Goal: Contribute content: Contribute content

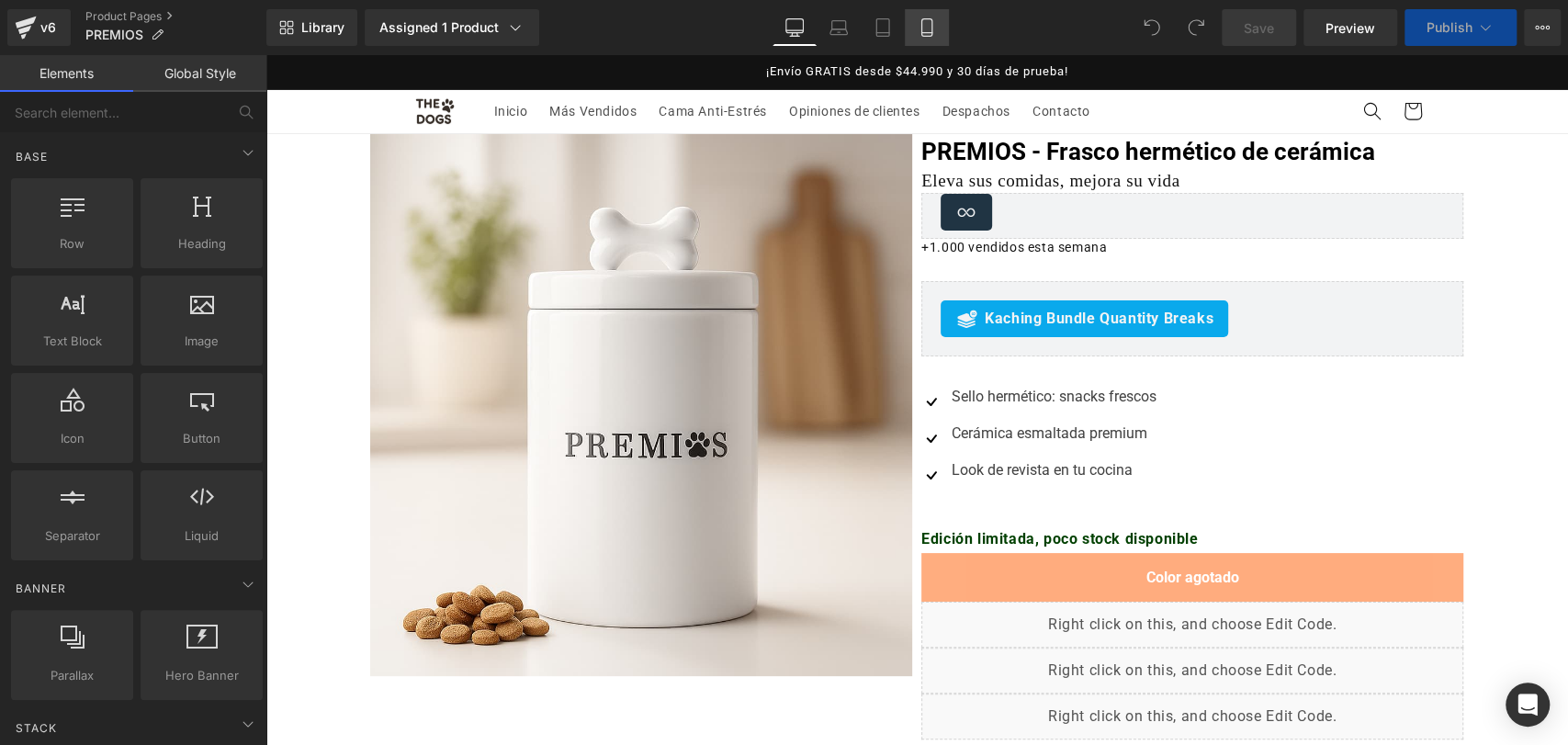
click at [919, 29] on icon at bounding box center [927, 27] width 19 height 19
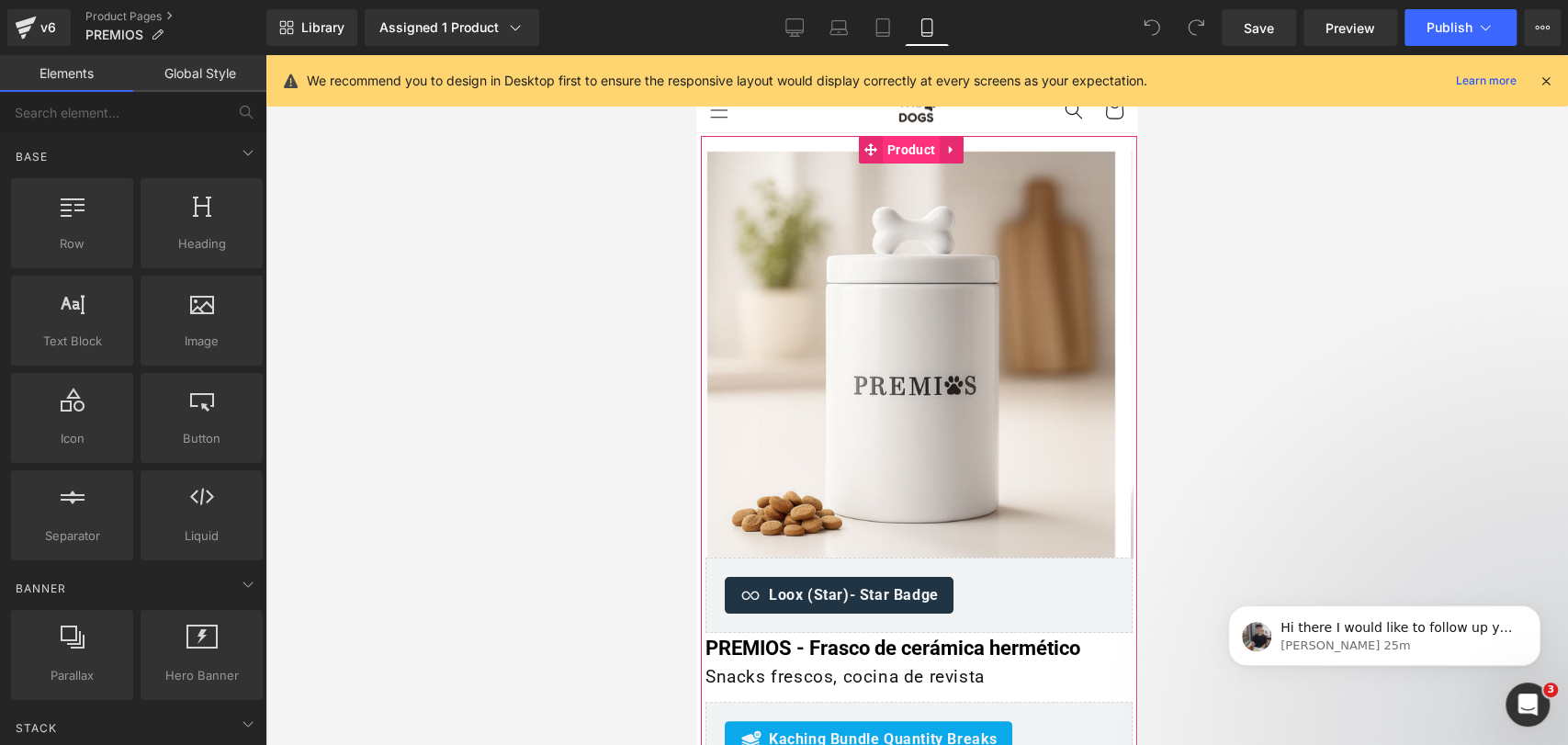
click at [914, 153] on span "Product" at bounding box center [911, 150] width 57 height 27
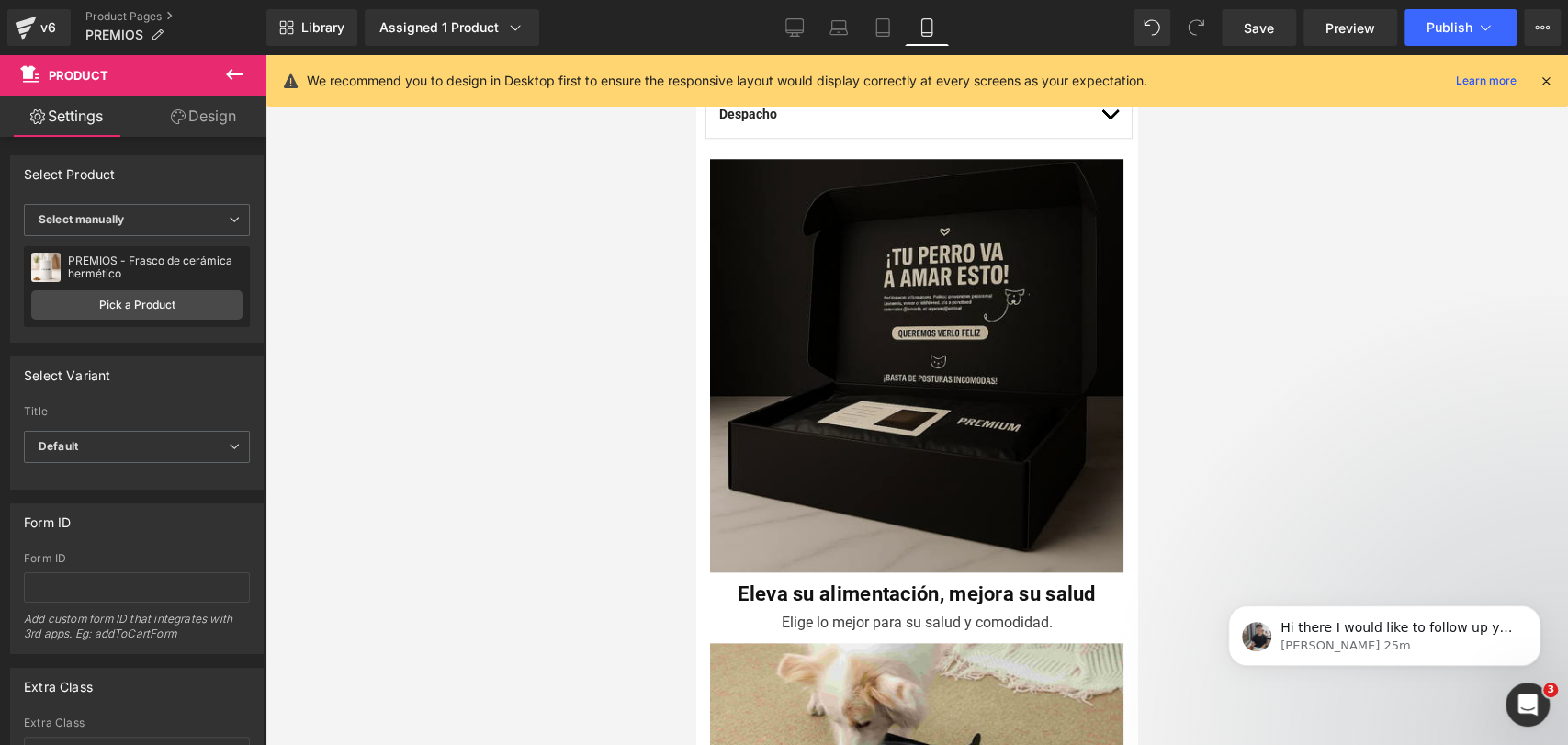
scroll to position [1188, 0]
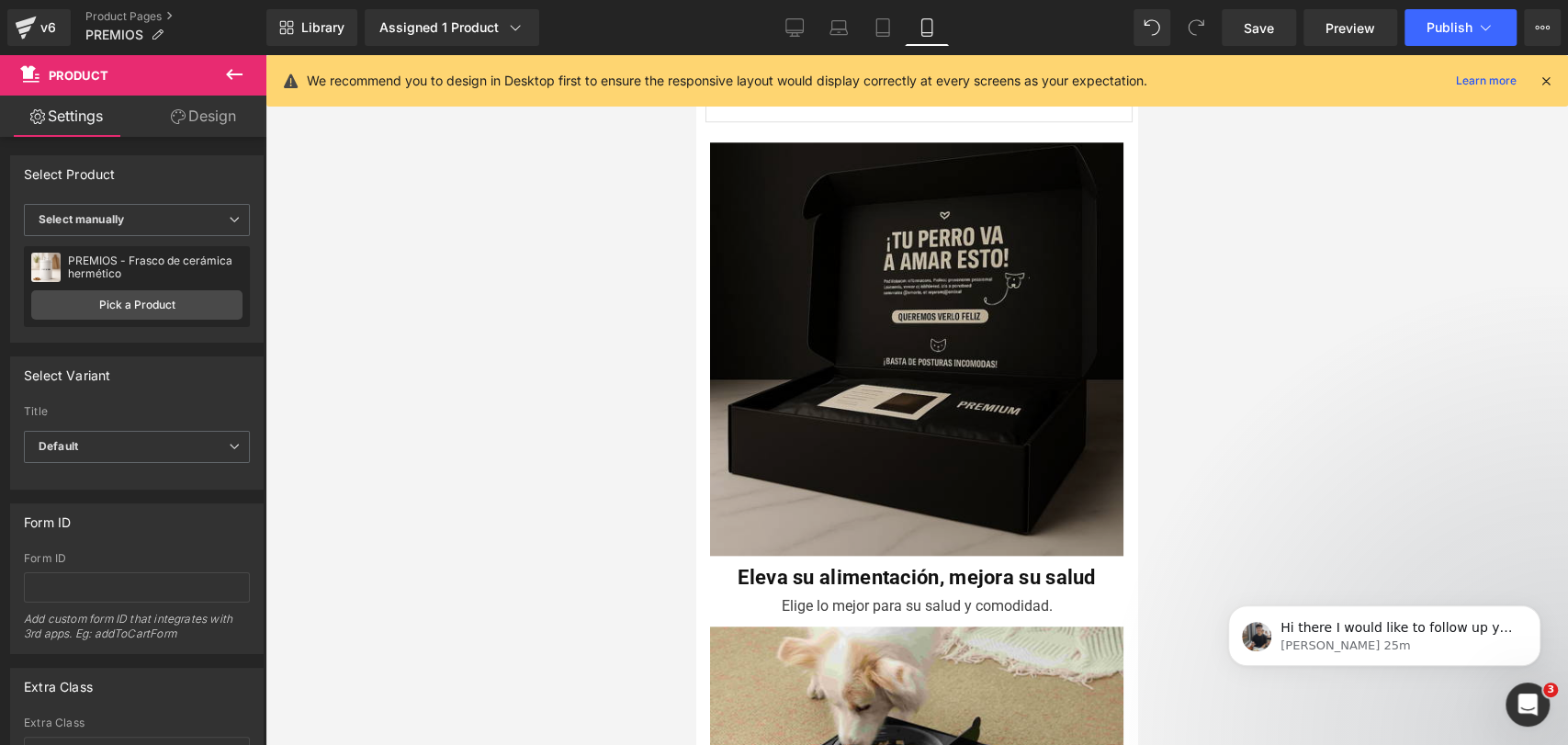
click at [914, 209] on img at bounding box center [917, 353] width 414 height 422
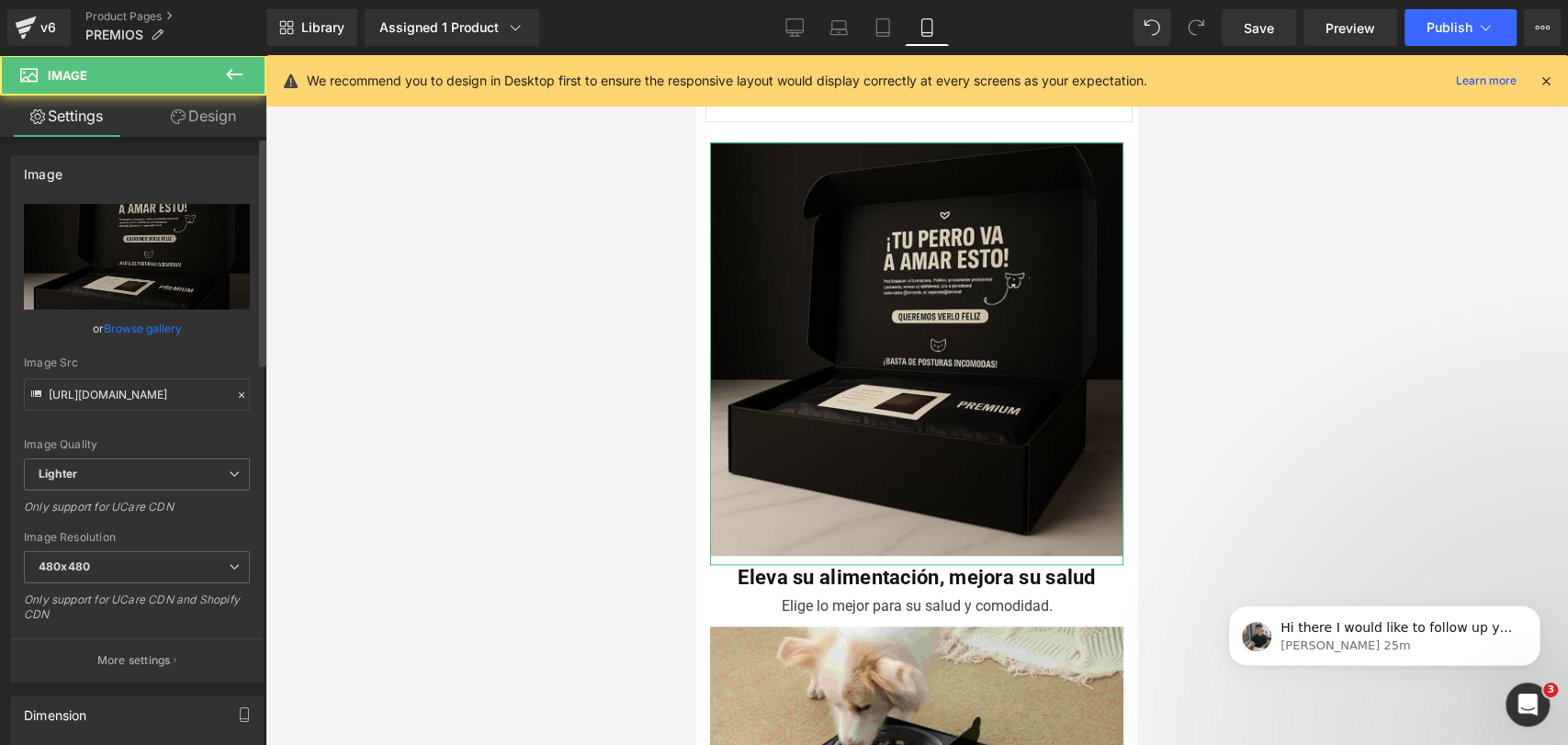
click at [162, 323] on link "Browse gallery" at bounding box center [143, 327] width 78 height 32
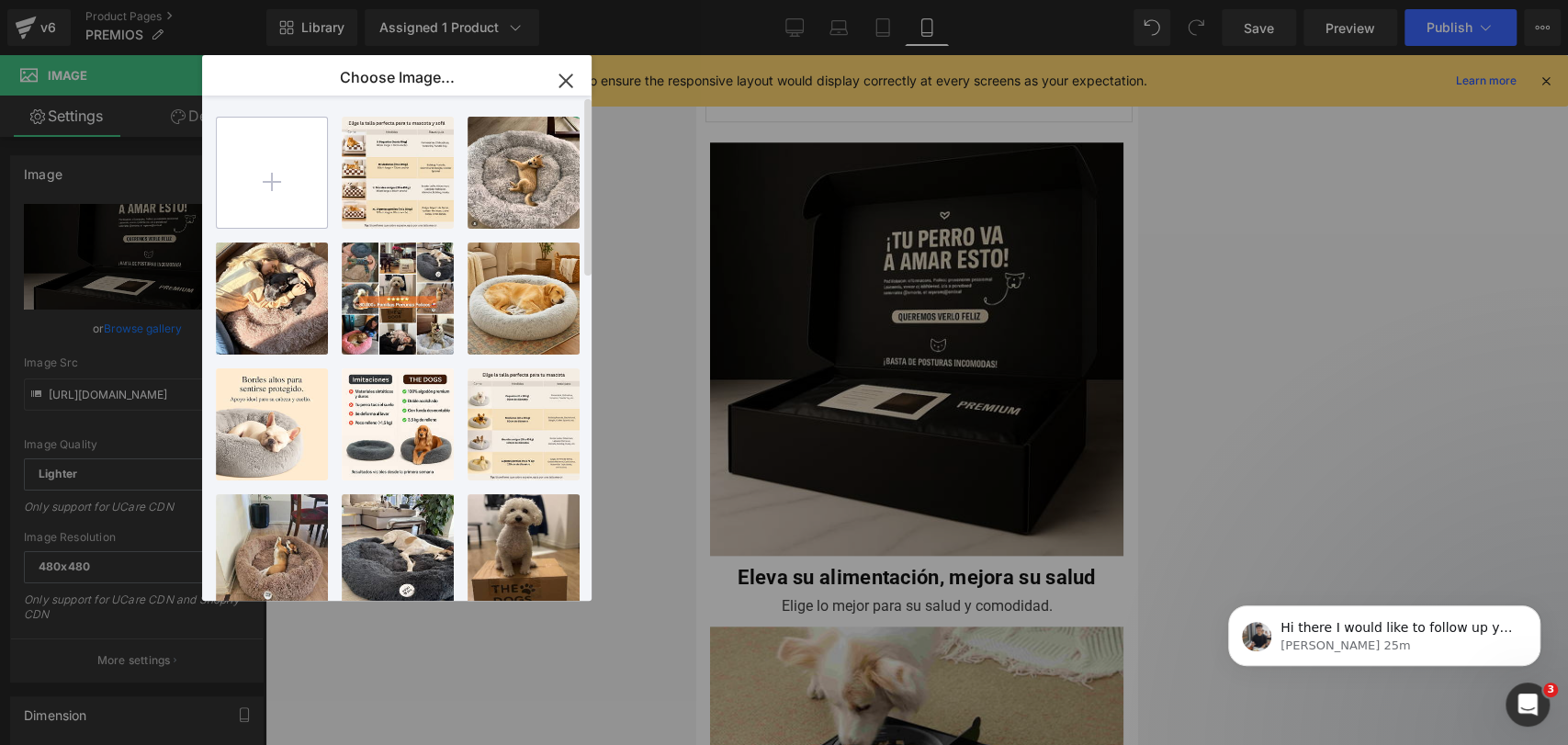
click at [250, 151] on input "file" at bounding box center [272, 173] width 110 height 110
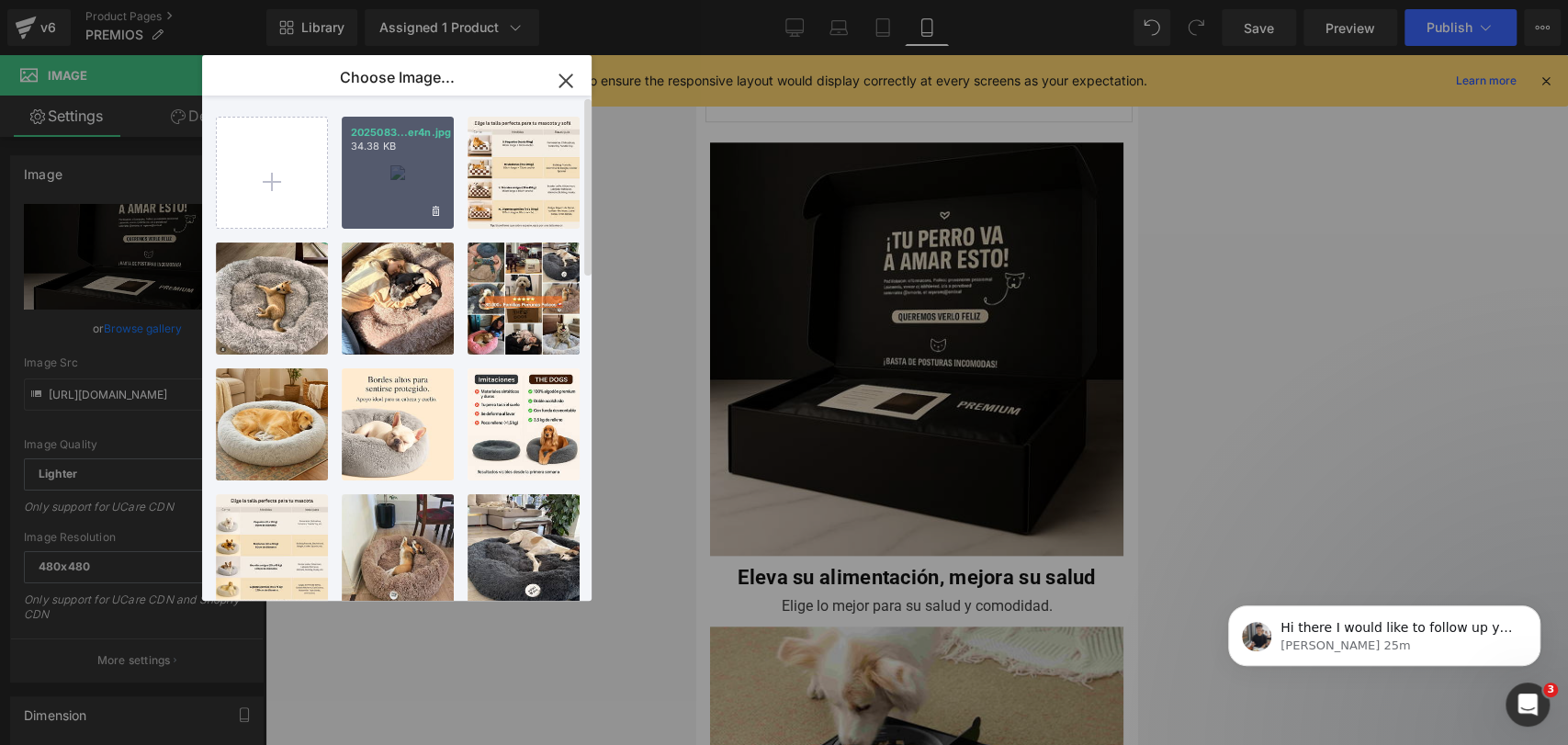
click at [406, 178] on div "2025083...er4n.jpg 34.38 KB" at bounding box center [397, 173] width 112 height 112
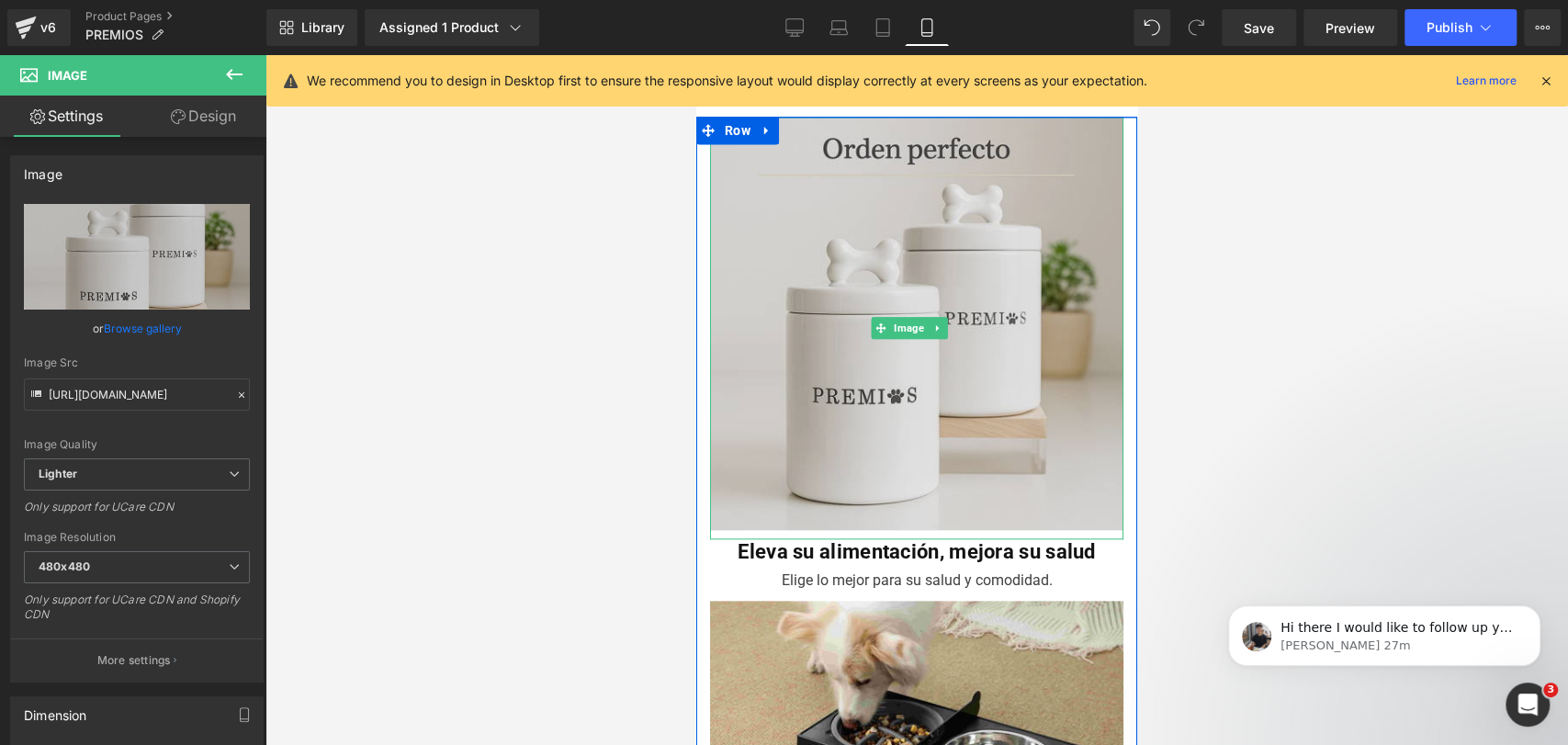
scroll to position [1222, 0]
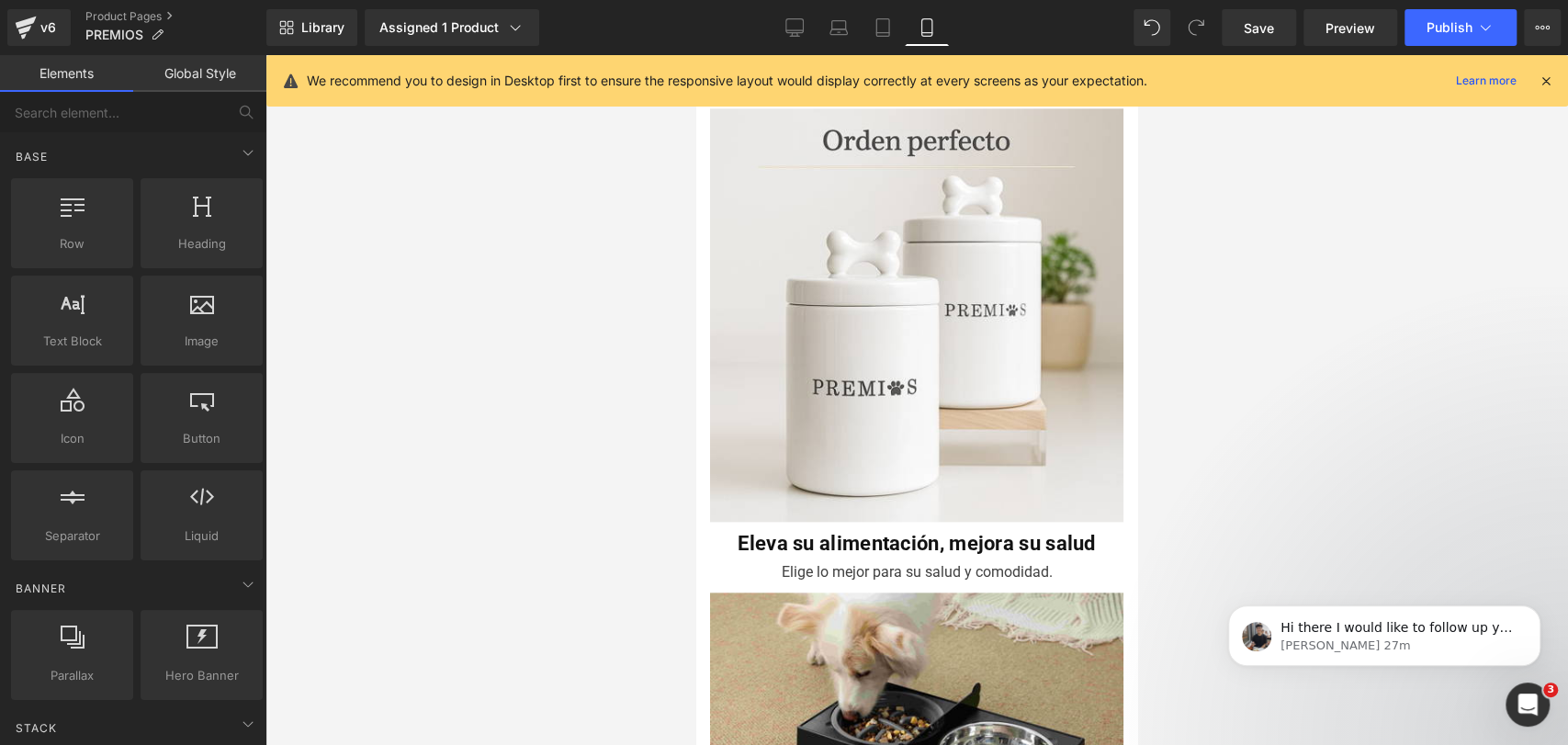
click at [1212, 217] on div at bounding box center [917, 399] width 1302 height 689
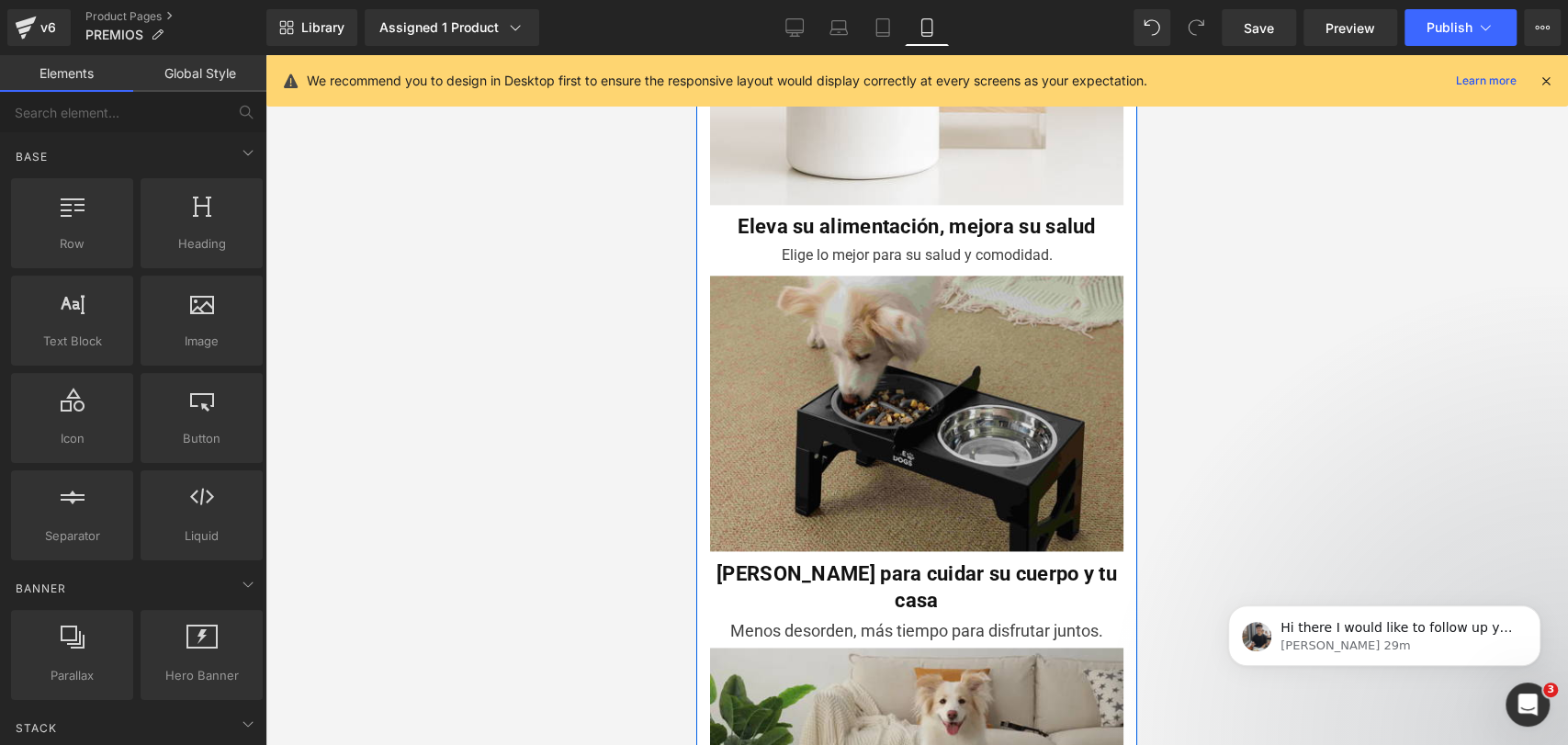
scroll to position [1538, 0]
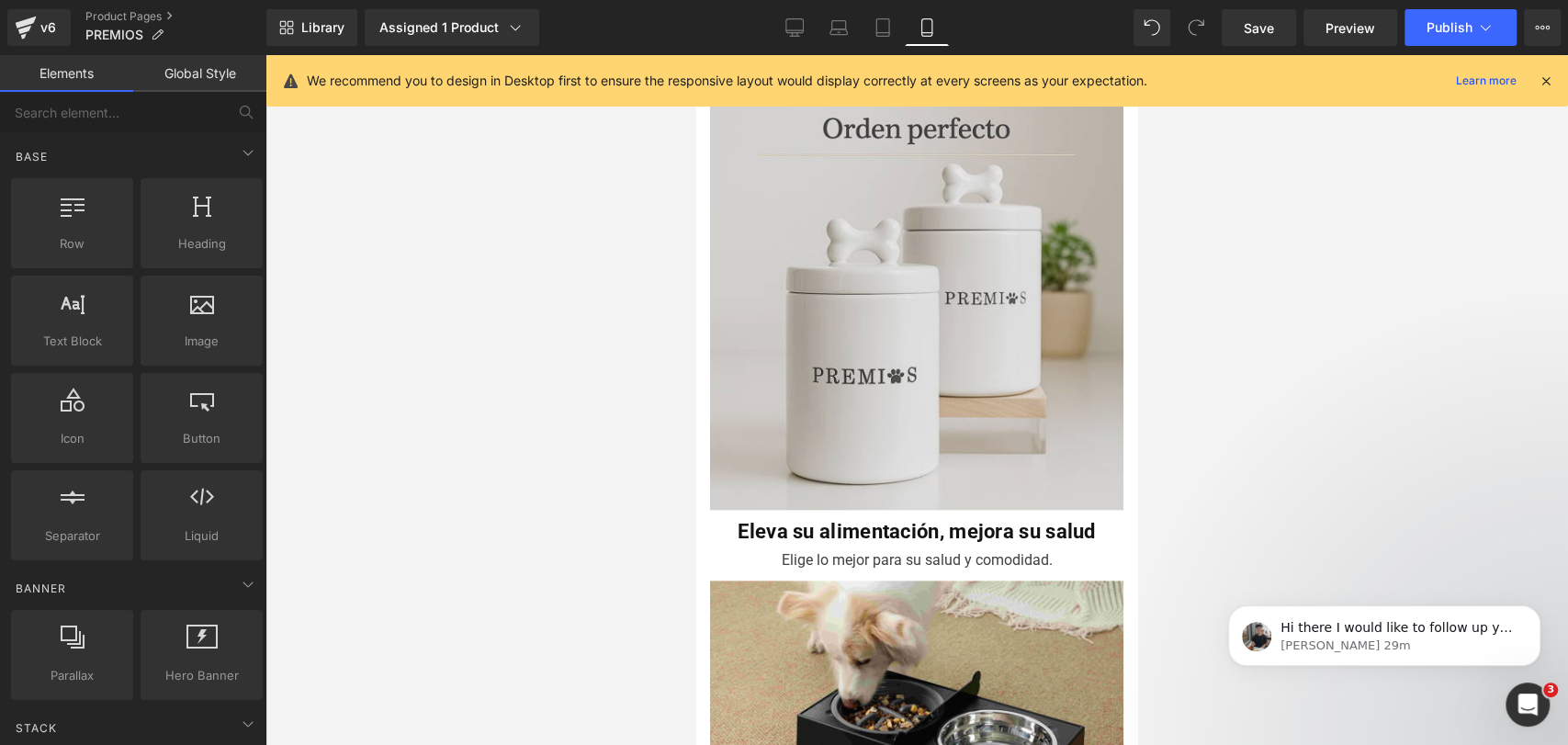
click at [885, 255] on img at bounding box center [917, 307] width 414 height 422
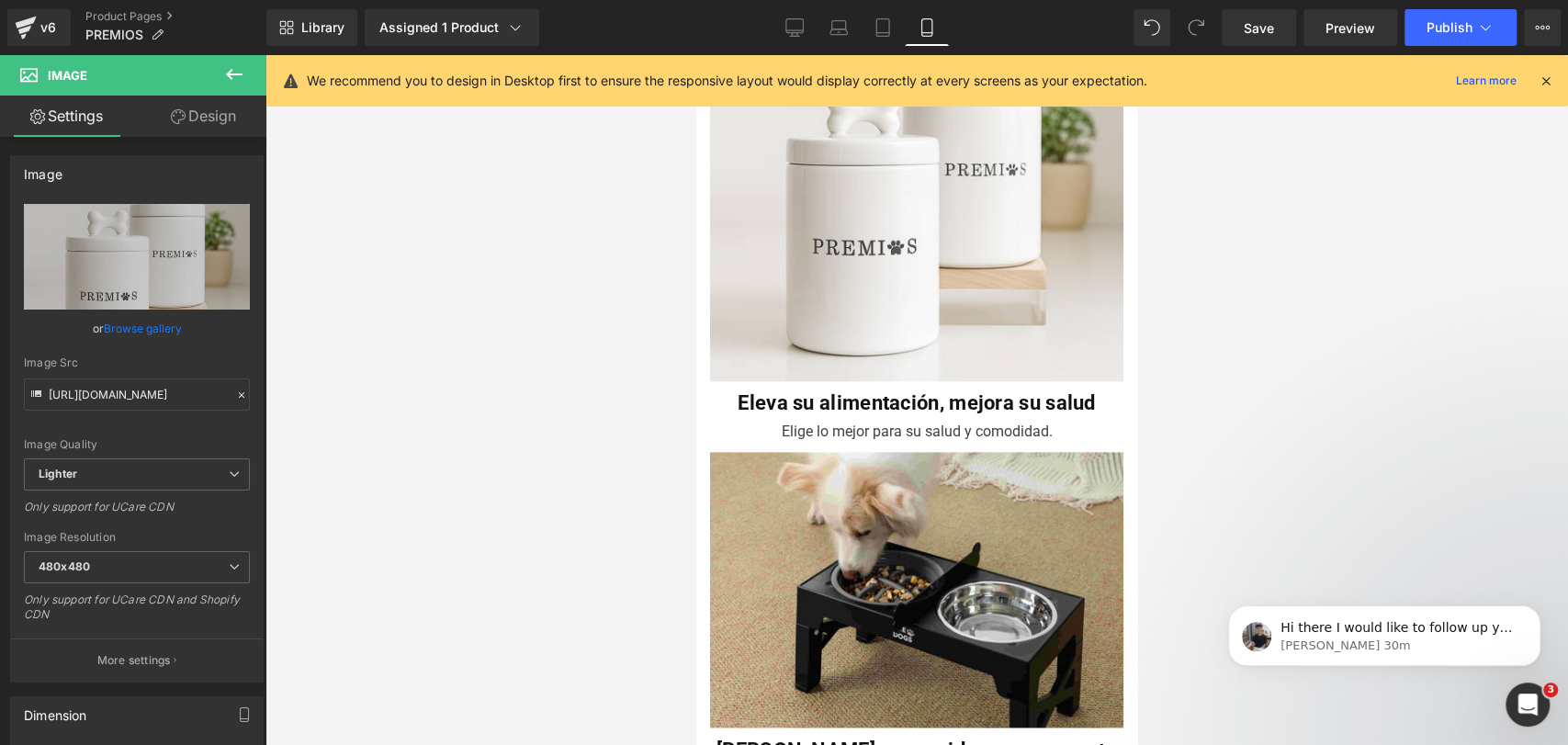
scroll to position [1364, 0]
click at [1519, 705] on icon "Abrir Intercom Messenger" at bounding box center [1524, 701] width 13 height 15
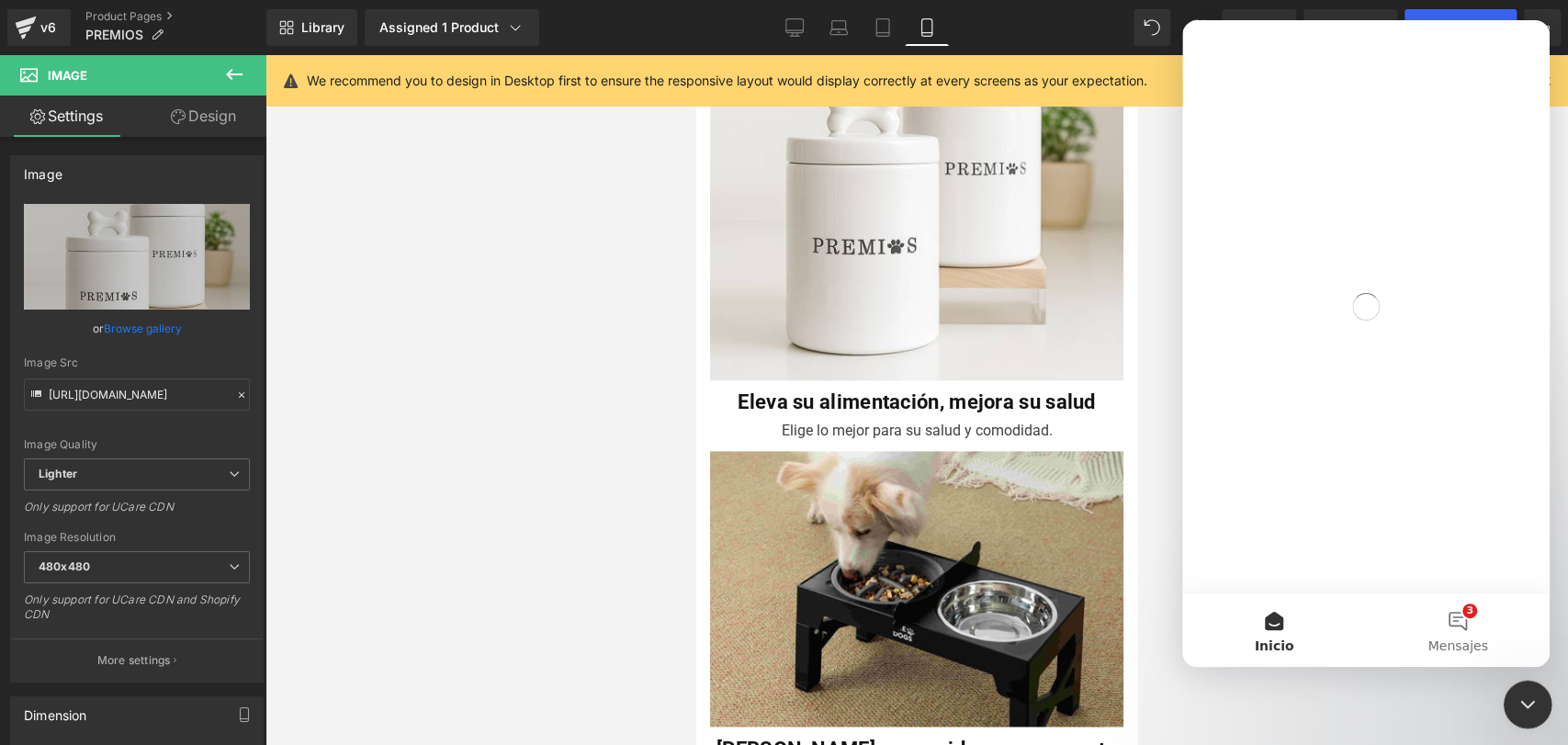
scroll to position [0, 0]
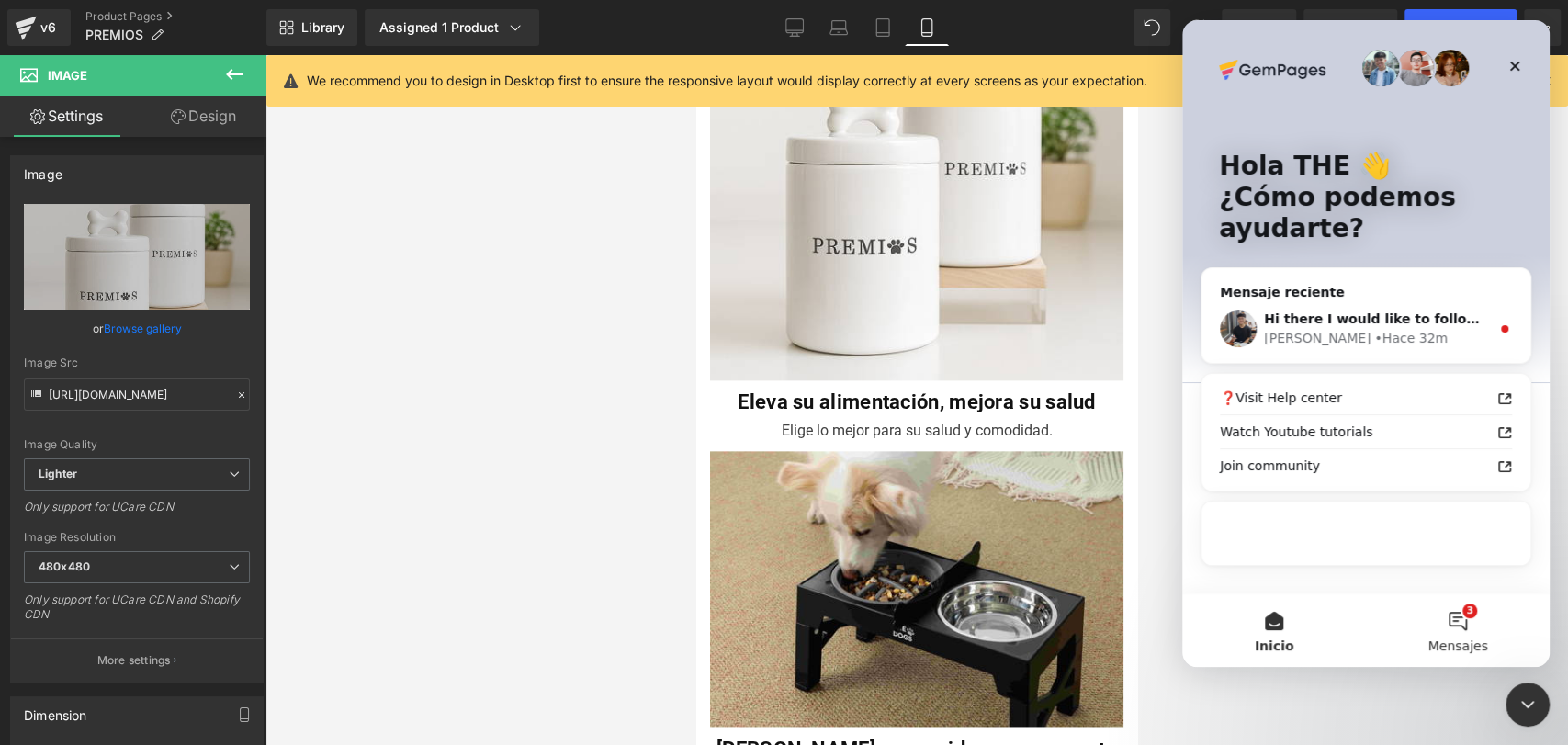
click at [1471, 617] on button "3 Mensajes" at bounding box center [1457, 629] width 183 height 74
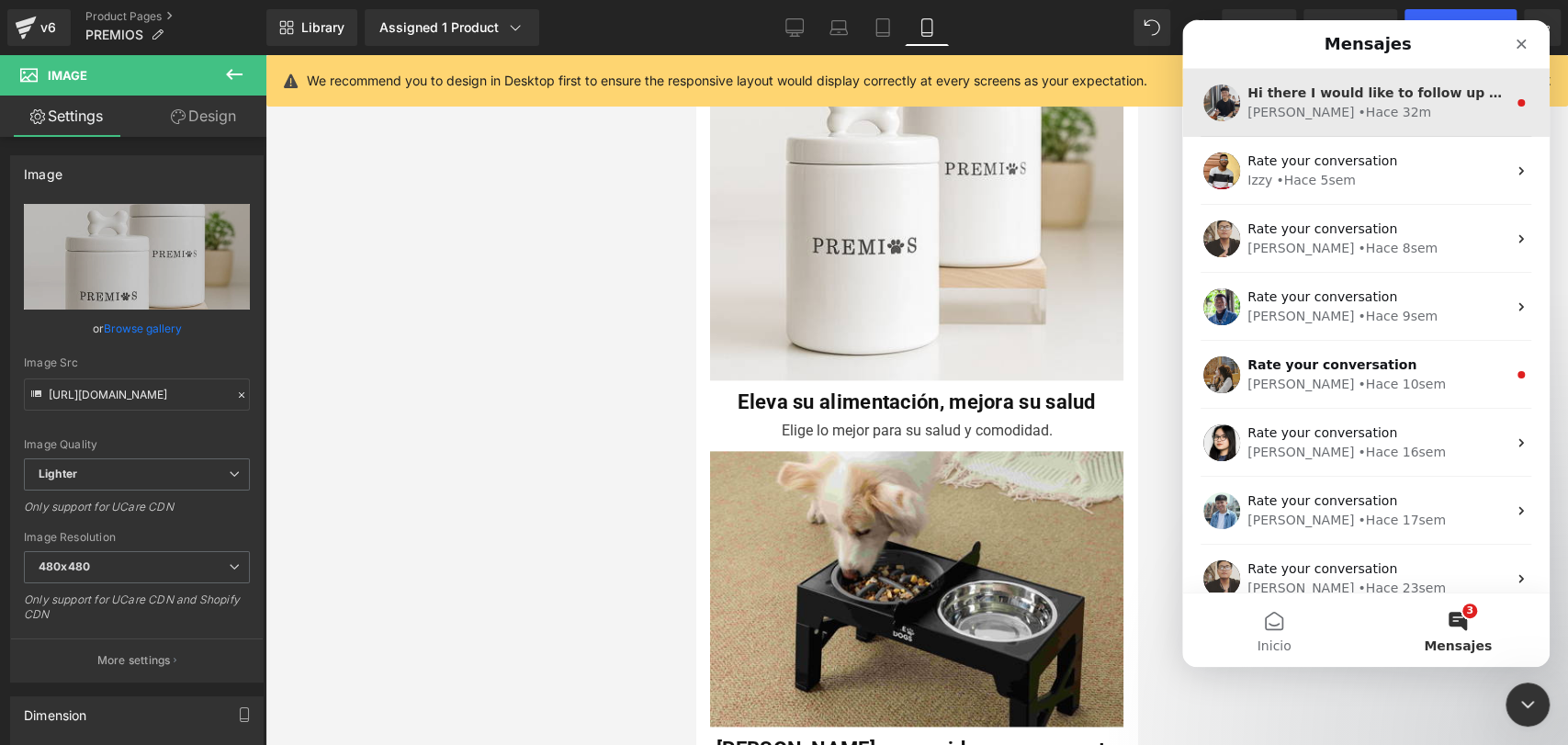
click at [1400, 116] on div "[PERSON_NAME] 32m" at bounding box center [1377, 113] width 259 height 20
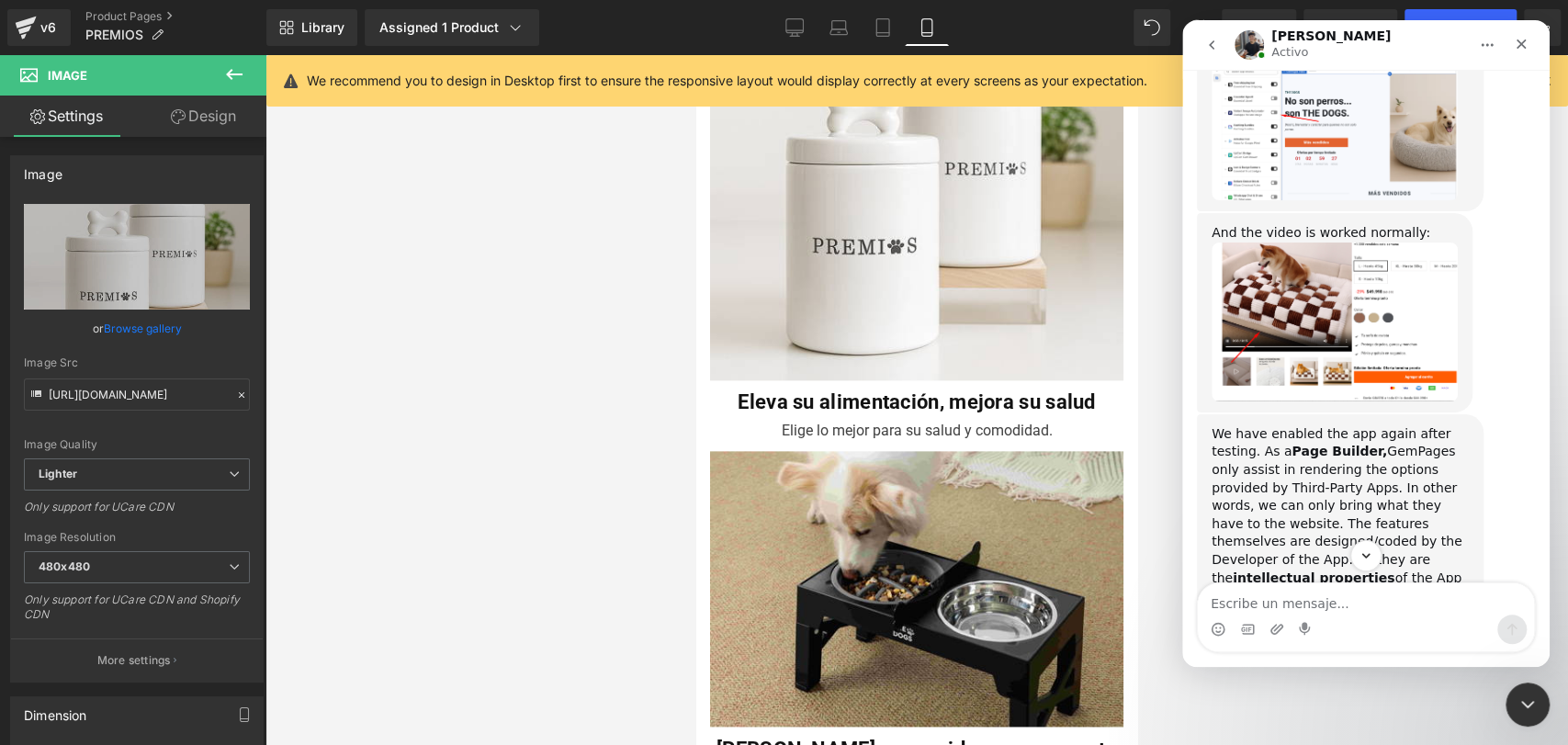
scroll to position [7074, 0]
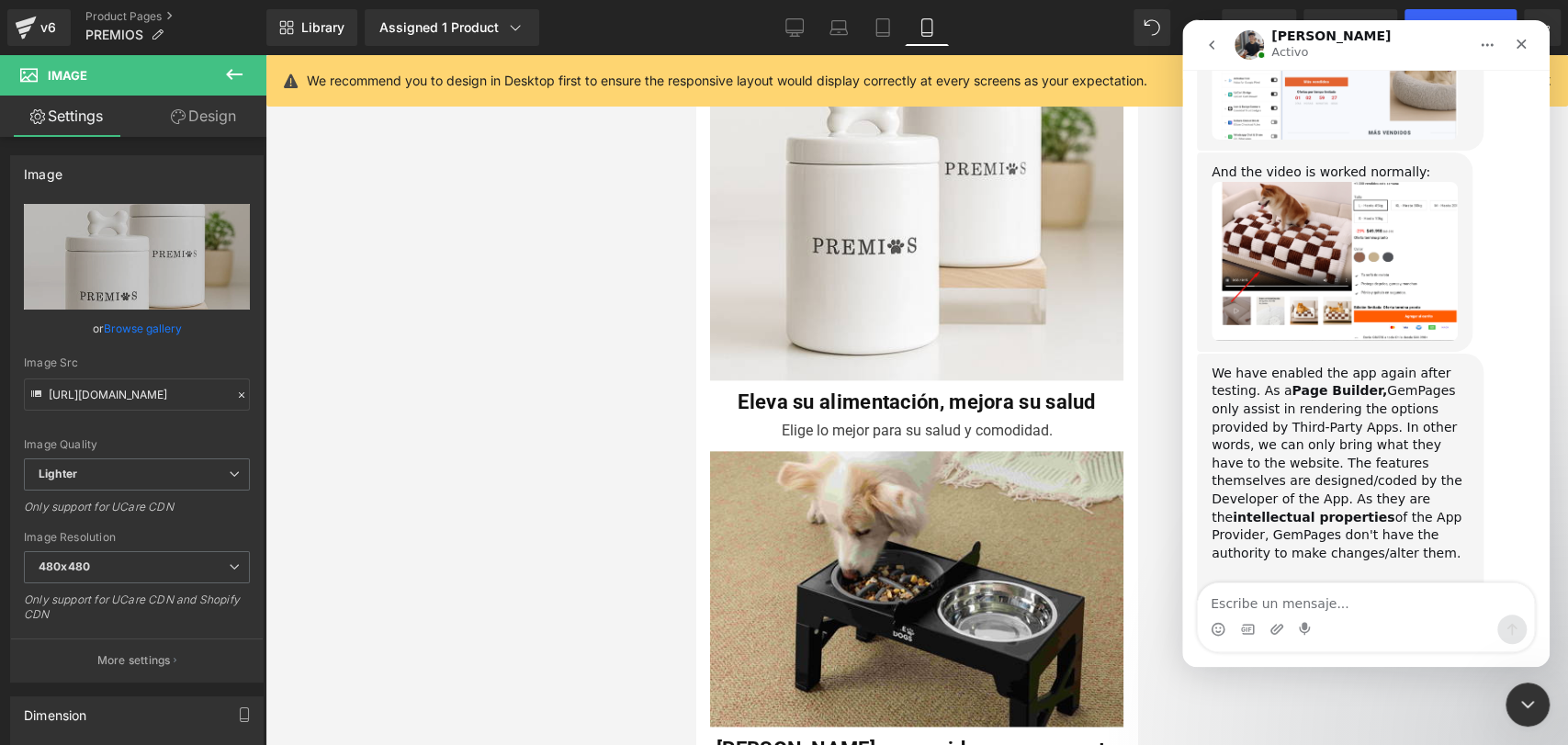
click at [844, 526] on div at bounding box center [784, 344] width 1568 height 689
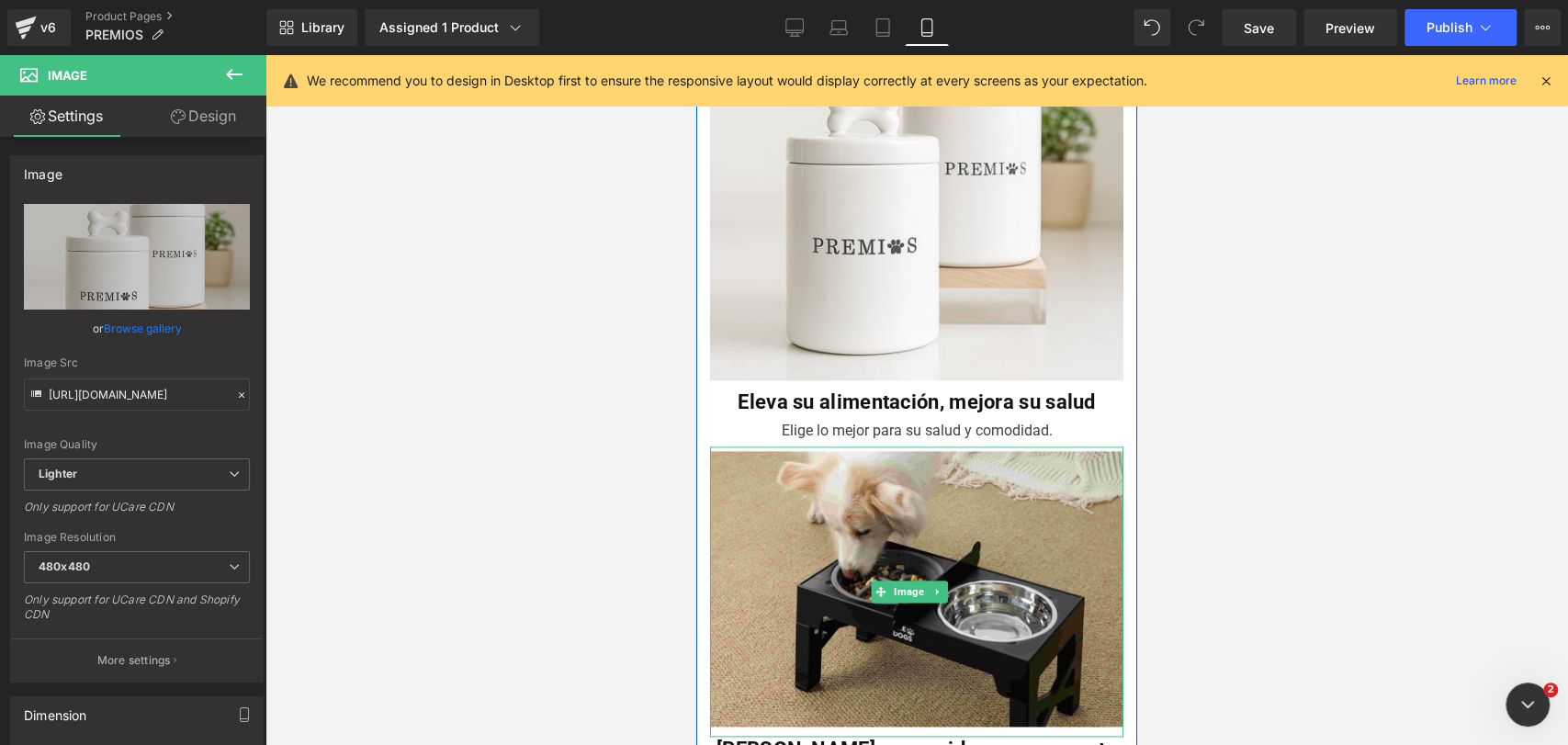
scroll to position [0, 0]
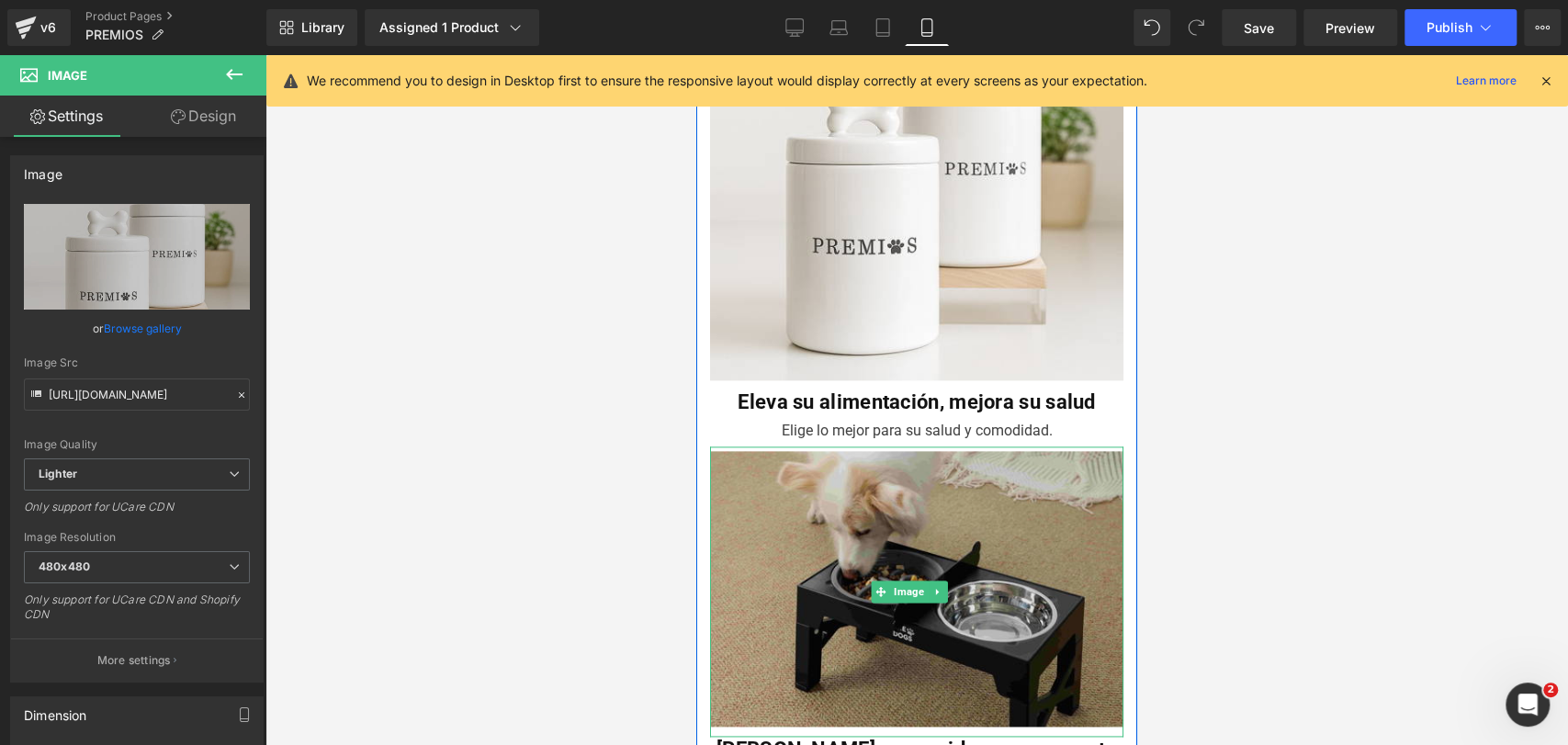
click at [876, 520] on img at bounding box center [917, 591] width 414 height 290
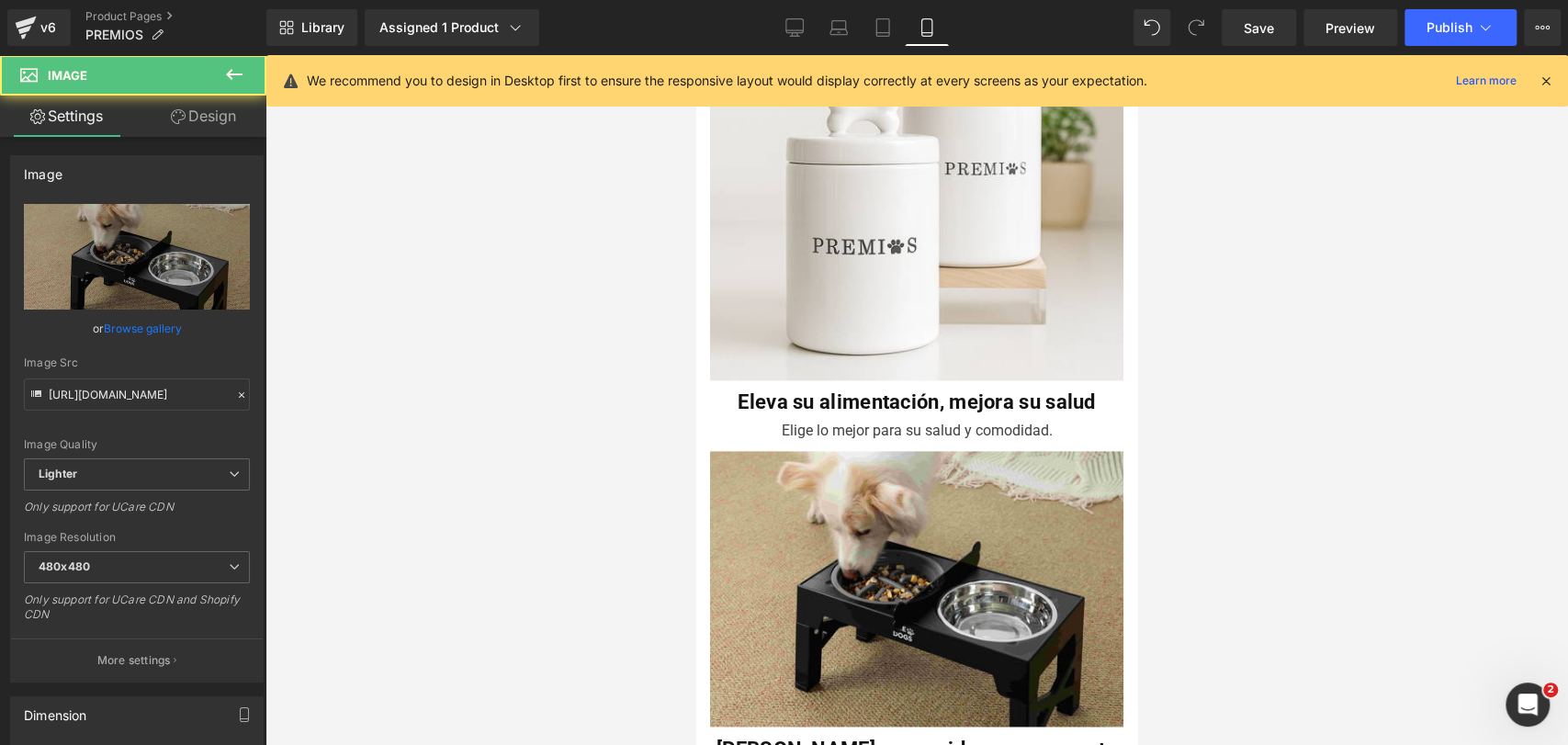
scroll to position [7074, 0]
click at [158, 334] on link "Browse gallery" at bounding box center [143, 327] width 78 height 32
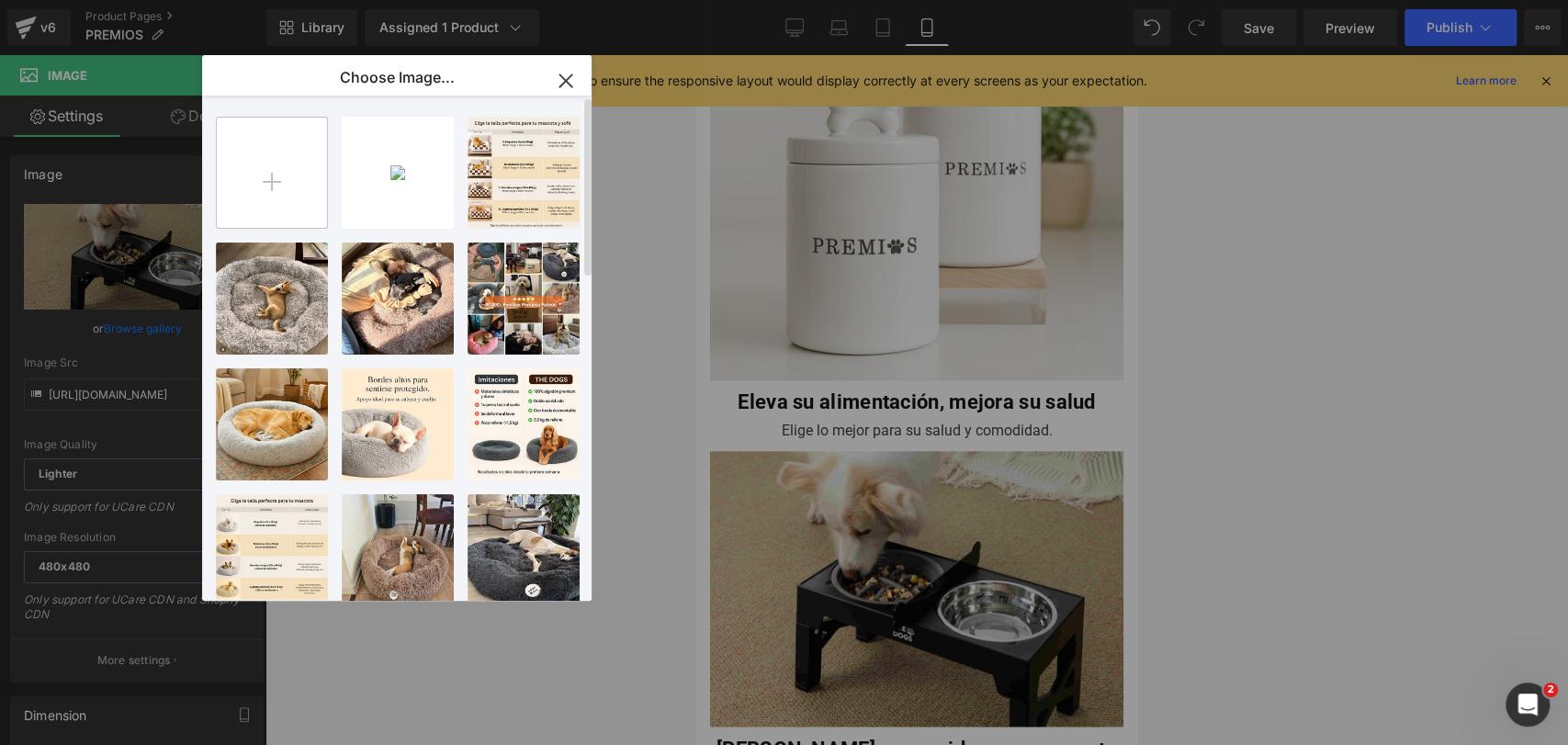
click at [281, 176] on input "file" at bounding box center [272, 173] width 110 height 110
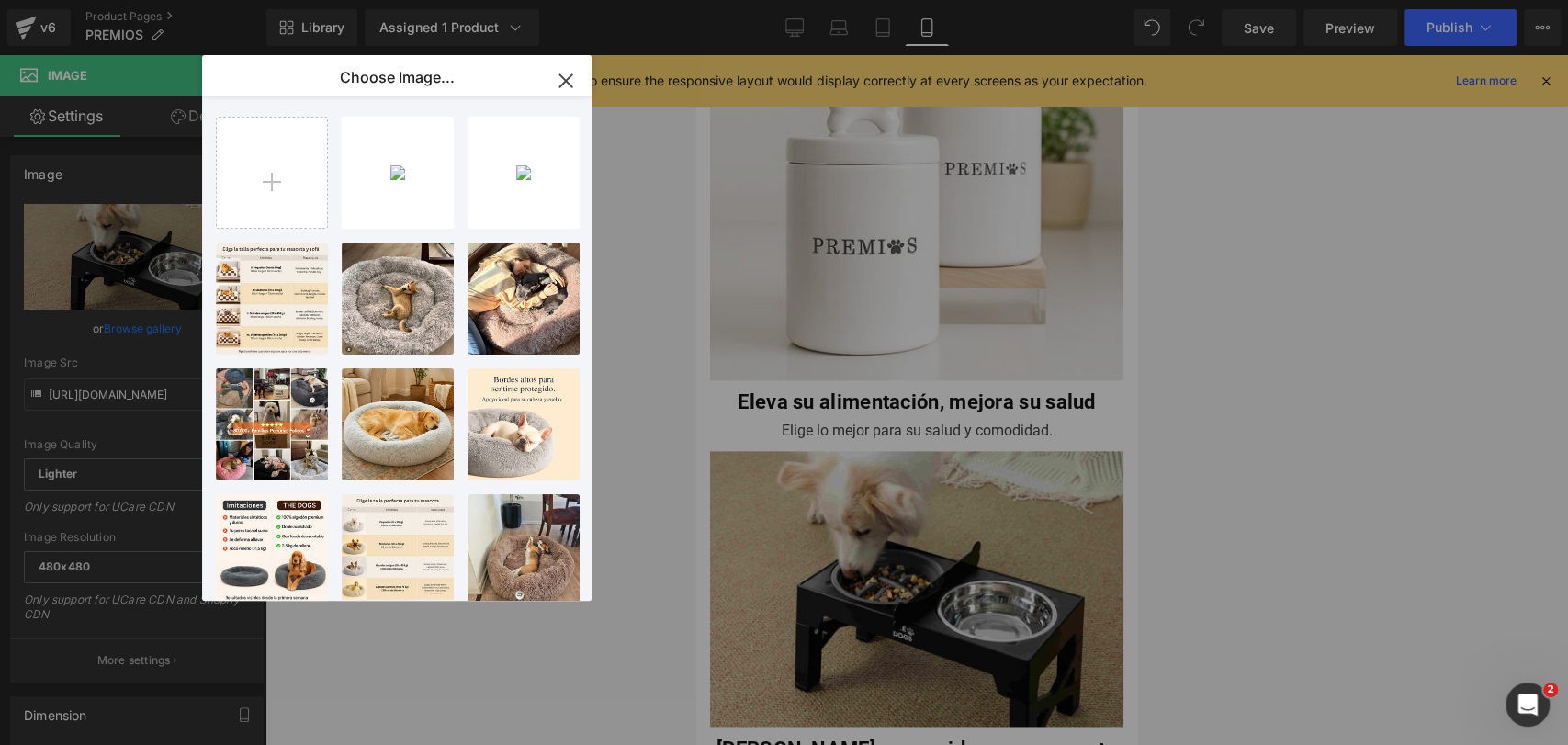
click at [0, 0] on div "2025083...84jm.jpg 41.76 KB" at bounding box center [0, 0] width 0 height 0
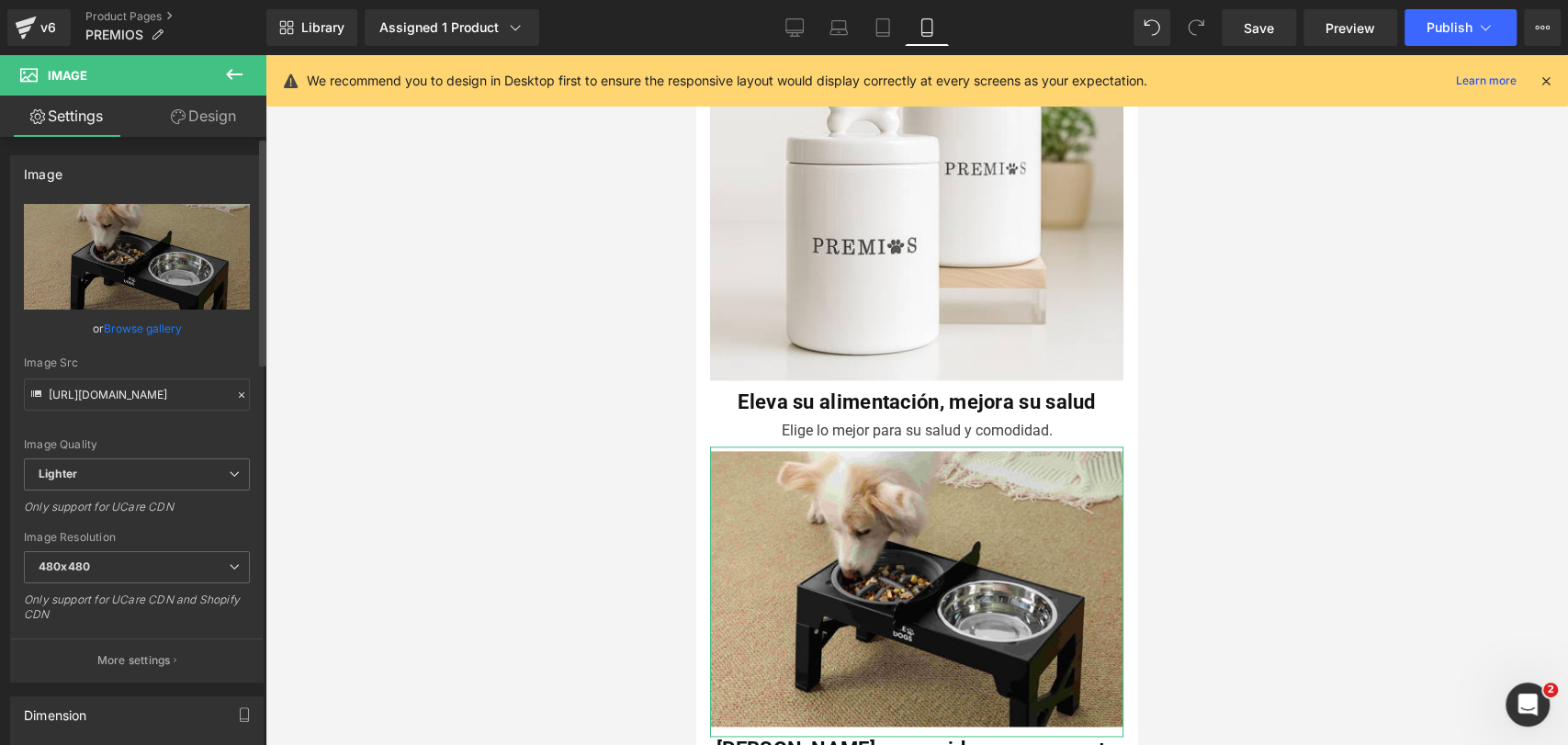
click at [134, 339] on link "Browse gallery" at bounding box center [143, 327] width 78 height 32
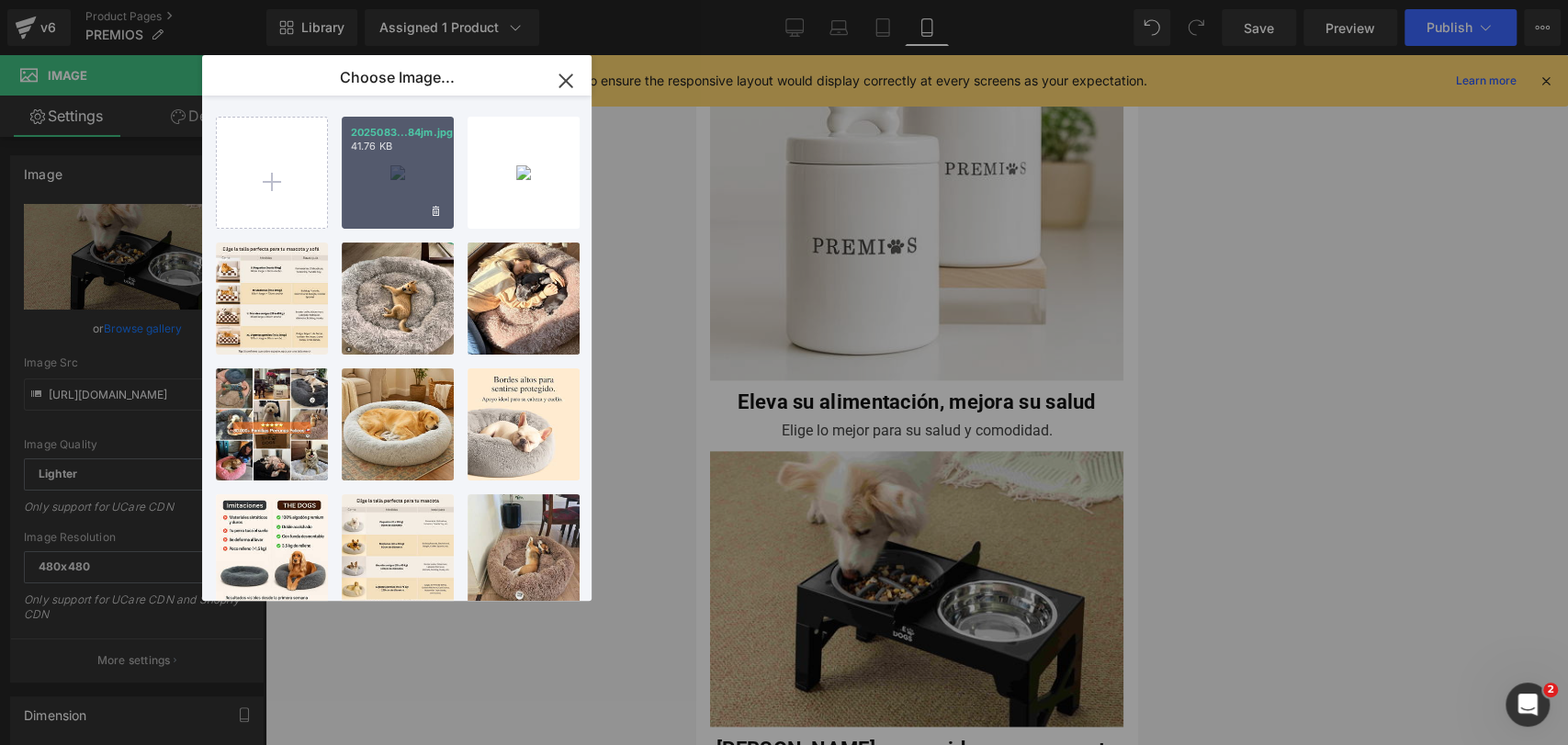
click at [379, 224] on div "2025083...84jm.jpg 41.76 KB" at bounding box center [397, 173] width 112 height 112
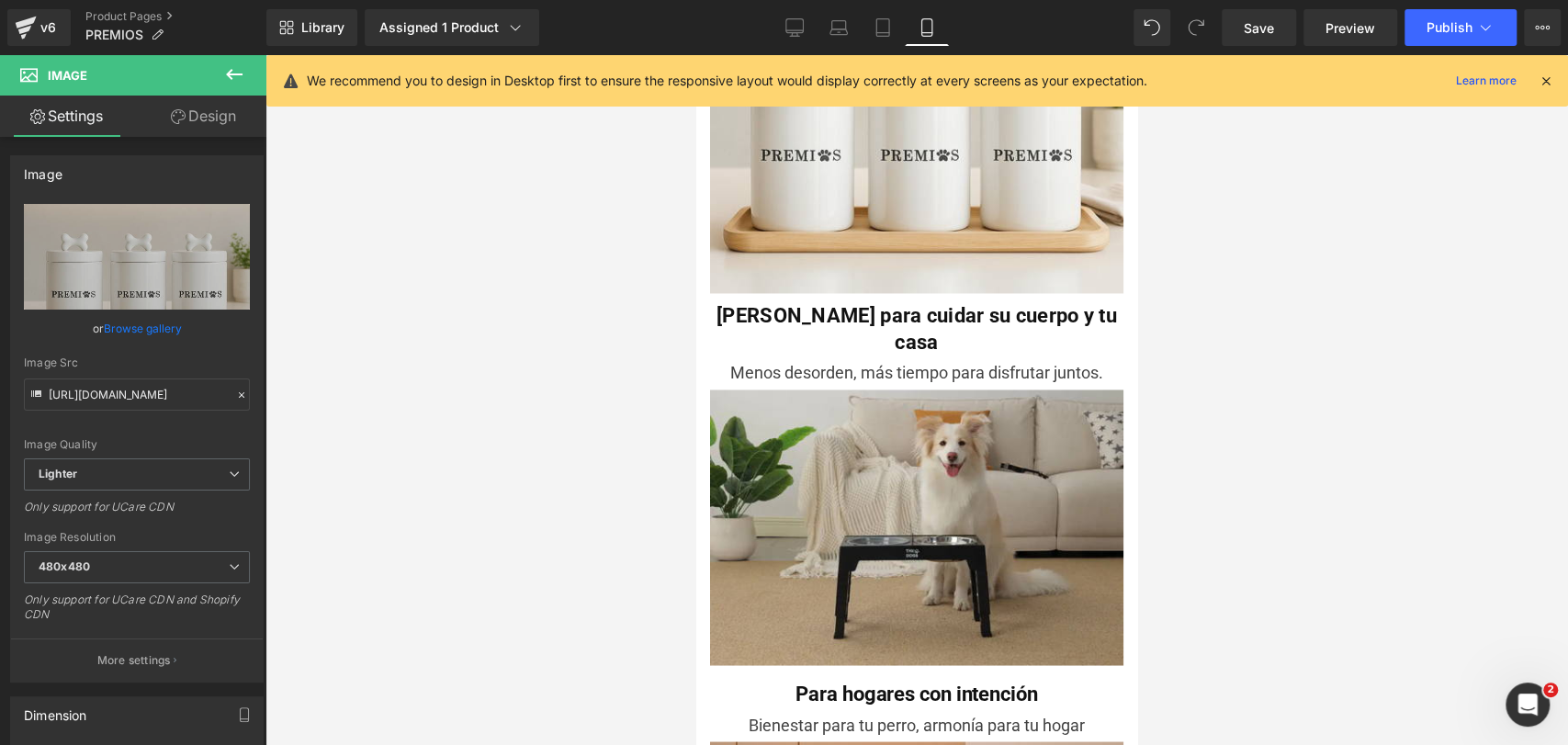
scroll to position [1937, 0]
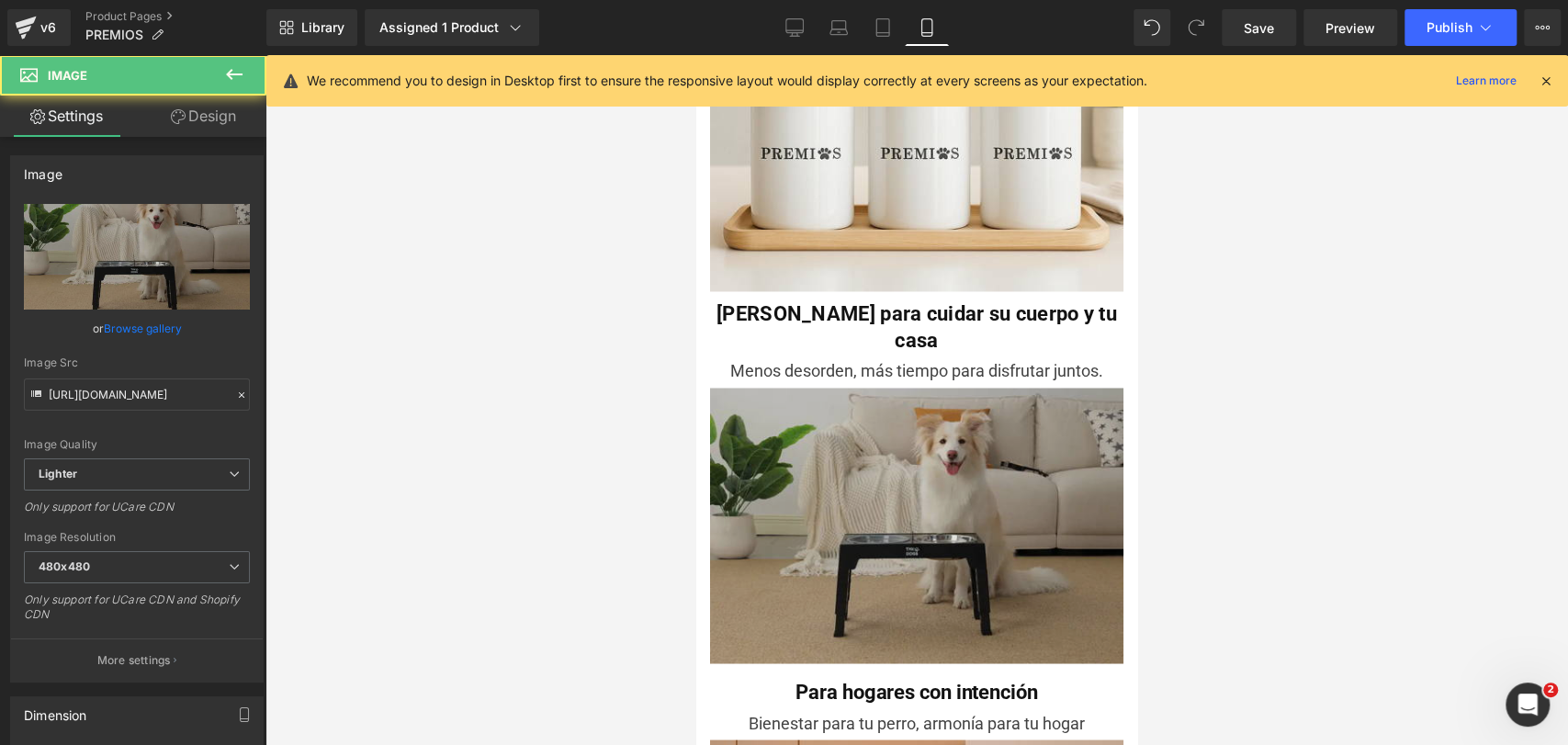
click at [941, 387] on img at bounding box center [917, 532] width 414 height 291
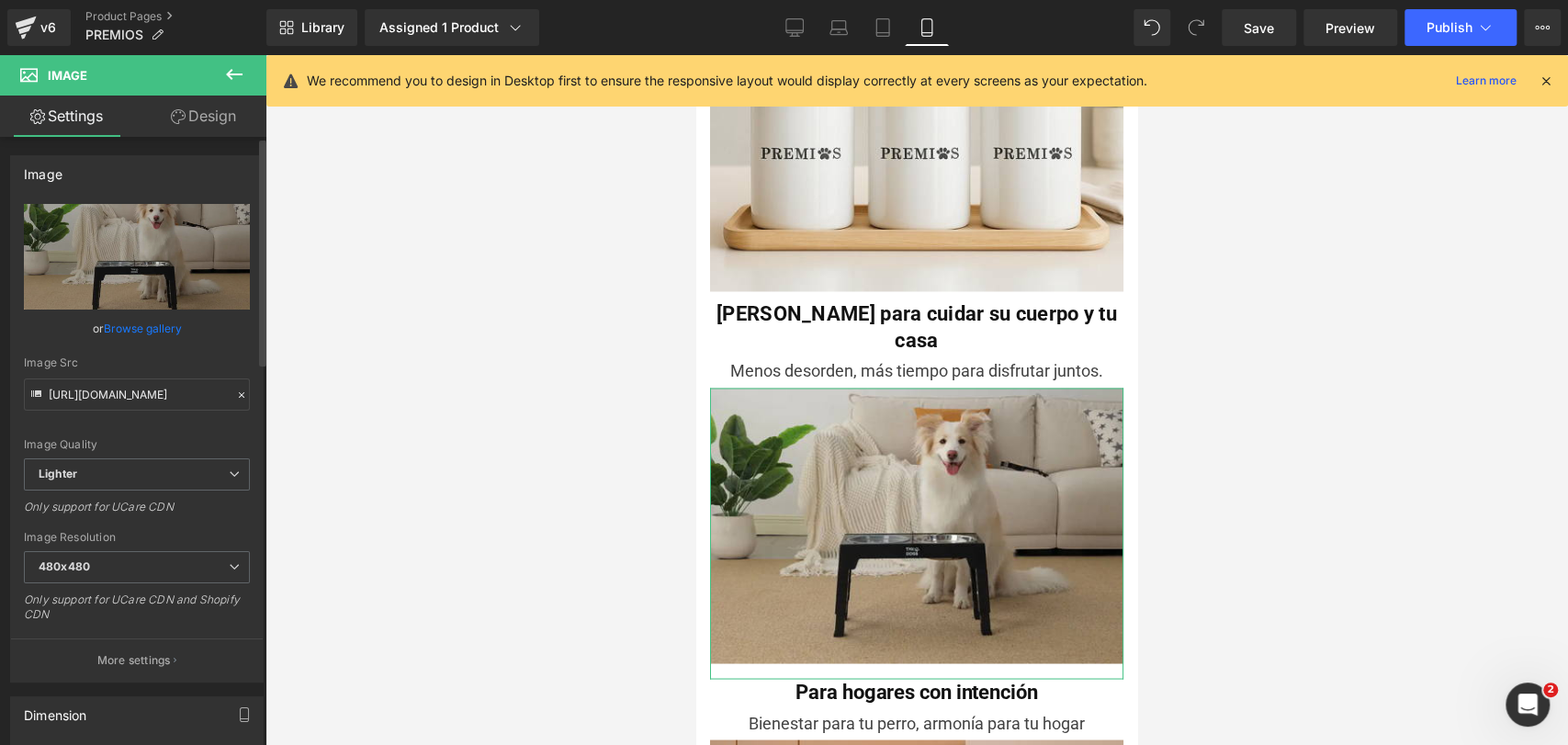
click at [145, 324] on link "Browse gallery" at bounding box center [143, 327] width 78 height 32
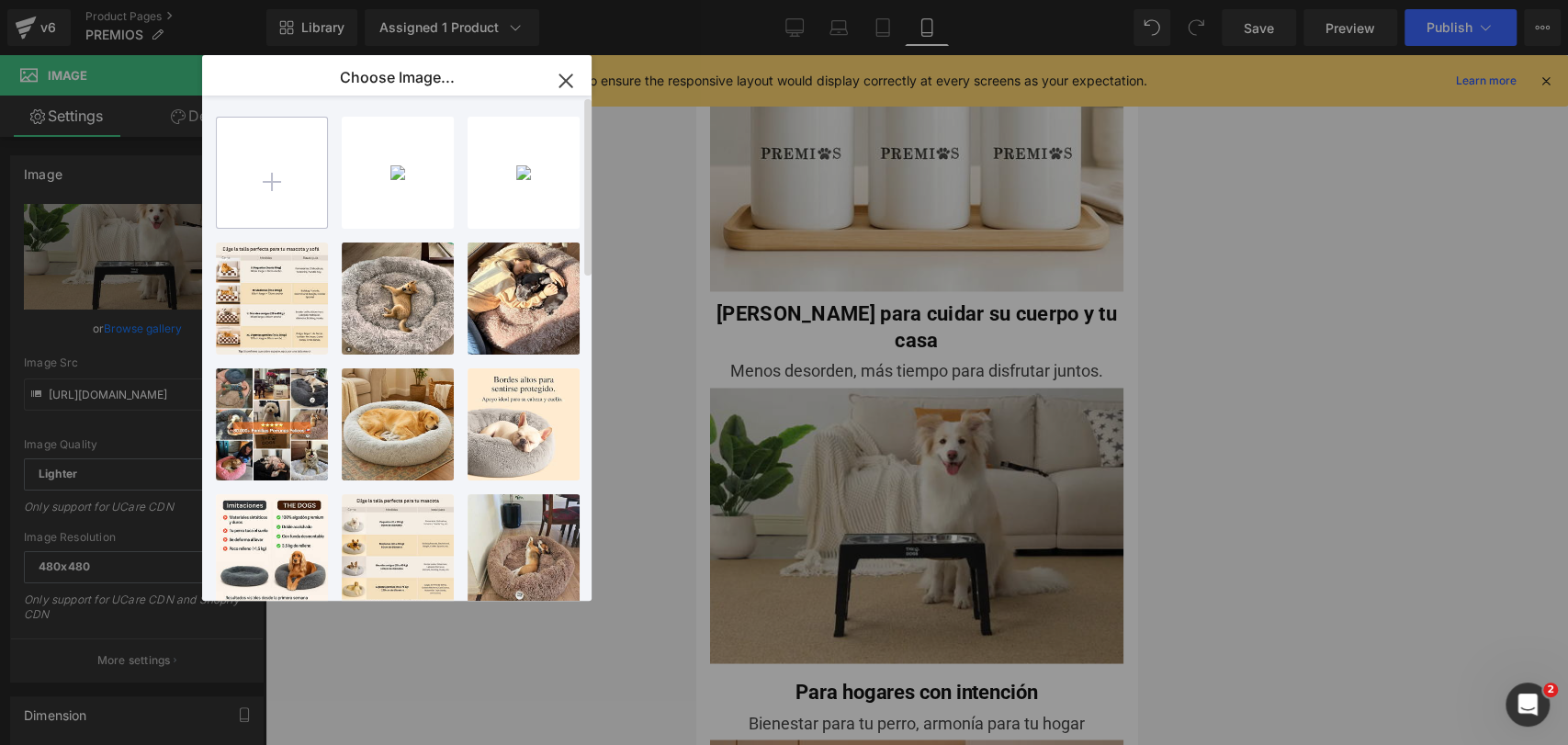
click at [250, 164] on input "file" at bounding box center [272, 173] width 110 height 110
click at [1344, 0] on div "Product You are previewing how the will restyle your page. You can not edit Ele…" at bounding box center [784, 0] width 1568 height 0
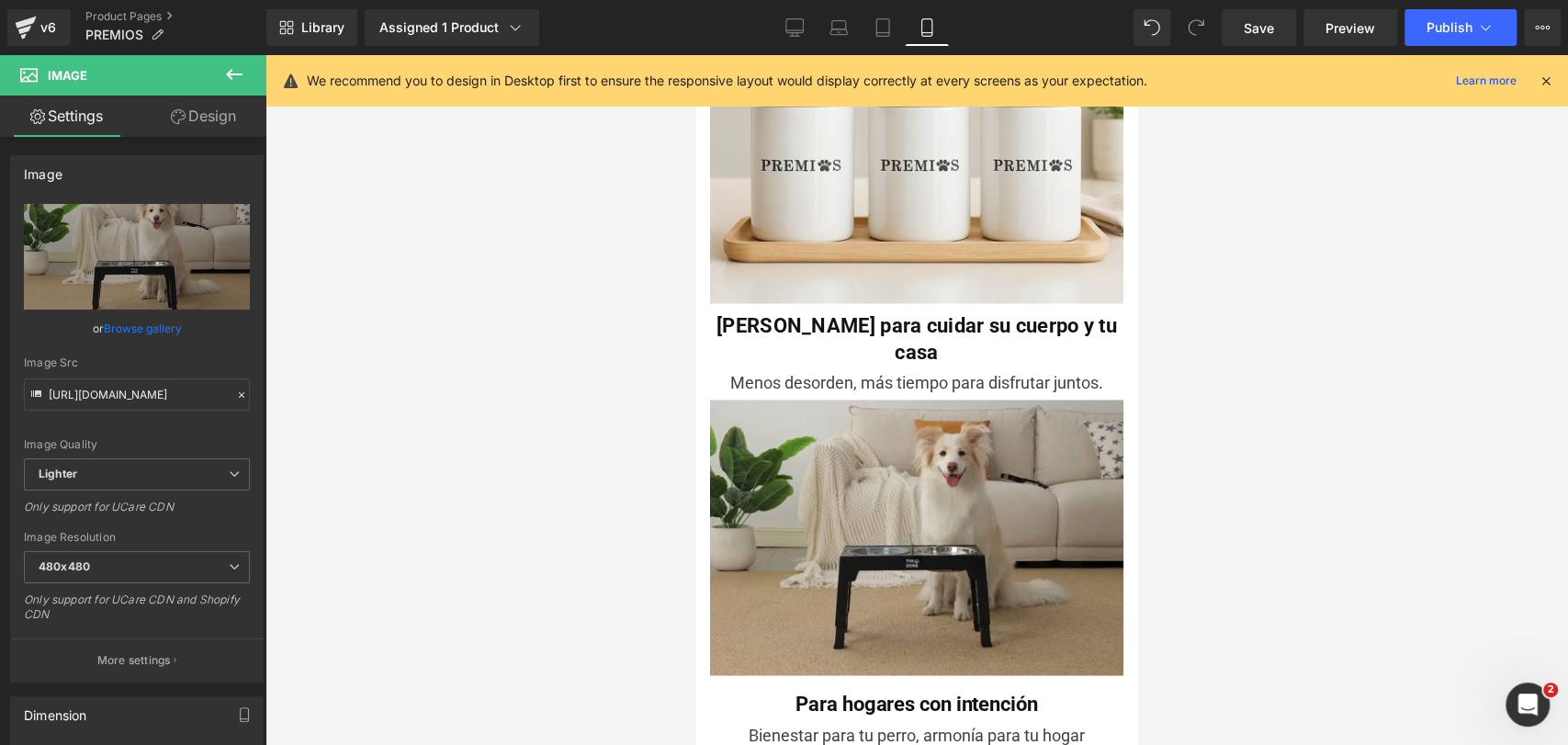
scroll to position [1940, 0]
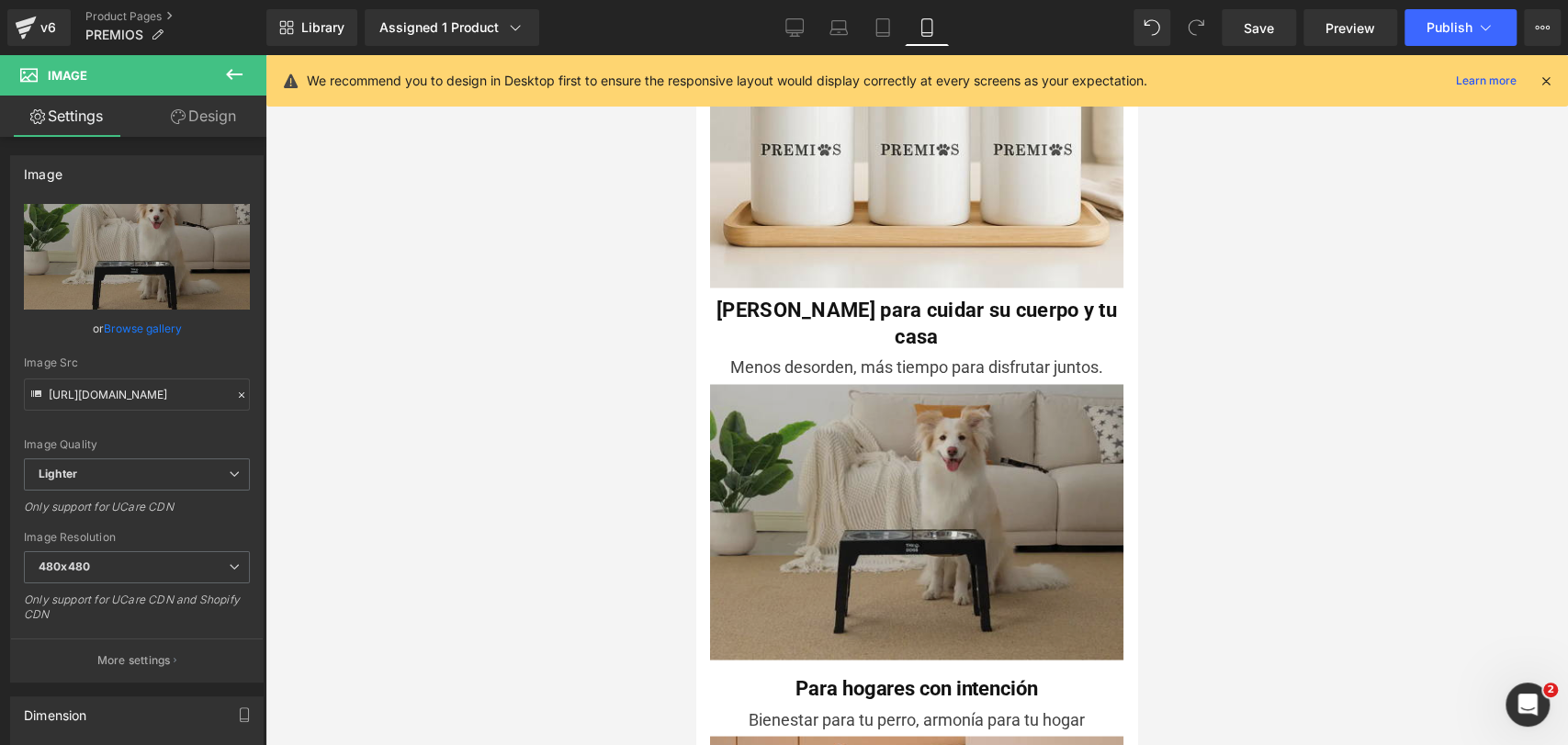
click at [1023, 400] on img at bounding box center [917, 529] width 414 height 291
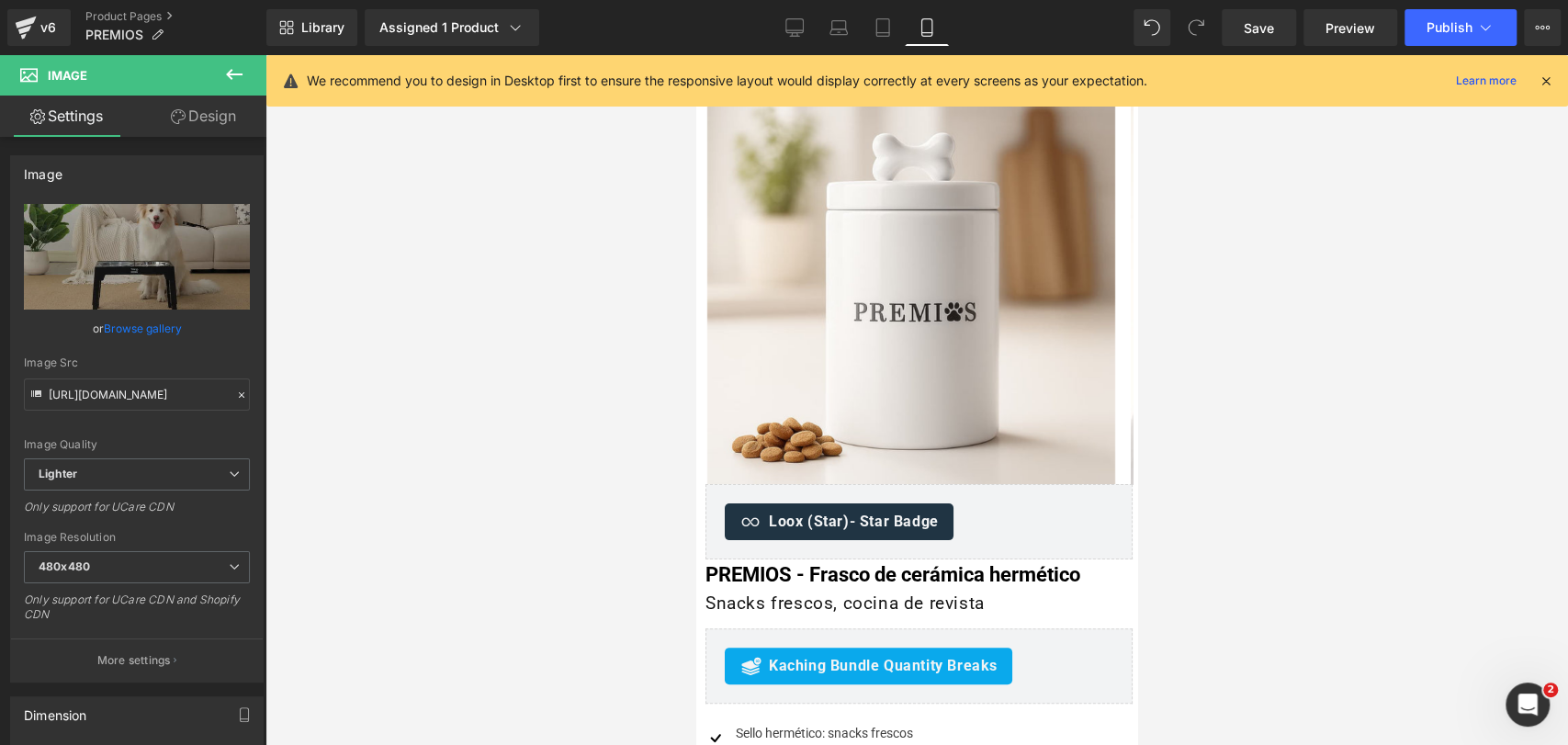
scroll to position [0, 0]
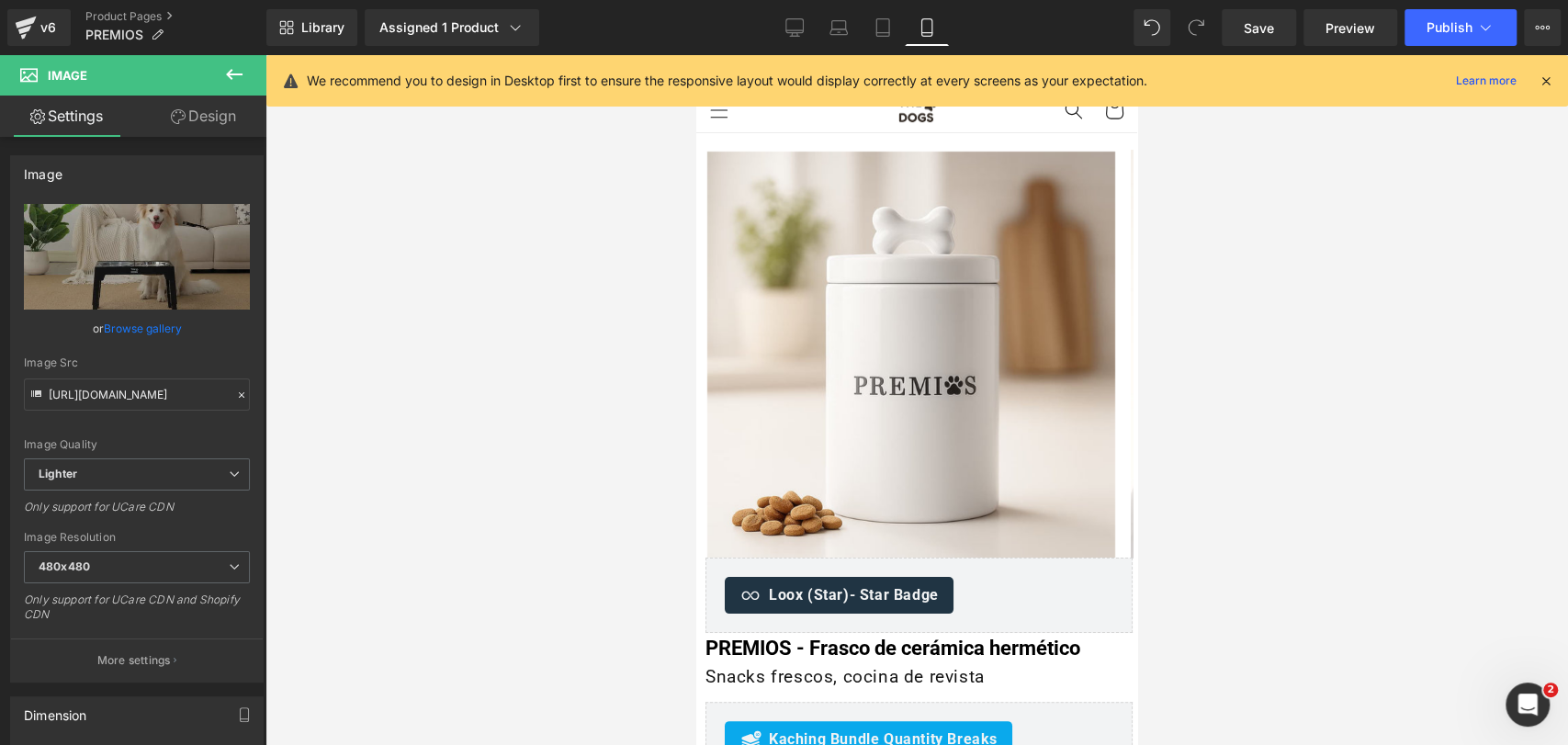
click at [1545, 82] on icon at bounding box center [1545, 80] width 17 height 17
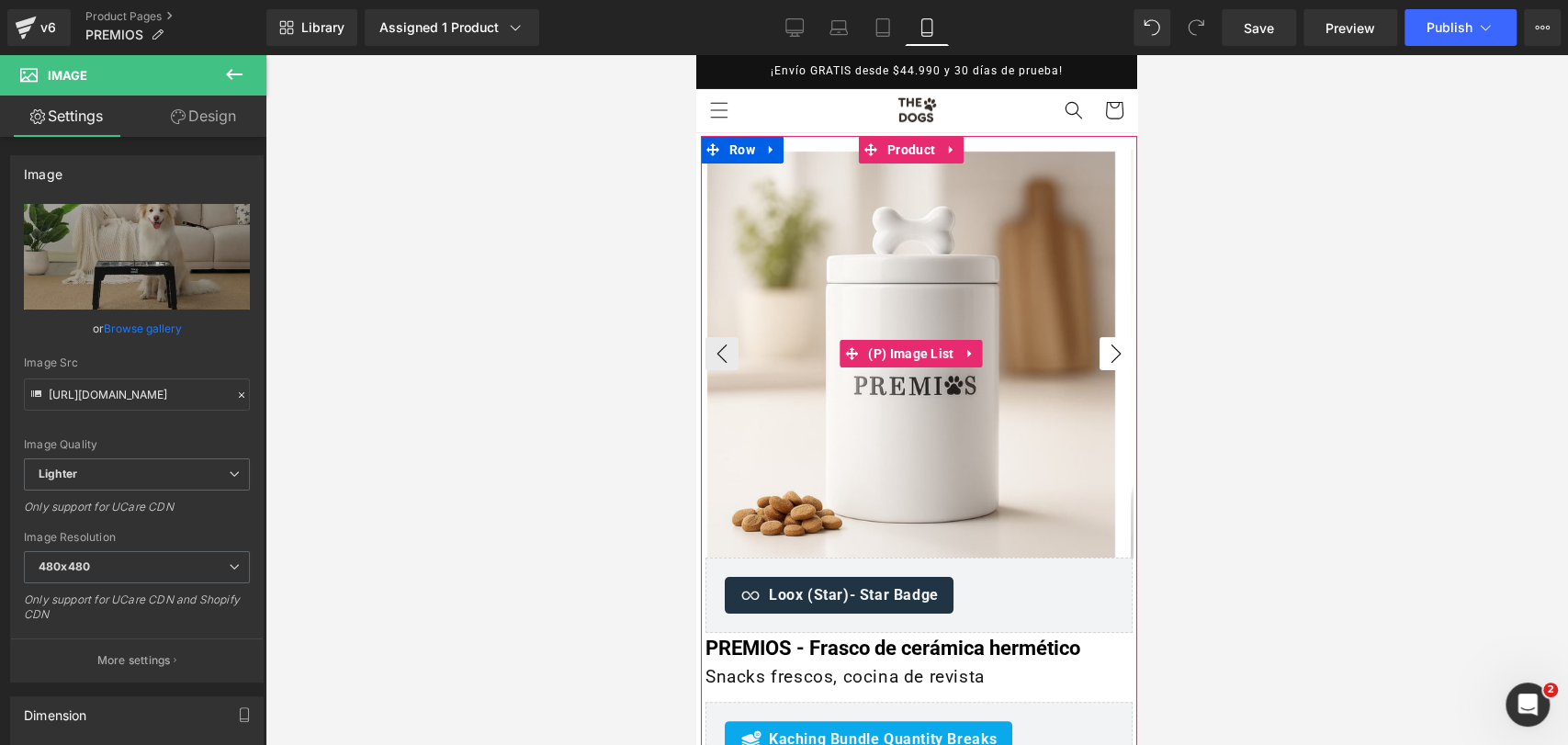
click at [1101, 354] on button "›" at bounding box center [1116, 354] width 33 height 33
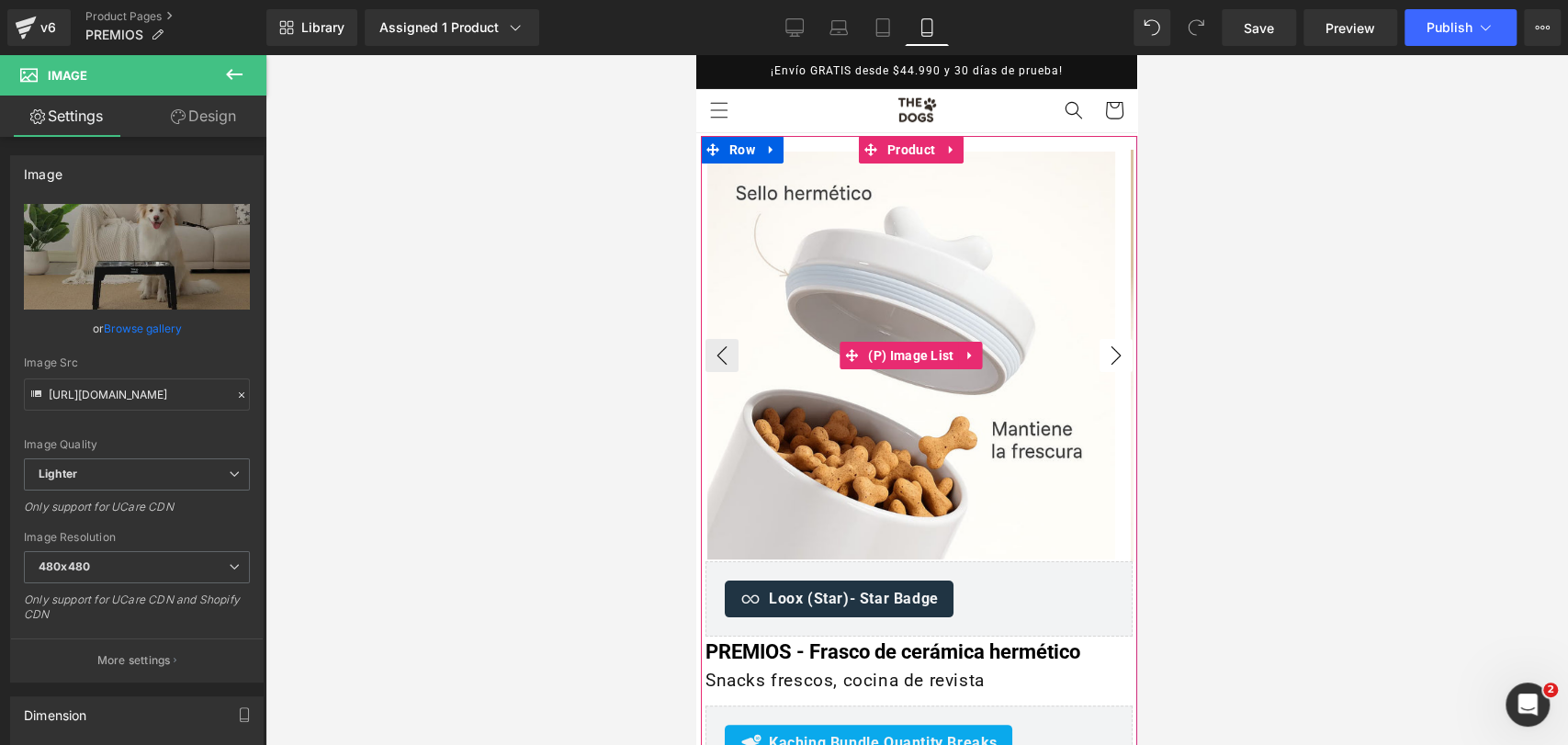
click at [1103, 356] on button "›" at bounding box center [1116, 356] width 33 height 33
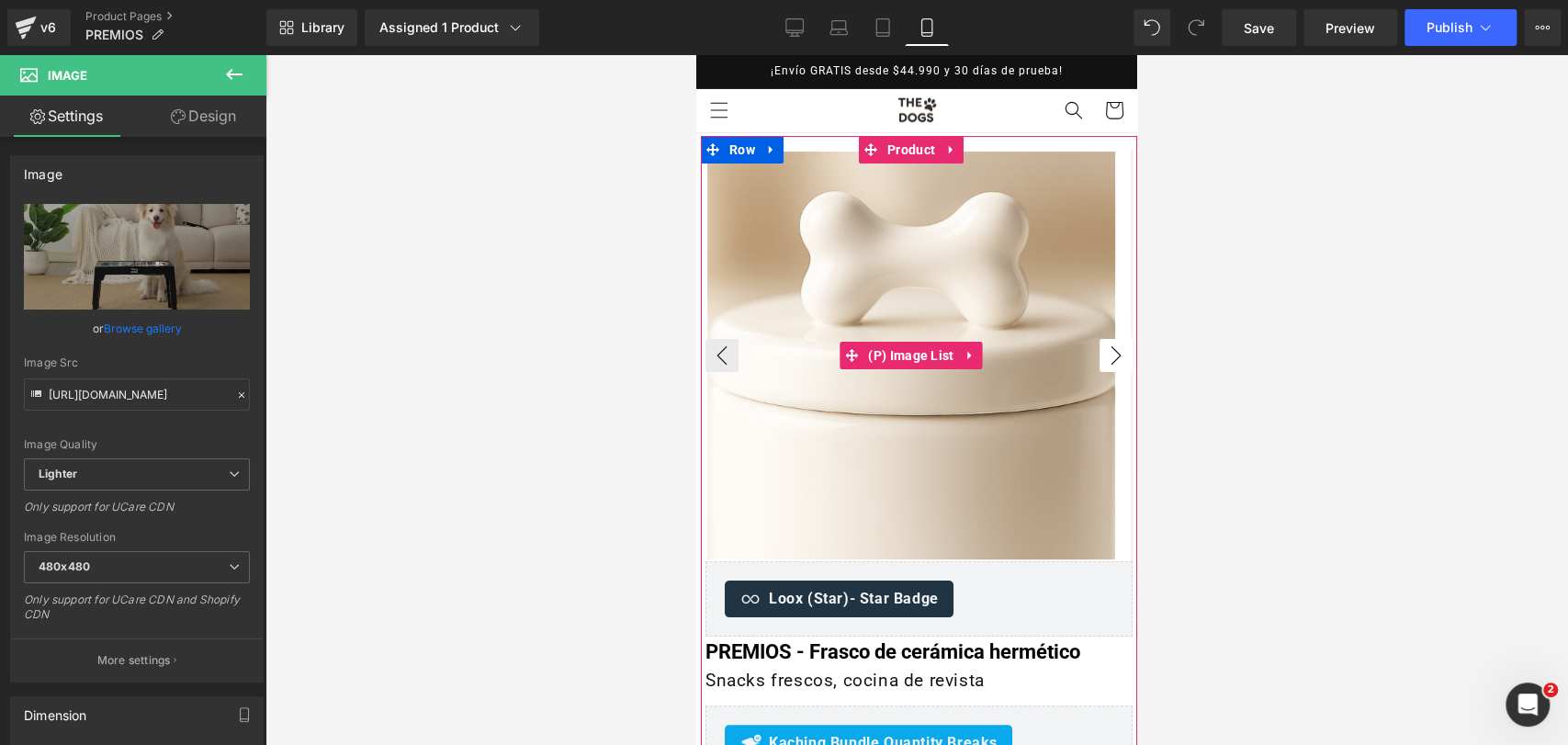
click at [1101, 359] on button "›" at bounding box center [1116, 356] width 33 height 33
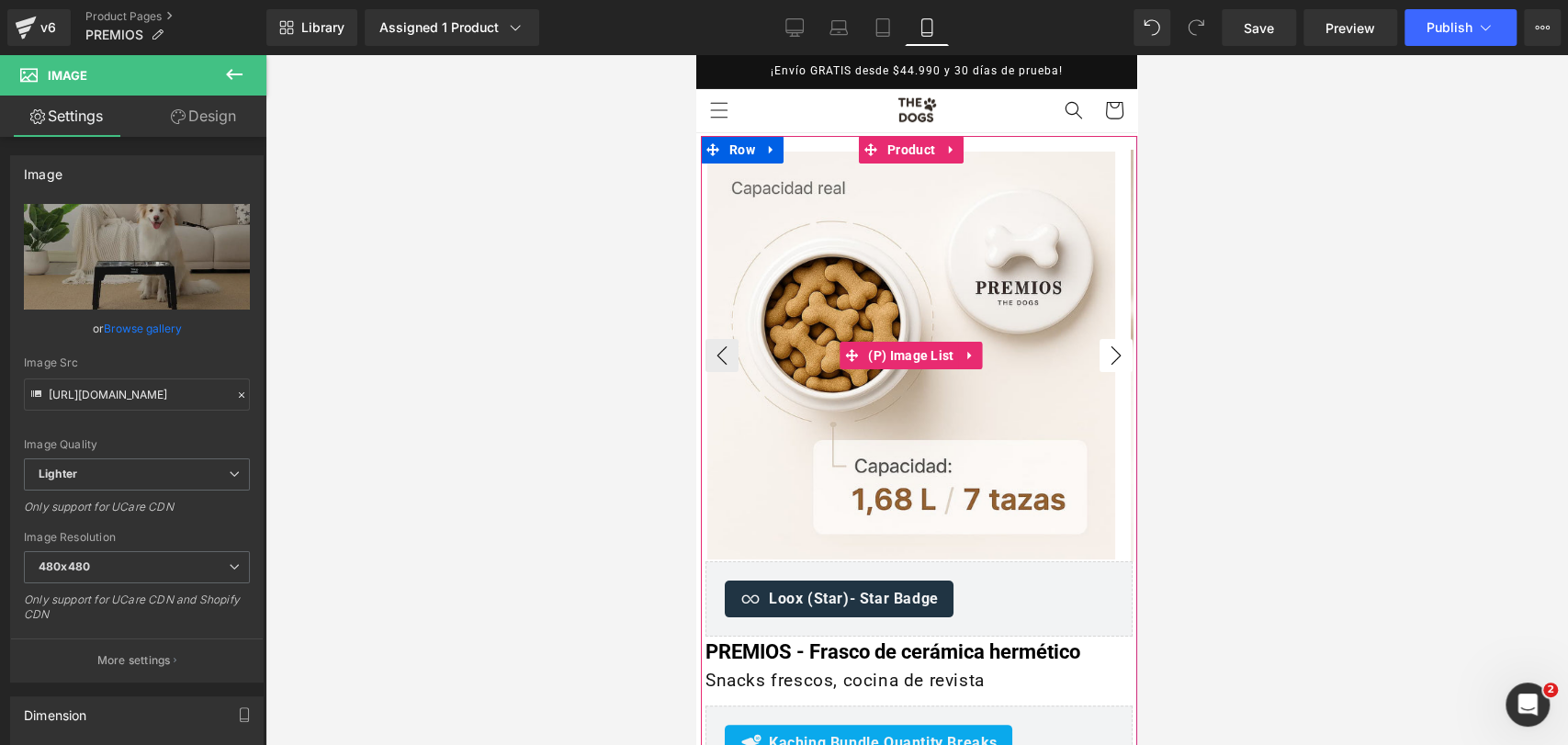
click at [1099, 347] on button "›" at bounding box center [1116, 356] width 33 height 33
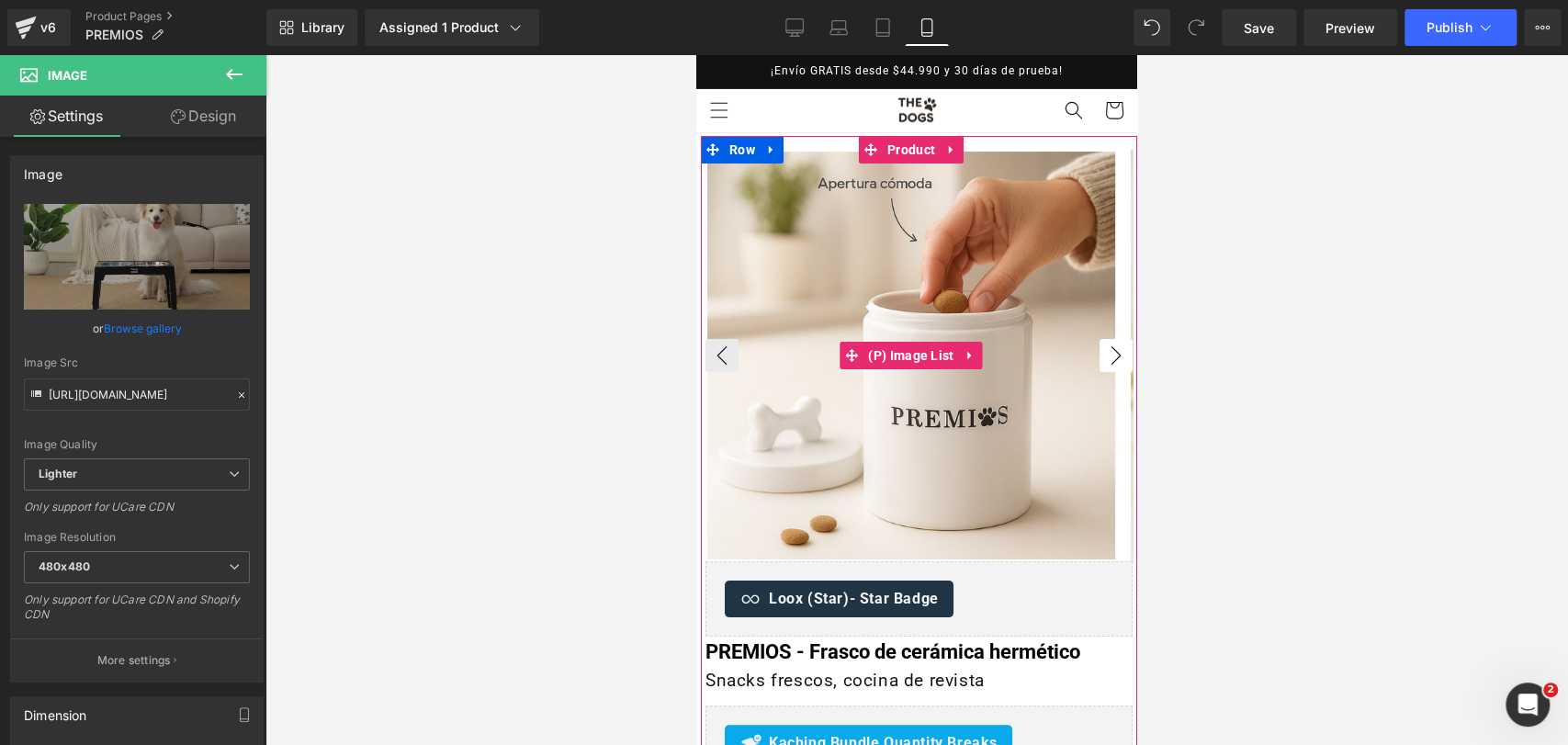
click at [1101, 352] on button "›" at bounding box center [1116, 356] width 33 height 33
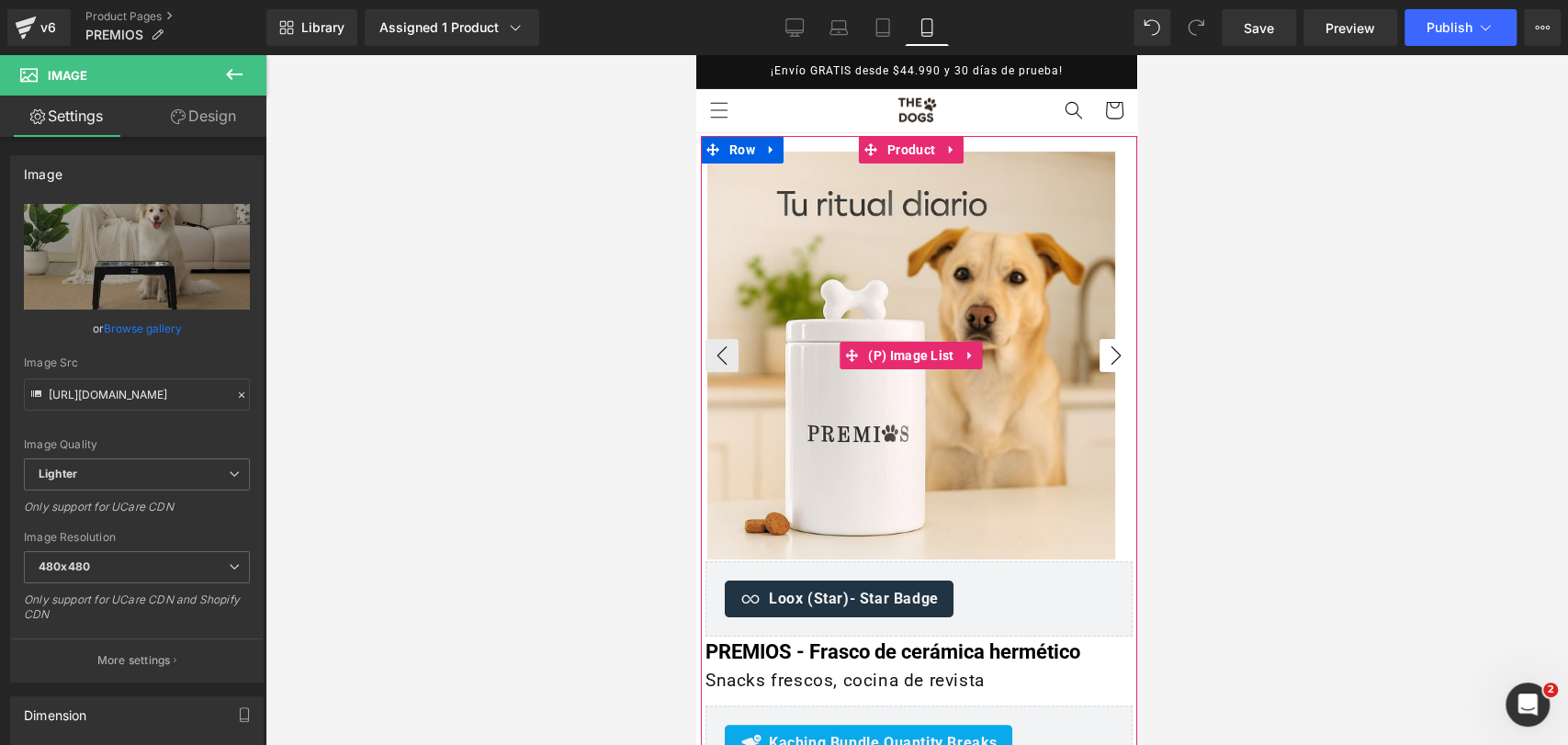
click at [1099, 363] on button "›" at bounding box center [1116, 356] width 33 height 33
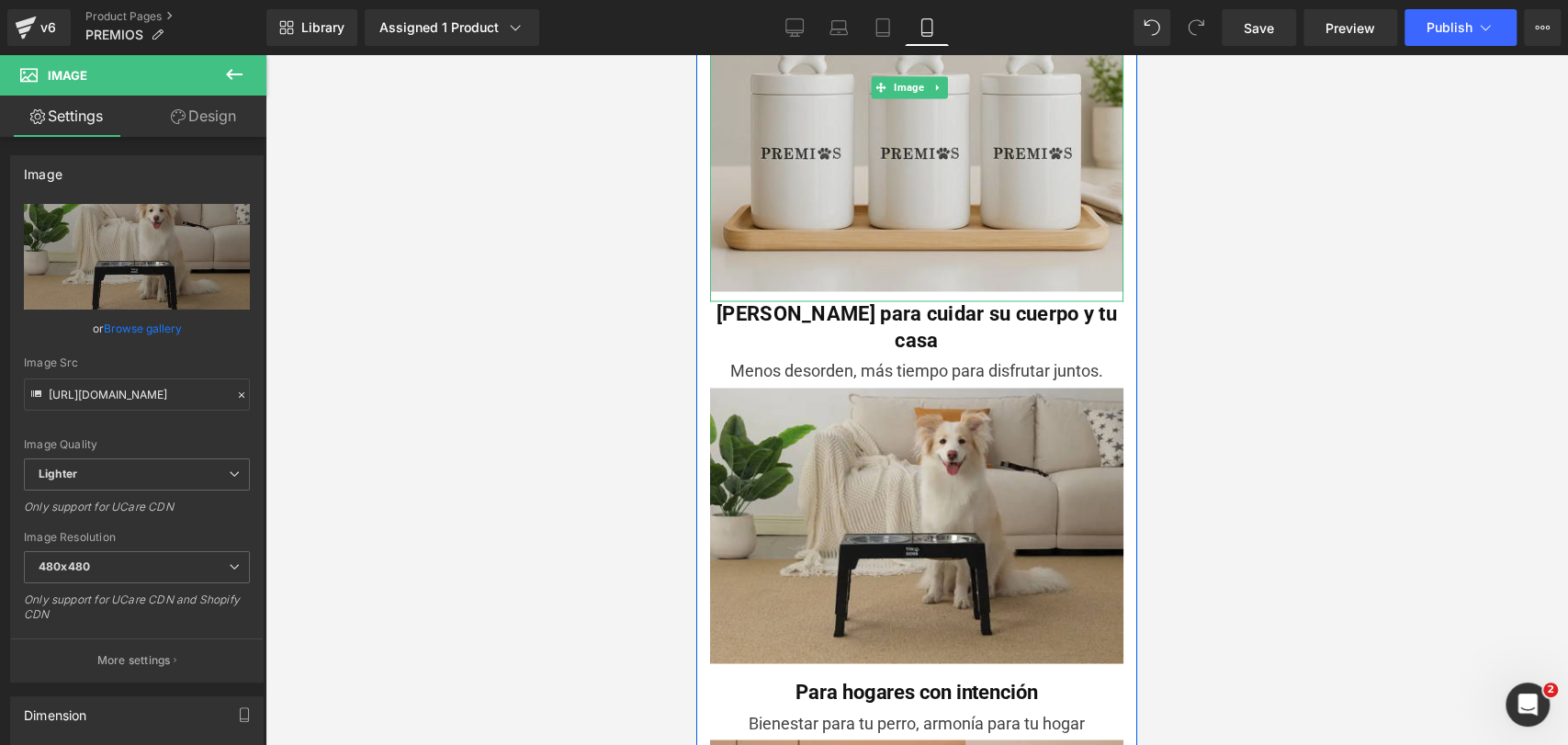
scroll to position [1943, 0]
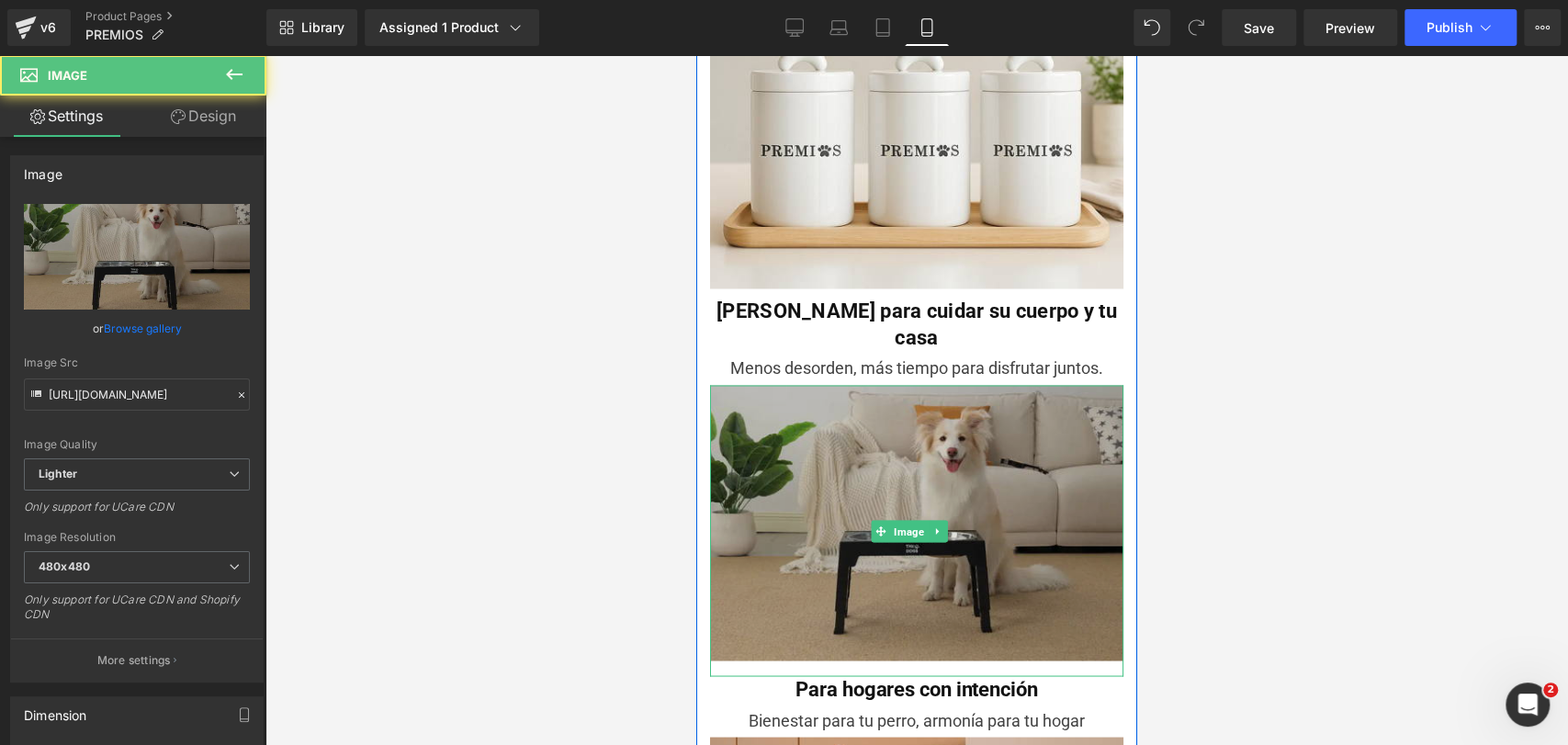
click at [799, 387] on img at bounding box center [917, 529] width 414 height 291
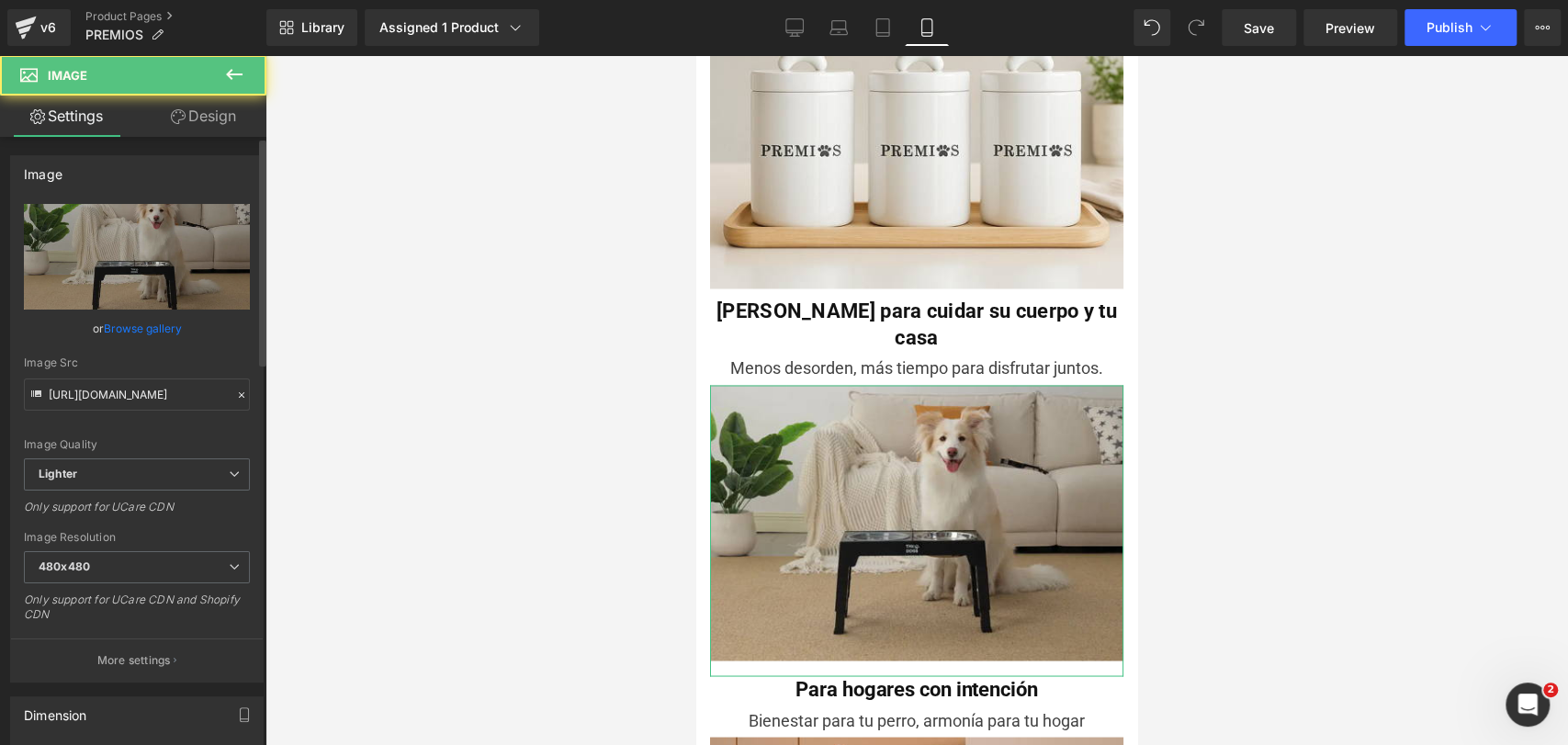
click at [137, 323] on link "Browse gallery" at bounding box center [143, 327] width 78 height 32
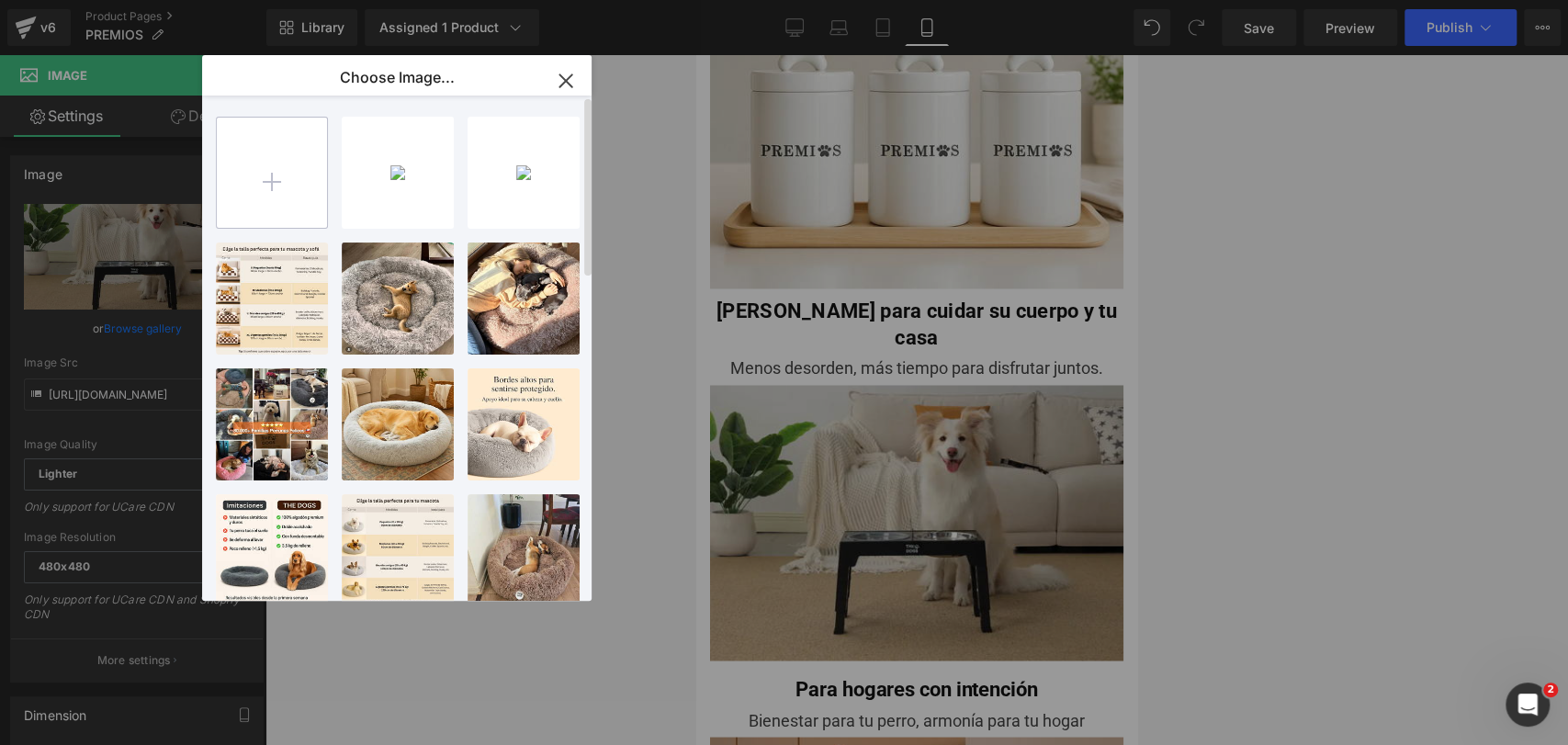
click at [272, 193] on input "file" at bounding box center [272, 173] width 110 height 110
type input "C:\fakepath\20250830_0257_Momento de Premios_remix_01k3ww5y4vf4svva2p9mhjfezd.j…"
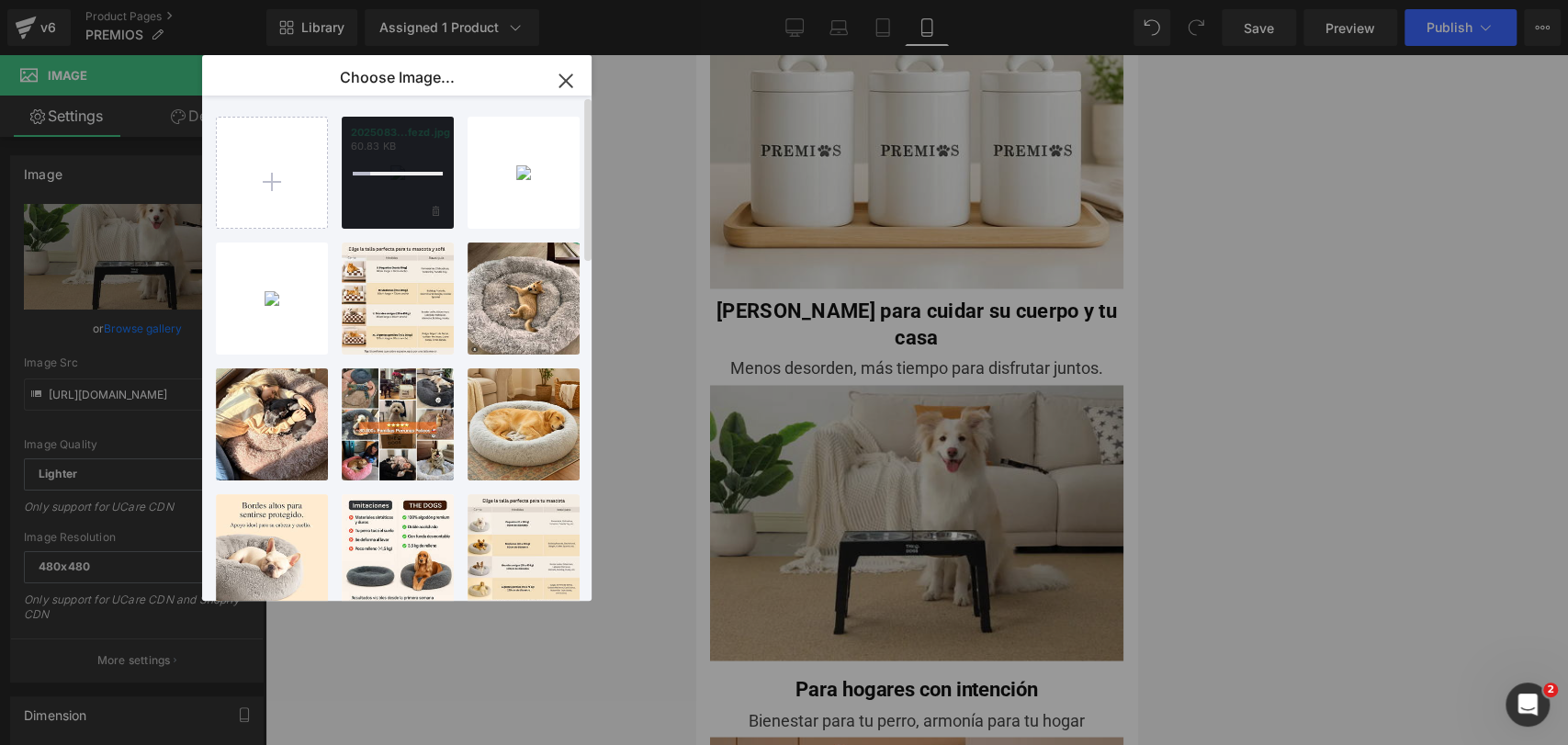
click at [396, 184] on div at bounding box center [397, 173] width 112 height 112
click at [396, 184] on div "2025083...fezd.jpg 60.83 KB" at bounding box center [397, 173] width 112 height 112
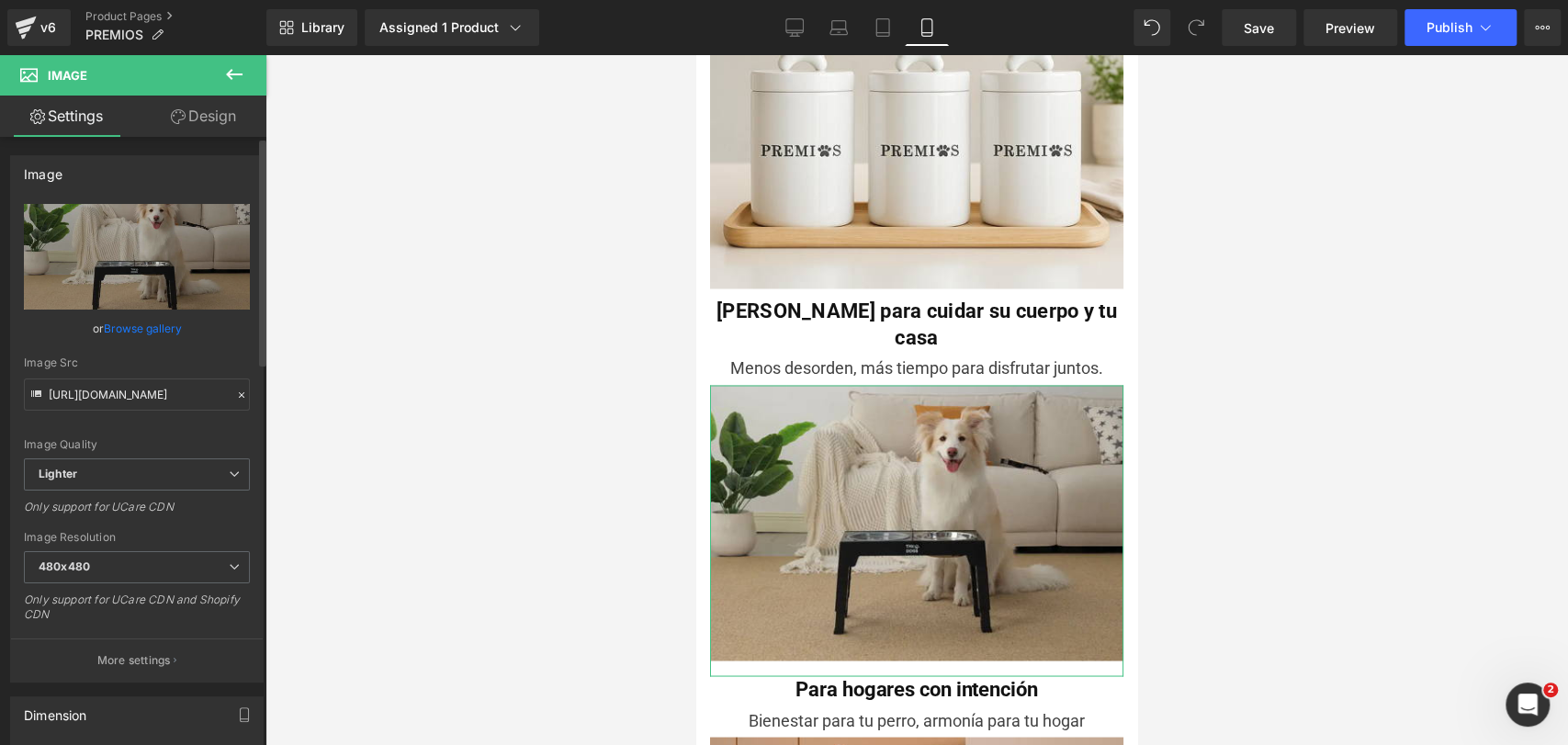
click at [149, 322] on link "Browse gallery" at bounding box center [143, 327] width 78 height 32
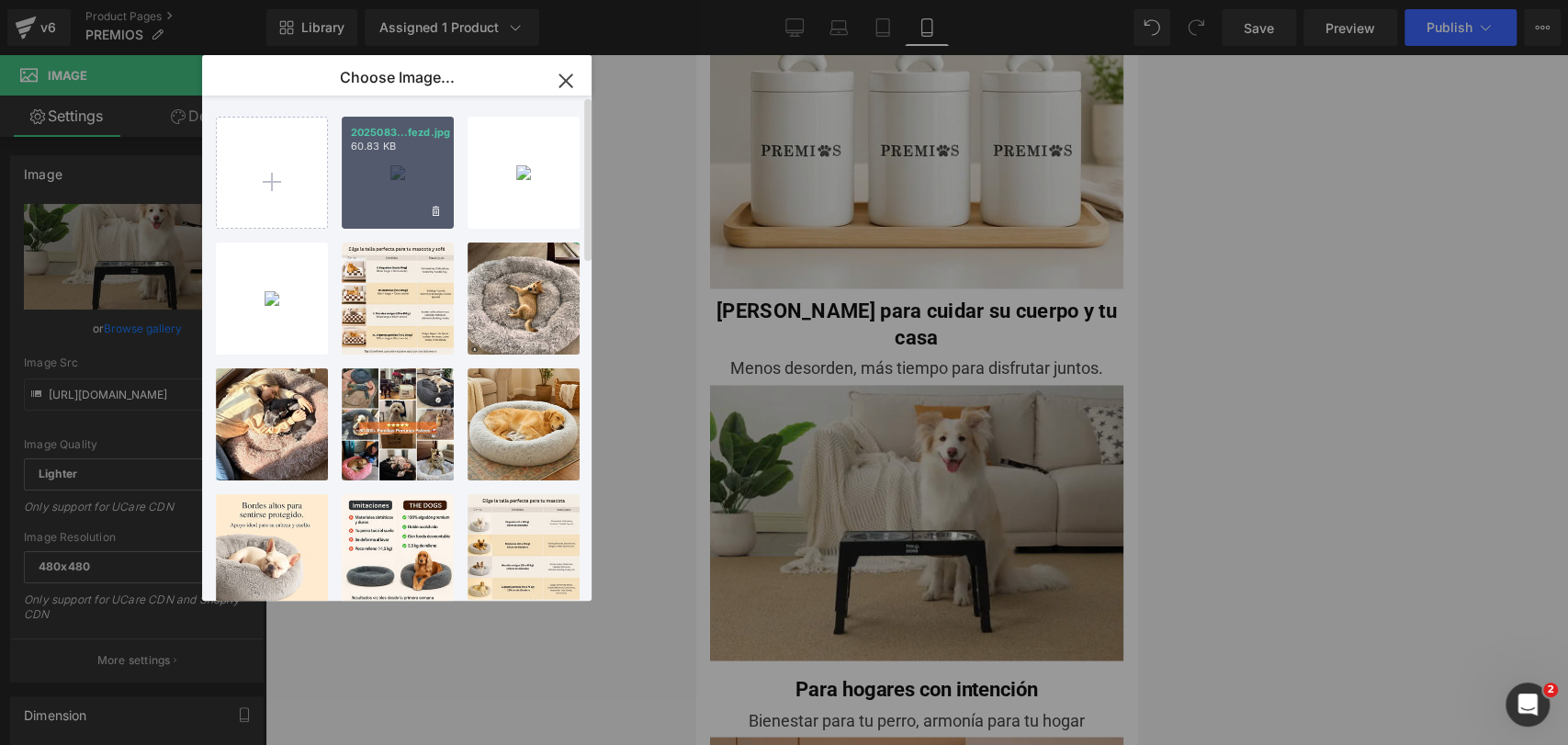
click at [349, 209] on div "2025083...fezd.jpg 60.83 KB" at bounding box center [397, 173] width 112 height 112
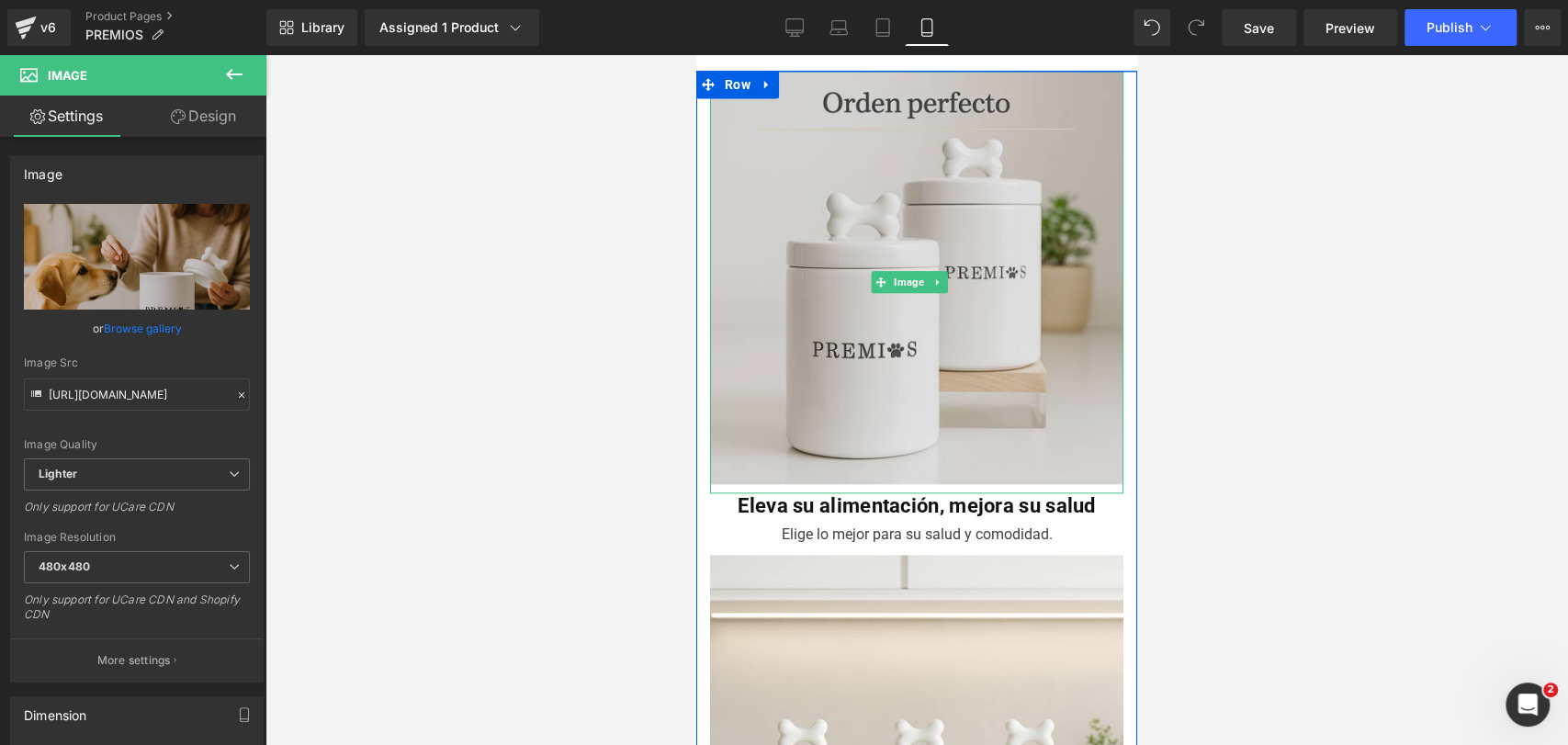
scroll to position [1266, 0]
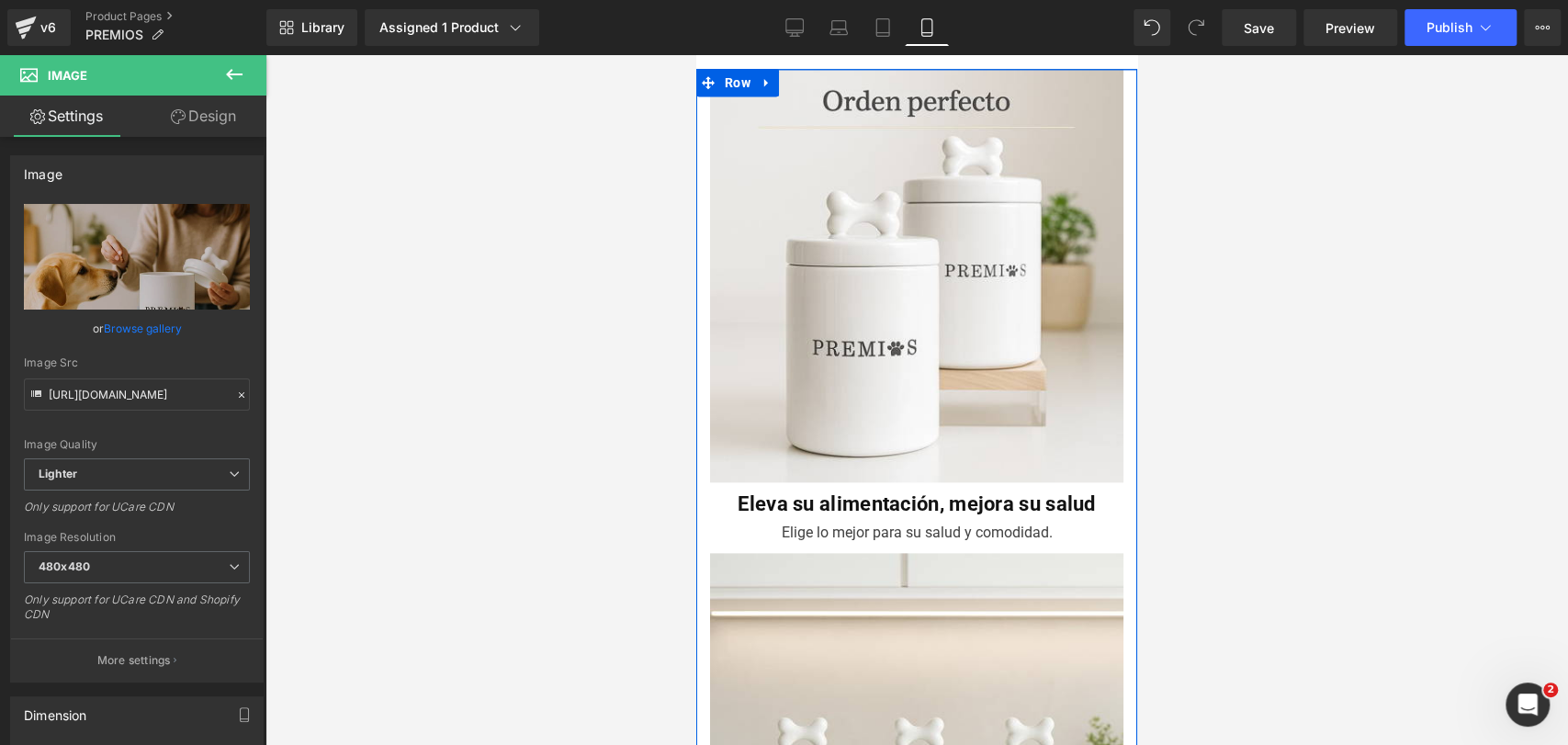
click at [829, 492] on b "Eleva su alimentación, mejora su salud" at bounding box center [916, 503] width 357 height 23
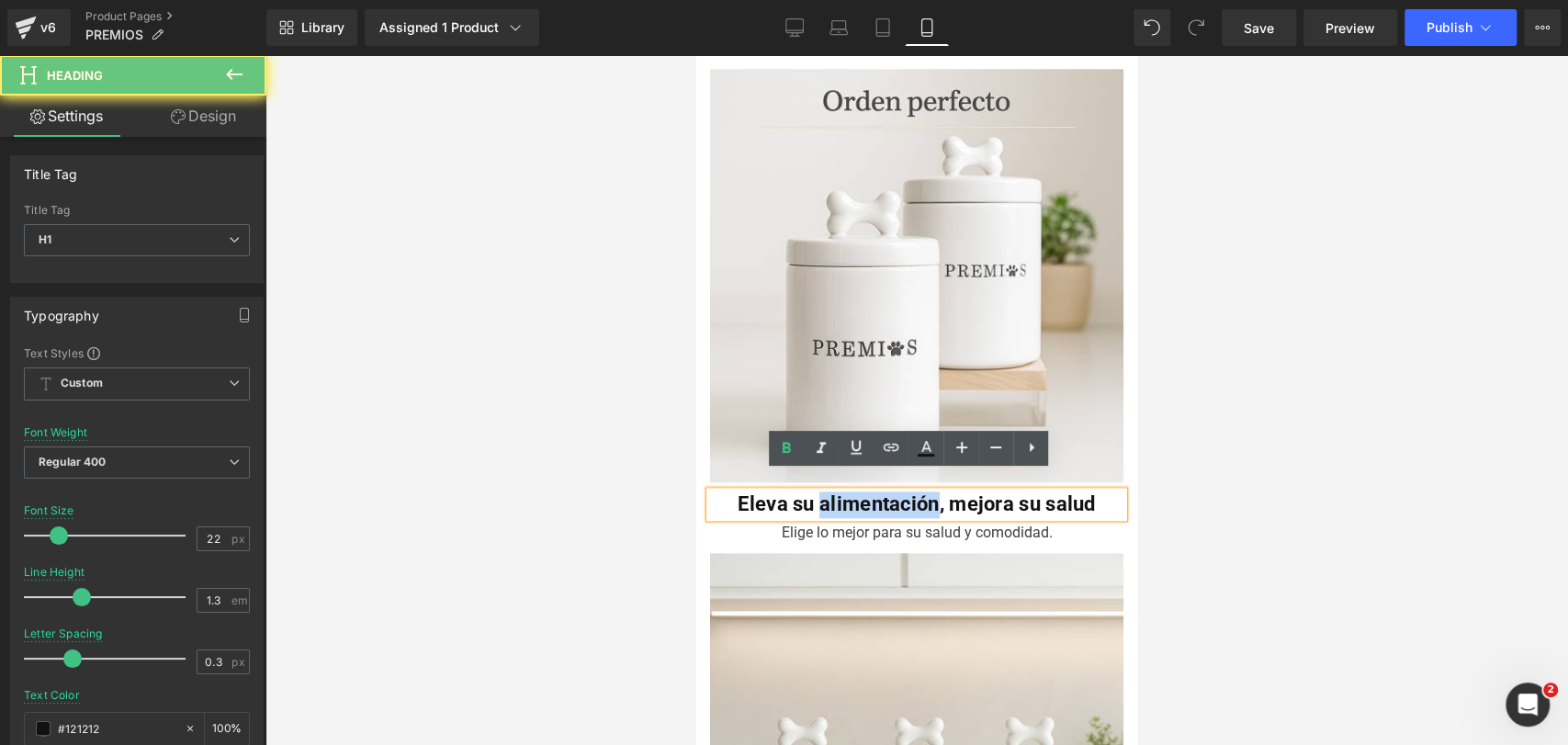
click at [829, 492] on b "Eleva su alimentación, mejora su salud" at bounding box center [916, 503] width 357 height 23
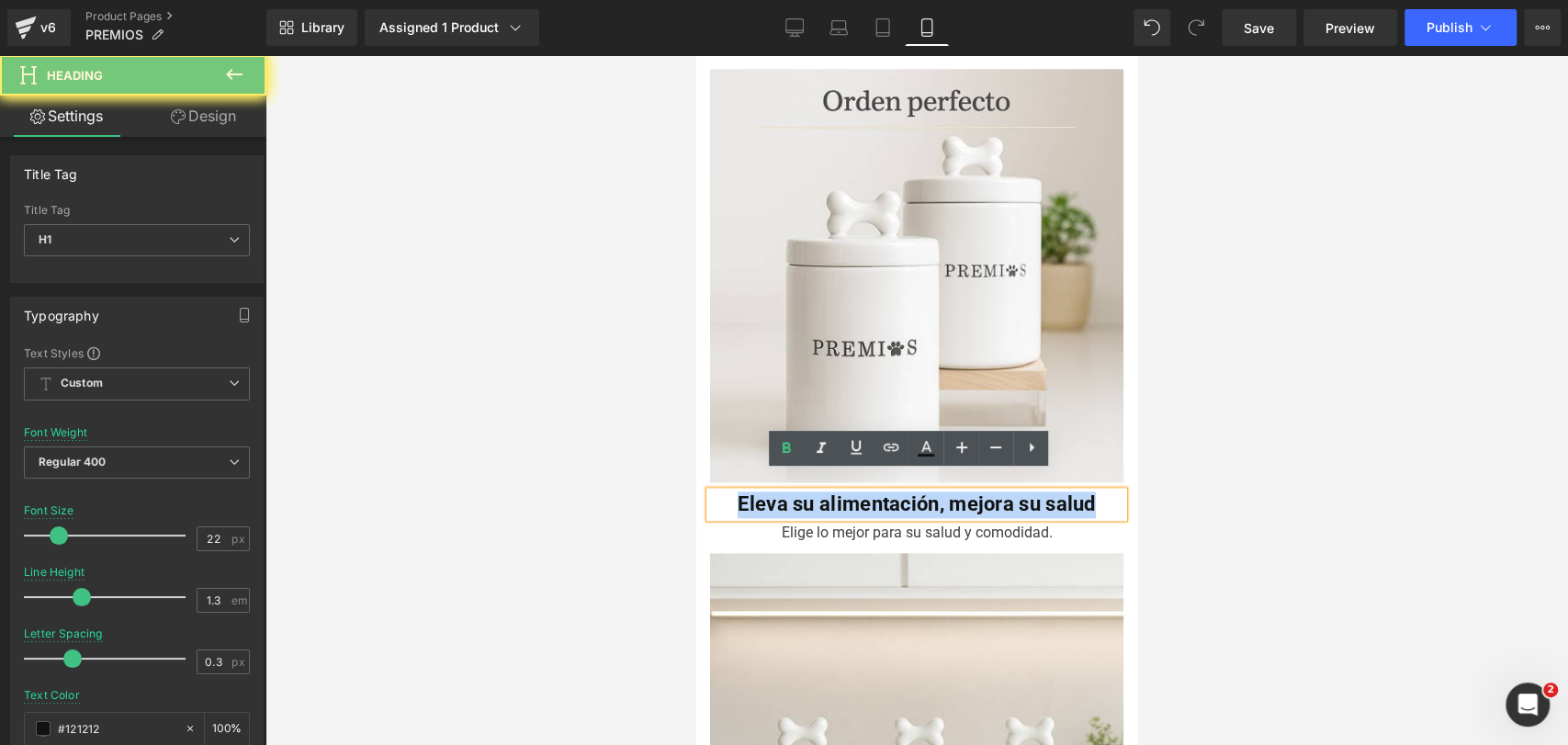
paste div
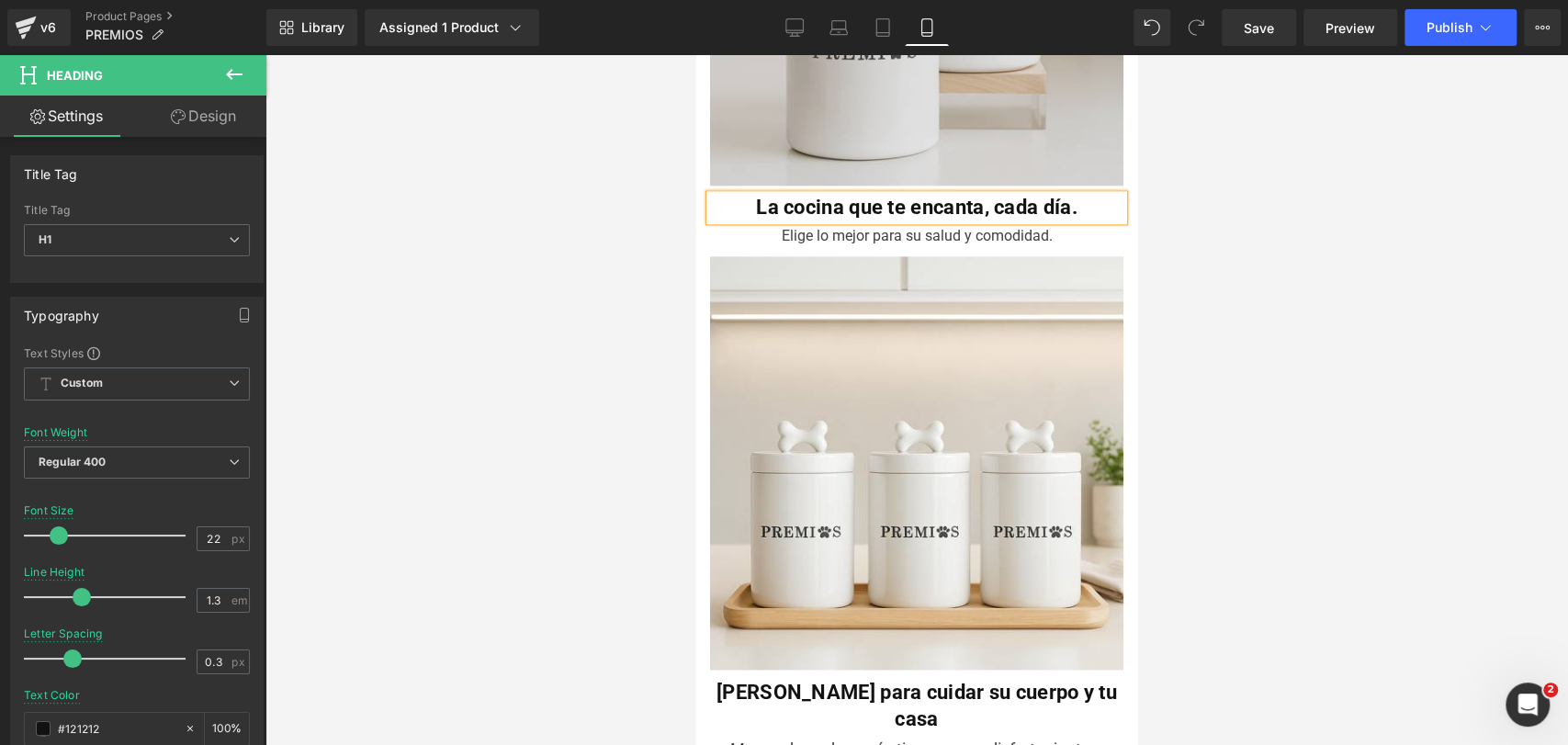
scroll to position [1564, 0]
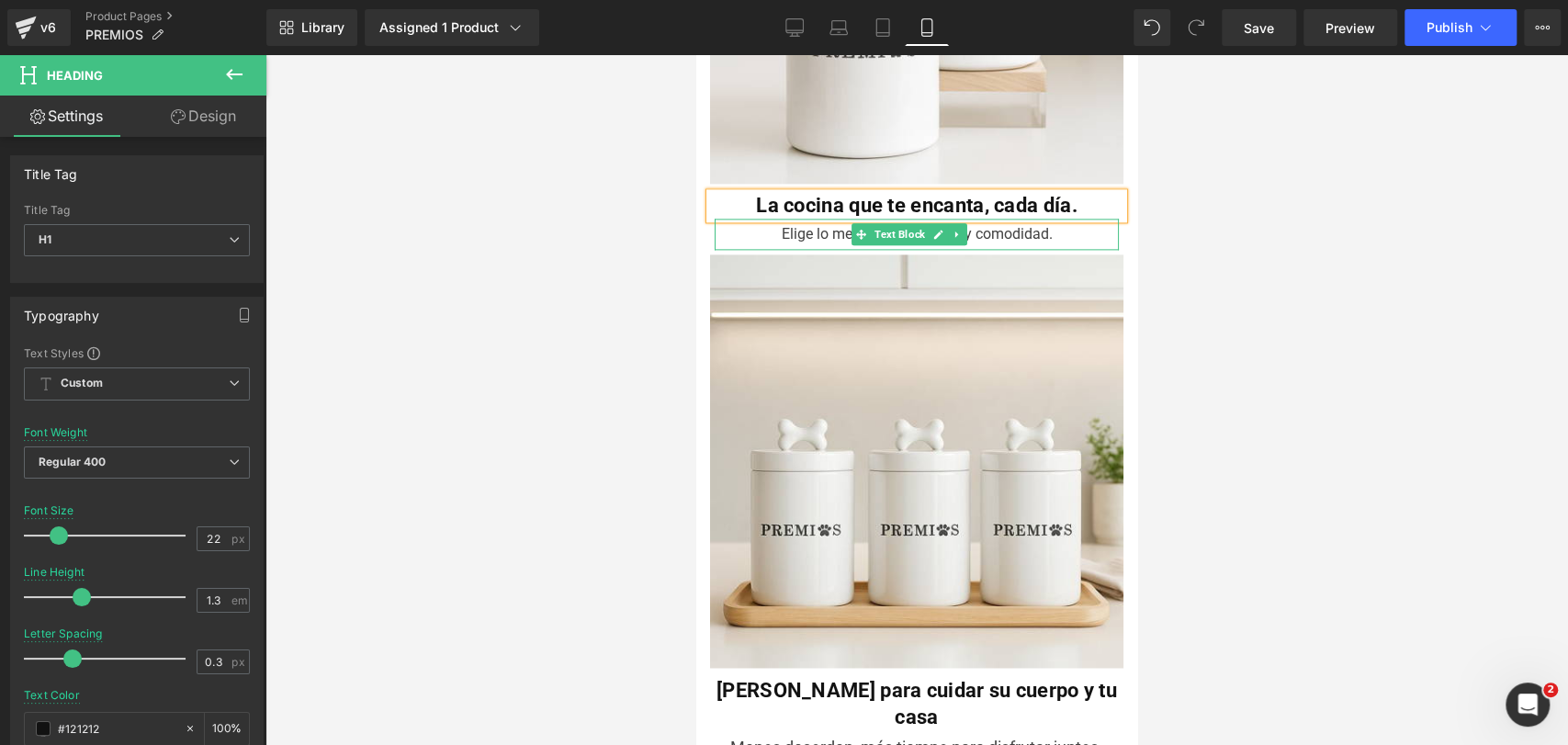
click at [834, 222] on div "Elige lo mejor para su salud y comodidad." at bounding box center [917, 234] width 404 height 31
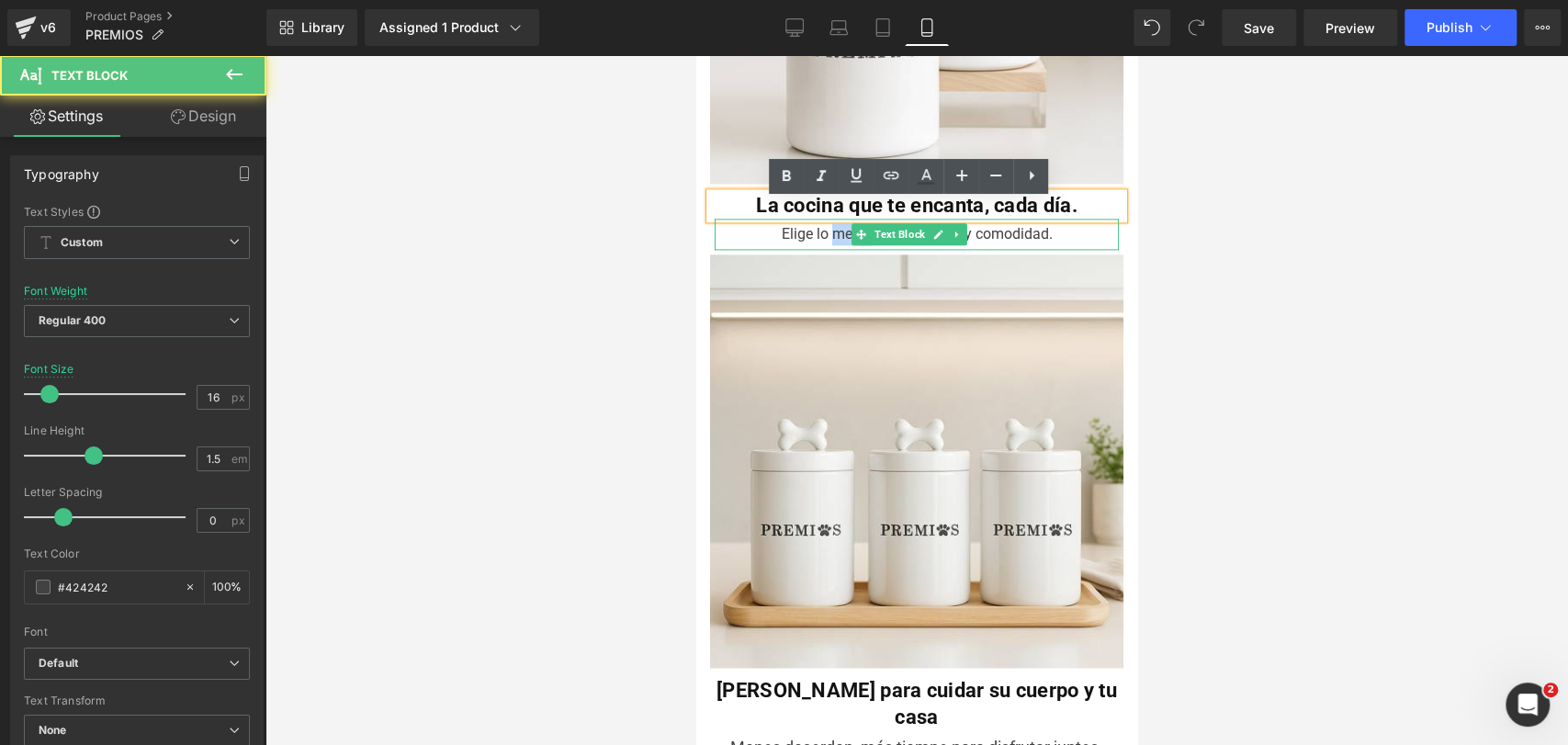
click at [834, 222] on div "Elige lo mejor para su salud y comodidad." at bounding box center [917, 234] width 404 height 31
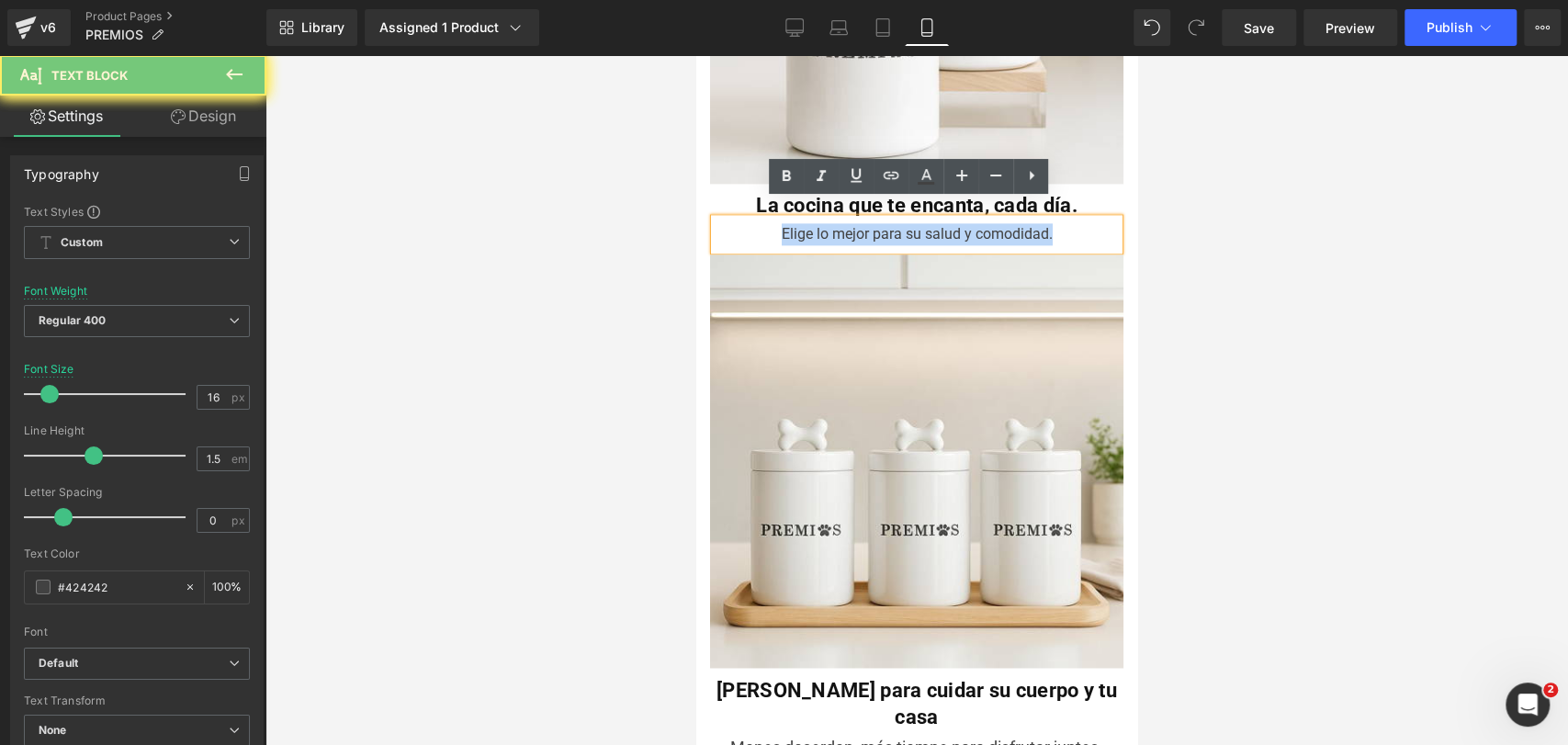
click at [834, 222] on div "Elige lo mejor para su salud y comodidad." at bounding box center [917, 234] width 404 height 31
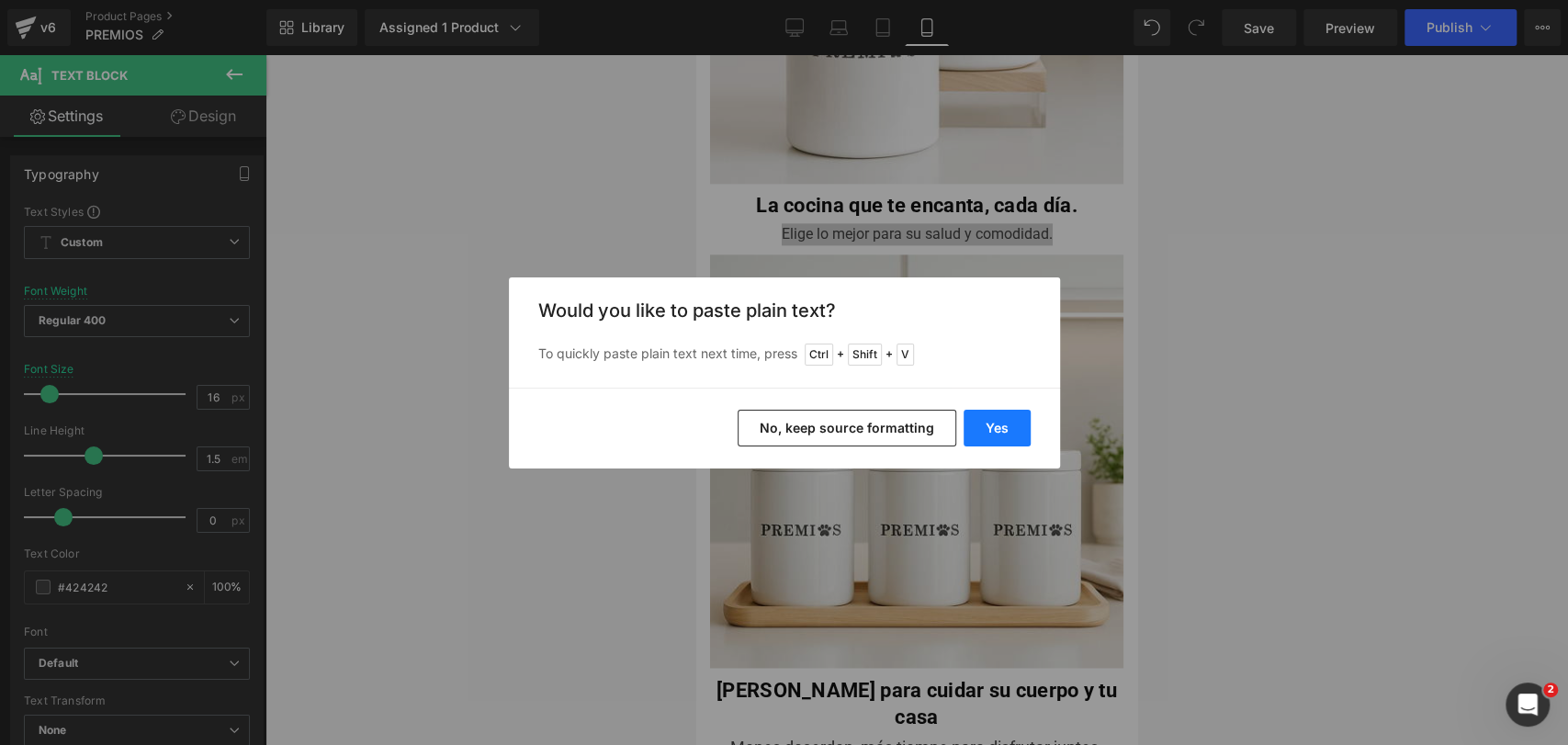
click at [996, 421] on button "Yes" at bounding box center [997, 427] width 67 height 36
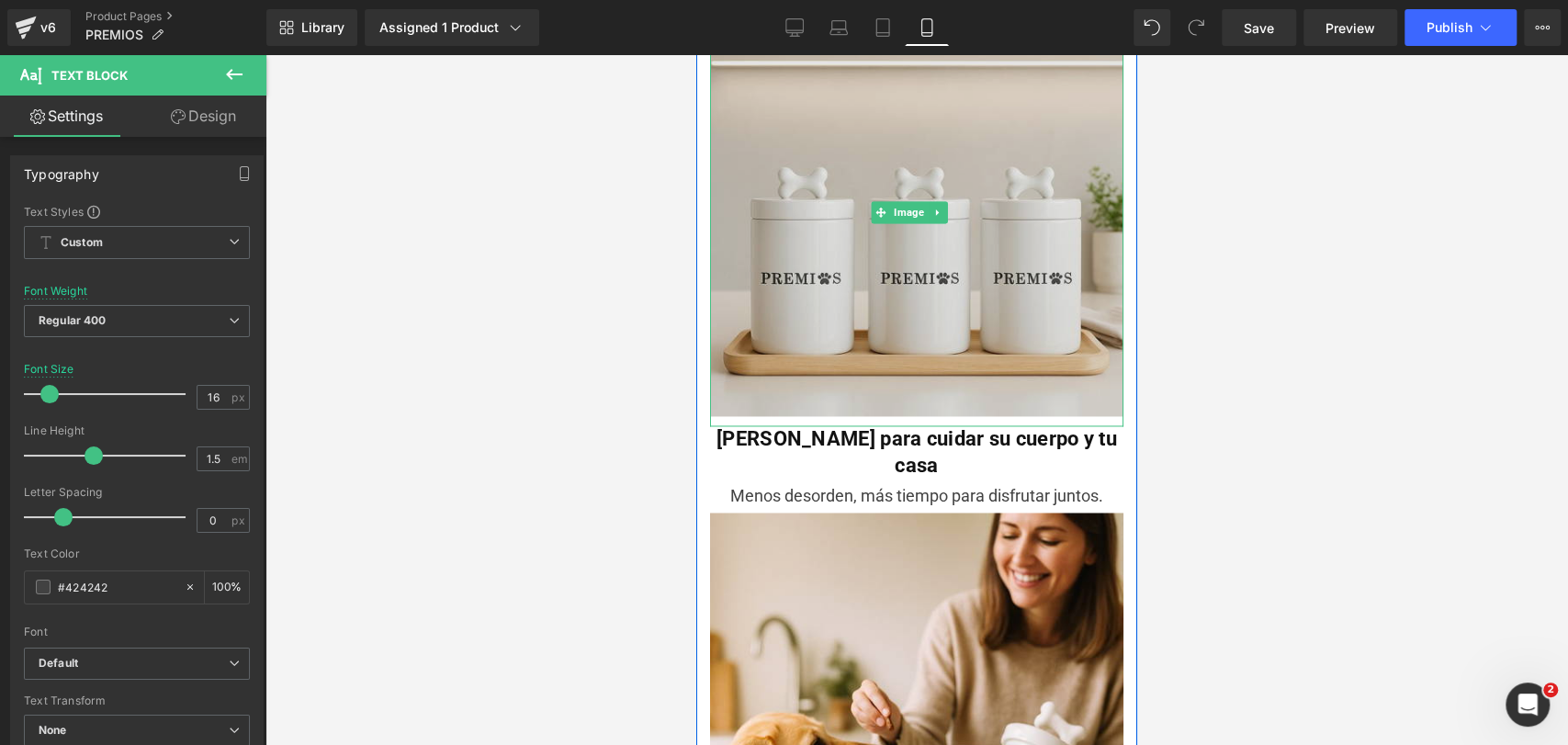
scroll to position [1814, 0]
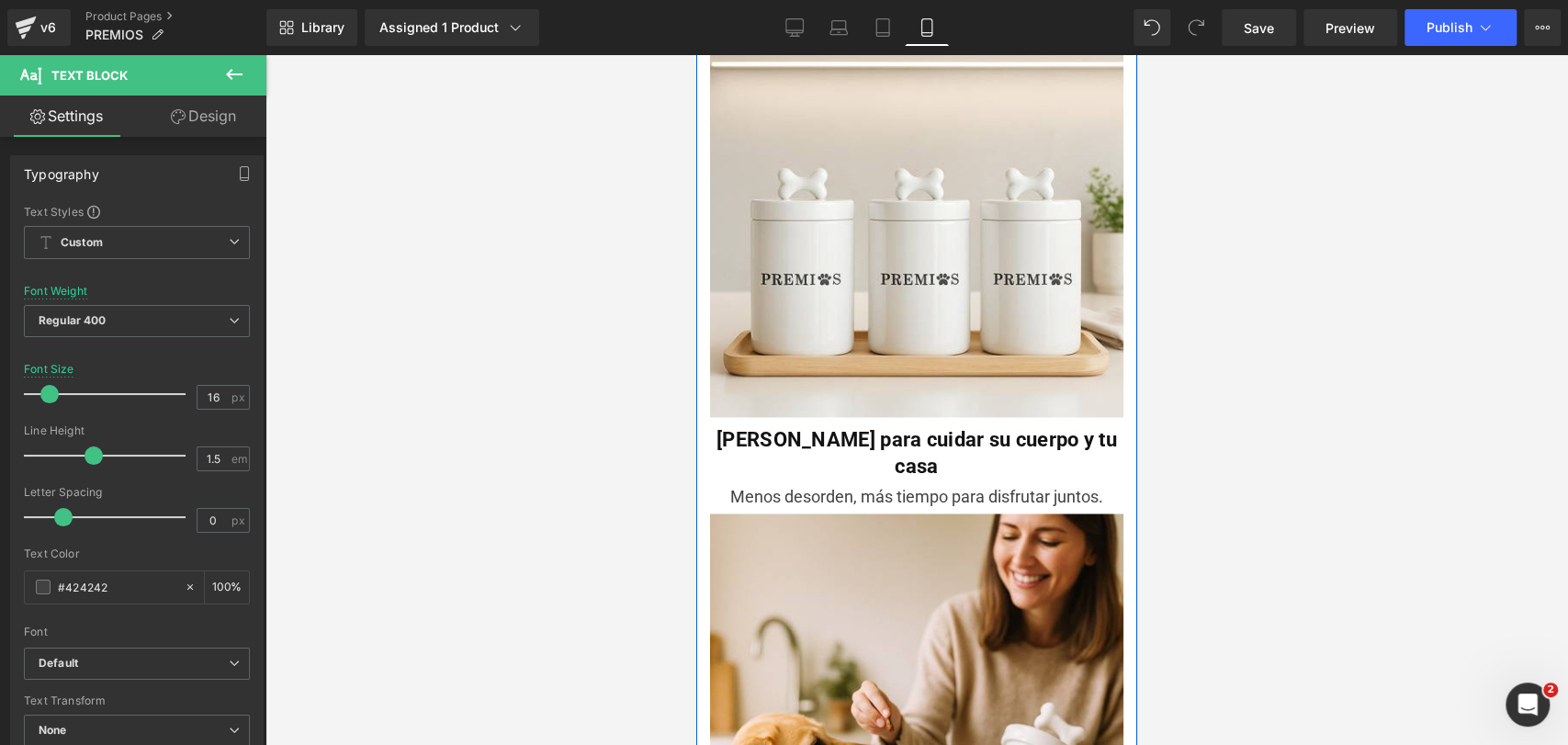
click at [790, 428] on b "[PERSON_NAME] para cuidar su cuerpo y tu casa" at bounding box center [917, 453] width 400 height 50
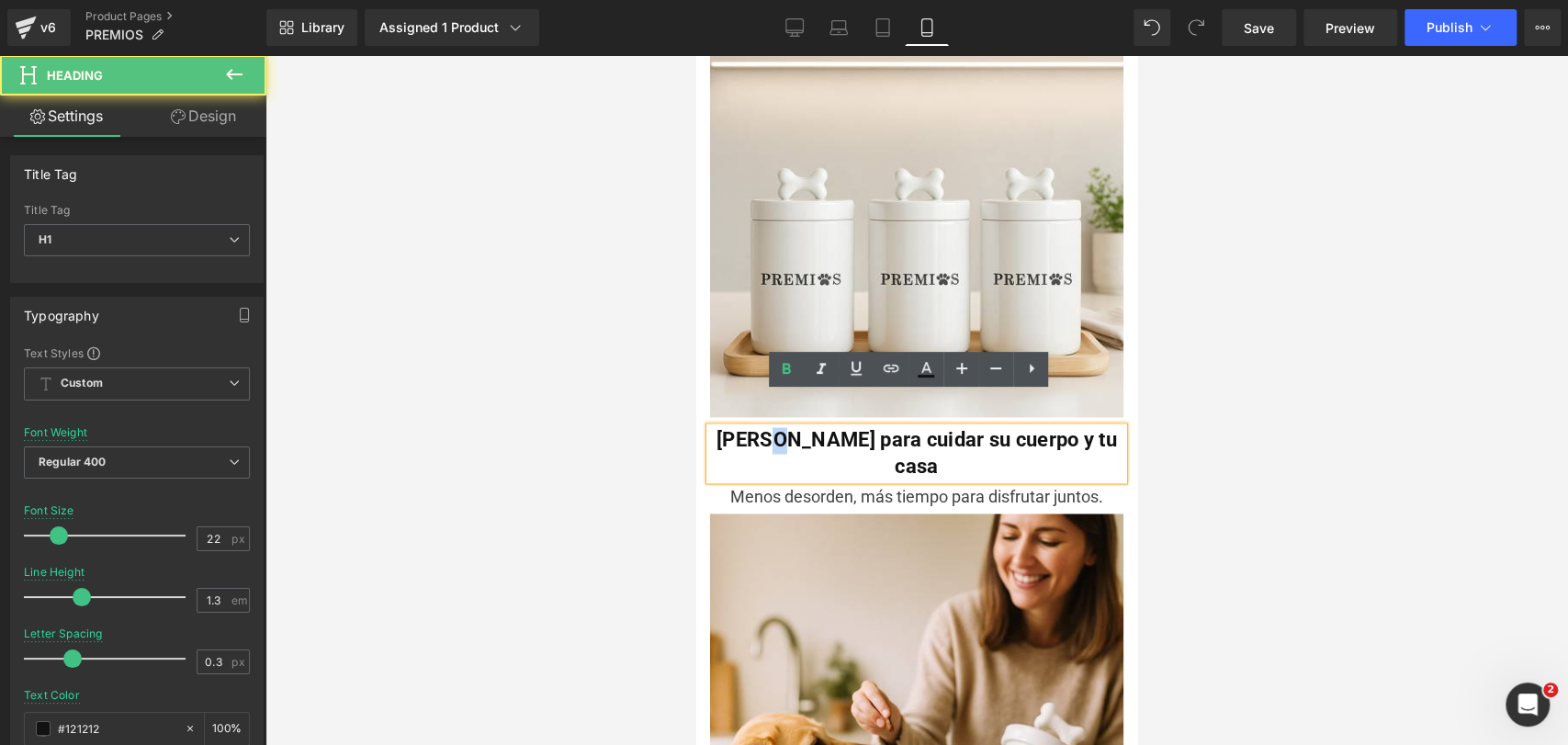
click at [790, 428] on b "[PERSON_NAME] para cuidar su cuerpo y tu casa" at bounding box center [917, 453] width 400 height 50
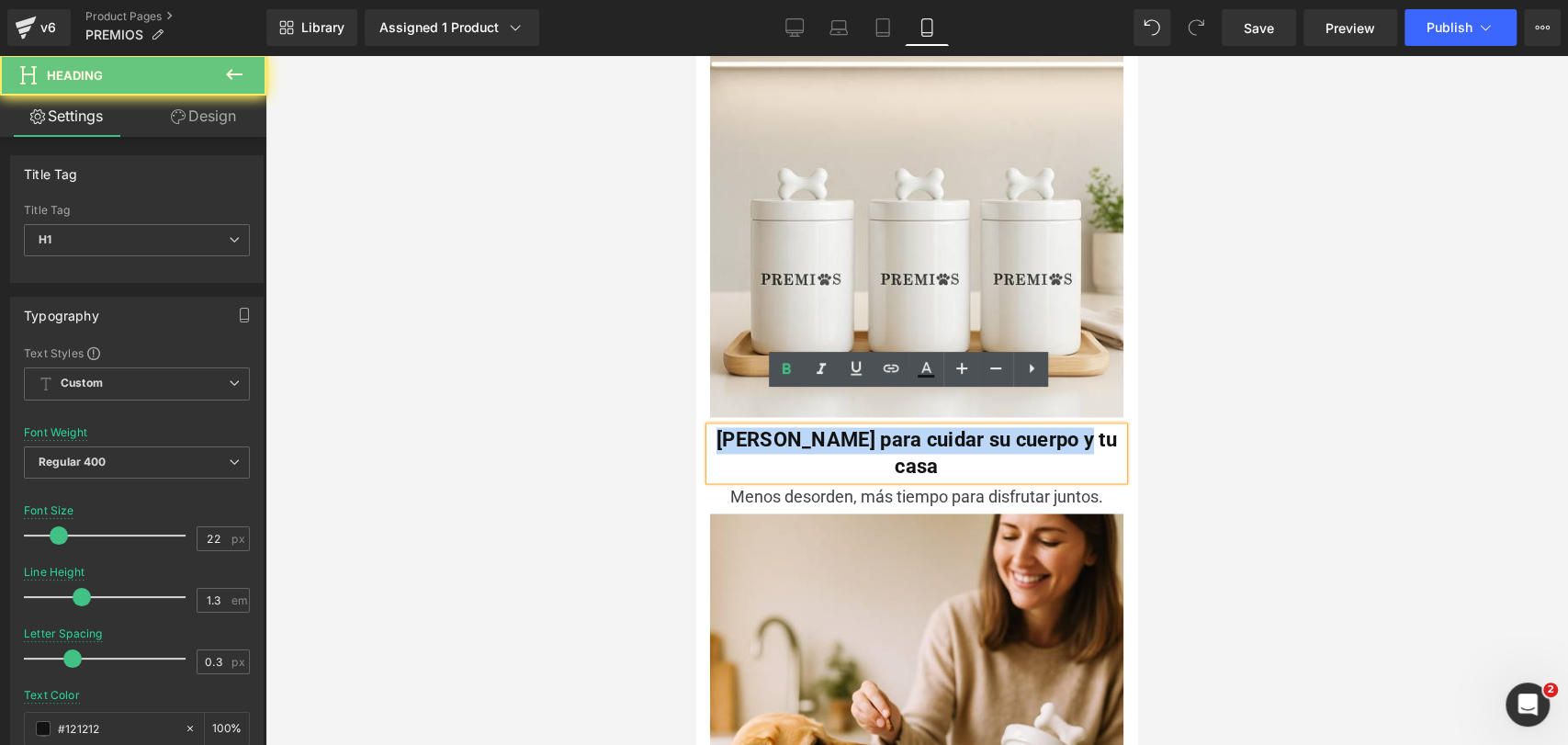
paste div
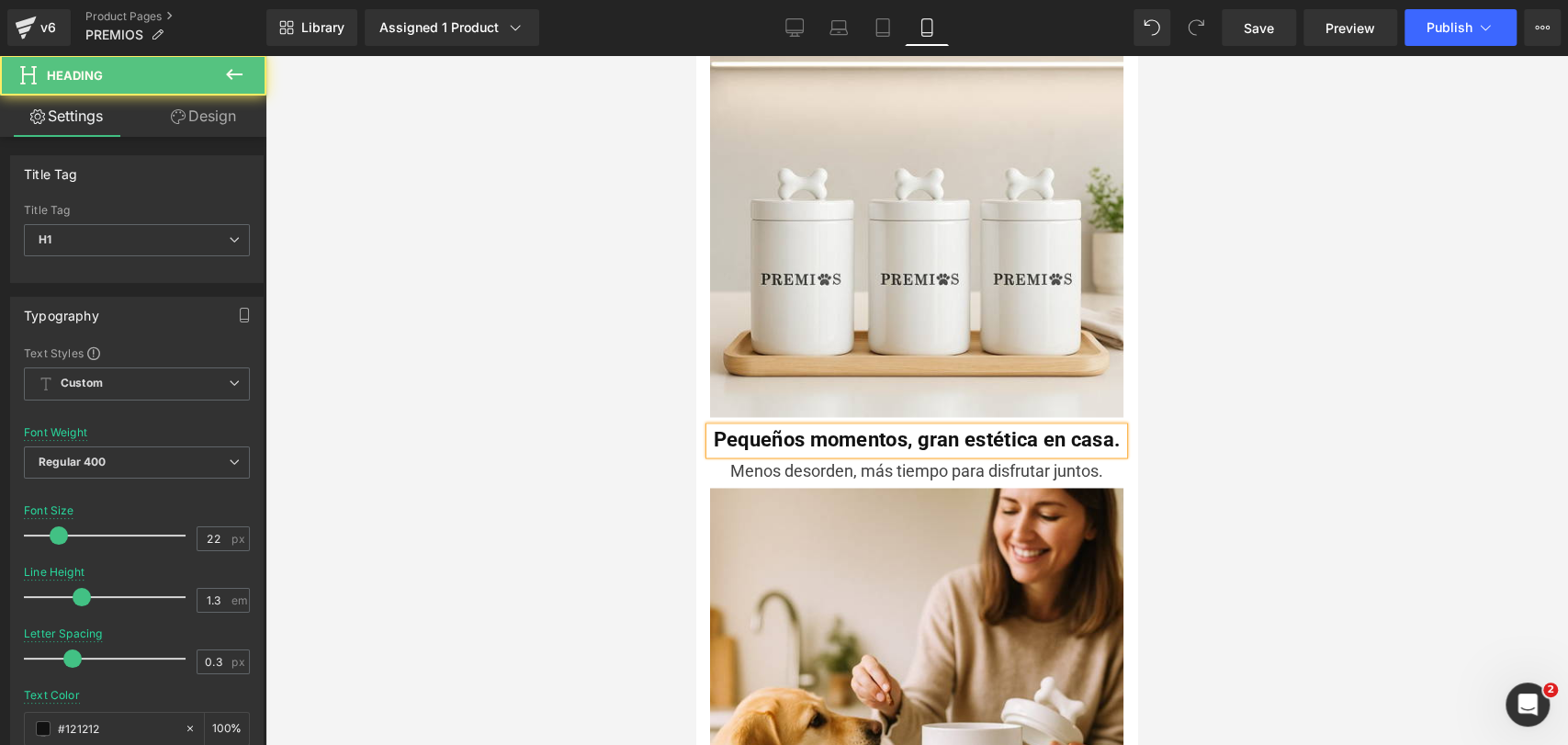
click at [1027, 428] on b "Pequeños momentos, gran estética en casa." at bounding box center [917, 439] width 406 height 23
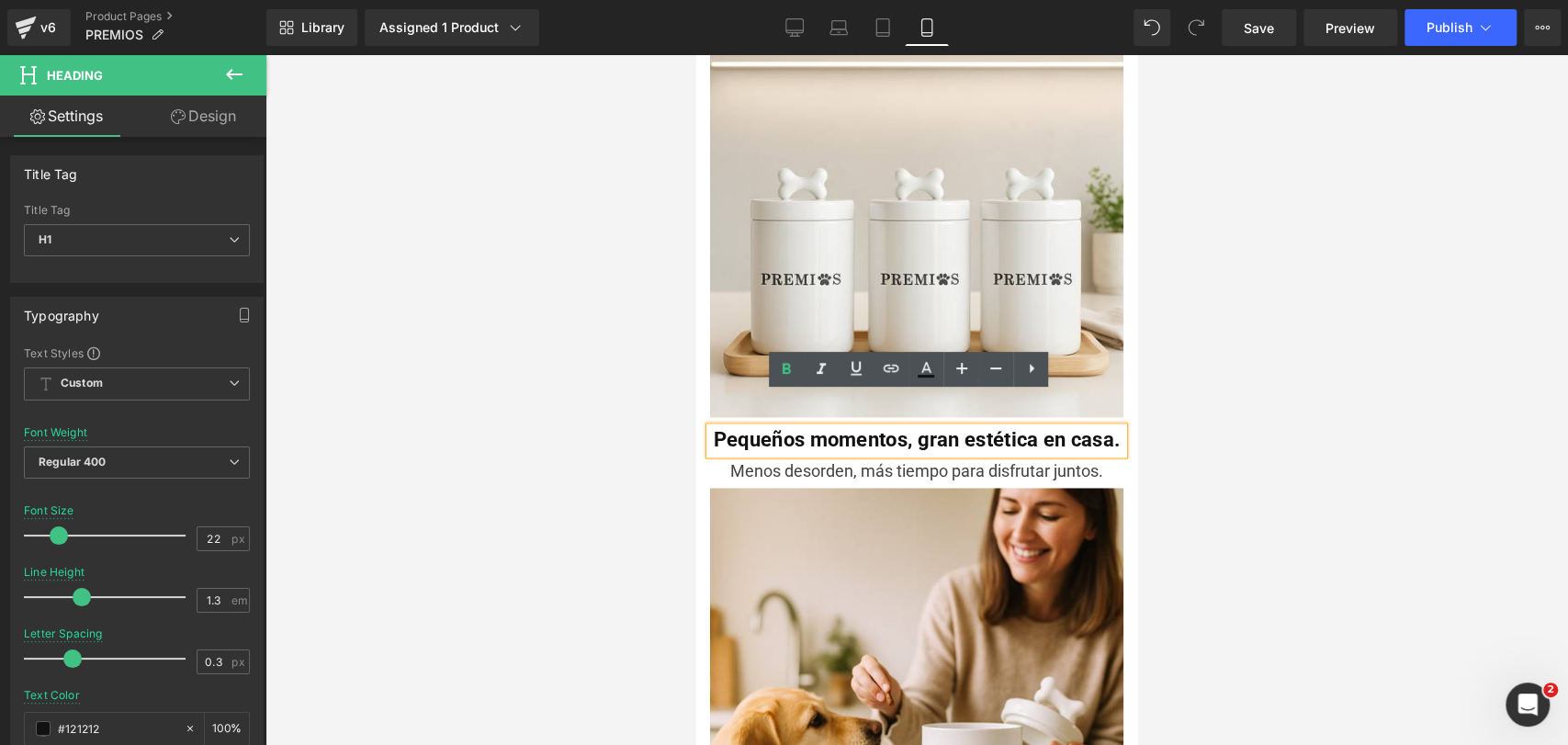
click at [769, 428] on b "Pequeños momentos, gran estética en casa." at bounding box center [917, 439] width 406 height 23
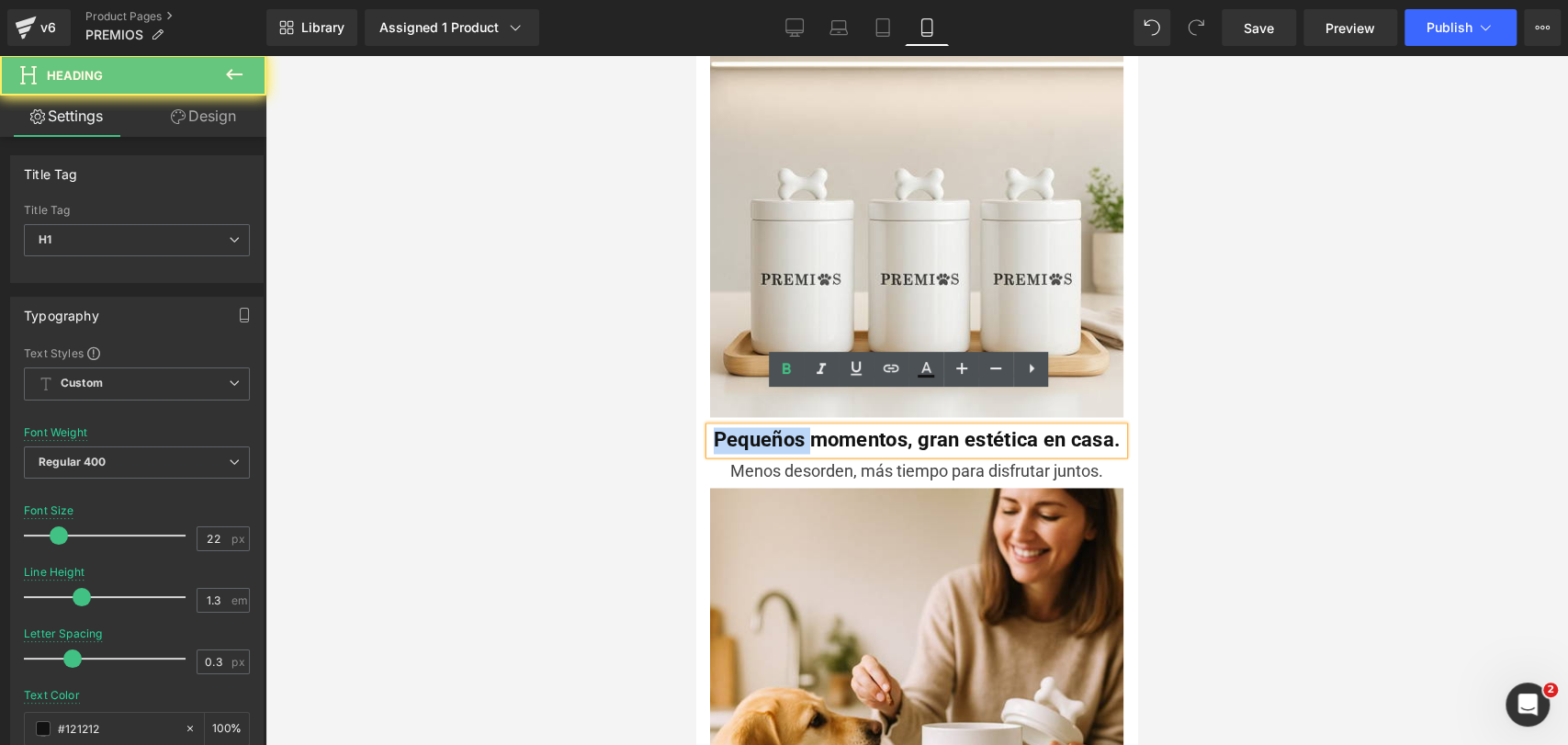
click at [769, 428] on b "Pequeños momentos, gran estética en casa." at bounding box center [917, 439] width 406 height 23
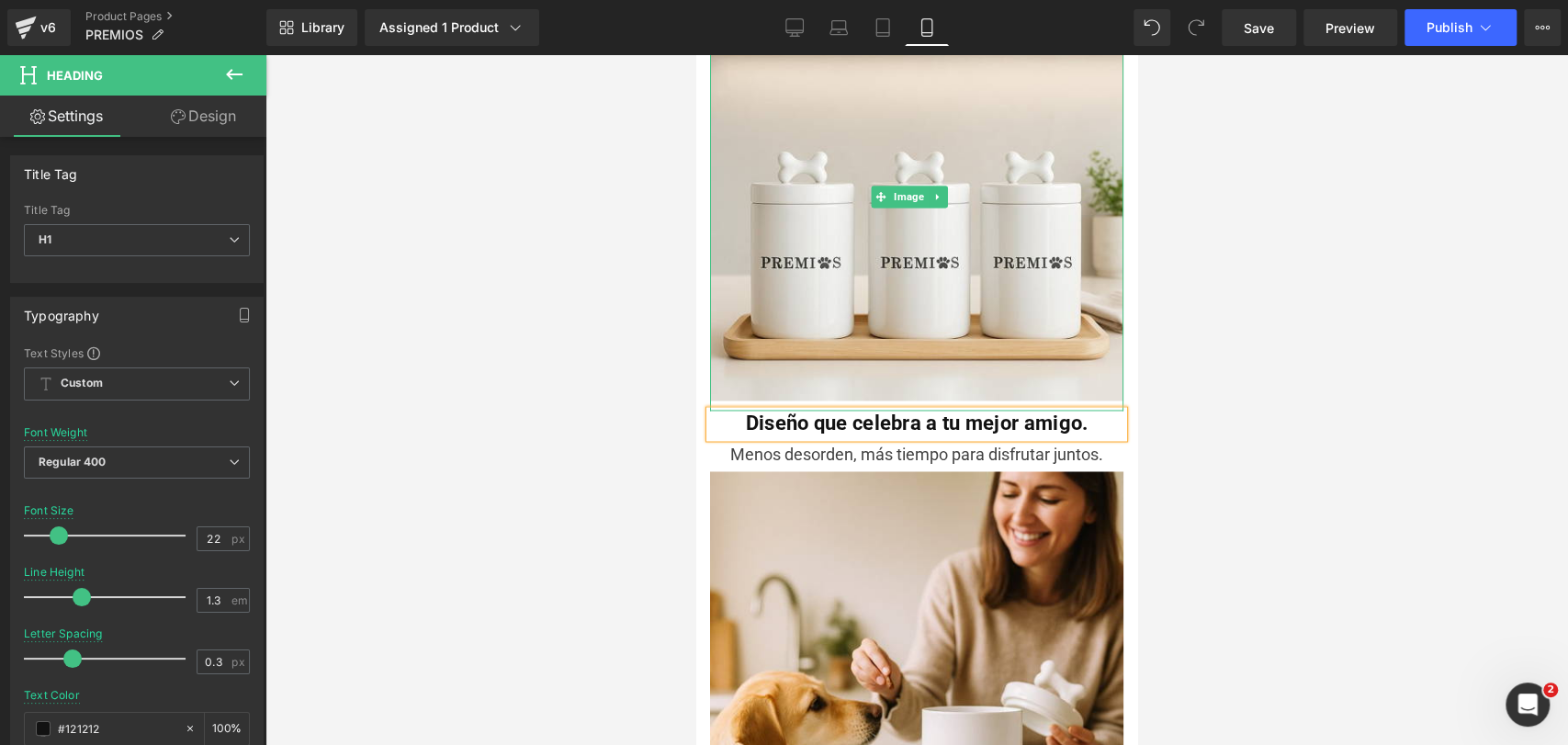
click at [1194, 352] on div at bounding box center [917, 399] width 1302 height 689
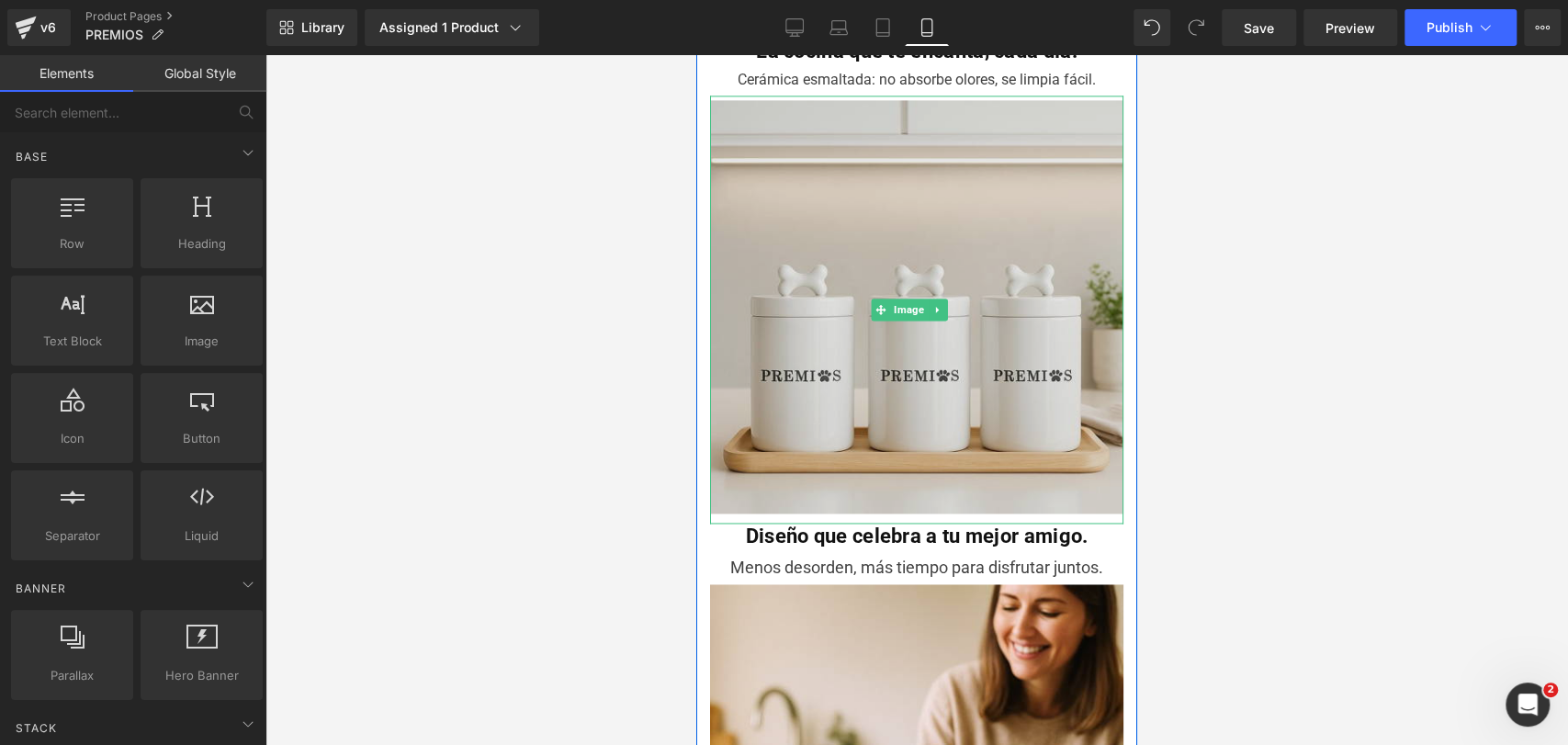
scroll to position [1712, 0]
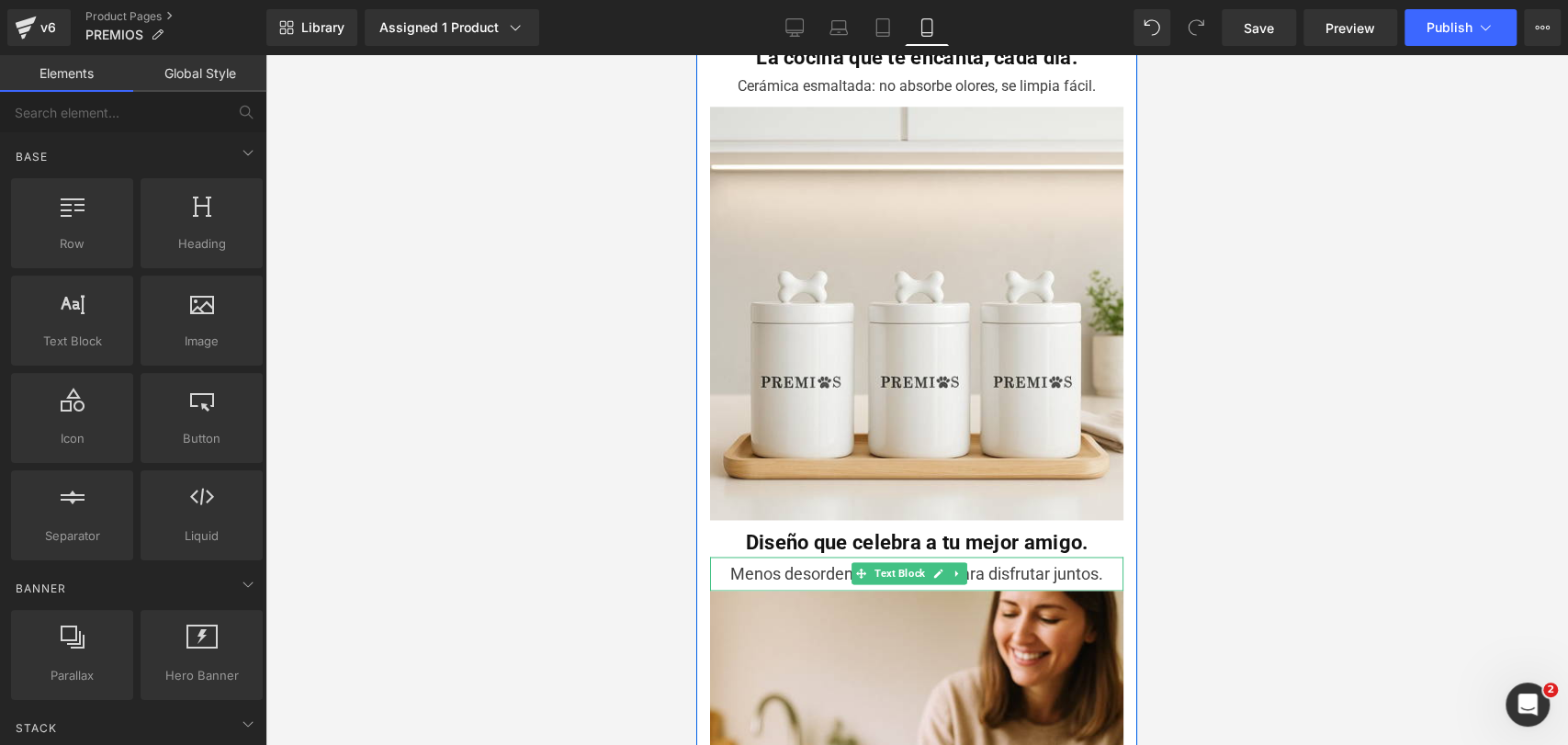
click at [815, 557] on div "Menos desorden, más tiempo para disfrutar juntos." at bounding box center [917, 573] width 414 height 34
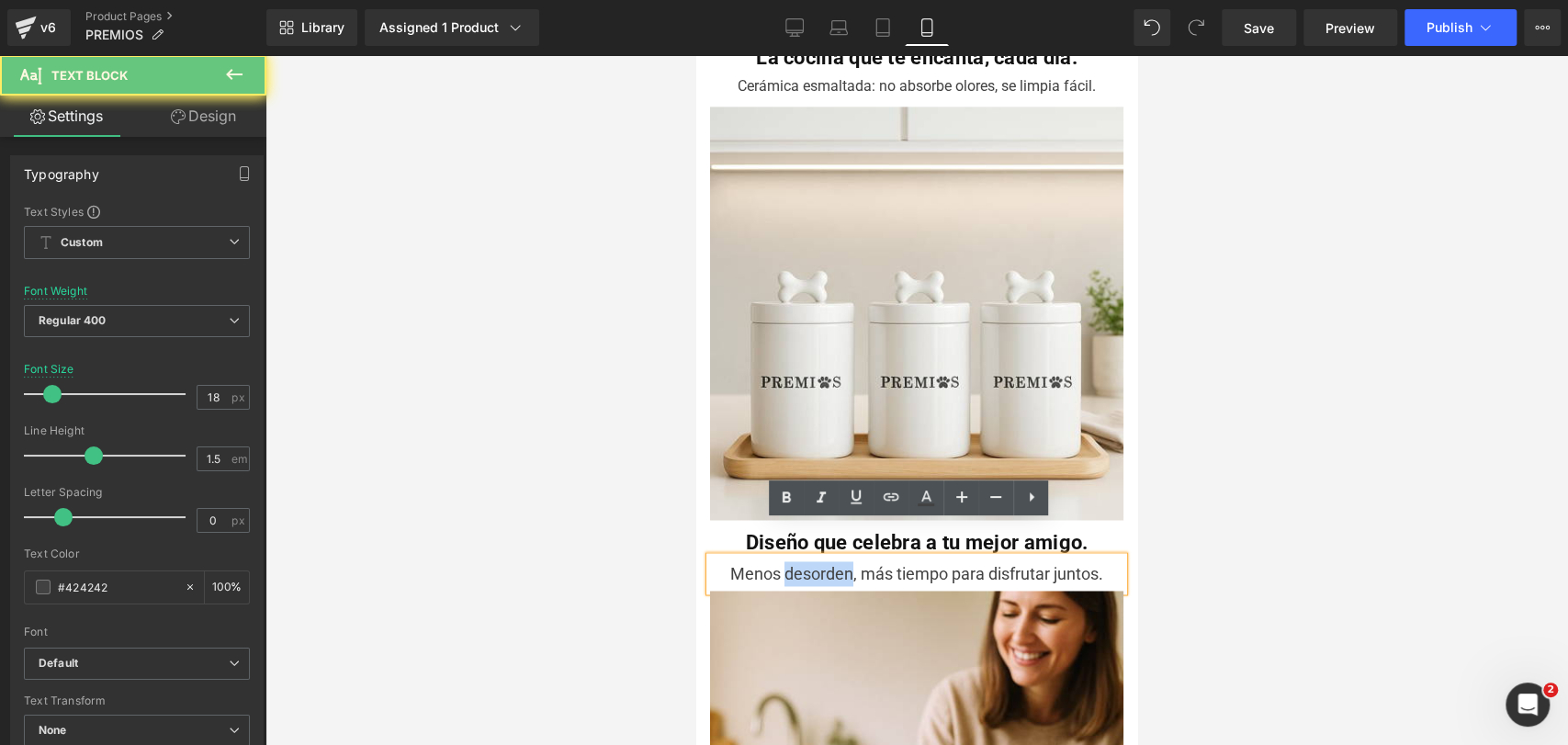
click at [815, 557] on div "Menos desorden, más tiempo para disfrutar juntos." at bounding box center [917, 573] width 414 height 34
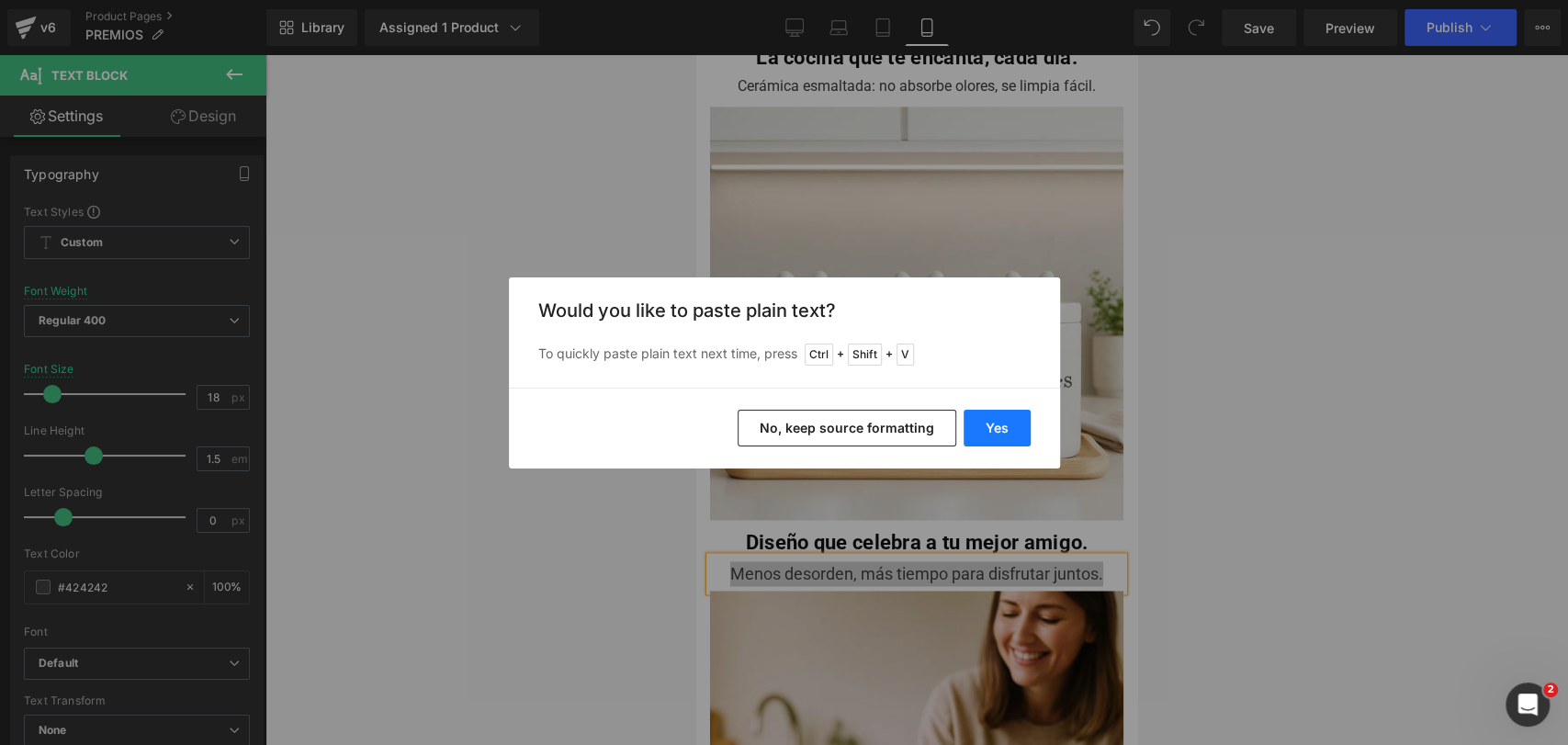
click at [987, 420] on button "Yes" at bounding box center [997, 427] width 67 height 36
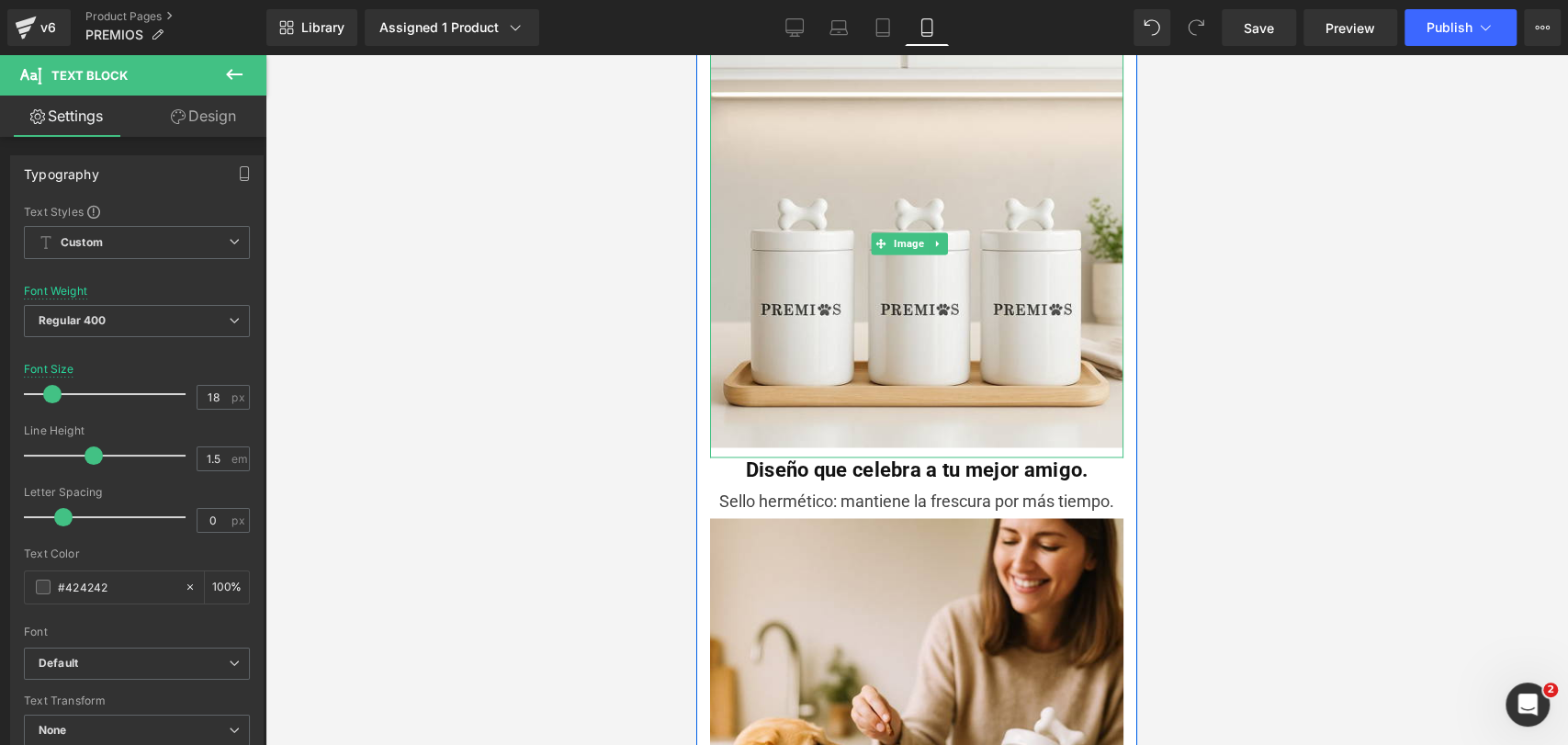
scroll to position [1785, 0]
click at [907, 488] on span "Text Block" at bounding box center [899, 499] width 58 height 22
click at [1009, 483] on div "Sello hermético: mantiene la frescura por más tiempo." at bounding box center [917, 500] width 414 height 34
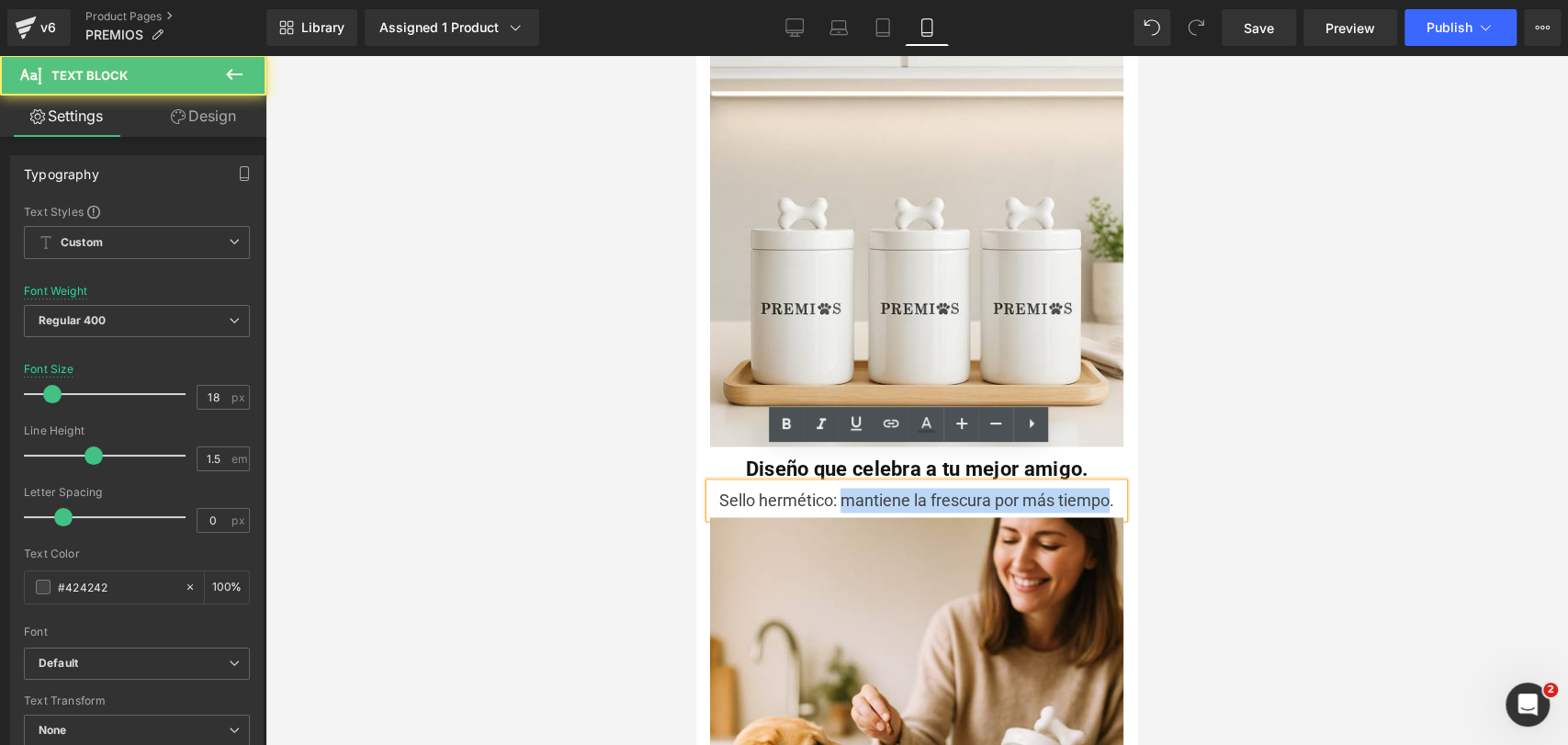
drag, startPoint x: 835, startPoint y: 465, endPoint x: 1102, endPoint y: 450, distance: 267.4
click at [1102, 483] on div "Sello hermético: mantiene la frescura por más tiempo." at bounding box center [917, 500] width 414 height 34
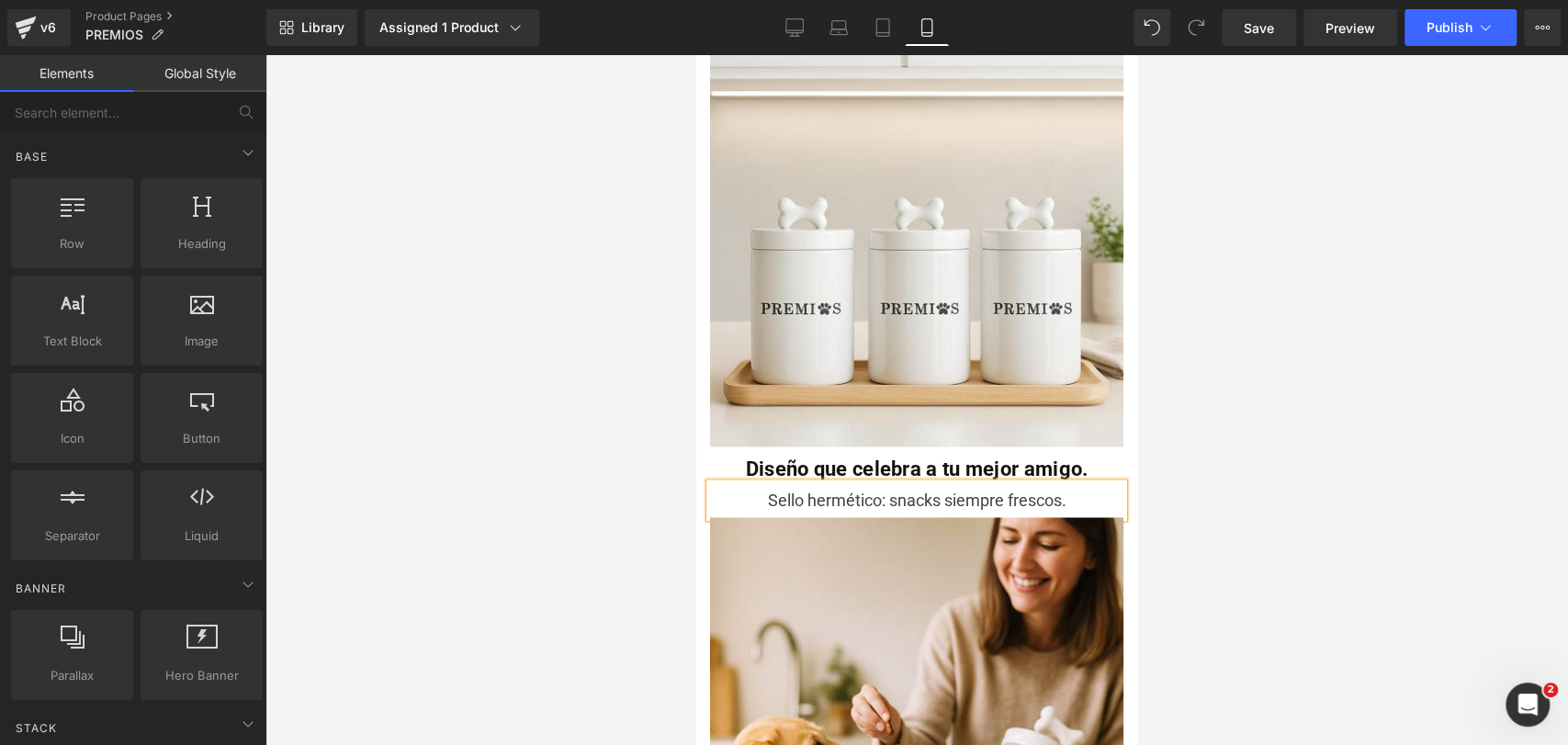
click at [1308, 359] on div at bounding box center [917, 399] width 1302 height 689
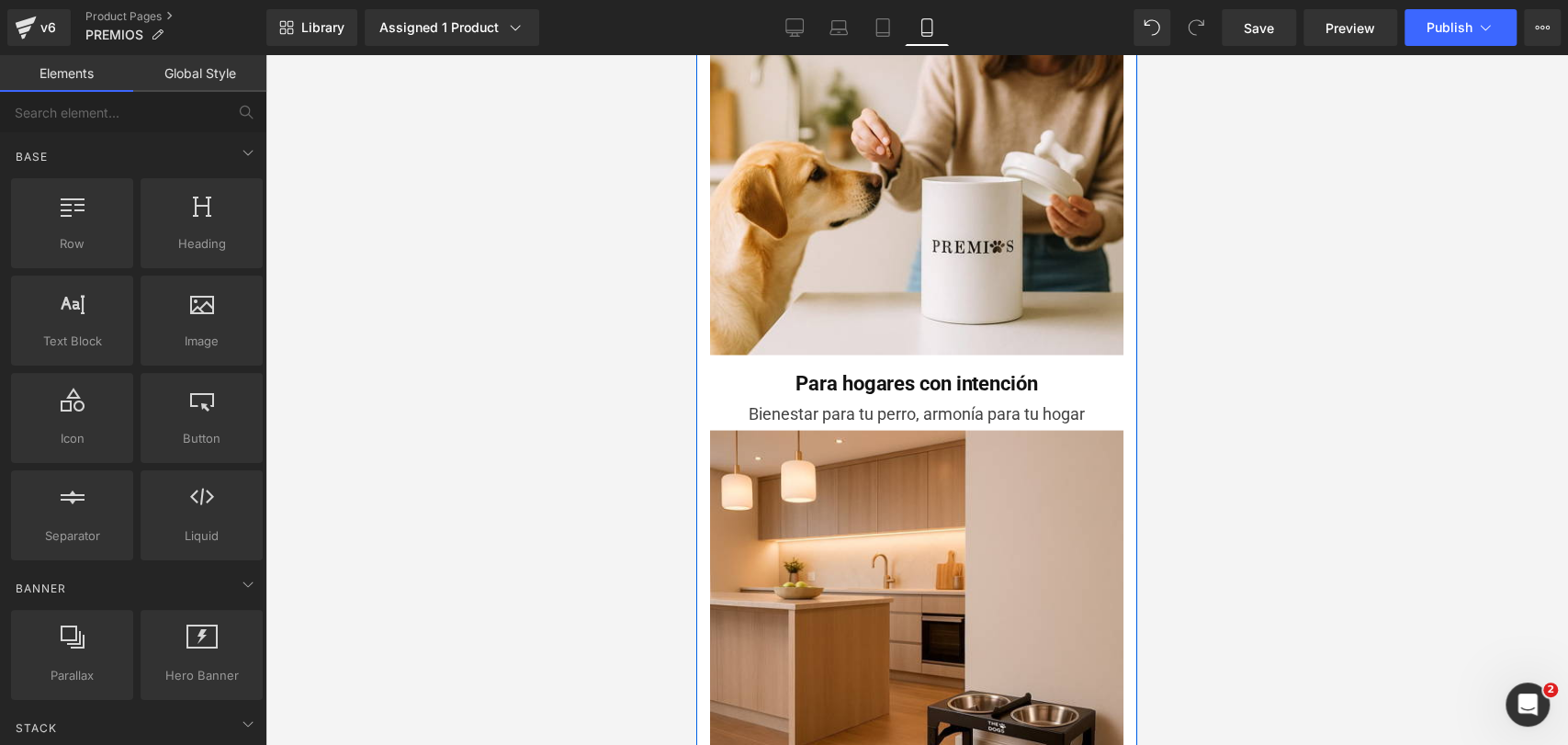
scroll to position [2361, 0]
click at [950, 379] on icon at bounding box center [951, 382] width 3 height 7
click at [958, 376] on icon at bounding box center [962, 381] width 10 height 10
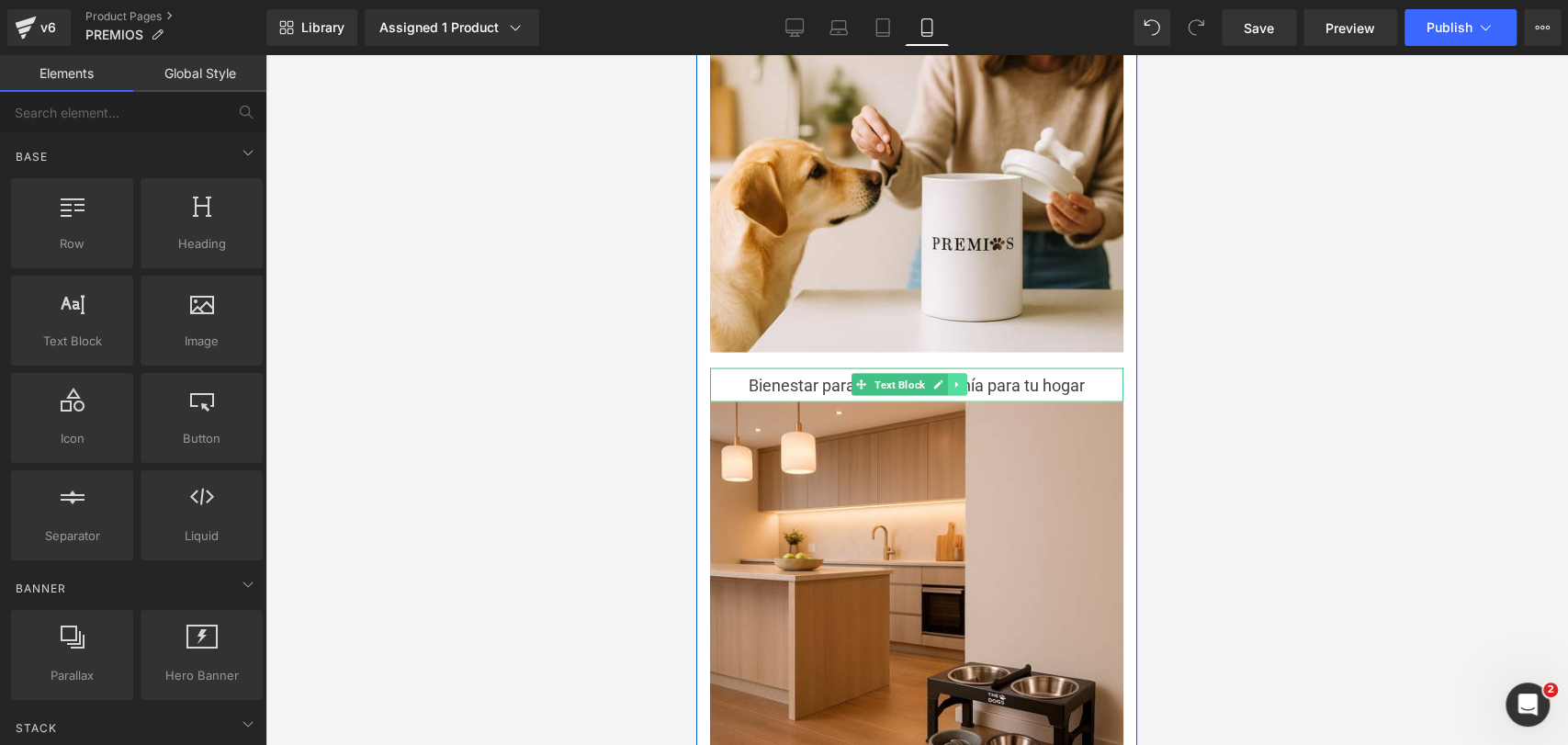
scroll to position [2358, 0]
click at [955, 374] on link at bounding box center [958, 385] width 20 height 22
click at [965, 381] on icon at bounding box center [967, 386] width 10 height 10
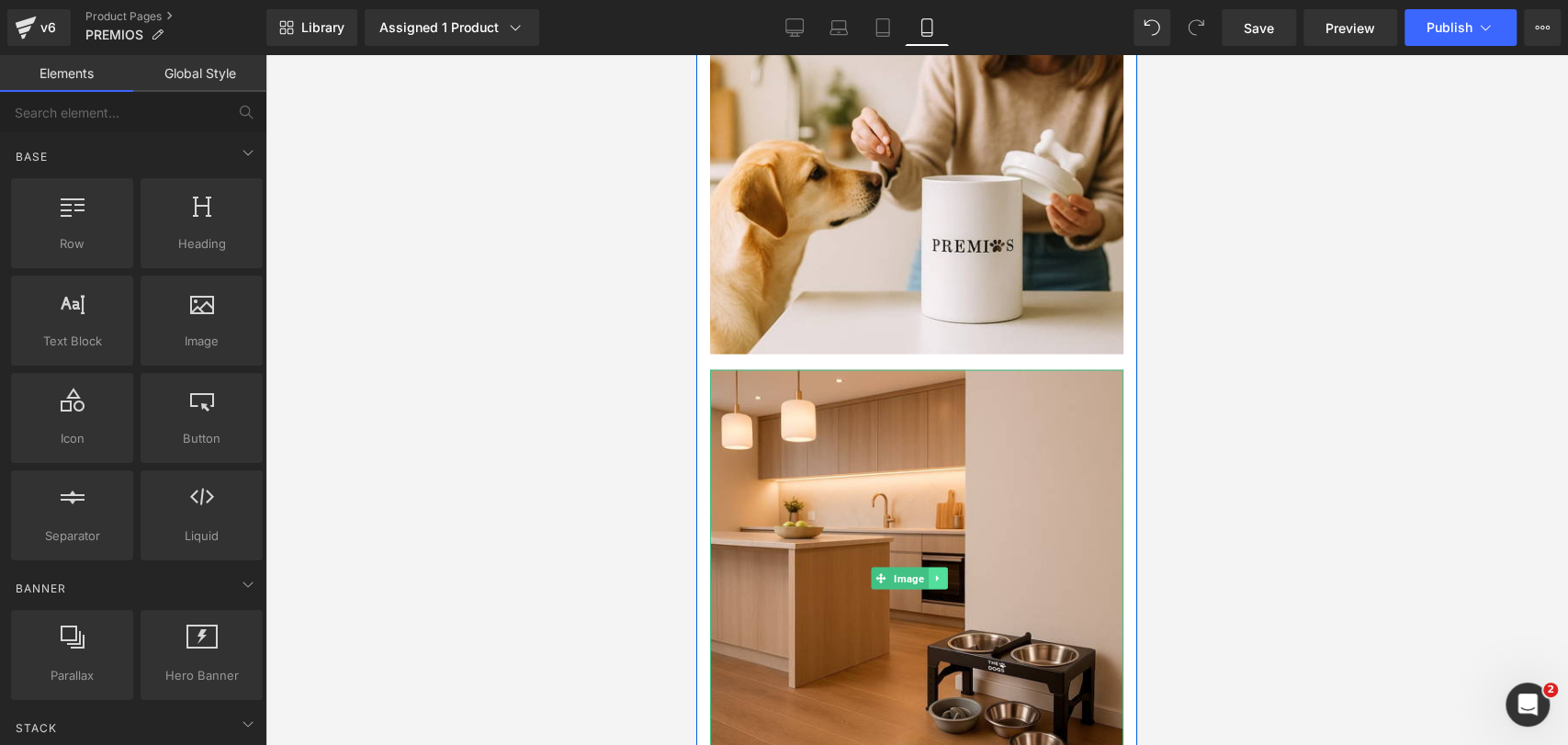
click at [940, 572] on icon at bounding box center [937, 577] width 10 height 11
click at [946, 573] on icon at bounding box center [946, 578] width 10 height 10
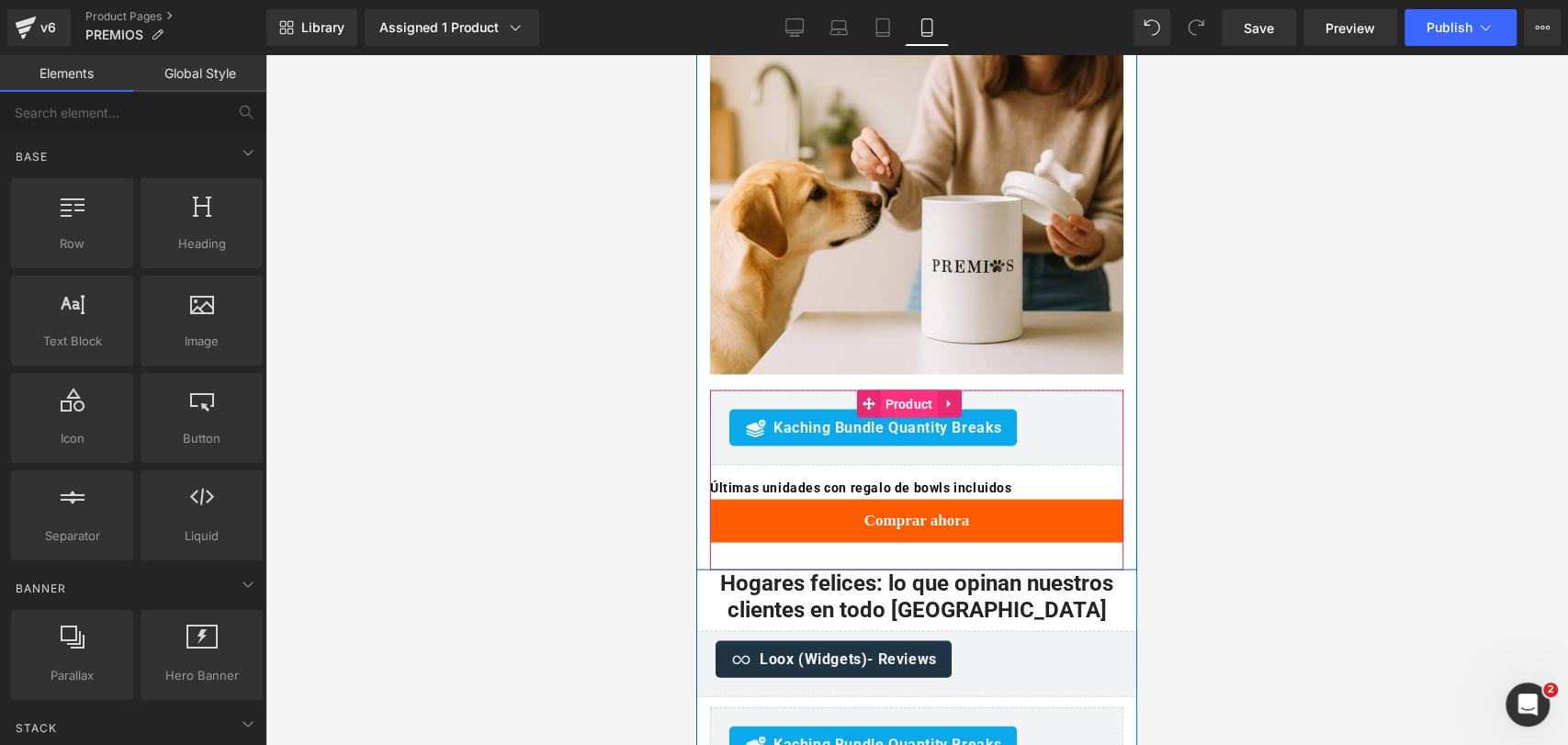
scroll to position [2336, 0]
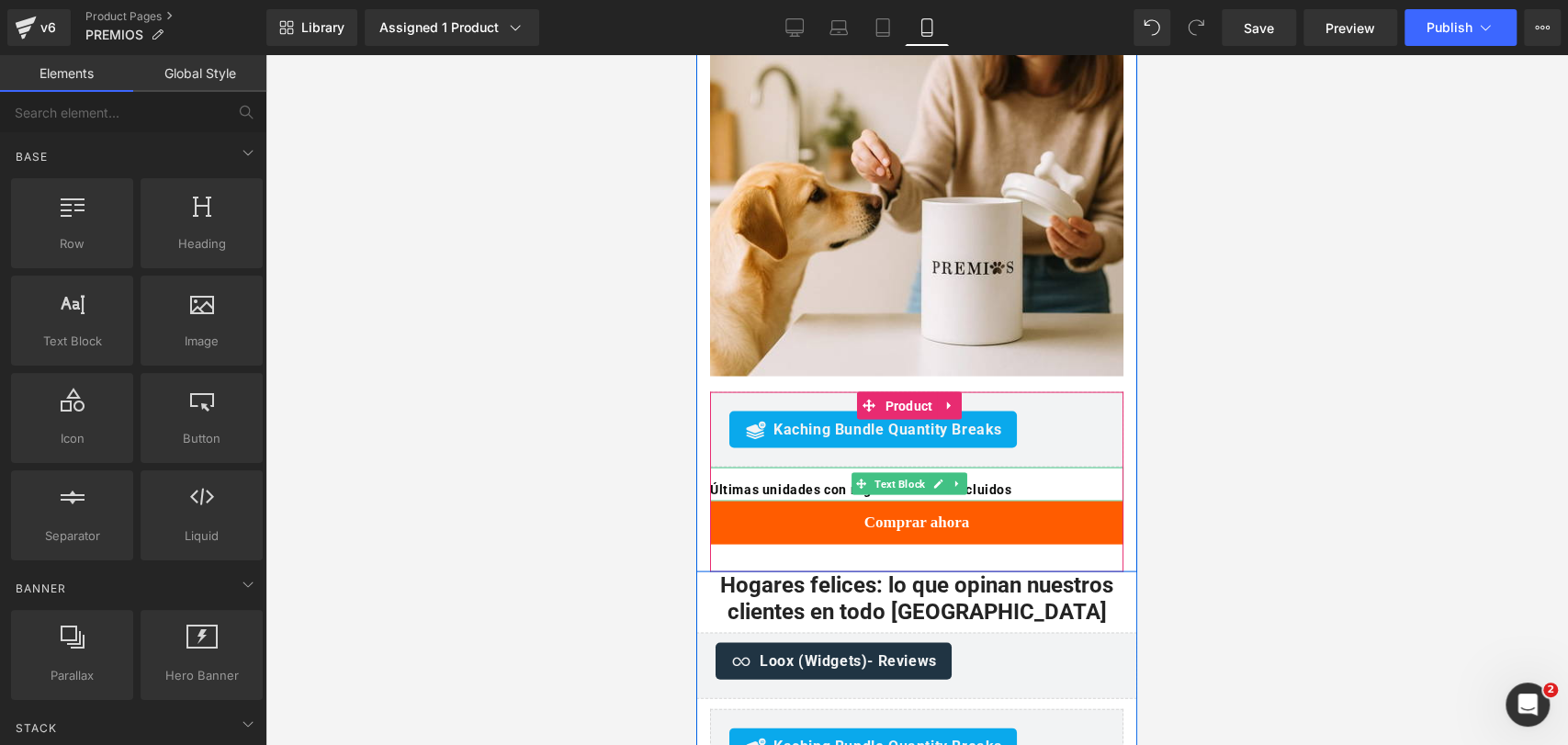
click at [802, 481] on b "Últimas unidades con regalo de bowls incluidos" at bounding box center [861, 488] width 302 height 15
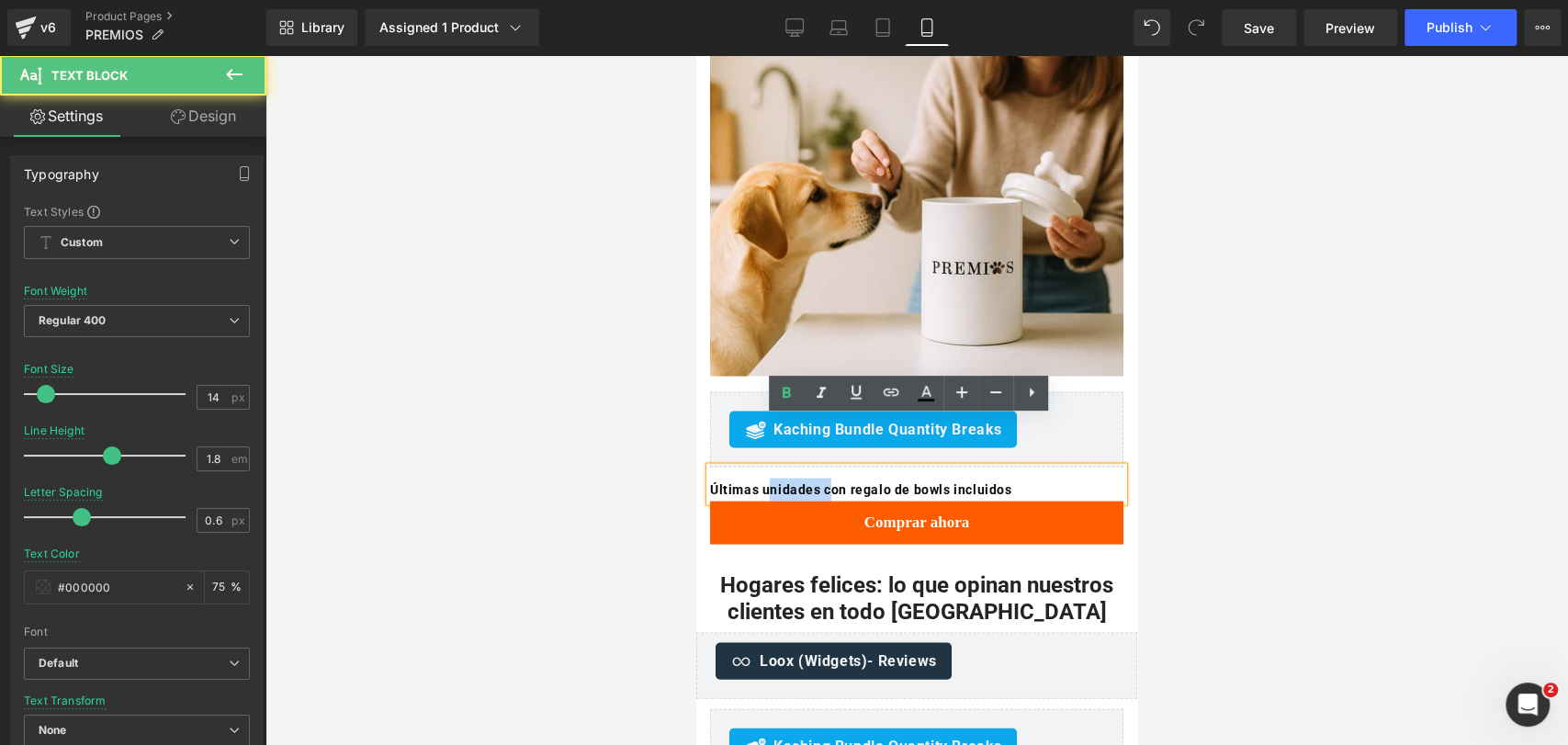
click at [802, 481] on b "Últimas unidades con regalo de bowls incluidos" at bounding box center [861, 488] width 302 height 15
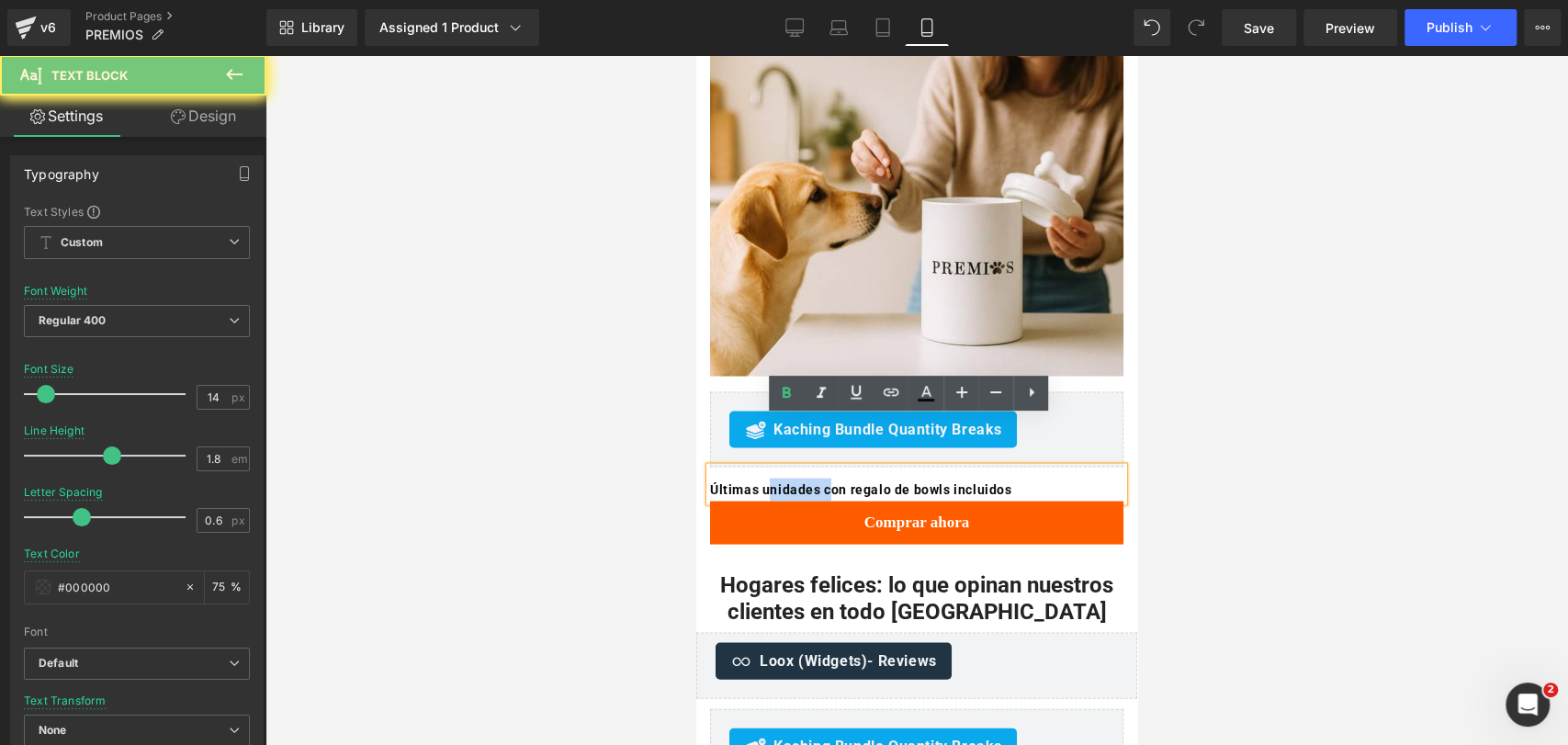
click at [802, 481] on b "Últimas unidades con regalo de bowls incluidos" at bounding box center [861, 488] width 302 height 15
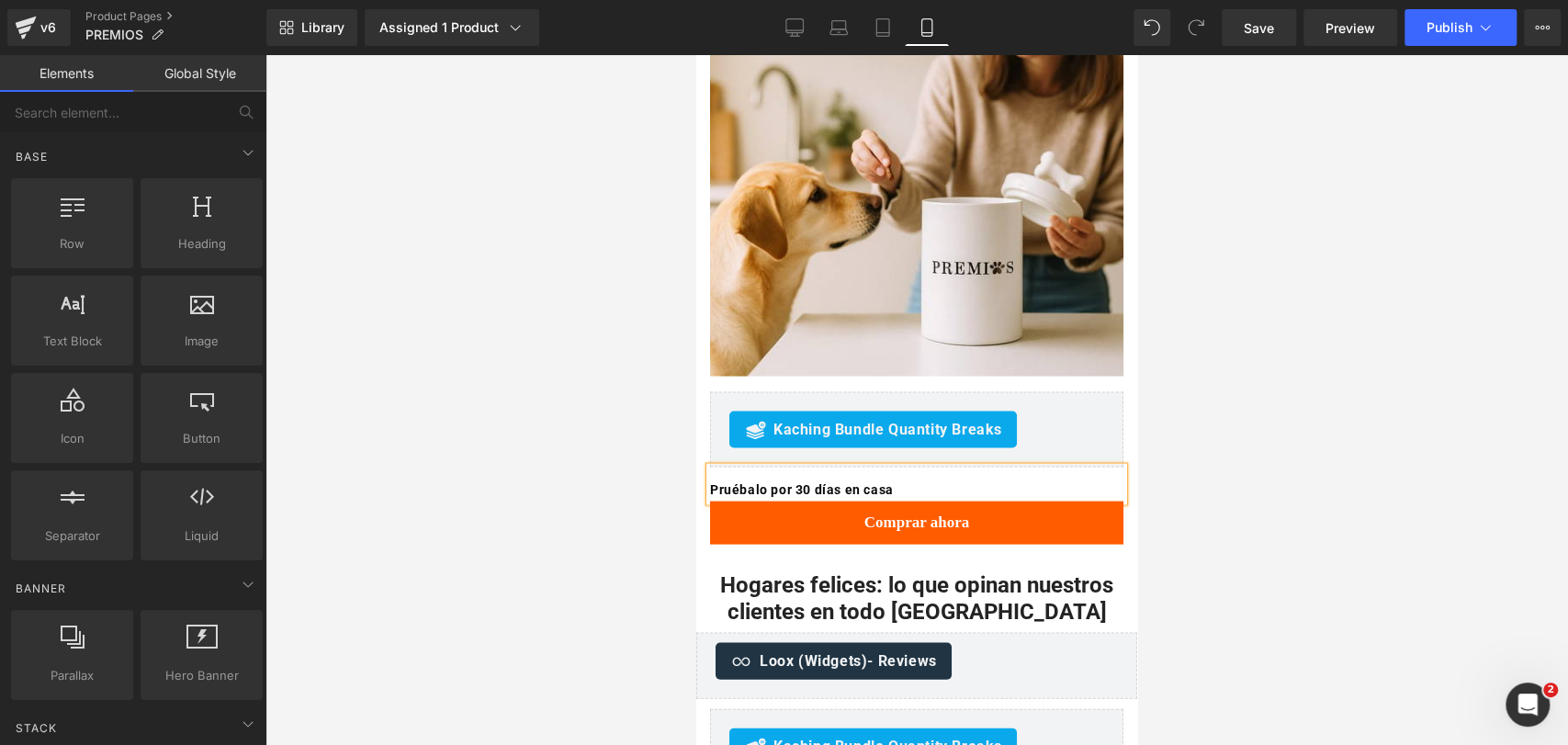
click at [1155, 370] on div at bounding box center [917, 399] width 1302 height 689
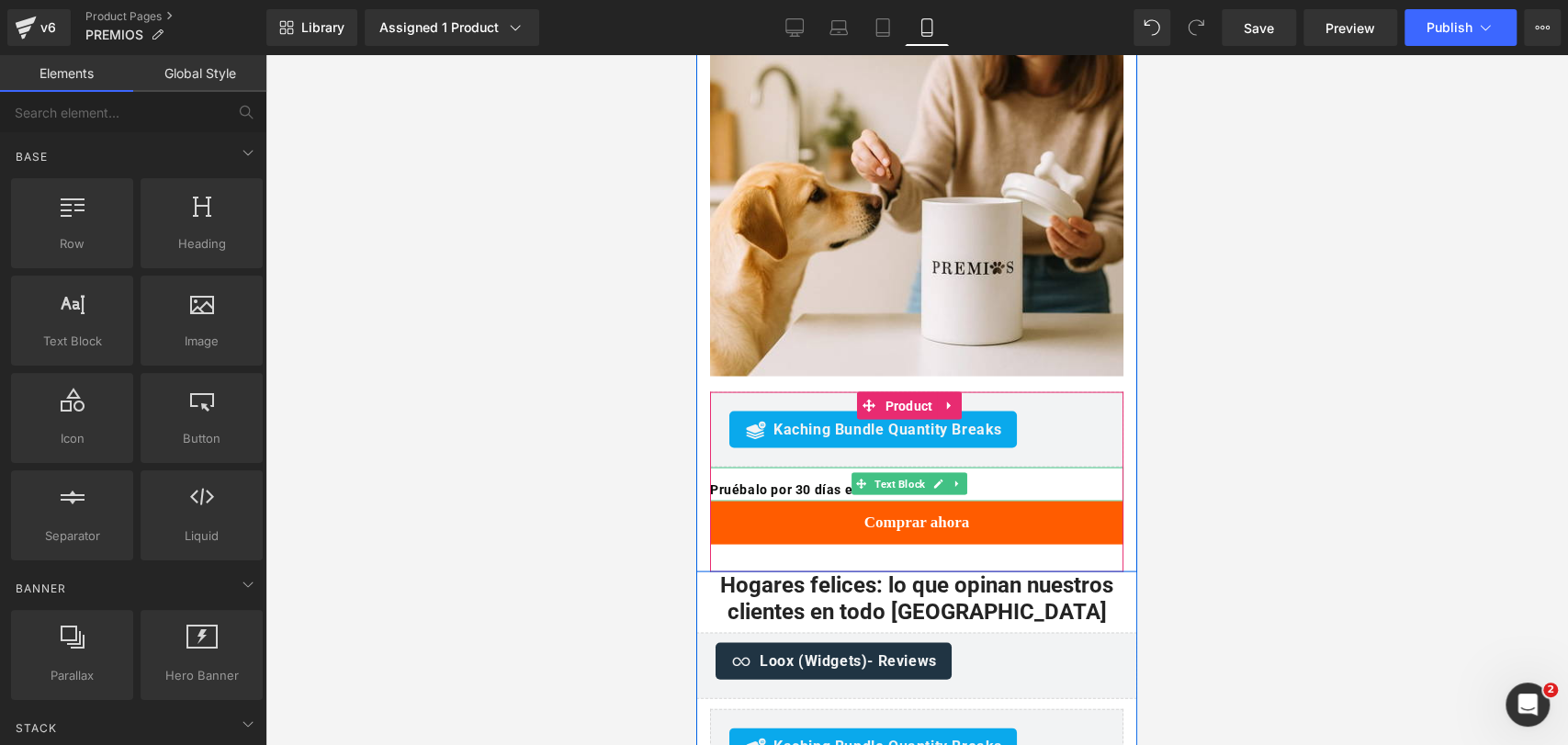
click at [1007, 477] on p "Pruébalo por 30 días en casa" at bounding box center [917, 488] width 414 height 23
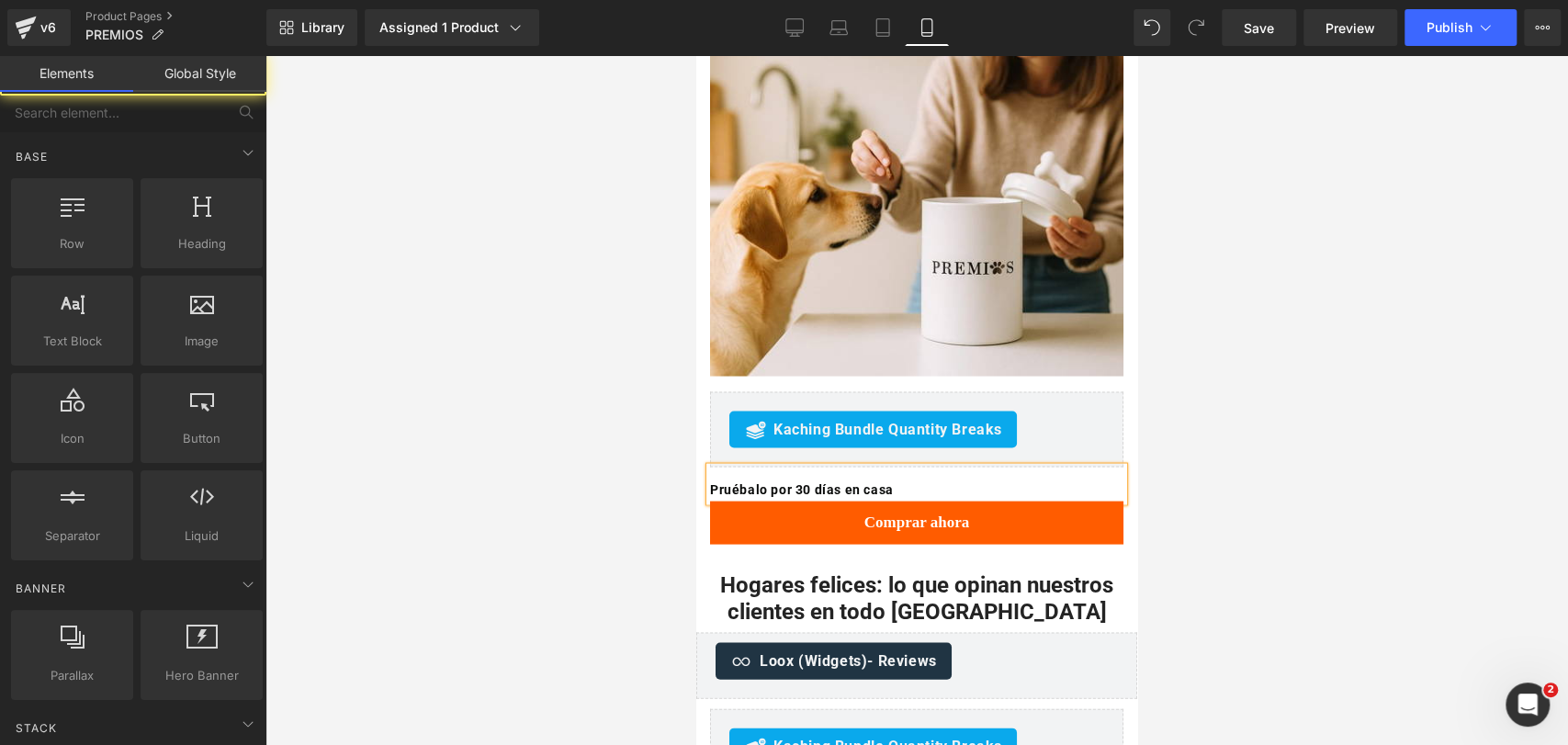
click at [1242, 409] on div at bounding box center [917, 399] width 1302 height 689
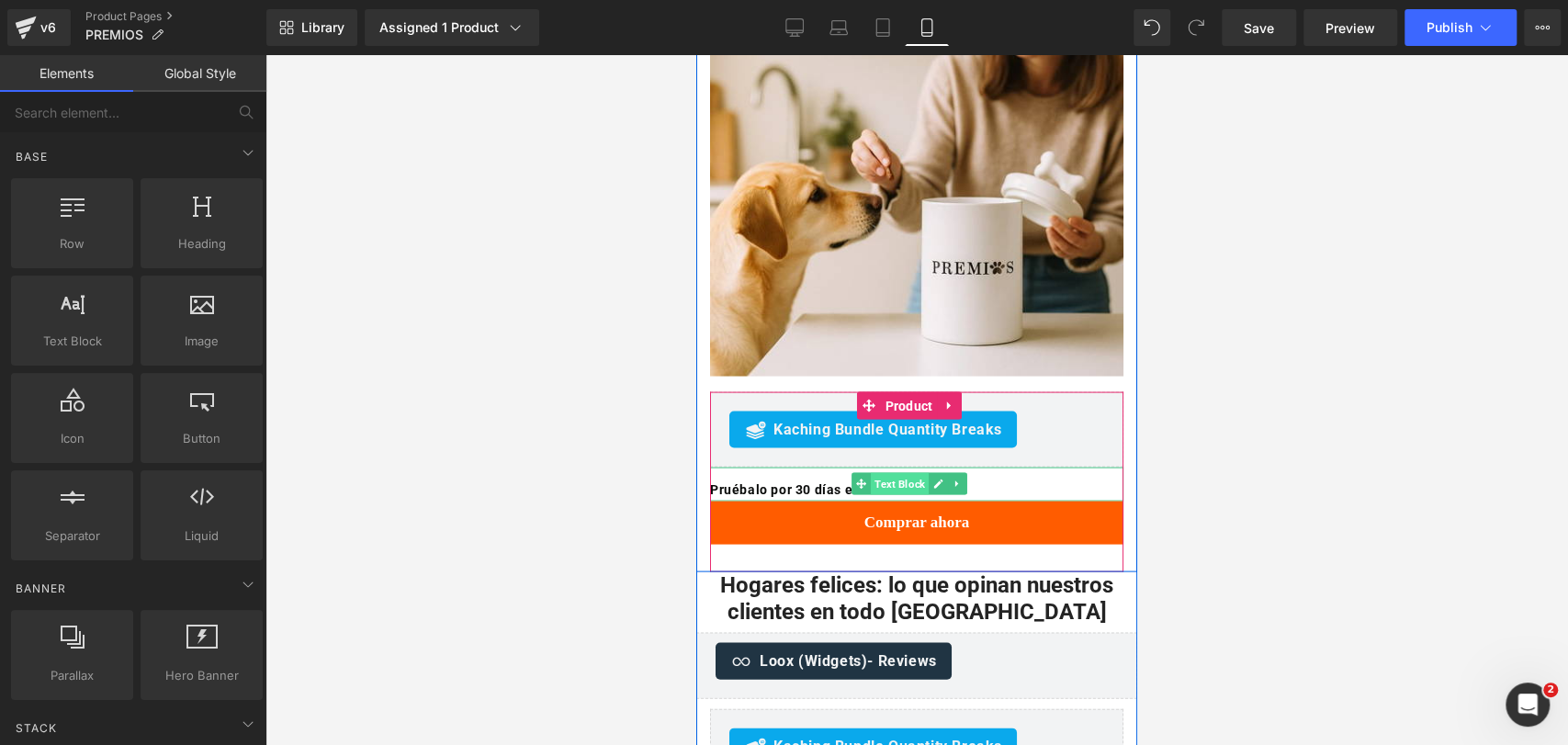
click at [892, 472] on span "Text Block" at bounding box center [899, 482] width 58 height 22
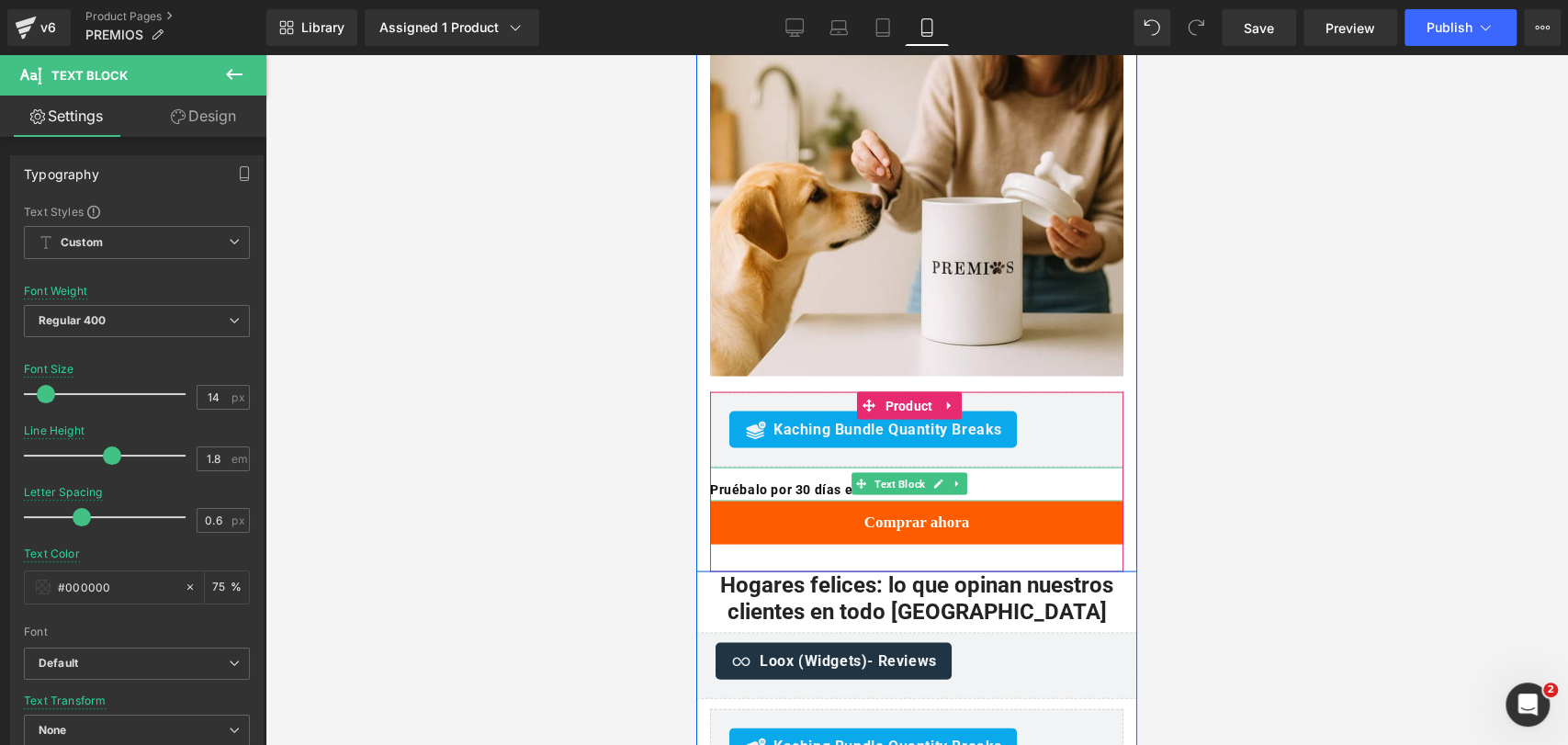
click at [815, 481] on b "Pruébalo por 30 días en casa" at bounding box center [801, 488] width 183 height 15
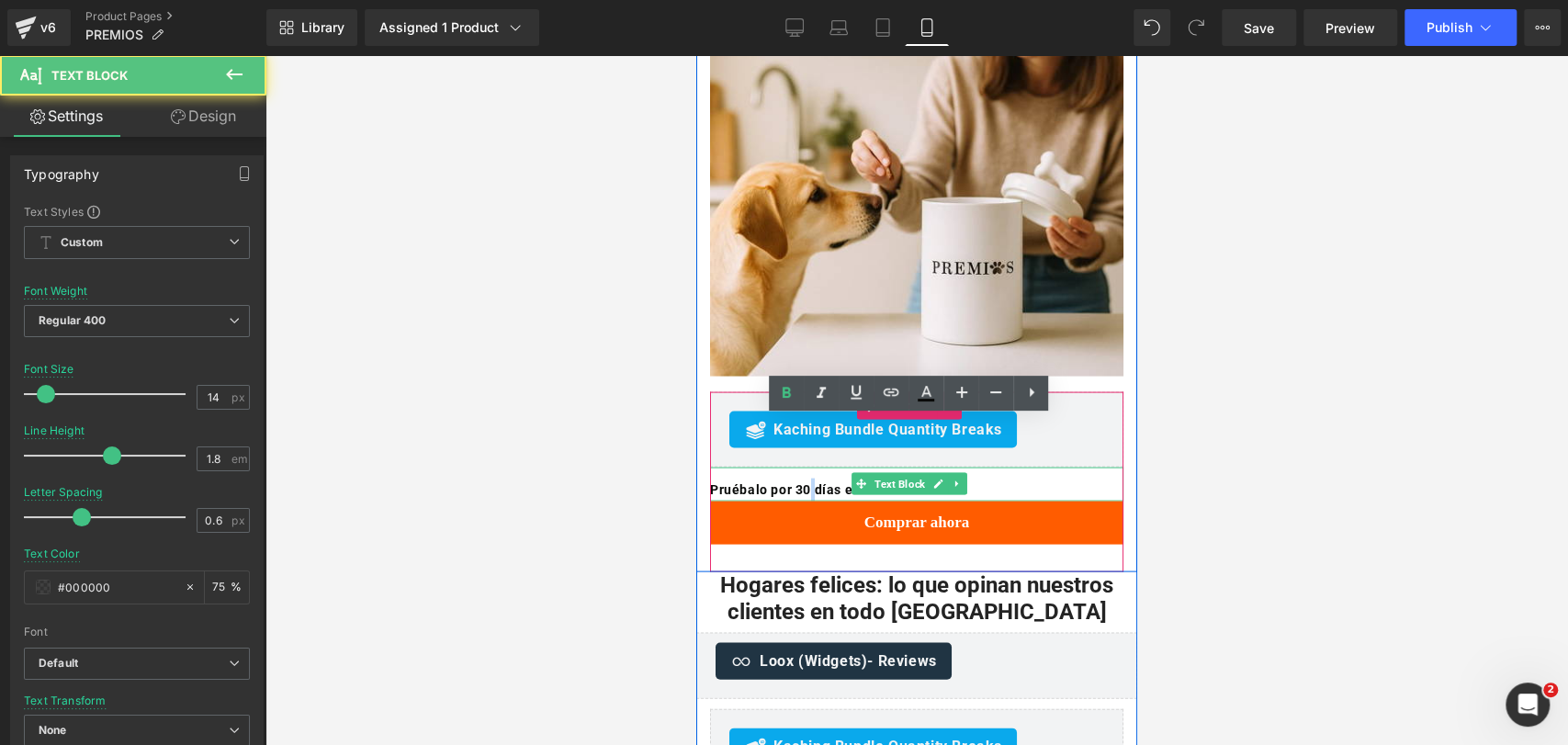
click at [815, 481] on b "Pruébalo por 30 días en casa" at bounding box center [801, 488] width 183 height 15
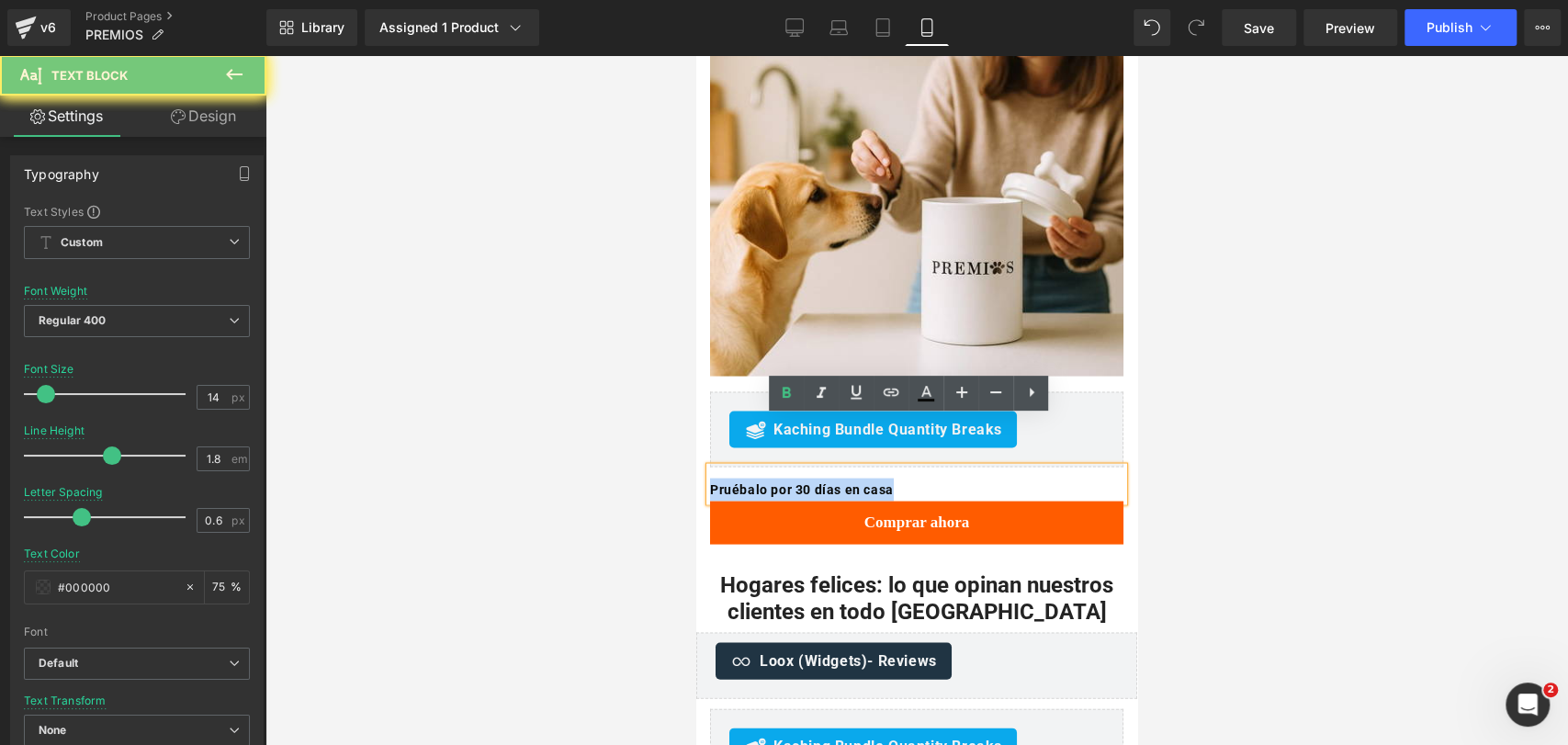
click at [815, 481] on b "Pruébalo por 30 días en casa" at bounding box center [801, 488] width 183 height 15
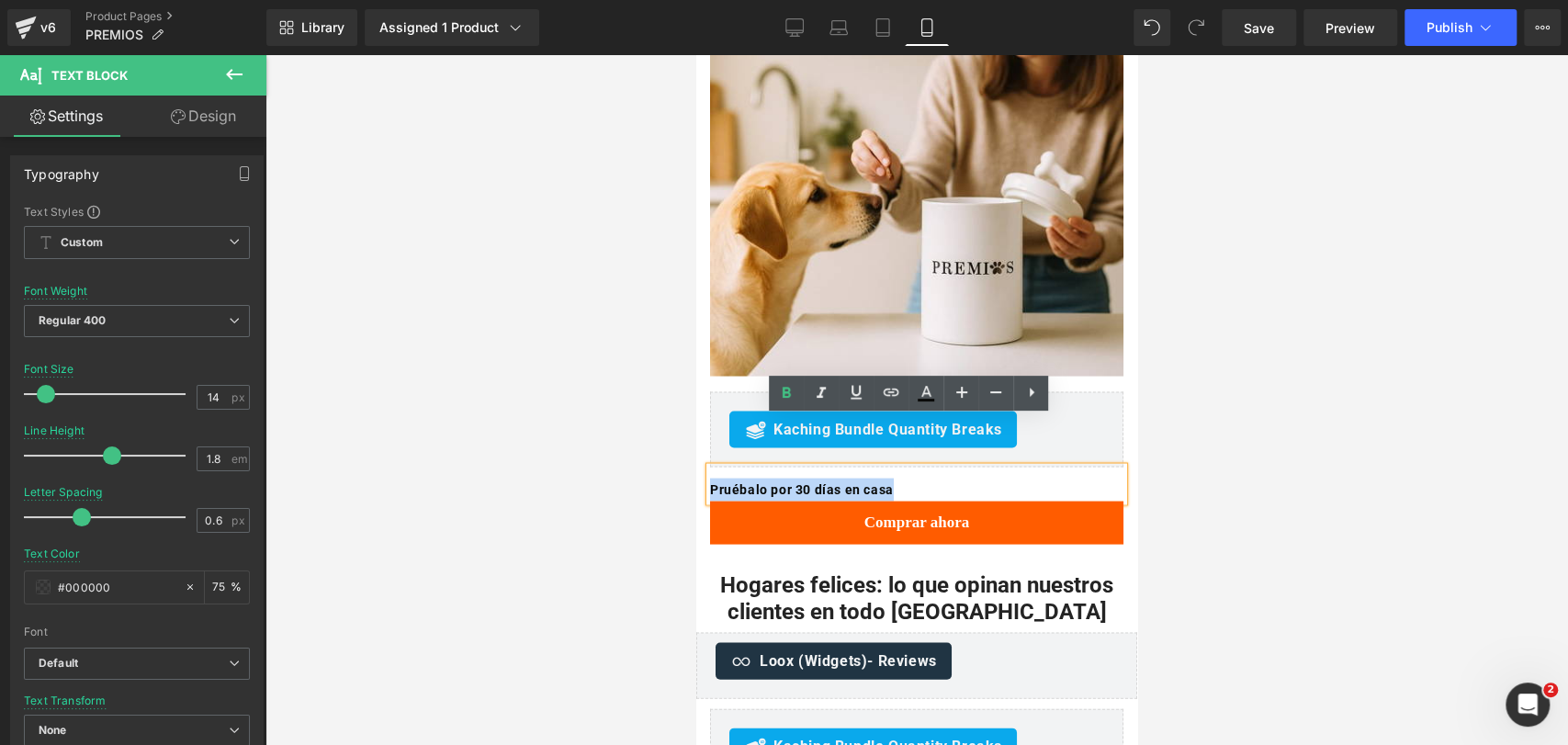
click at [931, 477] on p "Pruébalo por 30 días en casa" at bounding box center [917, 488] width 414 height 23
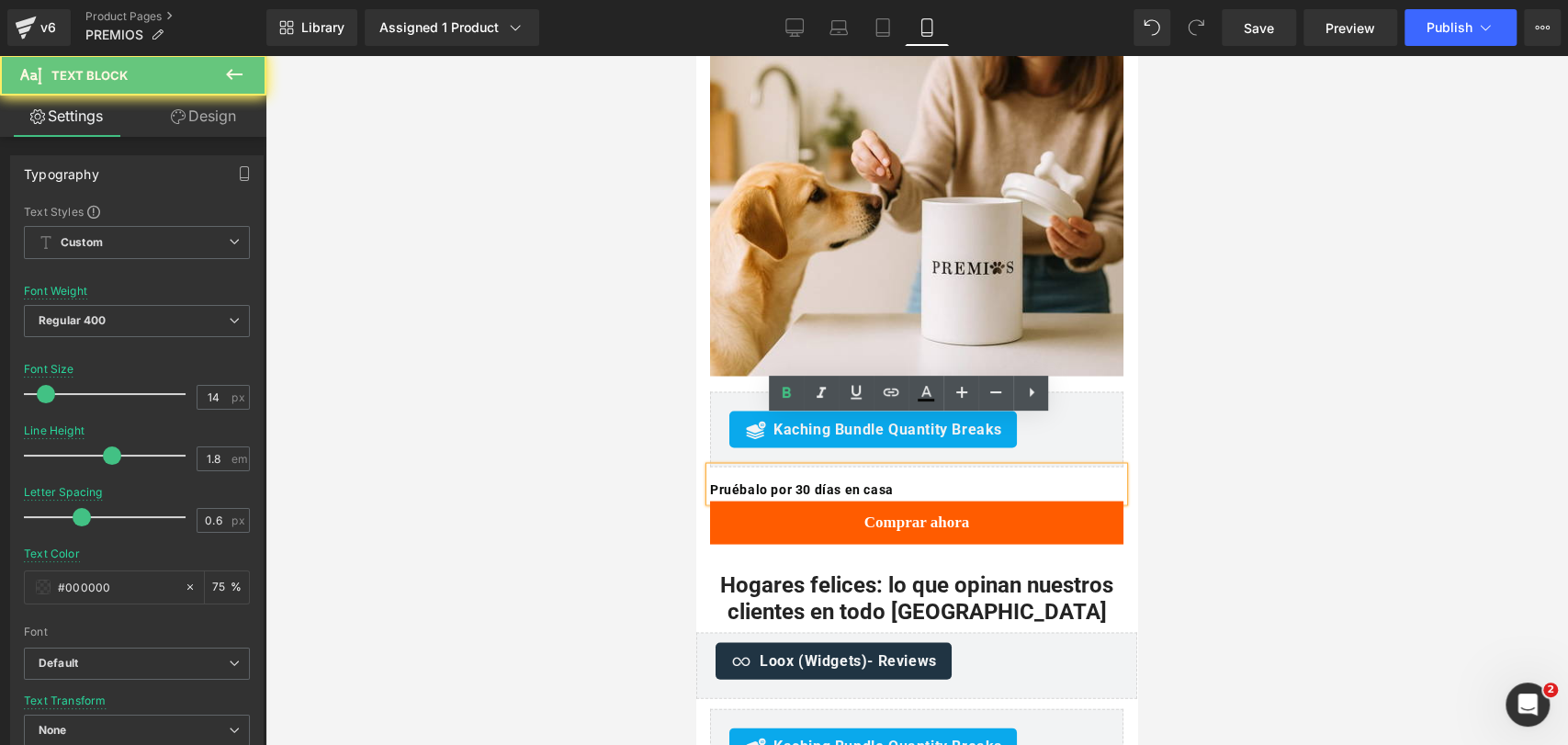
click at [931, 477] on p "Pruébalo por 30 días en casa" at bounding box center [917, 488] width 414 height 23
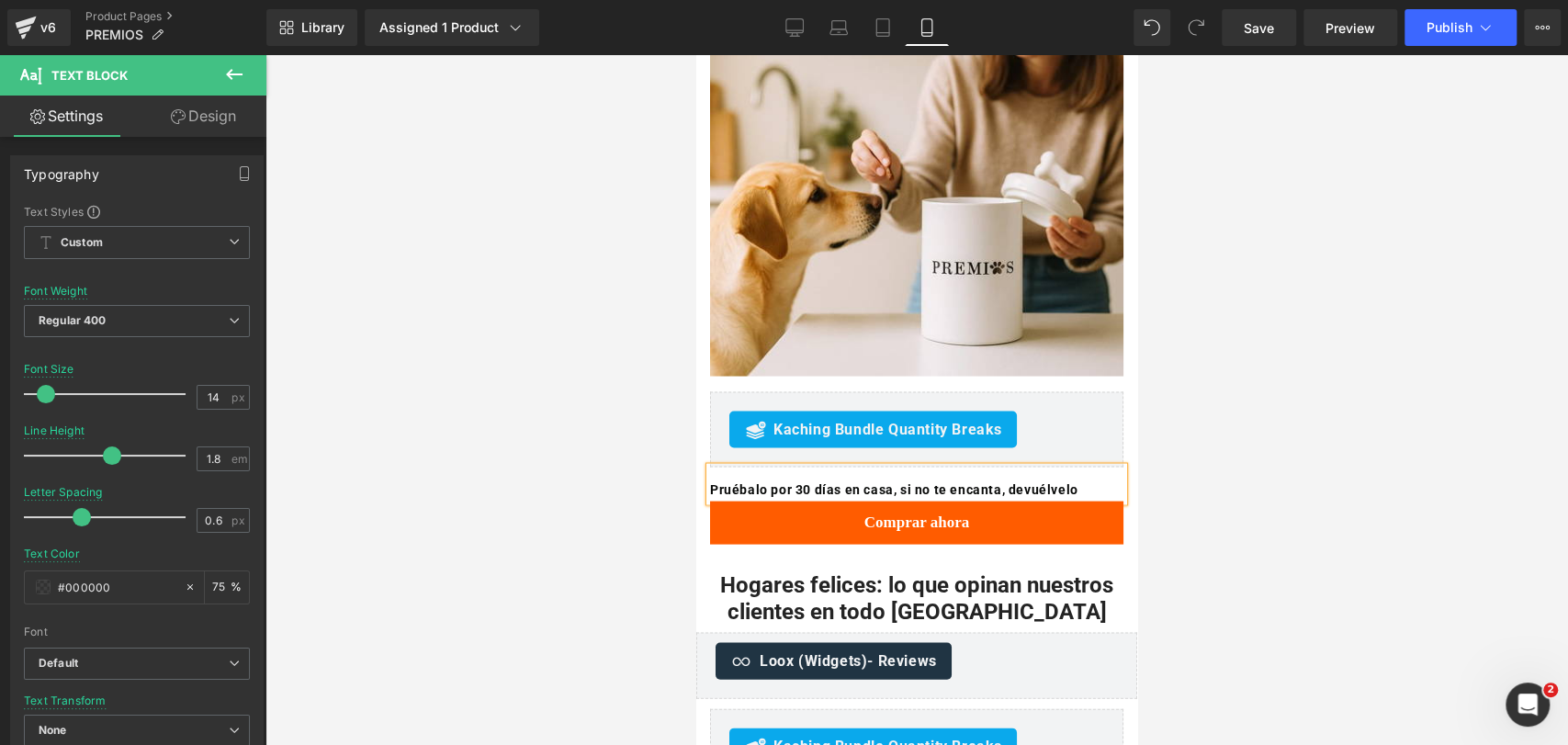
click at [1292, 403] on div at bounding box center [917, 399] width 1302 height 689
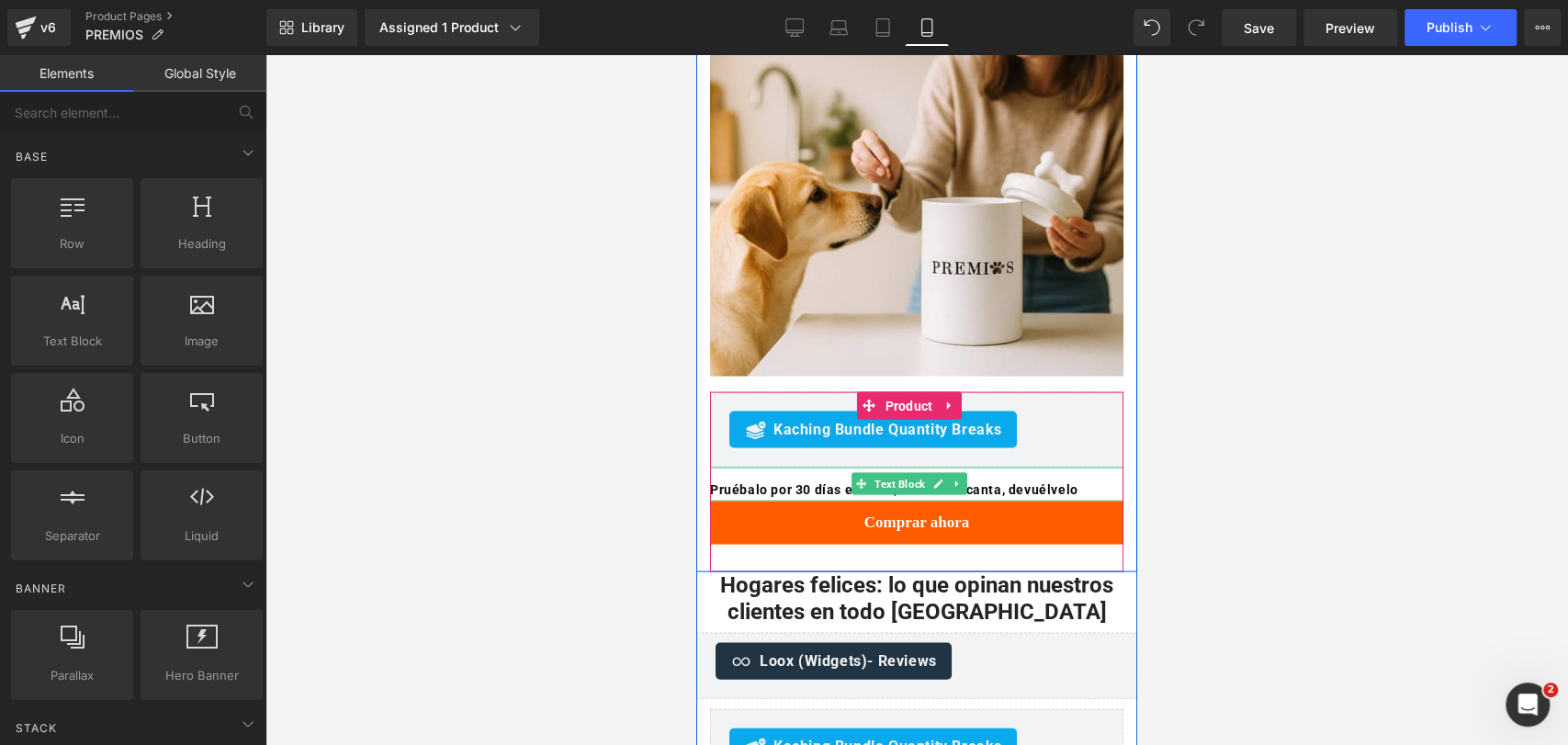
click at [811, 481] on b "Pruébalo por 30 días en casa, si no te encanta, devuélvelo" at bounding box center [894, 488] width 369 height 15
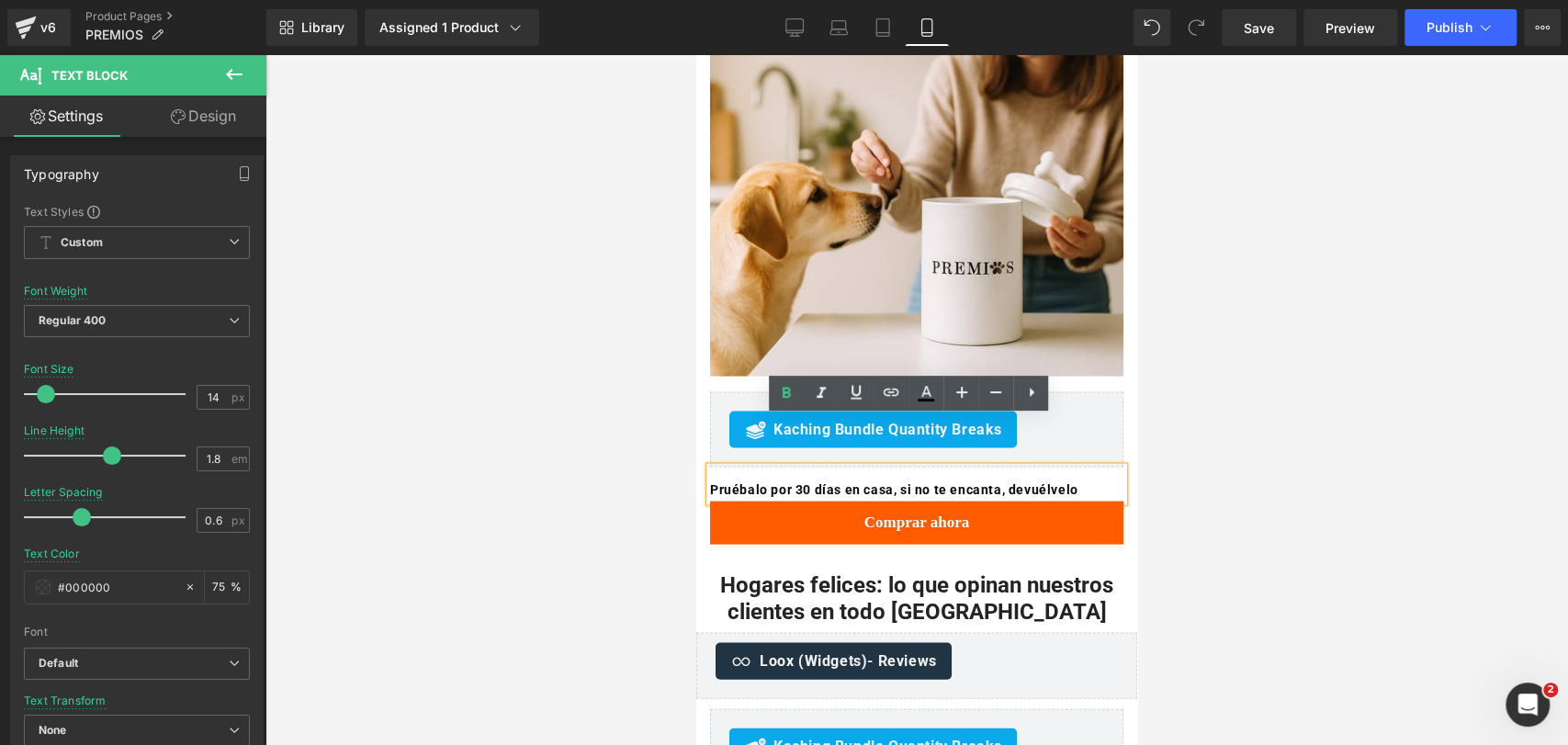
click at [1168, 416] on div at bounding box center [917, 399] width 1302 height 689
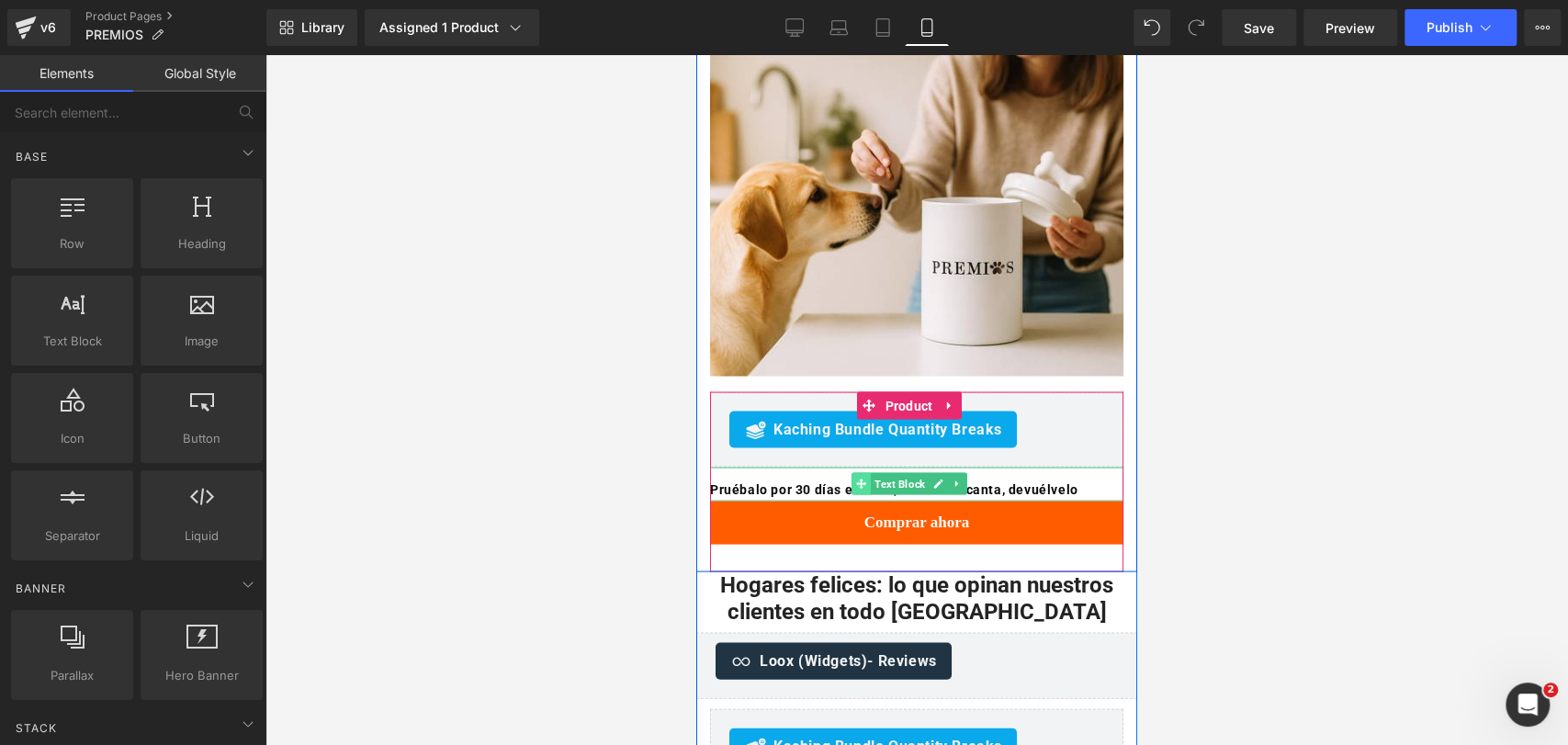
click at [855, 472] on span at bounding box center [861, 482] width 20 height 22
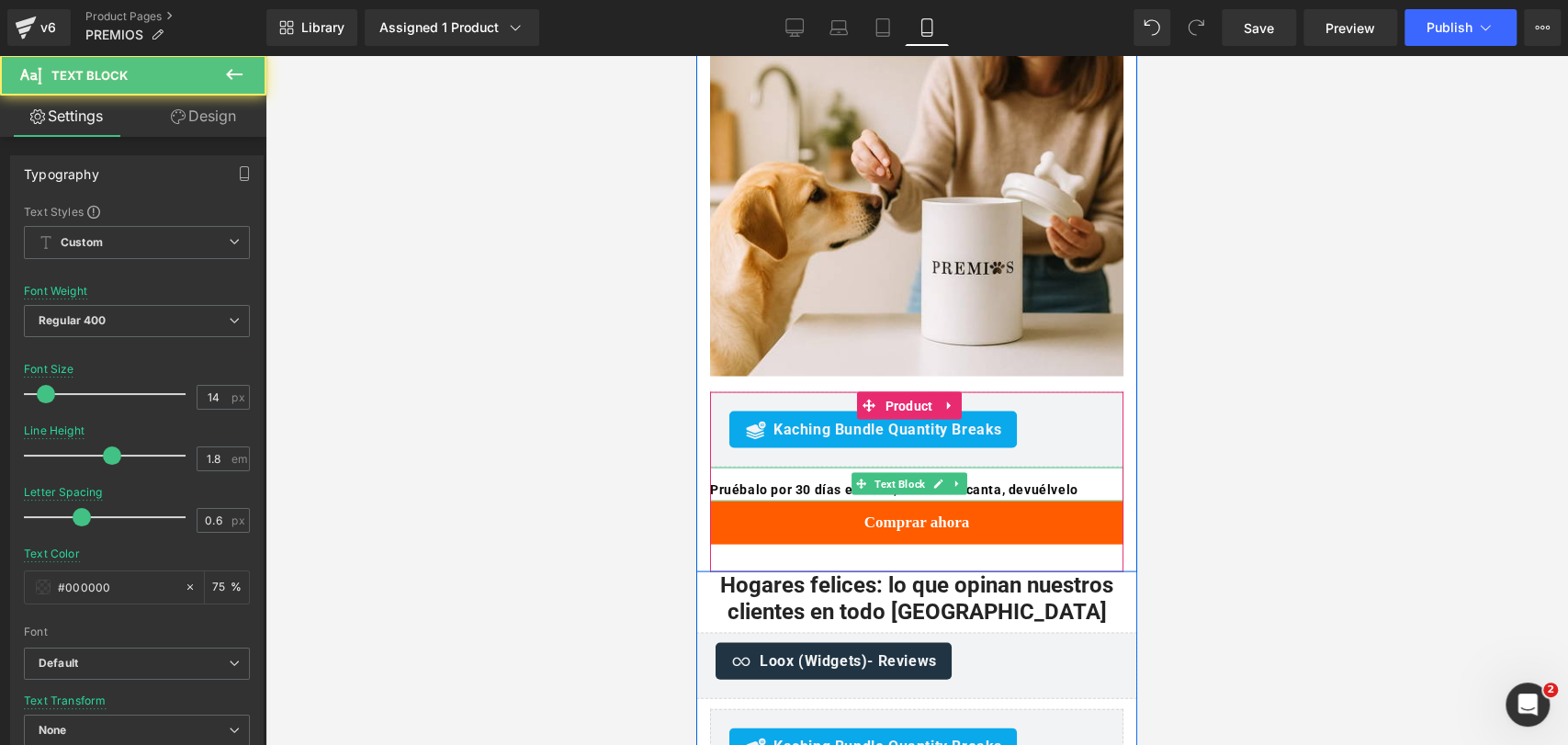
click at [833, 481] on b "Pruébalo por 30 días en casa, si no te encanta, devuélvelo" at bounding box center [894, 488] width 369 height 15
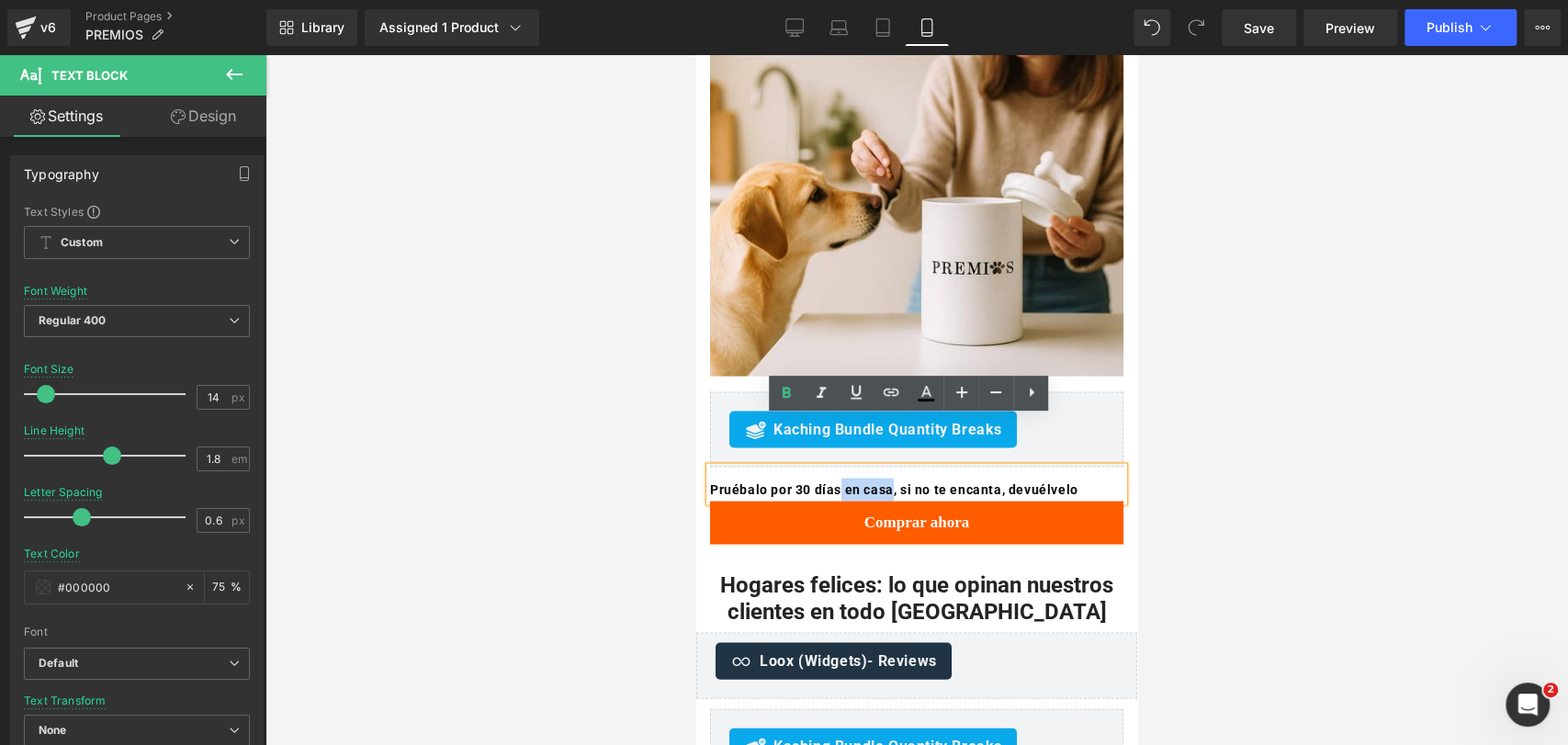
drag, startPoint x: 847, startPoint y: 437, endPoint x: 904, endPoint y: 438, distance: 57.0
click at [904, 481] on b "Pruébalo por 30 días en casa, si no te encanta, devuélvelo" at bounding box center [894, 488] width 369 height 15
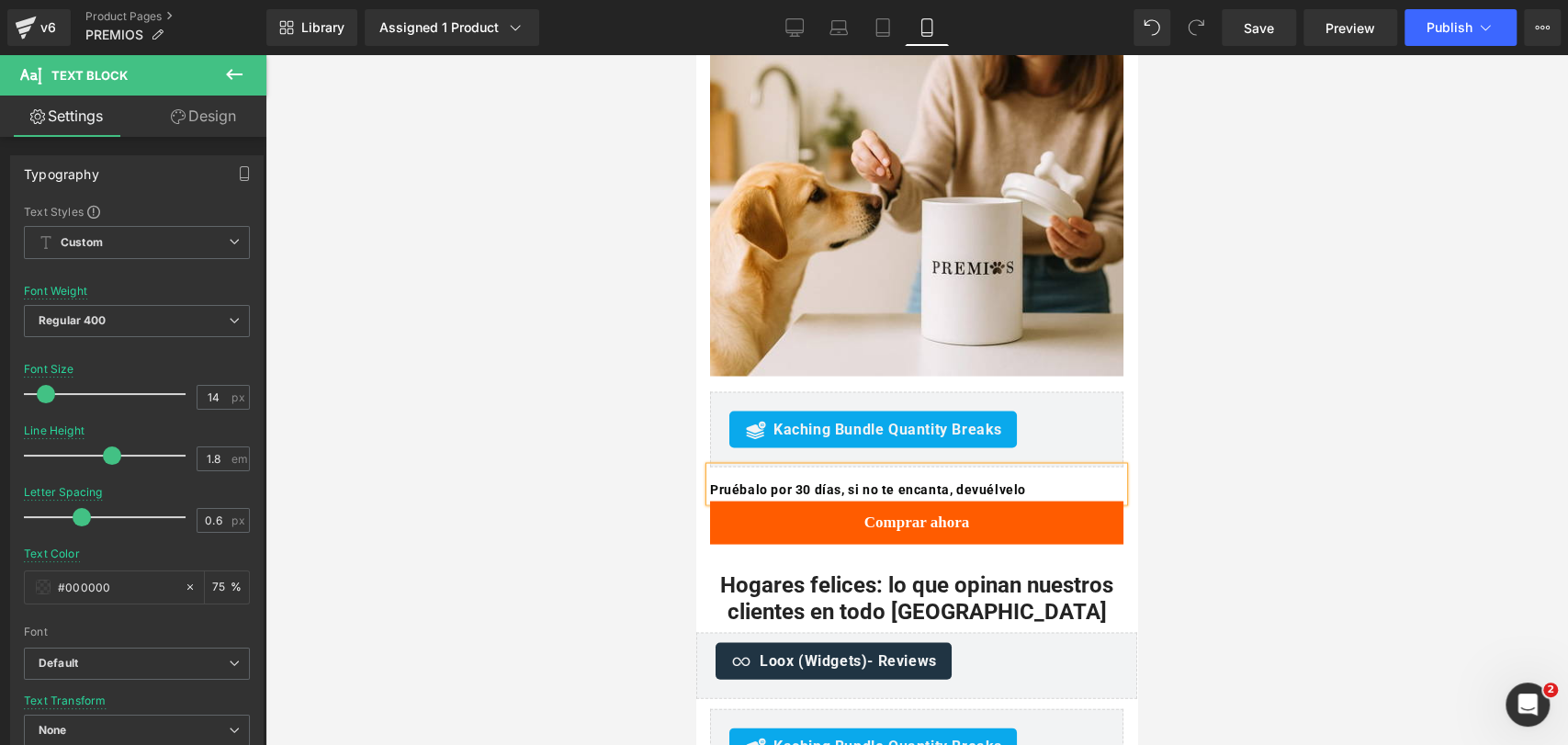
click at [1324, 311] on div at bounding box center [917, 399] width 1302 height 689
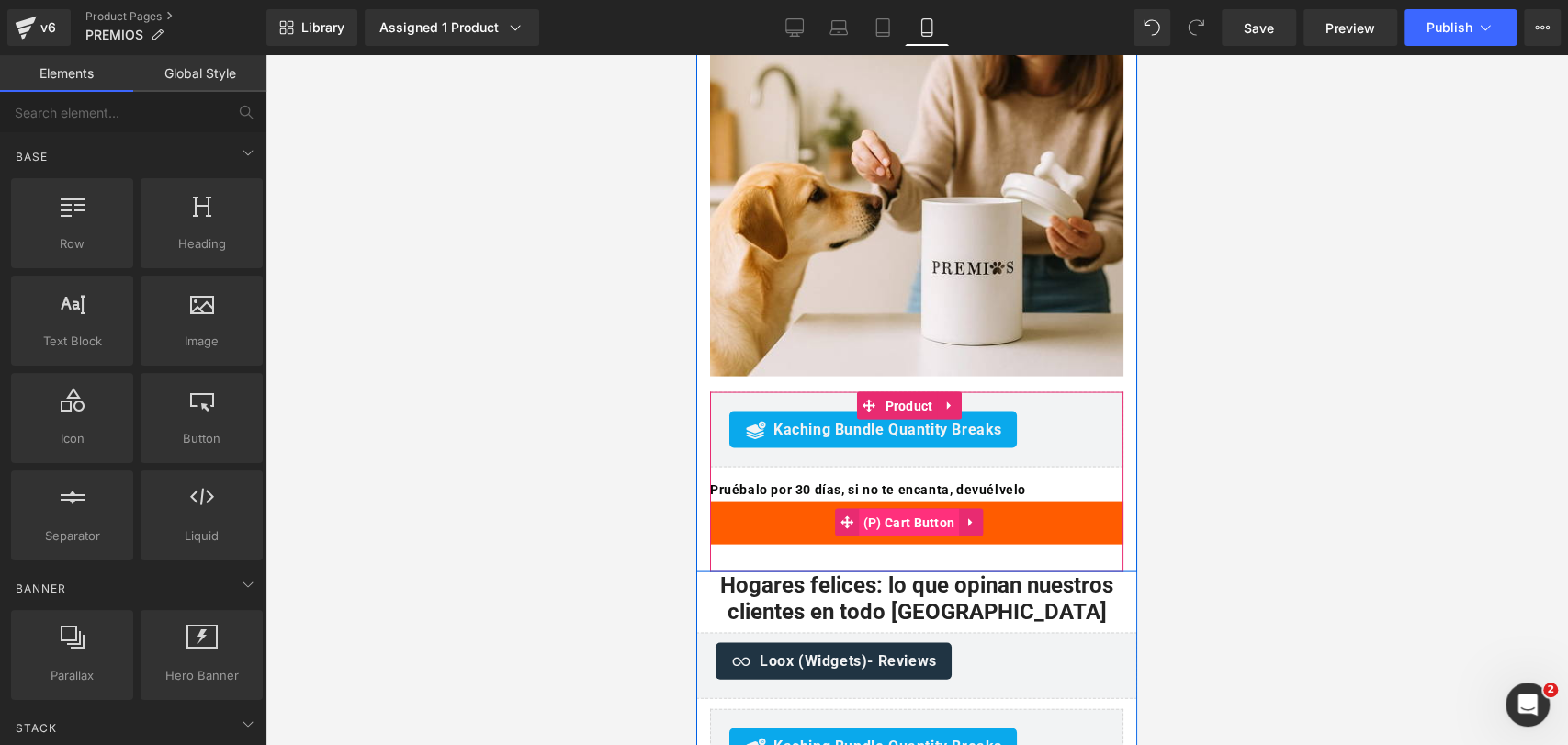
click at [909, 508] on span "(P) Cart Button" at bounding box center [909, 522] width 101 height 27
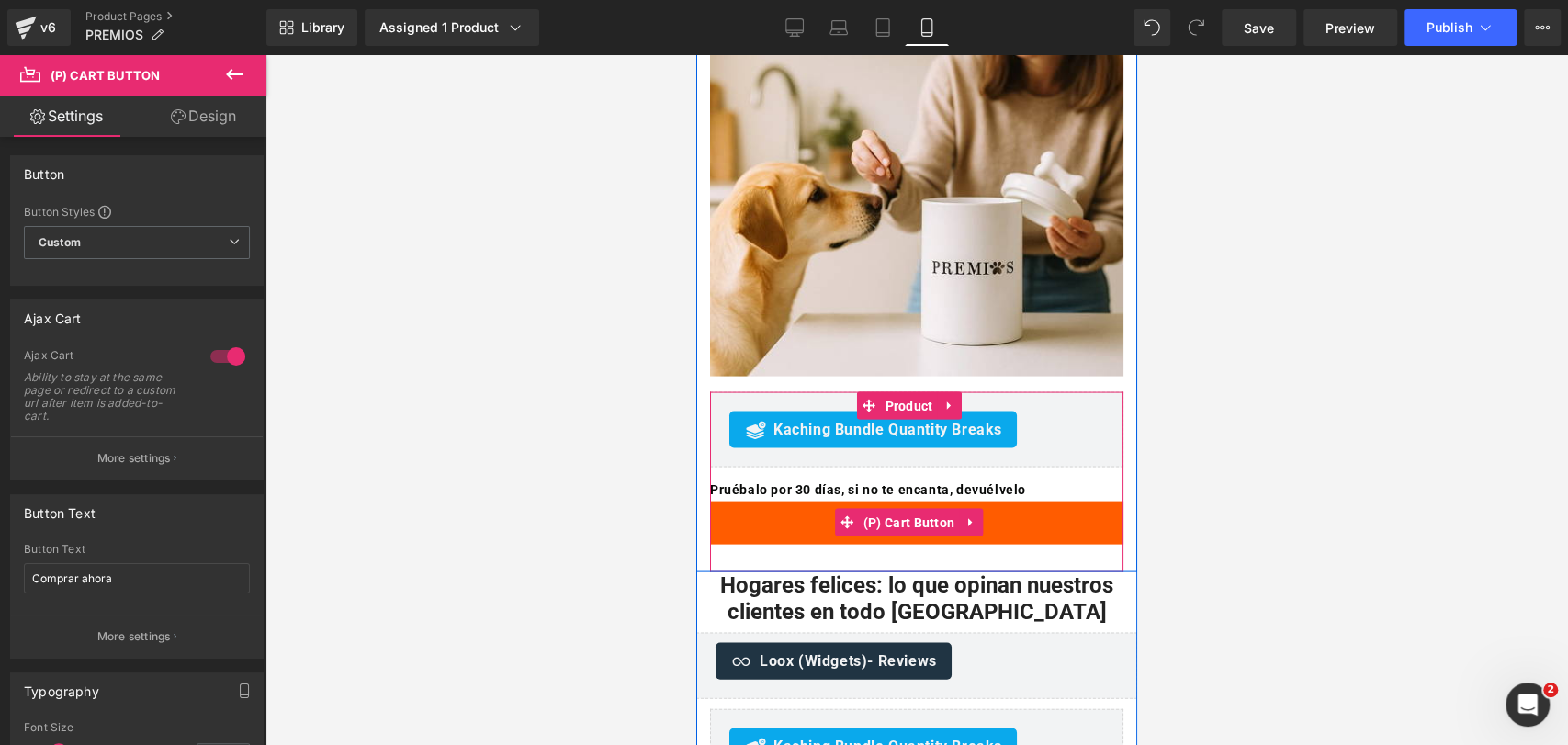
click at [804, 501] on button "Comprar ahora" at bounding box center [917, 522] width 414 height 43
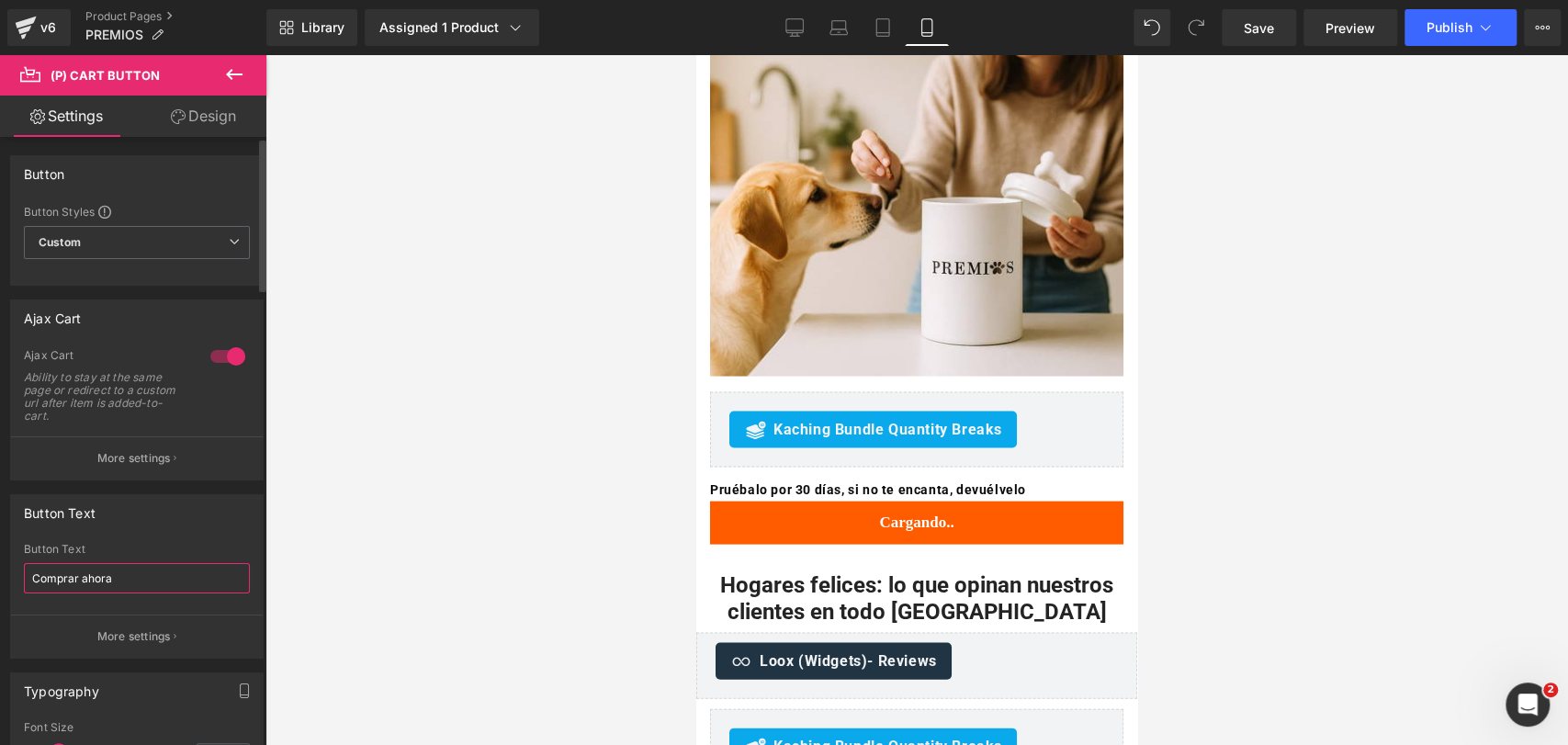
drag, startPoint x: 150, startPoint y: 577, endPoint x: 0, endPoint y: 555, distance: 151.6
click at [0, 555] on div "Button Text Comprar ahora Button Text Comprar ahora More settings" at bounding box center [137, 570] width 275 height 178
type input "Agregar al carrito"
click at [88, 559] on div "Button Text Agregar al carrito" at bounding box center [136, 578] width 226 height 72
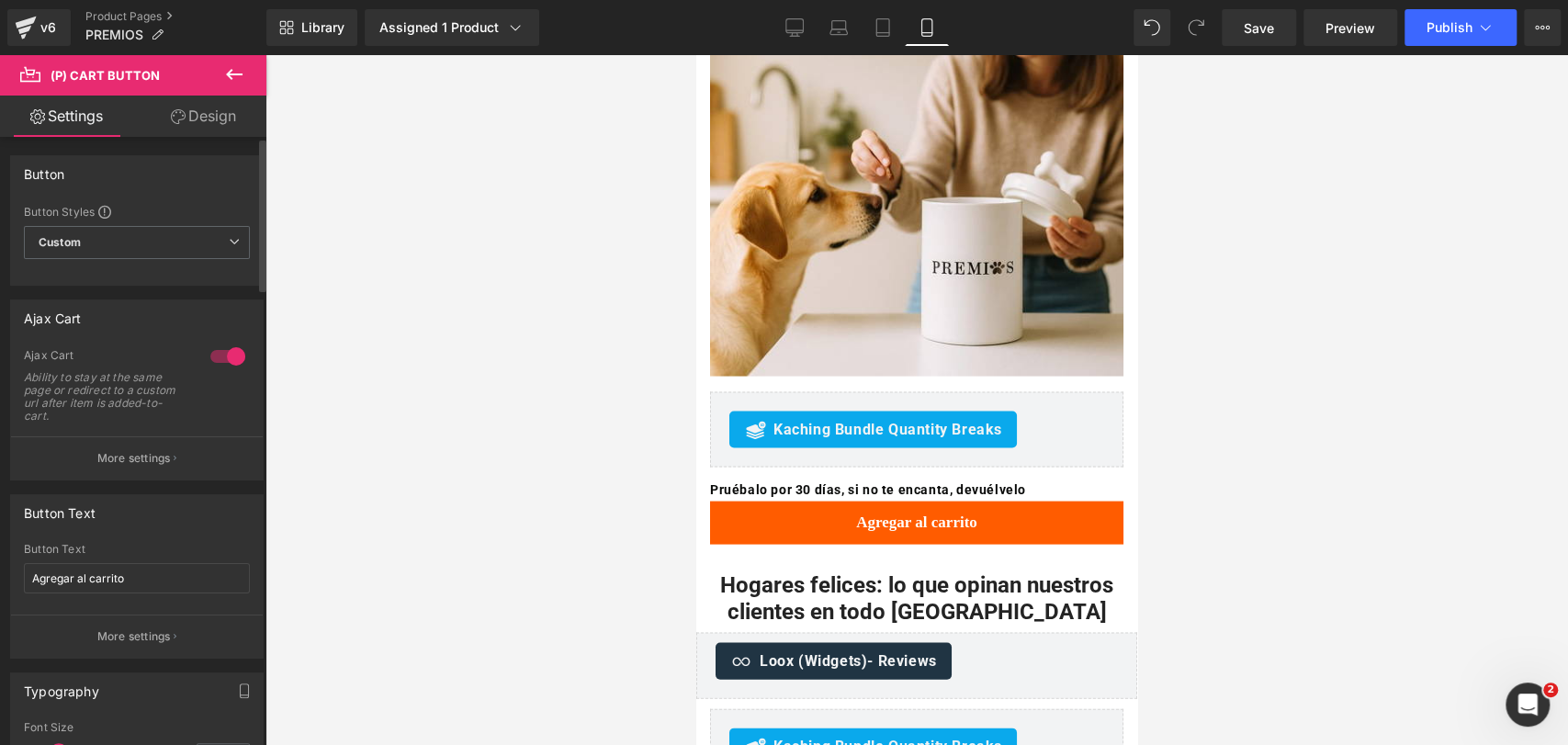
click at [94, 560] on div "Button Text Agregar al carrito" at bounding box center [136, 578] width 226 height 72
click at [109, 571] on input "Agregar al carrito" at bounding box center [136, 577] width 226 height 30
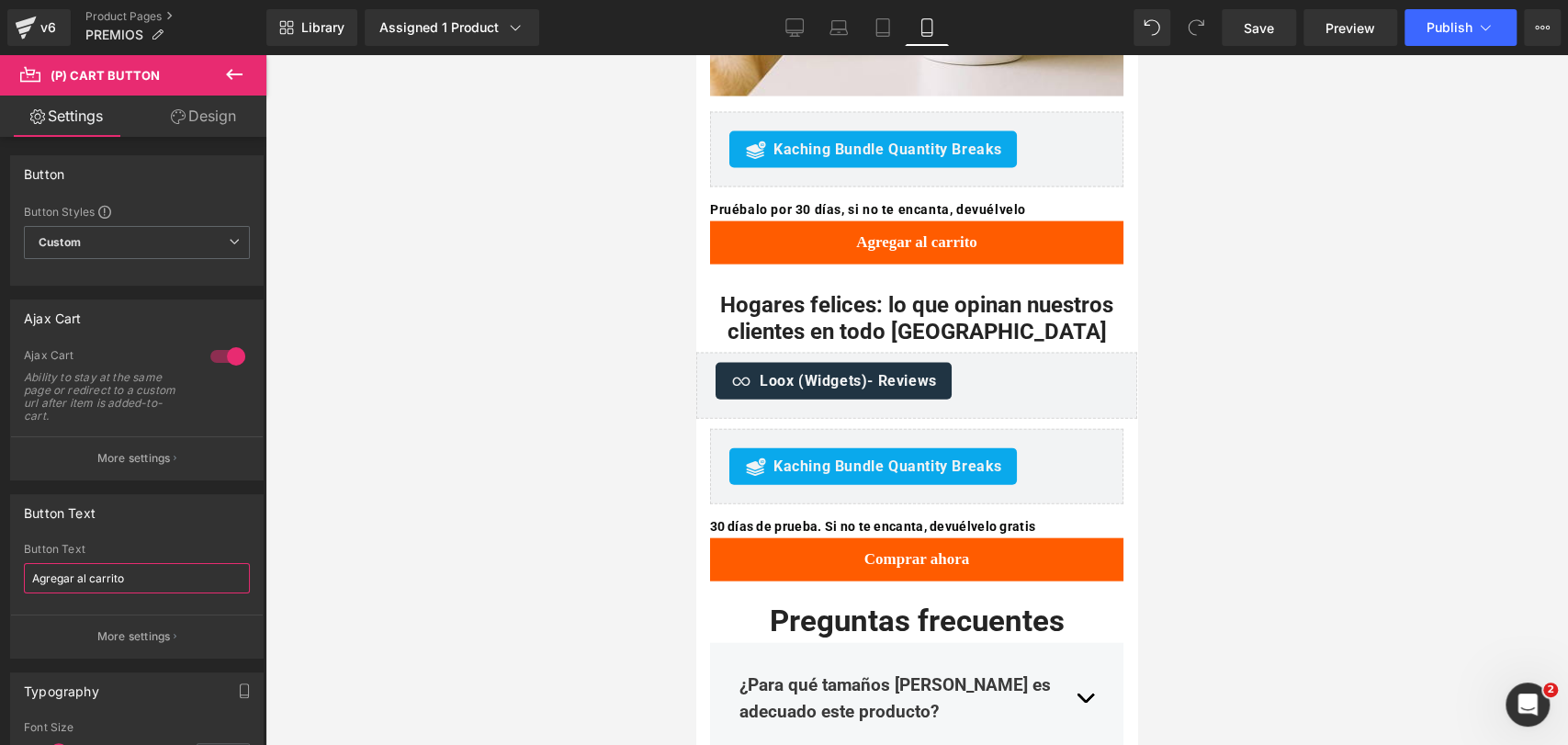
scroll to position [2615, 0]
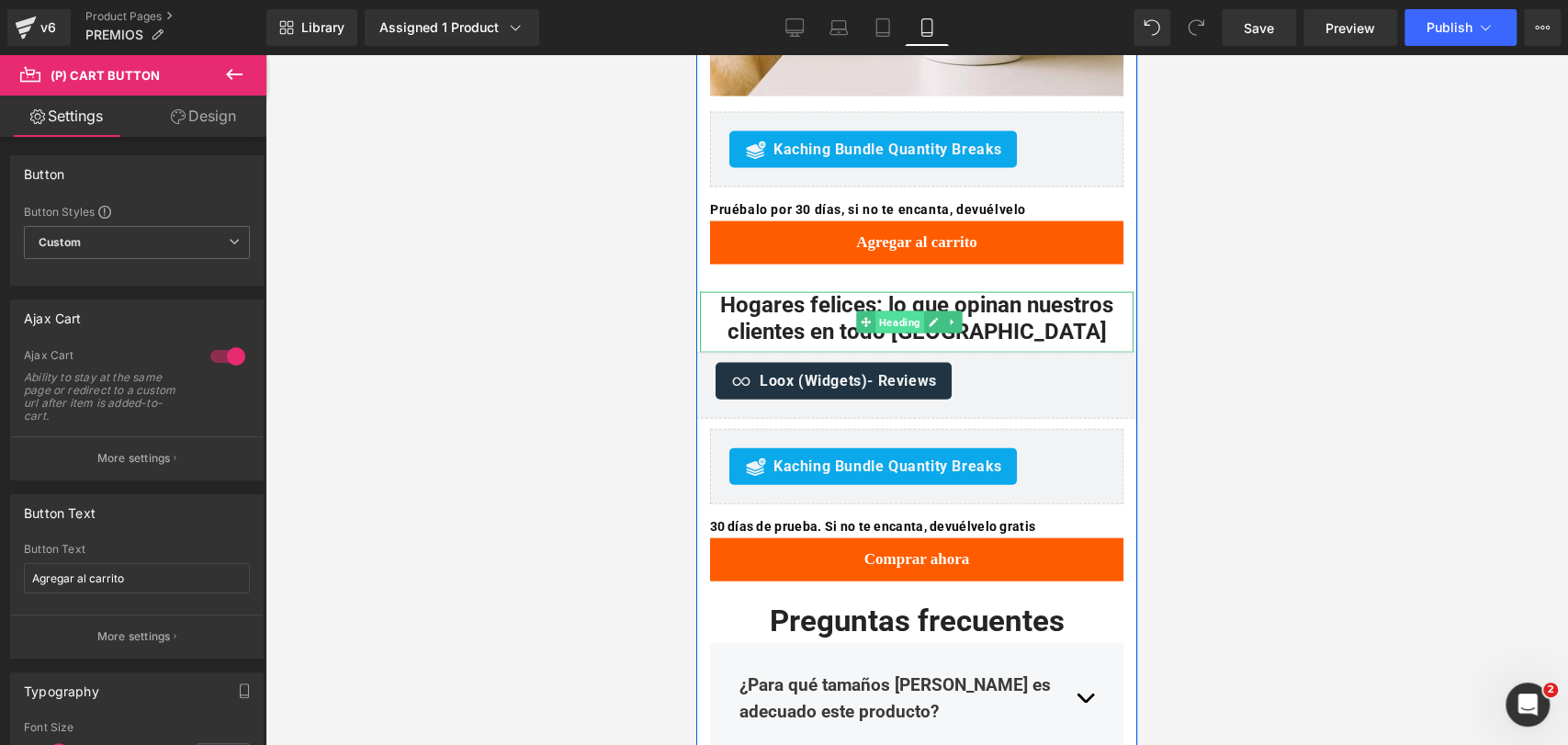
click at [914, 312] on span "Heading" at bounding box center [900, 323] width 49 height 22
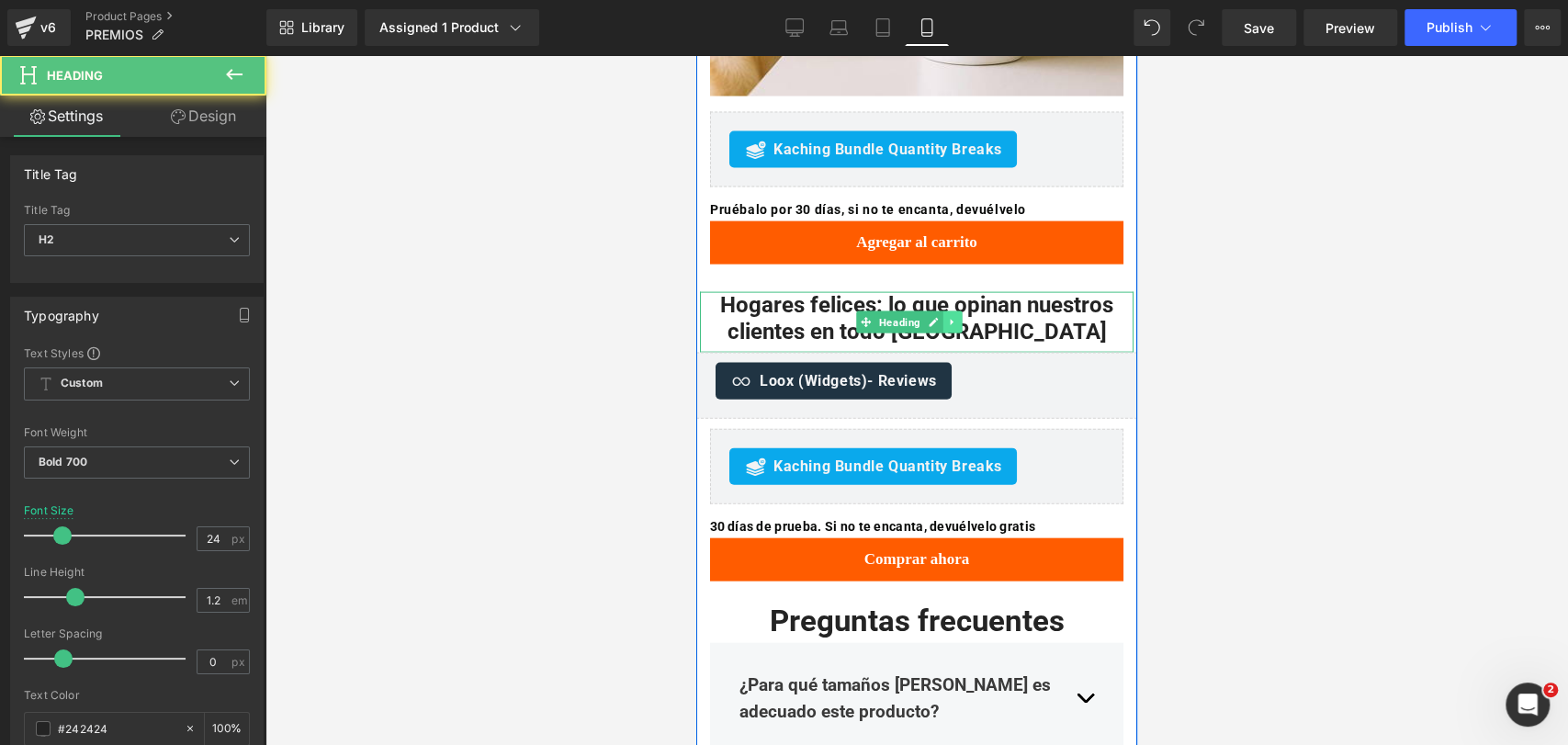
click at [950, 317] on icon at bounding box center [952, 322] width 10 height 11
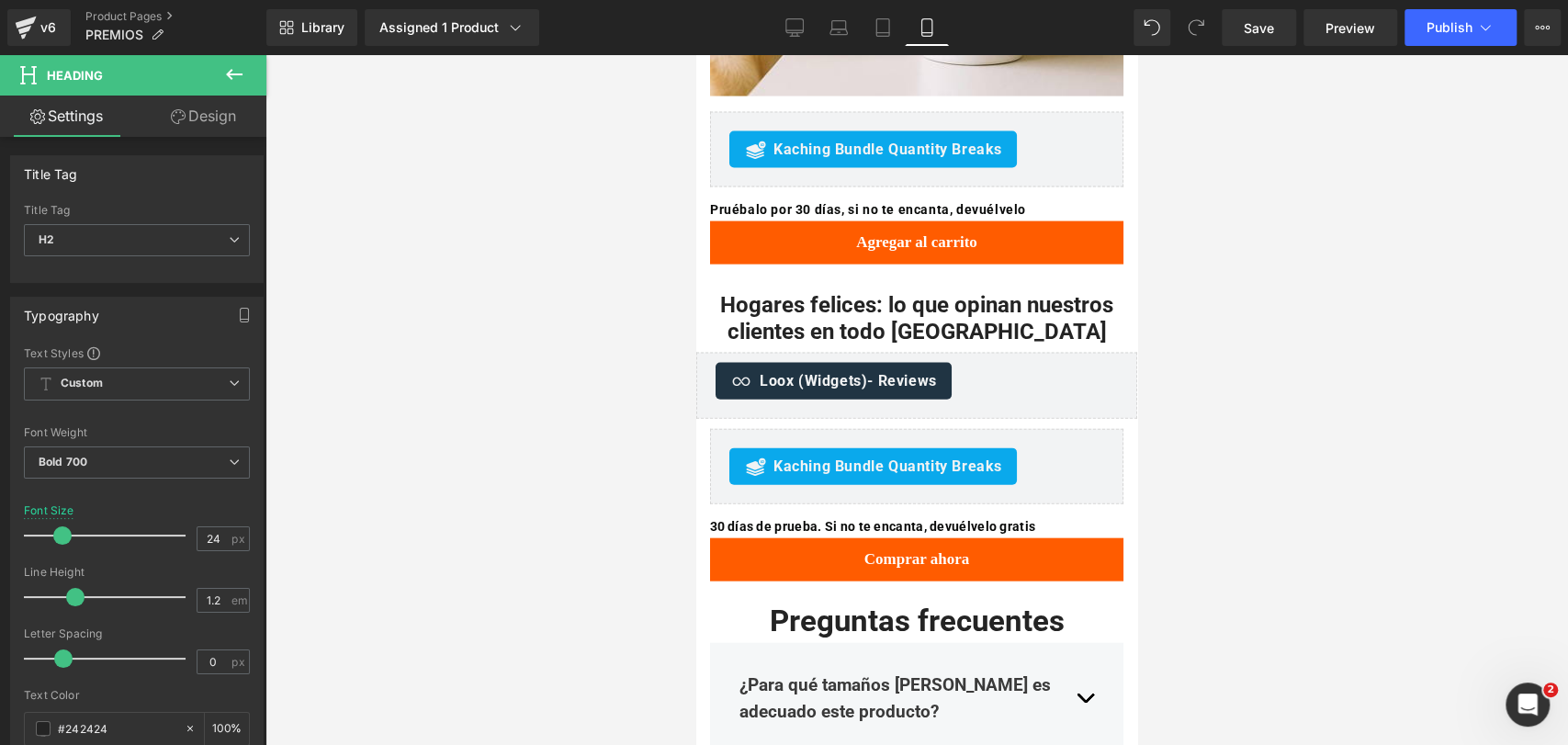
click at [1208, 237] on div at bounding box center [917, 399] width 1302 height 689
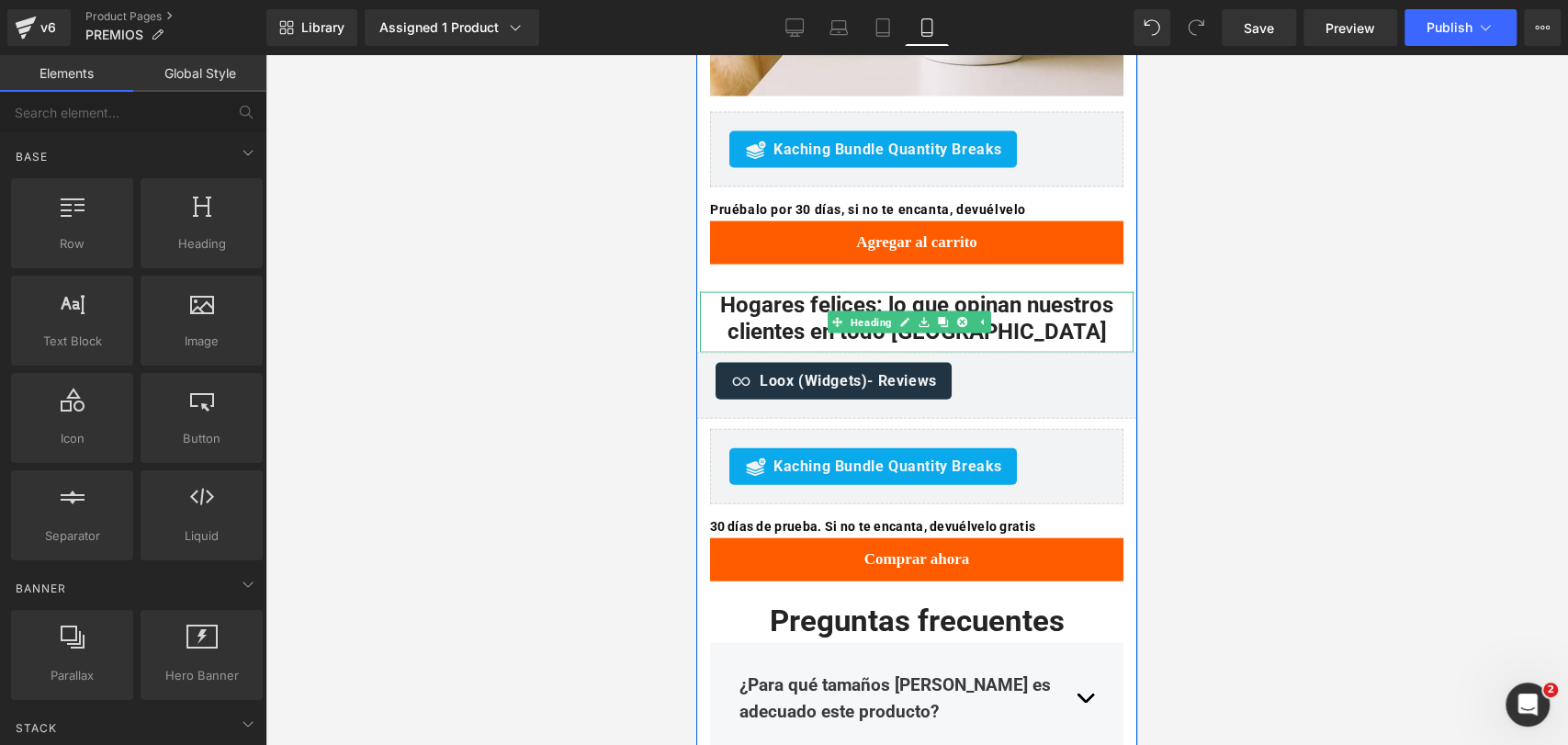
scroll to position [2692, 0]
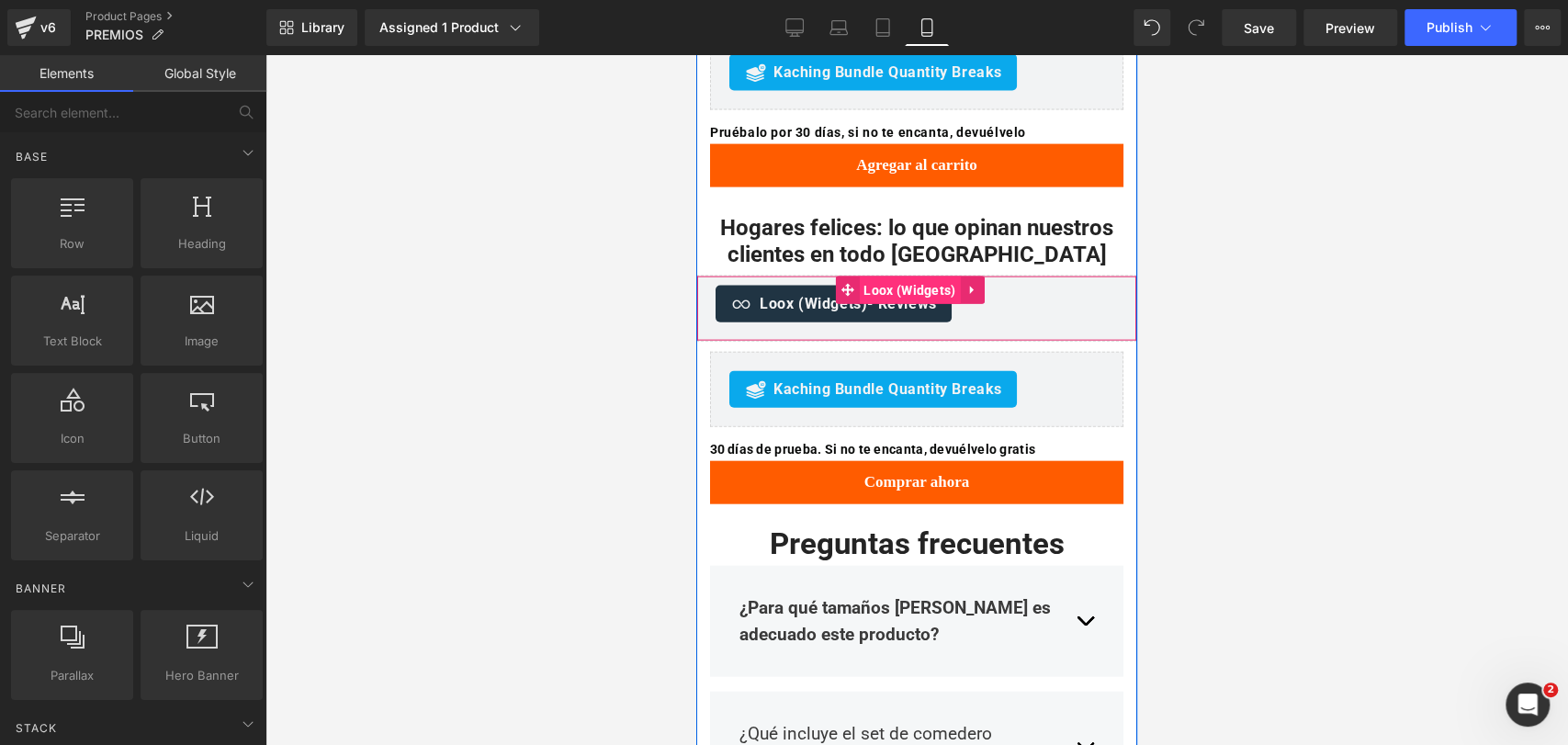
click at [885, 276] on span "Loox (Widgets)" at bounding box center [909, 290] width 101 height 27
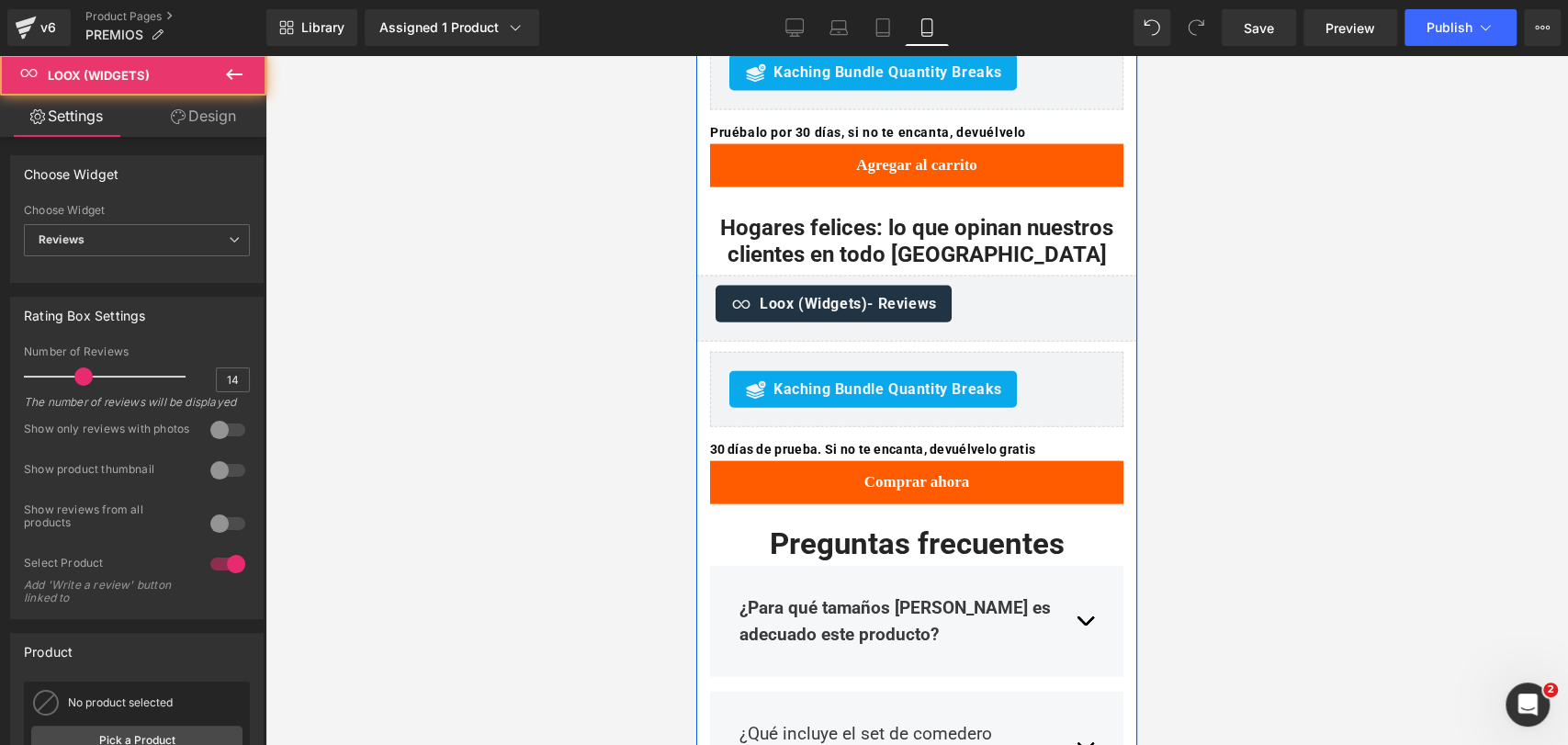
scroll to position [2765, 0]
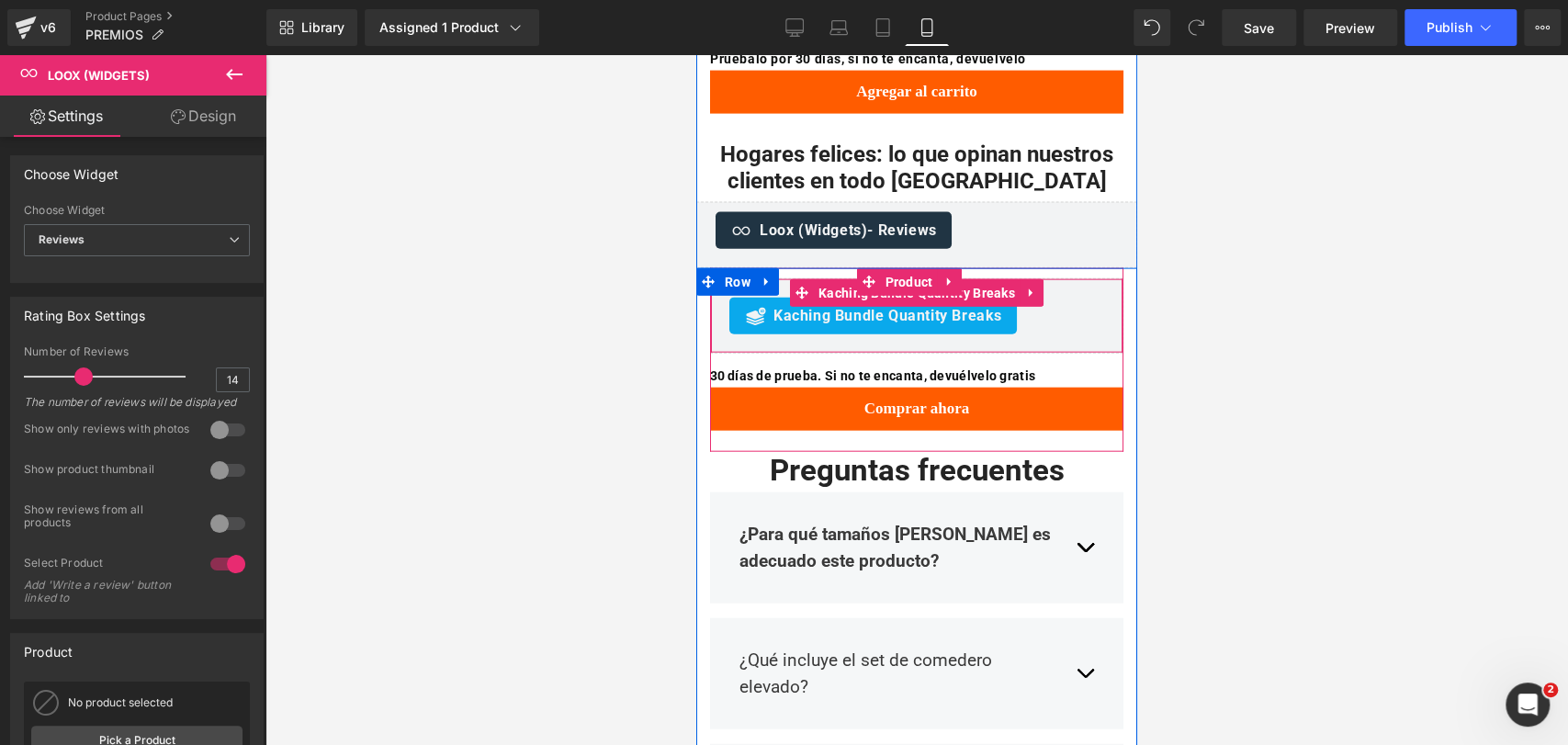
click at [896, 279] on span "Kaching Bundle Quantity Breaks" at bounding box center [917, 293] width 206 height 27
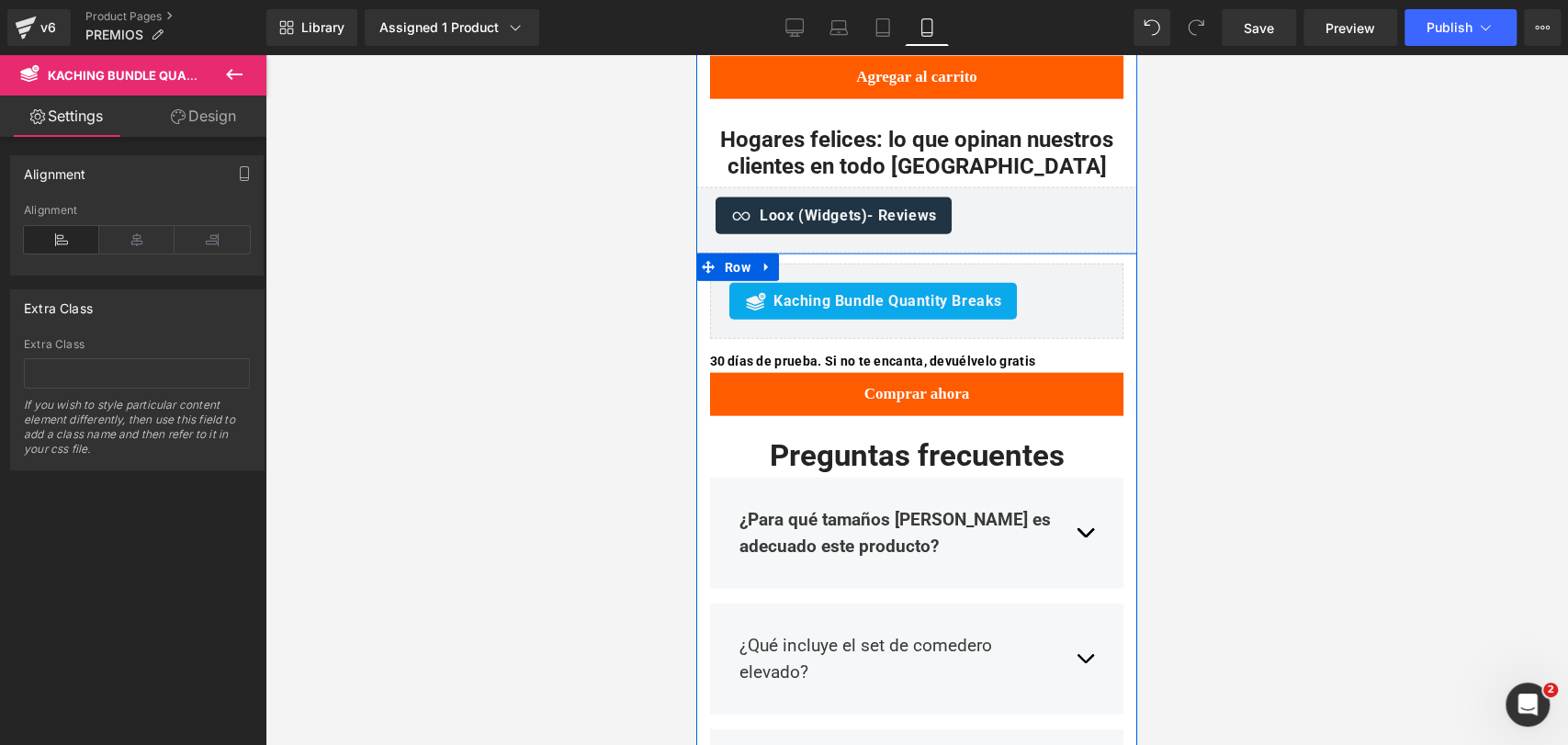
scroll to position [2778, 0]
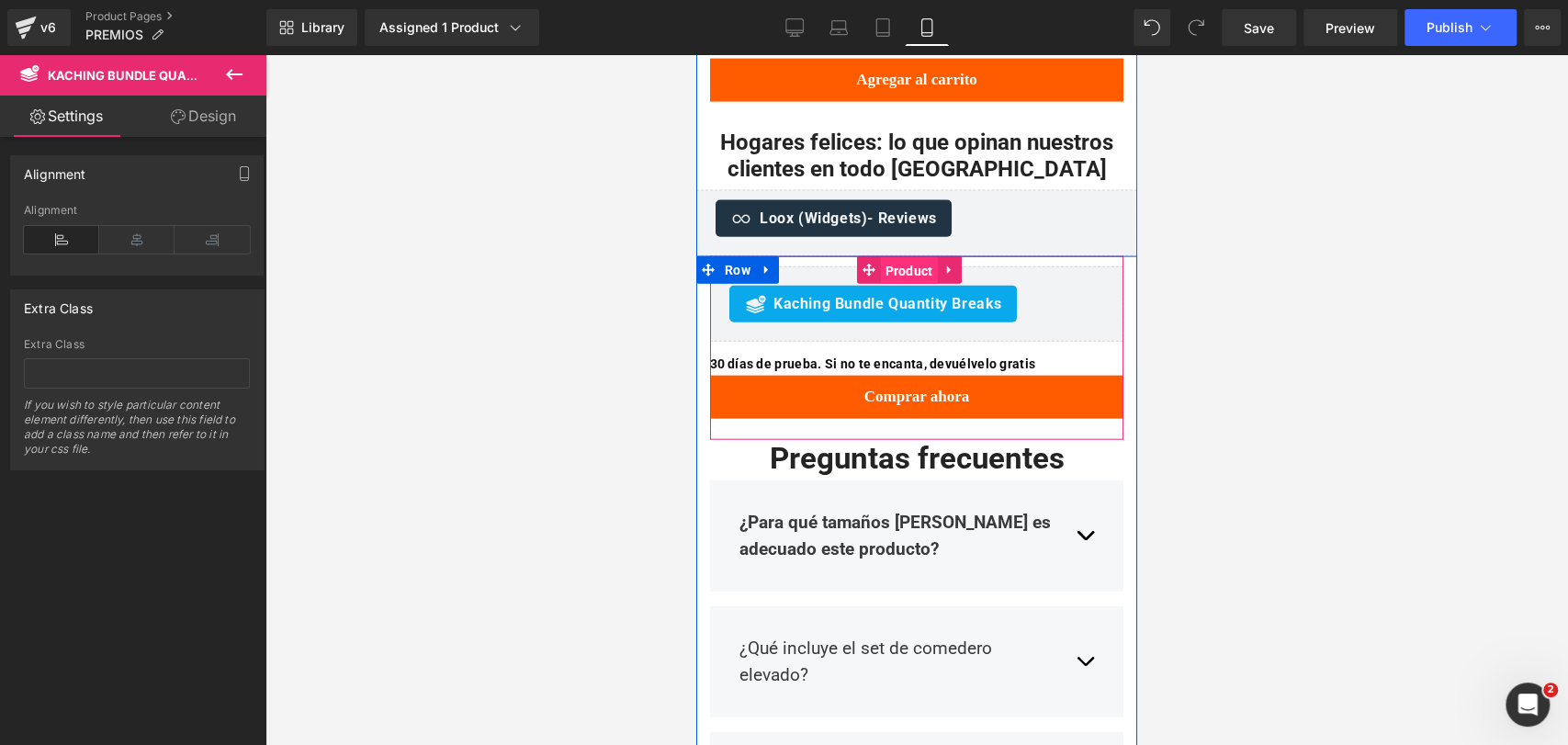
click at [928, 257] on span "Product" at bounding box center [908, 271] width 57 height 27
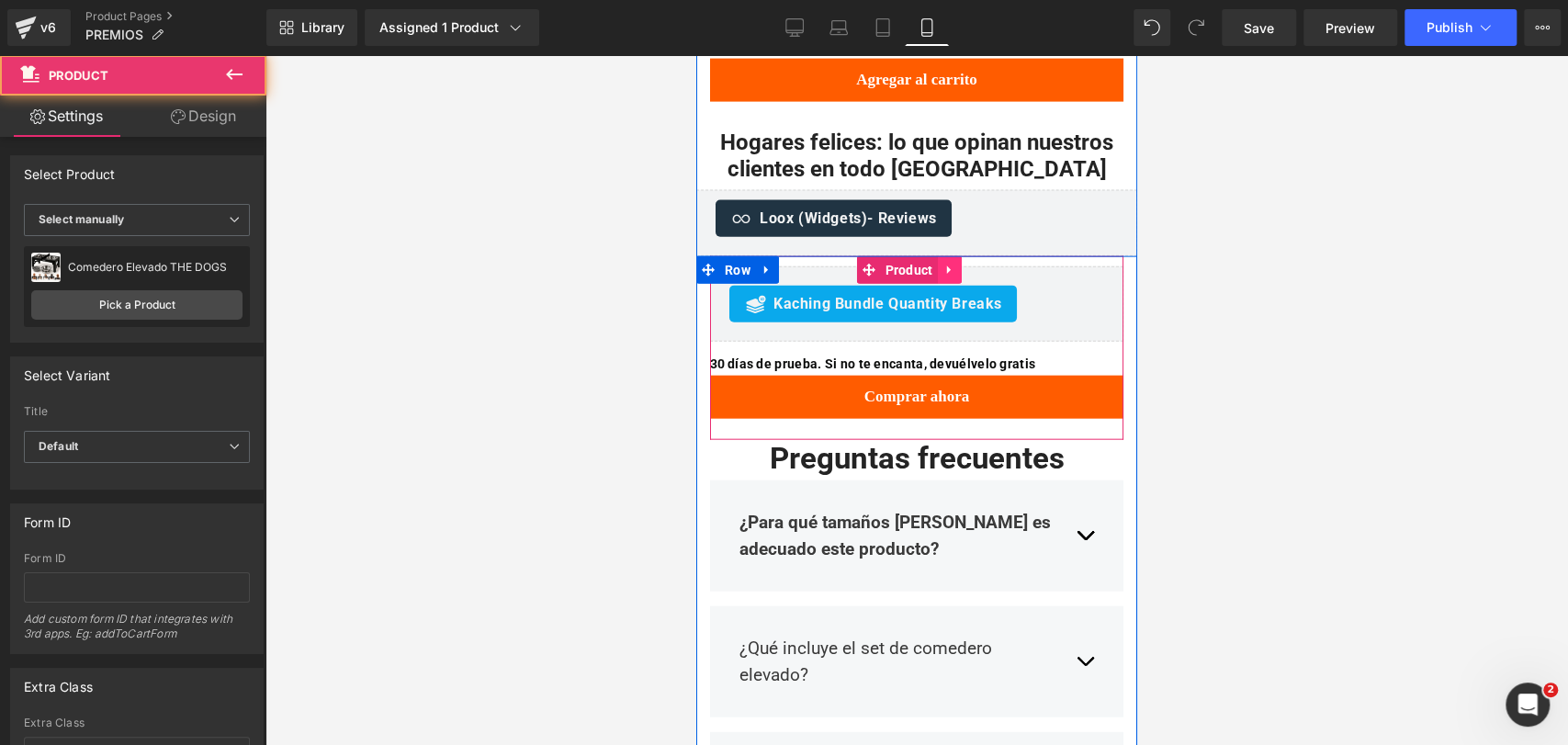
click at [954, 256] on link at bounding box center [949, 270] width 24 height 27
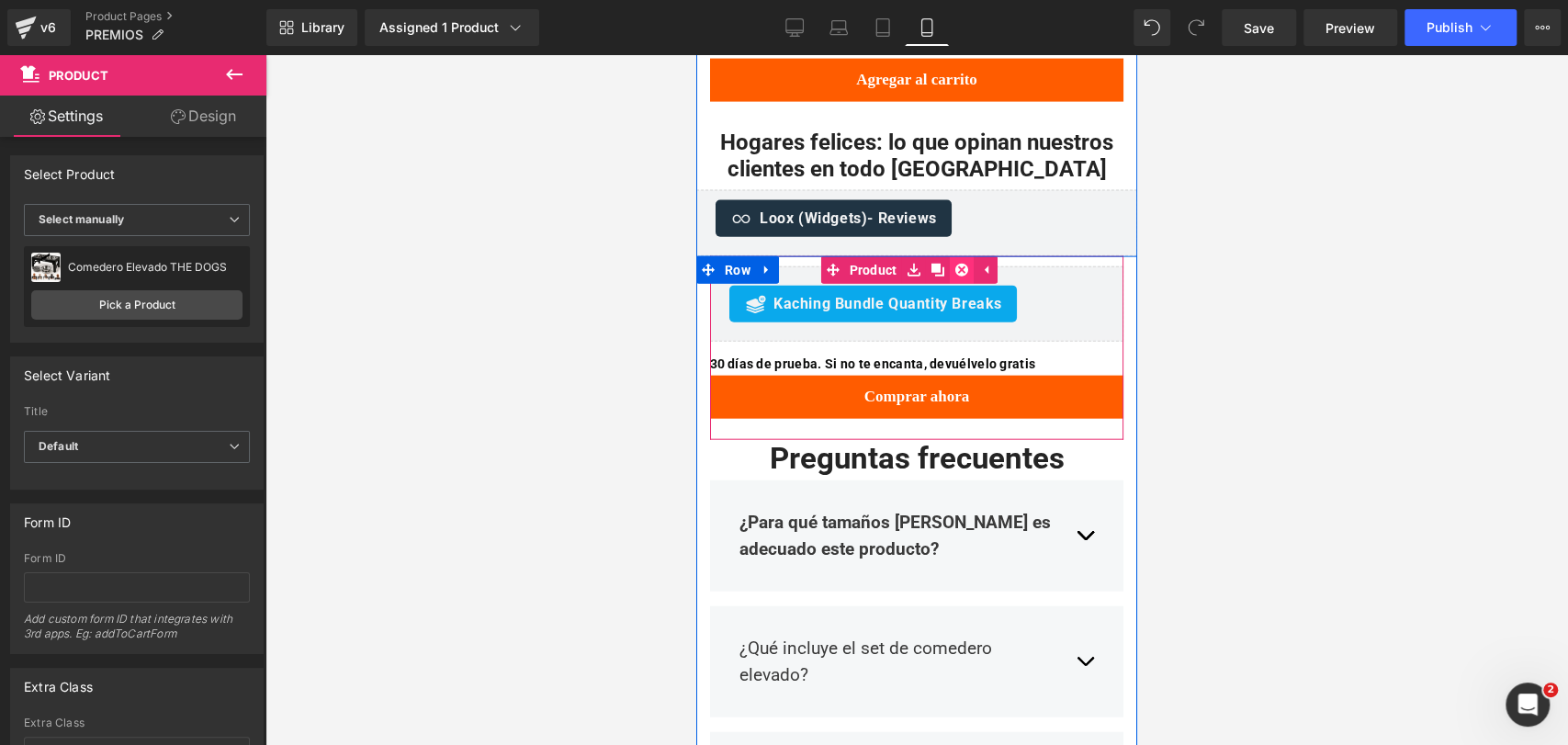
click at [959, 264] on icon at bounding box center [961, 270] width 13 height 13
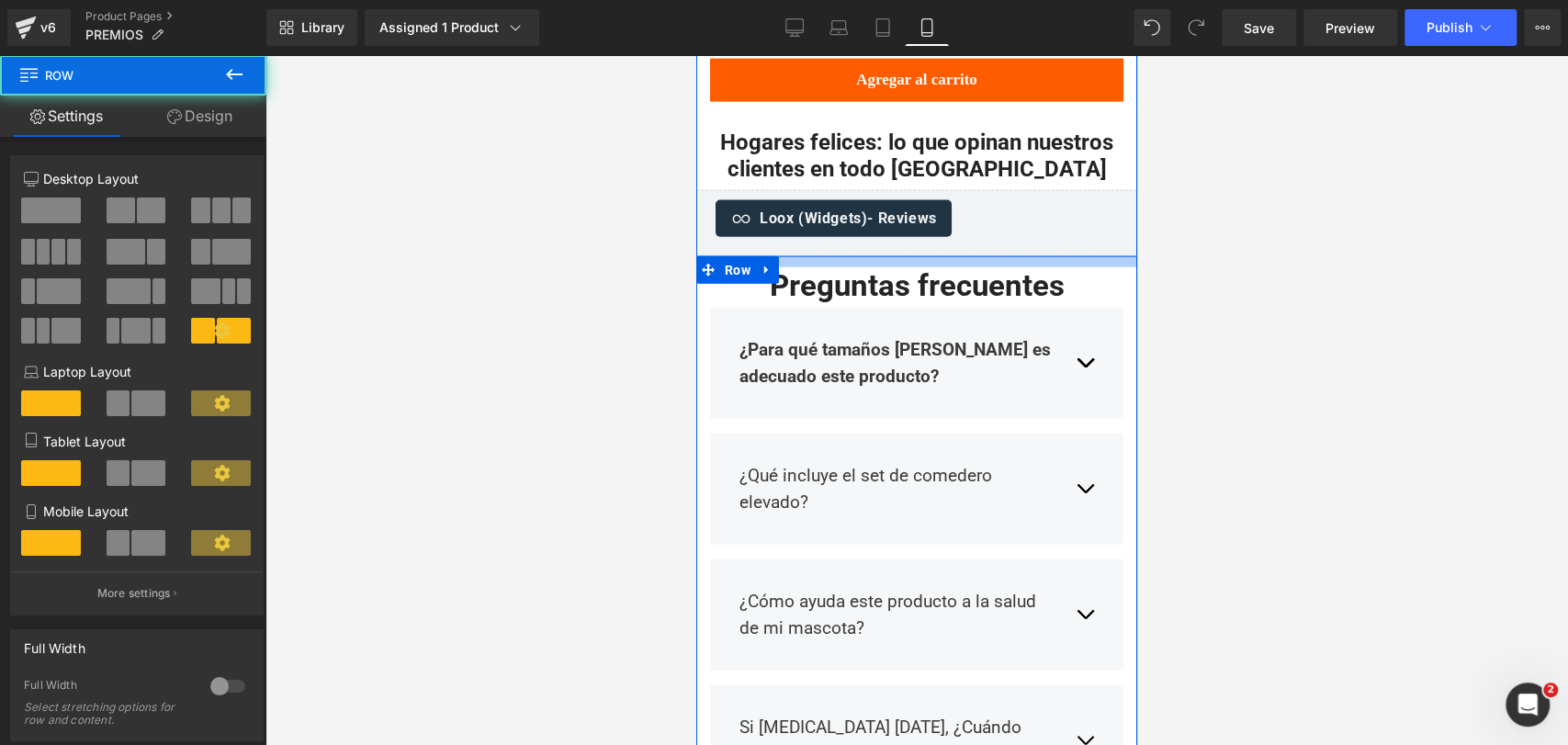
drag, startPoint x: 1086, startPoint y: 211, endPoint x: 1086, endPoint y: 223, distance: 12.0
click at [1086, 256] on div "Preguntas frecuentes Heading Row ¿Para qué tamaños [PERSON_NAME] es adecuado es…" at bounding box center [917, 583] width 441 height 655
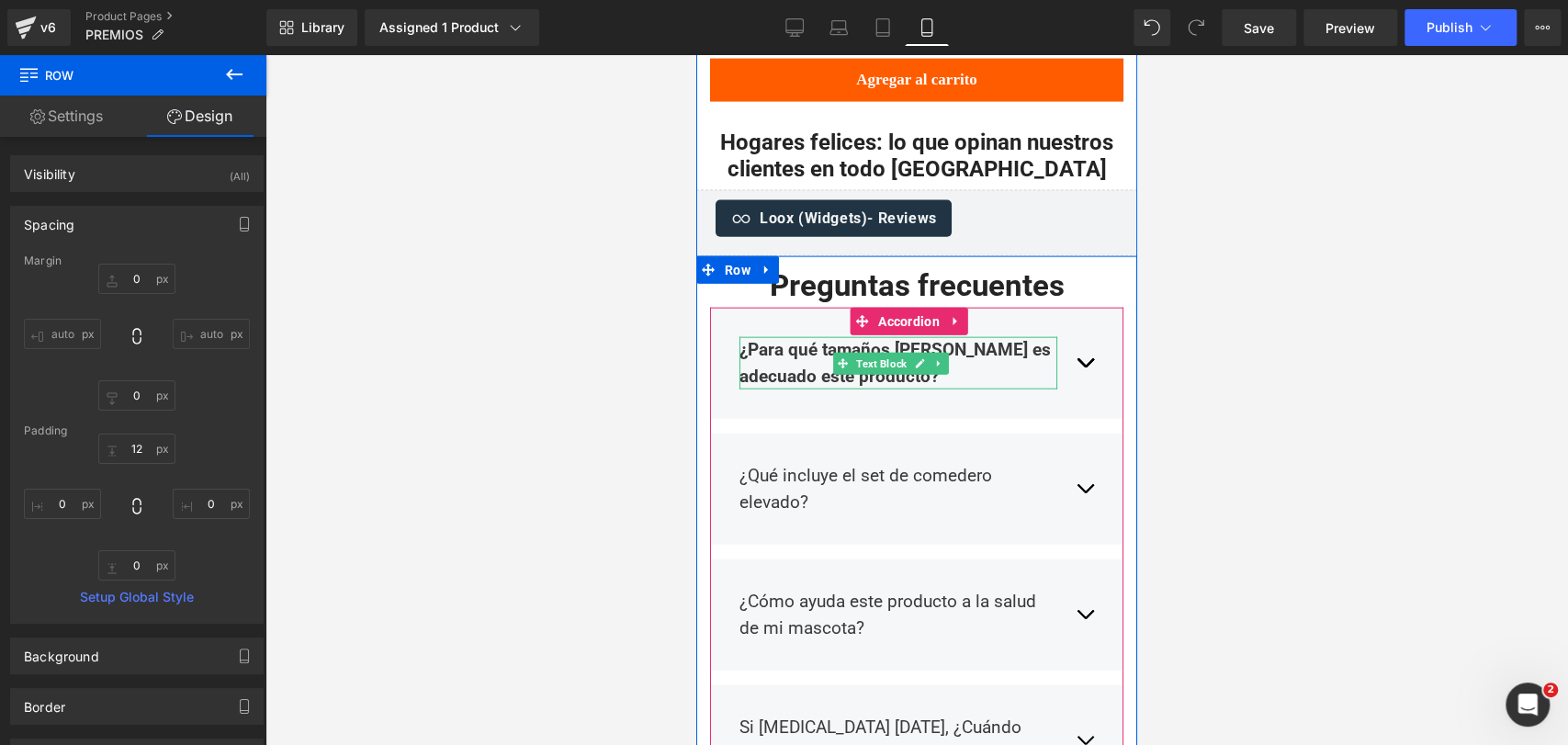
click at [776, 339] on strong "¿Para qué tamaños [PERSON_NAME] es adecuado este producto?" at bounding box center [895, 363] width 312 height 48
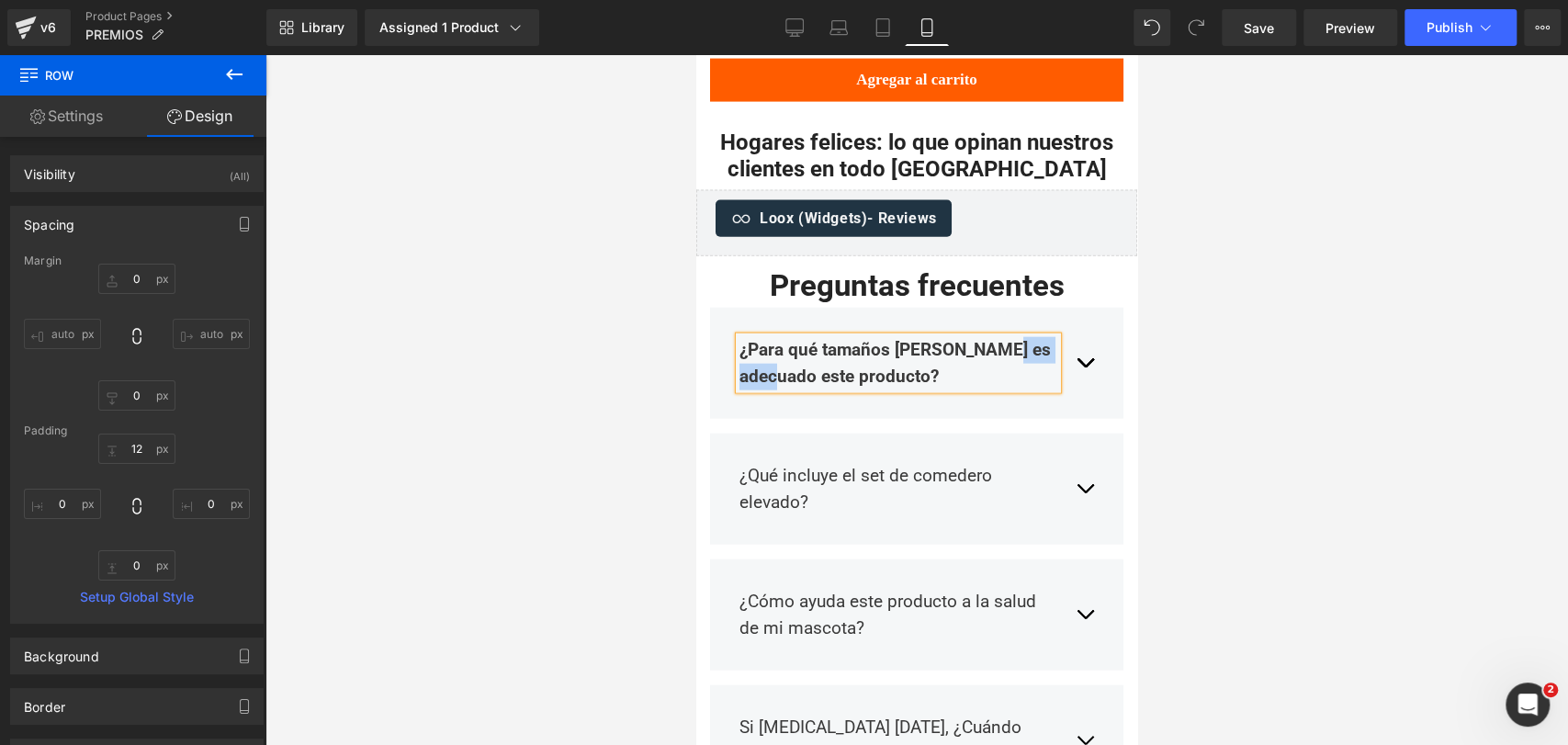
click at [776, 339] on strong "¿Para qué tamaños [PERSON_NAME] es adecuado este producto?" at bounding box center [895, 363] width 312 height 48
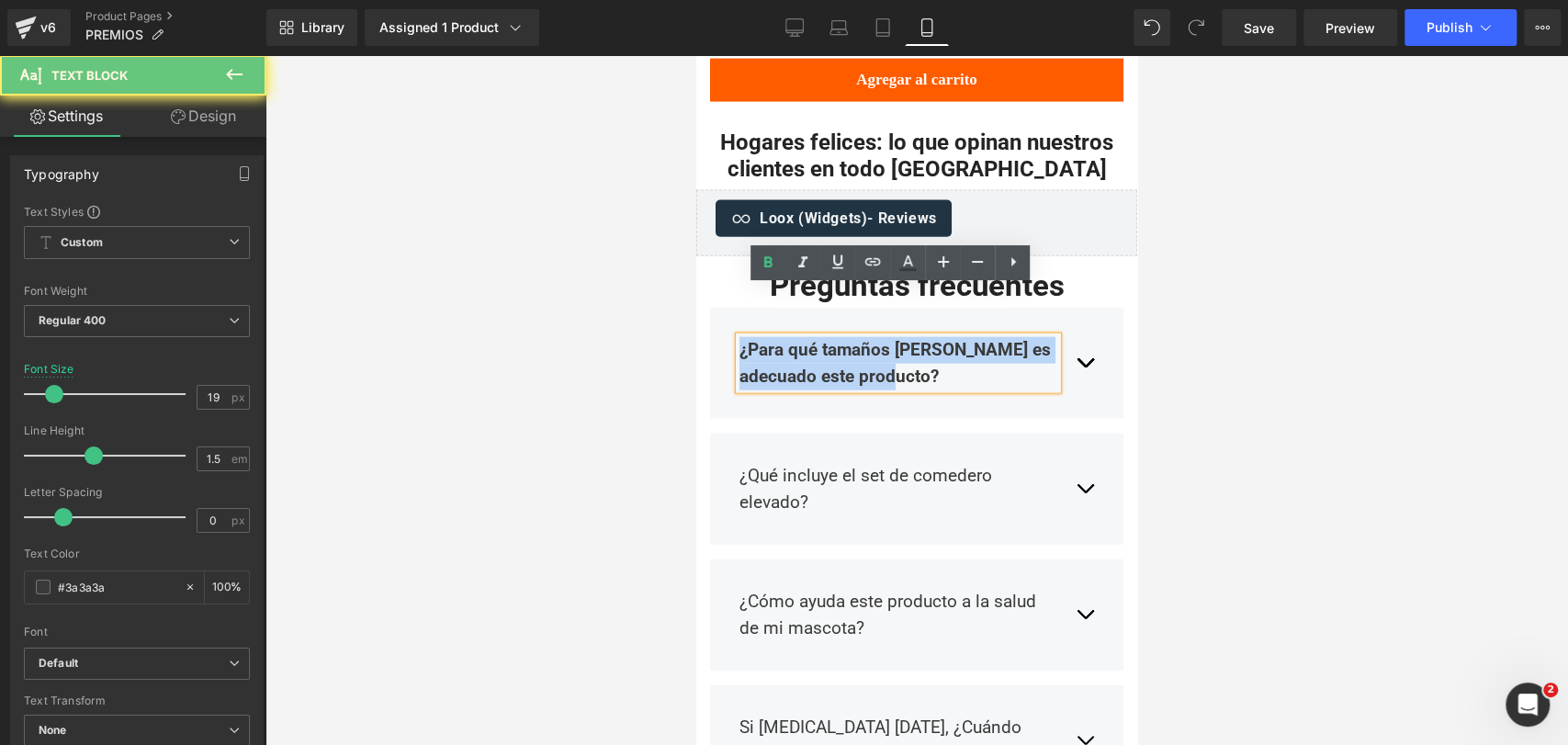
click at [776, 339] on strong "¿Para qué tamaños [PERSON_NAME] es adecuado este producto?" at bounding box center [895, 363] width 312 height 48
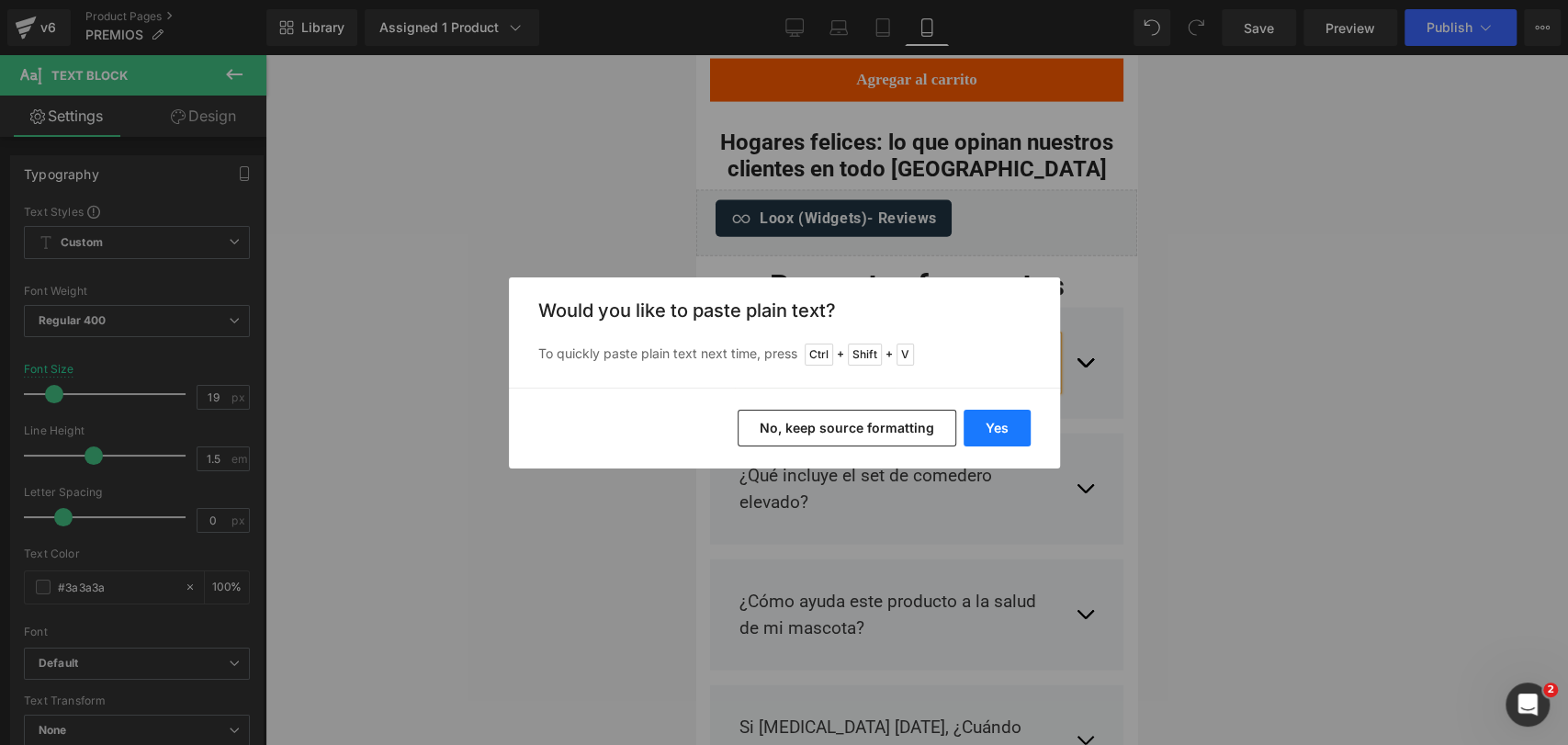
click at [1002, 434] on button "Yes" at bounding box center [997, 427] width 67 height 36
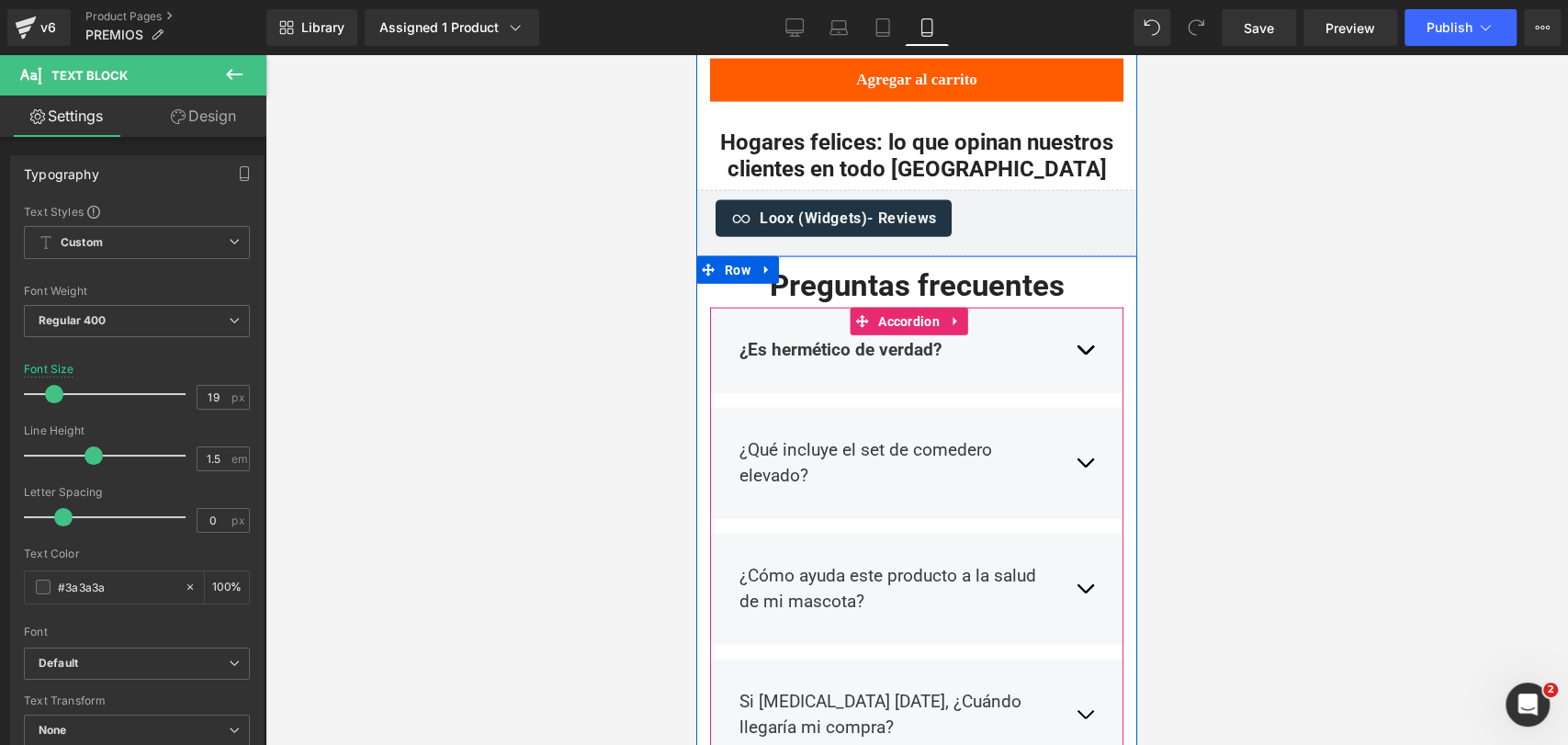
click at [1076, 323] on button "button" at bounding box center [1085, 350] width 19 height 54
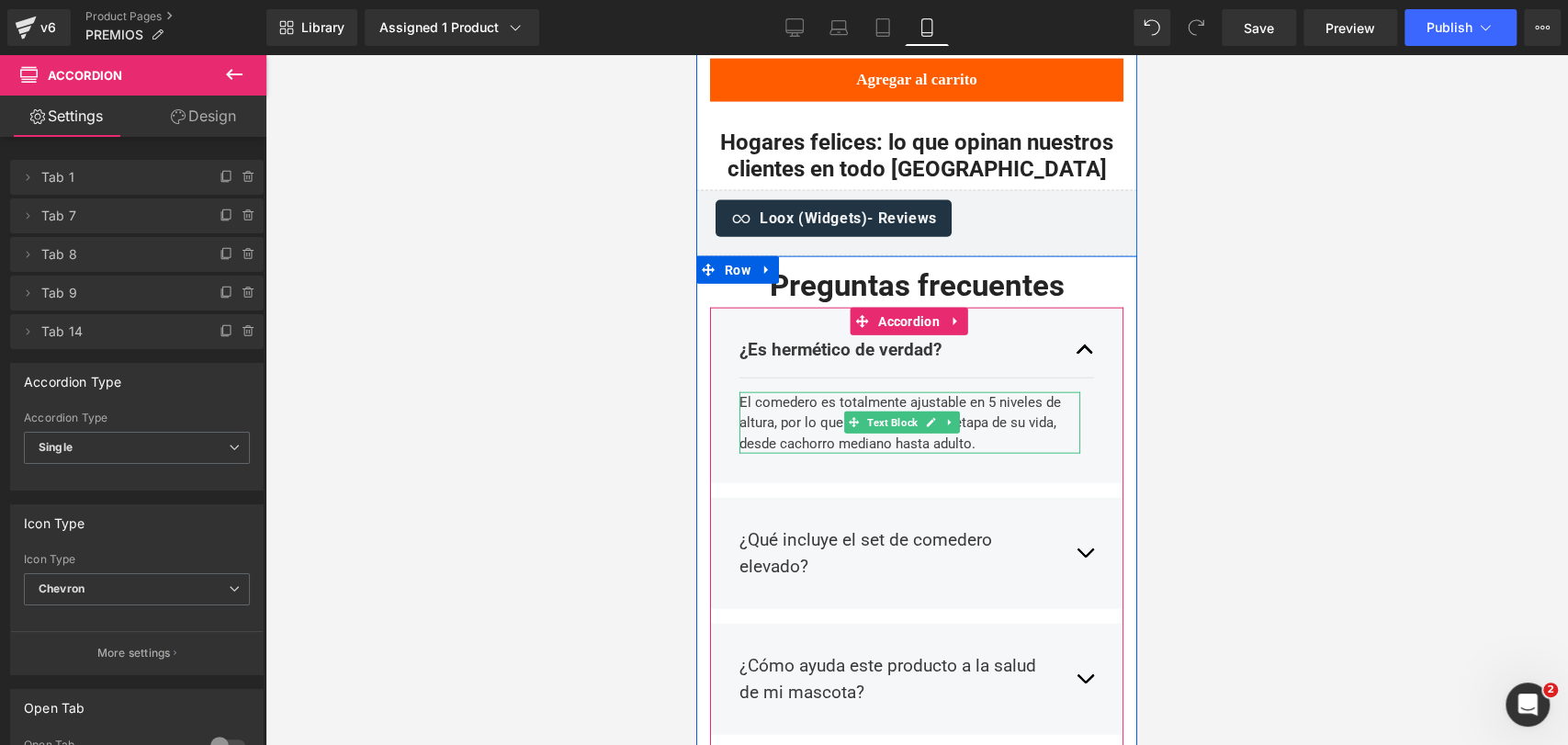
click at [787, 392] on div "El comedero es totalmente ajustable en 5 niveles de altura, por lo que se adapt…" at bounding box center [910, 423] width 341 height 63
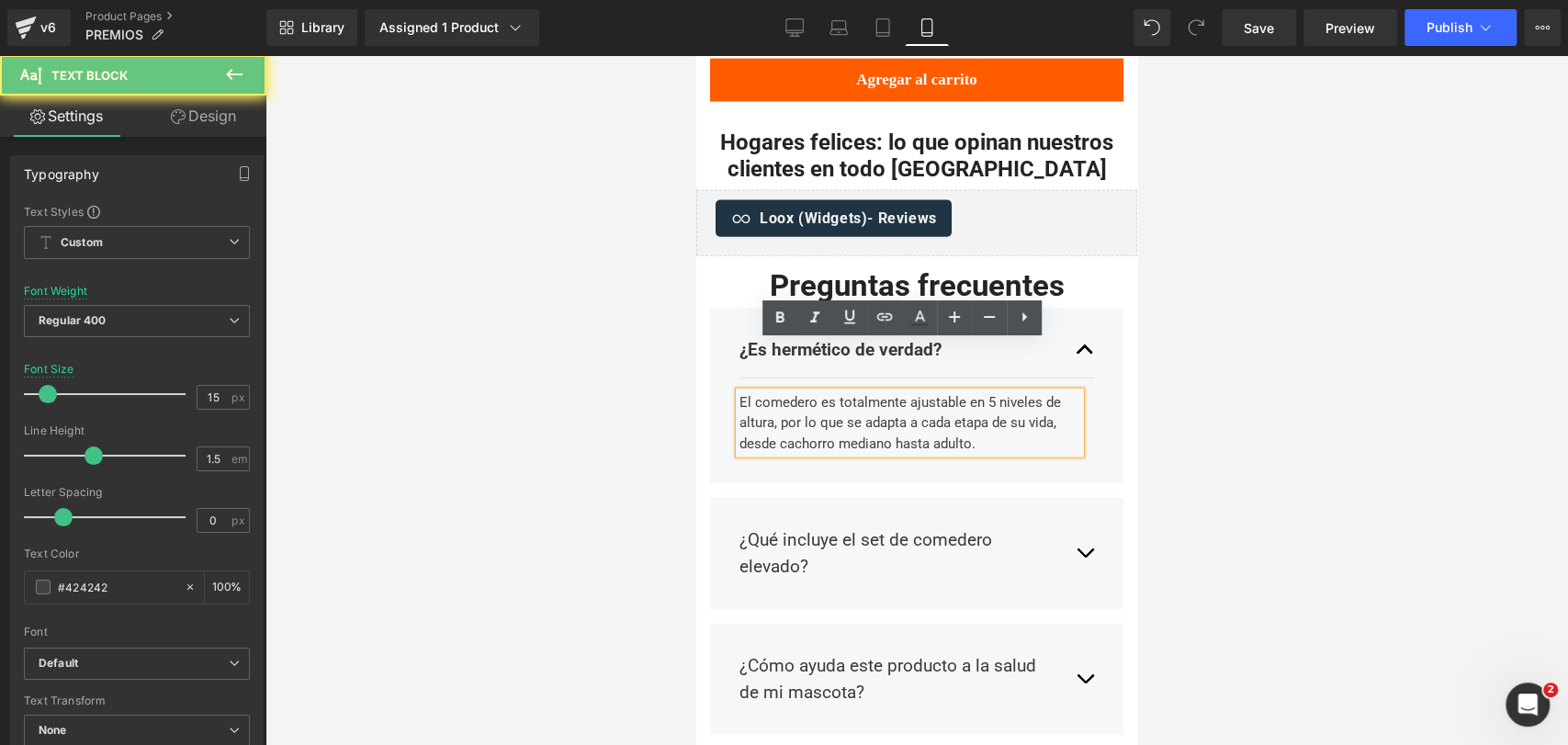
click at [787, 392] on div "El comedero es totalmente ajustable en 5 niveles de altura, por lo que se adapt…" at bounding box center [910, 423] width 341 height 63
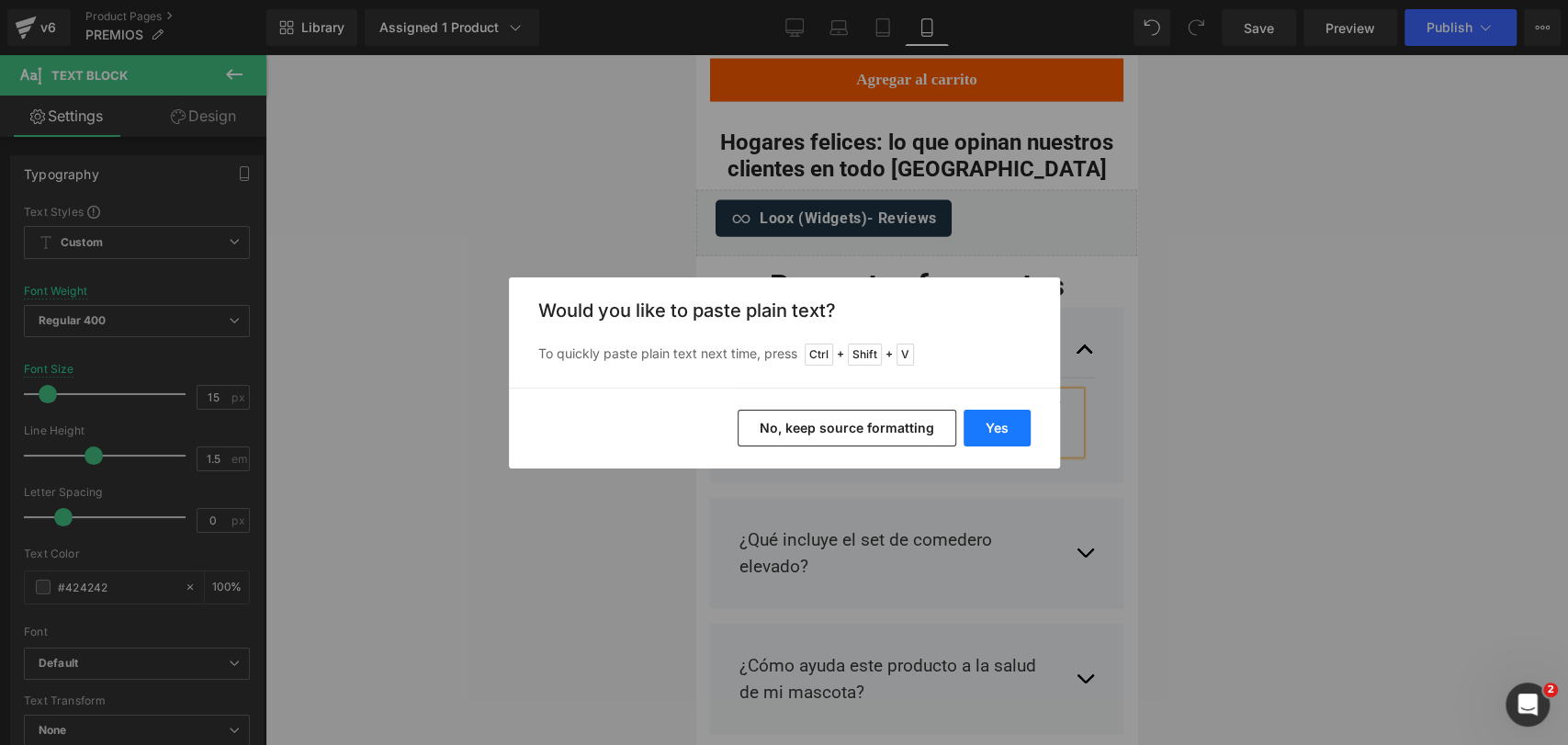
click at [978, 436] on button "Yes" at bounding box center [997, 427] width 67 height 36
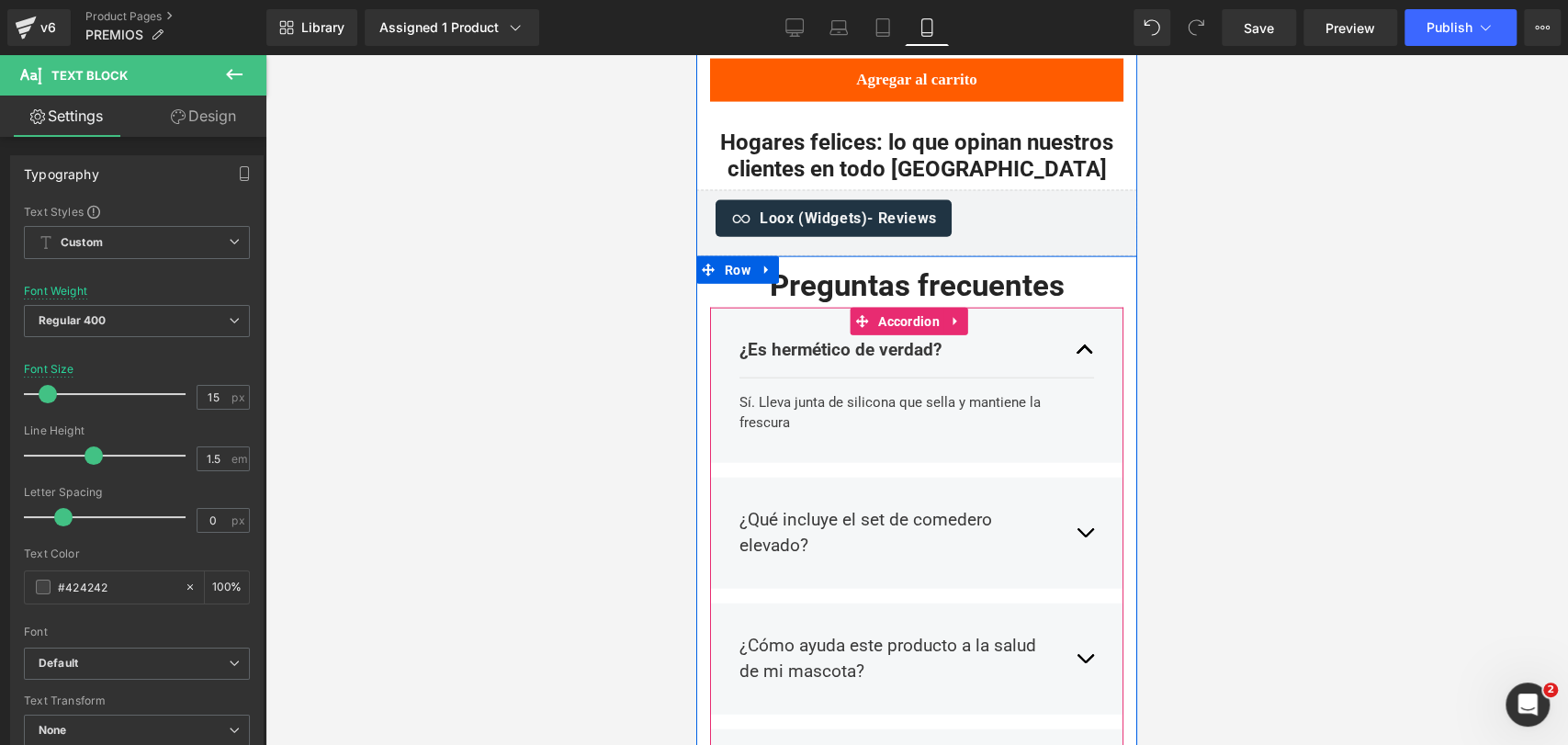
click at [1083, 486] on div "¿Qué incluye el set de comedero elevado? Text Block El set incluye todo lo que …" at bounding box center [917, 532] width 414 height 111
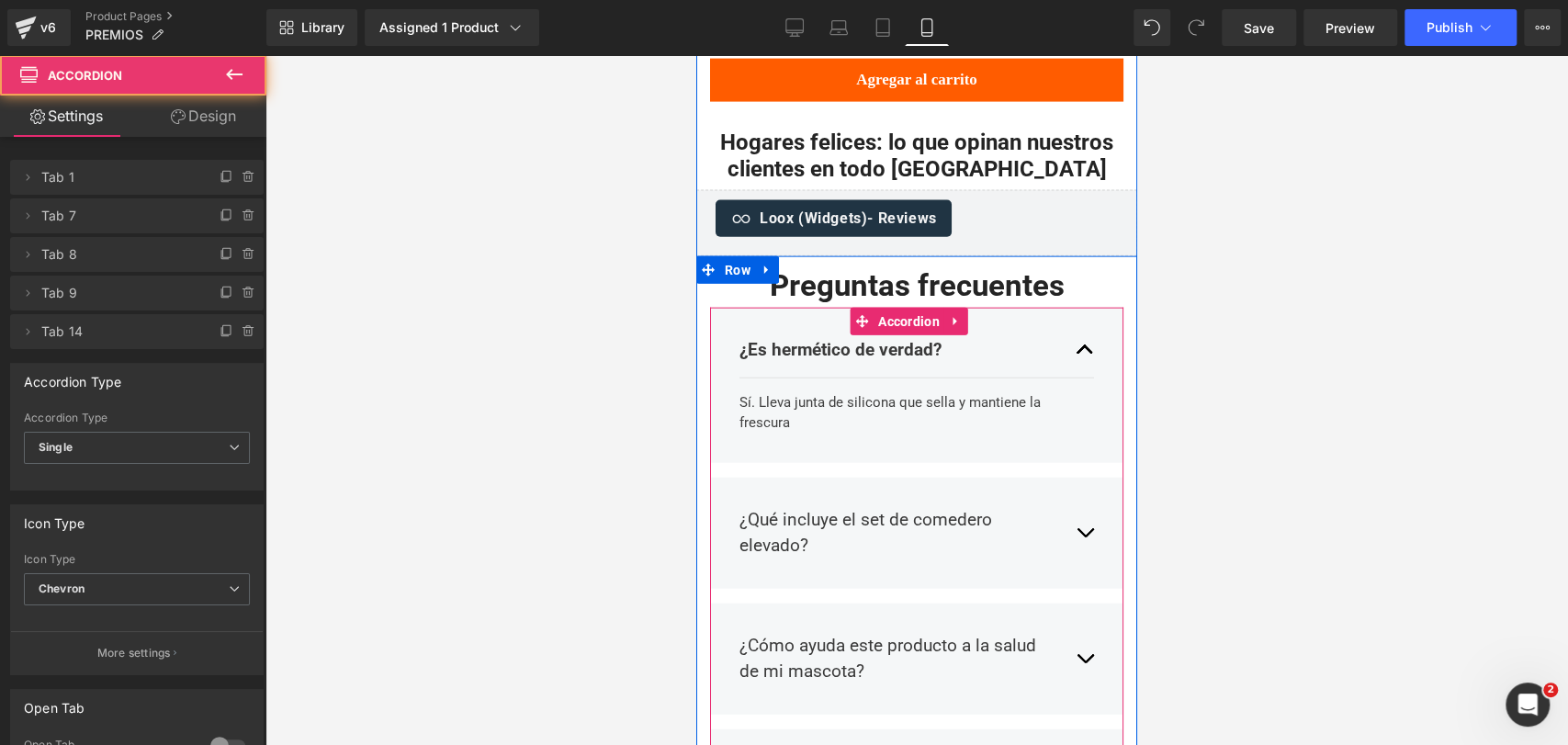
click at [1076, 493] on button "button" at bounding box center [1085, 532] width 19 height 79
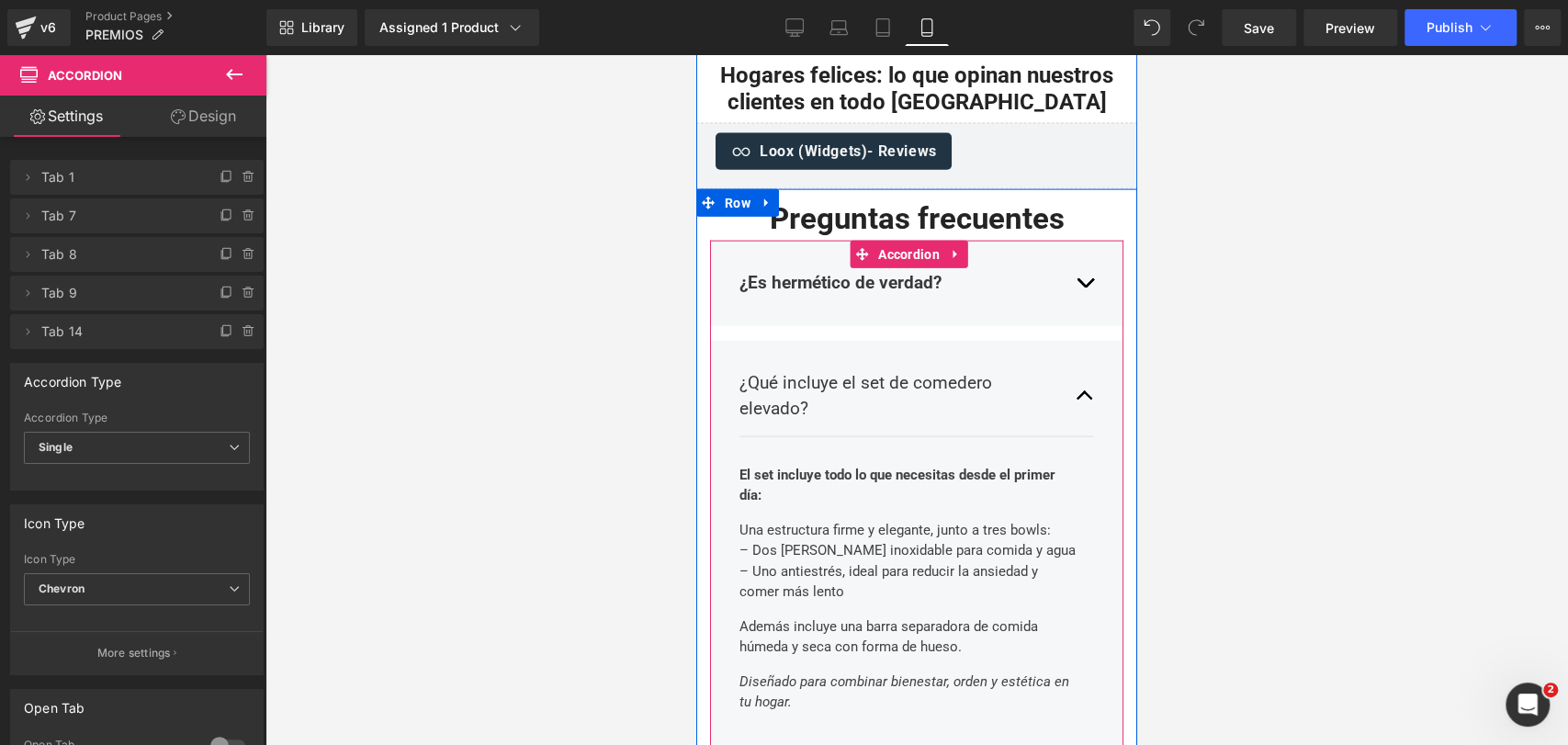
scroll to position [2848, 0]
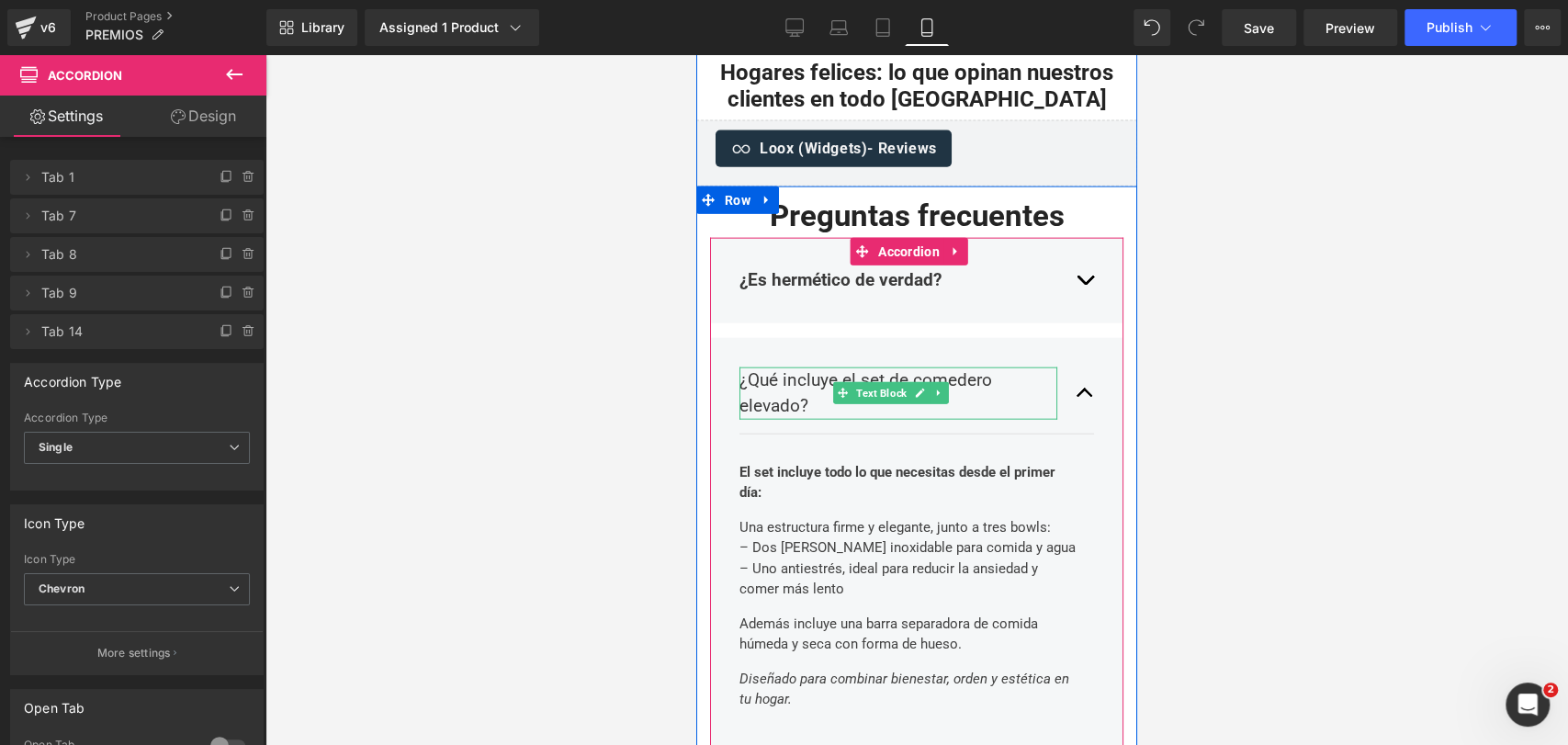
click at [763, 368] on p "¿Qué incluye el set de comedero elevado?" at bounding box center [898, 393] width 318 height 52
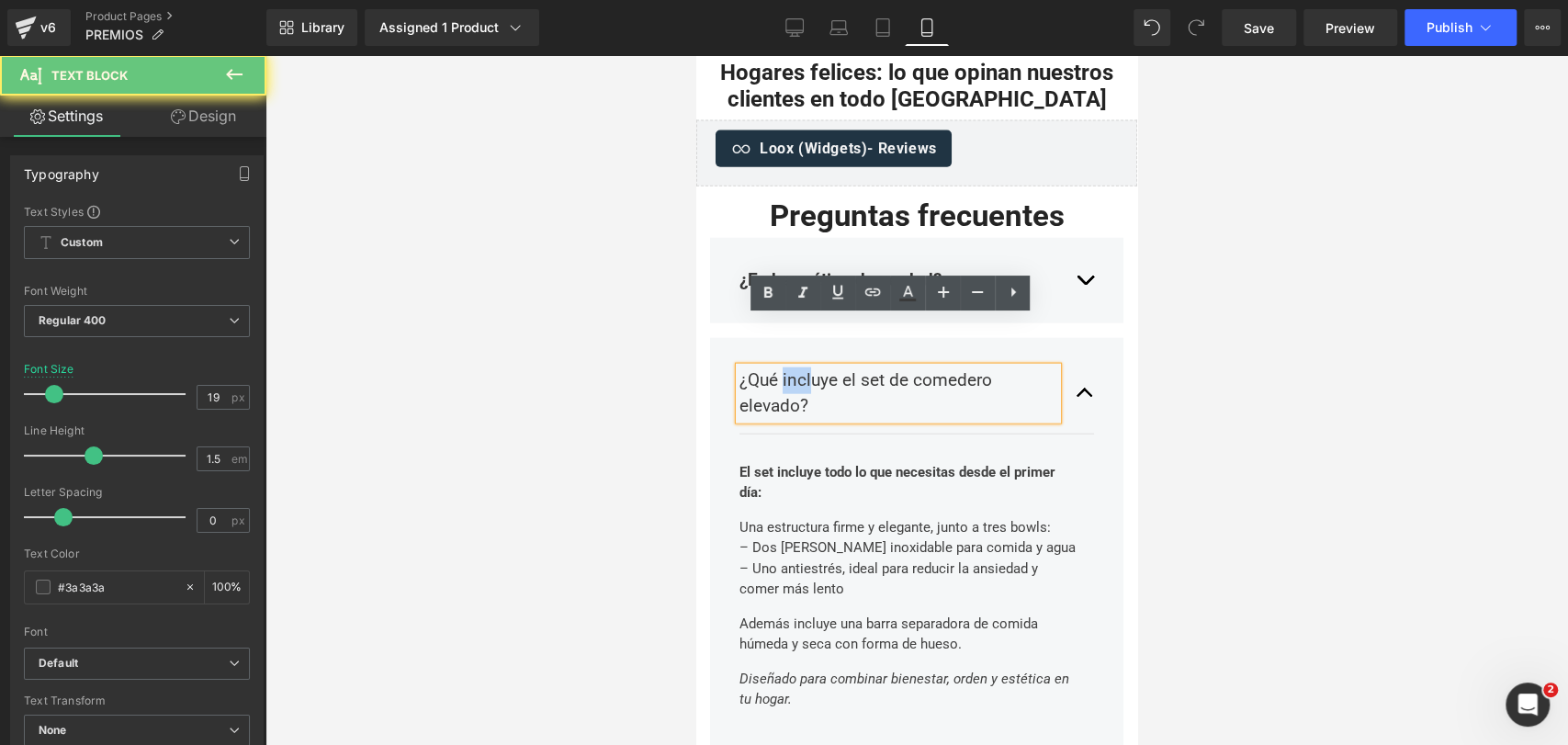
click at [763, 368] on p "¿Qué incluye el set de comedero elevado?" at bounding box center [898, 393] width 318 height 52
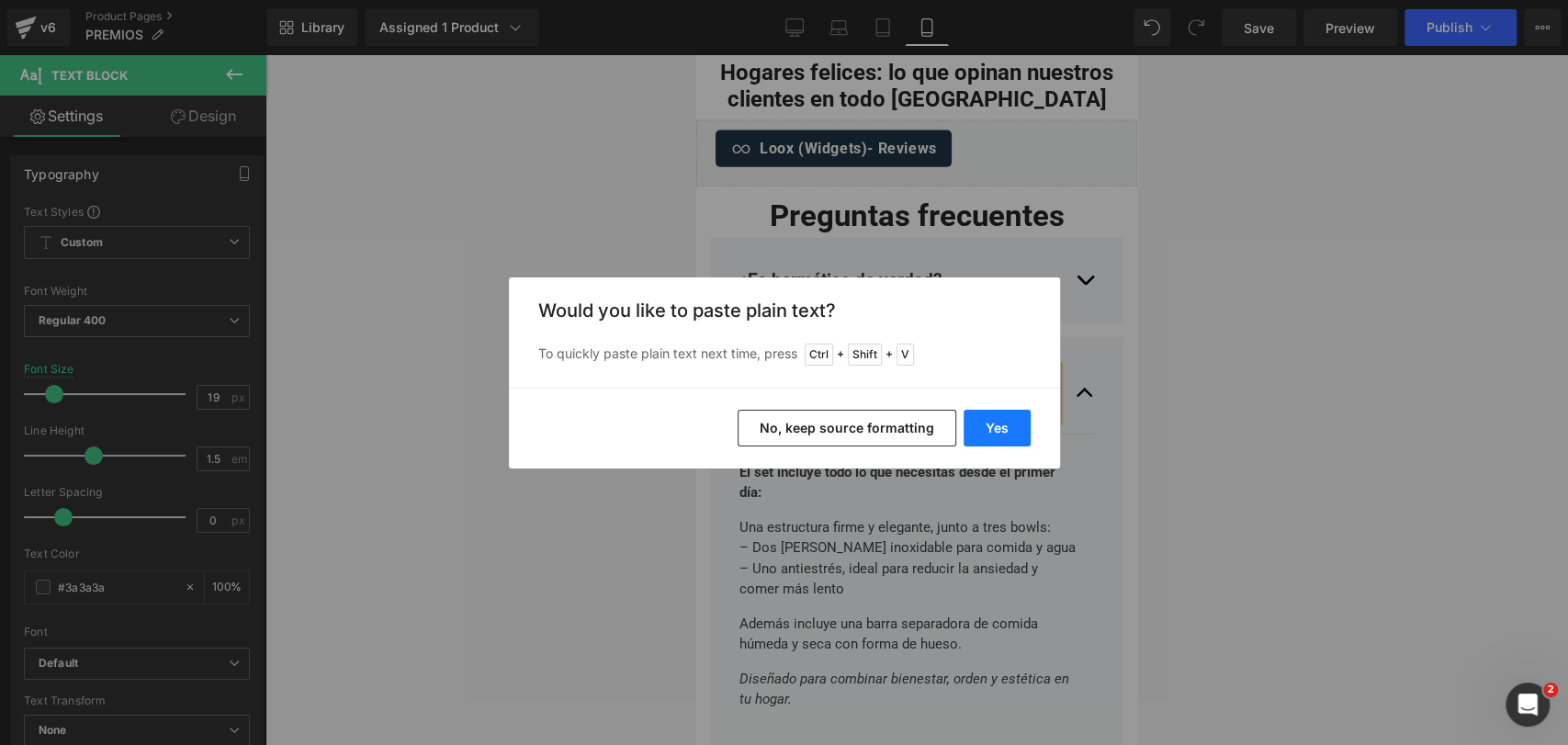
click at [1004, 437] on button "Yes" at bounding box center [997, 427] width 67 height 36
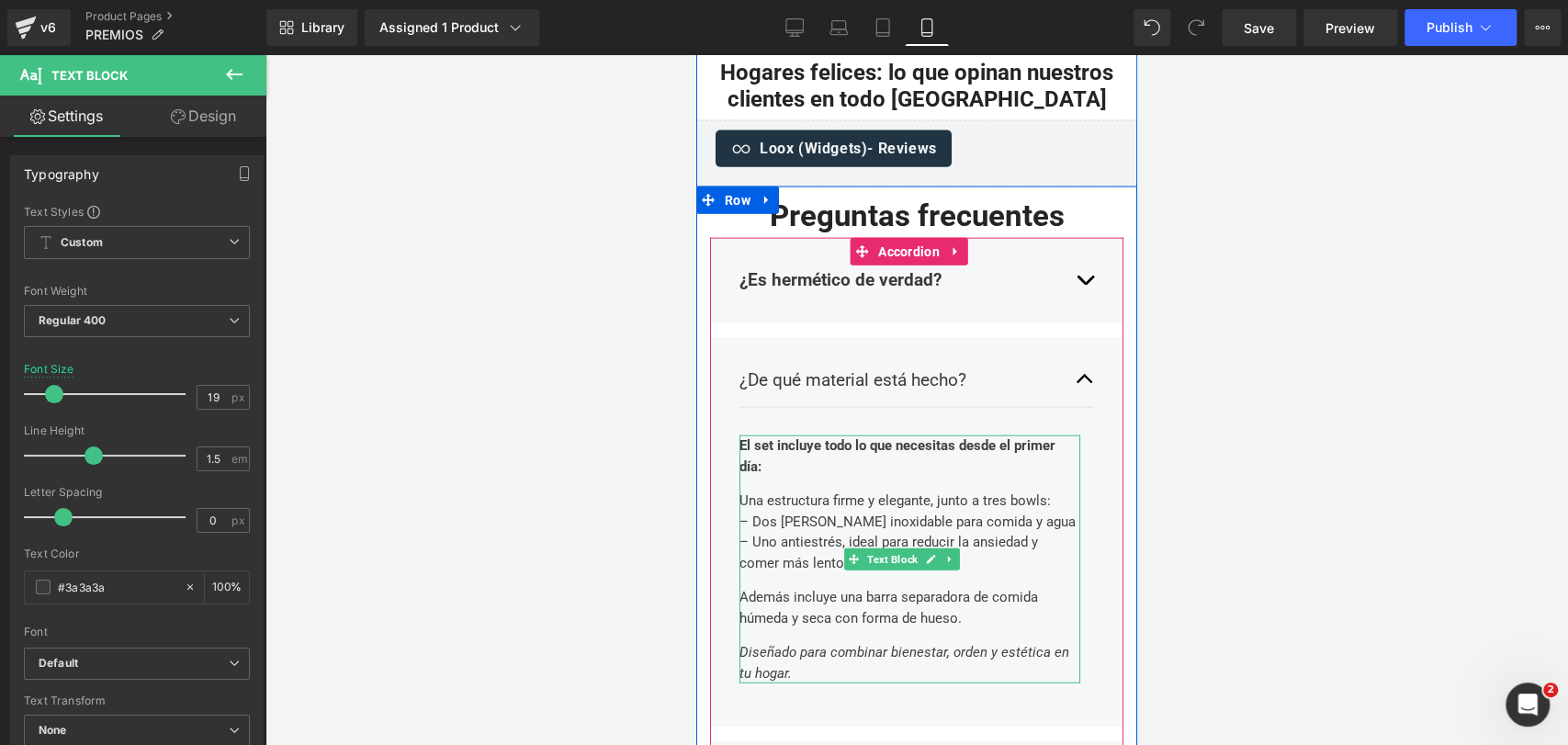
click at [852, 490] on p "Una estructura firme y elegante, junto a tres bowls: – Dos [PERSON_NAME] inoxid…" at bounding box center [910, 531] width 341 height 82
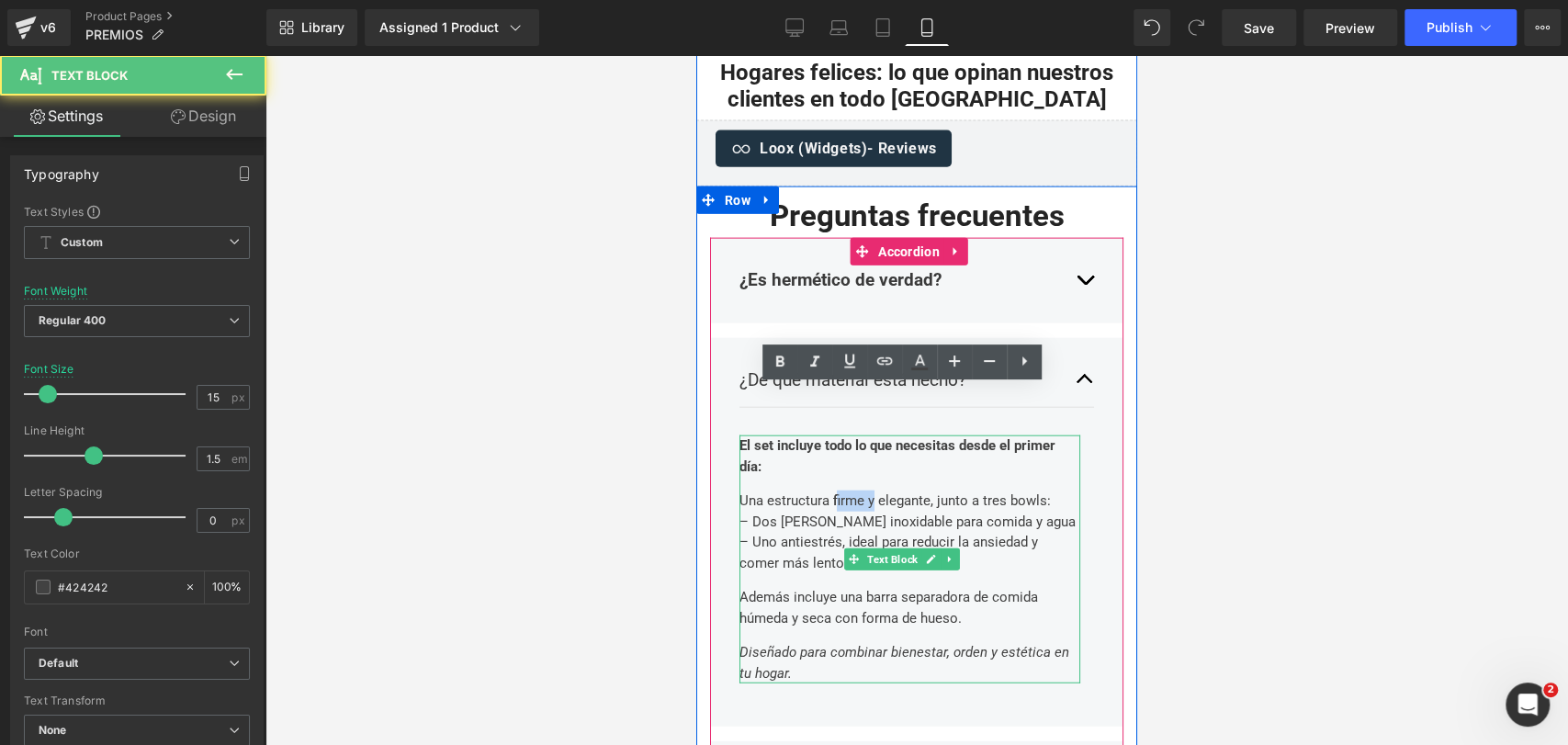
click at [852, 490] on p "Una estructura firme y elegante, junto a tres bowls: – Dos [PERSON_NAME] inoxid…" at bounding box center [910, 531] width 341 height 82
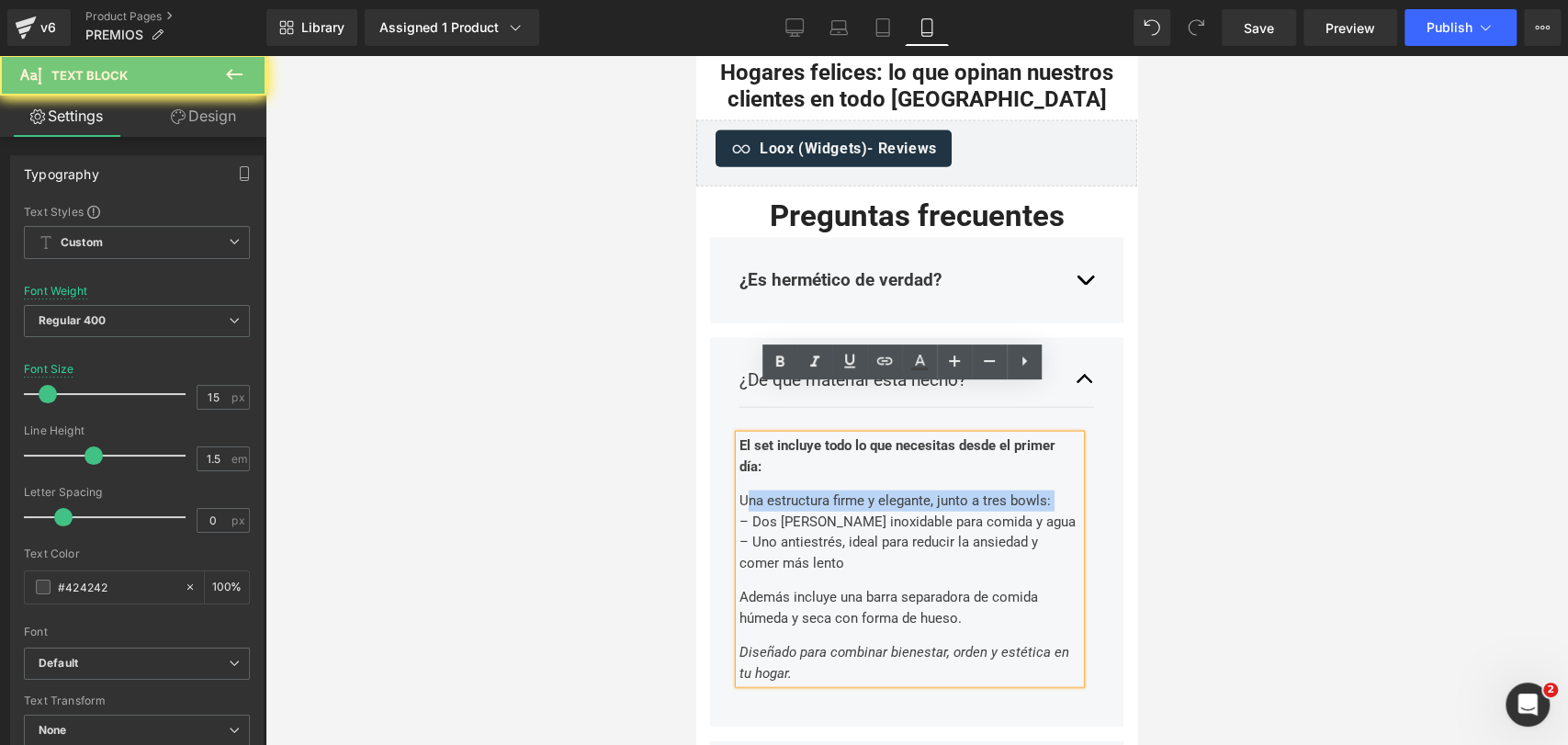
click at [852, 490] on p "Una estructura firme y elegante, junto a tres bowls: – Dos [PERSON_NAME] inoxid…" at bounding box center [910, 531] width 341 height 82
click at [819, 587] on div "El set incluye todo lo que necesitas desde el primer día: Una estructura firme …" at bounding box center [910, 559] width 341 height 248
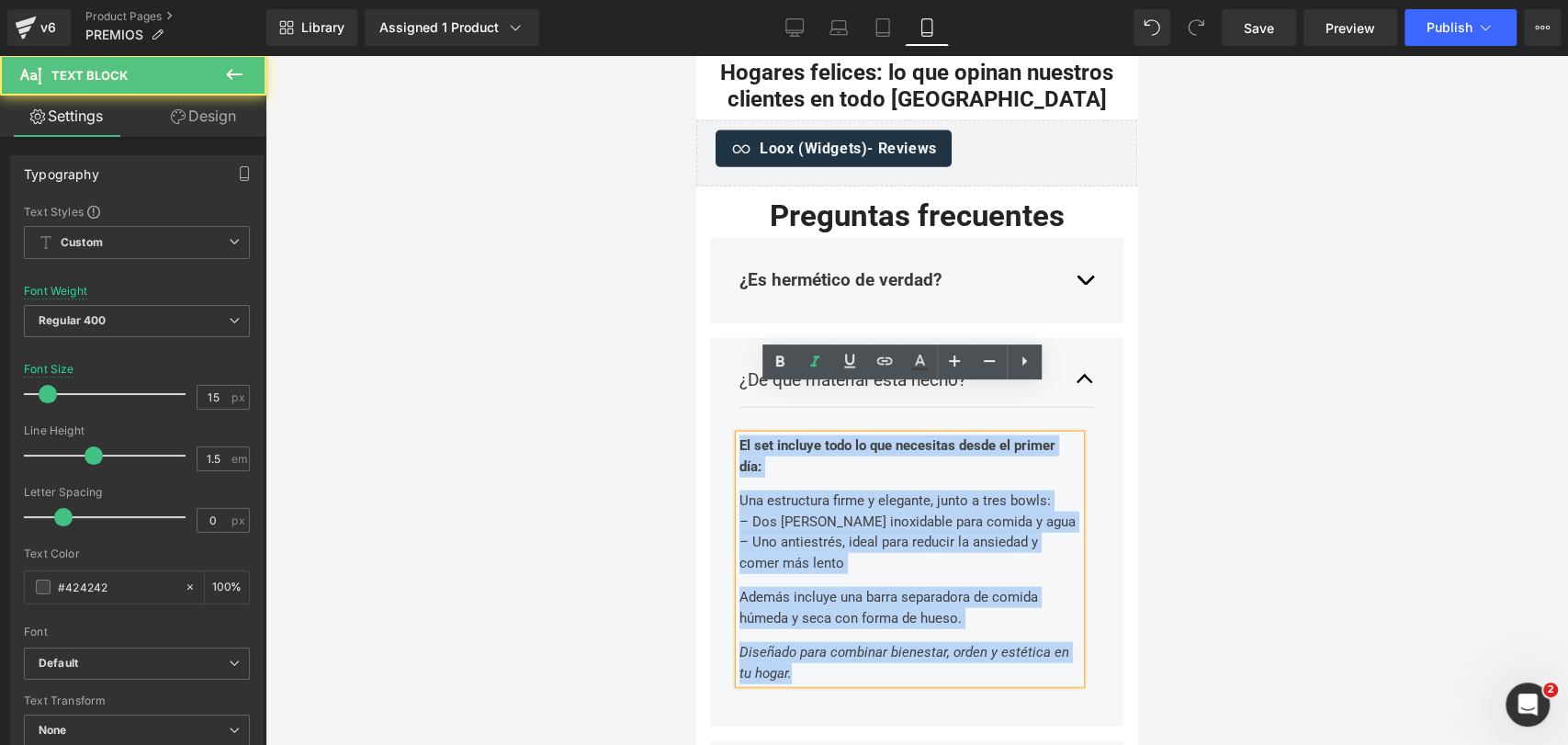
drag, startPoint x: 816, startPoint y: 619, endPoint x: 687, endPoint y: 359, distance: 290.2
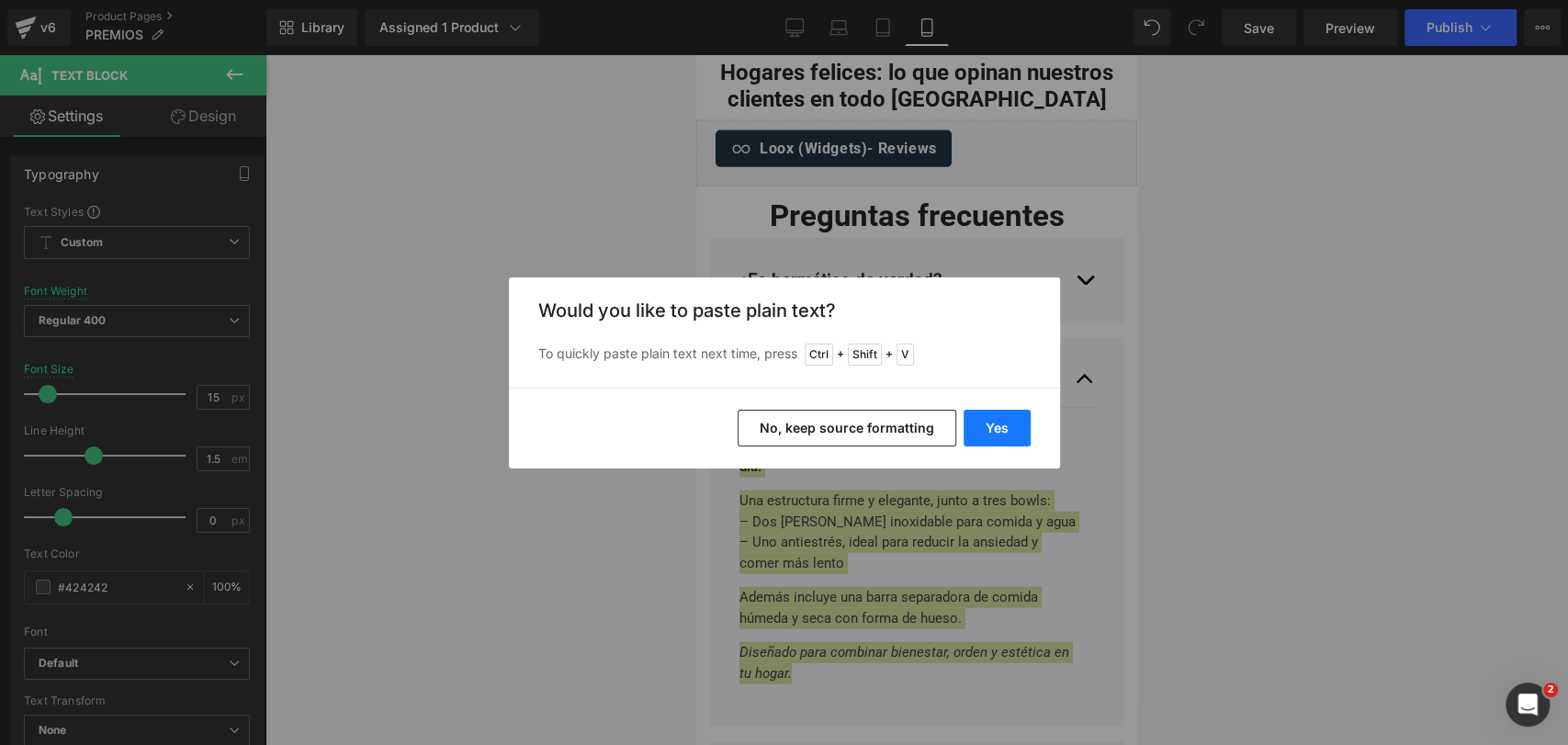
click at [986, 428] on button "Yes" at bounding box center [997, 427] width 67 height 36
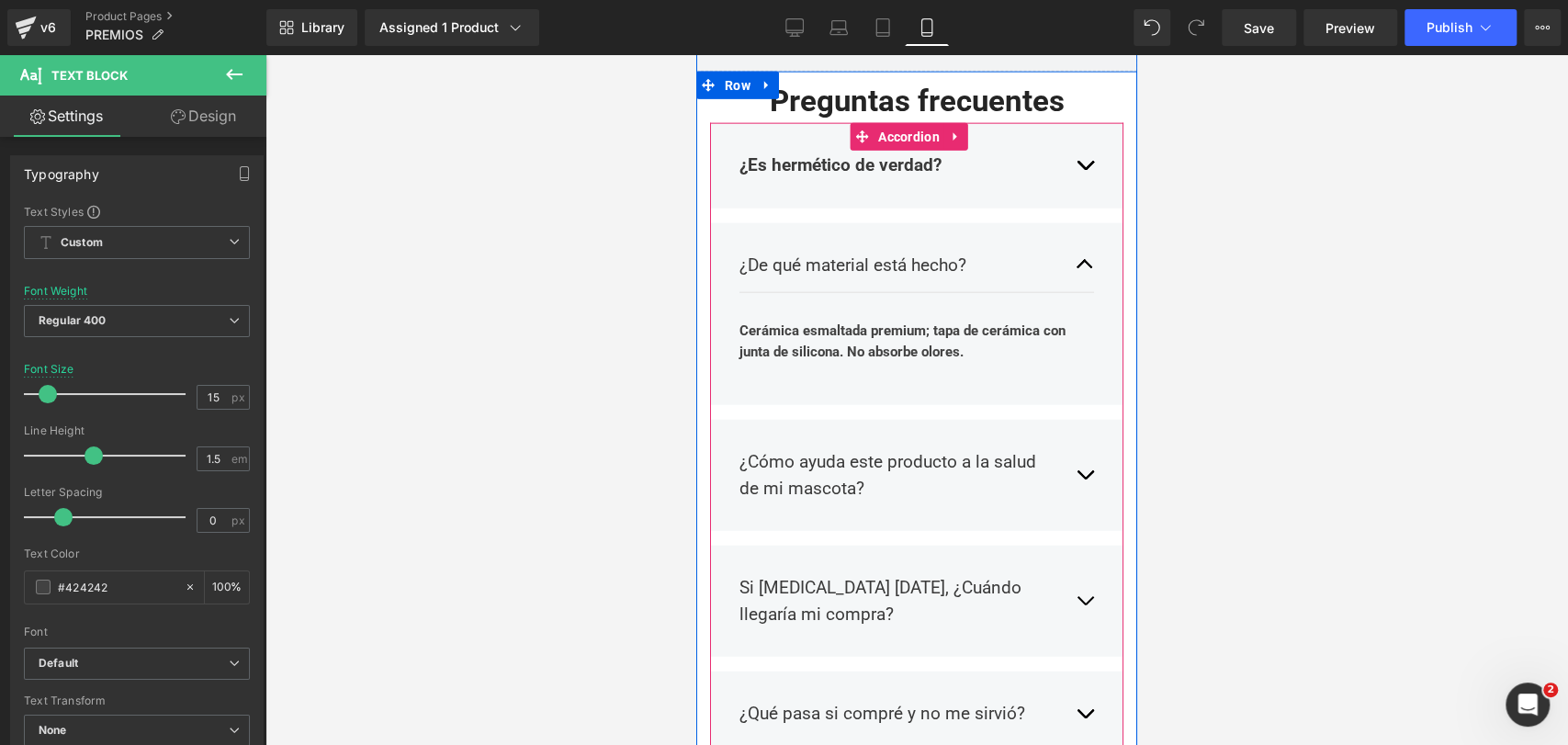
scroll to position [2964, 0]
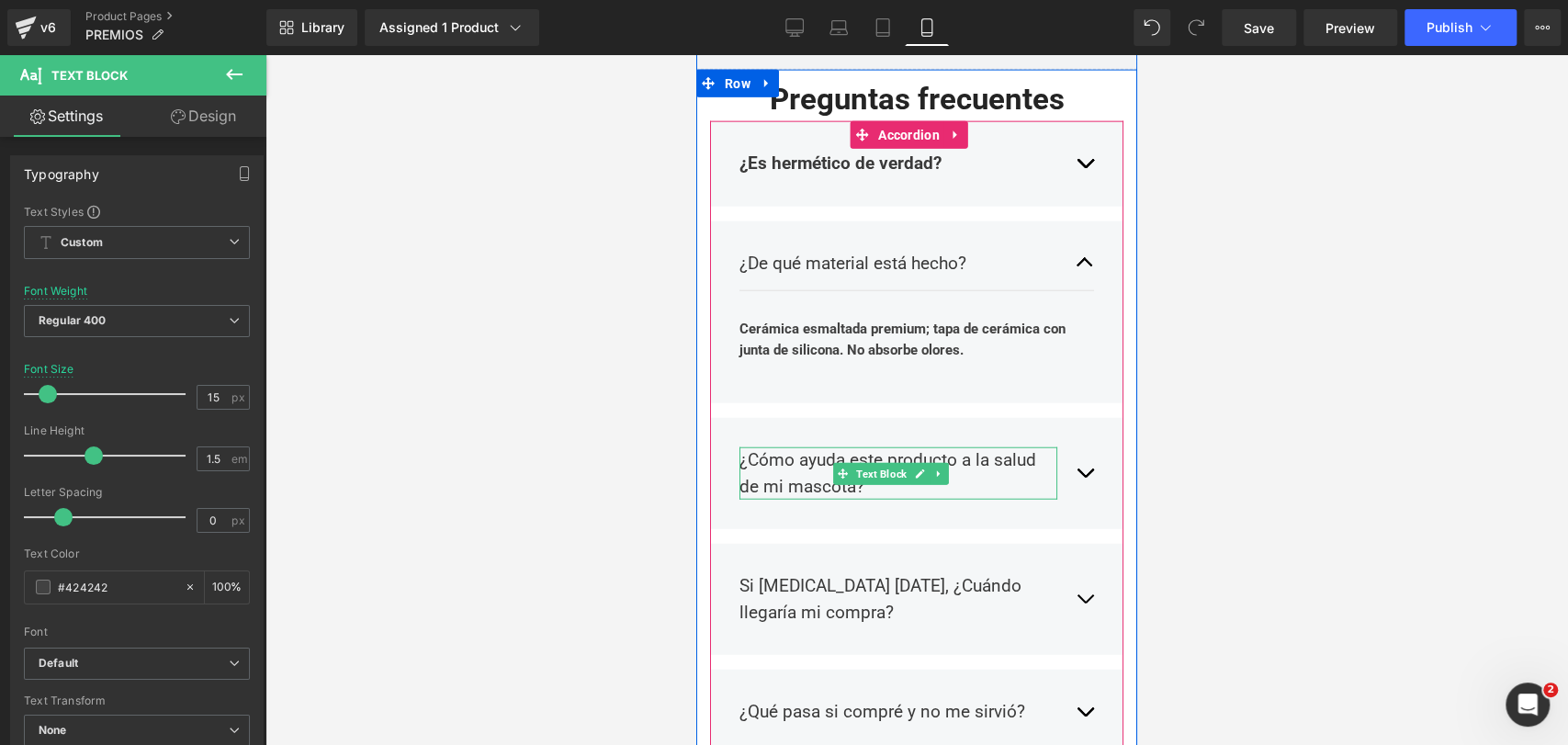
click at [810, 447] on p "¿Cómo ayuda este producto a la salud de mi mascota?" at bounding box center [898, 472] width 318 height 52
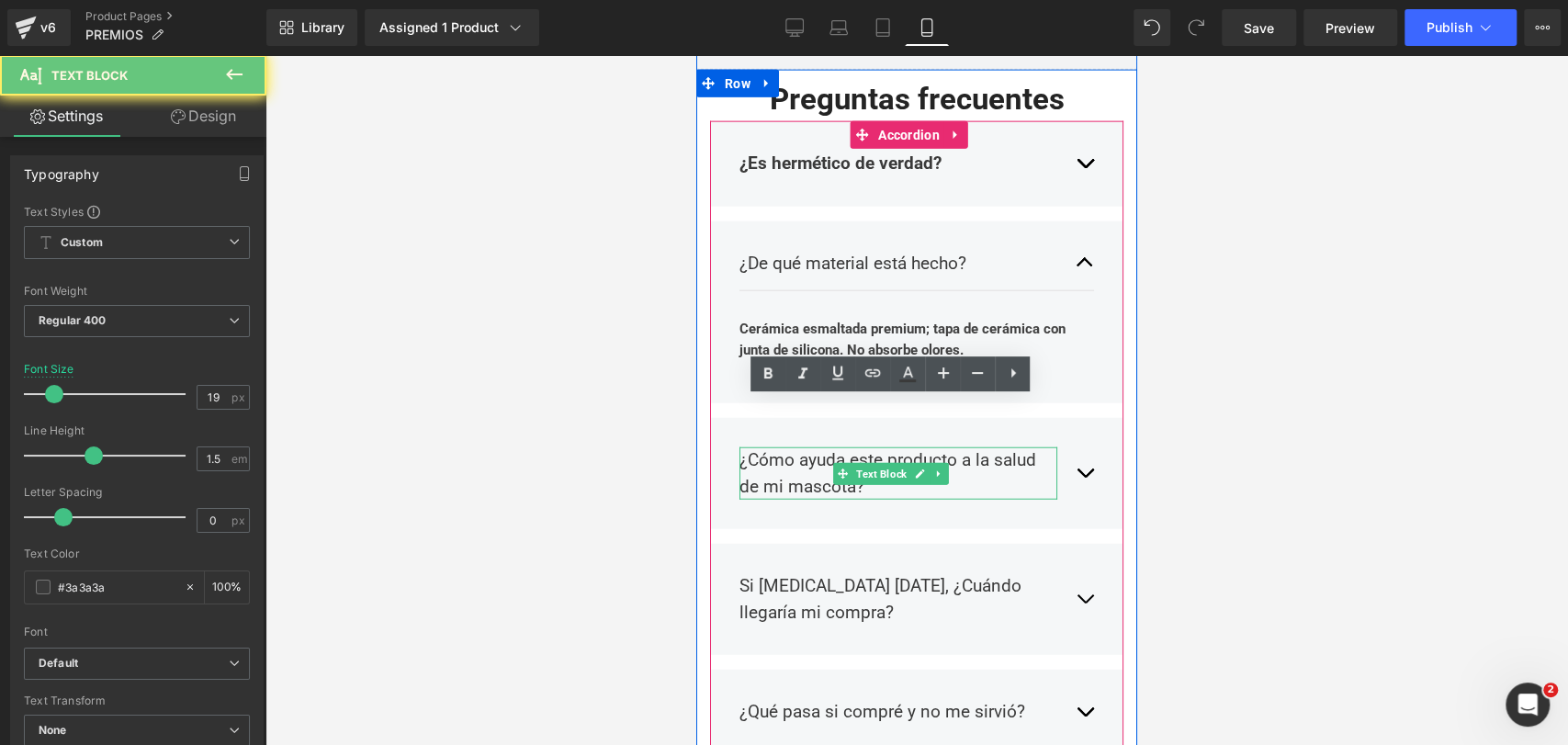
click at [810, 447] on p "¿Cómo ayuda este producto a la salud de mi mascota?" at bounding box center [898, 472] width 318 height 52
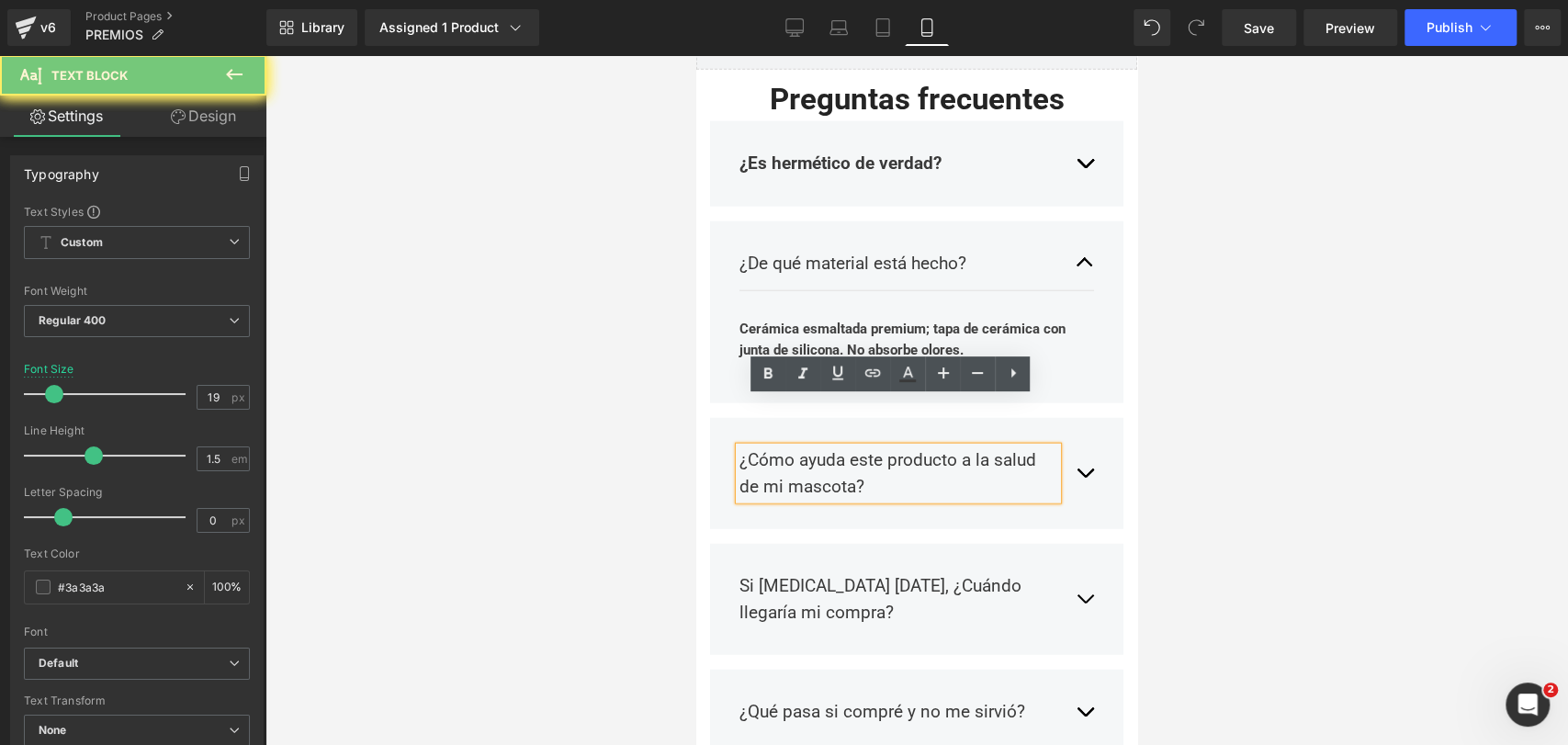
click at [810, 447] on p "¿Cómo ayuda este producto a la salud de mi mascota?" at bounding box center [898, 472] width 318 height 52
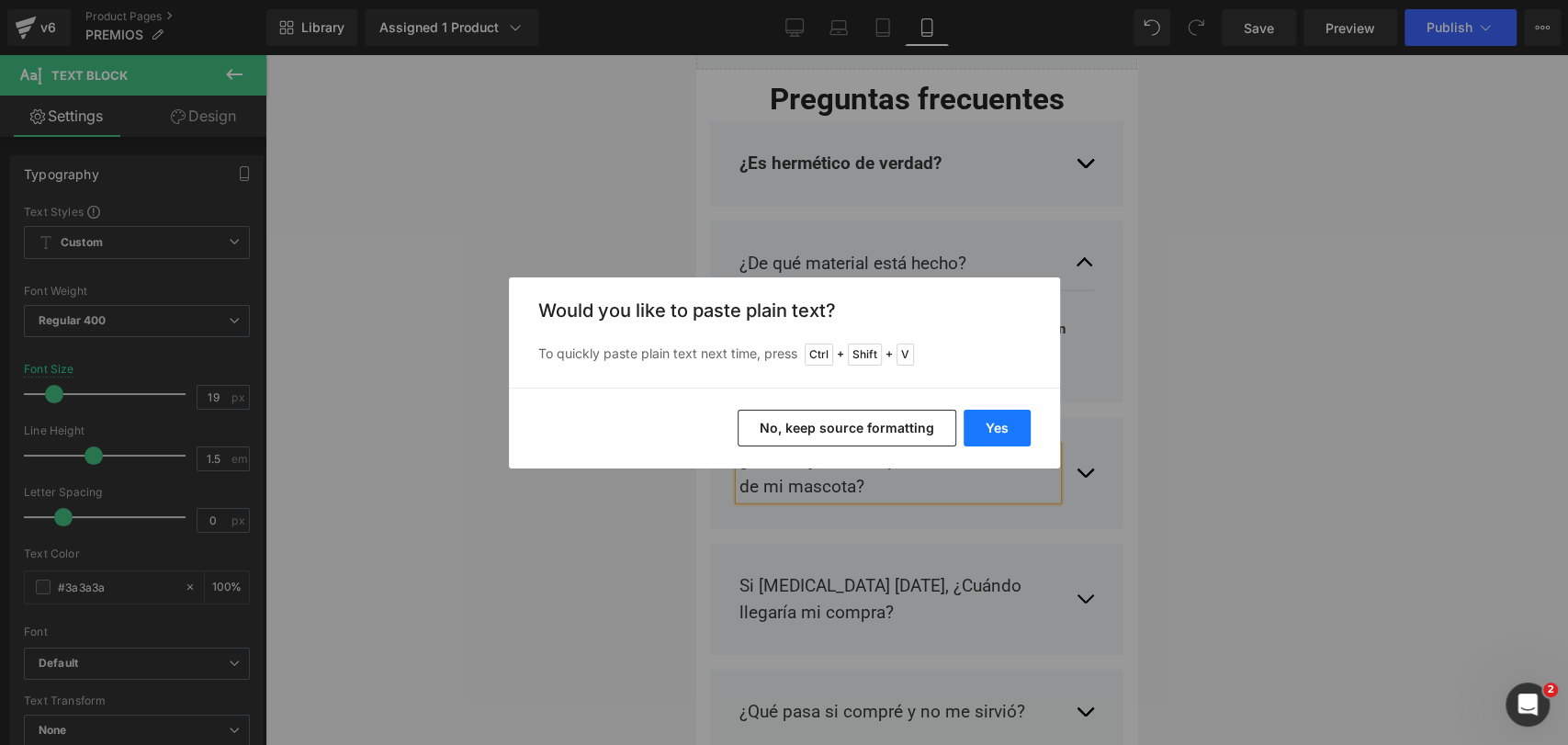
click at [993, 425] on button "Yes" at bounding box center [997, 427] width 67 height 36
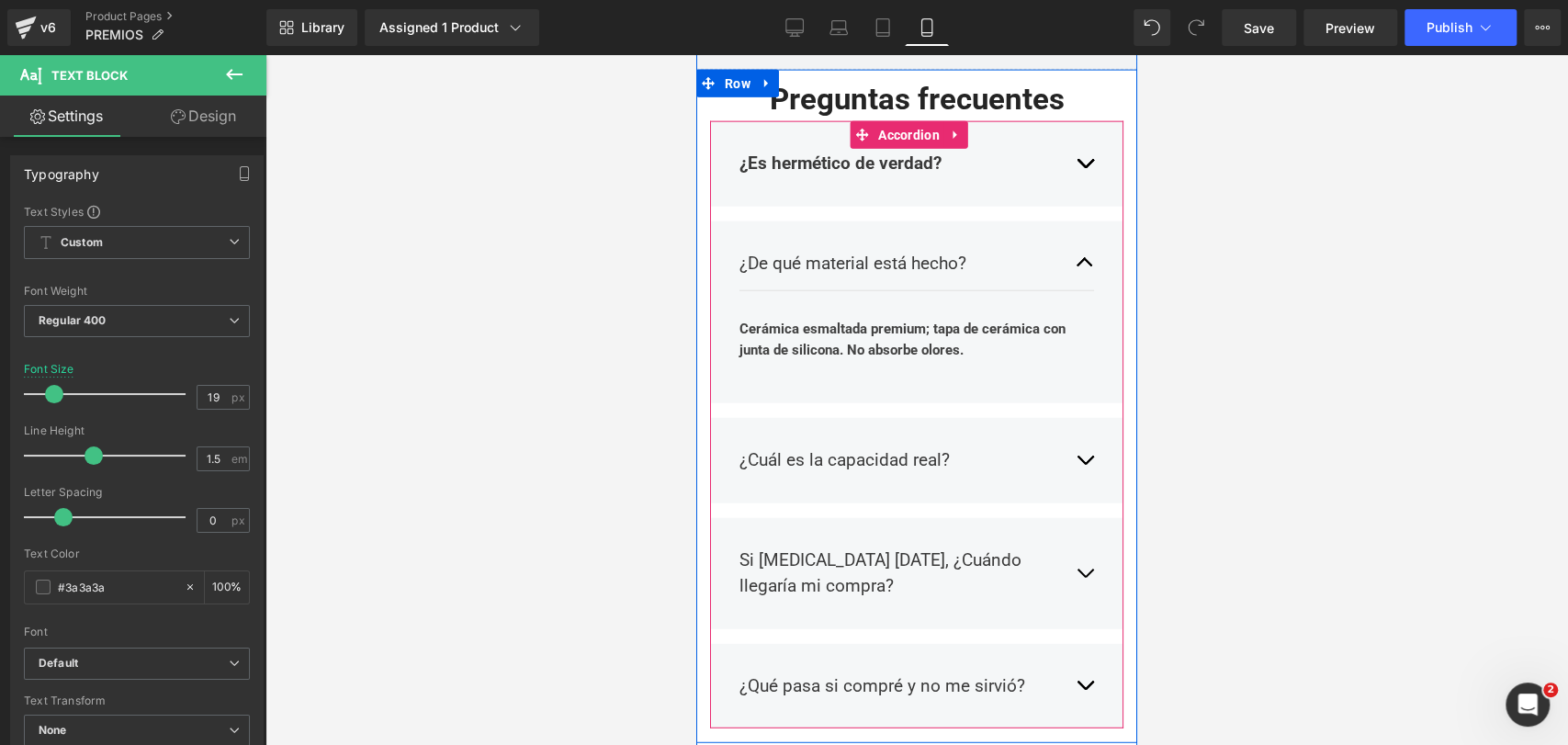
click at [1076, 433] on button "button" at bounding box center [1085, 460] width 19 height 54
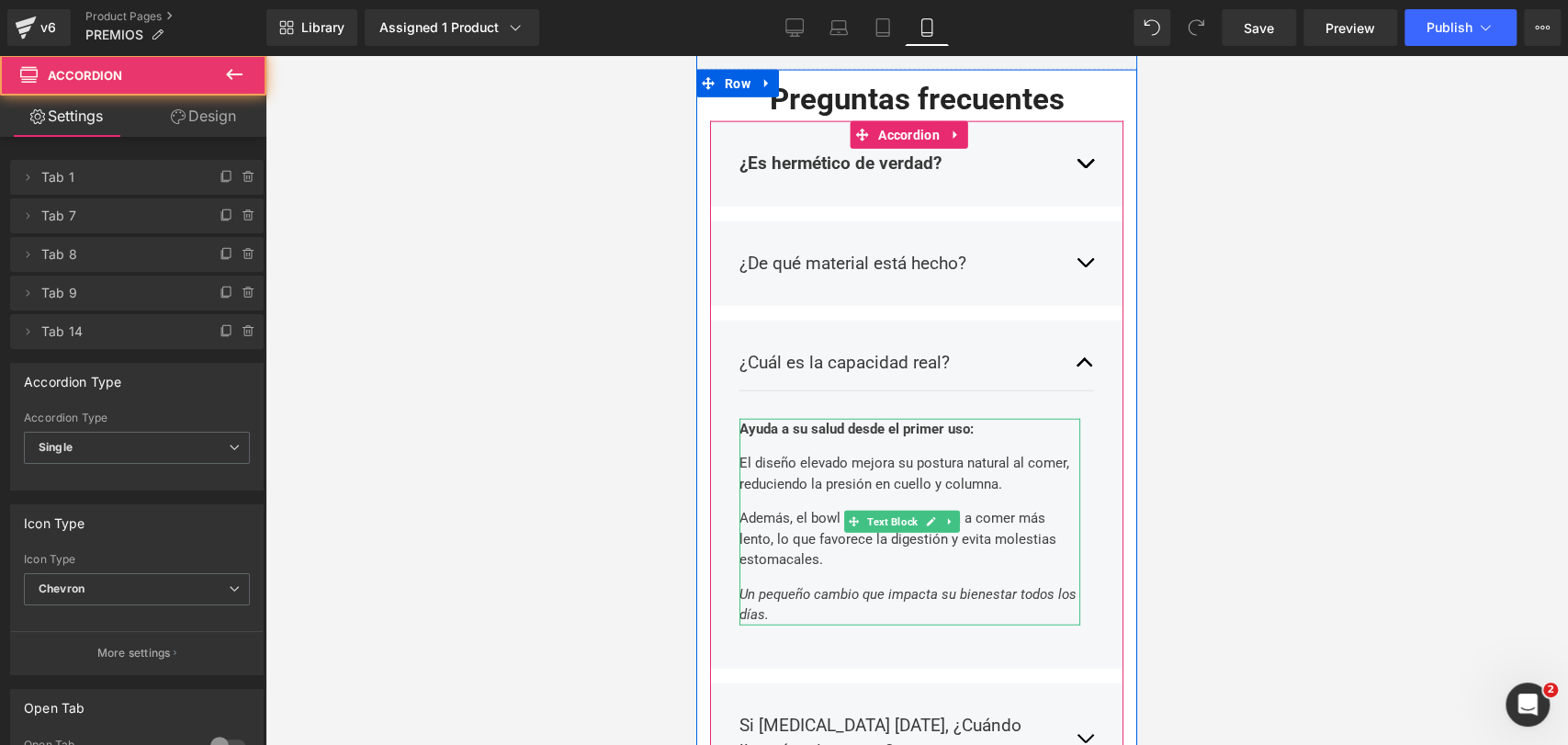
click at [817, 508] on p "Además, el bowl antiestrés lo ayuda a comer más lento, lo que favorece la diges…" at bounding box center [910, 539] width 341 height 63
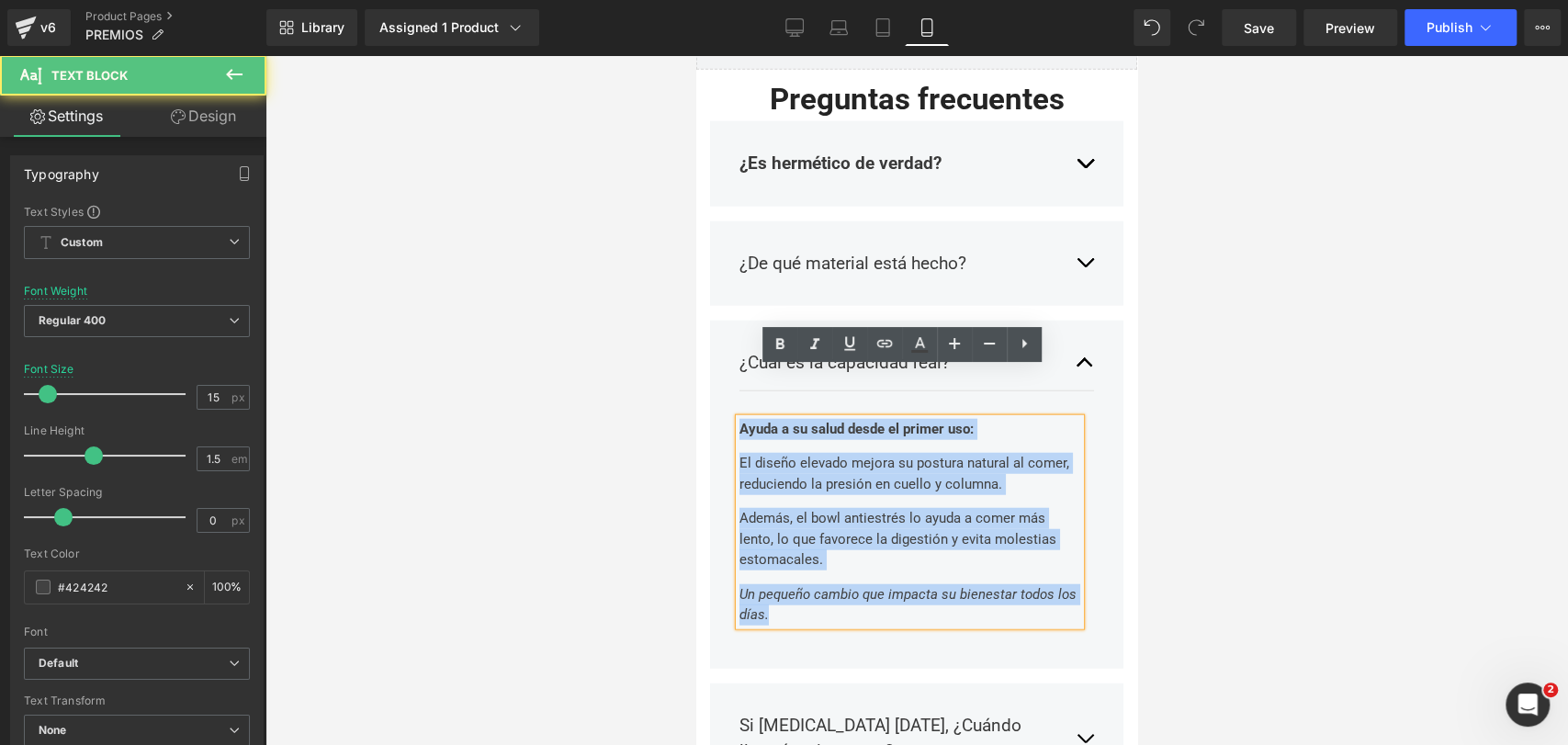
drag, startPoint x: 792, startPoint y: 566, endPoint x: 660, endPoint y: 235, distance: 356.3
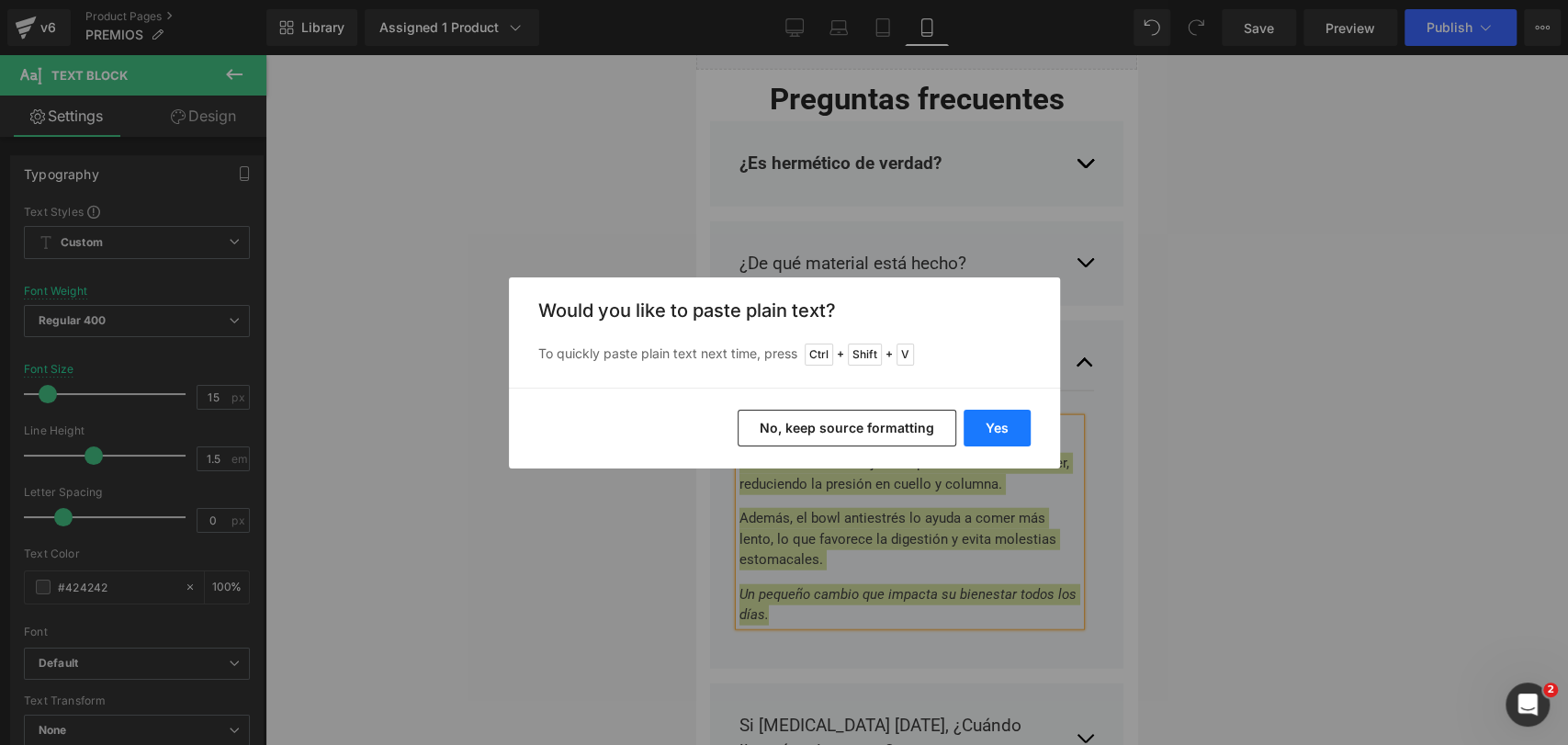
click at [1007, 425] on button "Yes" at bounding box center [997, 427] width 67 height 36
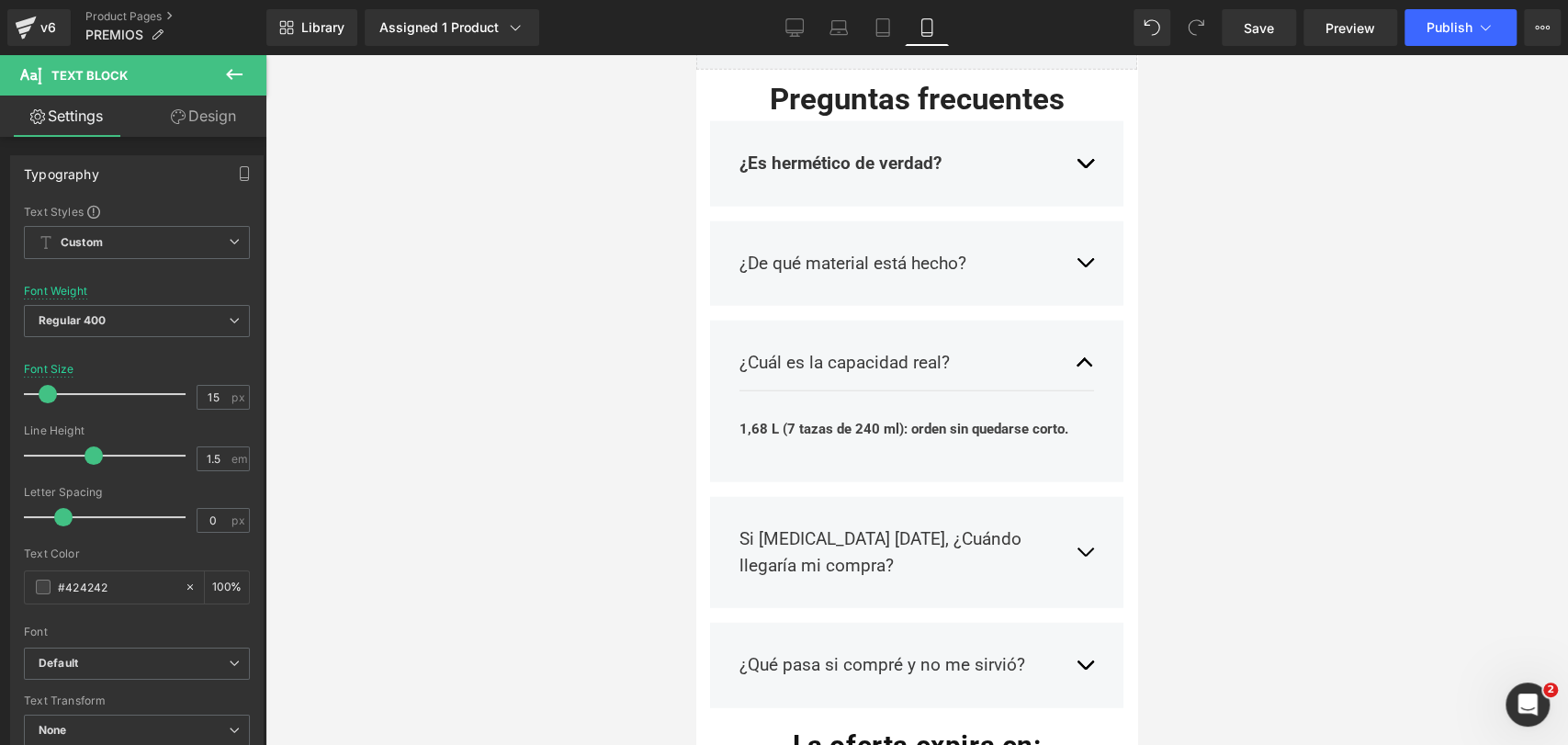
click at [1197, 372] on div at bounding box center [917, 399] width 1302 height 689
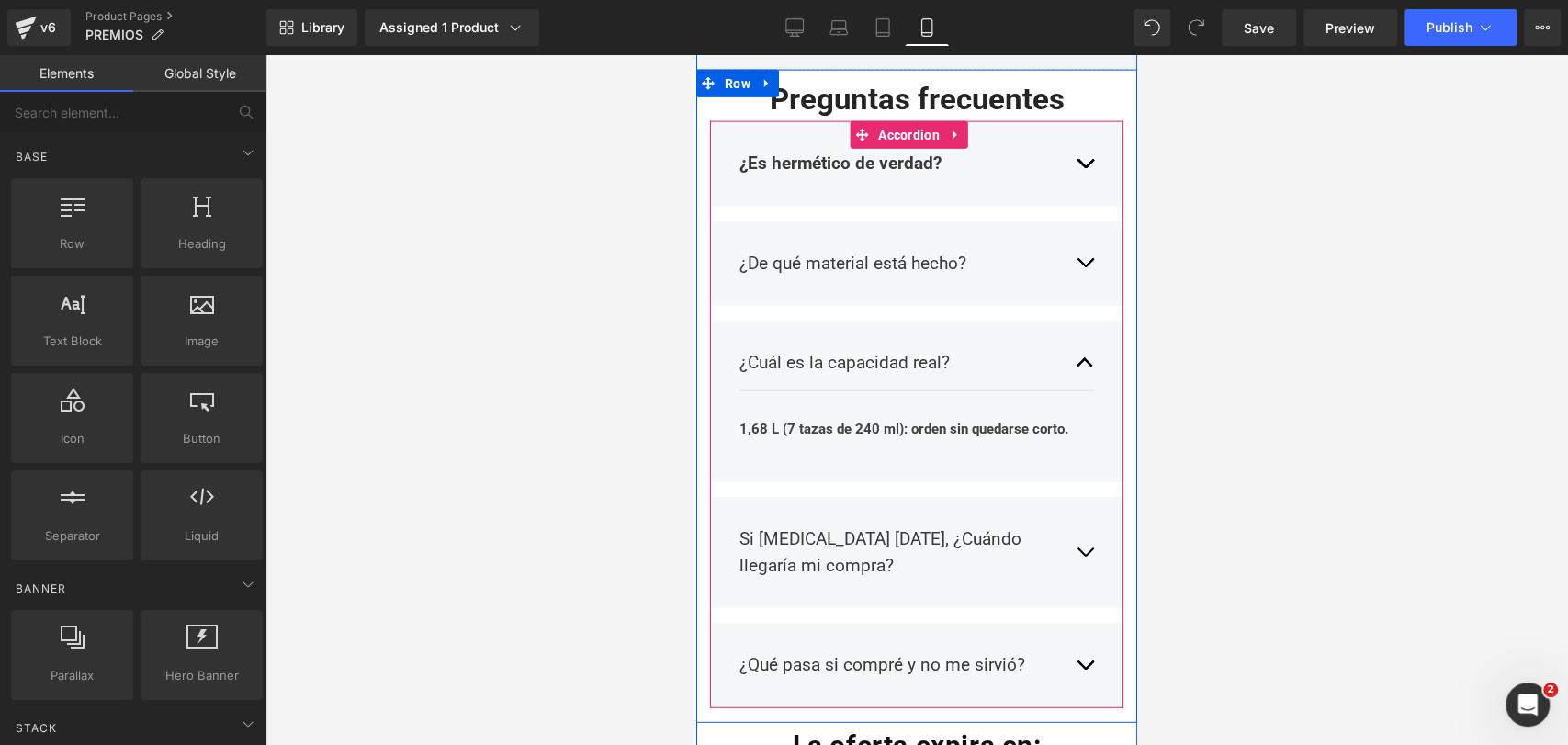
click at [858, 419] on article "1,68 L (7 tazas de 240 ml): orden sin quedarse corto. Text Block" at bounding box center [917, 429] width 355 height 76
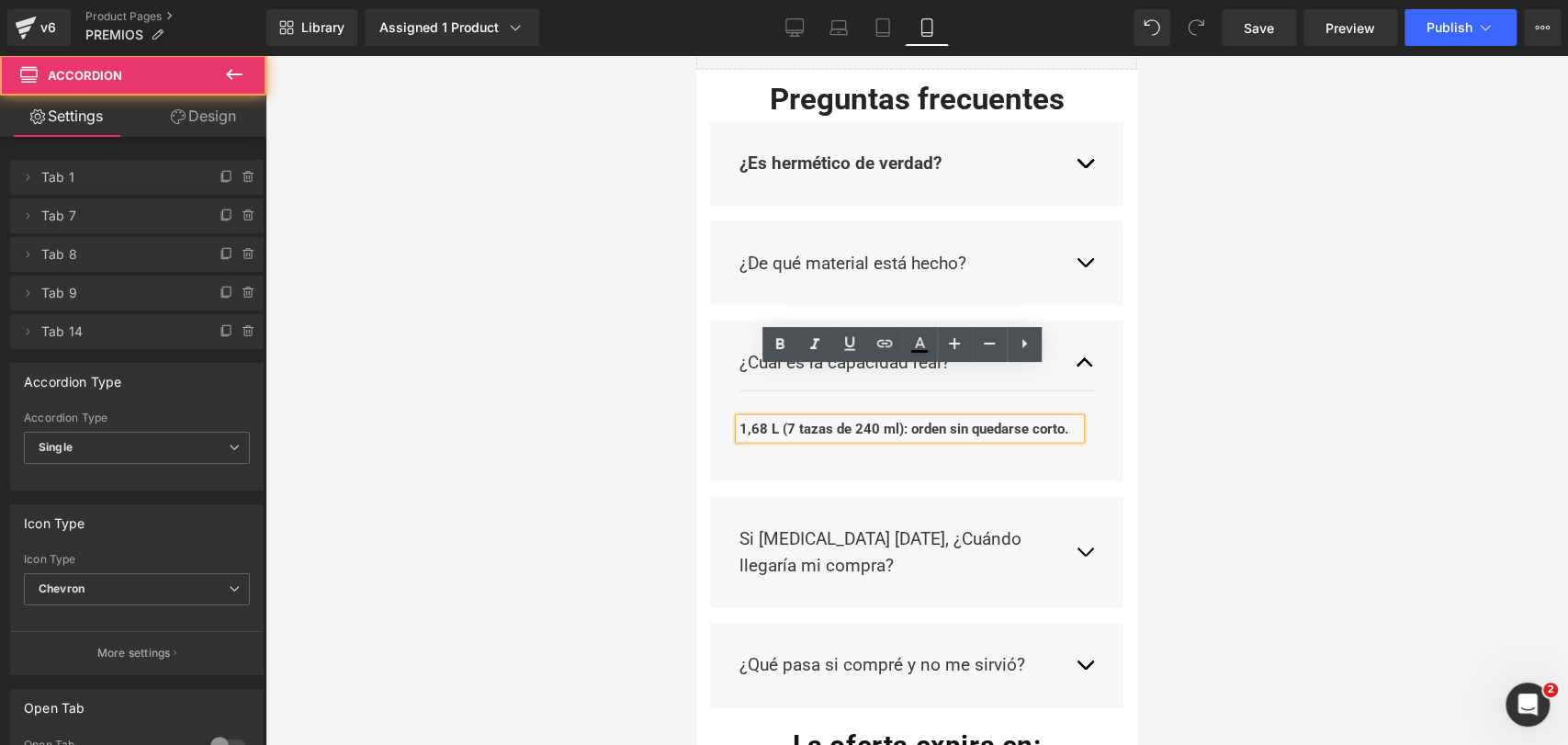
click at [842, 419] on p "1,68 L (7 tazas de 240 ml): orden sin quedarse corto." at bounding box center [910, 429] width 341 height 22
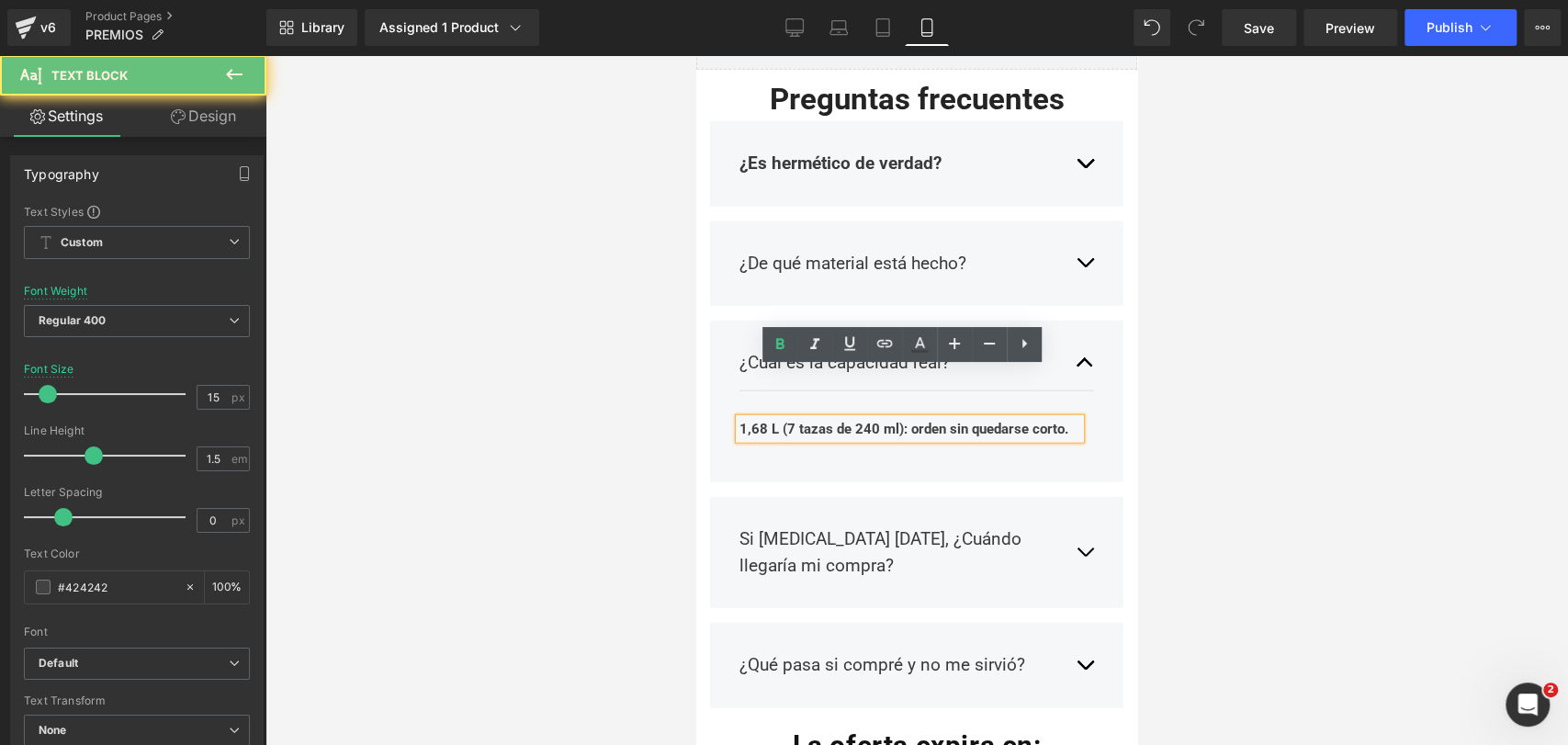
click at [1157, 434] on div at bounding box center [917, 399] width 1302 height 689
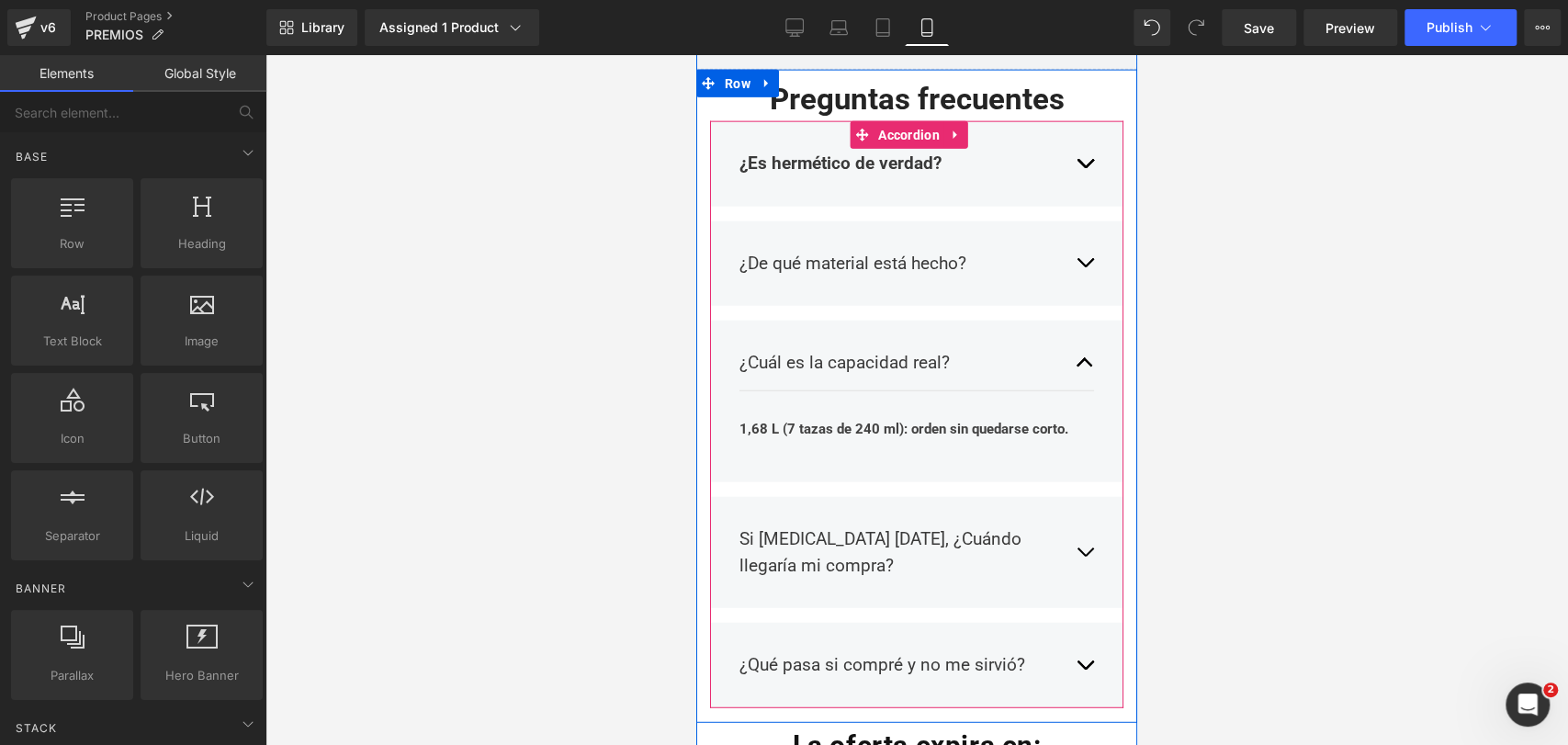
click at [1076, 529] on button "button" at bounding box center [1085, 552] width 19 height 79
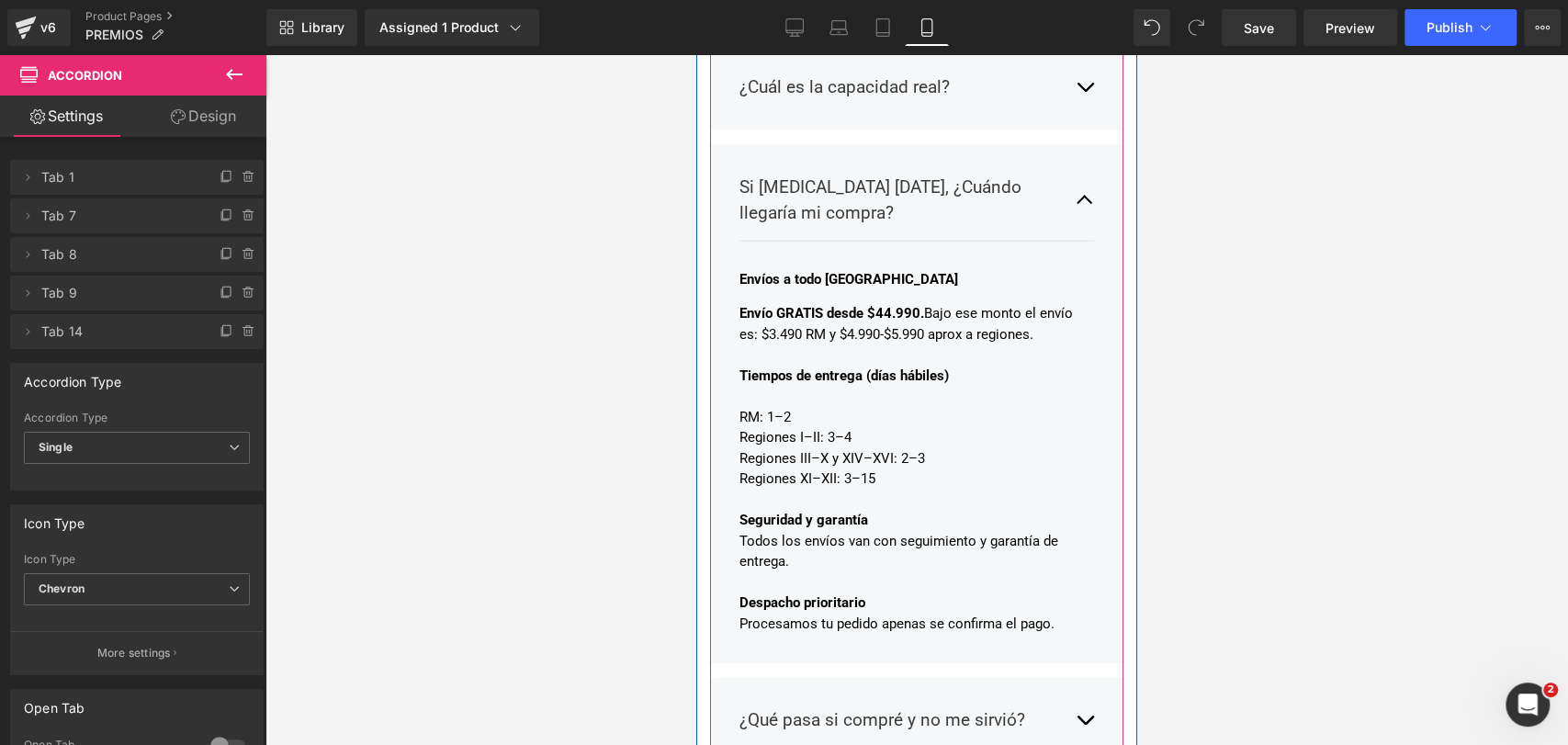
scroll to position [3245, 0]
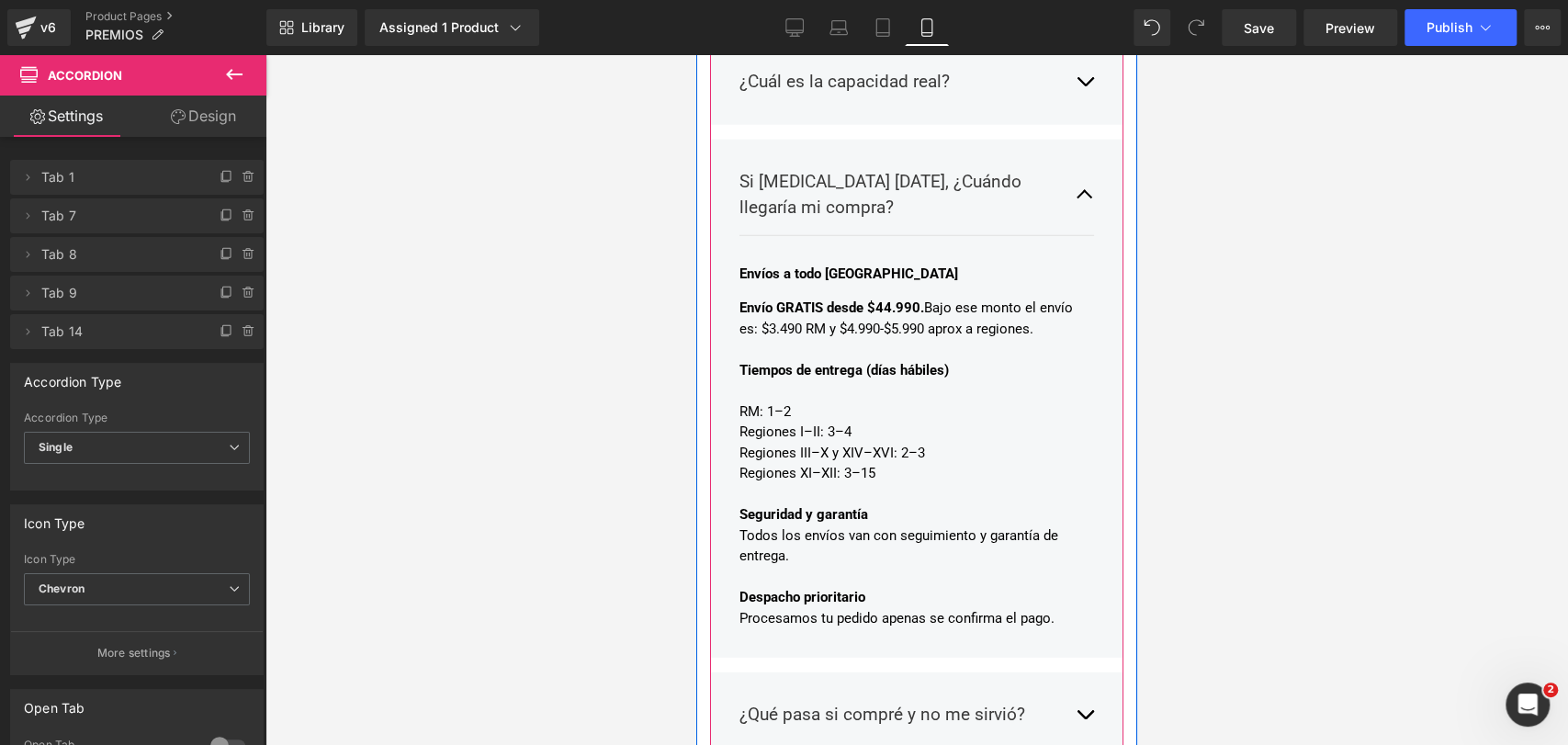
click at [1085, 199] on span "button" at bounding box center [1085, 199] width 0 height 0
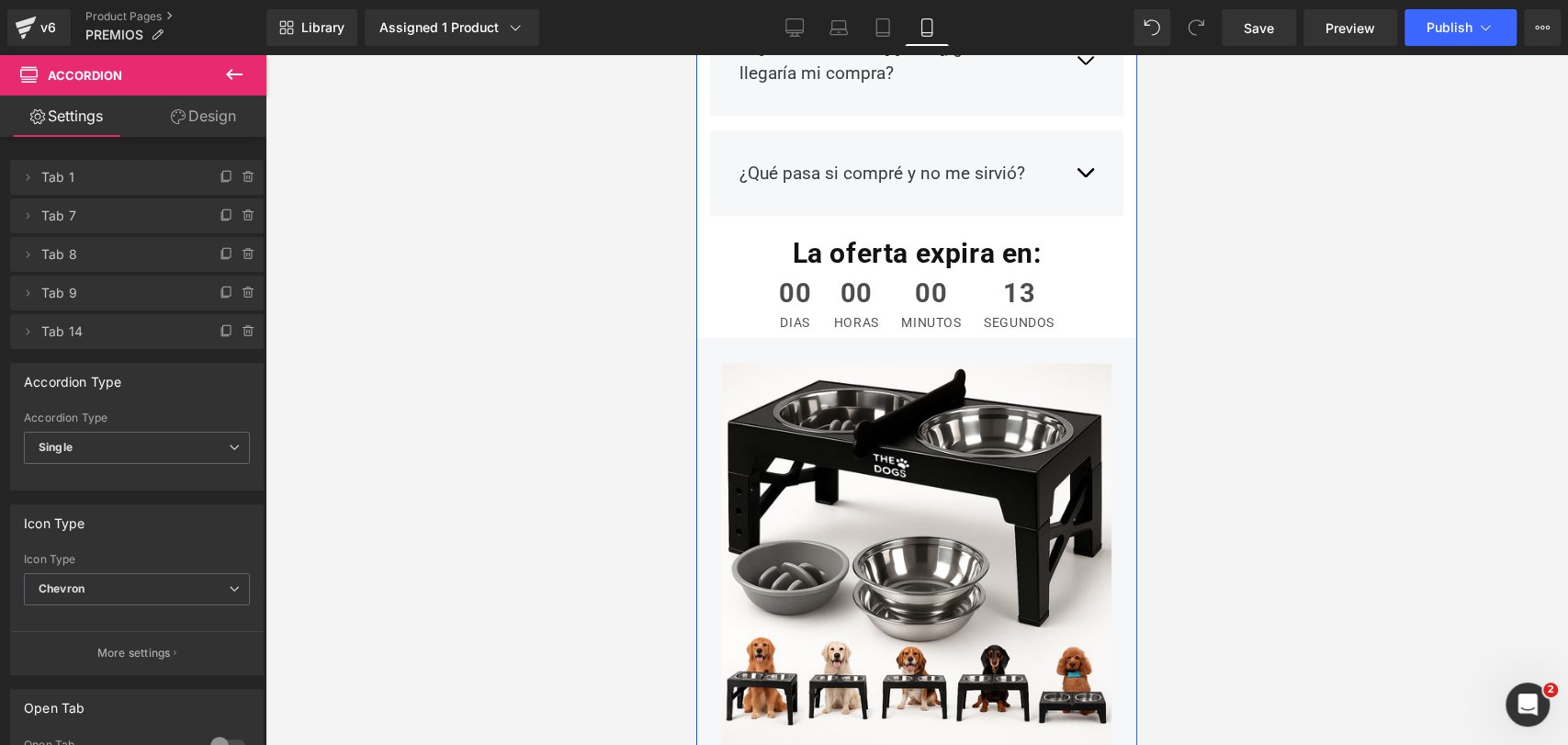
scroll to position [3404, 0]
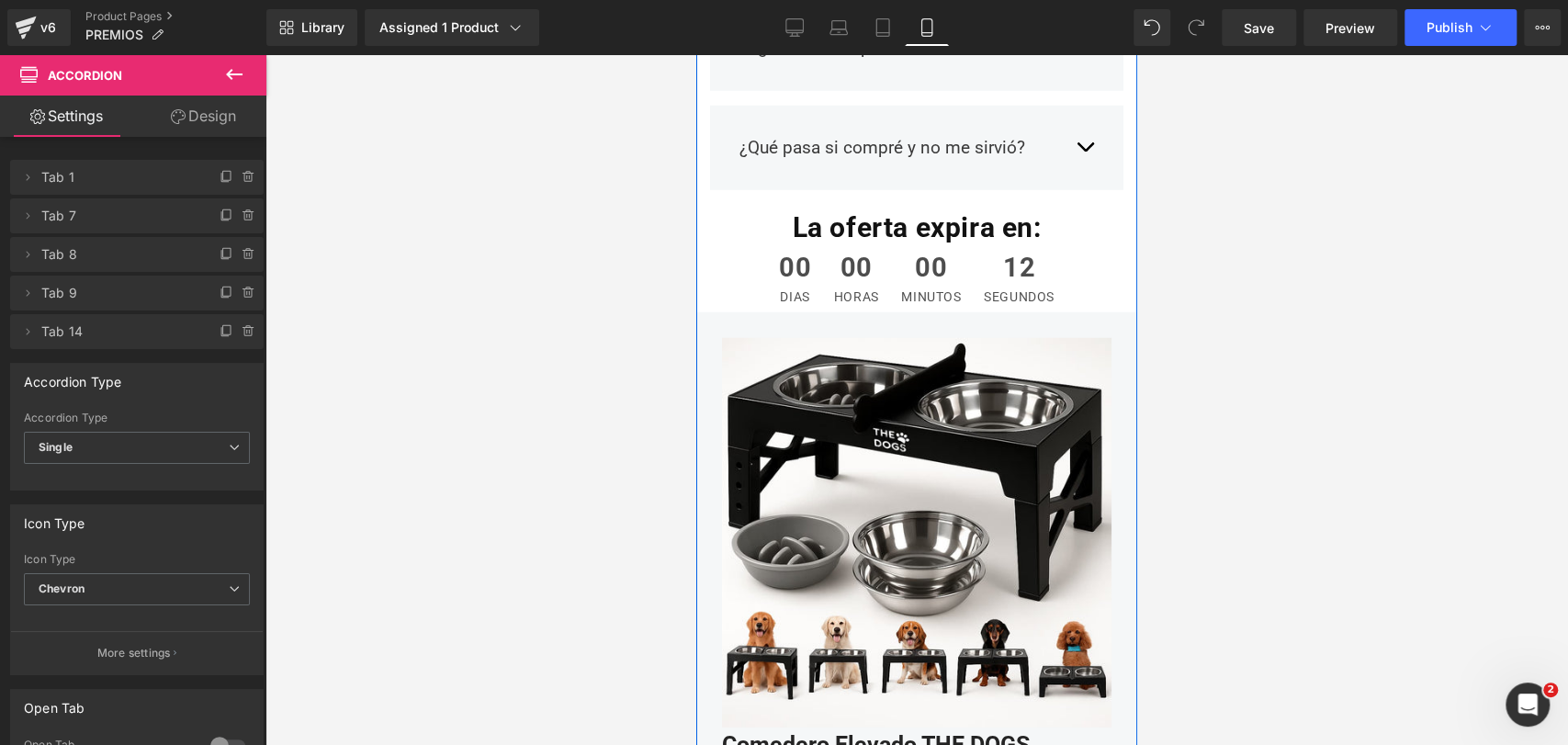
click at [907, 338] on img at bounding box center [916, 532] width 389 height 389
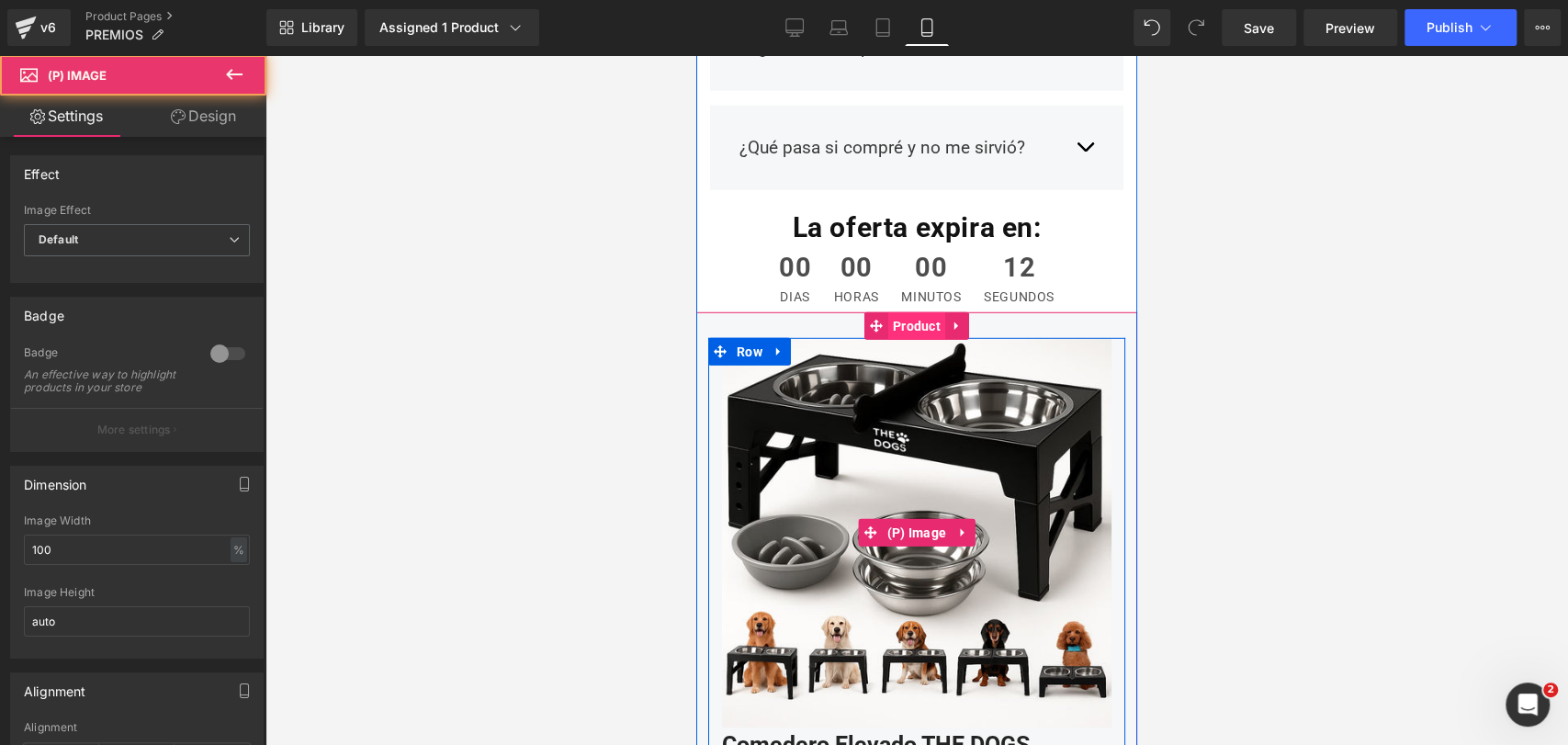
click at [905, 312] on span "Product" at bounding box center [917, 325] width 57 height 27
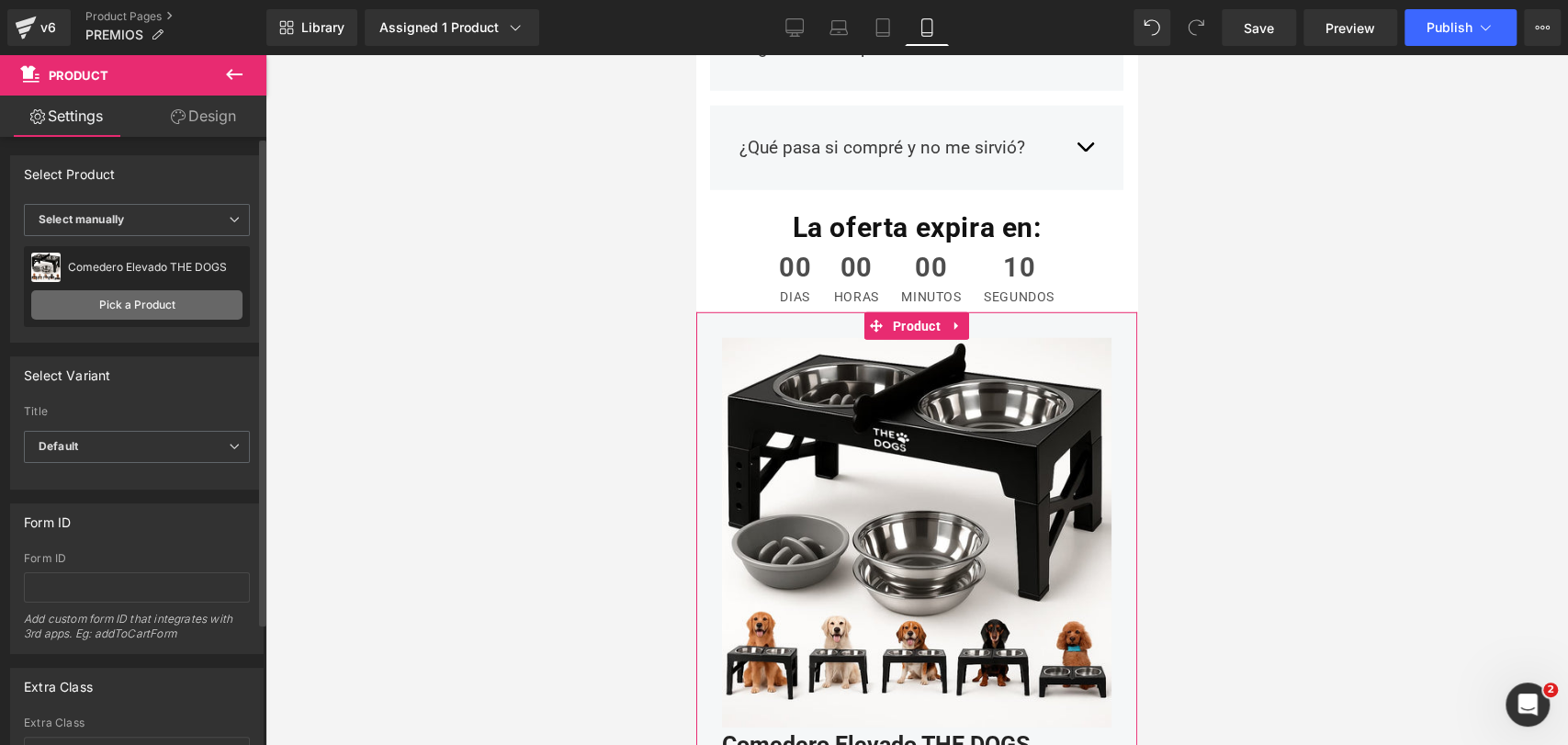
click at [180, 297] on link "Pick a Product" at bounding box center [136, 305] width 211 height 29
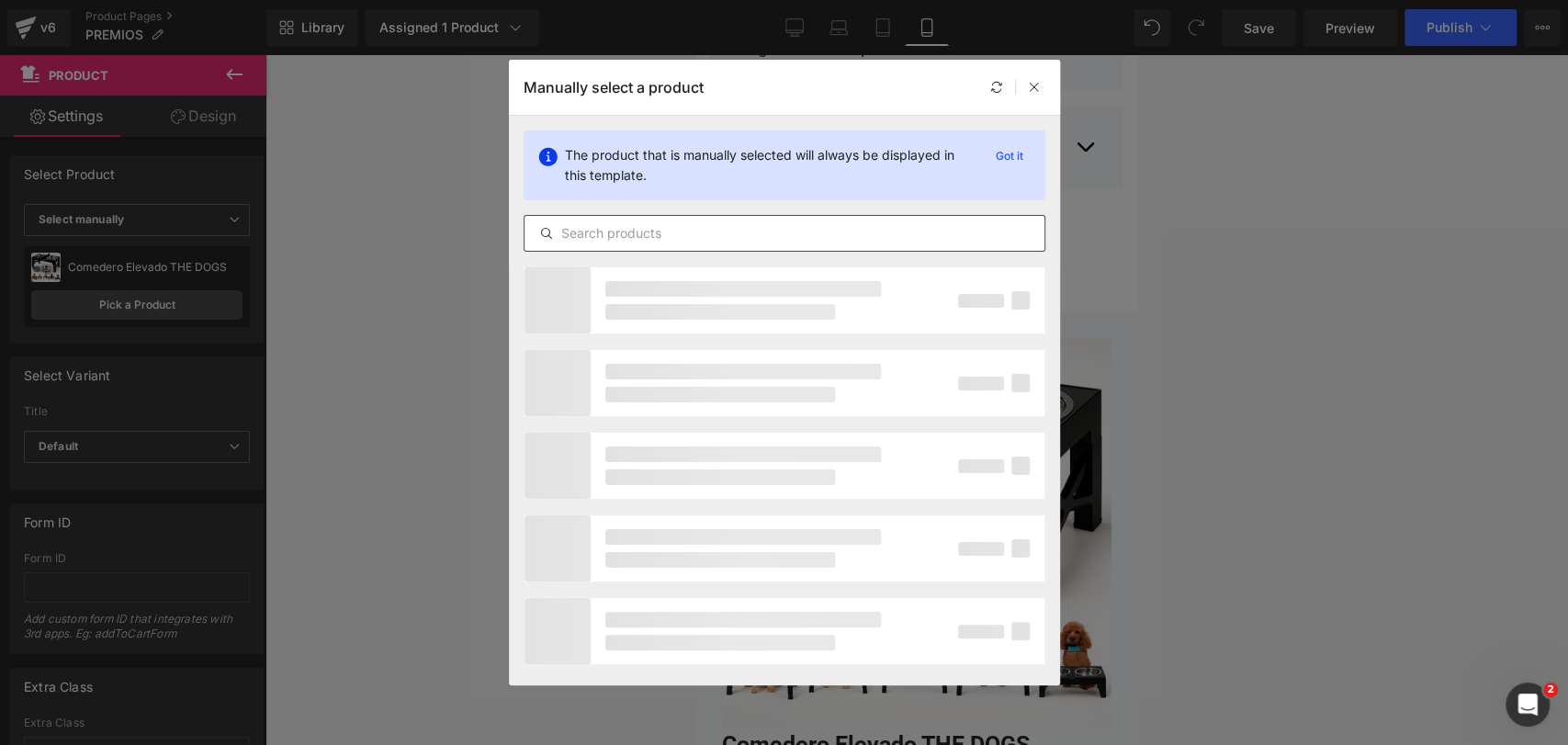
click at [719, 243] on input "text" at bounding box center [784, 233] width 520 height 22
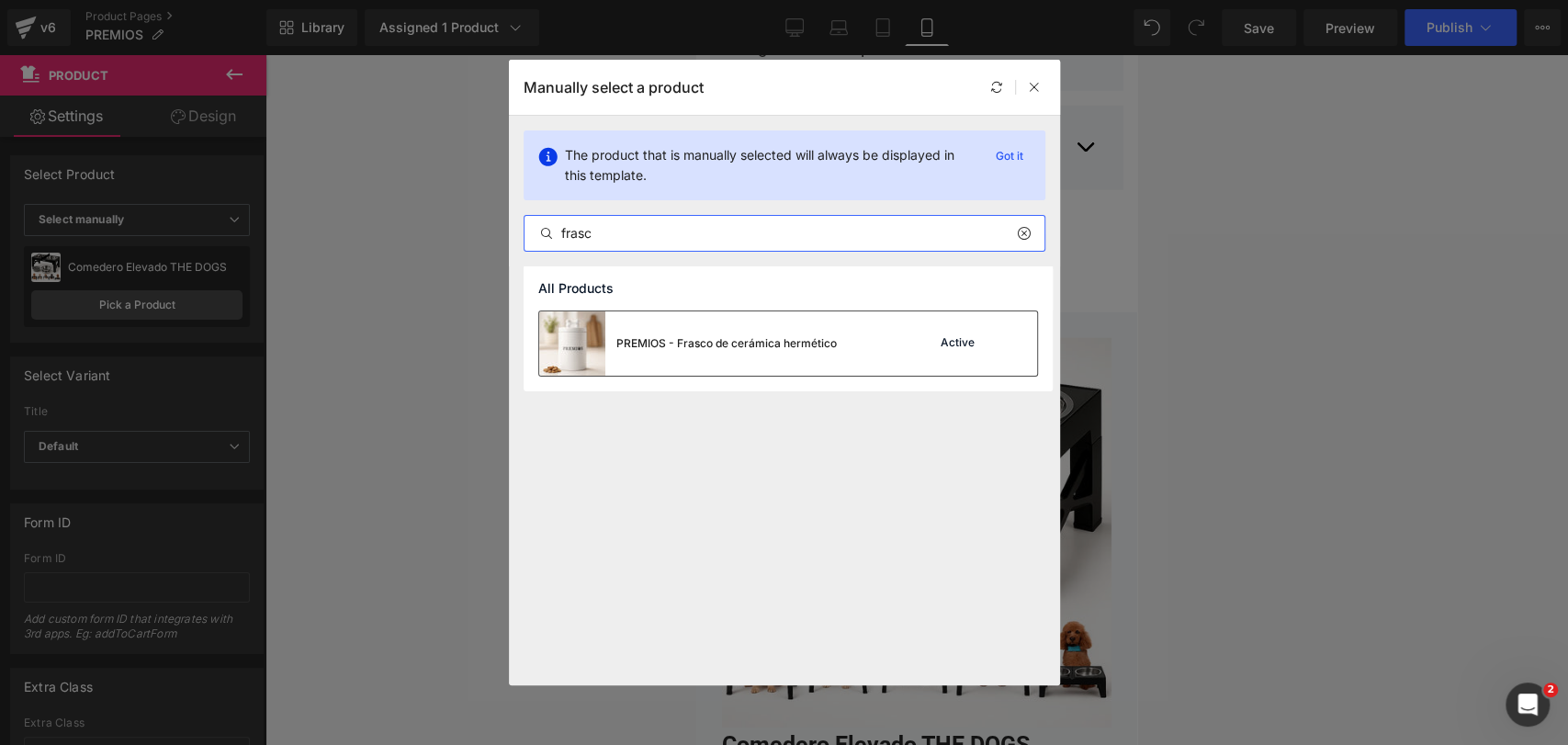
type input "frasc"
click at [711, 329] on div "PREMIOS - Frasco de cerámica hermético" at bounding box center [687, 344] width 297 height 65
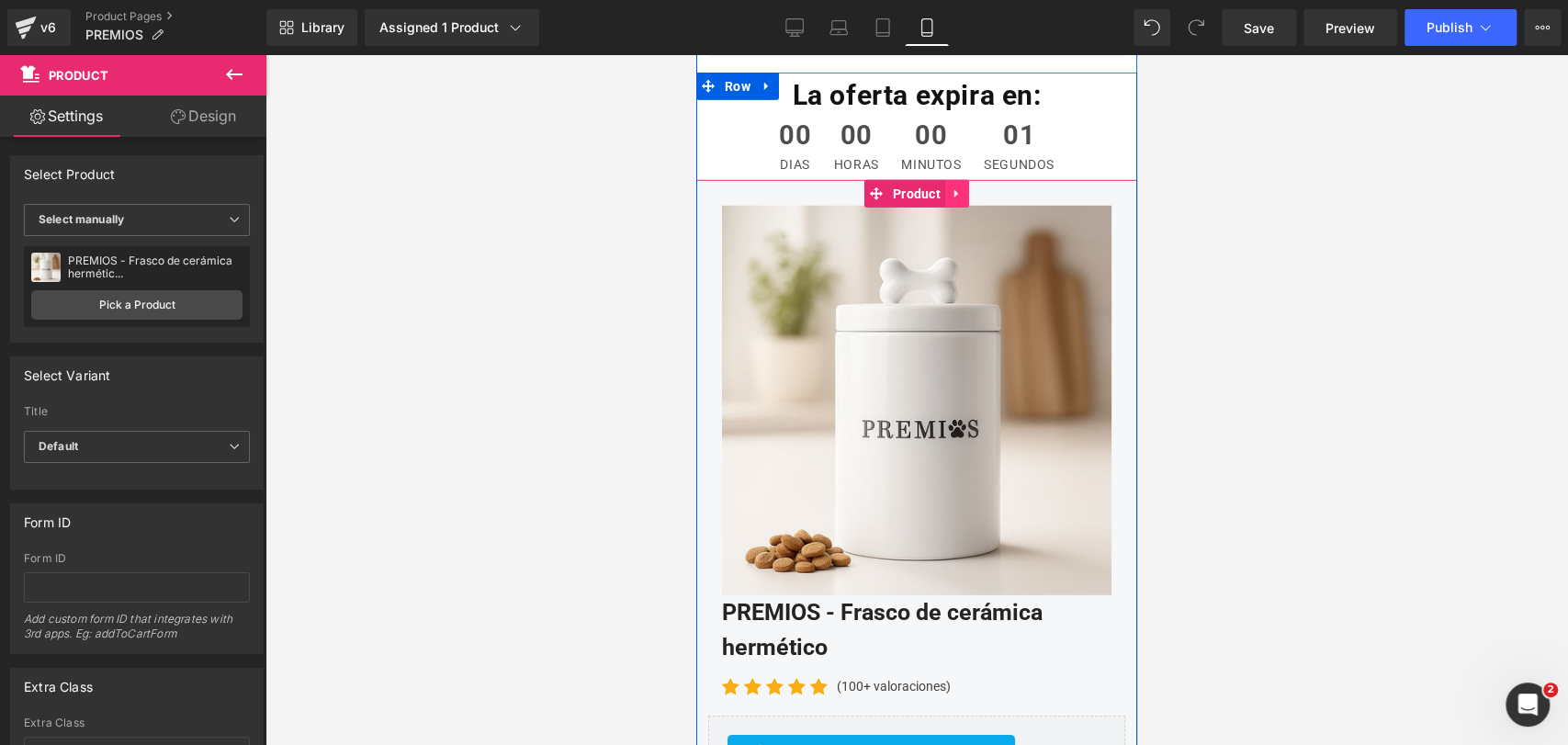
scroll to position [3538, 0]
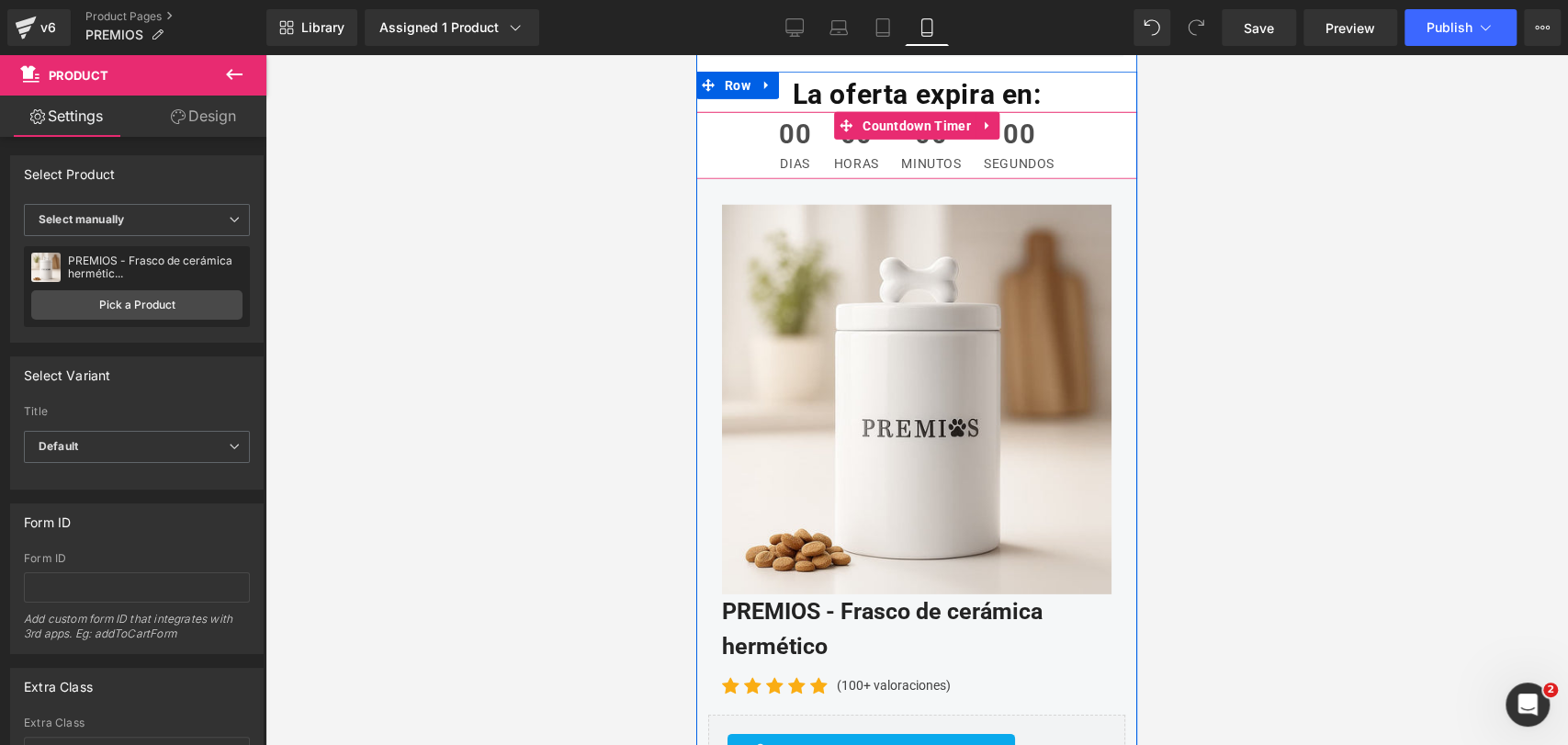
click at [914, 122] on span "00" at bounding box center [931, 139] width 60 height 36
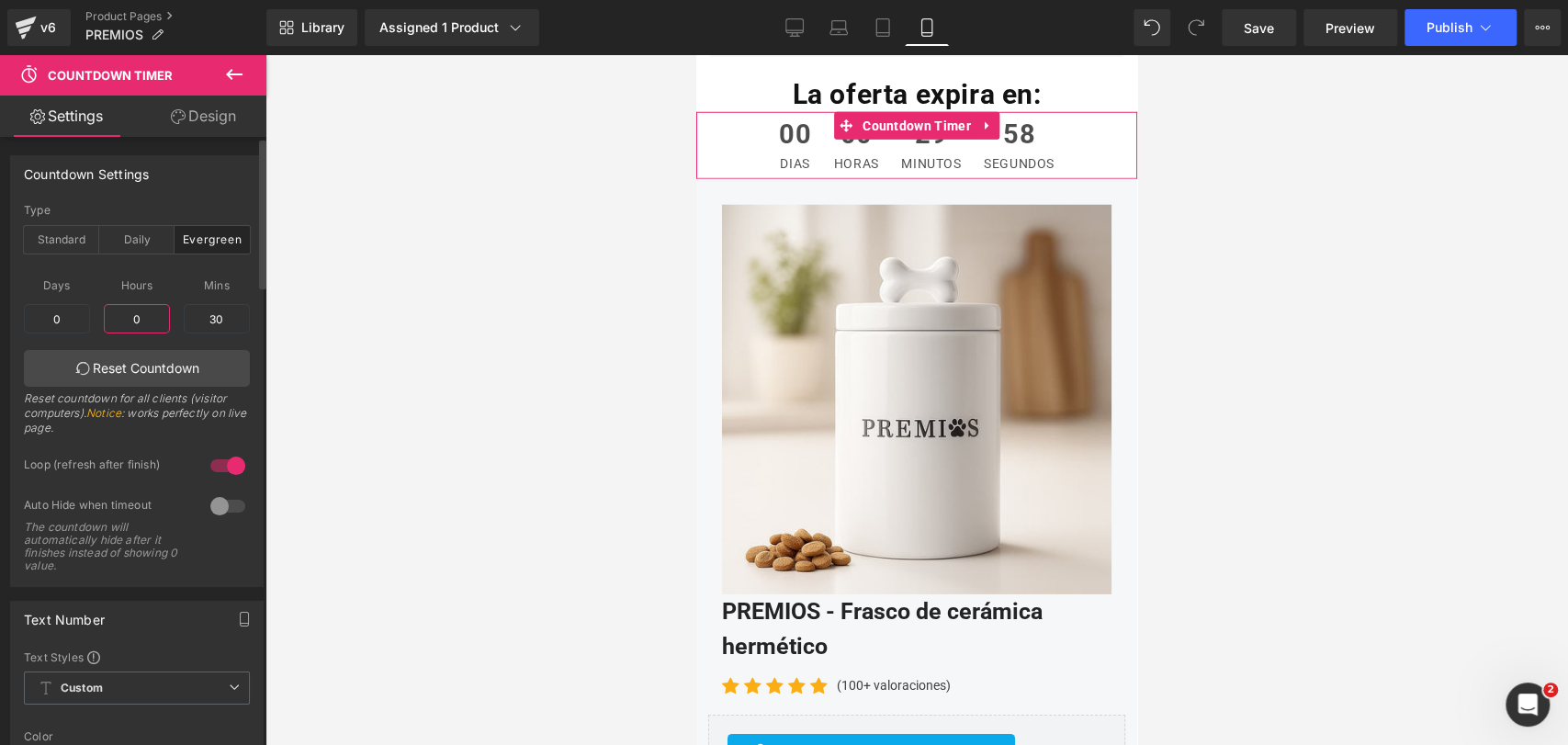
click at [138, 316] on input "0" at bounding box center [136, 319] width 66 height 29
type input "1"
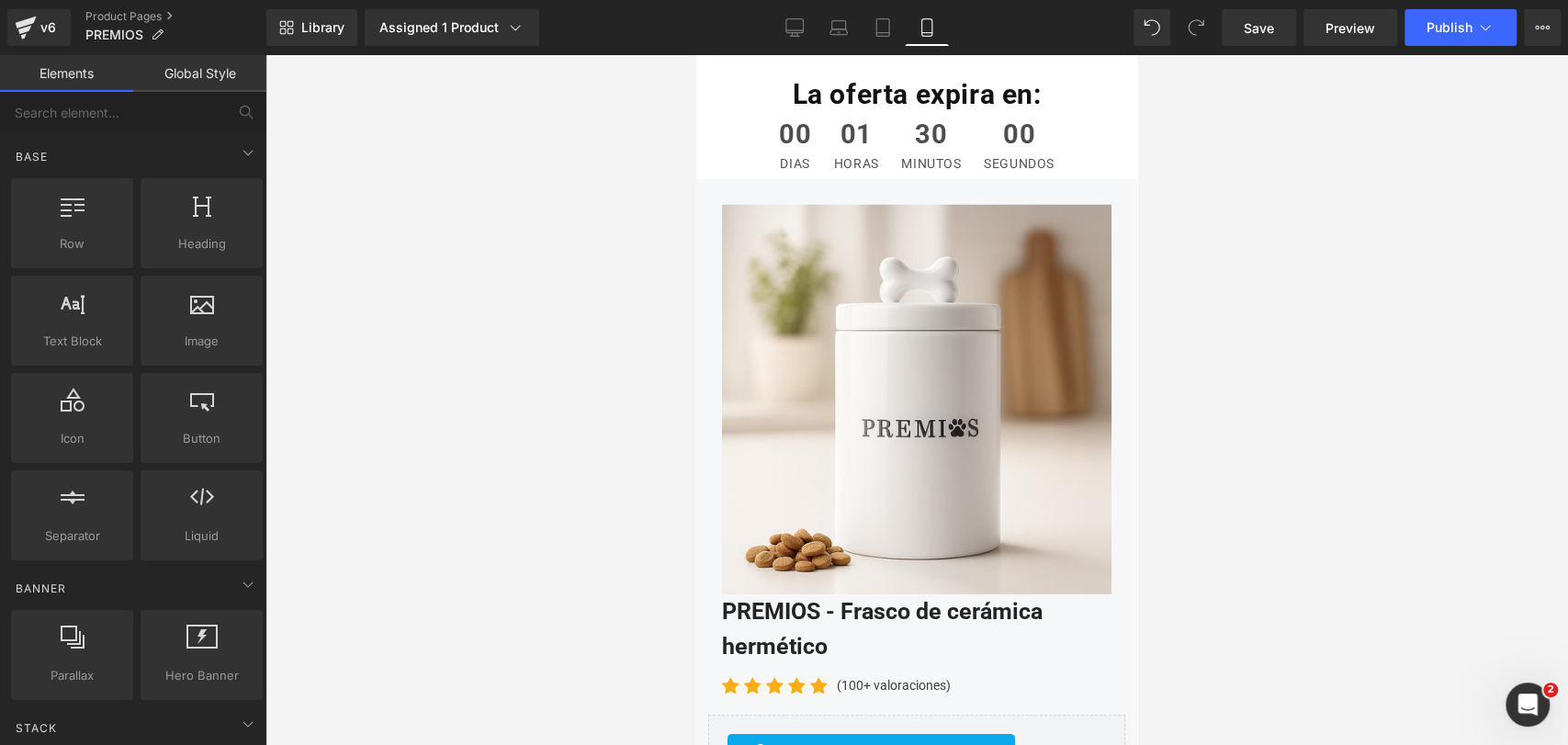
click at [1333, 239] on div at bounding box center [917, 399] width 1302 height 689
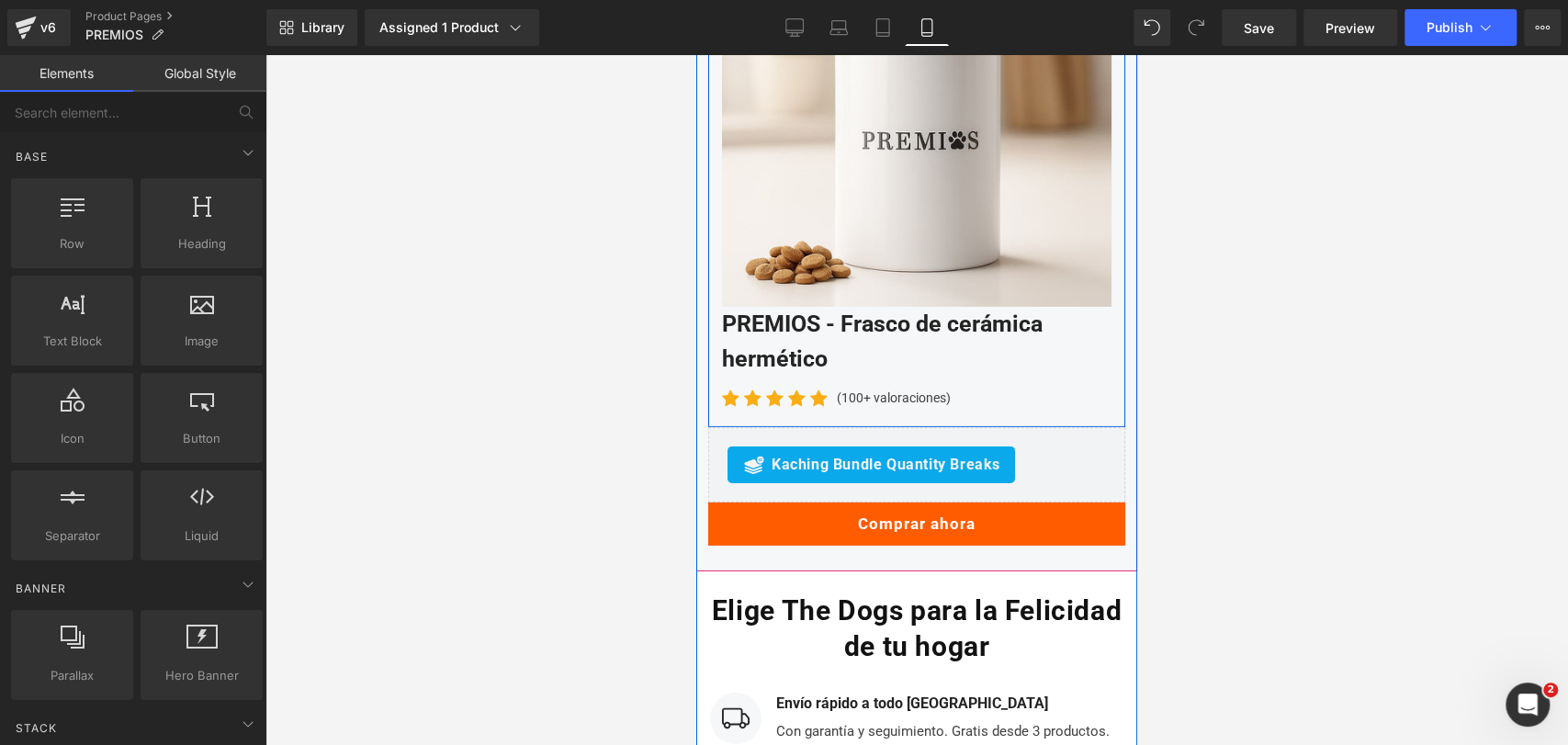
scroll to position [3827, 0]
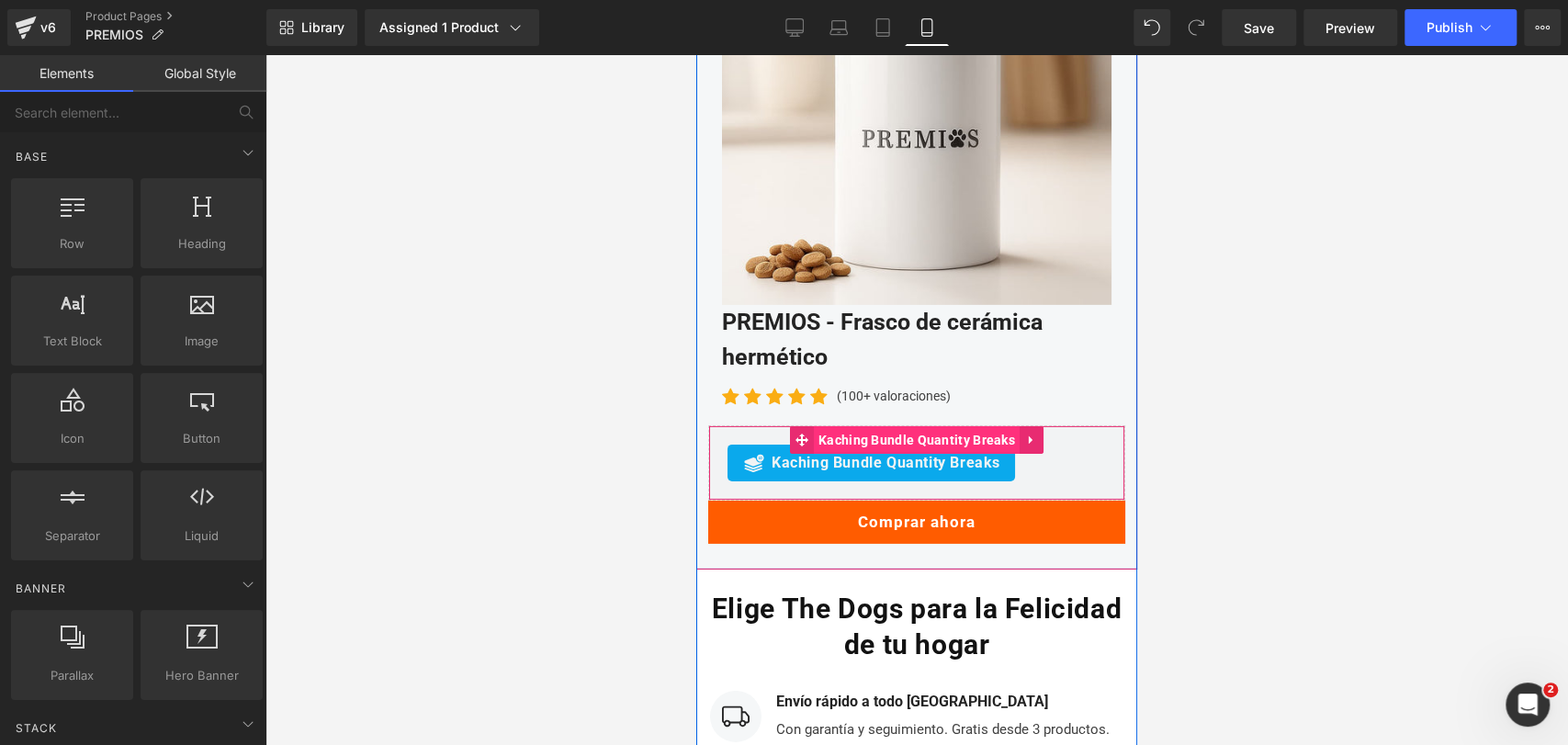
click at [901, 426] on span "Kaching Bundle Quantity Breaks" at bounding box center [917, 440] width 206 height 27
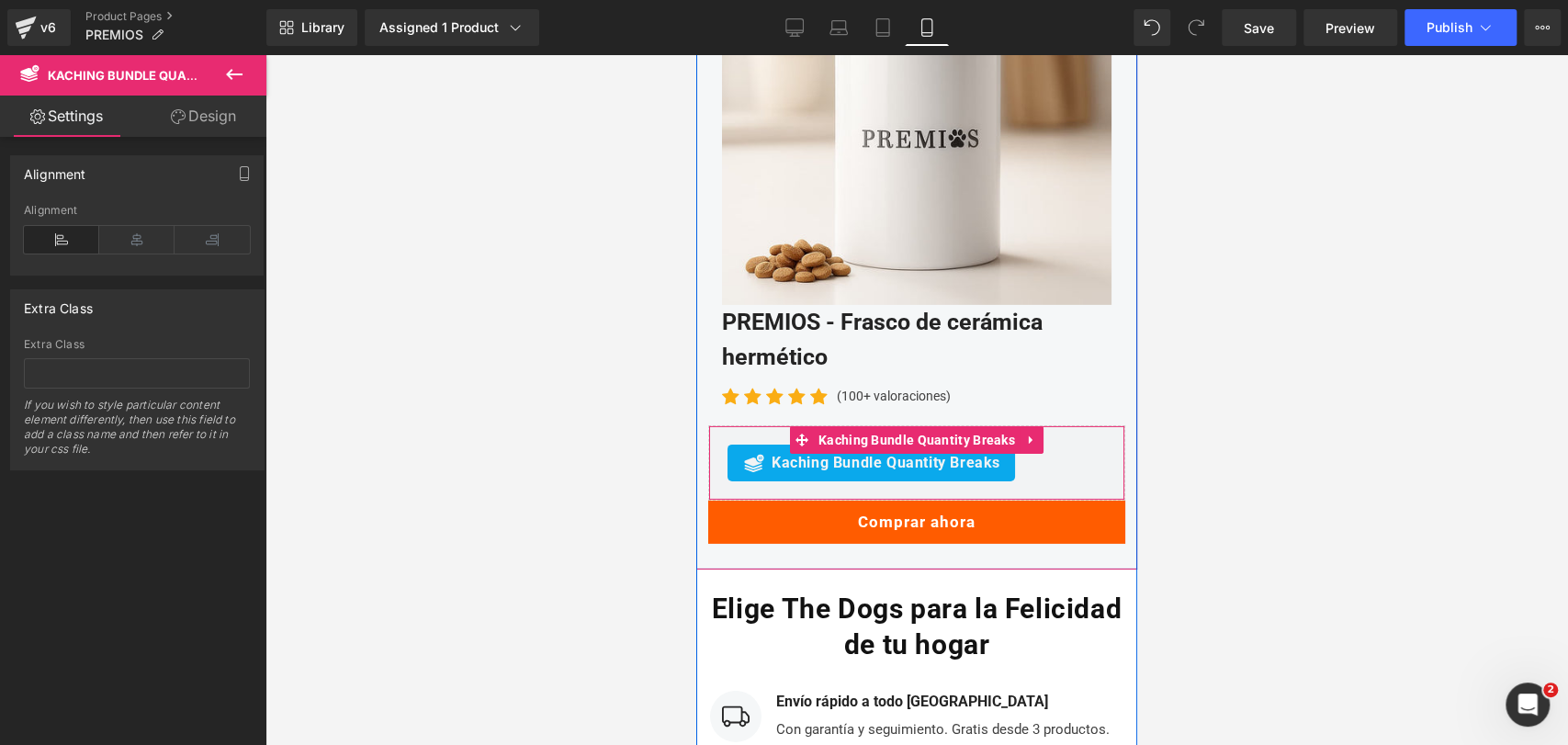
click at [886, 452] on span "Kaching Bundle Quantity Breaks" at bounding box center [885, 463] width 228 height 22
click at [775, 444] on div "Kaching Bundle Quantity Breaks" at bounding box center [871, 462] width 287 height 36
click at [733, 444] on div "Kaching Bundle Quantity Breaks" at bounding box center [871, 462] width 287 height 36
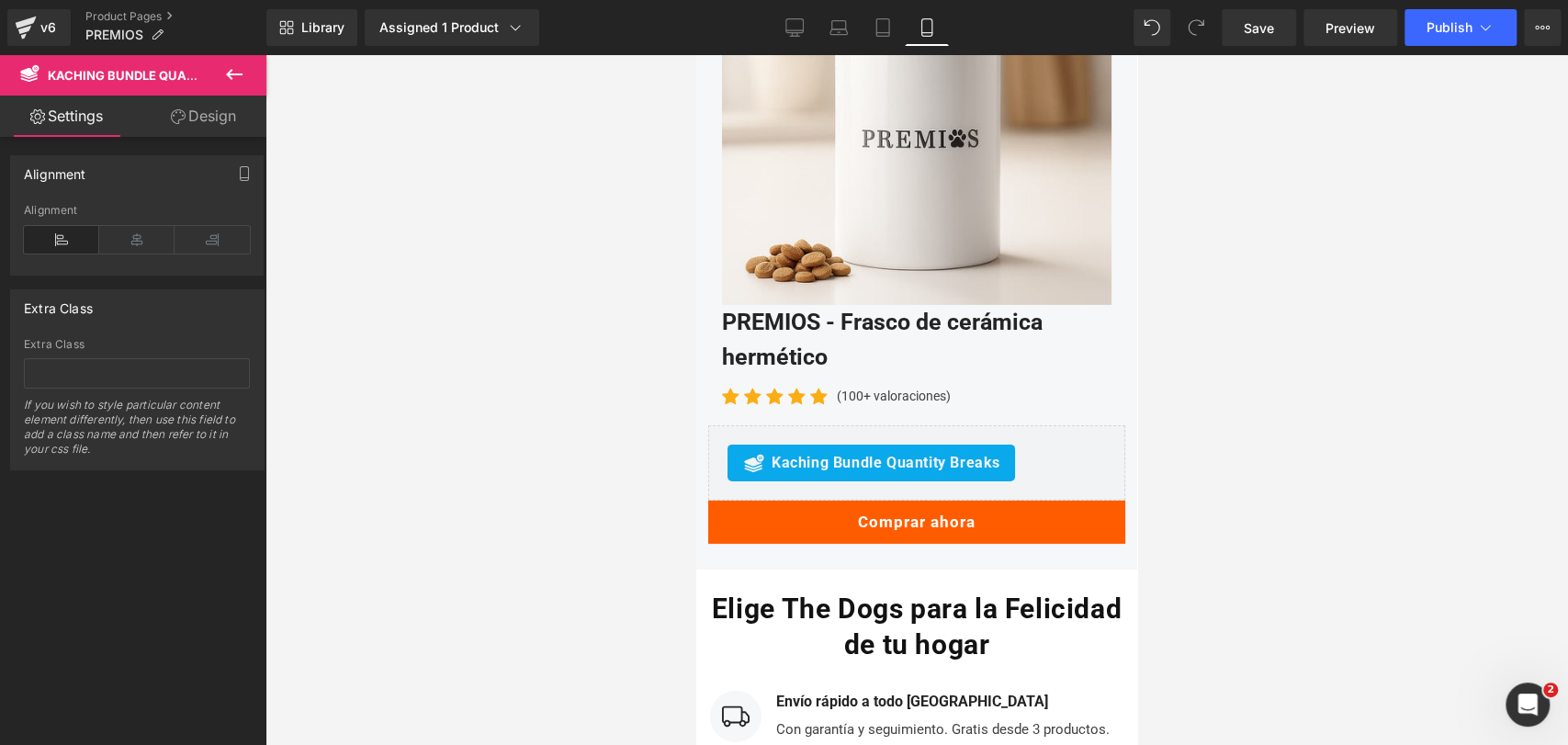
click at [1218, 312] on div at bounding box center [917, 399] width 1302 height 689
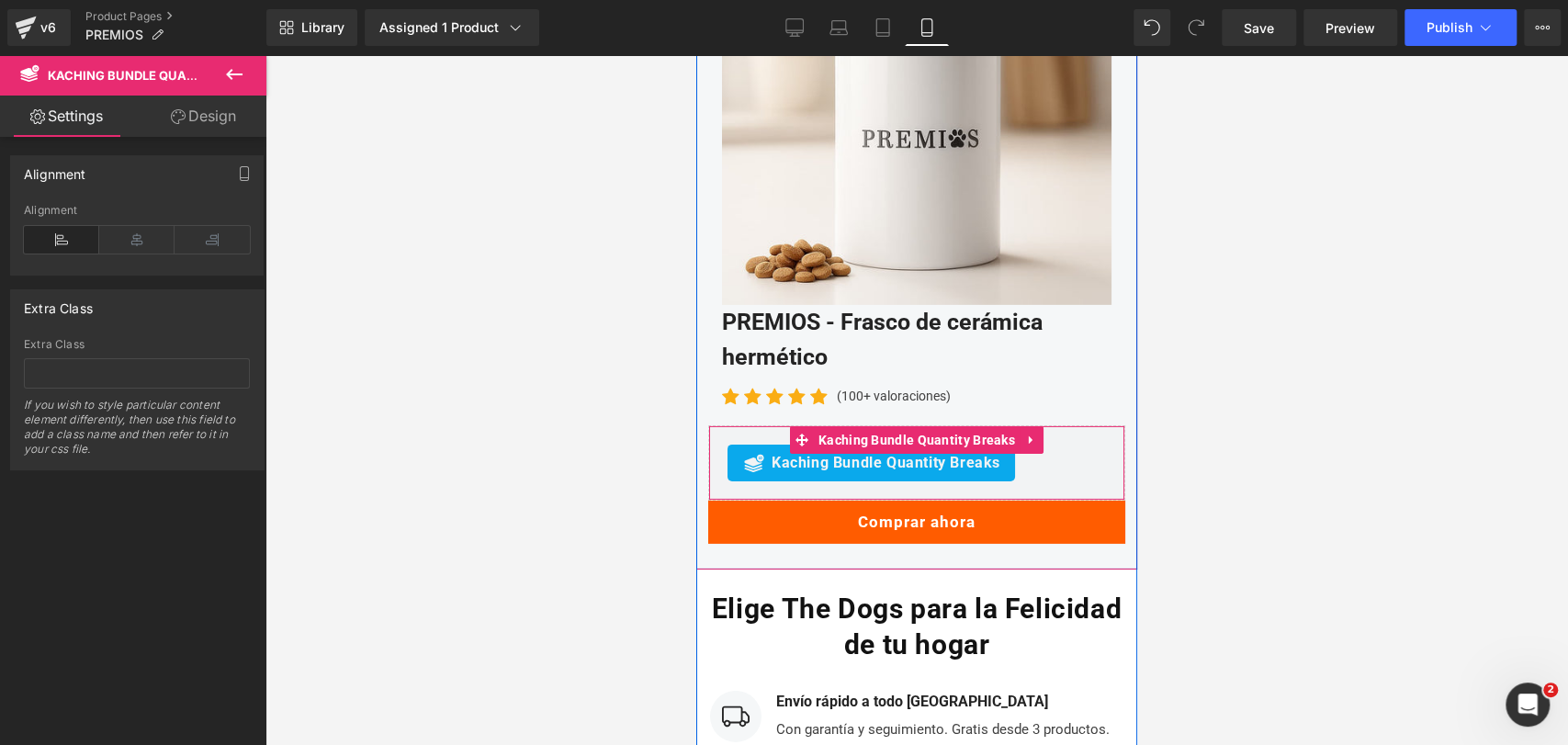
click at [927, 452] on span "Kaching Bundle Quantity Breaks" at bounding box center [885, 463] width 228 height 22
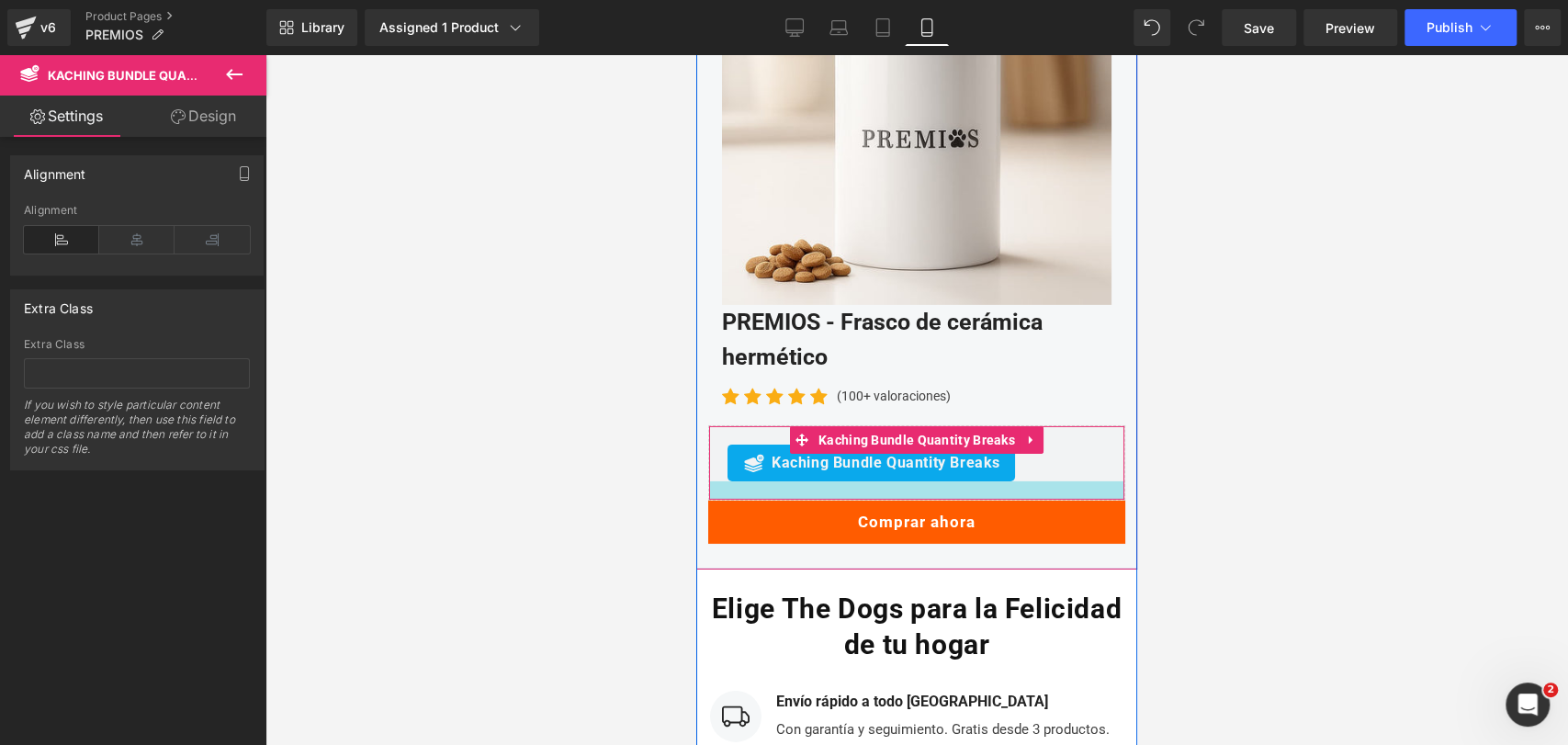
click at [1027, 481] on div at bounding box center [916, 490] width 415 height 19
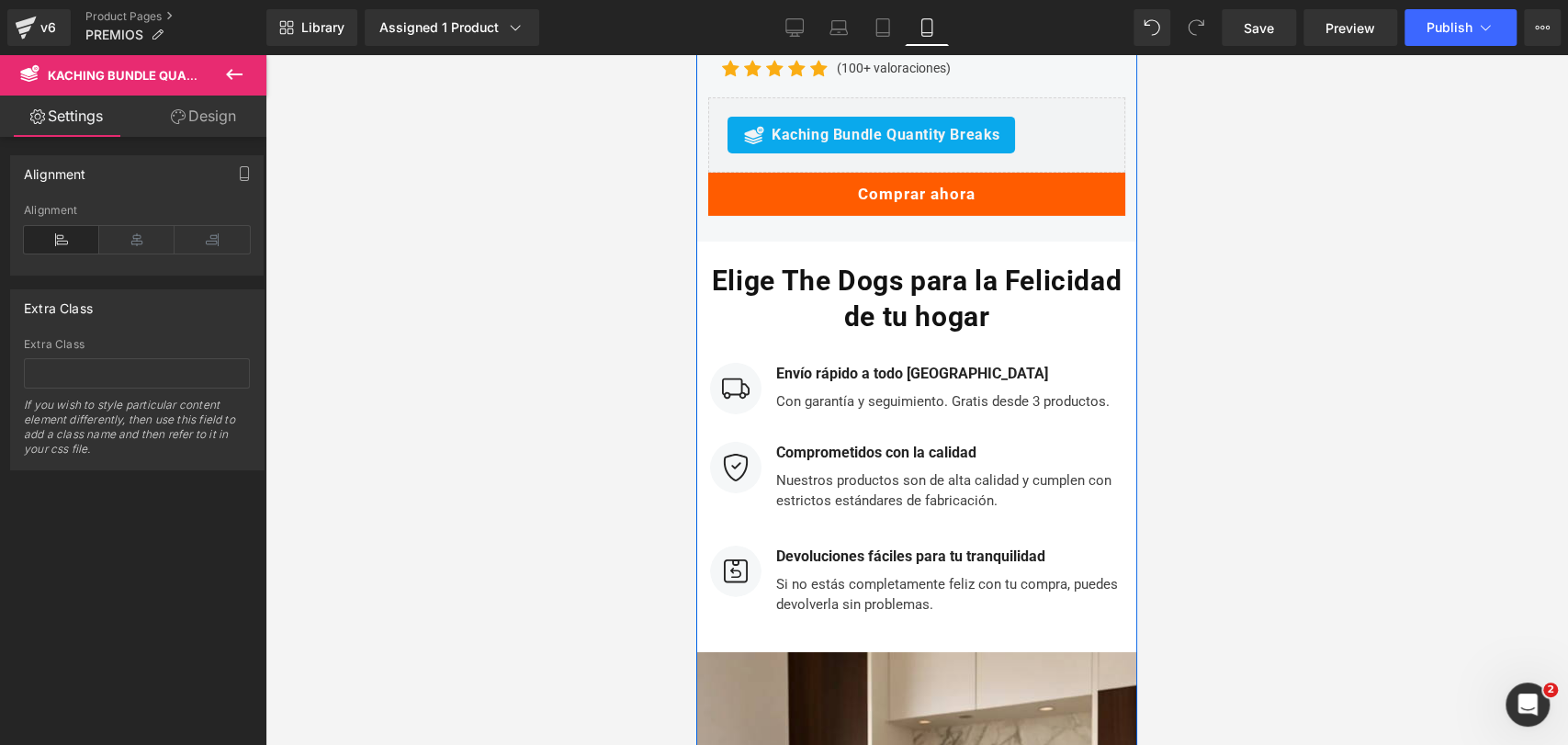
scroll to position [4168, 0]
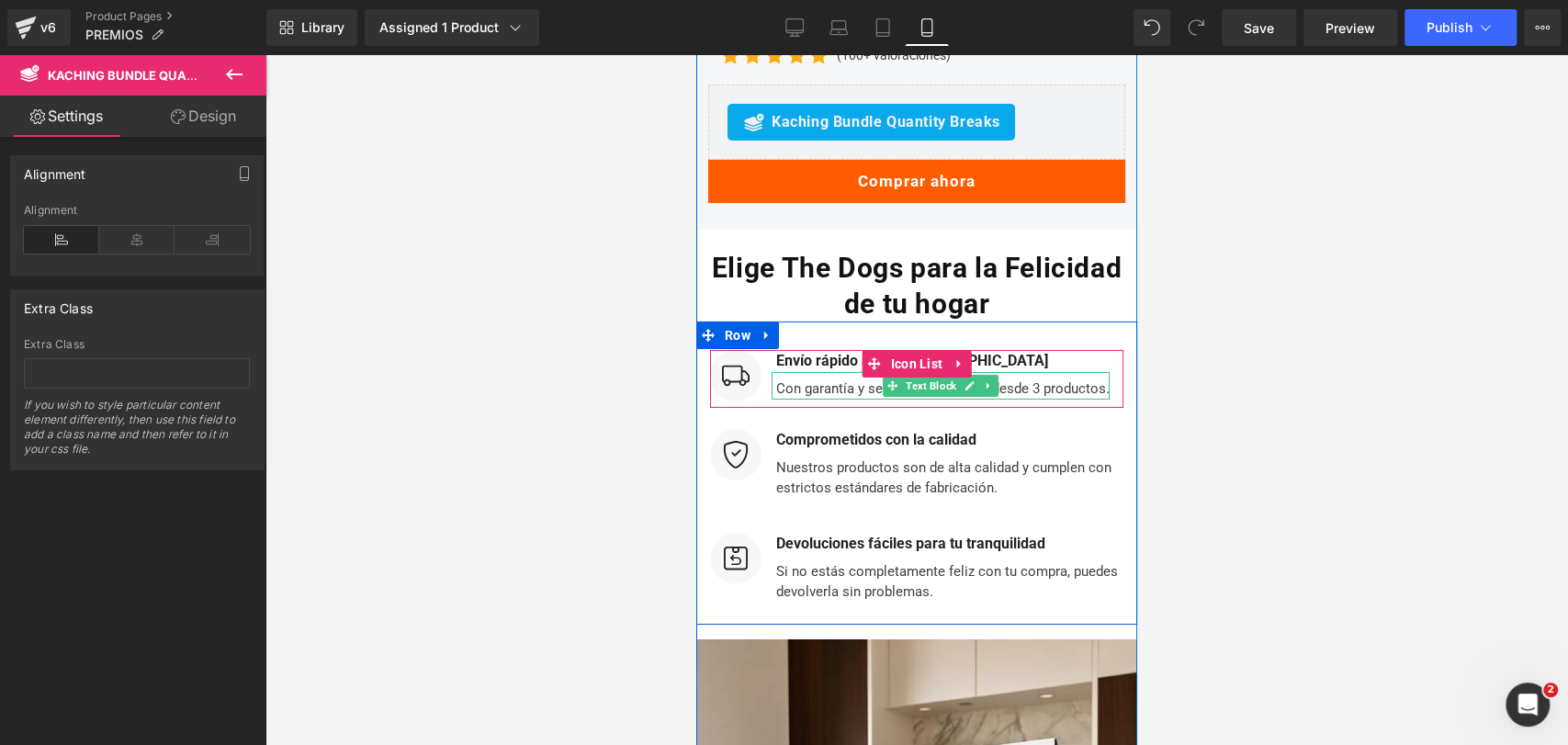
click at [1018, 372] on div "Con garantía y seguimiento. Gratis desde 3 productos." at bounding box center [940, 385] width 338 height 27
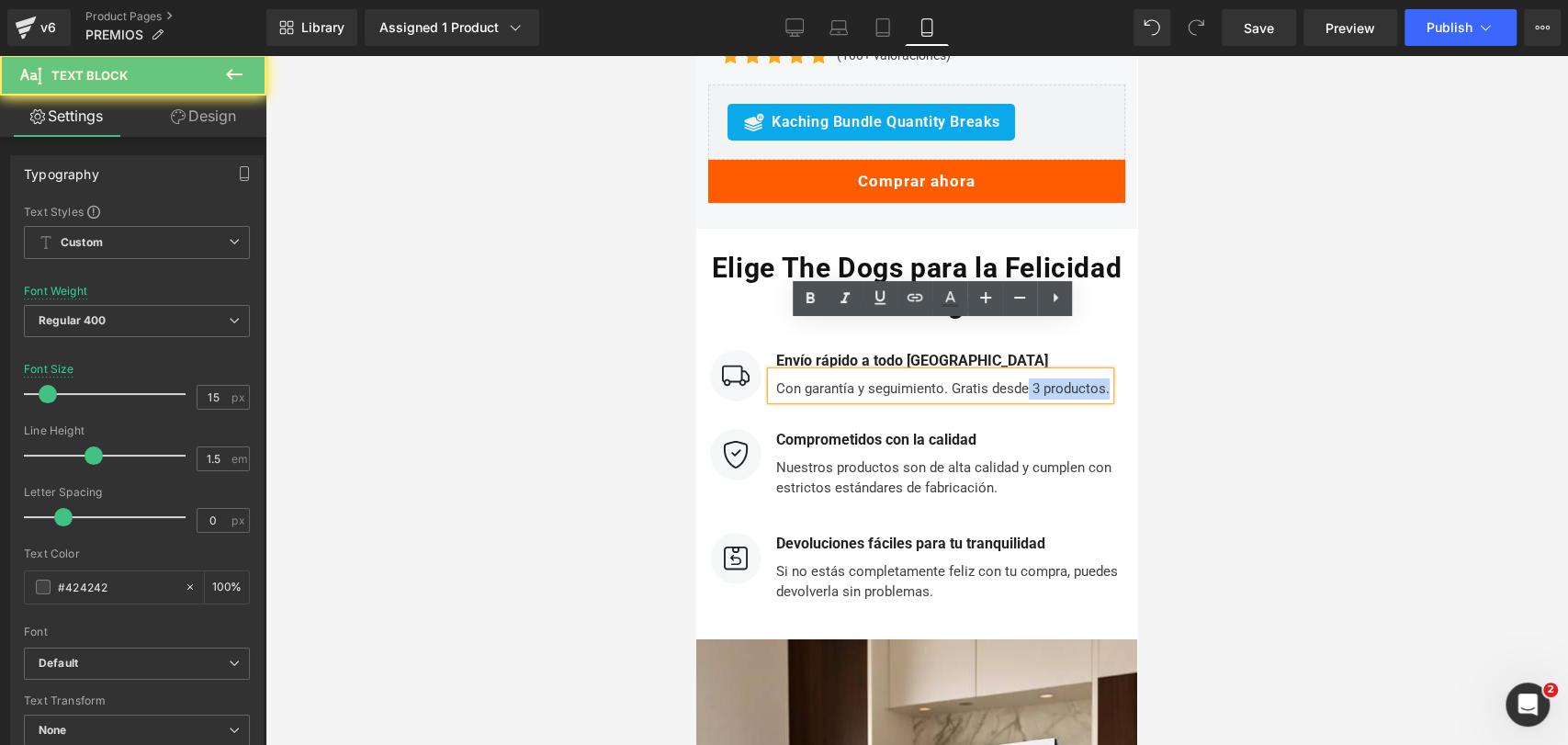
drag, startPoint x: 1021, startPoint y: 340, endPoint x: 1138, endPoint y: 337, distance: 117.0
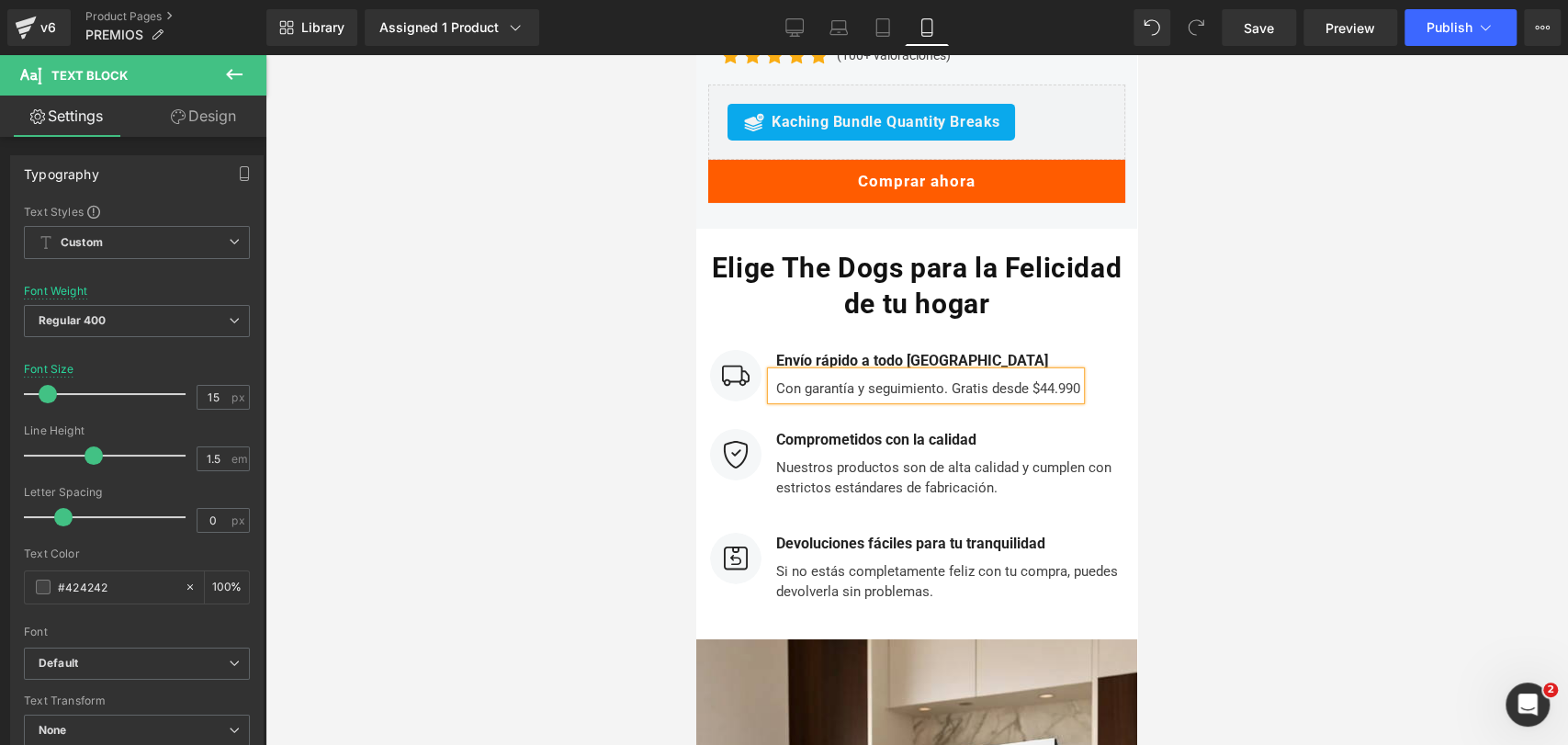
click at [777, 372] on div "Con garantía y seguimiento. Gratis desde $44.990" at bounding box center [926, 385] width 309 height 27
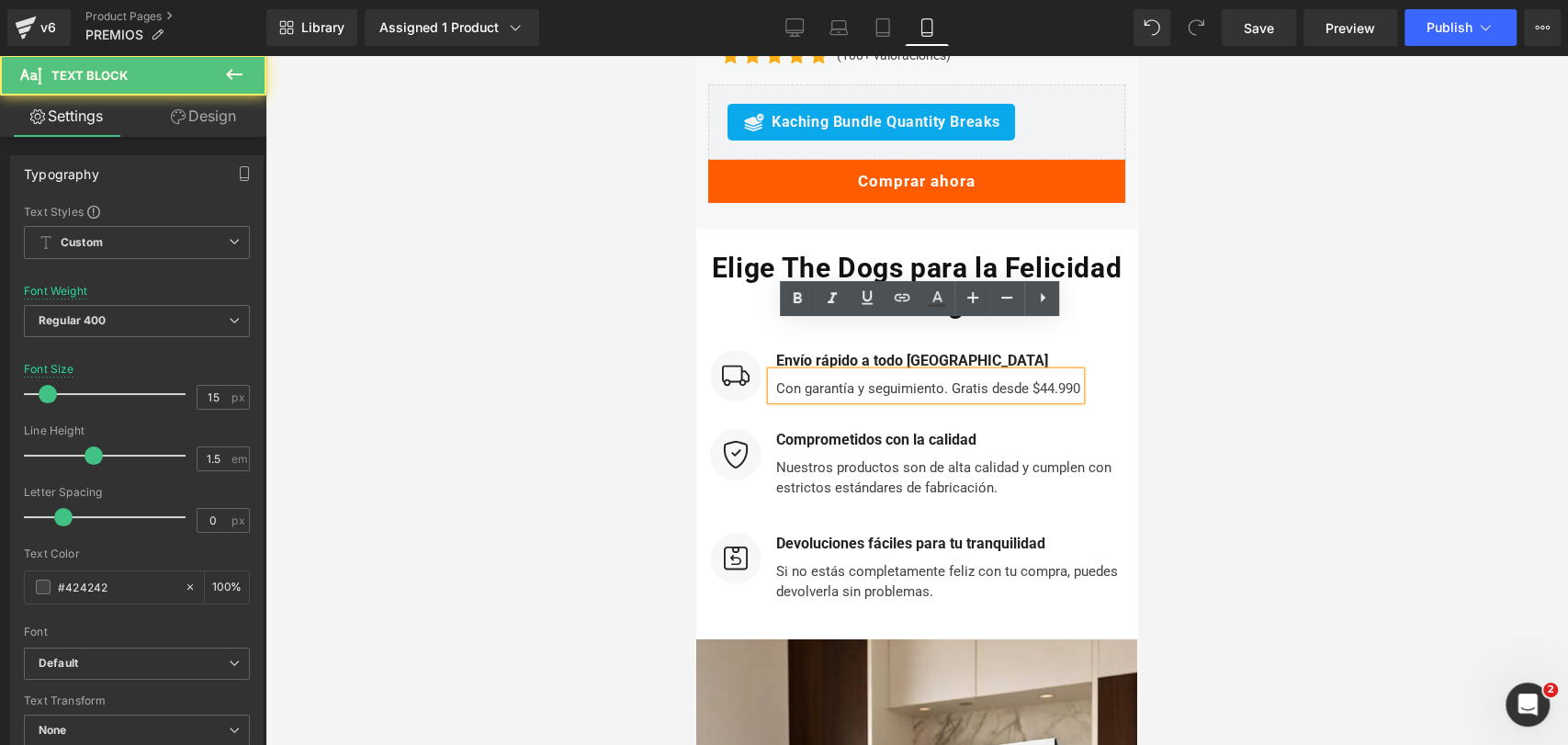
click at [772, 372] on div "Con garantía y seguimiento. Gratis desde $44.990" at bounding box center [926, 385] width 309 height 27
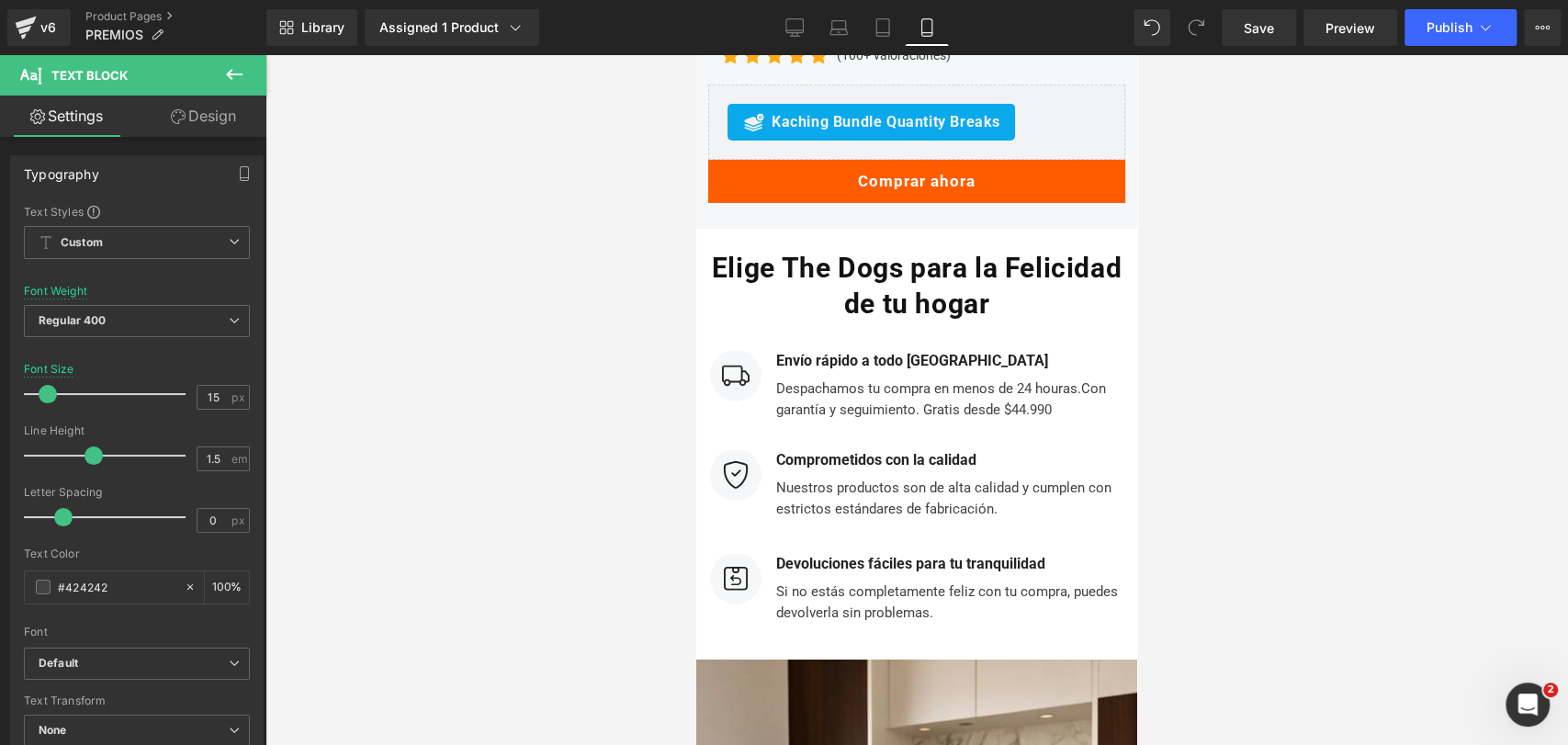
click at [1201, 327] on div at bounding box center [917, 399] width 1302 height 689
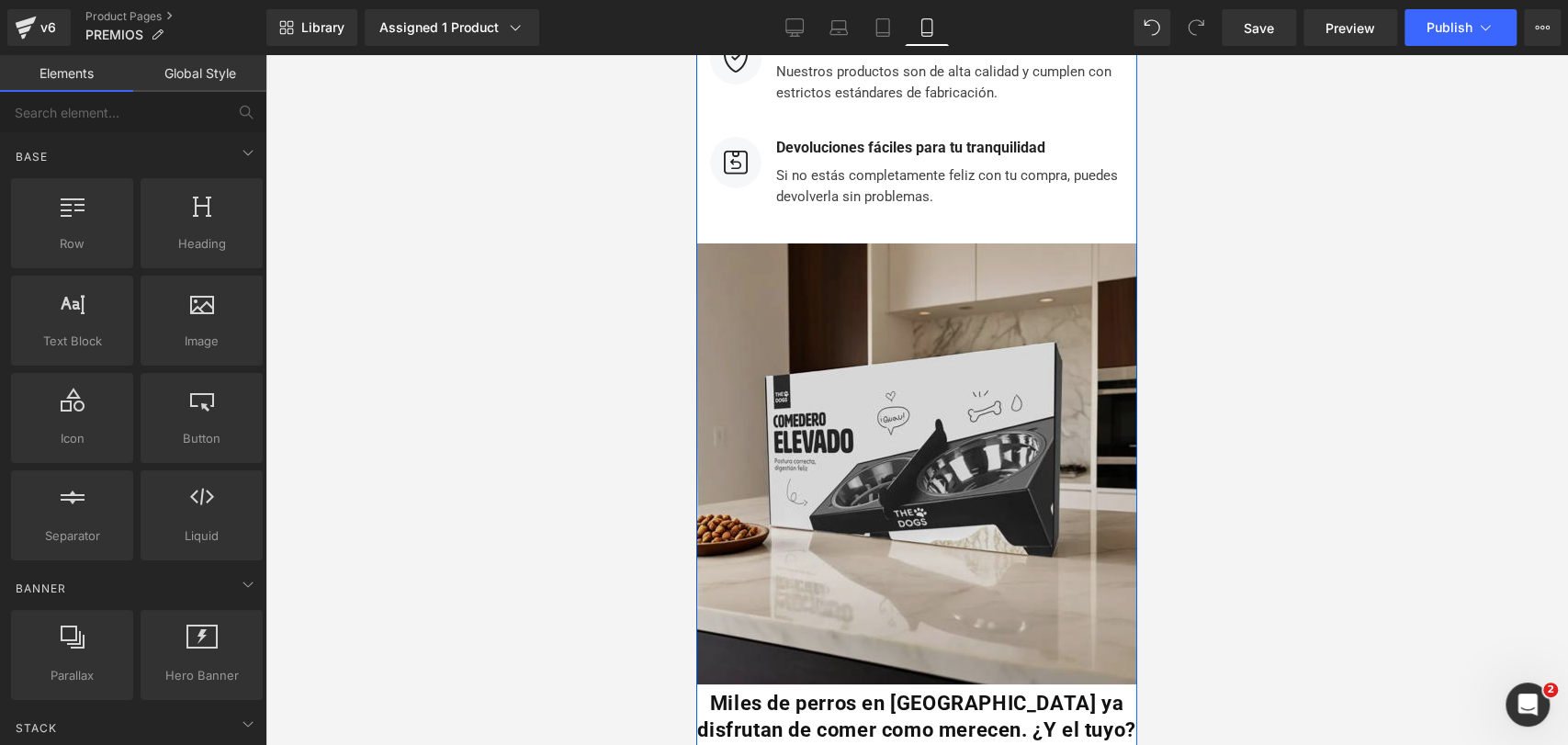
click at [971, 311] on img at bounding box center [917, 460] width 441 height 448
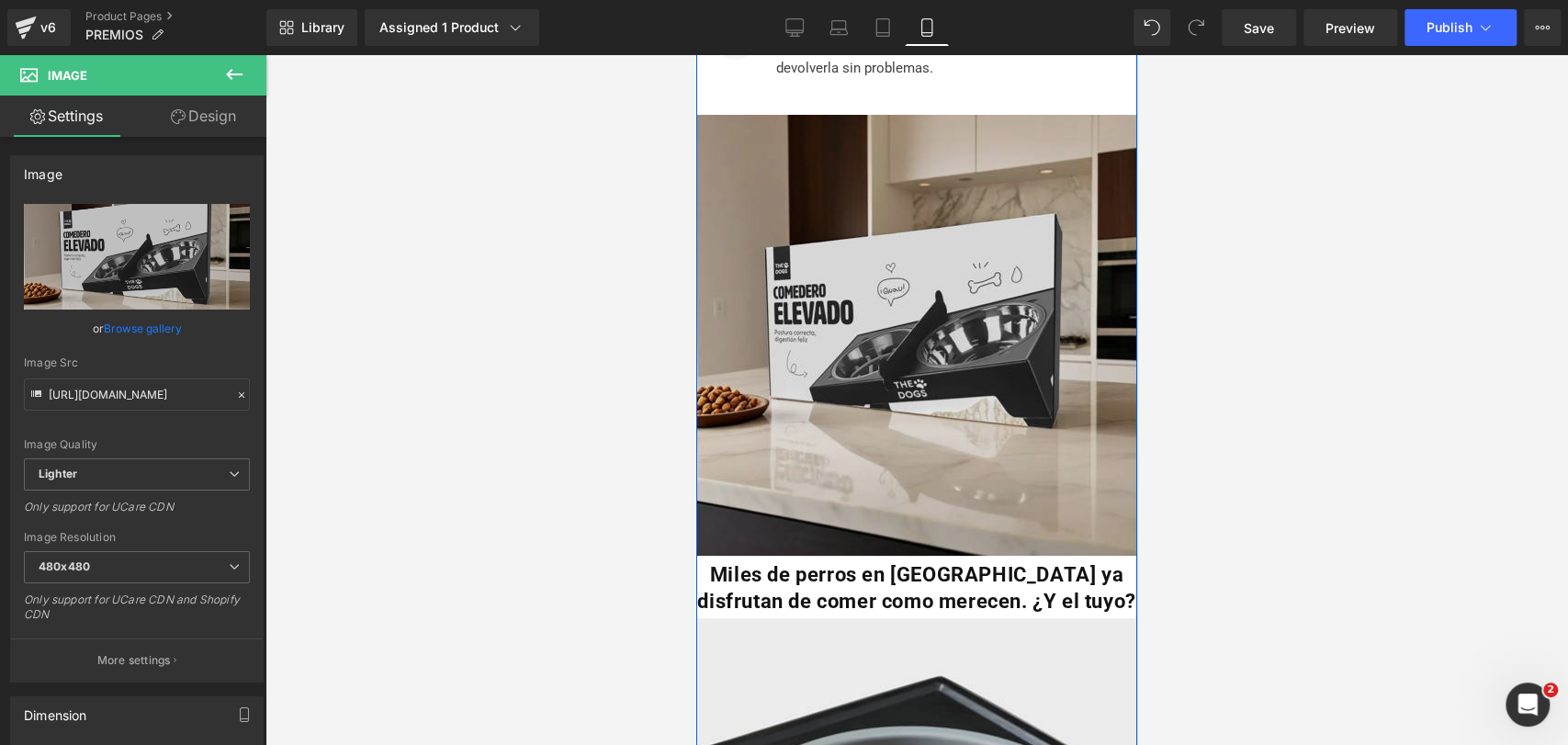
scroll to position [4709, 0]
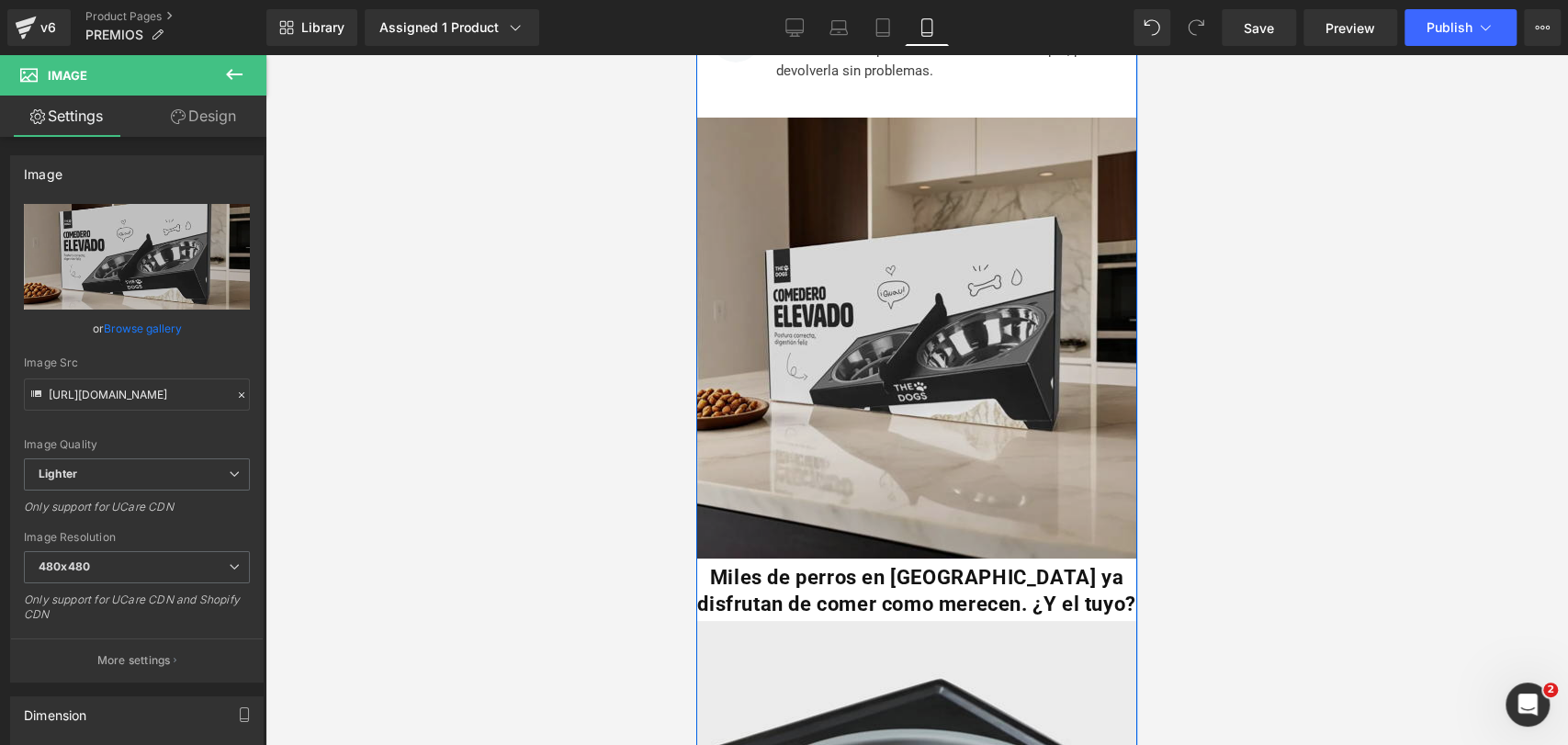
click at [955, 251] on img at bounding box center [917, 333] width 441 height 448
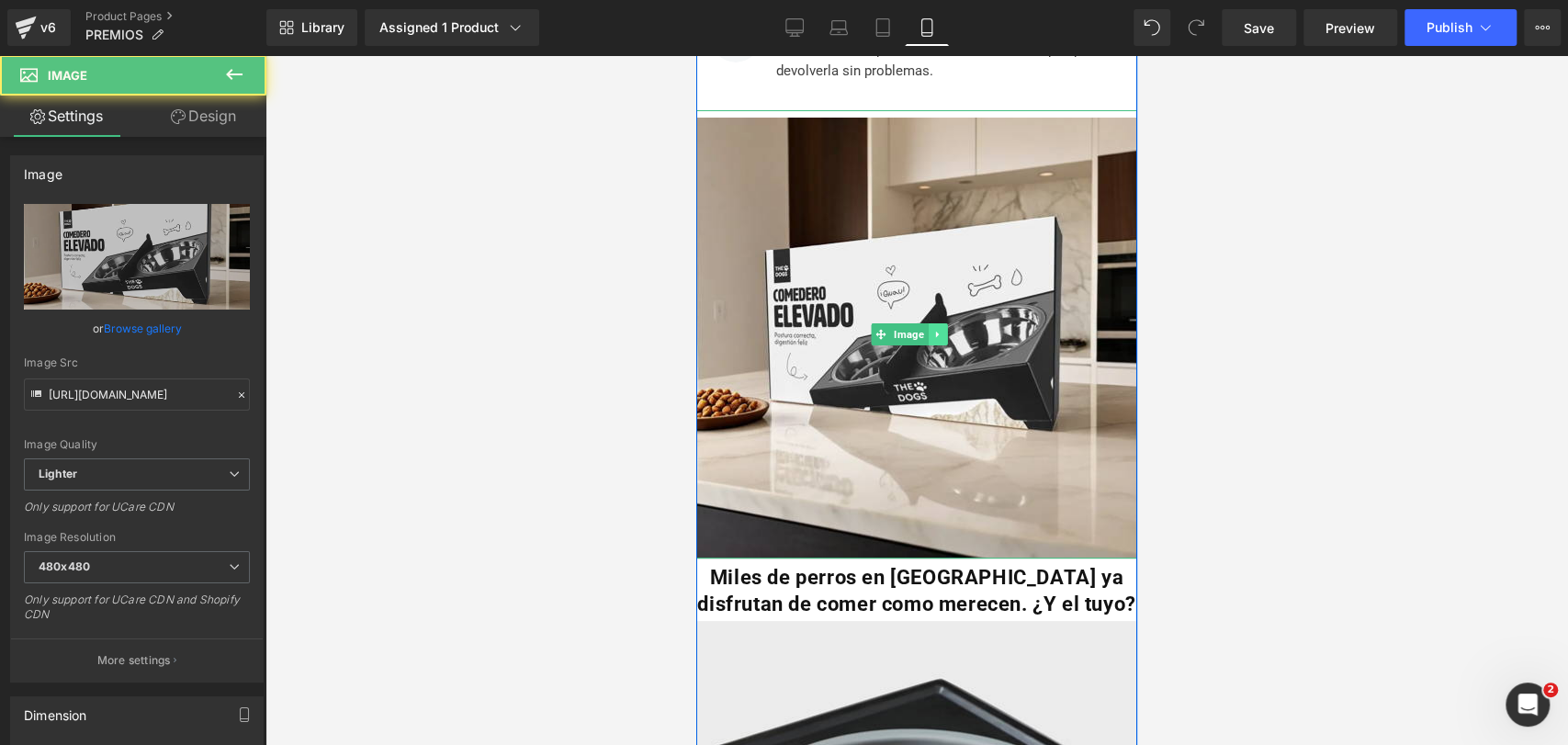
click at [942, 323] on link at bounding box center [937, 334] width 20 height 22
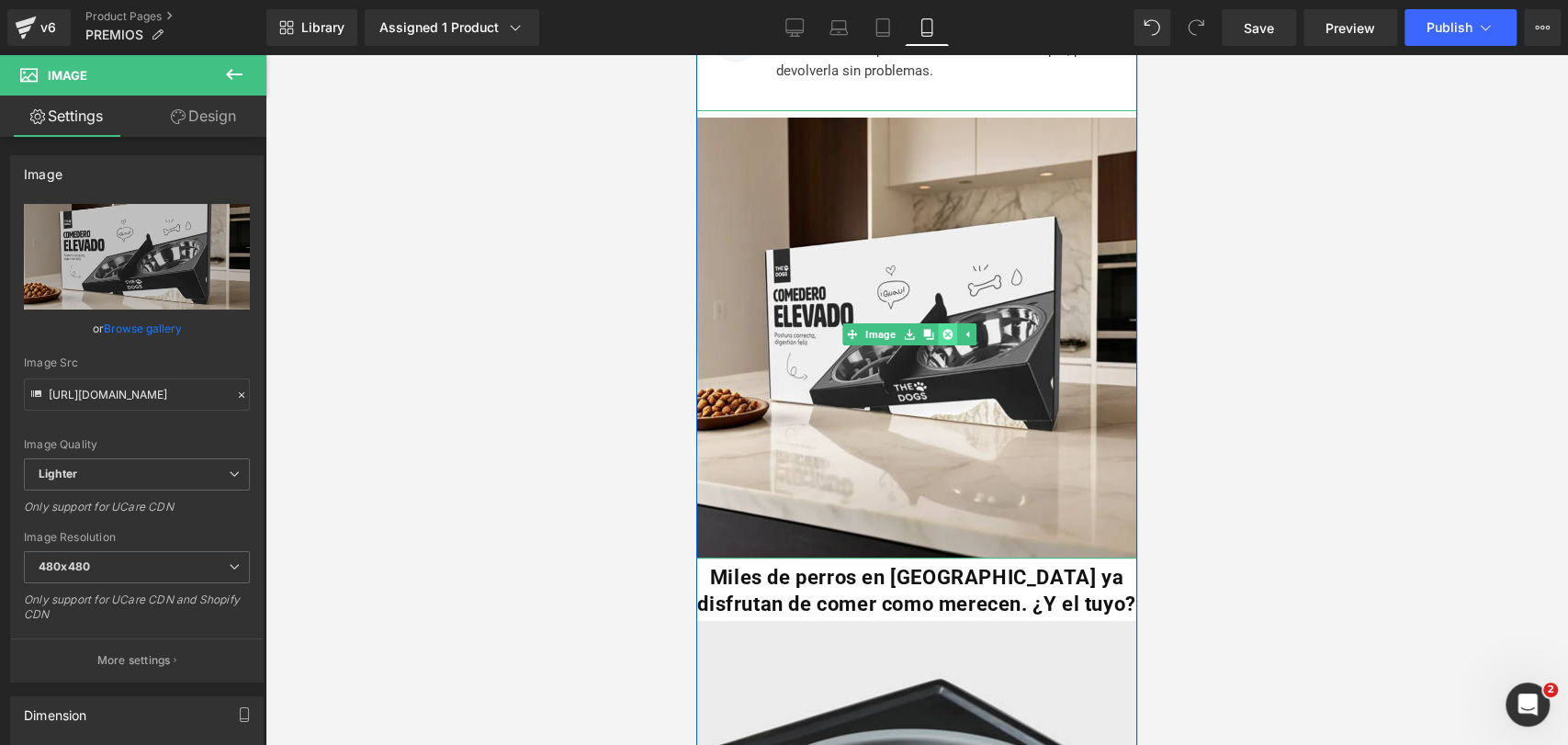
click at [950, 328] on icon at bounding box center [946, 333] width 10 height 10
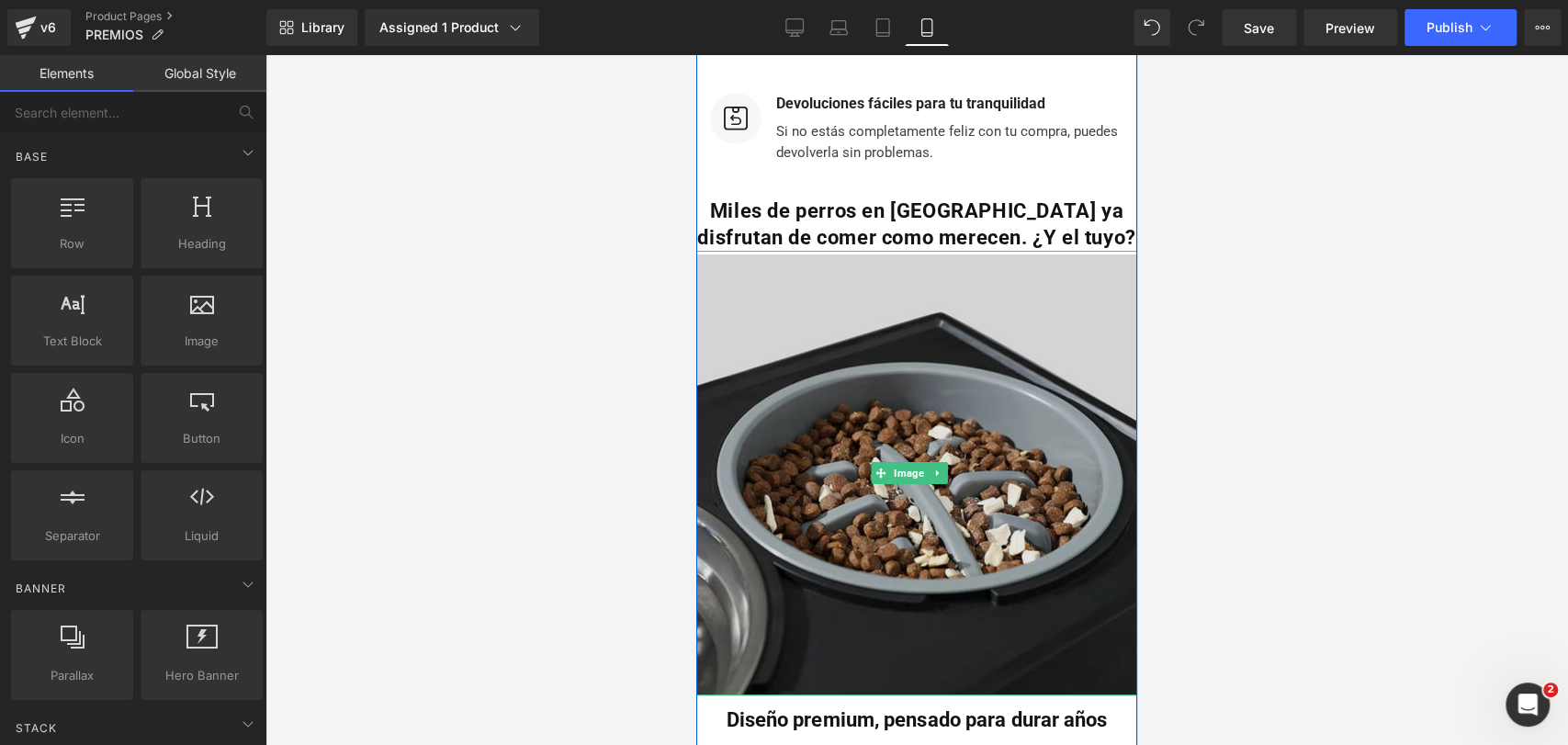
scroll to position [4611, 0]
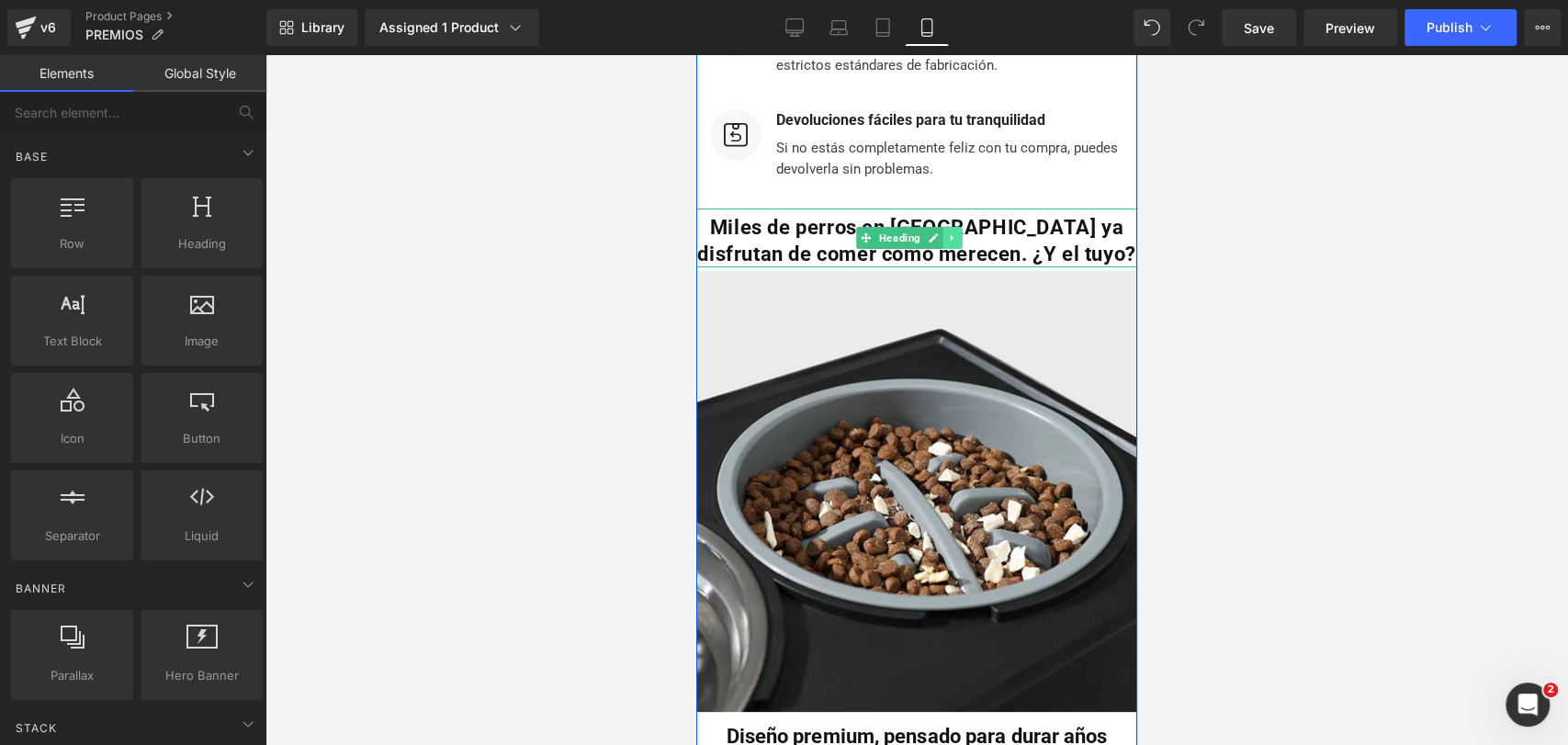
click at [953, 226] on link at bounding box center [952, 237] width 20 height 22
click at [955, 226] on link at bounding box center [962, 237] width 20 height 22
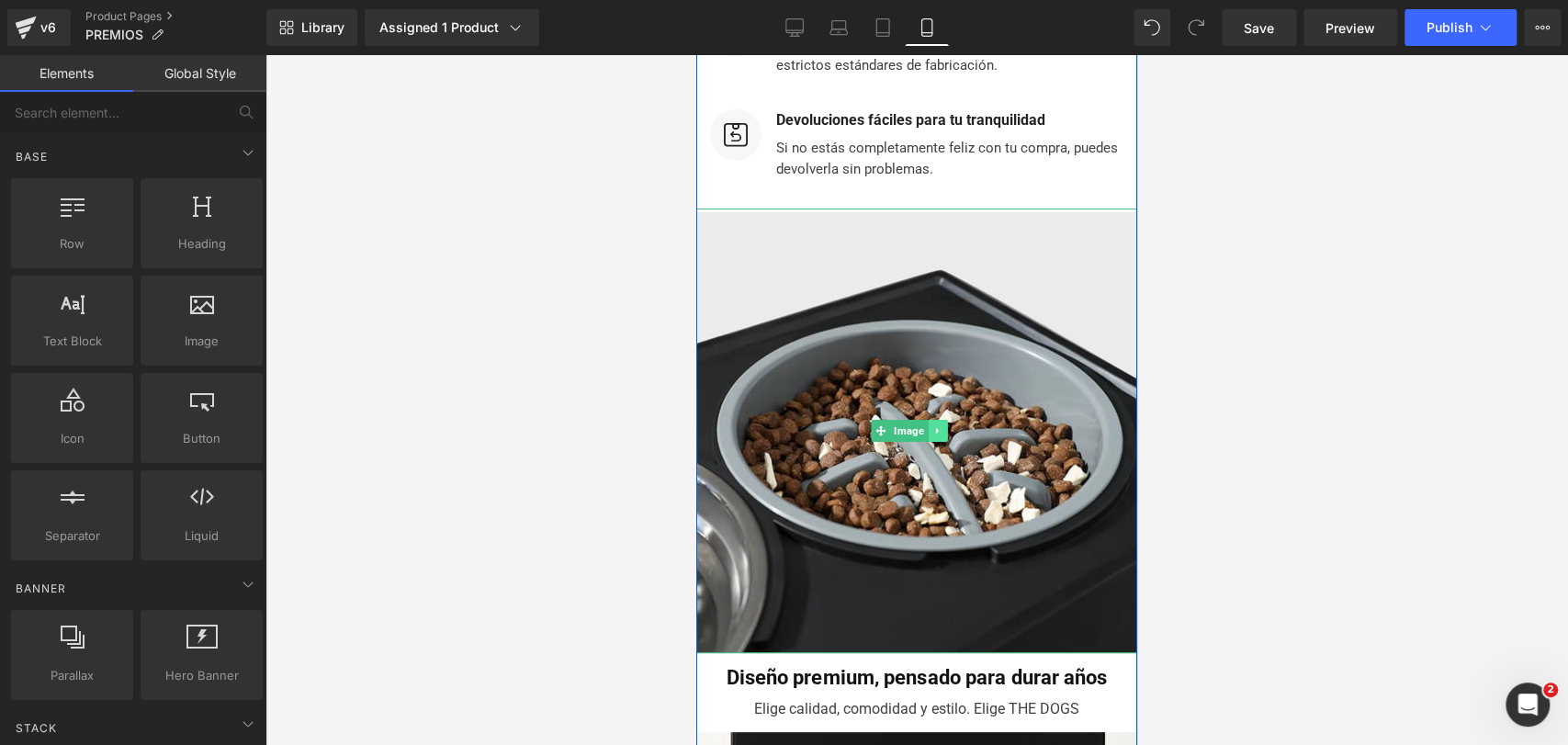
click at [936, 428] on icon at bounding box center [936, 431] width 3 height 7
click at [943, 425] on icon at bounding box center [946, 430] width 10 height 10
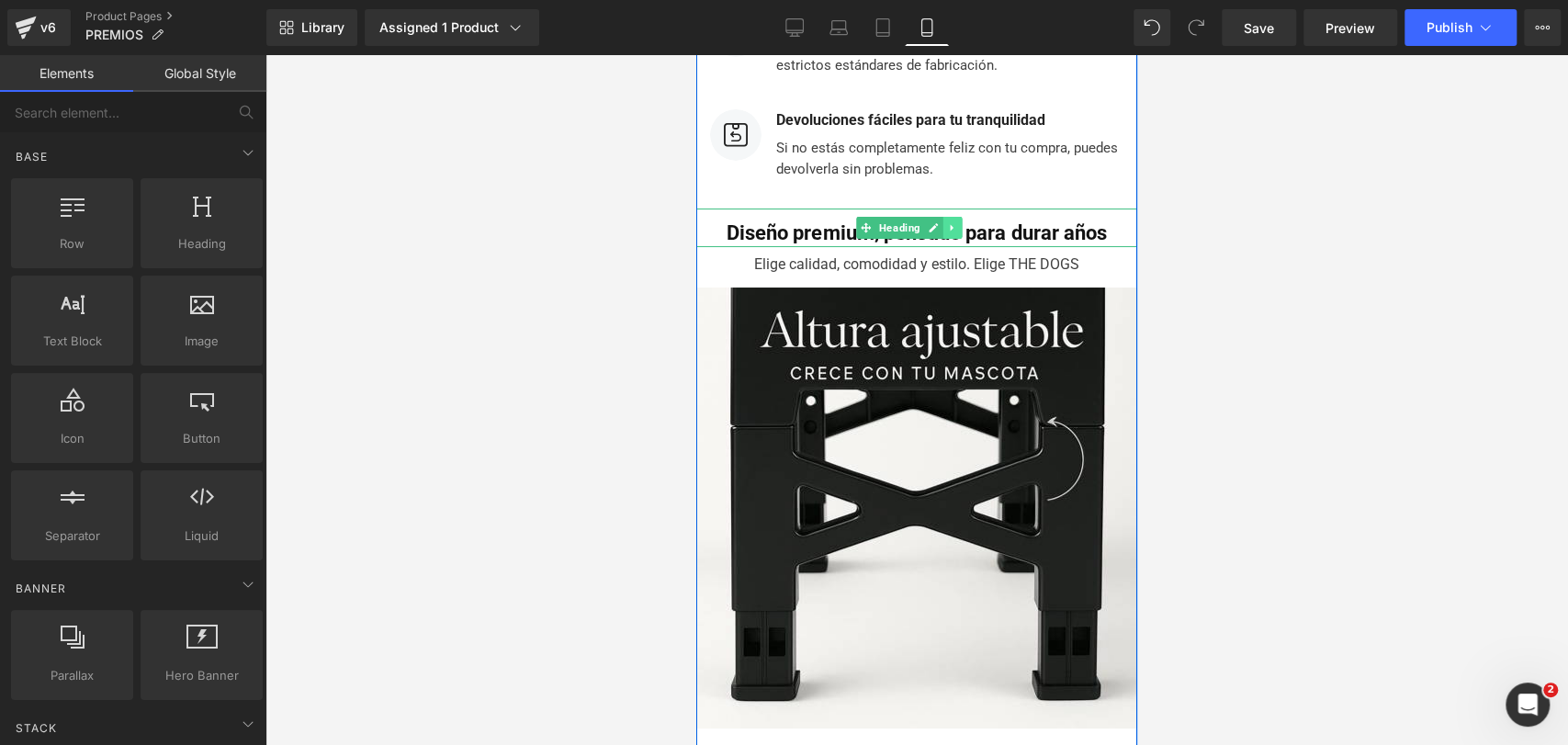
click at [950, 224] on icon at bounding box center [951, 227] width 3 height 7
click at [957, 223] on icon at bounding box center [962, 227] width 10 height 10
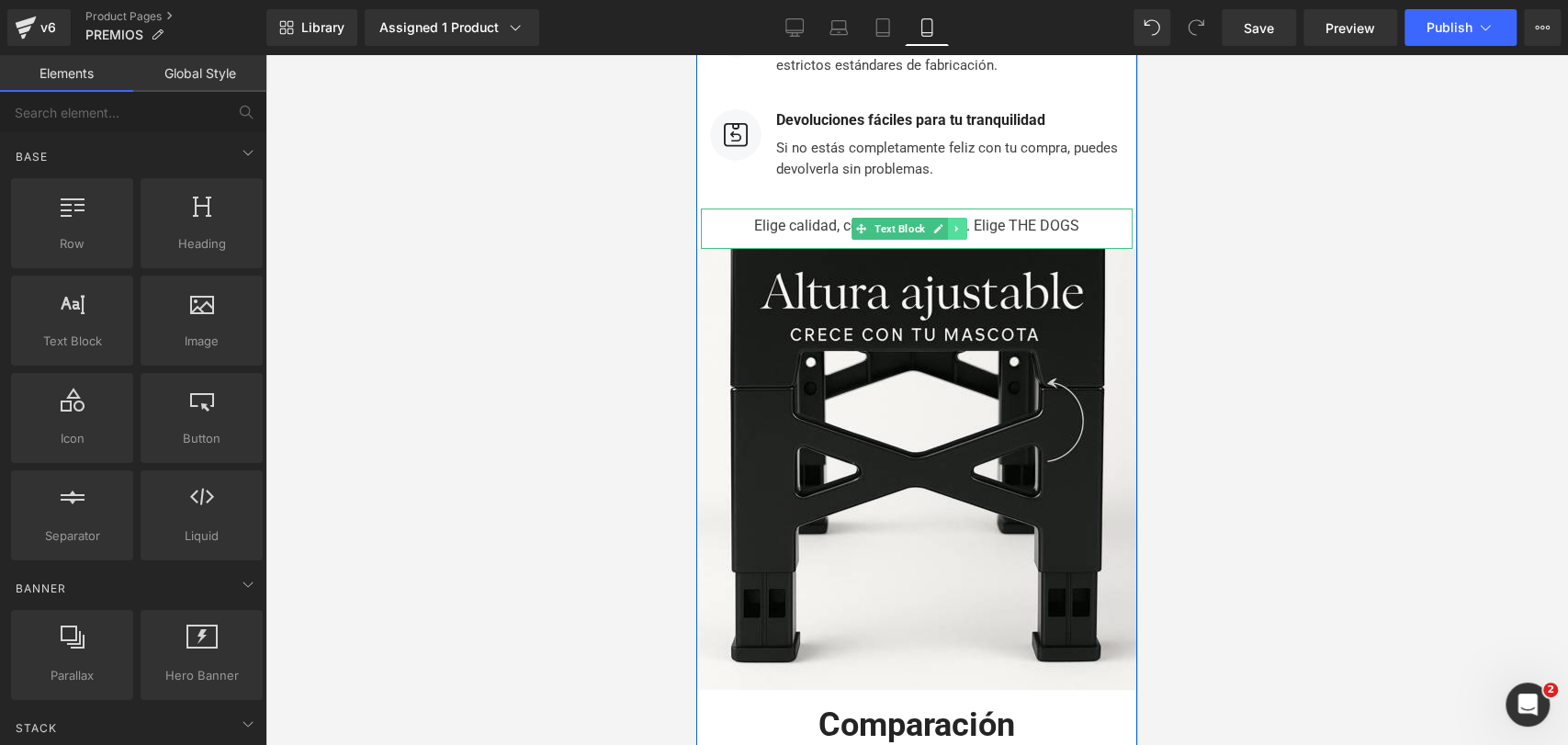
click at [959, 224] on icon at bounding box center [956, 228] width 10 height 11
click at [965, 224] on icon at bounding box center [967, 228] width 10 height 10
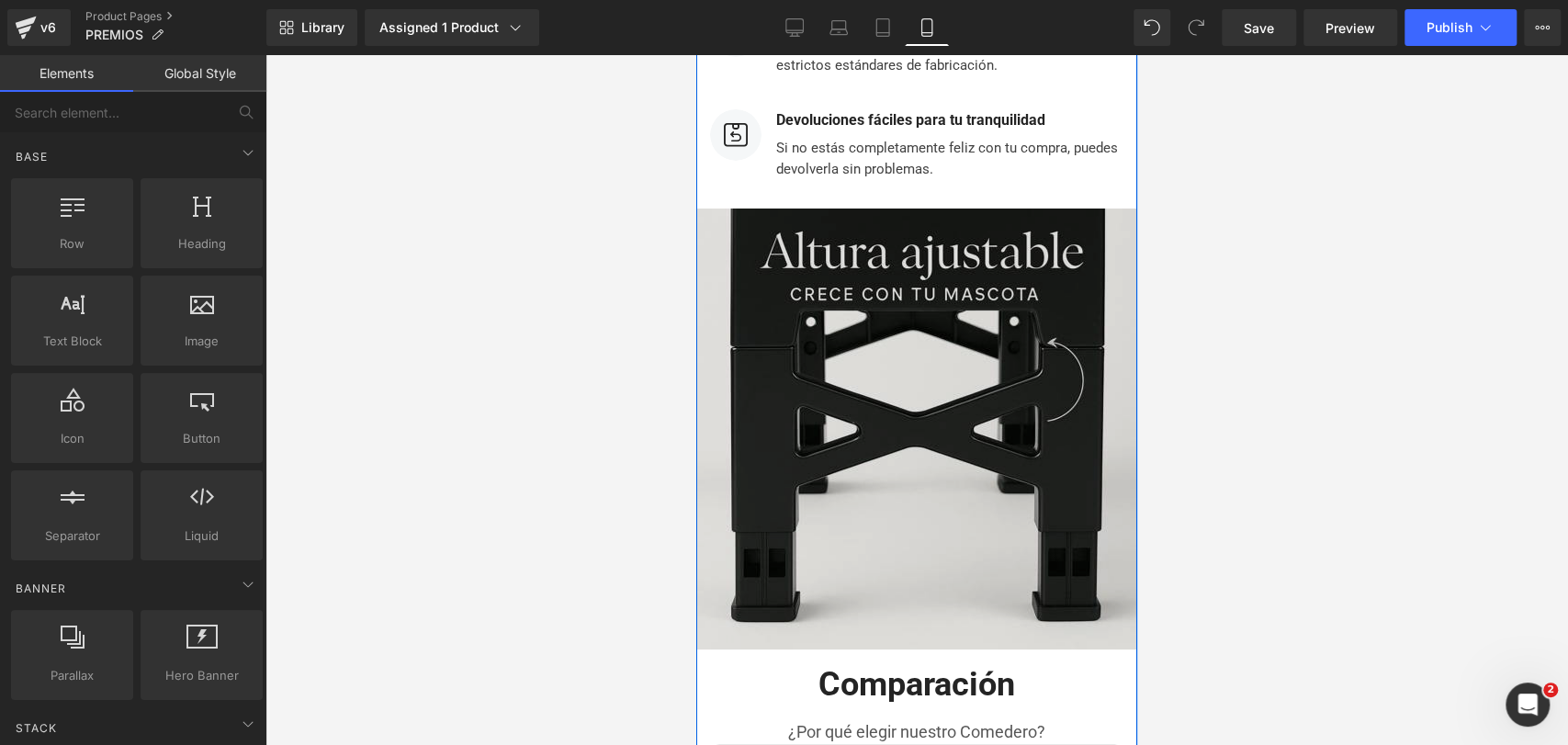
click at [947, 211] on img at bounding box center [917, 429] width 441 height 441
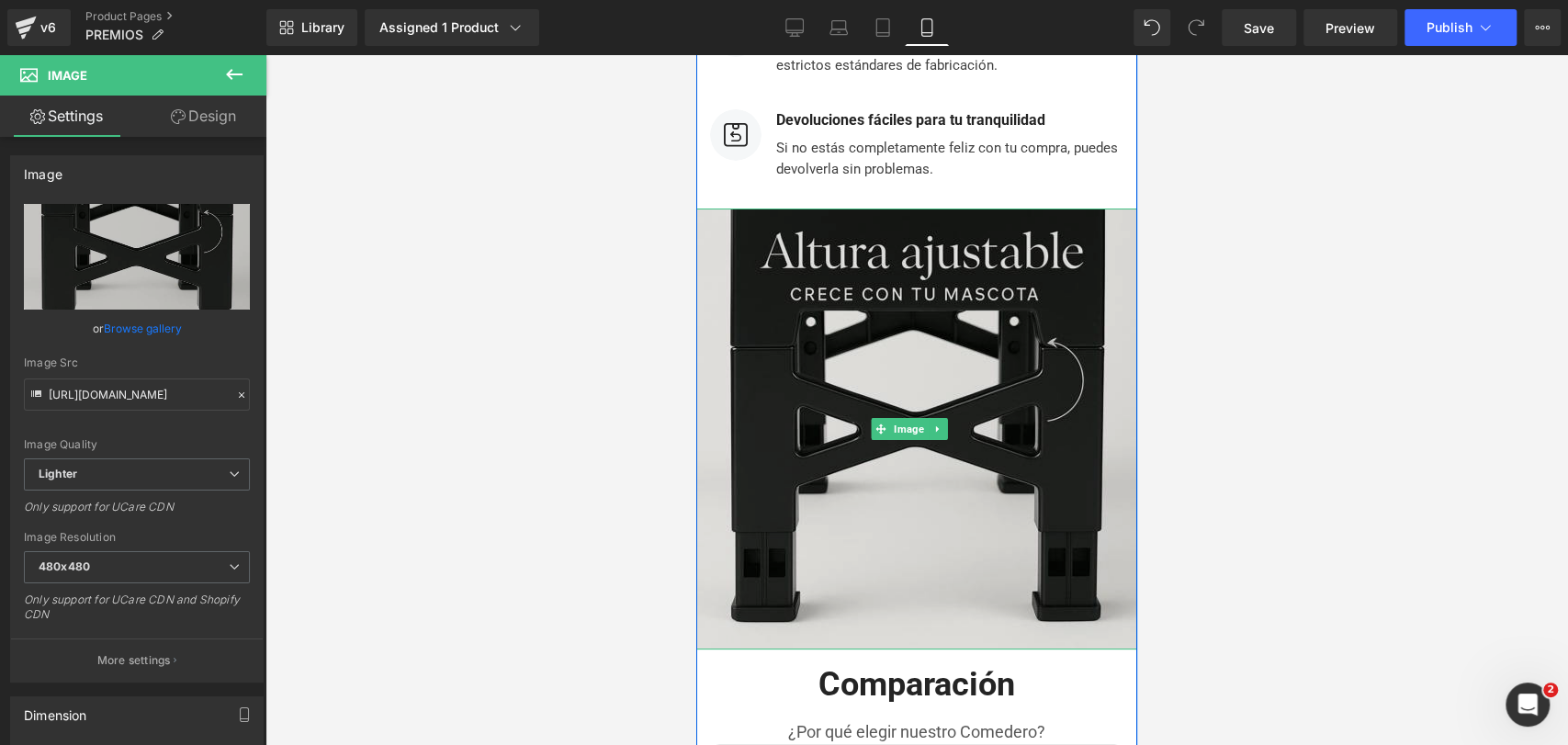
drag, startPoint x: 935, startPoint y: 373, endPoint x: 955, endPoint y: 376, distance: 20.2
click at [955, 376] on div "Image" at bounding box center [917, 429] width 441 height 441
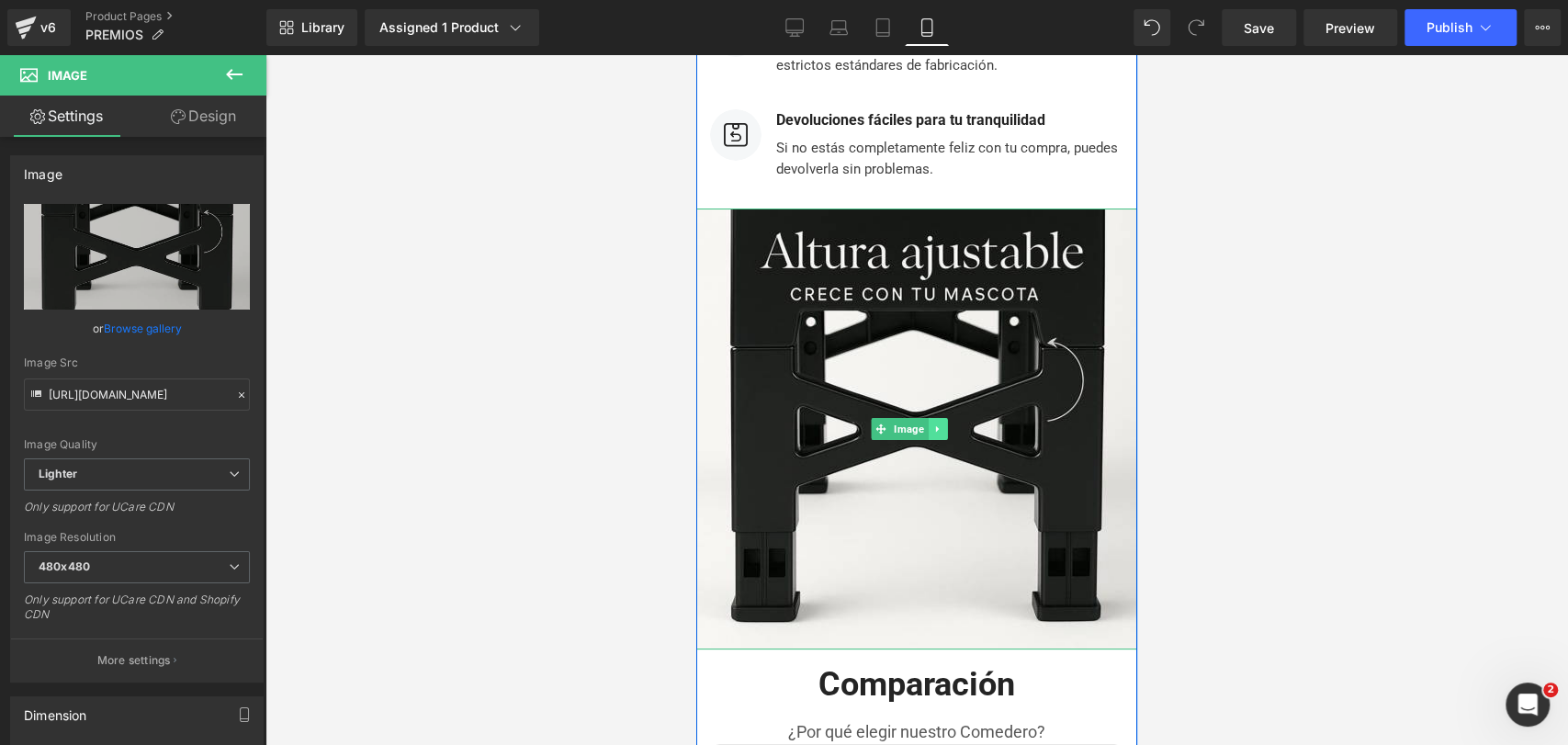
click at [944, 418] on link at bounding box center [937, 428] width 20 height 22
click at [950, 418] on link at bounding box center [947, 428] width 20 height 22
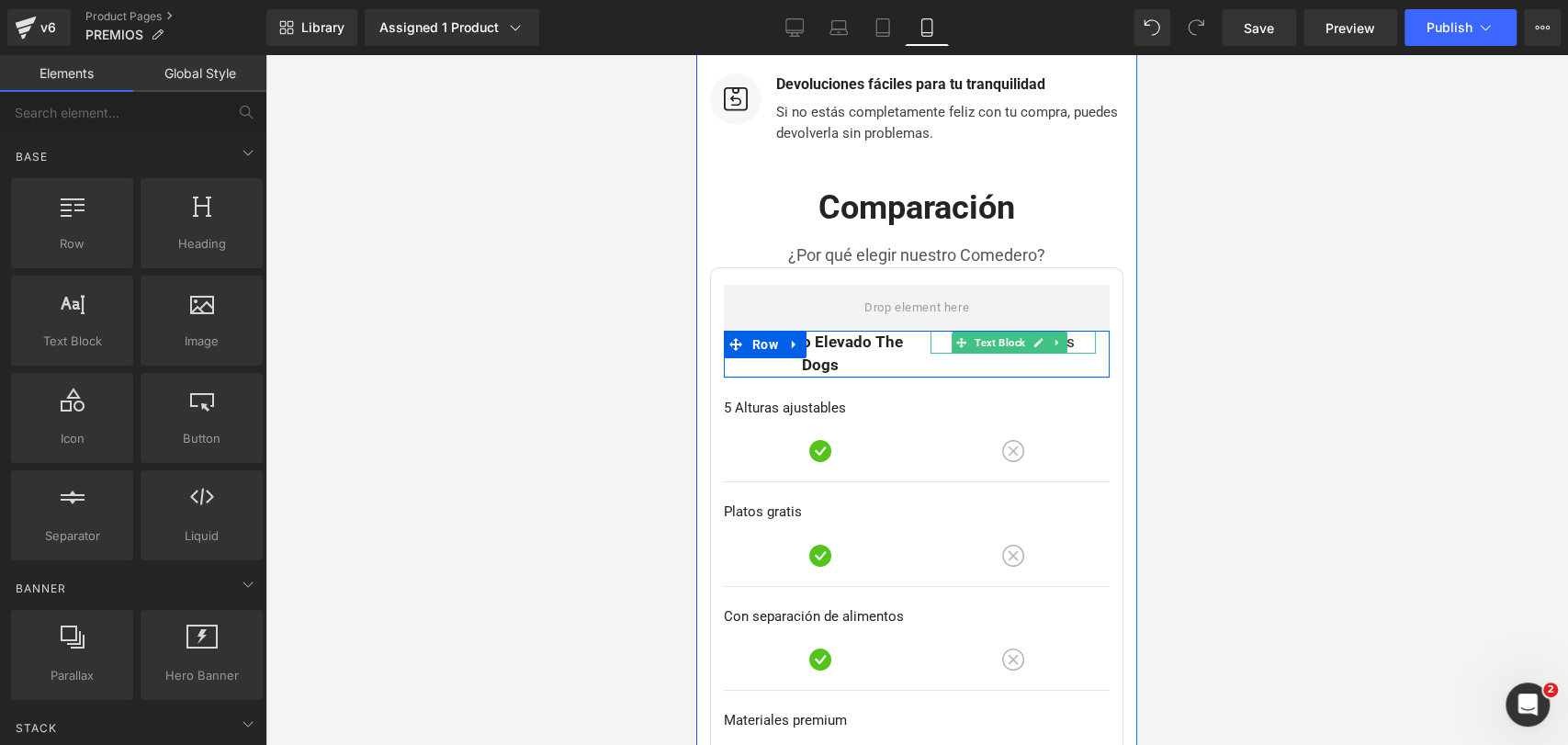
scroll to position [4648, 0]
click at [839, 341] on link at bounding box center [845, 352] width 20 height 22
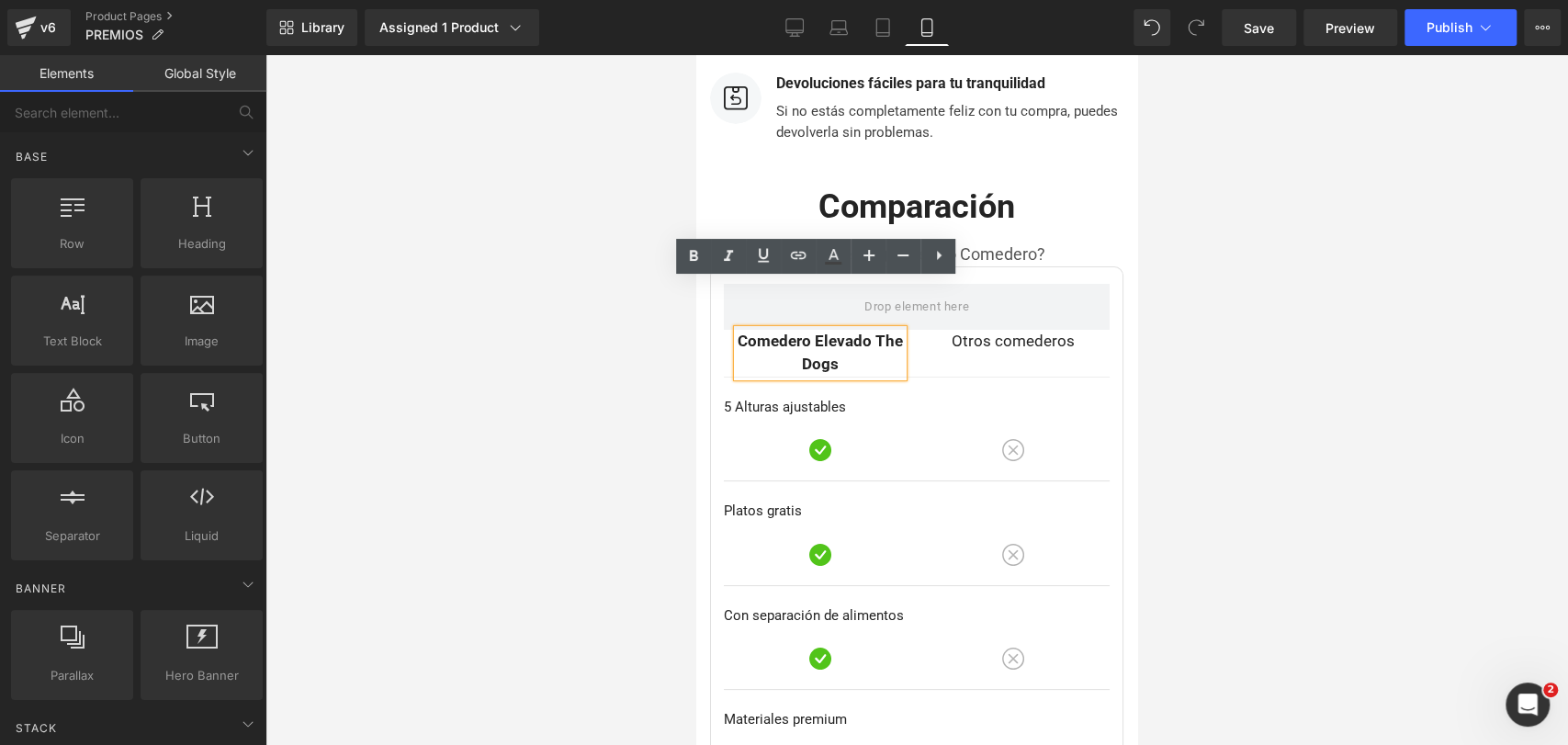
click at [842, 329] on p "Comedero Elevado The Dogs" at bounding box center [820, 353] width 166 height 47
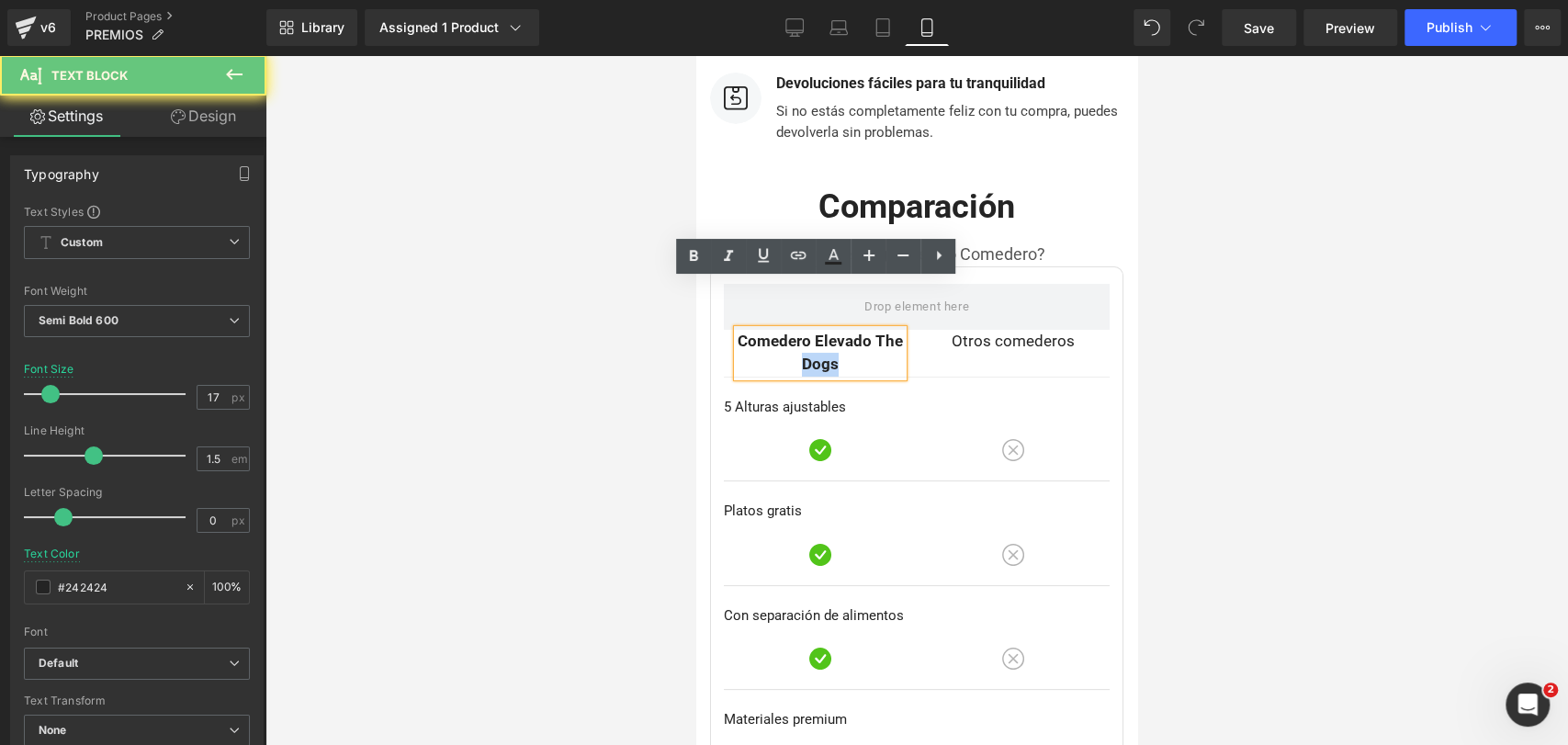
click at [842, 329] on p "Comedero Elevado The Dogs" at bounding box center [820, 353] width 166 height 47
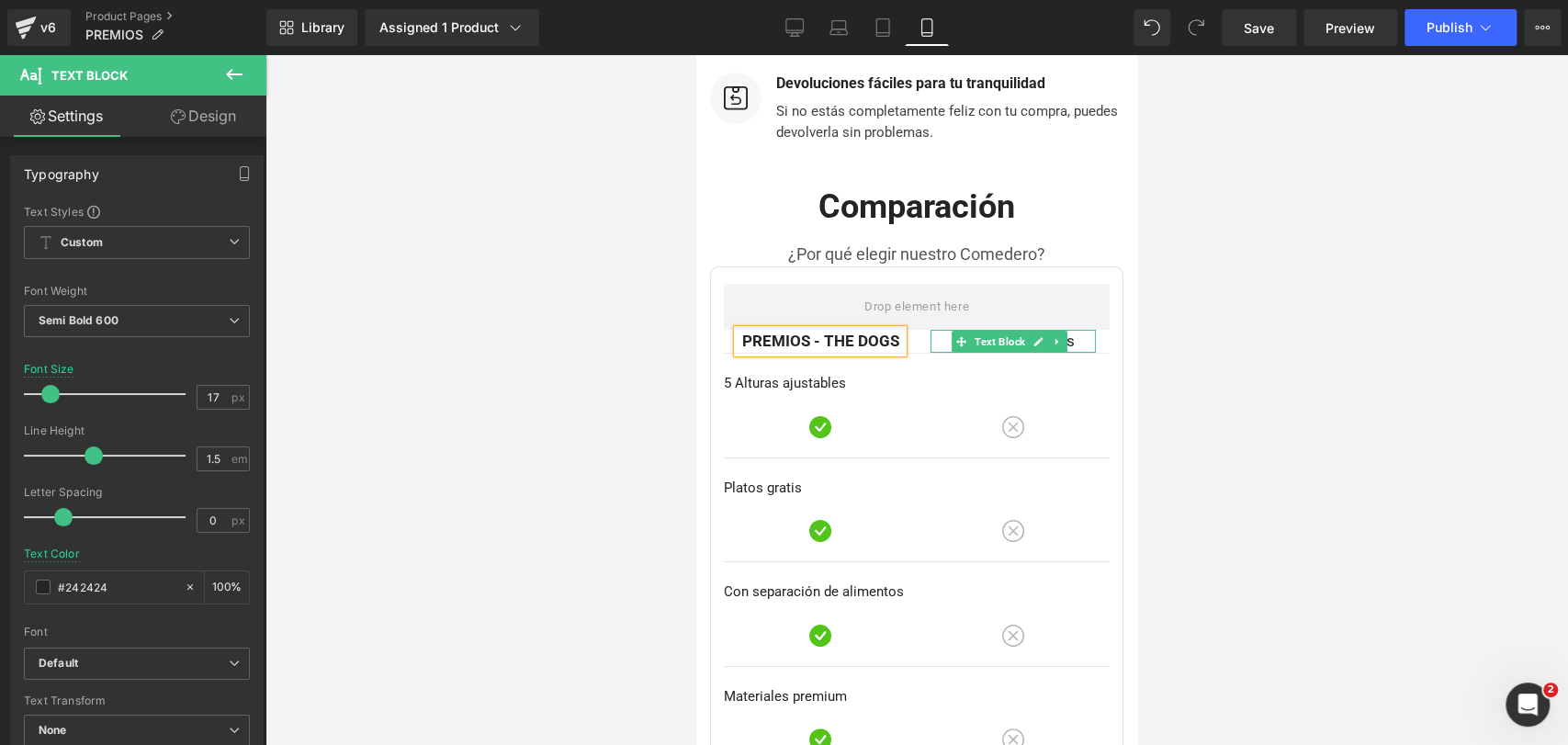
click at [1072, 329] on p "Otros comederos" at bounding box center [1013, 341] width 166 height 24
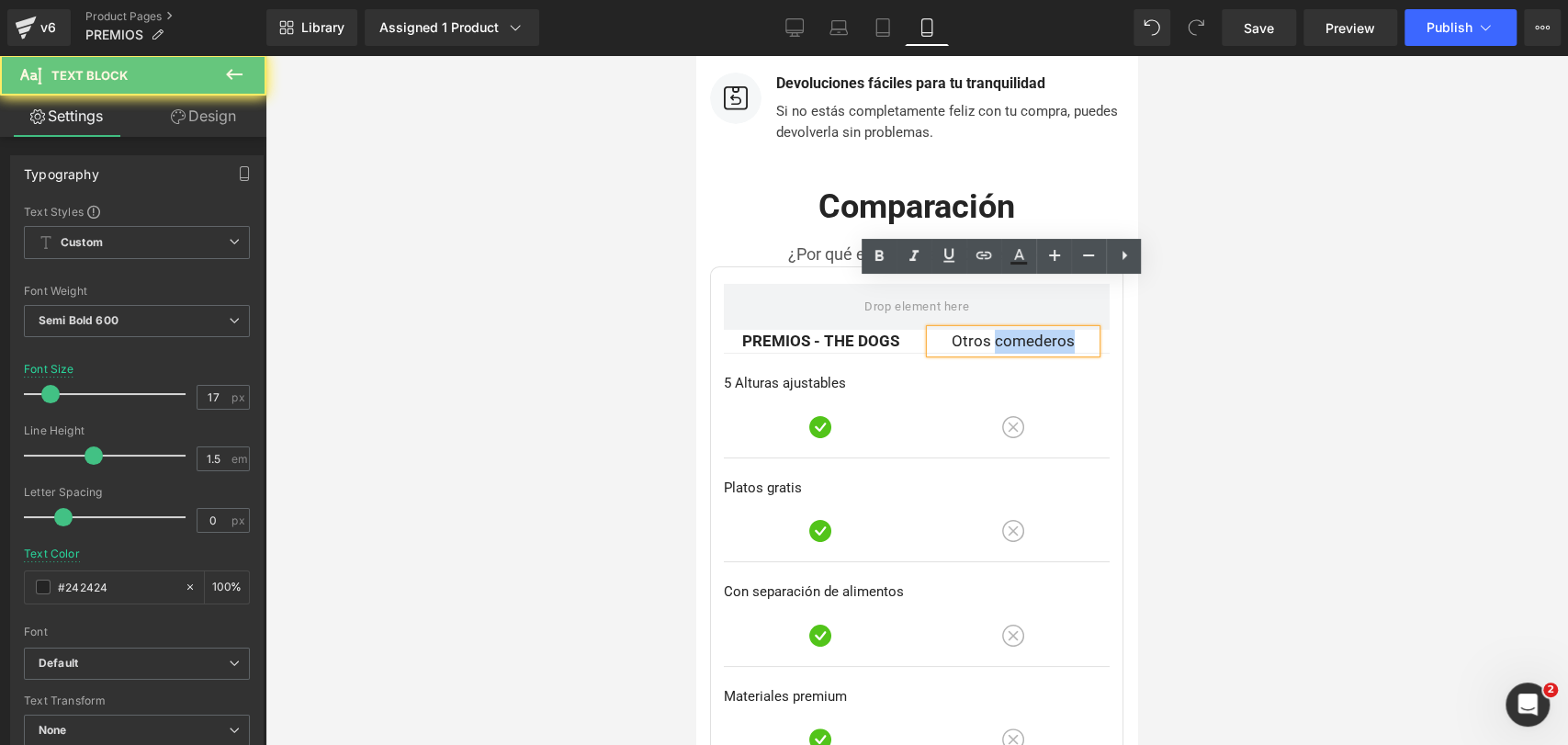
drag, startPoint x: 986, startPoint y: 294, endPoint x: 1078, endPoint y: 284, distance: 92.5
click at [1078, 329] on p "Otros comederos" at bounding box center [1013, 341] width 166 height 24
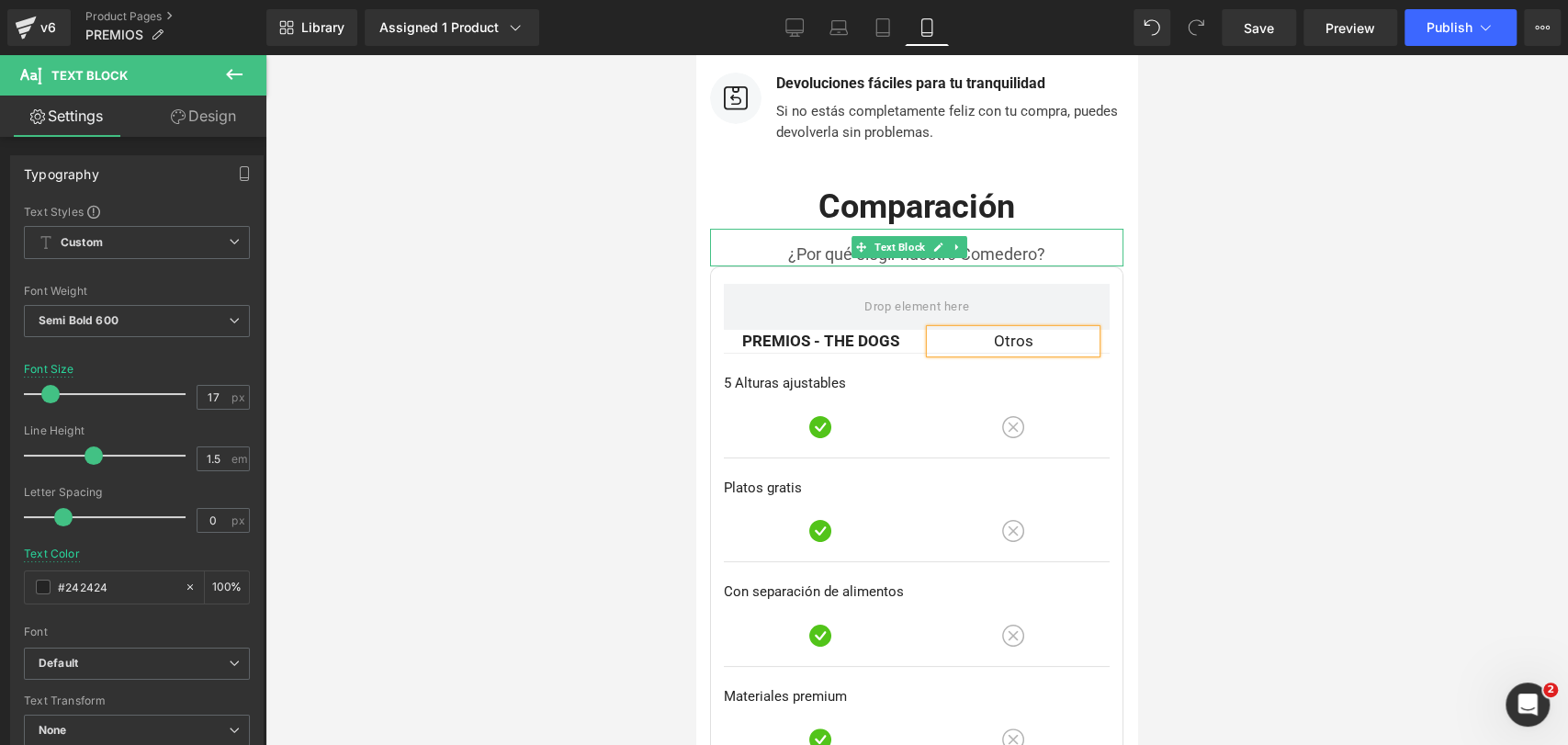
click at [994, 241] on p "¿Por qué elegir nuestro Comedero?" at bounding box center [917, 253] width 414 height 25
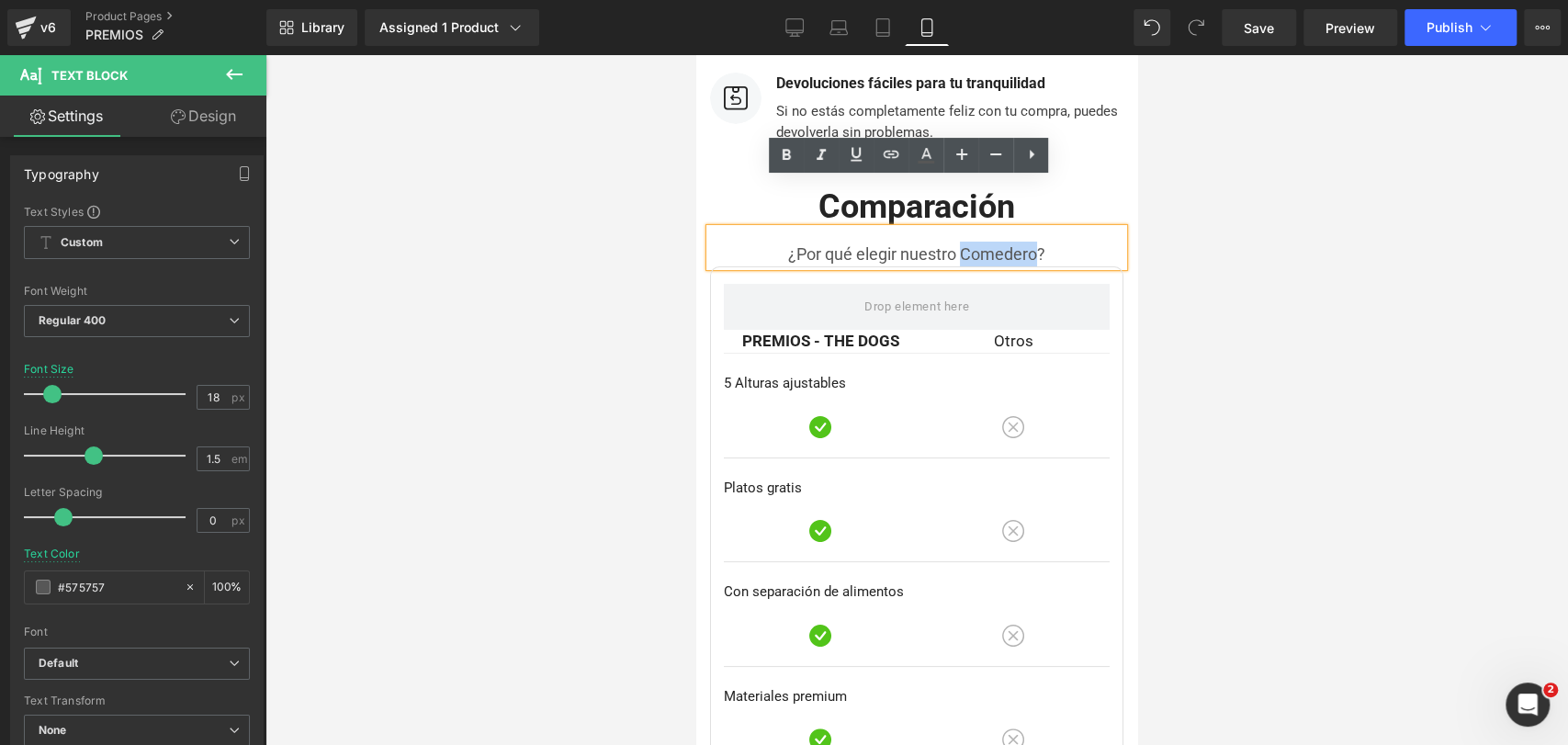
drag, startPoint x: 957, startPoint y: 207, endPoint x: 1027, endPoint y: 207, distance: 70.0
click at [1027, 241] on p "¿Por qué elegir nuestro Comedero?" at bounding box center [917, 253] width 414 height 25
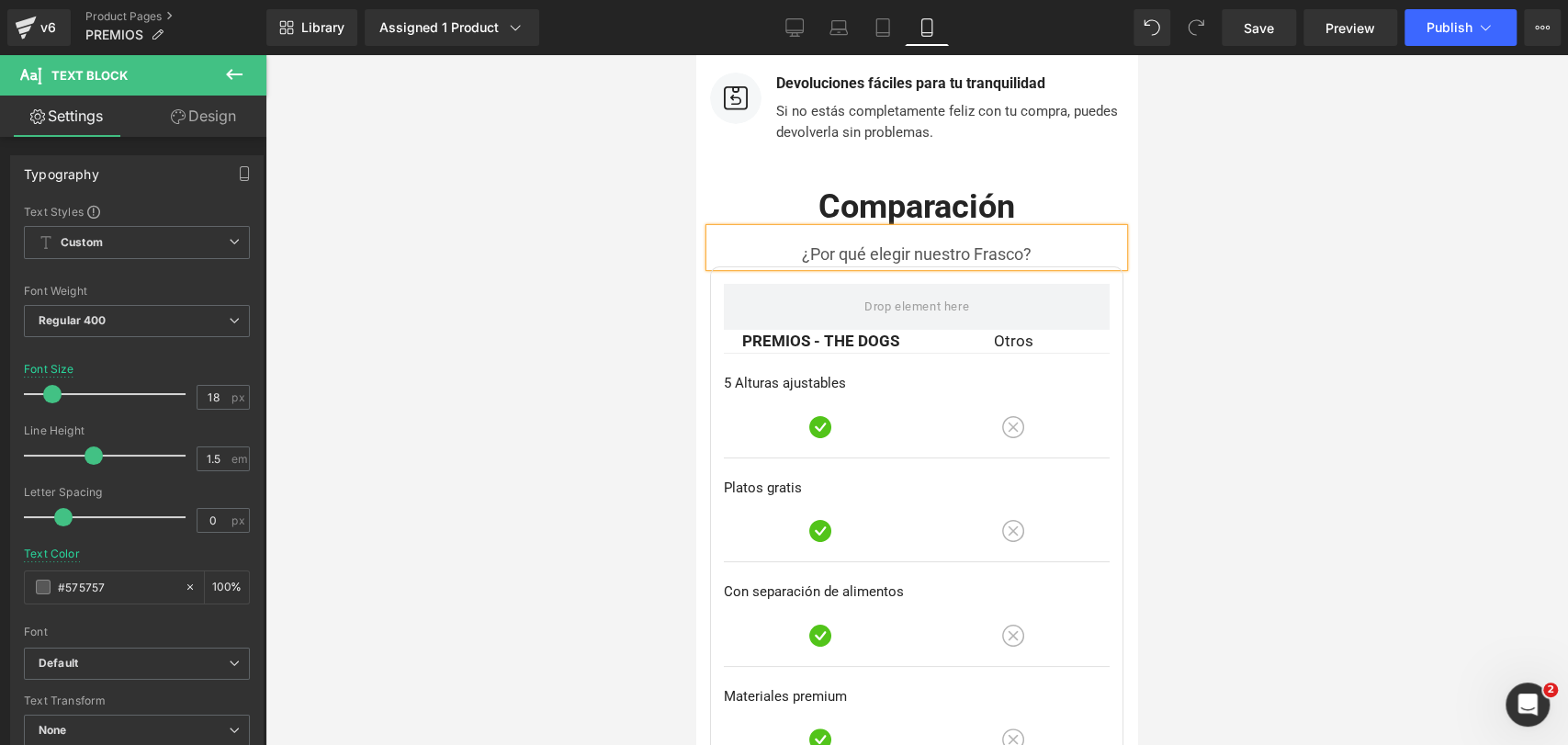
click at [1182, 241] on div at bounding box center [917, 399] width 1302 height 689
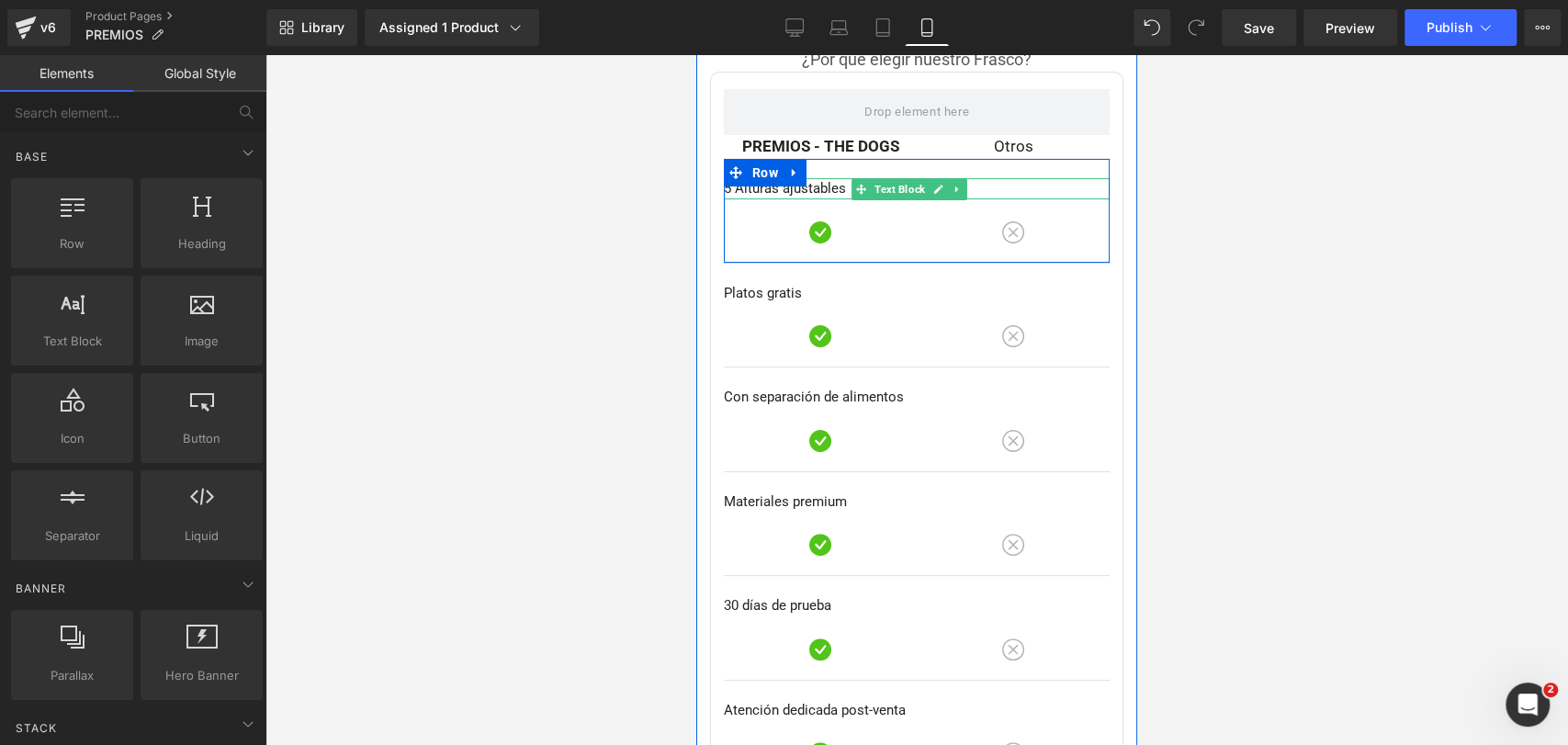
scroll to position [4843, 0]
click at [782, 177] on p "5 Alturas ajustables" at bounding box center [916, 188] width 385 height 22
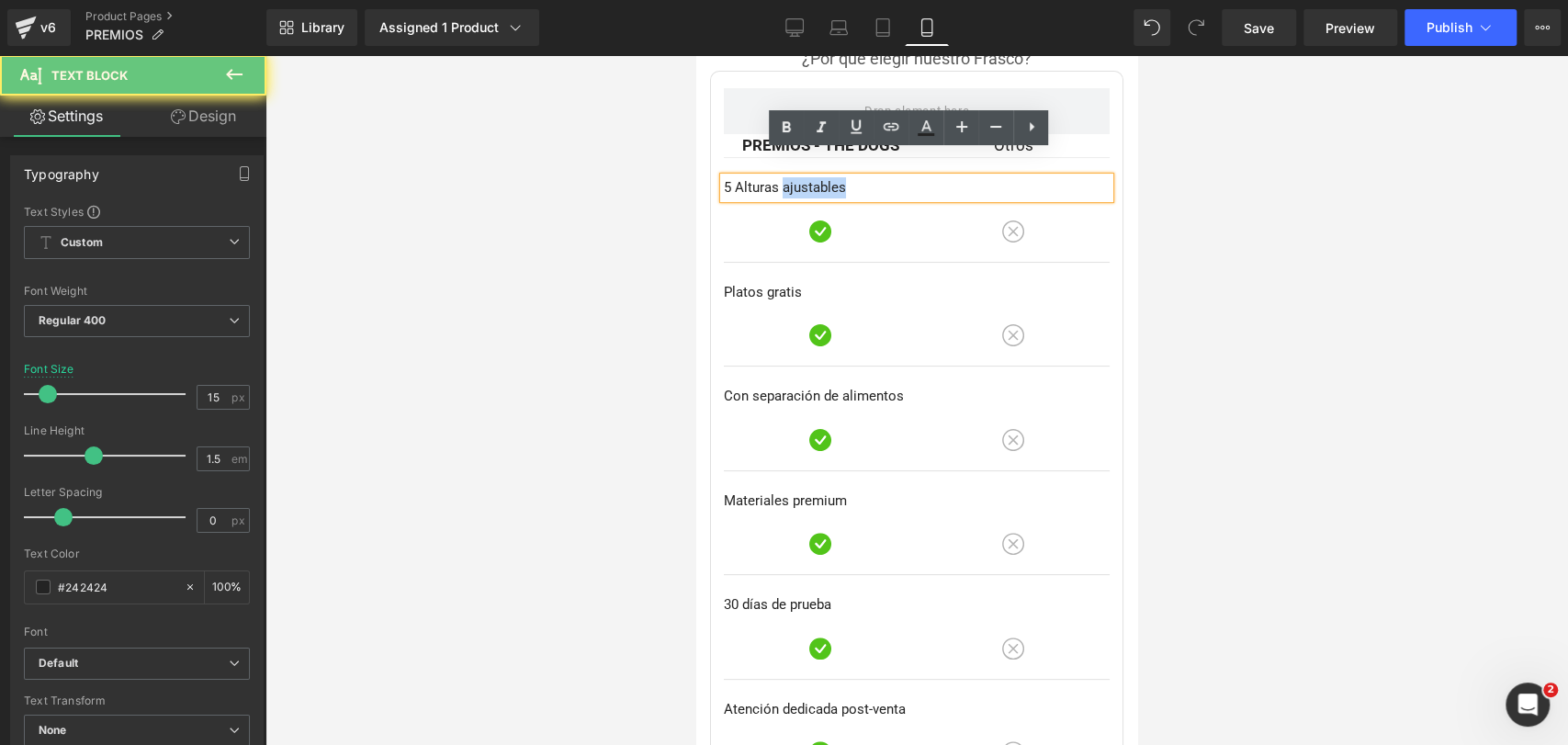
click at [782, 177] on p "5 Alturas ajustables" at bounding box center [916, 188] width 385 height 22
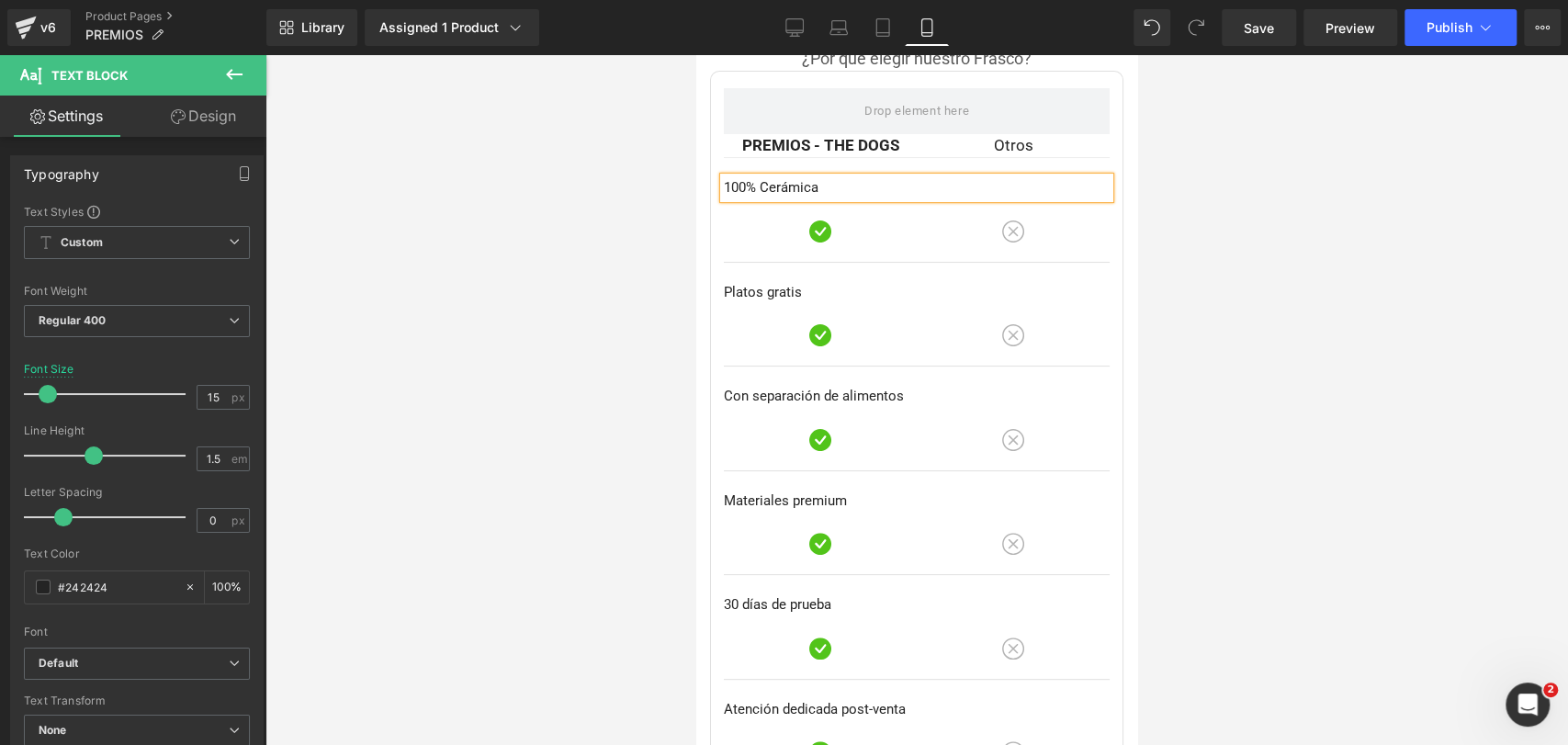
click at [1293, 315] on div at bounding box center [917, 399] width 1302 height 689
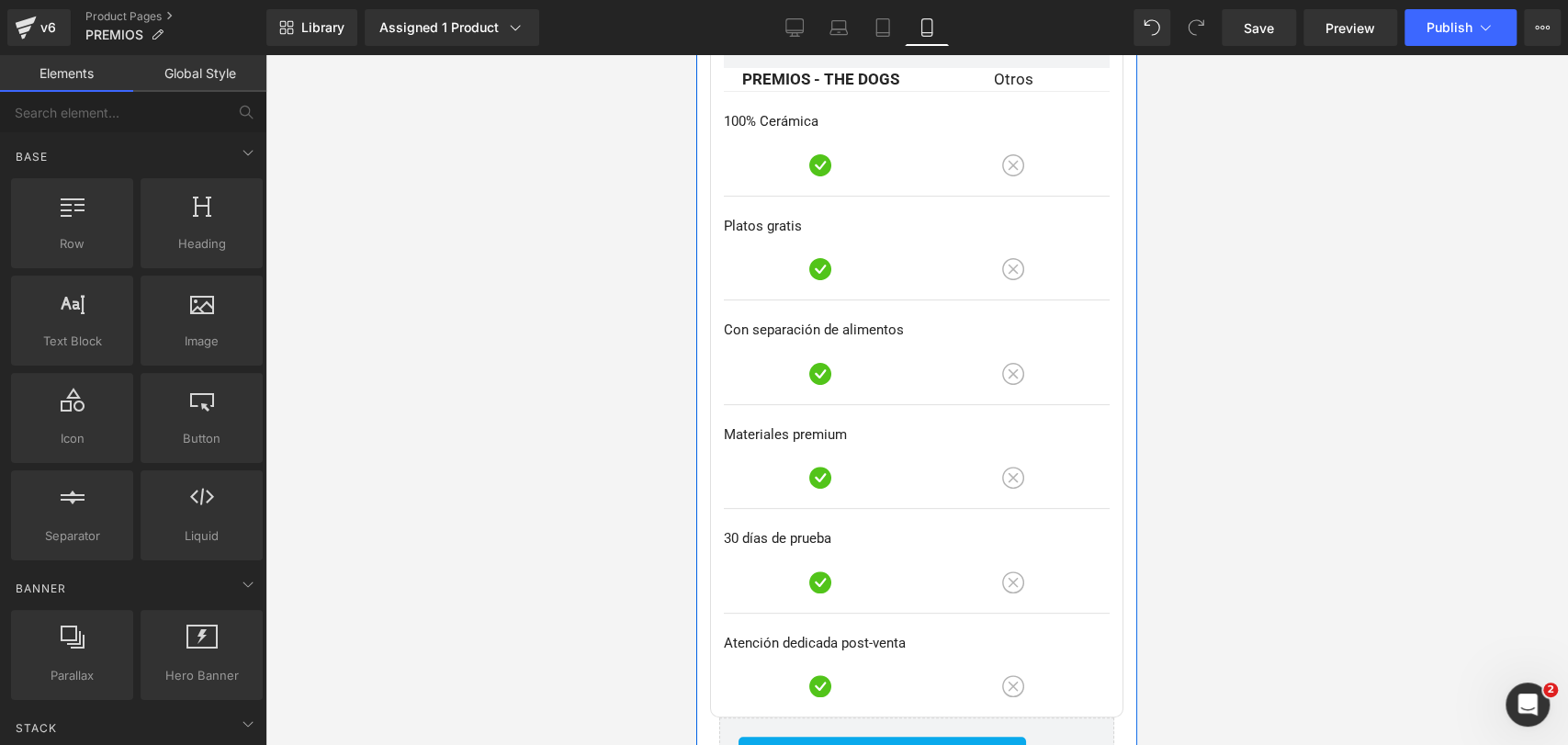
scroll to position [4881, 0]
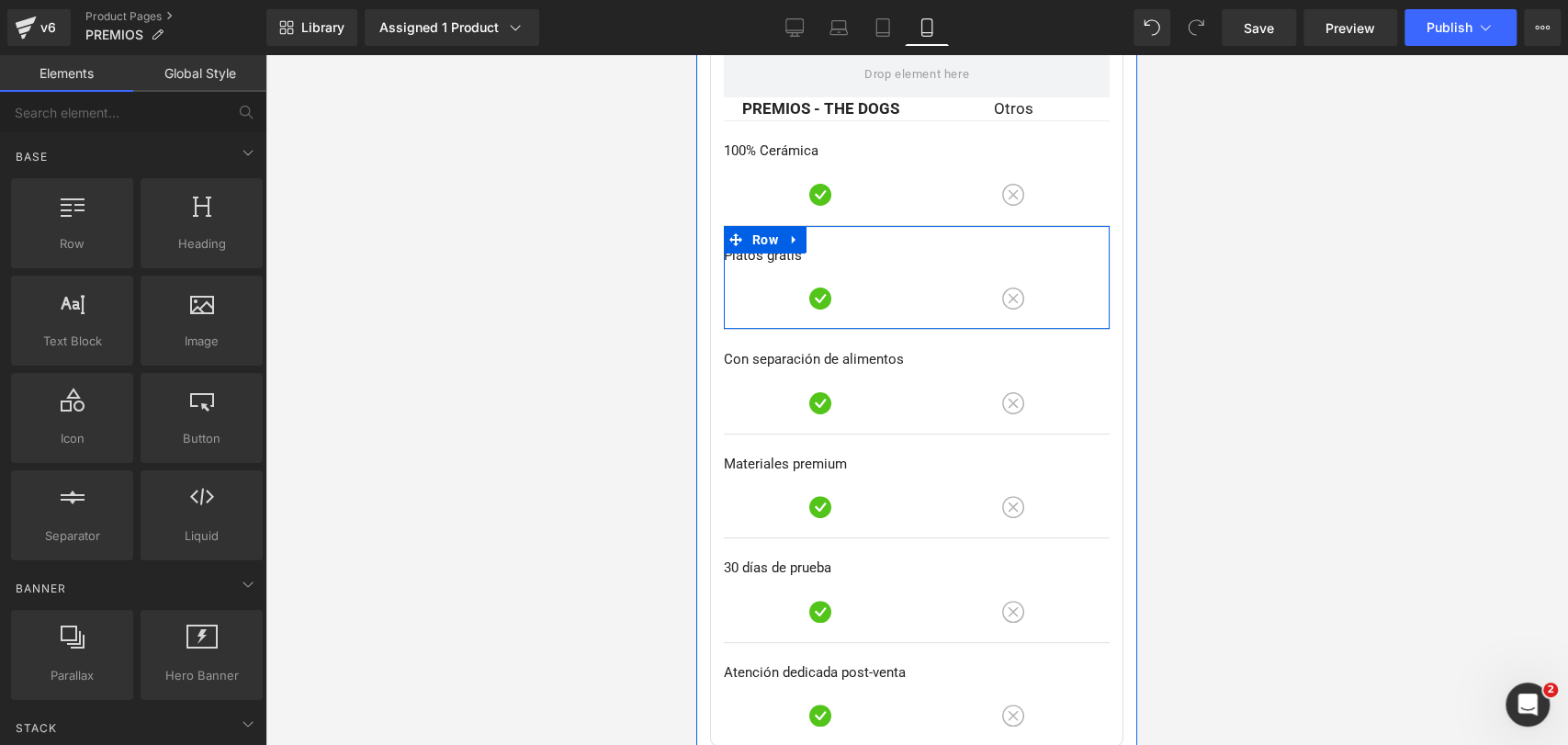
click at [696, 55] on div at bounding box center [696, 55] width 0 height 0
click at [751, 245] on p "Platos gratis" at bounding box center [916, 256] width 385 height 22
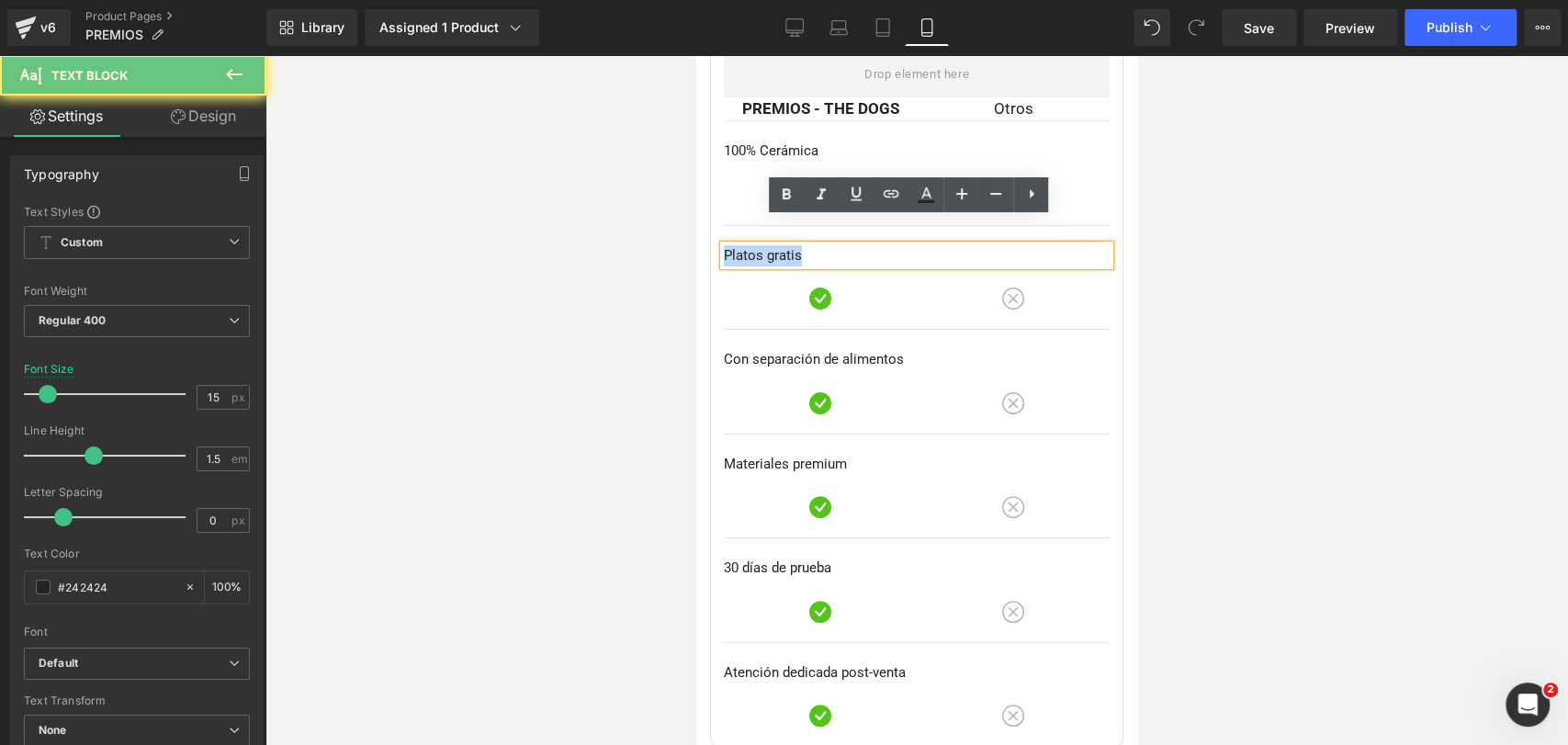
click at [751, 245] on p "Platos gratis" at bounding box center [916, 256] width 385 height 22
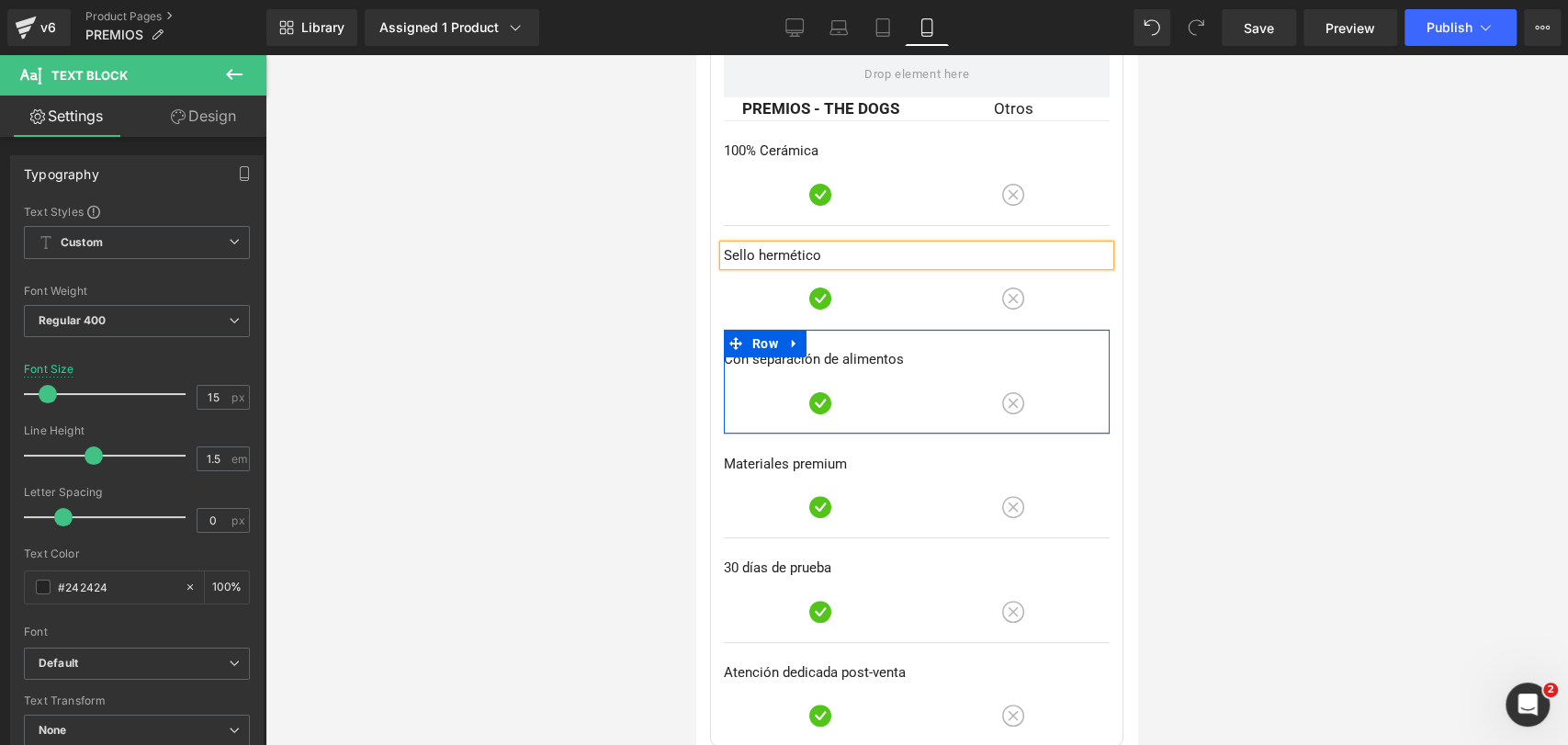
click at [762, 349] on p "Con separación de alimentos" at bounding box center [916, 360] width 385 height 22
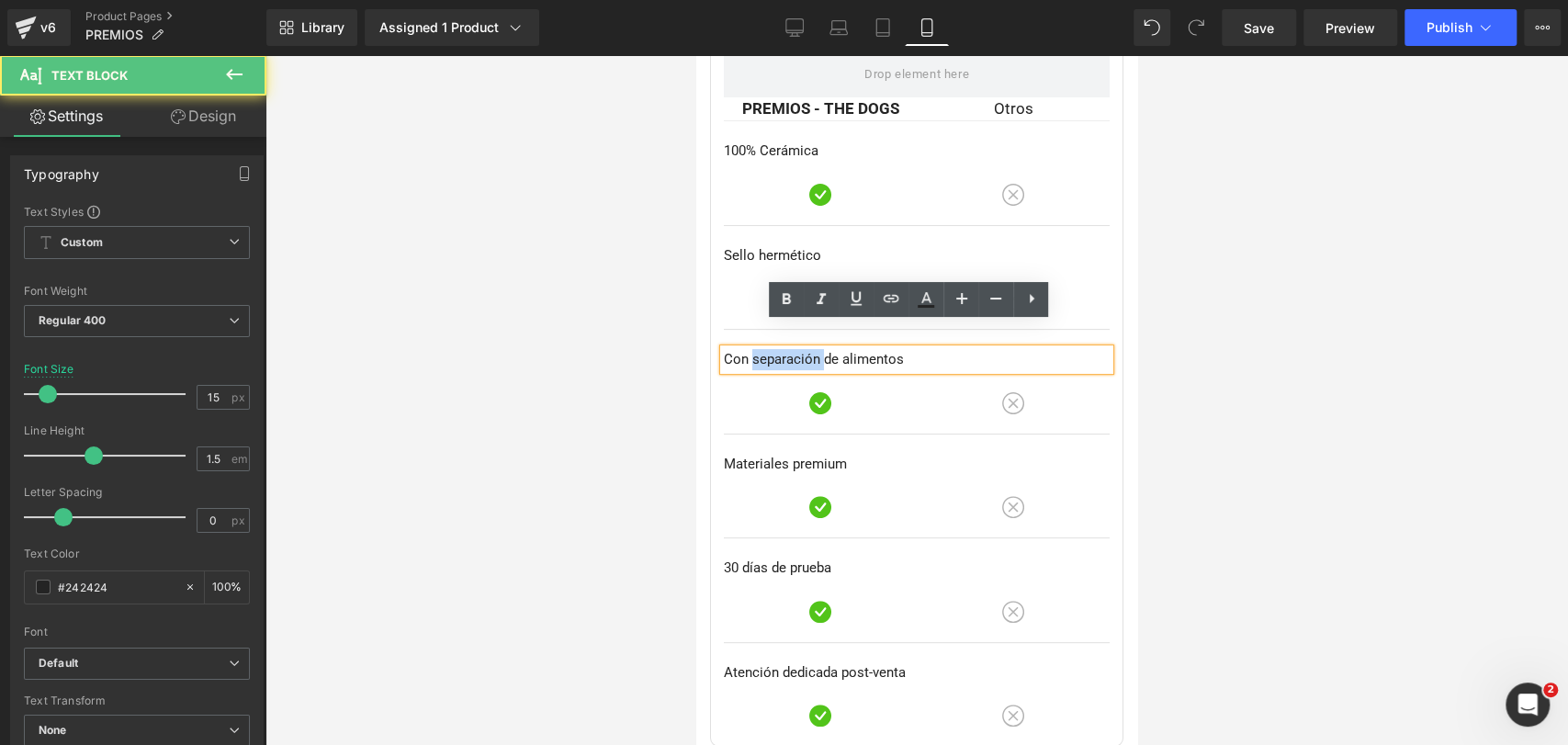
click at [762, 349] on p "Con separación de alimentos" at bounding box center [916, 360] width 385 height 22
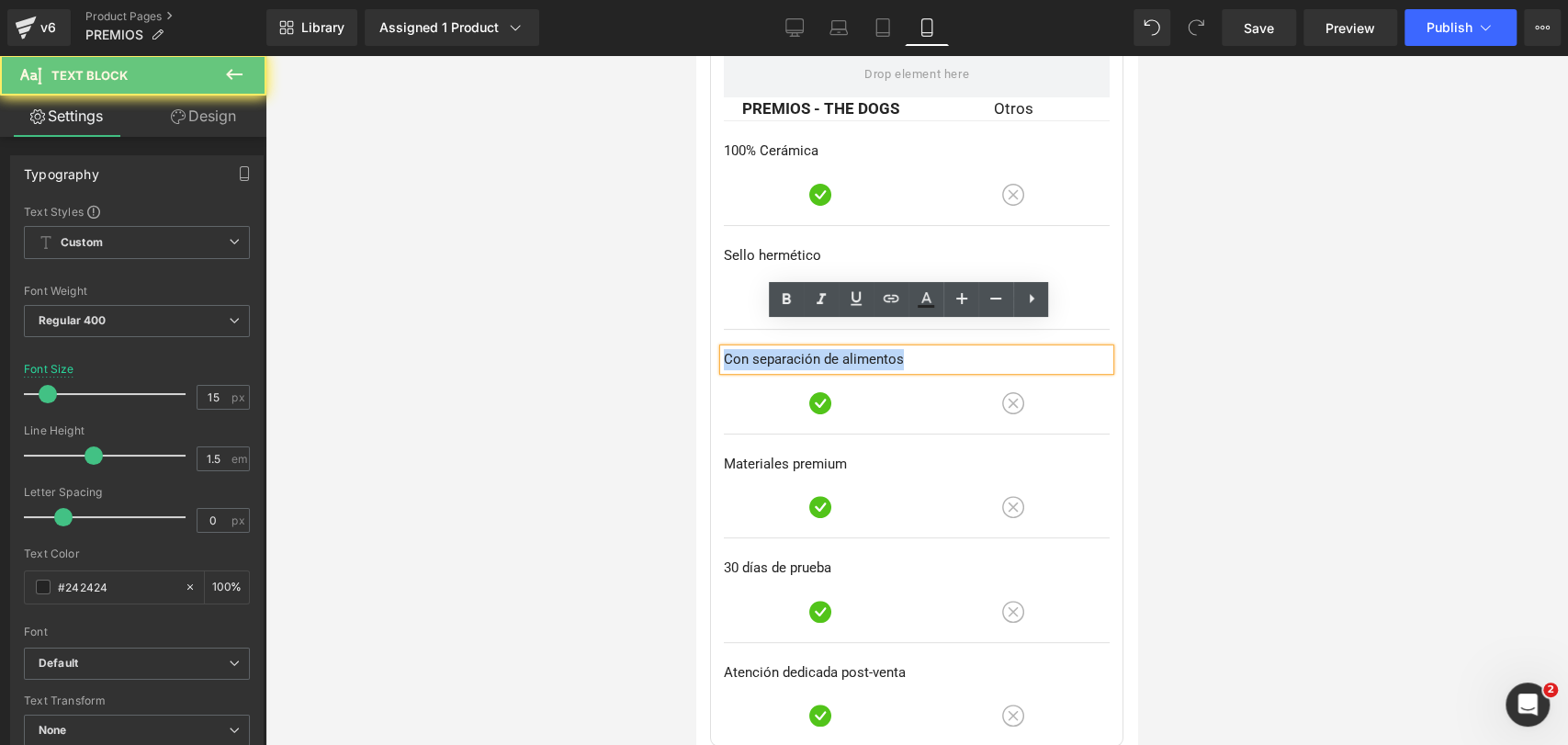
click at [762, 349] on p "Con separación de alimentos" at bounding box center [916, 360] width 385 height 22
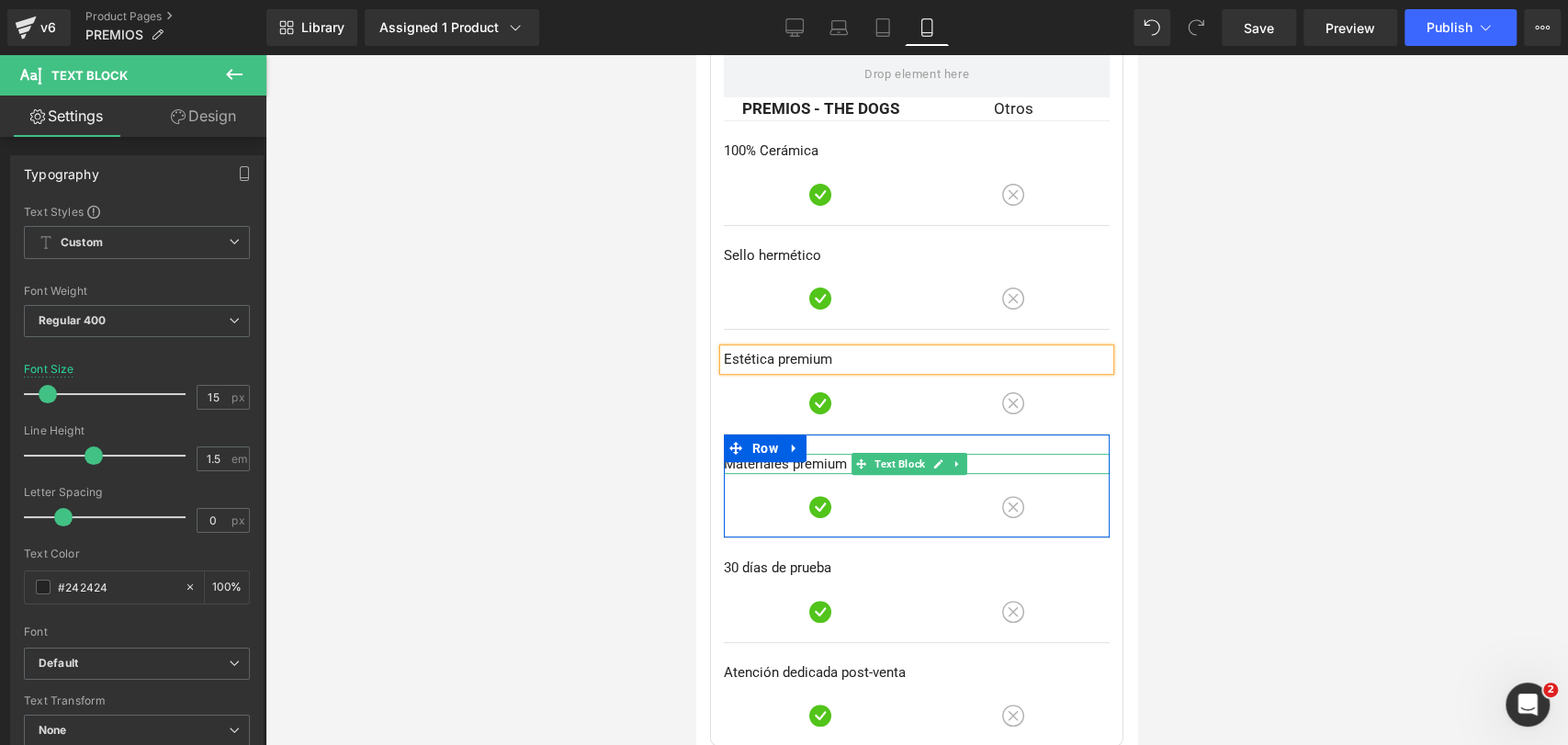
click at [764, 454] on p "Materiales premium" at bounding box center [916, 465] width 385 height 22
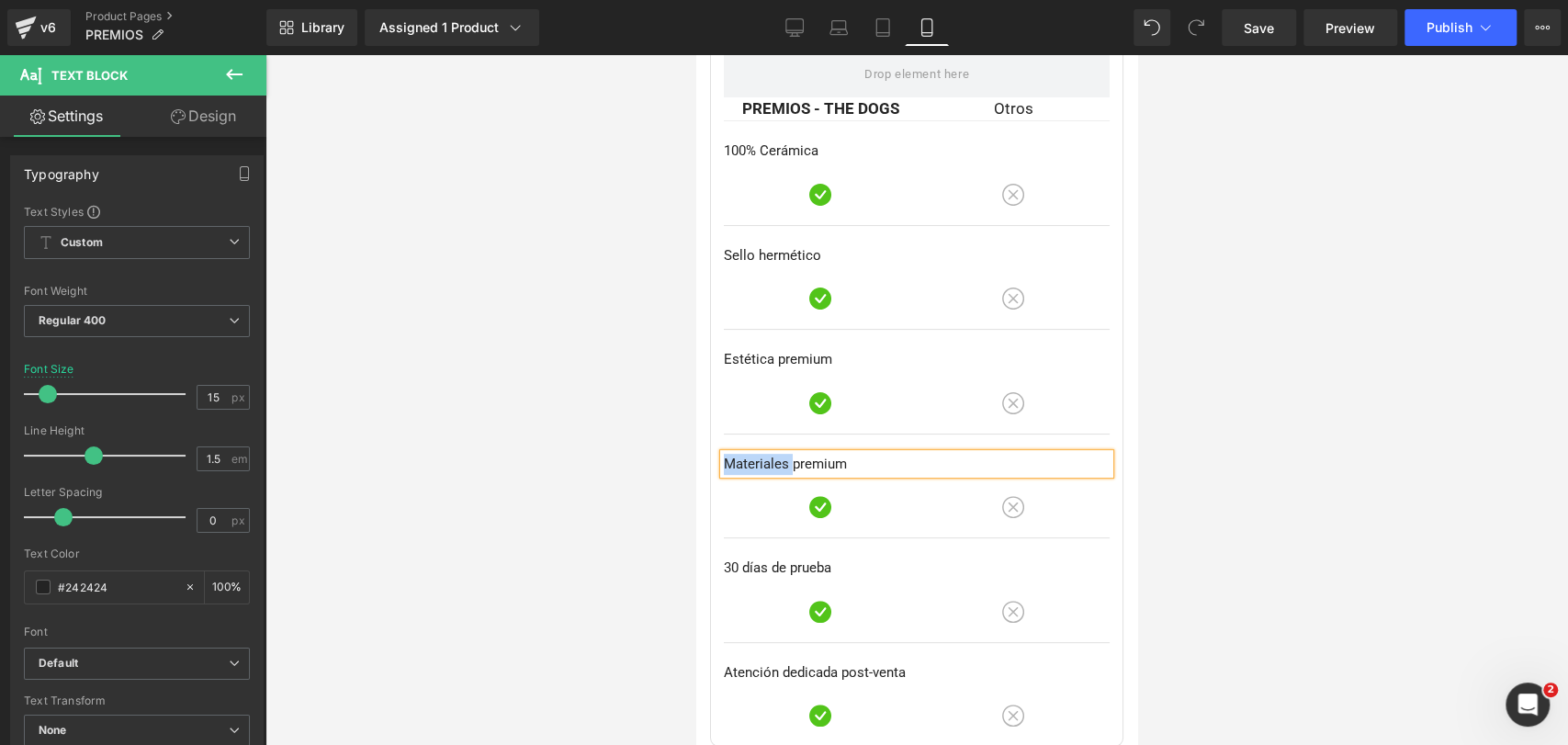
click at [764, 454] on p "Materiales premium" at bounding box center [916, 465] width 385 height 22
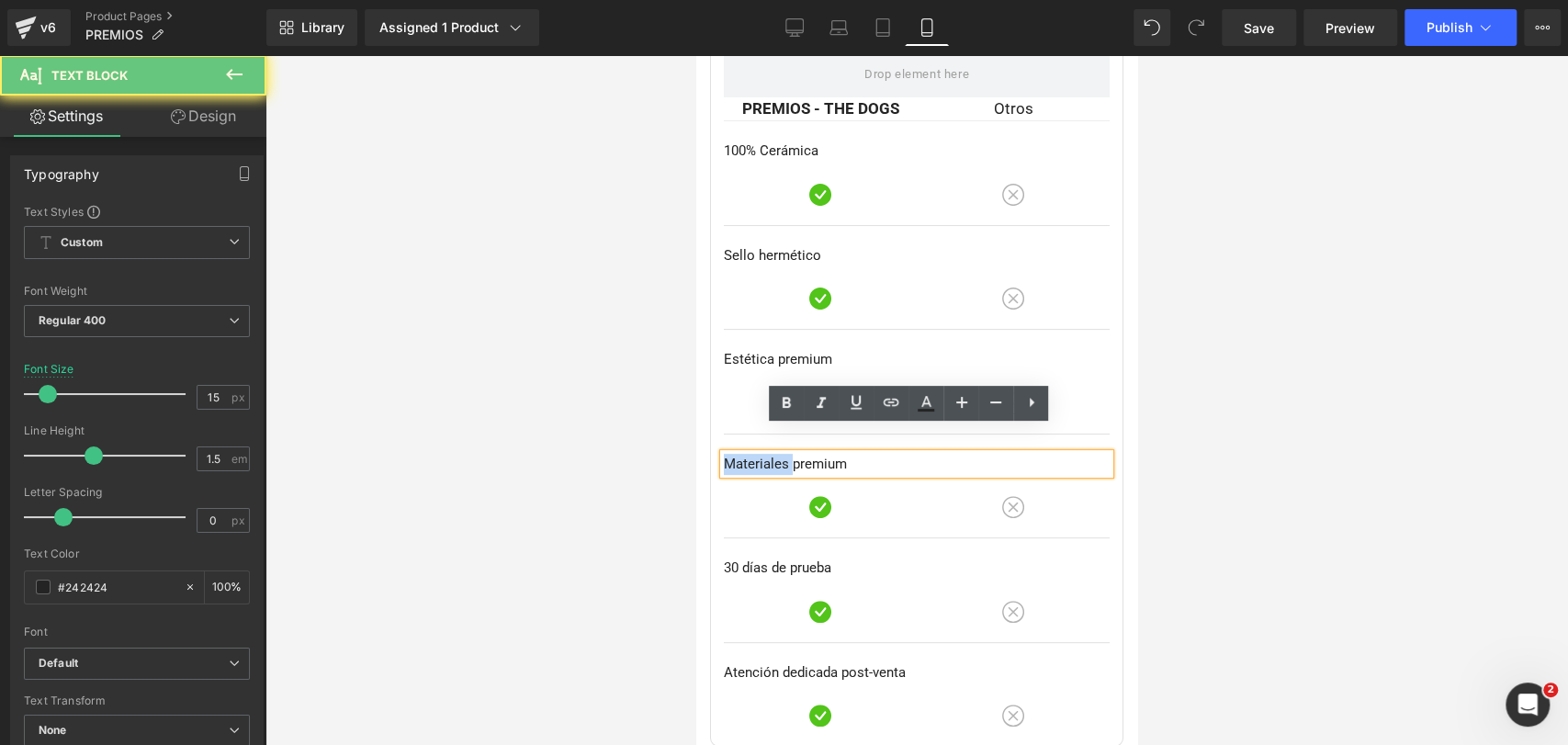
click at [764, 454] on p "Materiales premium" at bounding box center [916, 465] width 385 height 22
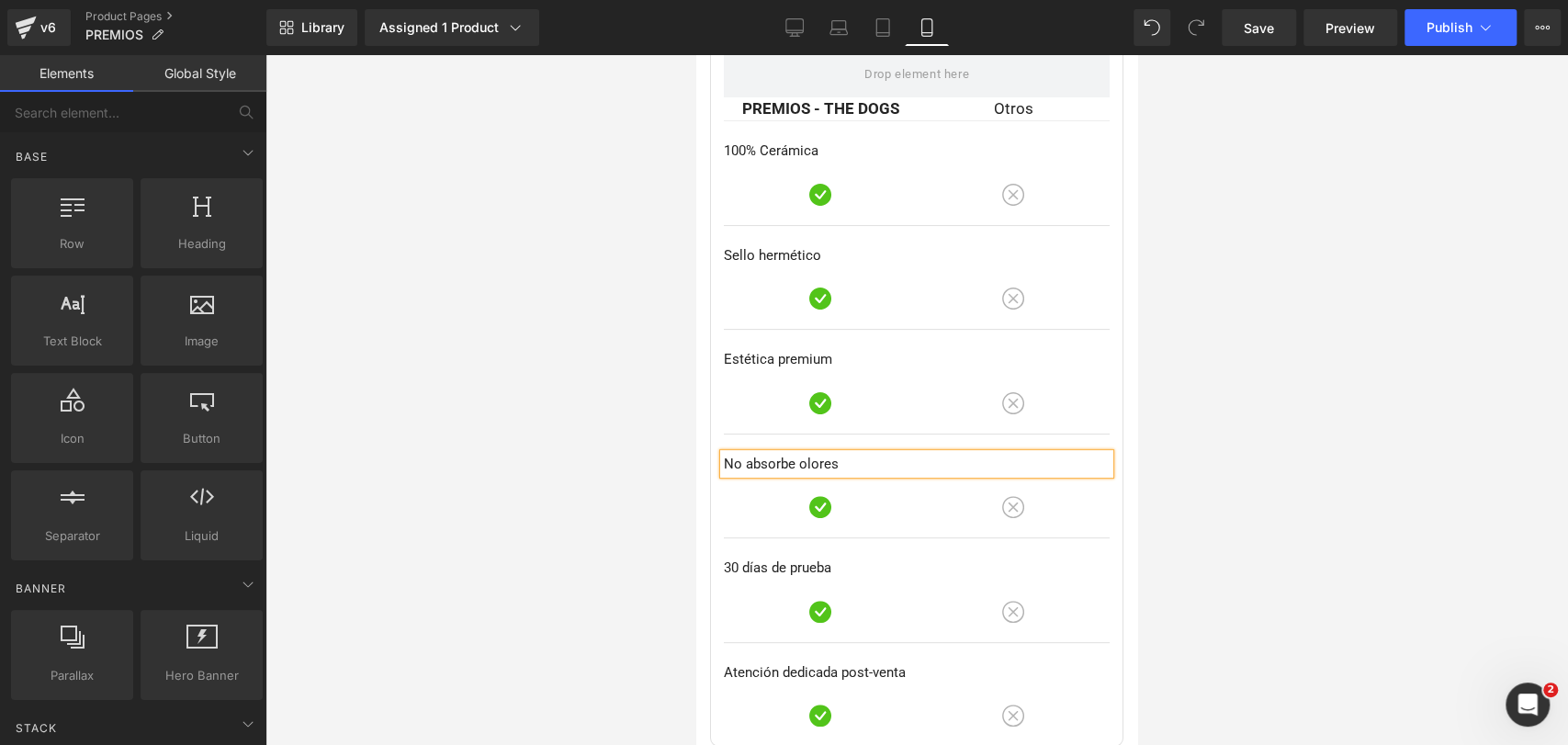
click at [1280, 385] on div at bounding box center [917, 399] width 1302 height 689
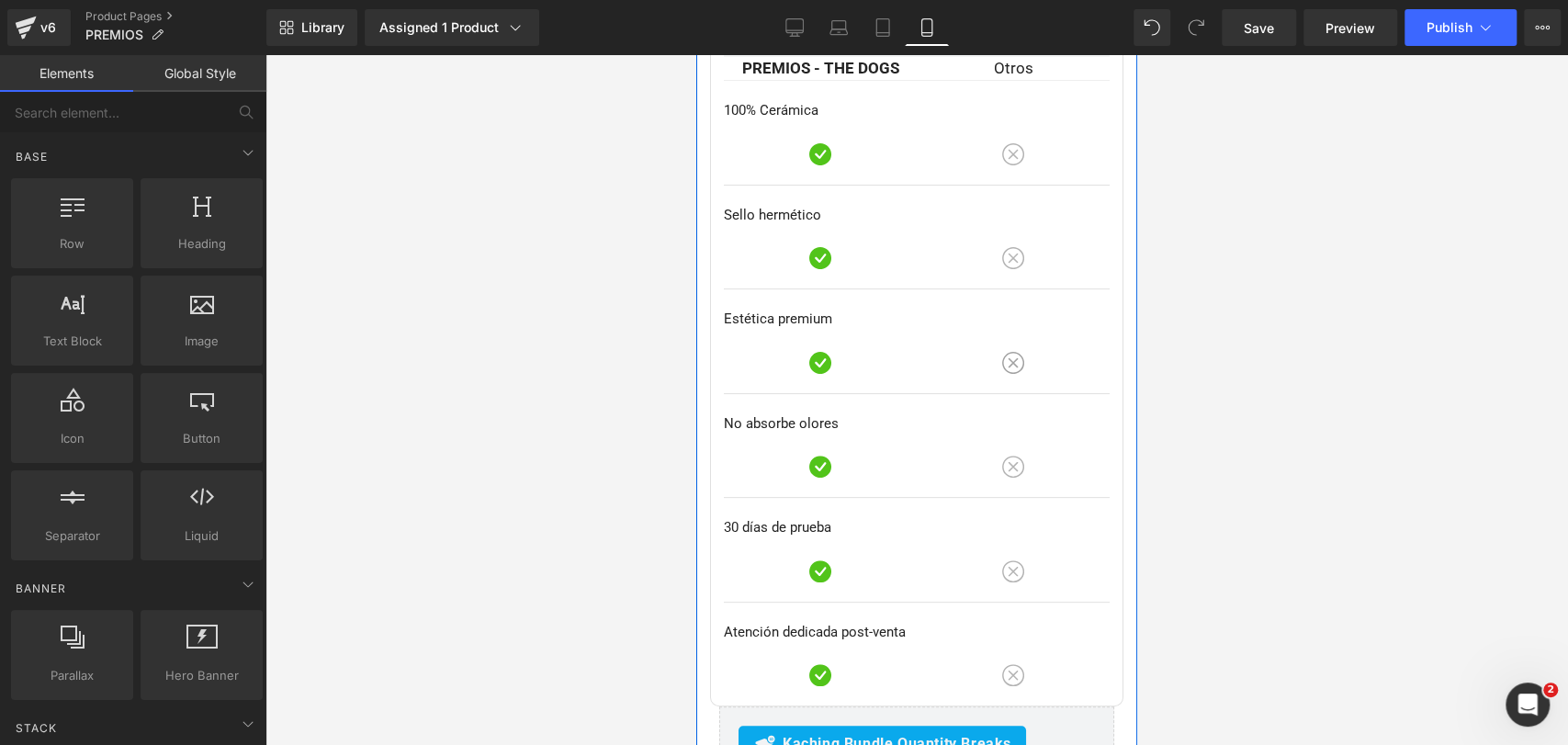
scroll to position [4923, 0]
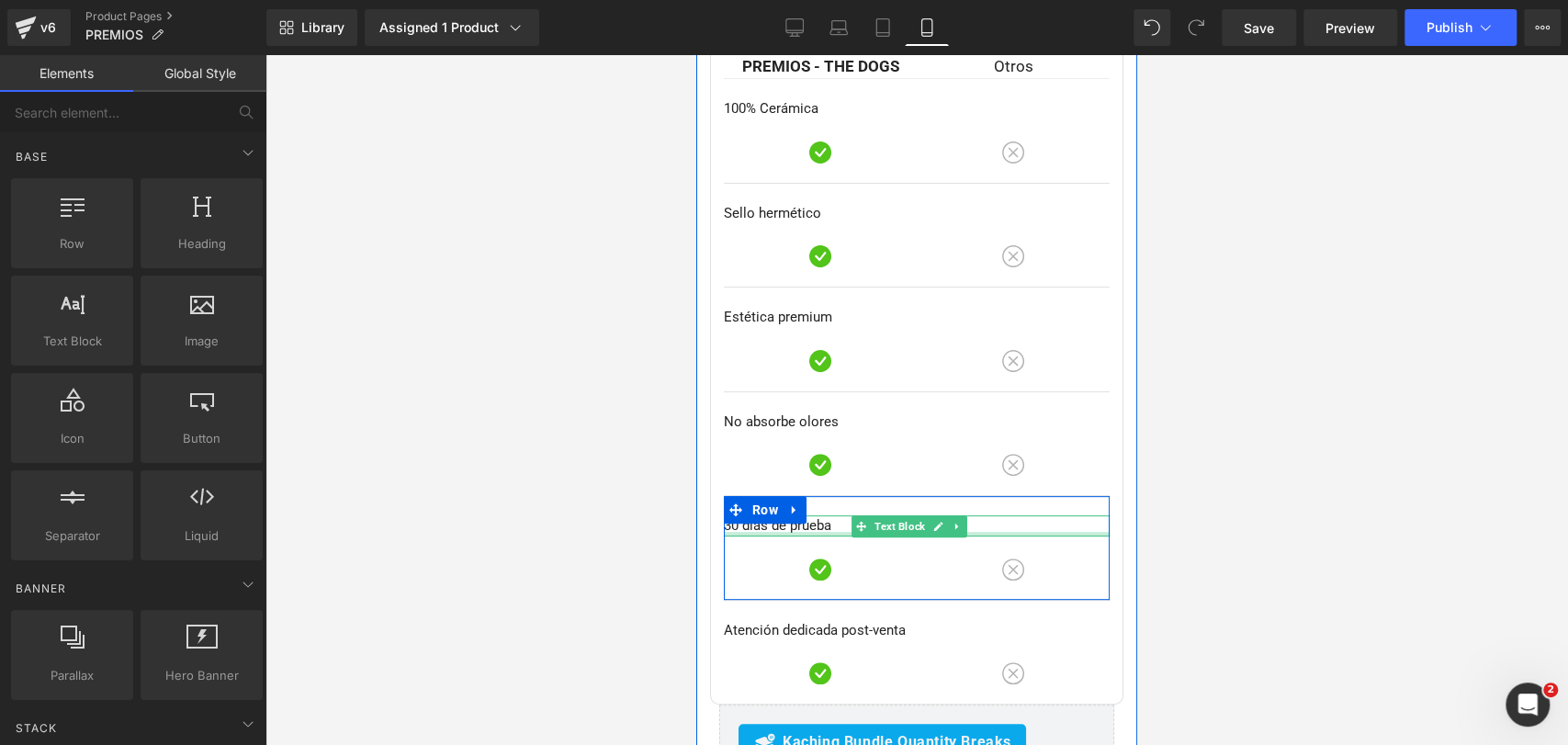
click at [766, 531] on div at bounding box center [916, 533] width 385 height 5
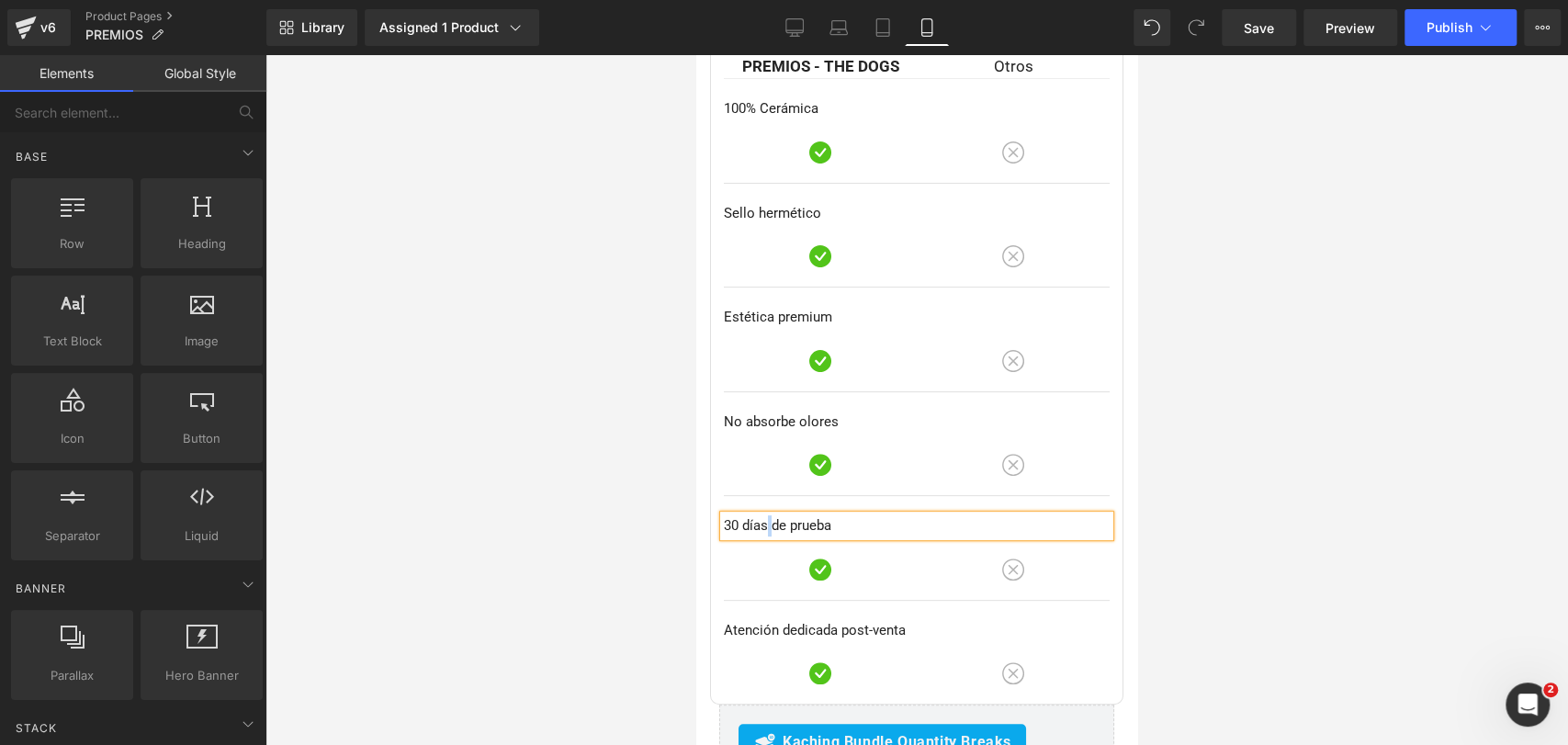
click at [766, 515] on p "30 días de prueba" at bounding box center [916, 525] width 385 height 22
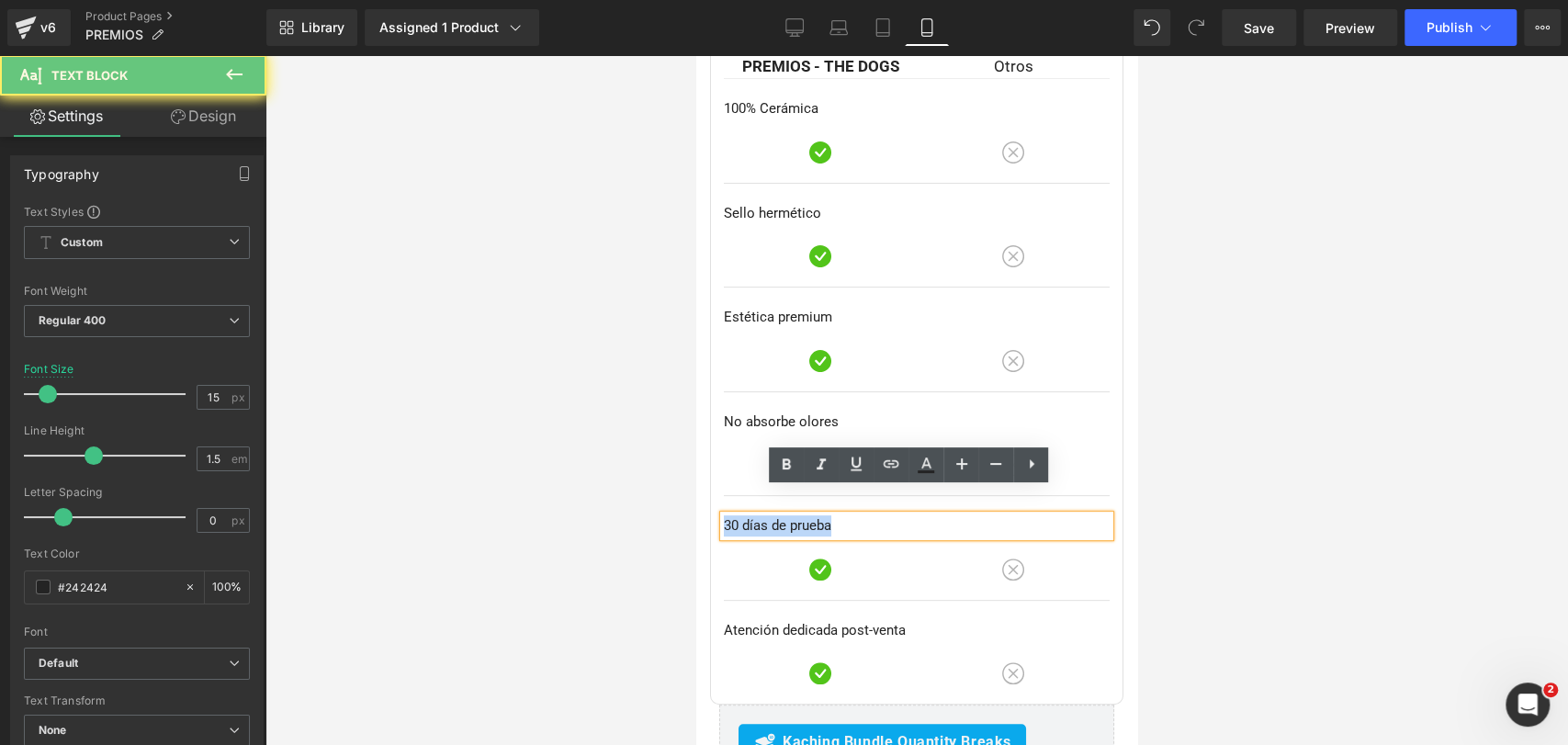
click at [766, 515] on p "30 días de prueba" at bounding box center [916, 525] width 385 height 22
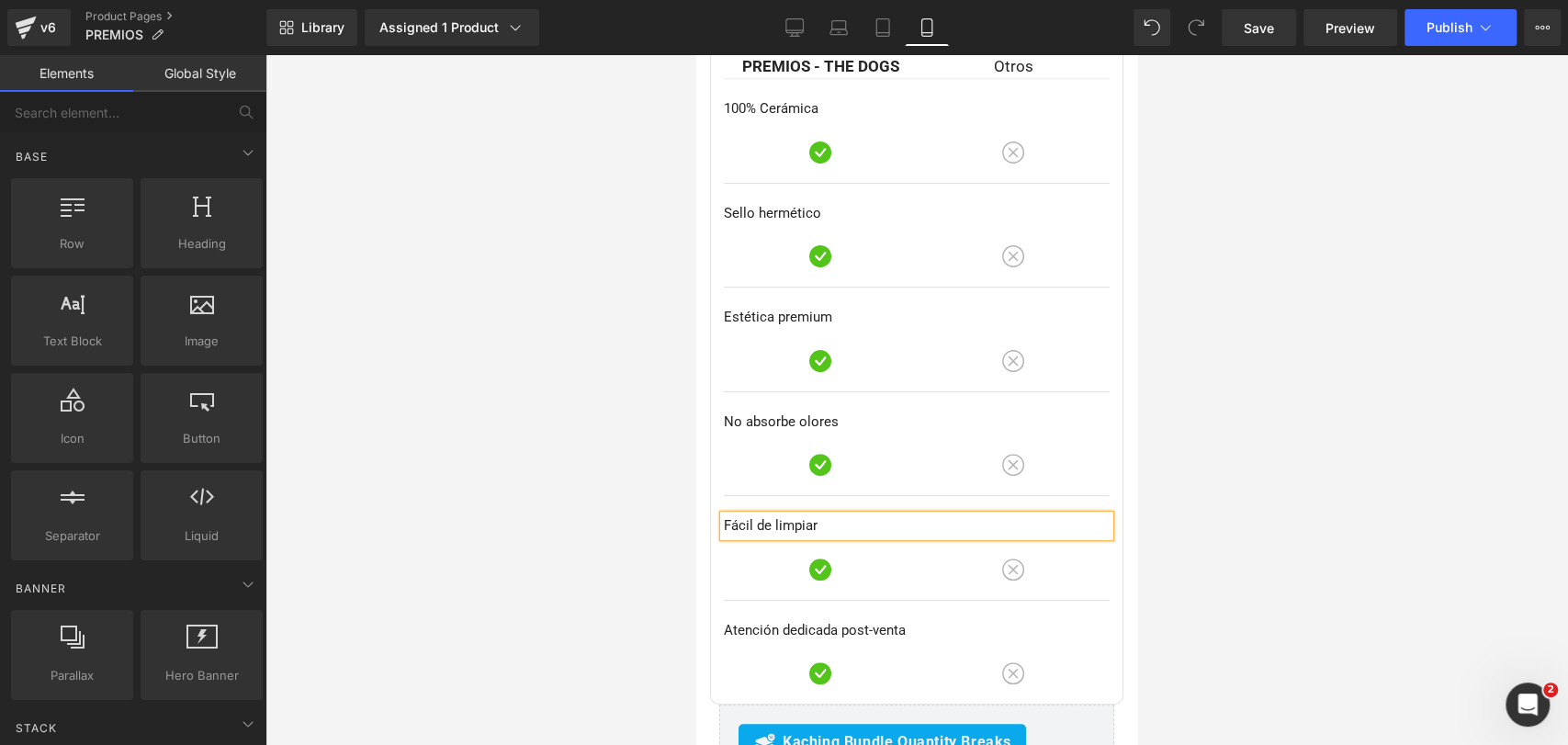
click at [1342, 472] on div at bounding box center [917, 399] width 1302 height 689
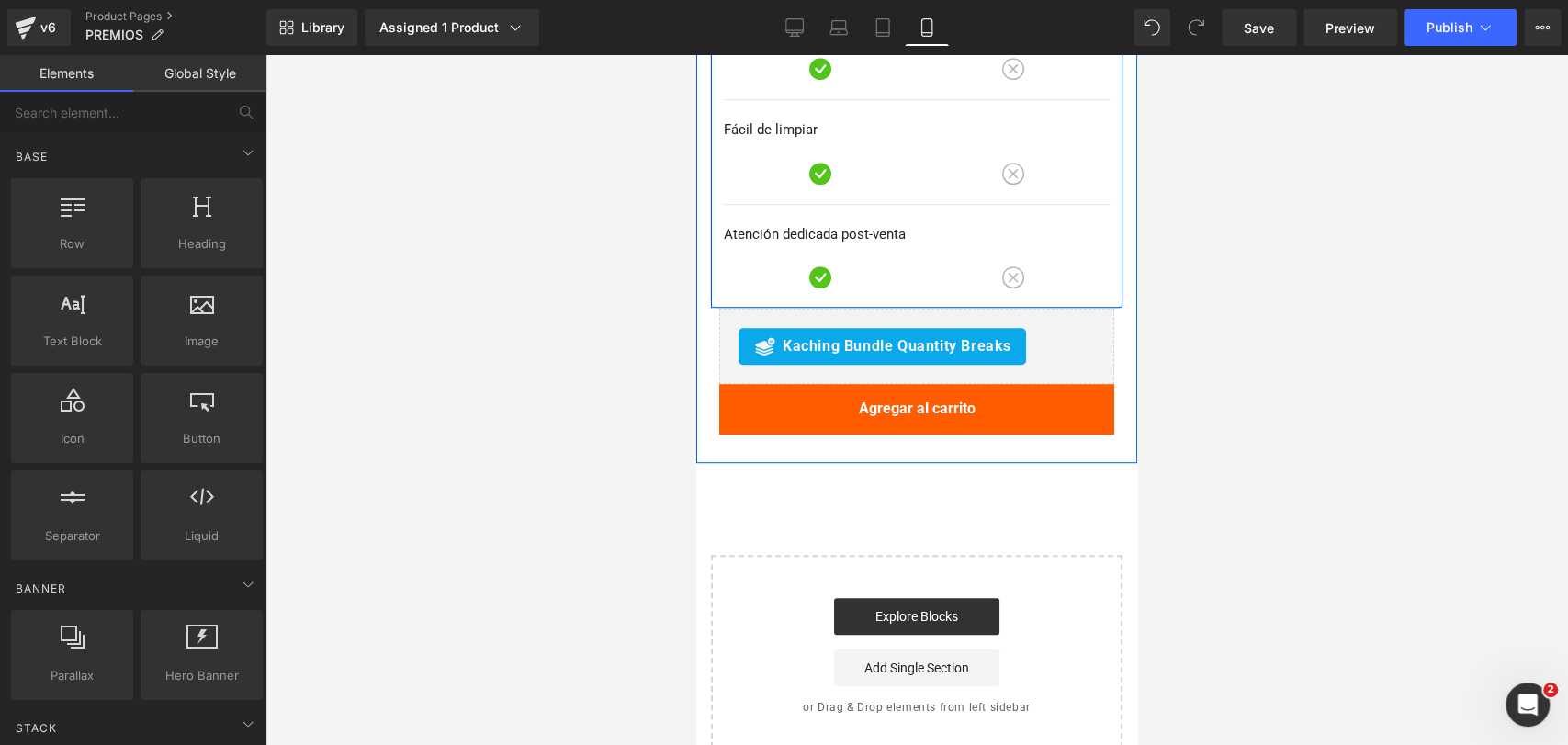
scroll to position [5322, 0]
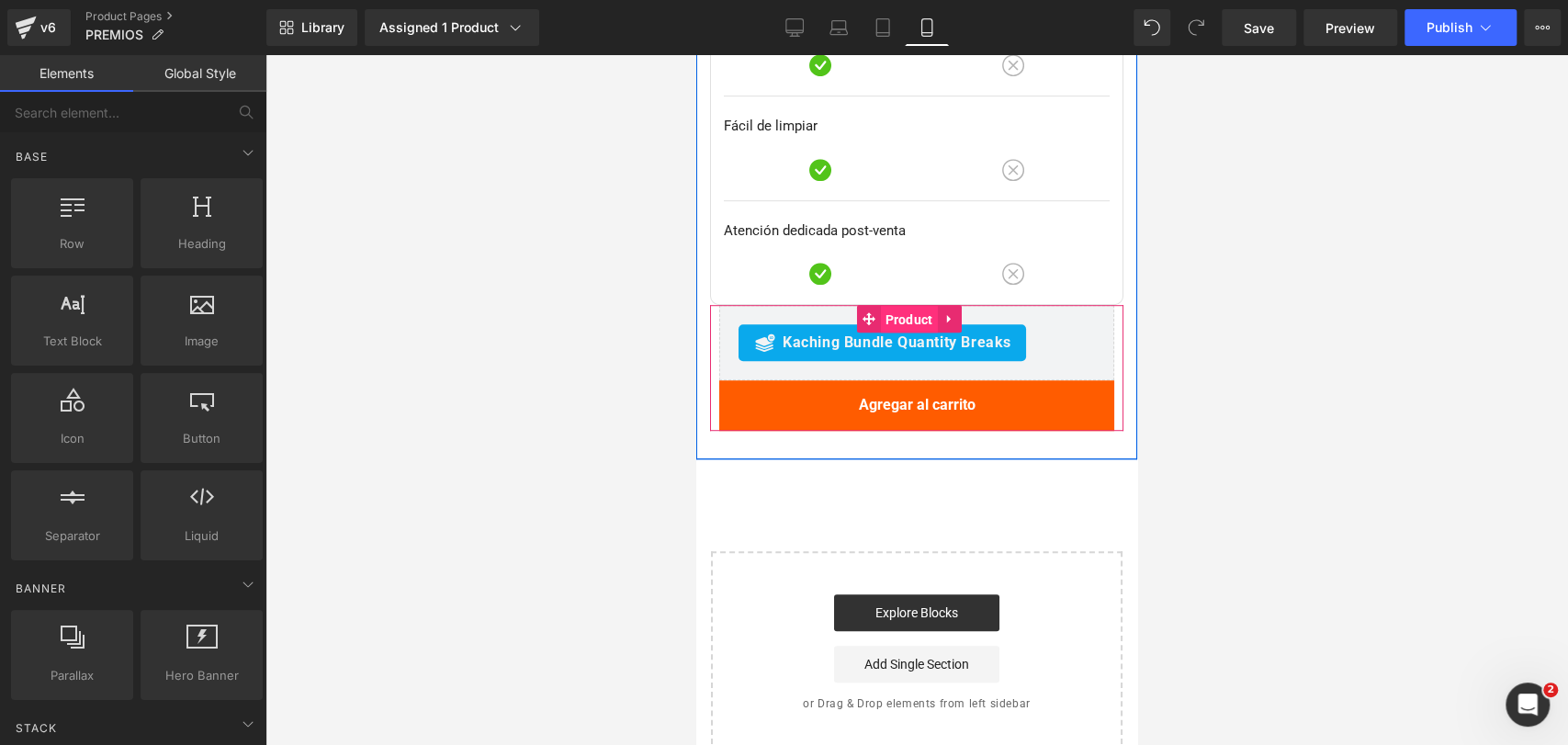
click at [901, 306] on span "Product" at bounding box center [908, 320] width 57 height 27
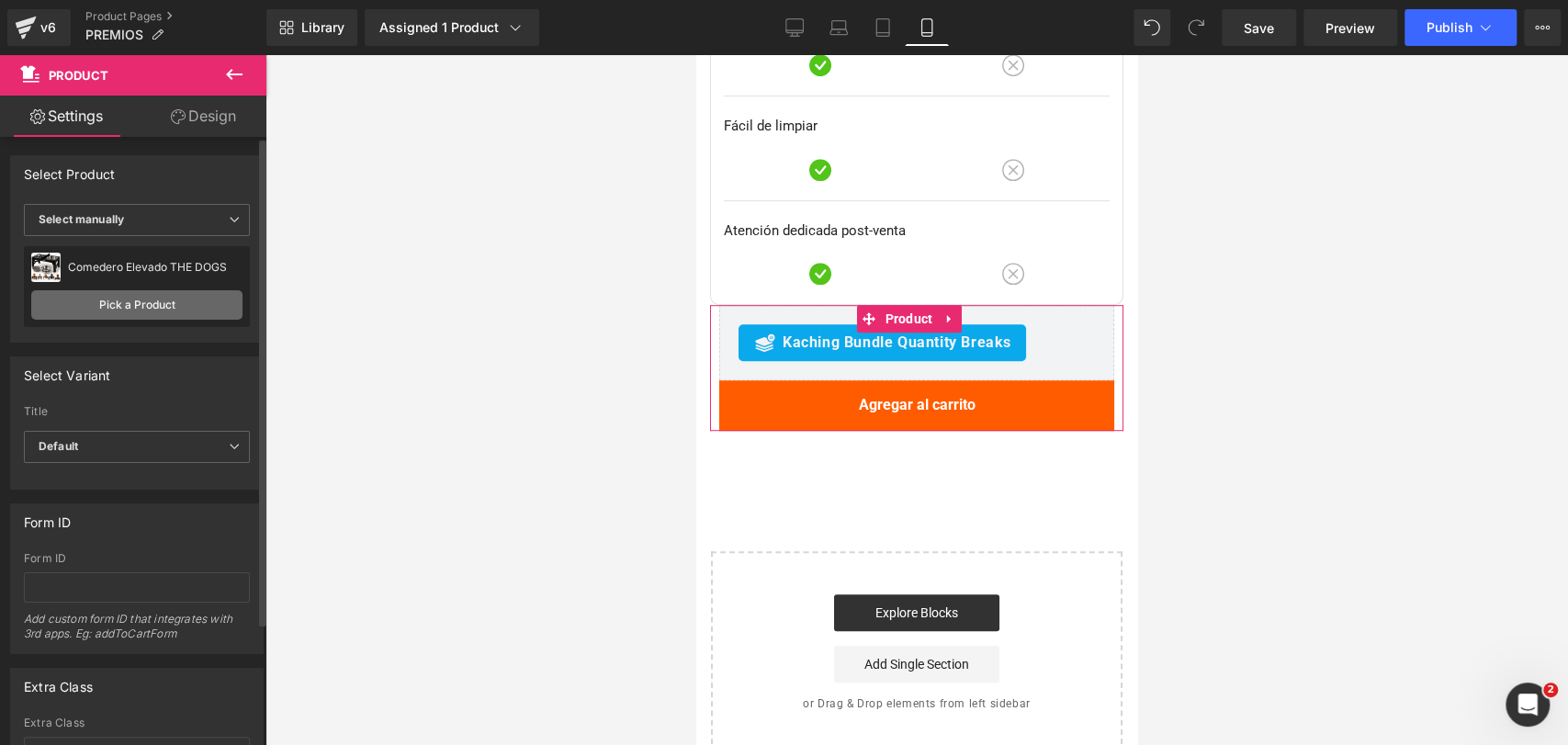
click at [175, 291] on link "Pick a Product" at bounding box center [136, 305] width 211 height 29
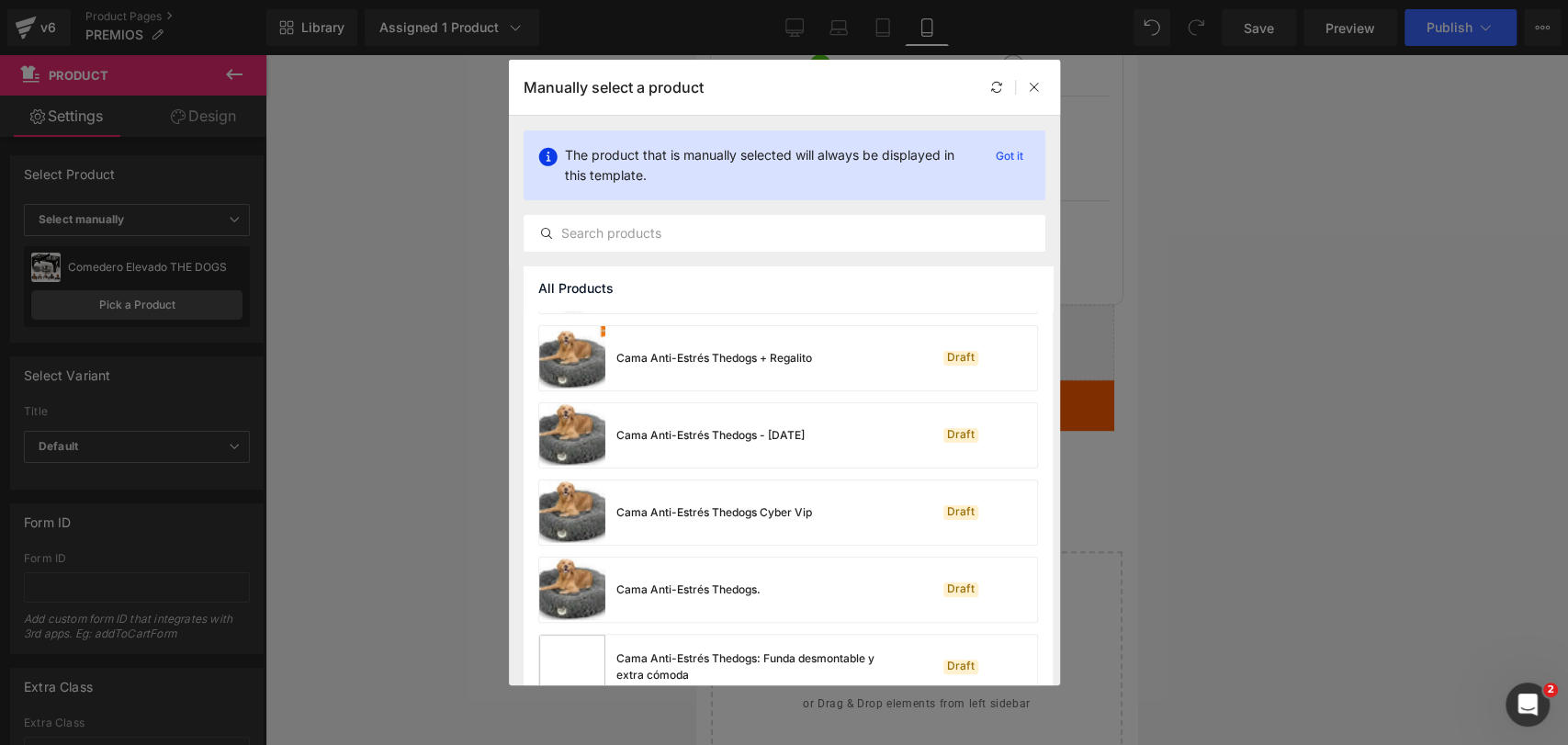
scroll to position [1150, 0]
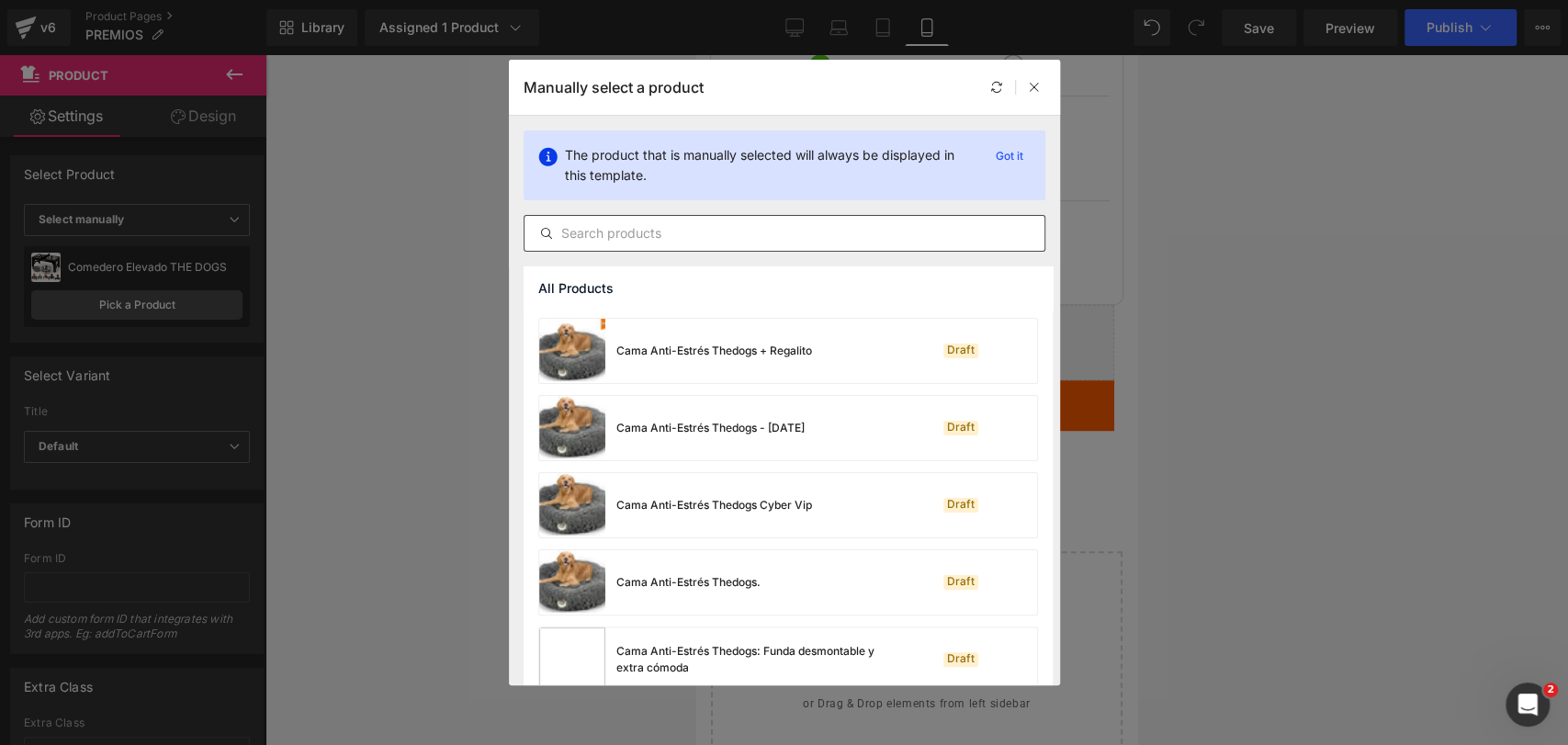
click at [771, 232] on input "text" at bounding box center [784, 233] width 520 height 22
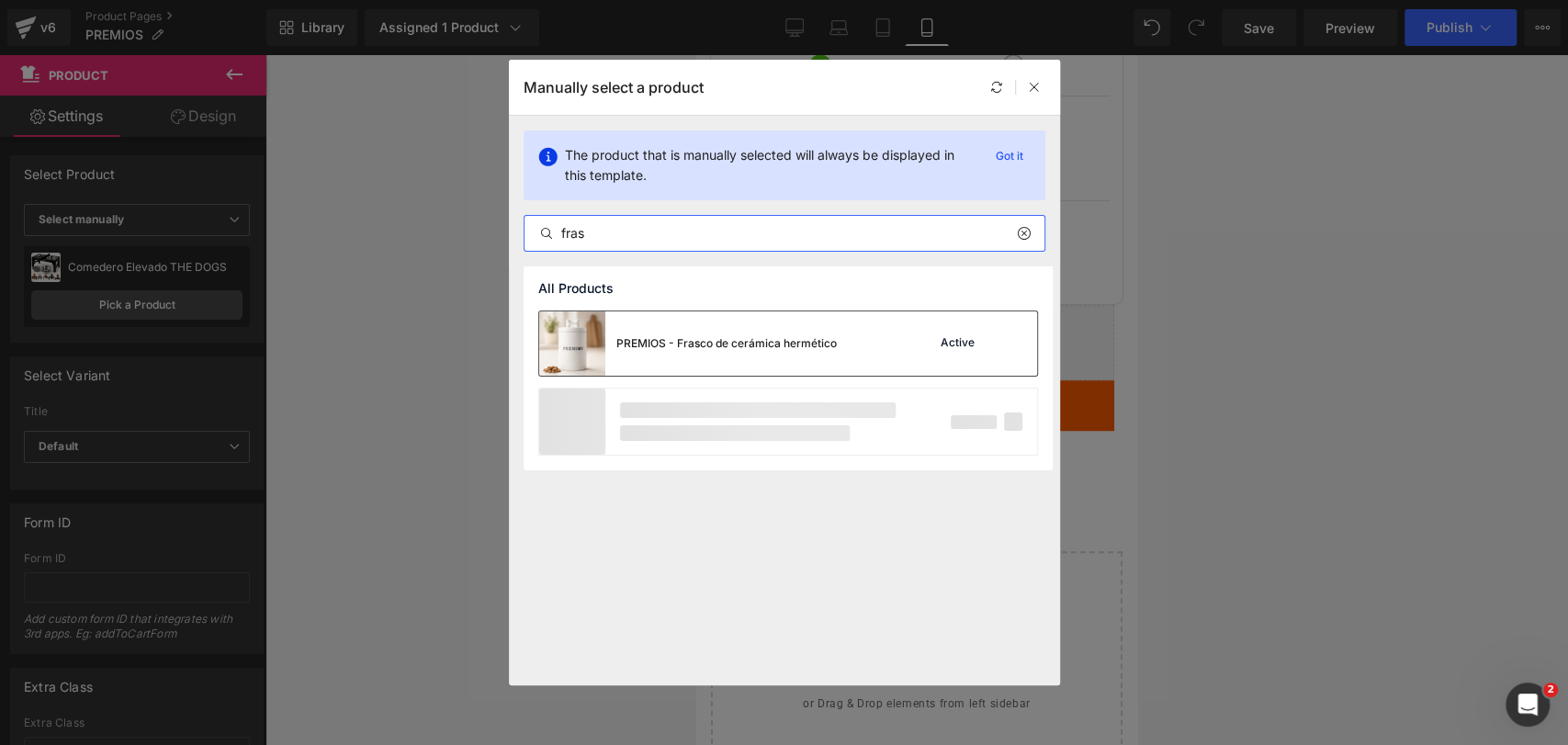
type input "fras"
click at [758, 318] on div "PREMIOS - Frasco de cerámica hermético" at bounding box center [687, 344] width 297 height 65
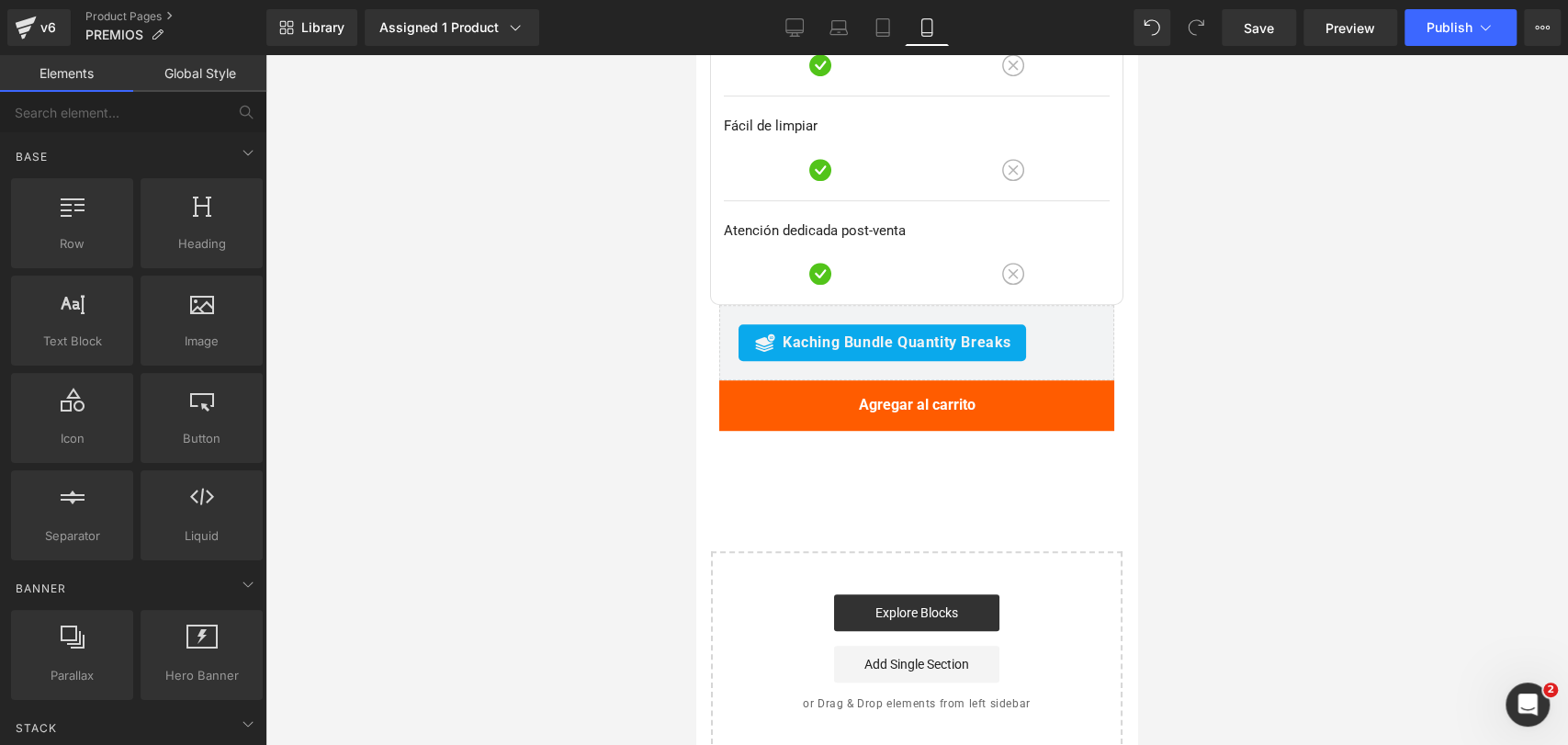
click at [1213, 226] on div at bounding box center [917, 399] width 1302 height 689
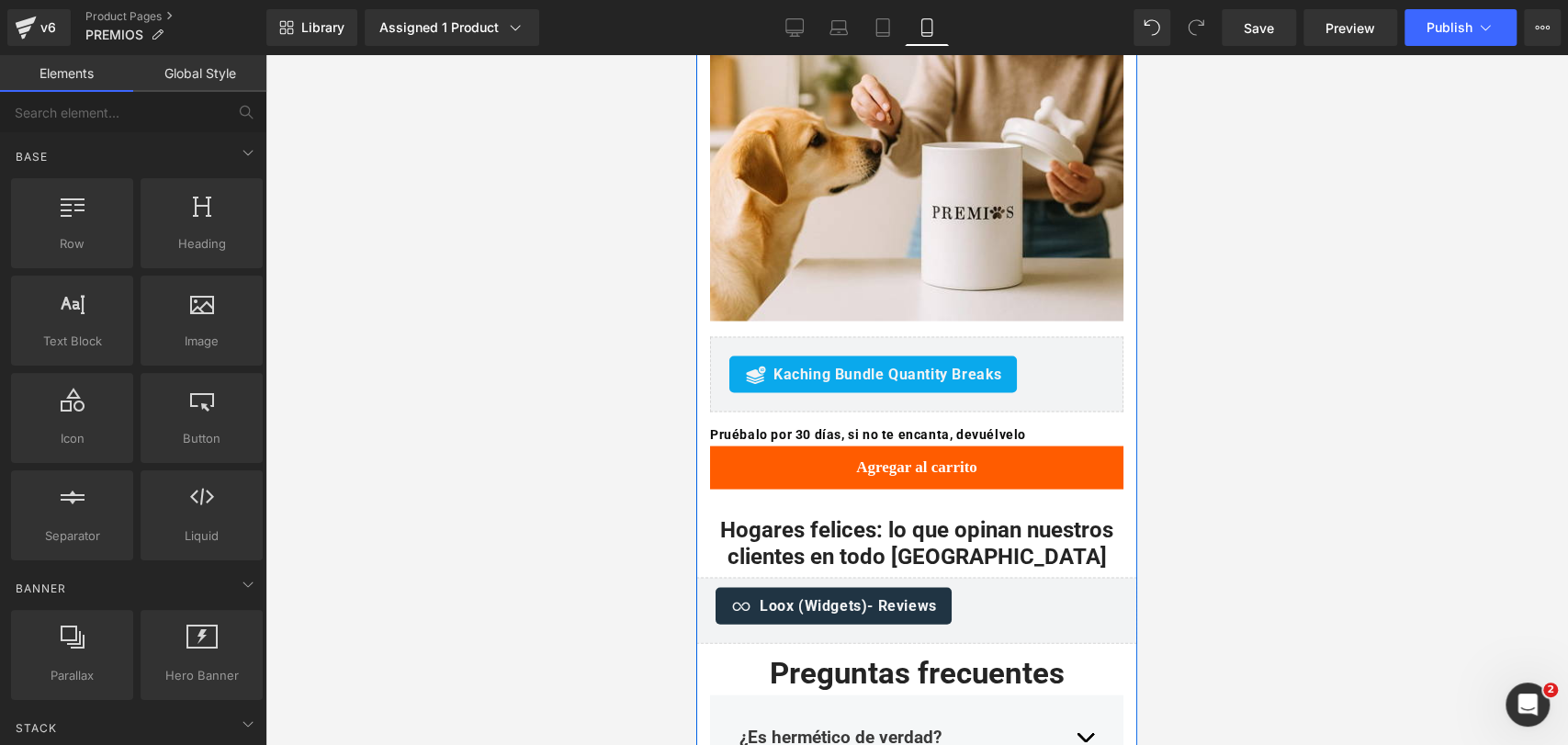
scroll to position [2388, 0]
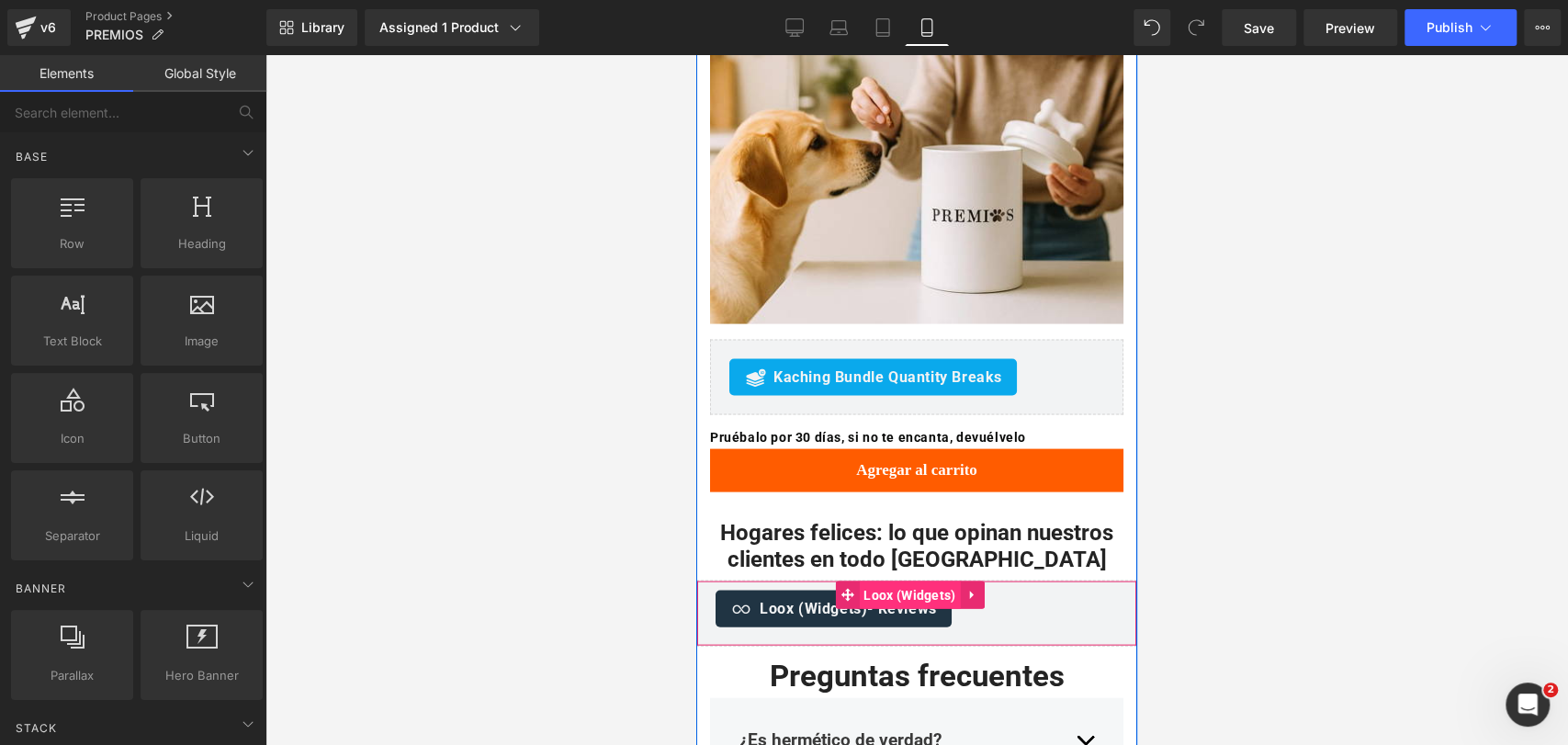
click at [877, 580] on span "Loox (Widgets)" at bounding box center [909, 594] width 101 height 27
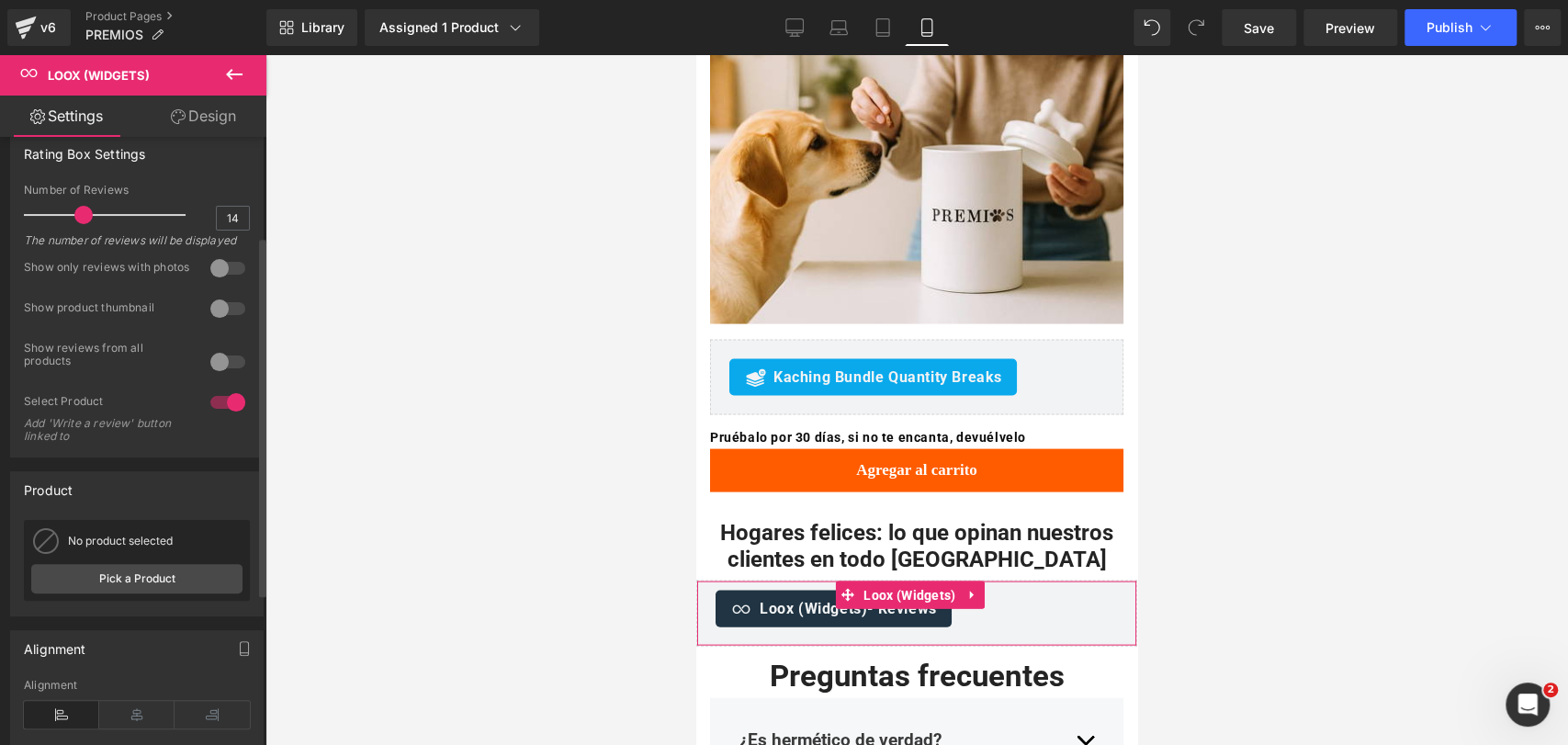
scroll to position [168, 0]
click at [166, 594] on div "No product selected Comedero y Bebedero Elevado The Dogs Pick a Product" at bounding box center [136, 554] width 226 height 80
click at [183, 587] on link "Pick a Product" at bounding box center [136, 572] width 211 height 29
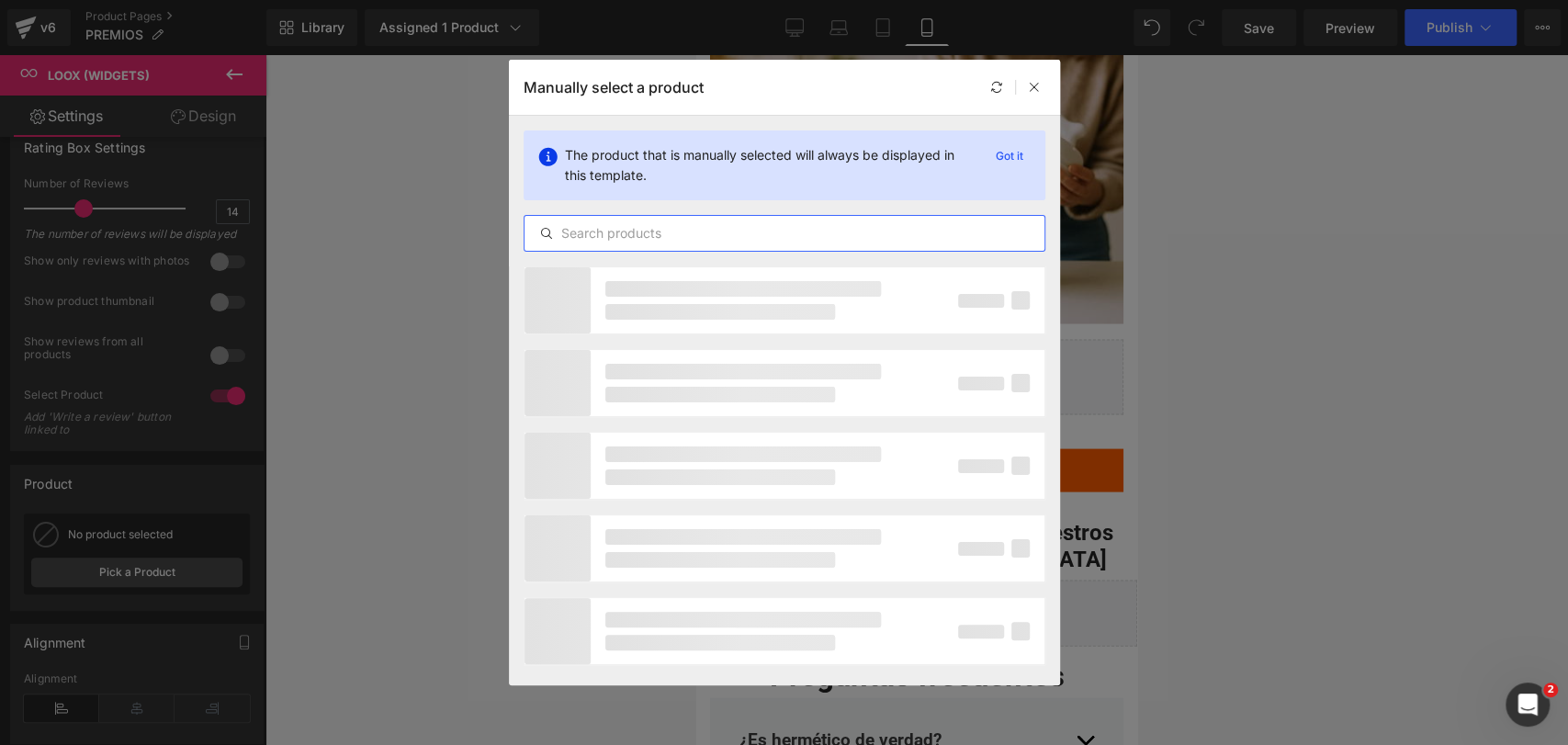
click at [701, 227] on input "text" at bounding box center [784, 233] width 520 height 22
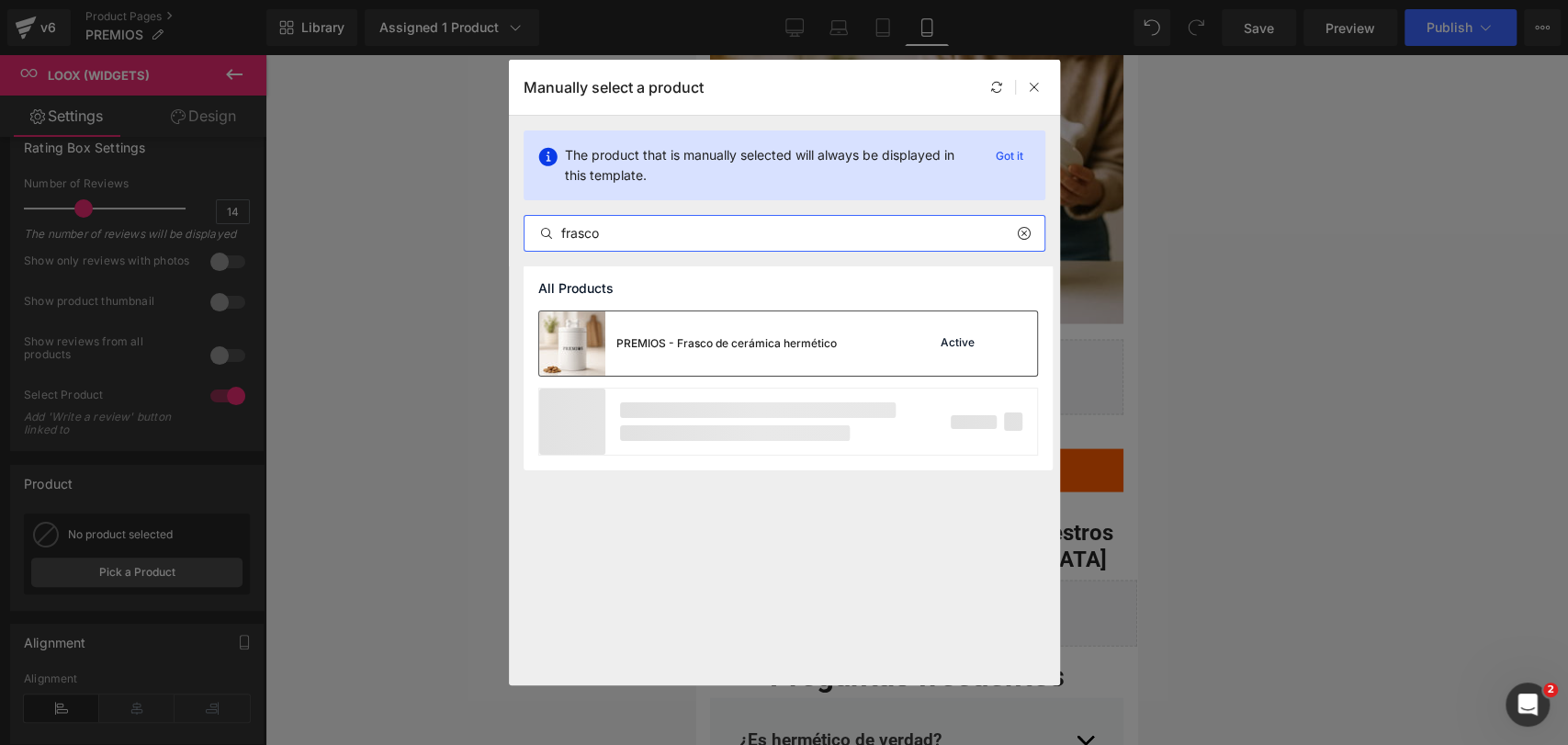
type input "frasco"
click at [703, 312] on div "PREMIOS - Frasco de cerámica hermético" at bounding box center [687, 344] width 297 height 65
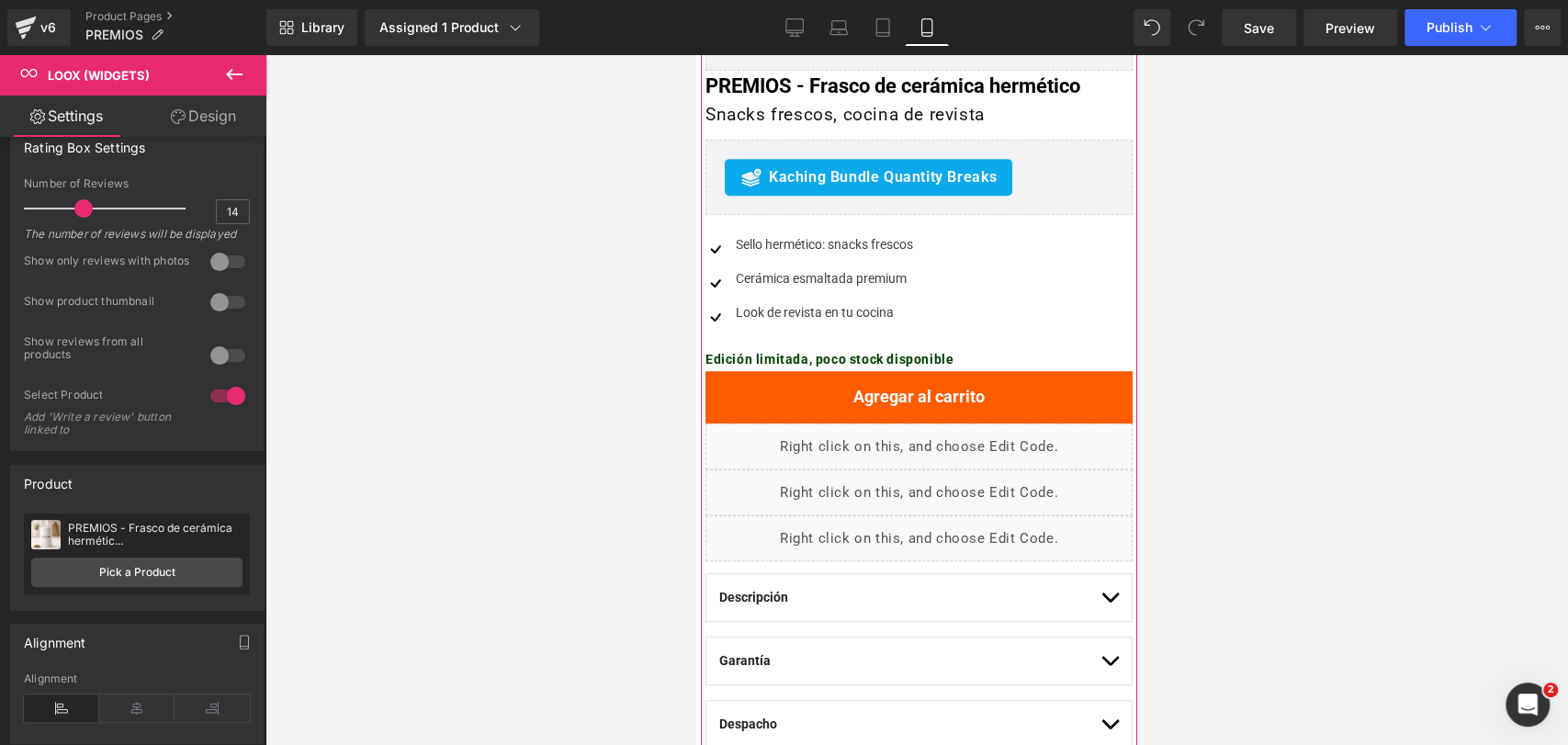
scroll to position [563, 0]
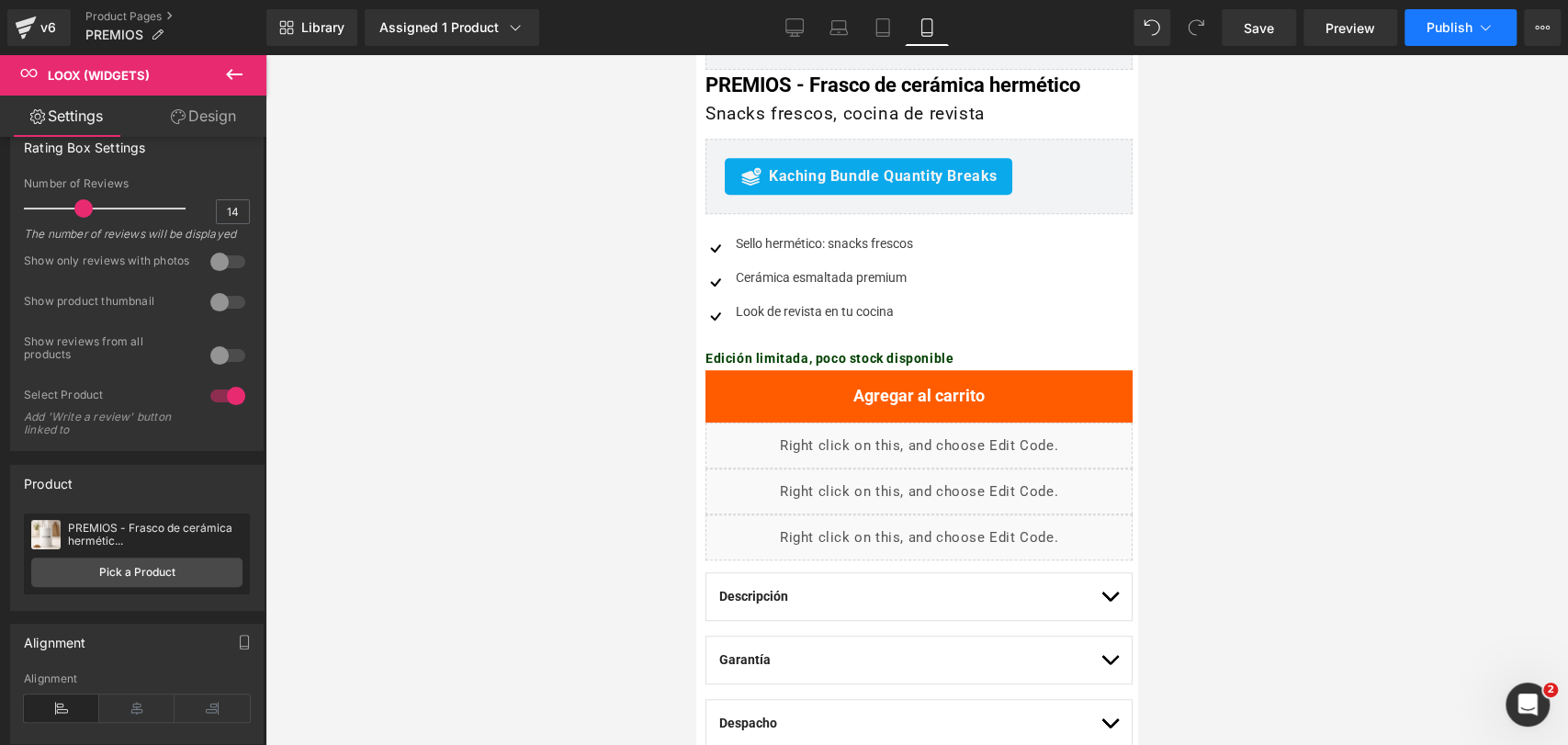
click at [1442, 31] on span "Publish" at bounding box center [1449, 27] width 46 height 15
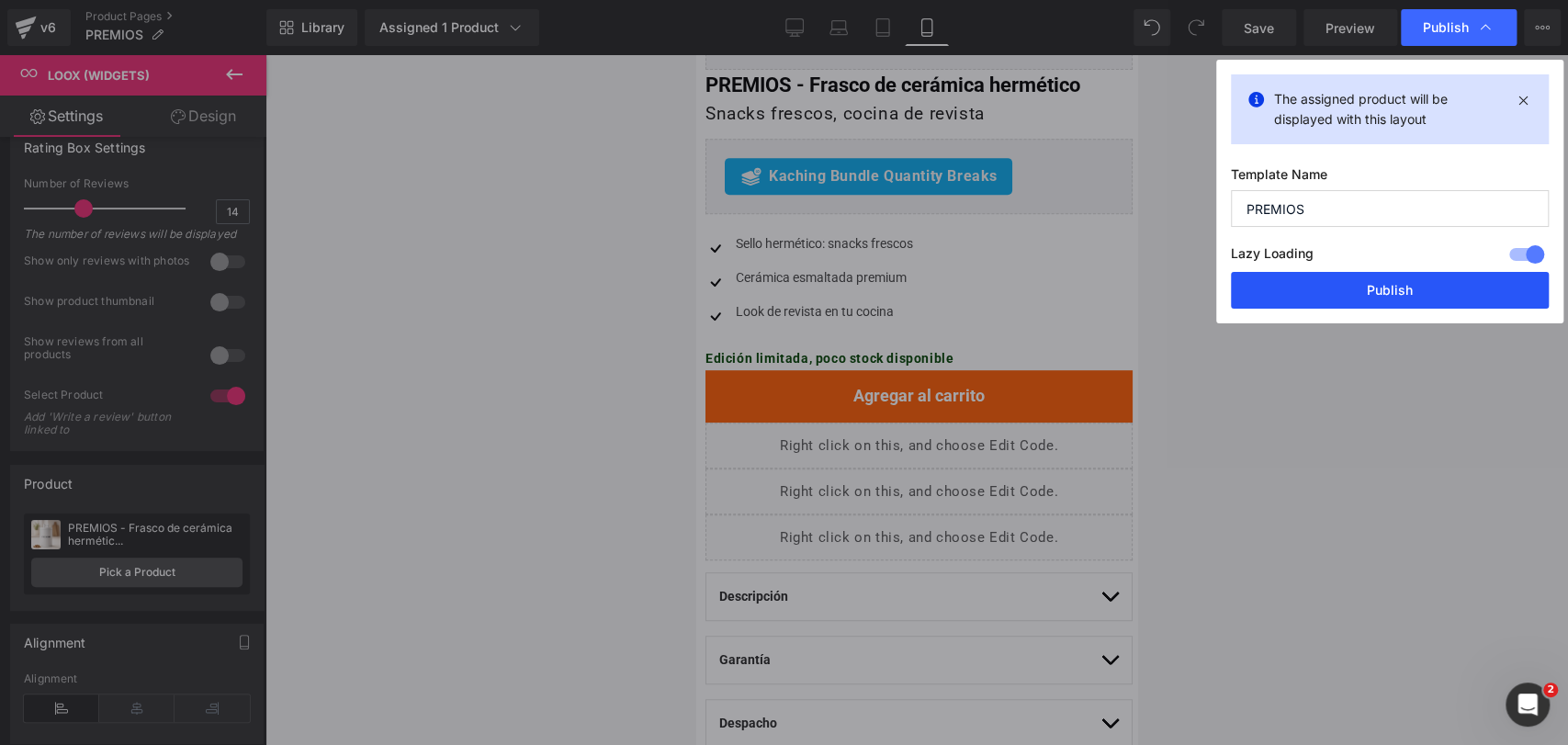
click at [1378, 289] on button "Publish" at bounding box center [1390, 289] width 318 height 36
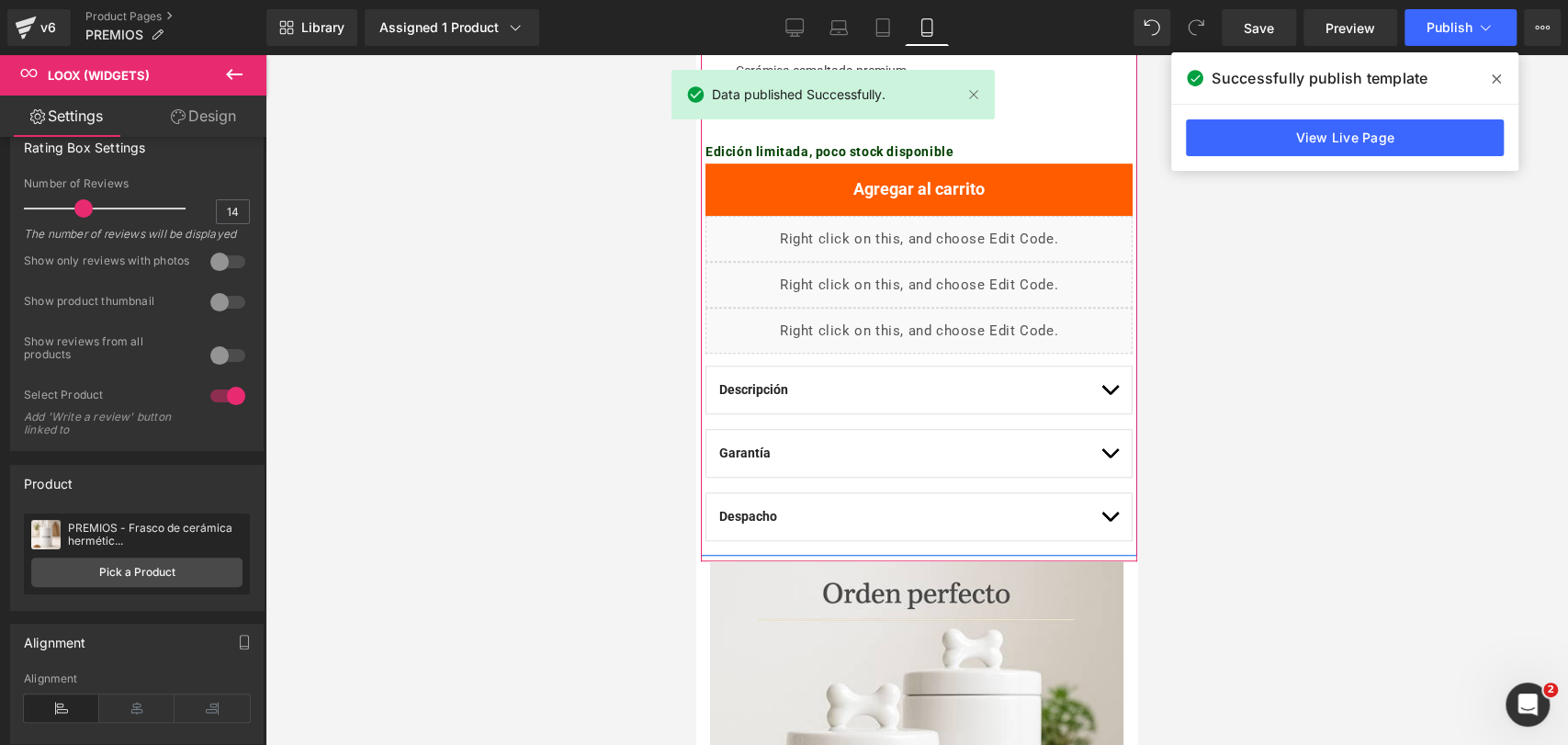
scroll to position [775, 0]
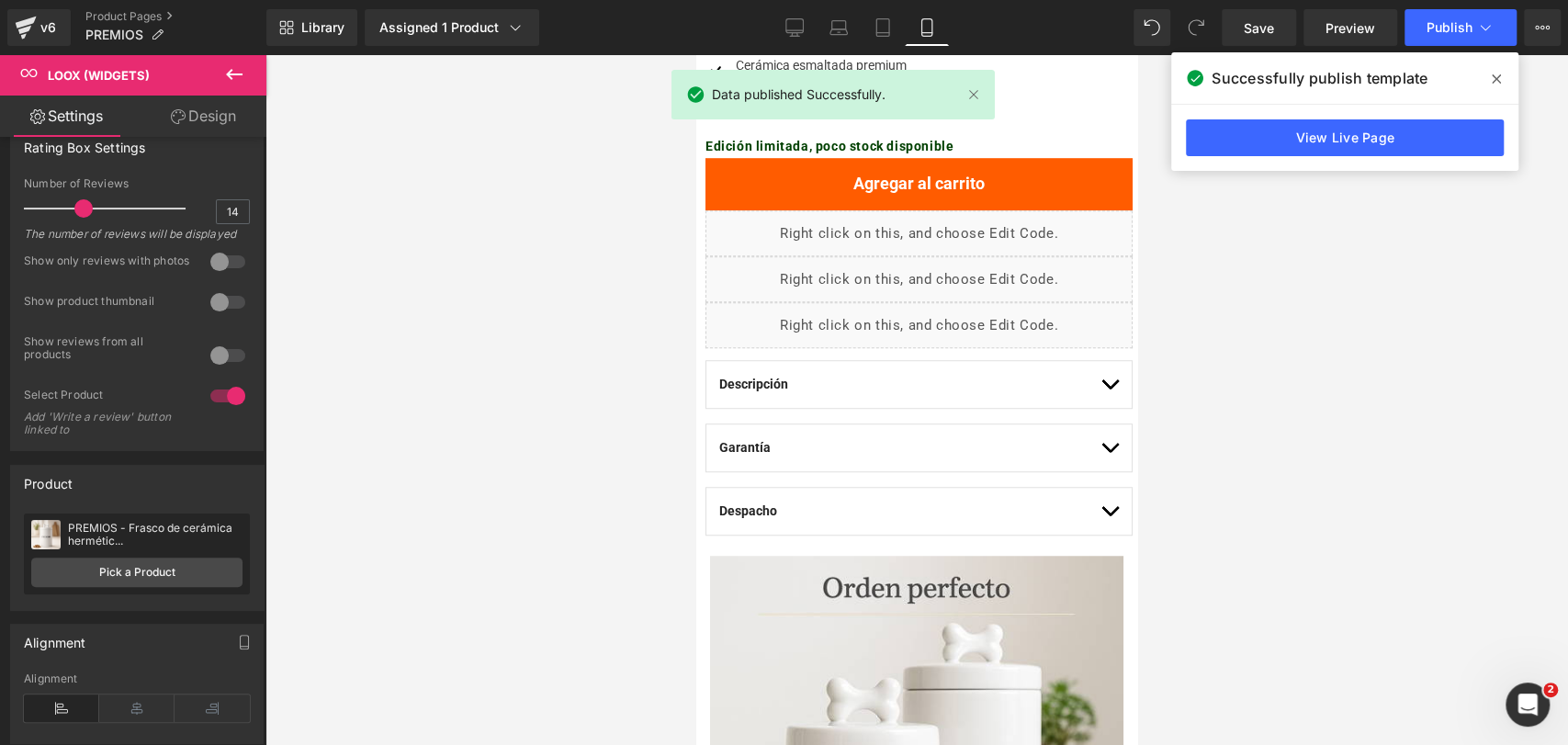
click at [1492, 74] on icon at bounding box center [1495, 78] width 9 height 15
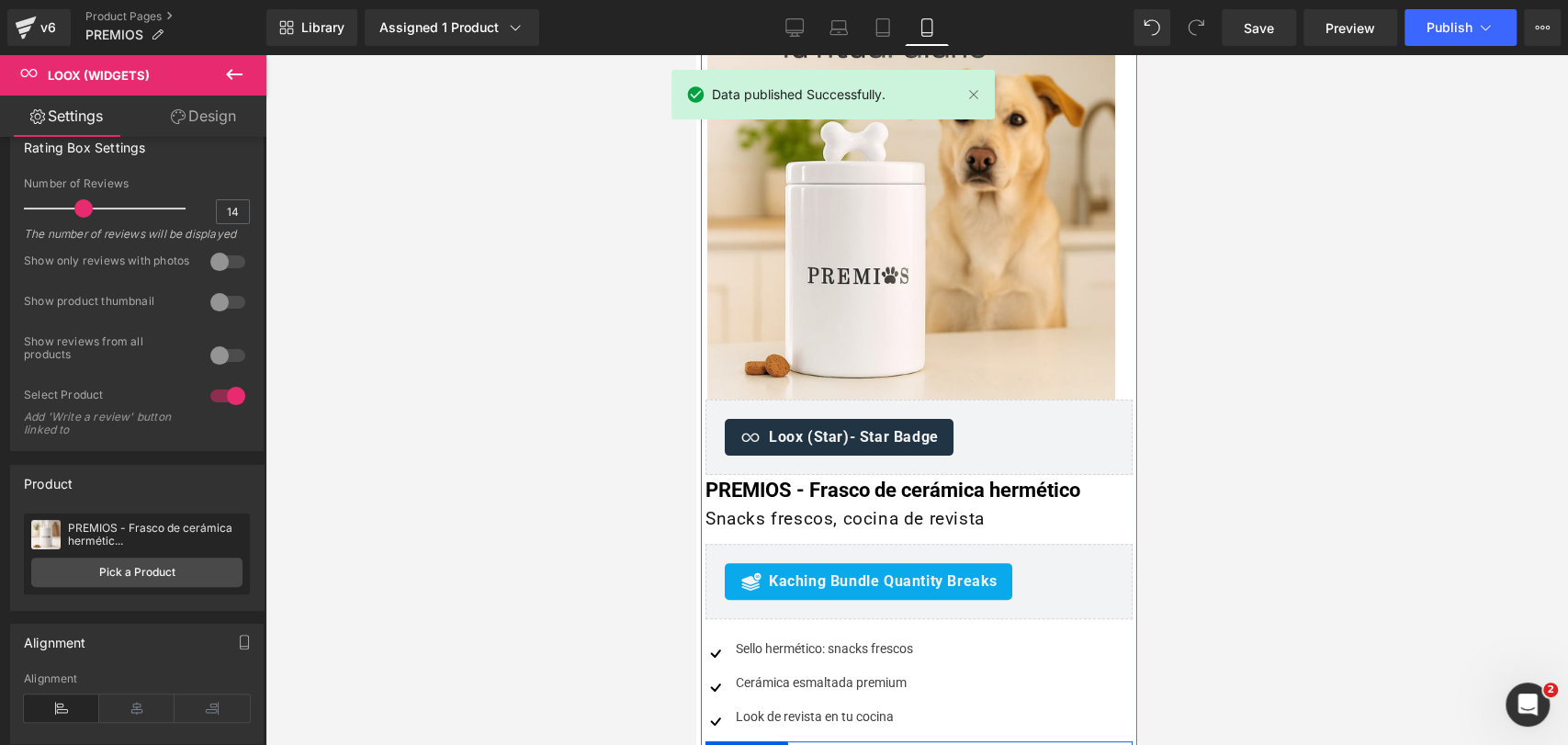
scroll to position [0, 0]
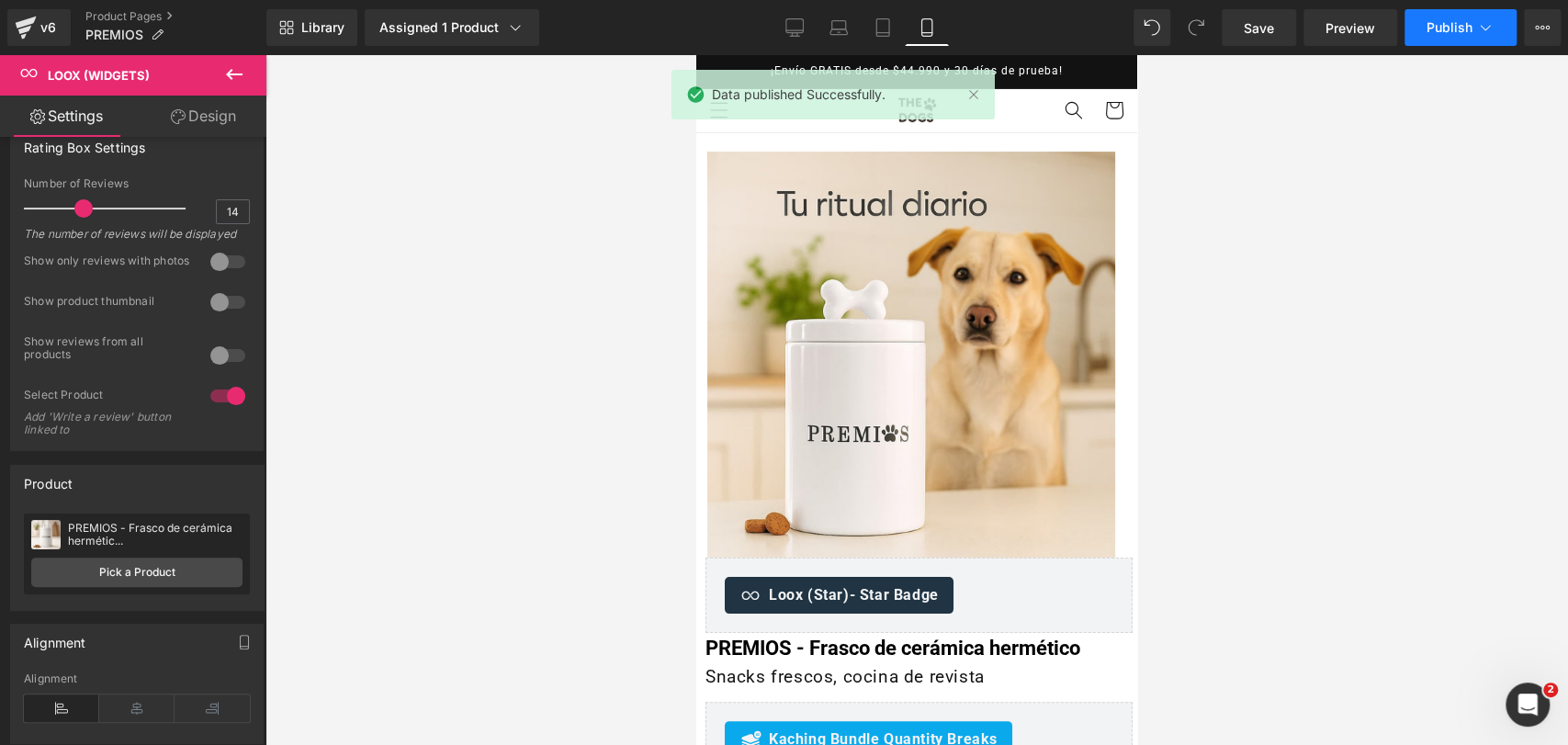
click at [1486, 20] on icon at bounding box center [1485, 27] width 19 height 19
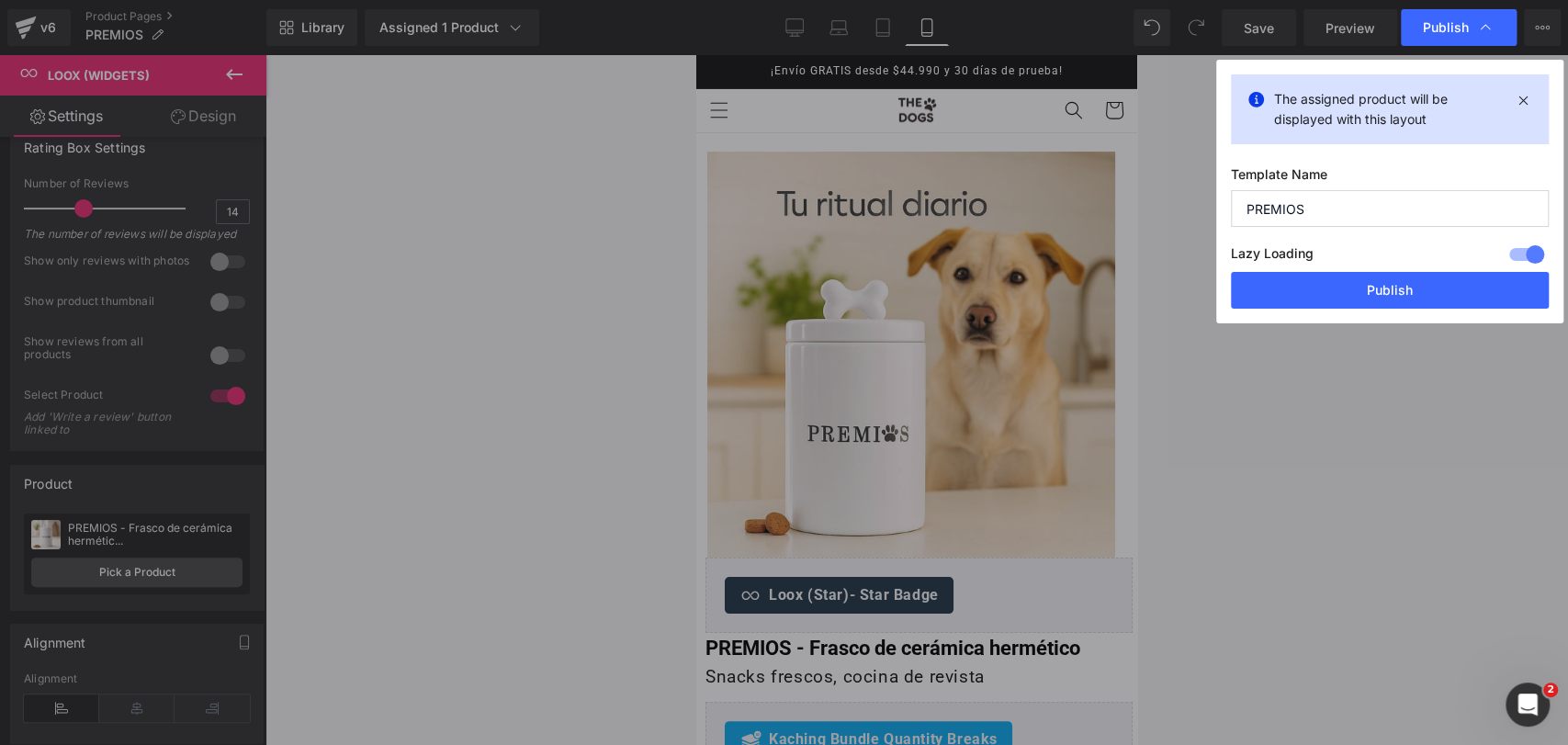
click at [1338, 215] on input "PREMIOS" at bounding box center [1390, 208] width 318 height 36
type input "Frasco de premios de cerámica THE DOGS"
click at [1336, 279] on button "Publish" at bounding box center [1390, 289] width 318 height 36
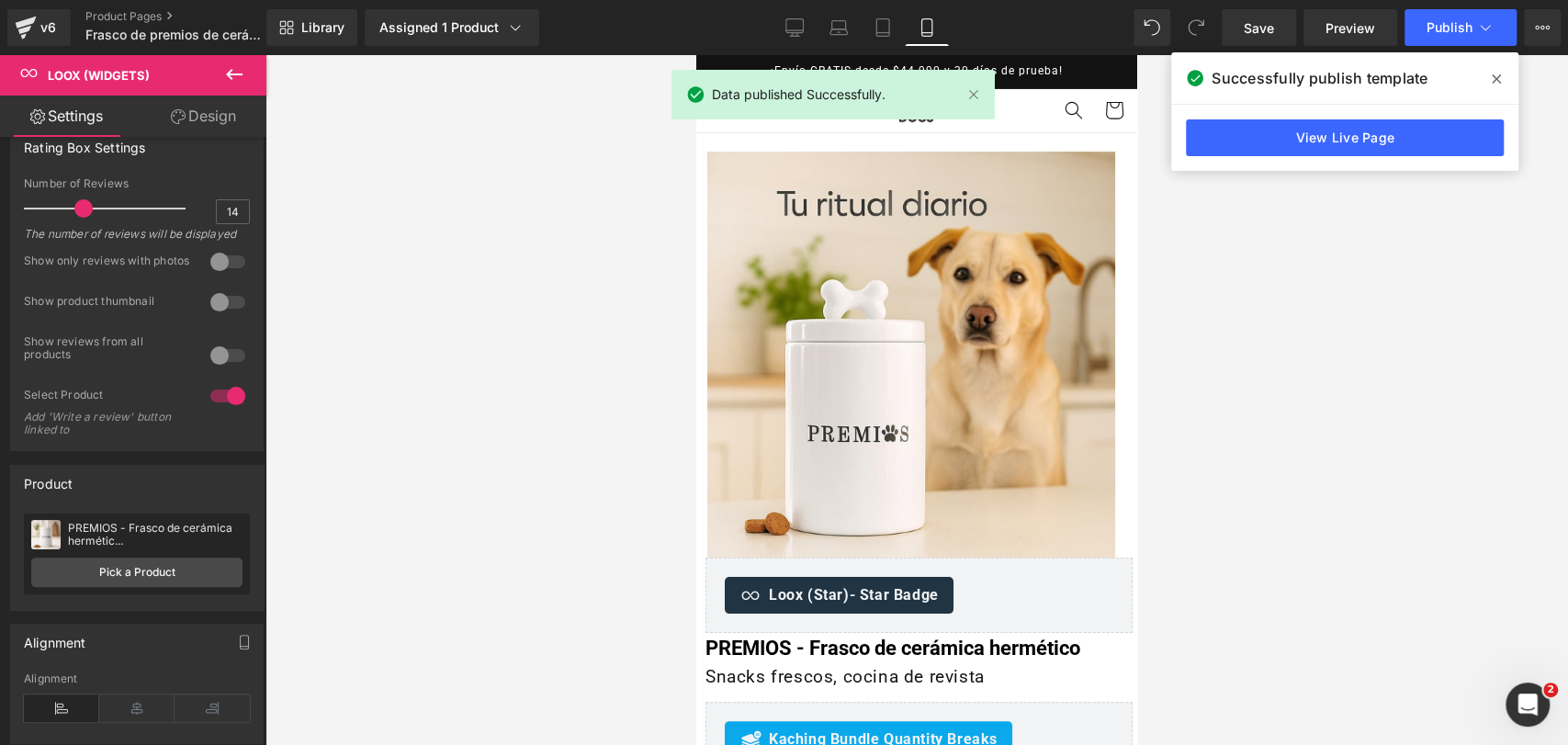
click at [1496, 75] on icon at bounding box center [1495, 78] width 9 height 15
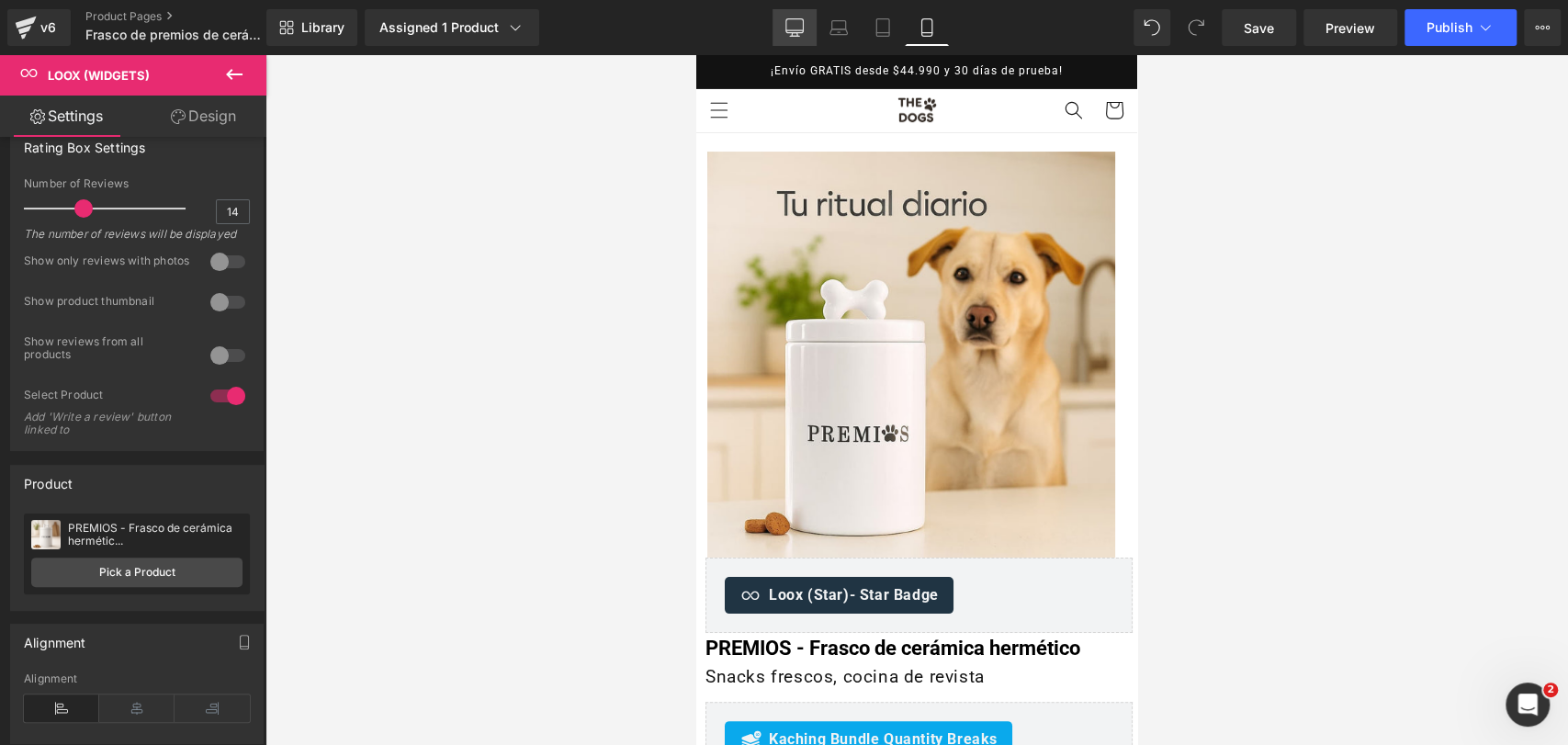
click at [776, 29] on link "Desktop" at bounding box center [794, 26] width 44 height 36
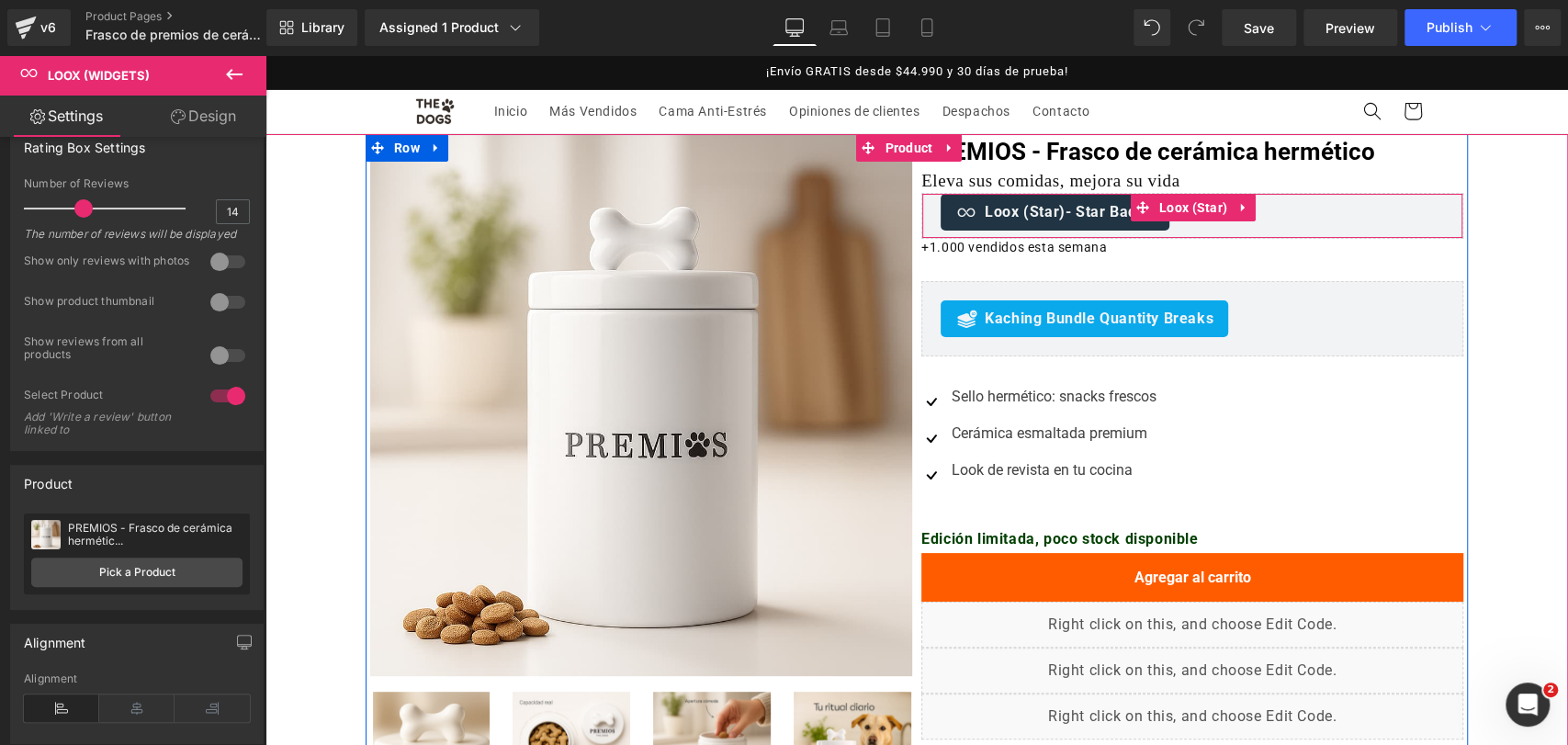
scroll to position [24, 0]
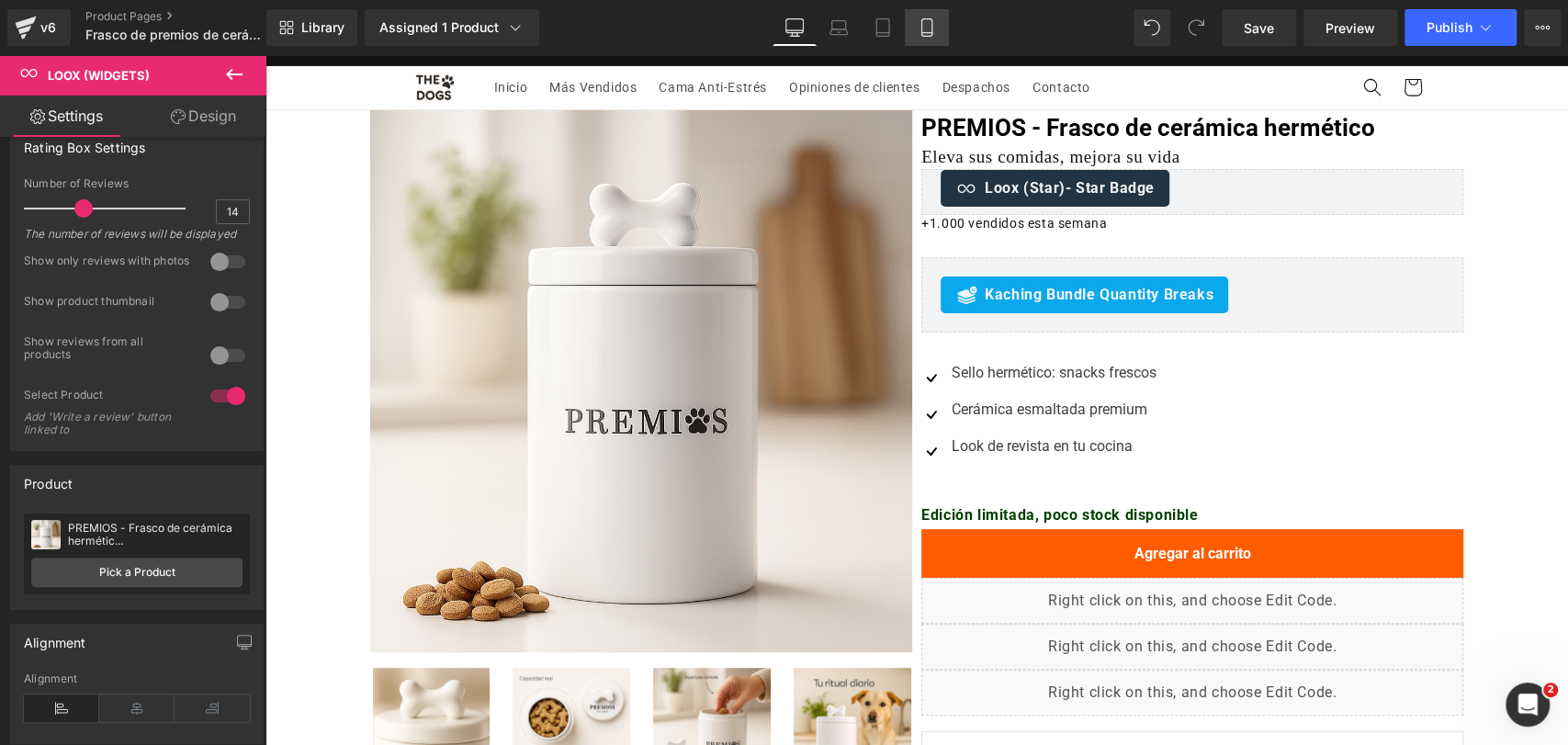
click at [932, 33] on icon at bounding box center [927, 33] width 10 height 0
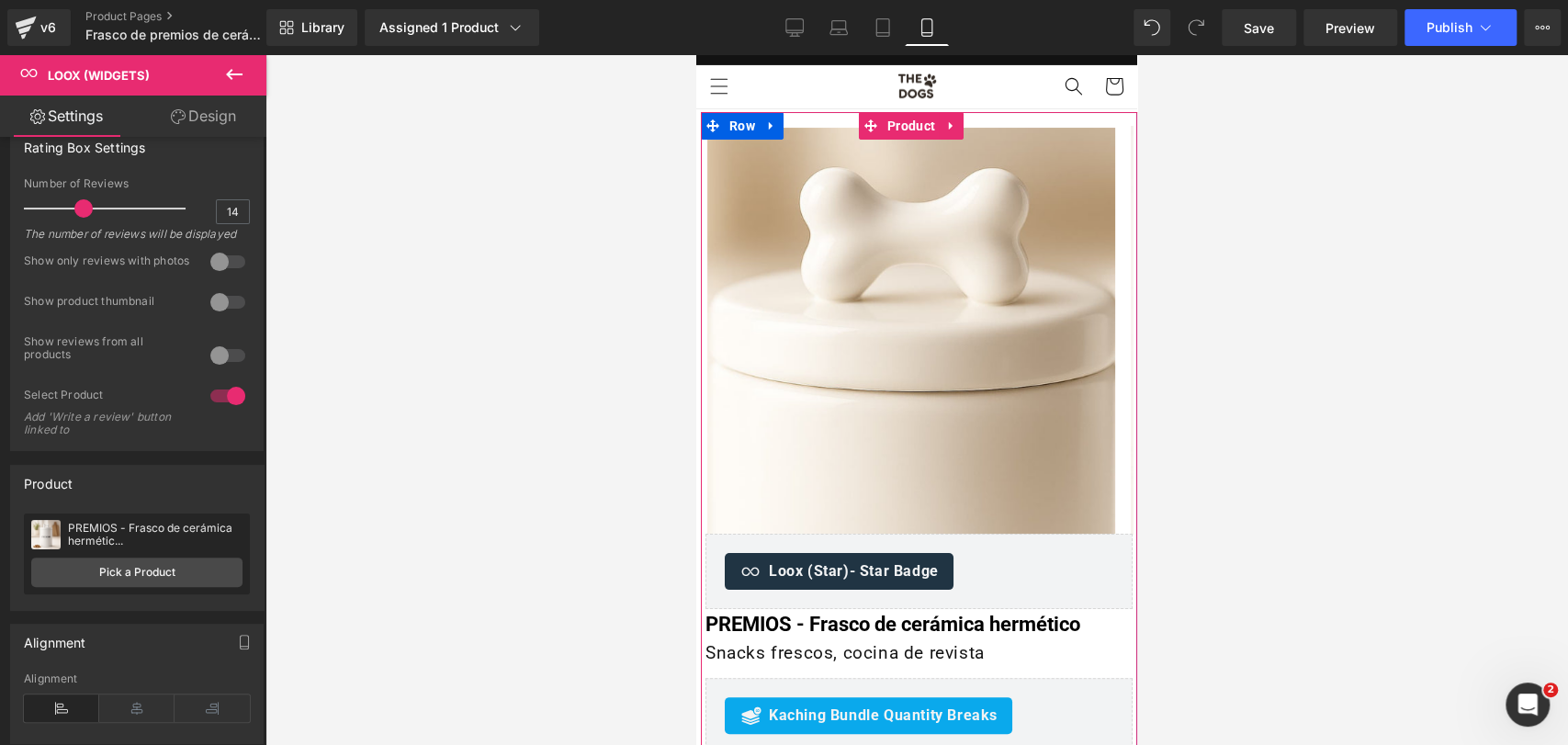
click at [750, 646] on h1 "Snacks frescos, cocina de revista" at bounding box center [919, 653] width 428 height 27
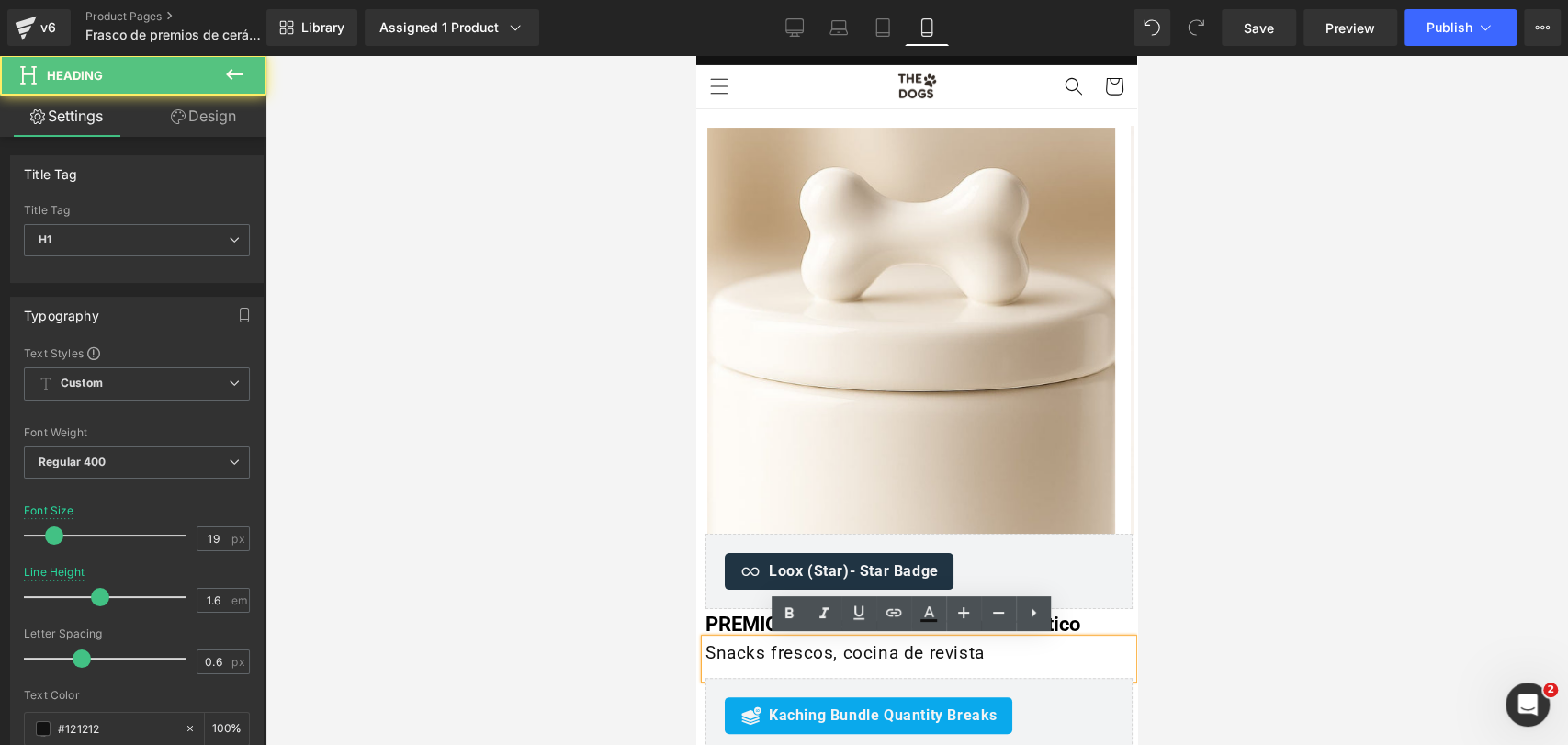
click at [741, 648] on h1 "Snacks frescos, cocina de revista" at bounding box center [919, 653] width 428 height 27
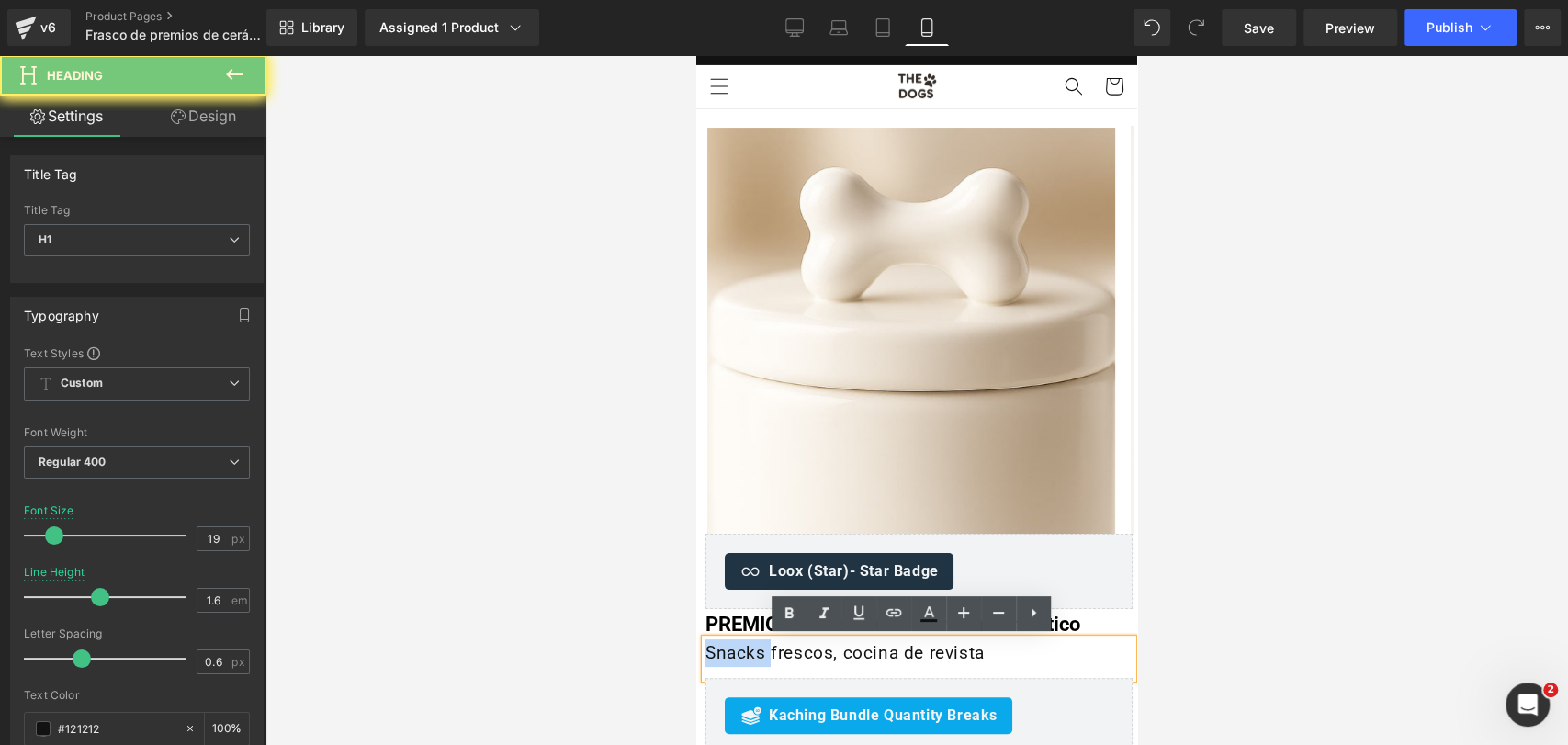
click at [741, 648] on h1 "Snacks frescos, cocina de revista" at bounding box center [919, 653] width 428 height 27
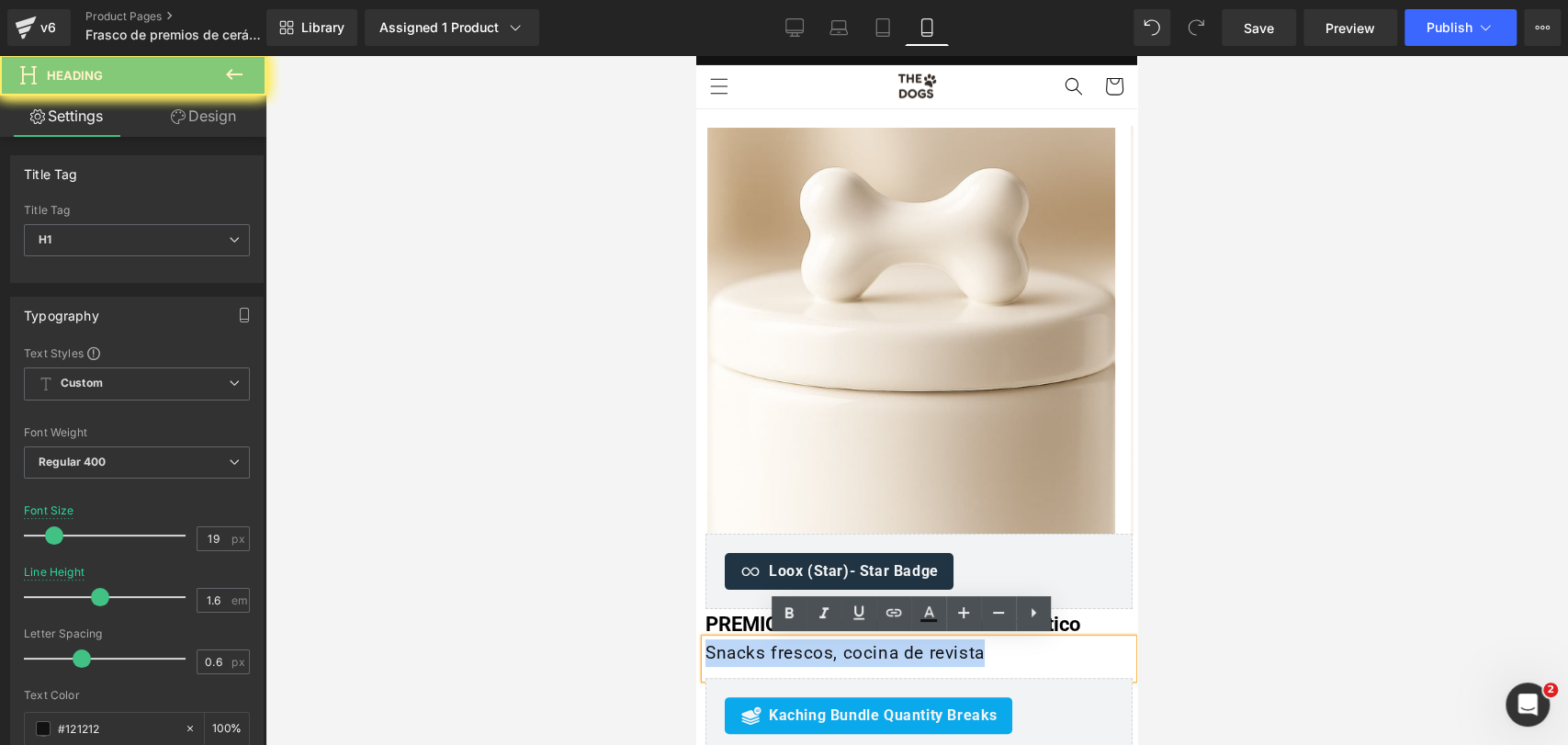
copy h1 "Snacks frescos, cocina de revista"
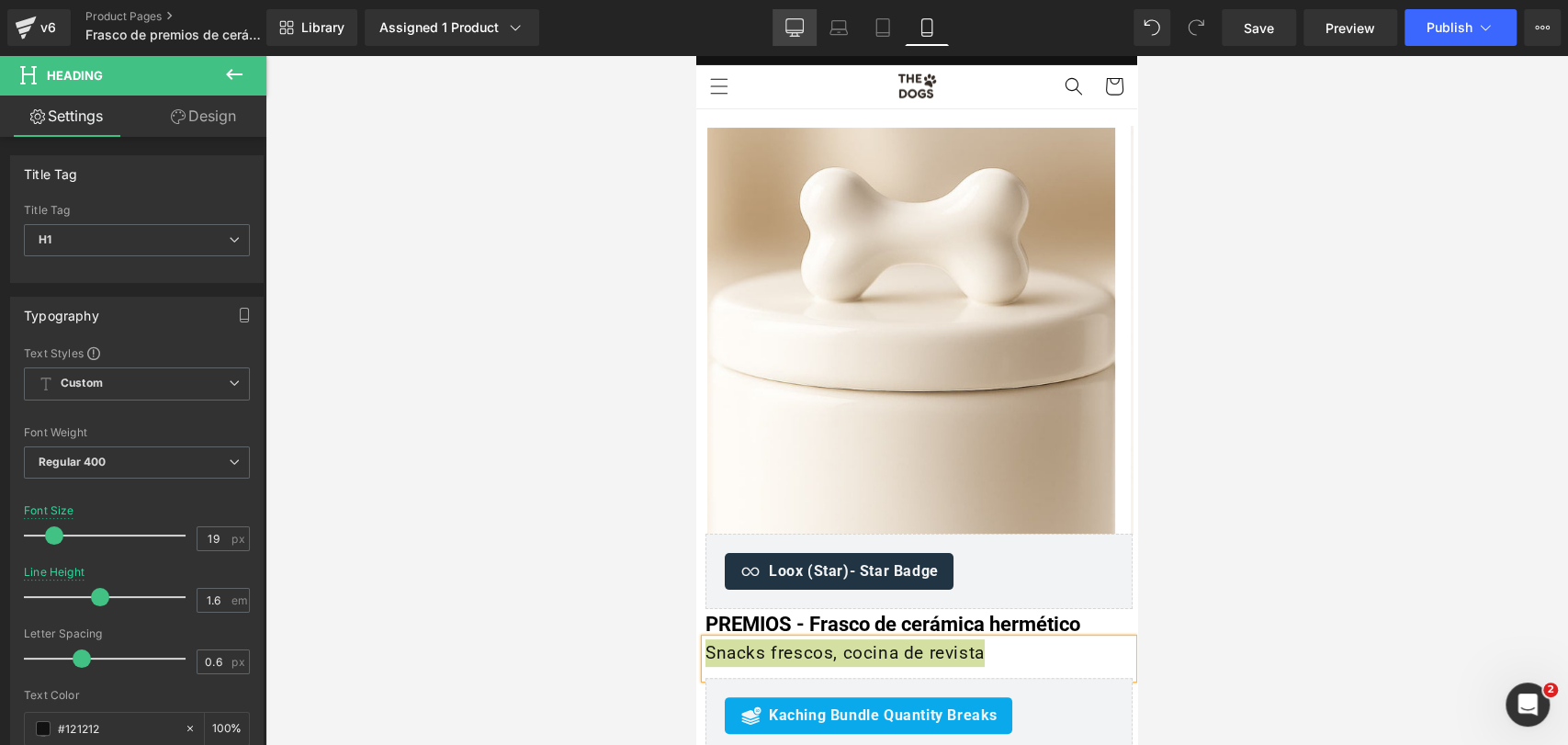
click at [806, 18] on link "Desktop" at bounding box center [794, 26] width 44 height 36
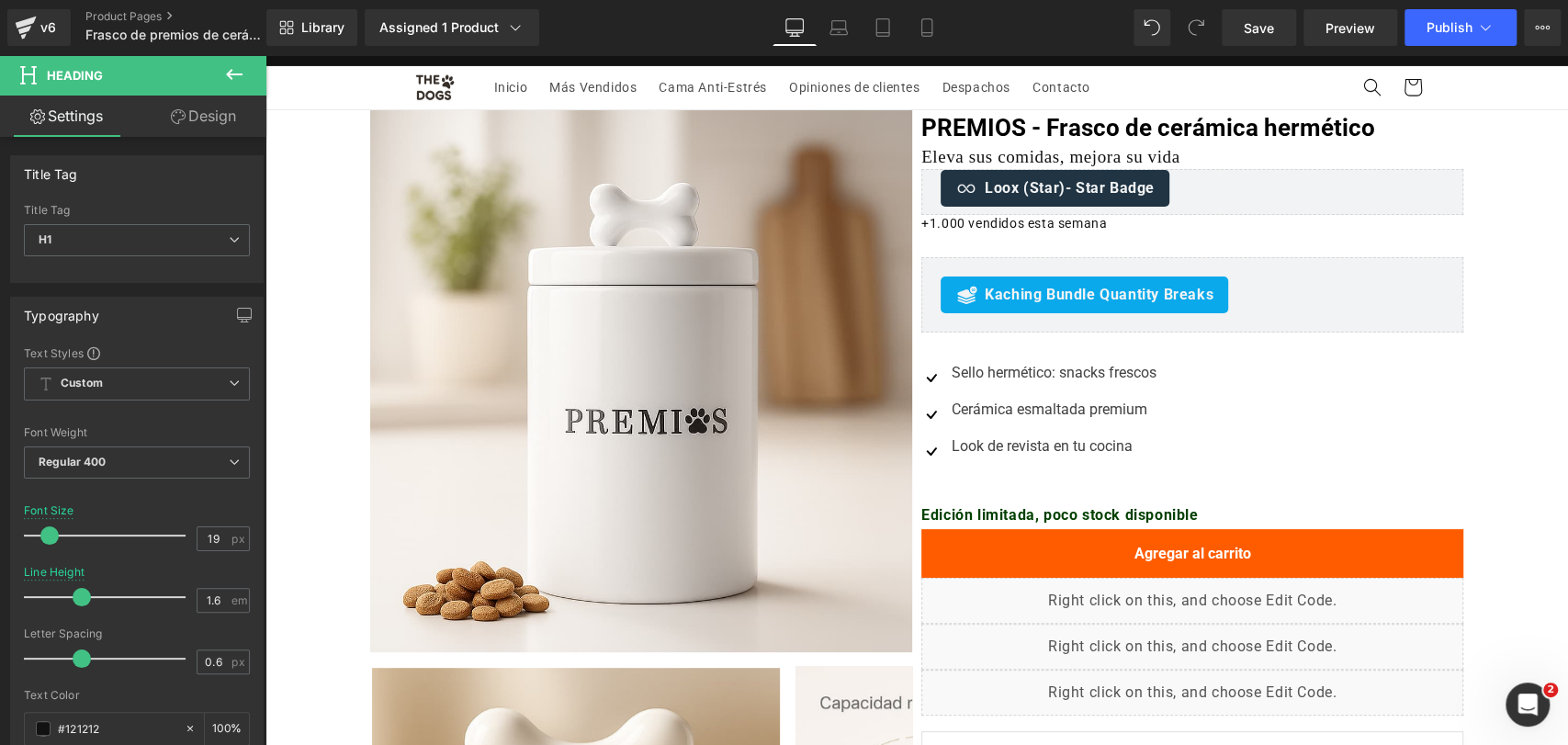
scroll to position [0, 0]
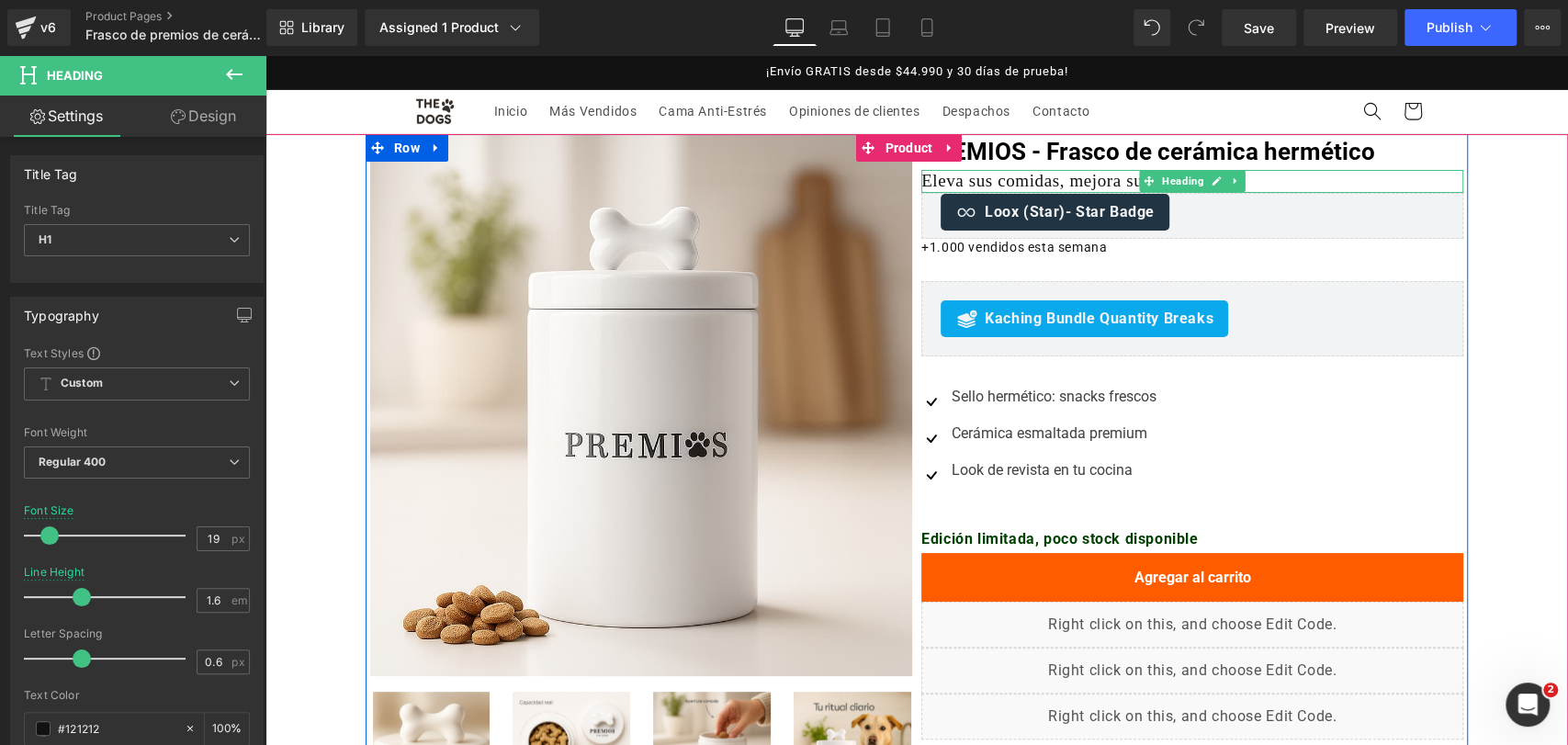
click at [951, 175] on h1 "Eleva sus comidas, mejora su vida" at bounding box center [1192, 180] width 542 height 23
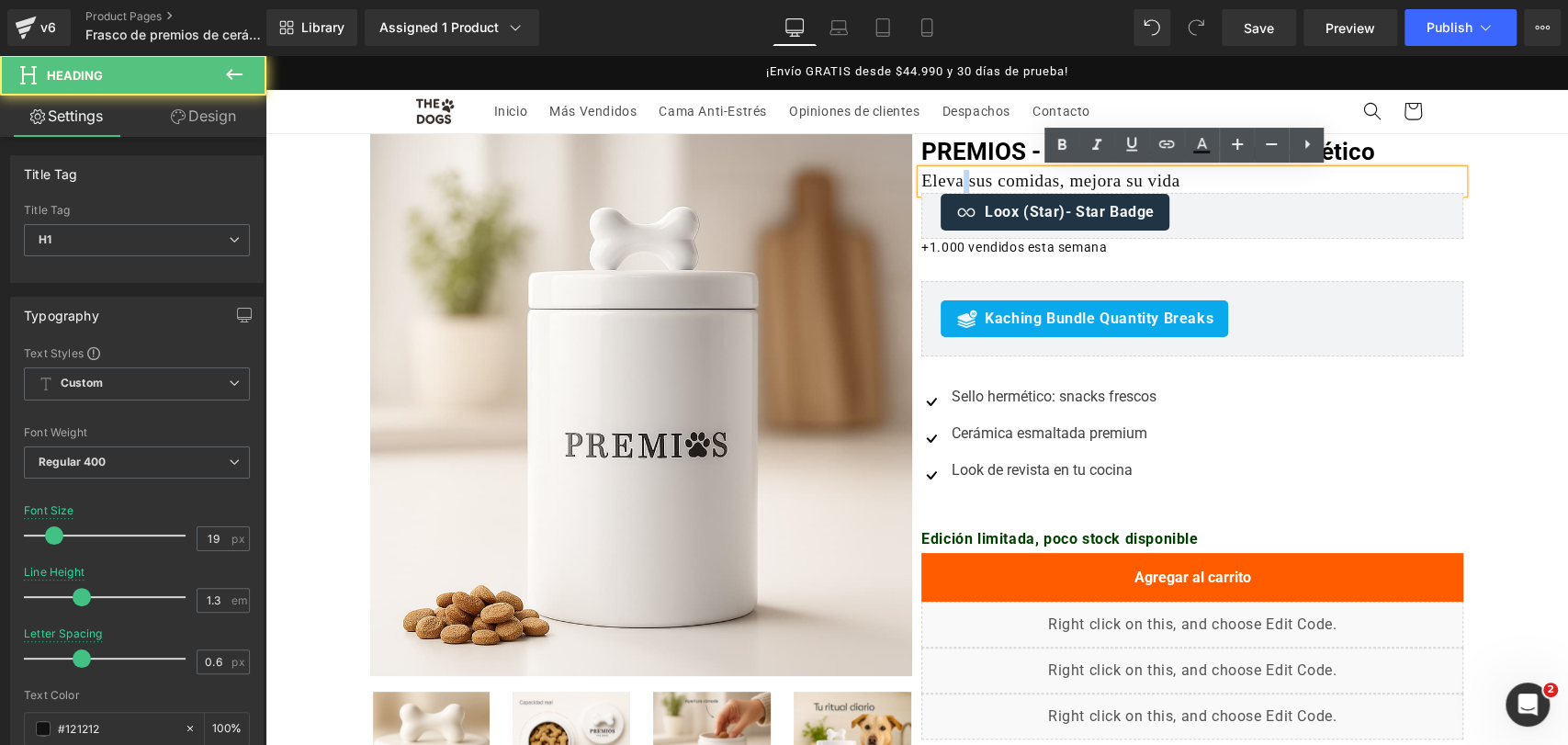
click at [951, 175] on h1 "Eleva sus comidas, mejora su vida" at bounding box center [1192, 180] width 542 height 23
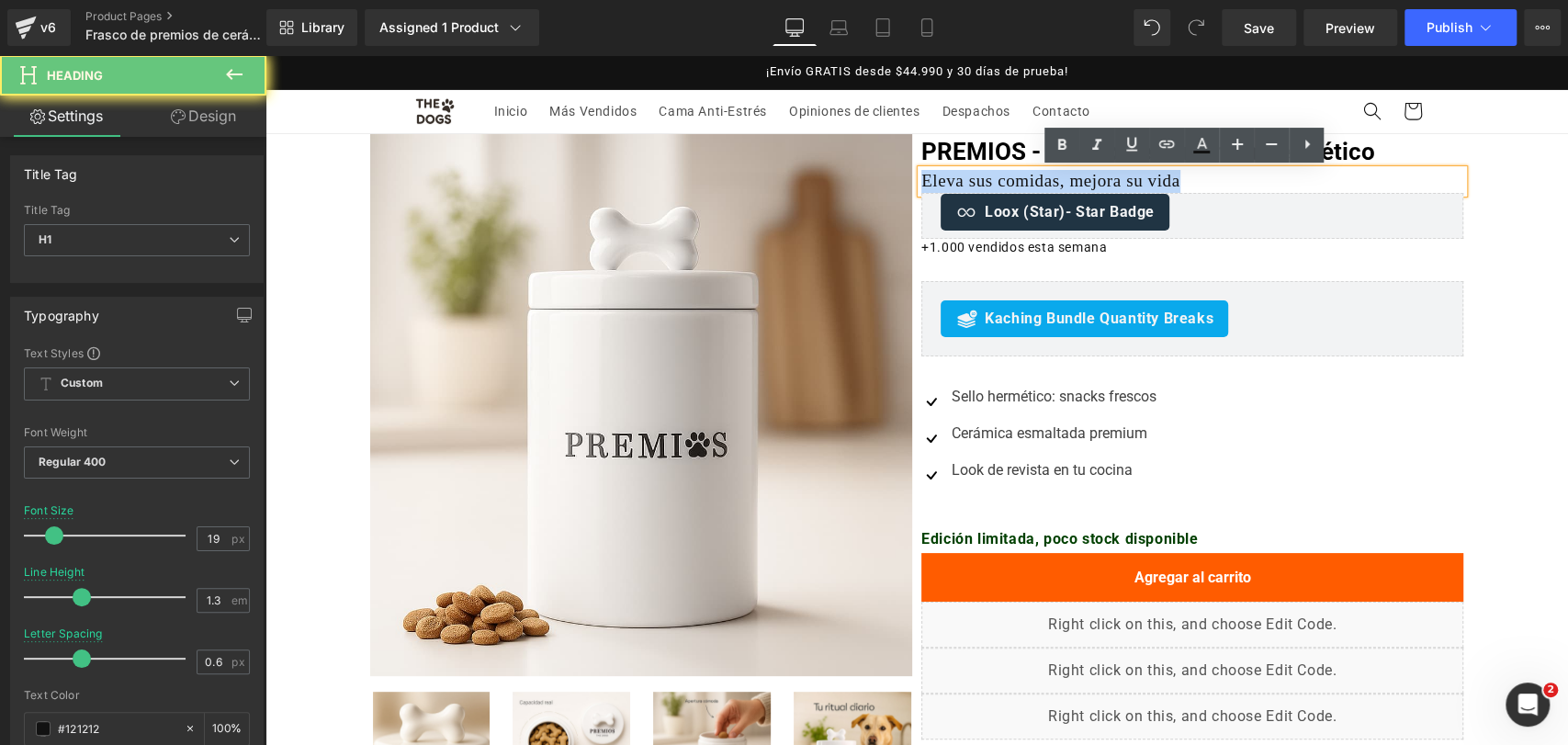
click at [951, 175] on h1 "Eleva sus comidas, mejora su vida" at bounding box center [1192, 180] width 542 height 23
paste div
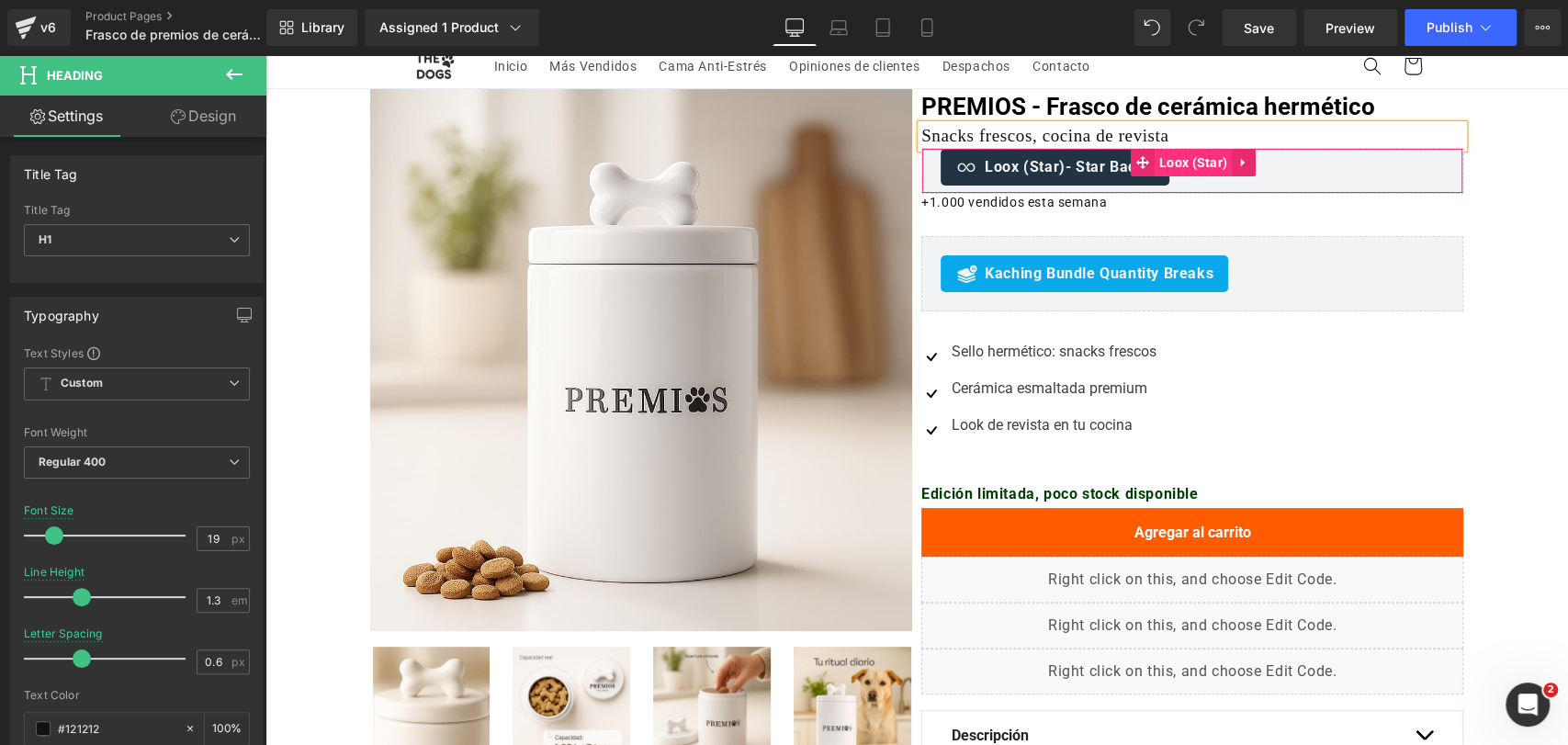
scroll to position [96, 0]
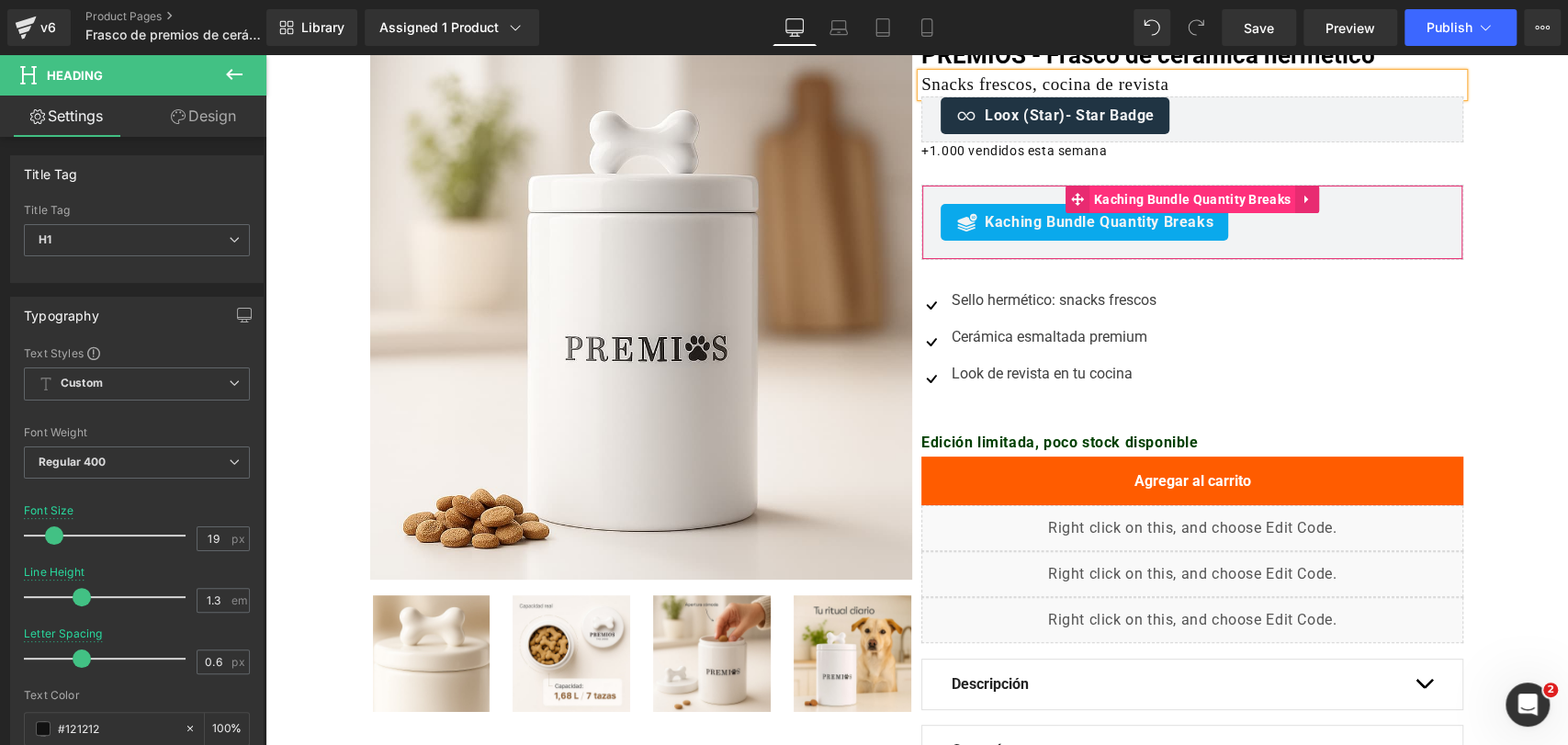
click at [1151, 200] on span "Kaching Bundle Quantity Breaks" at bounding box center [1192, 199] width 206 height 27
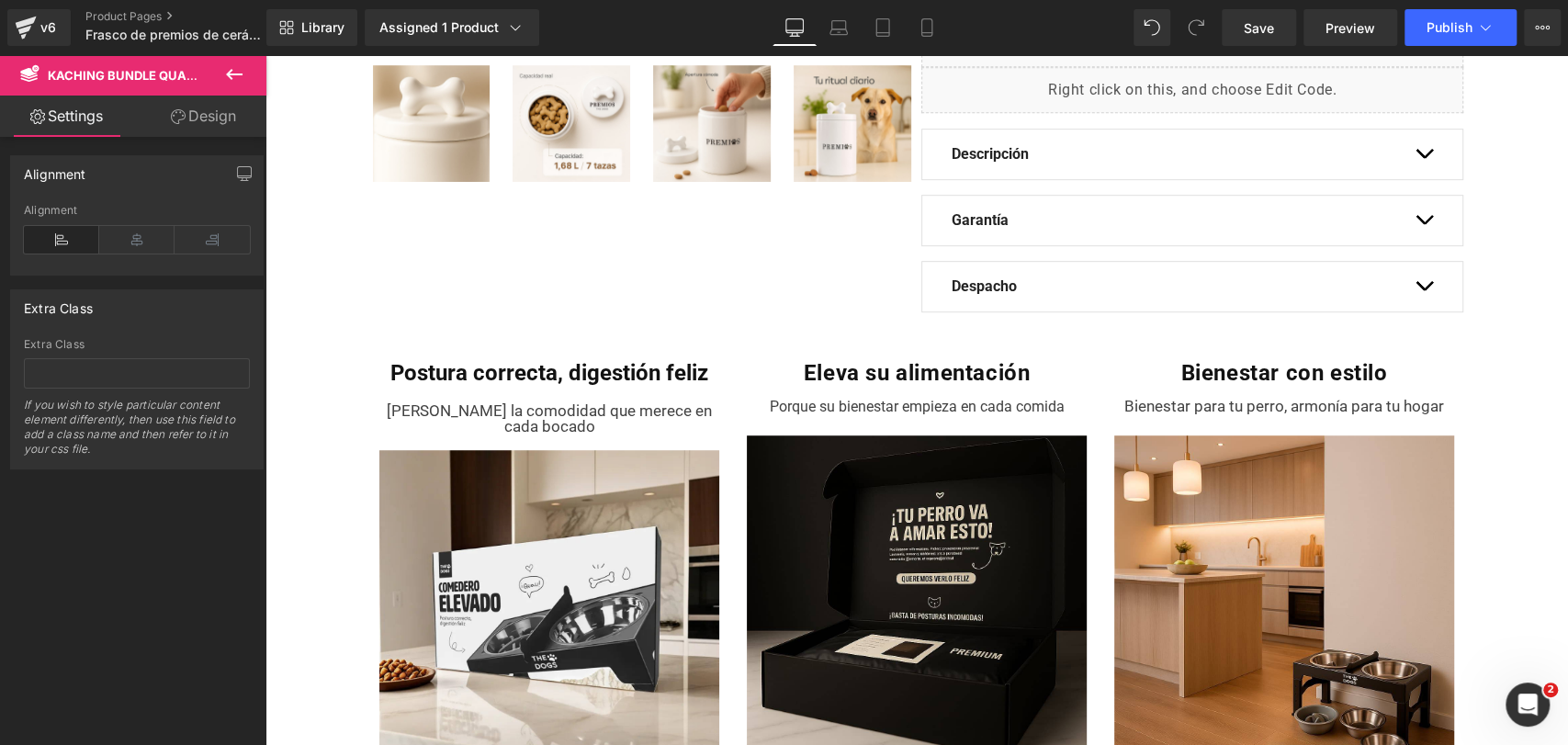
scroll to position [631, 0]
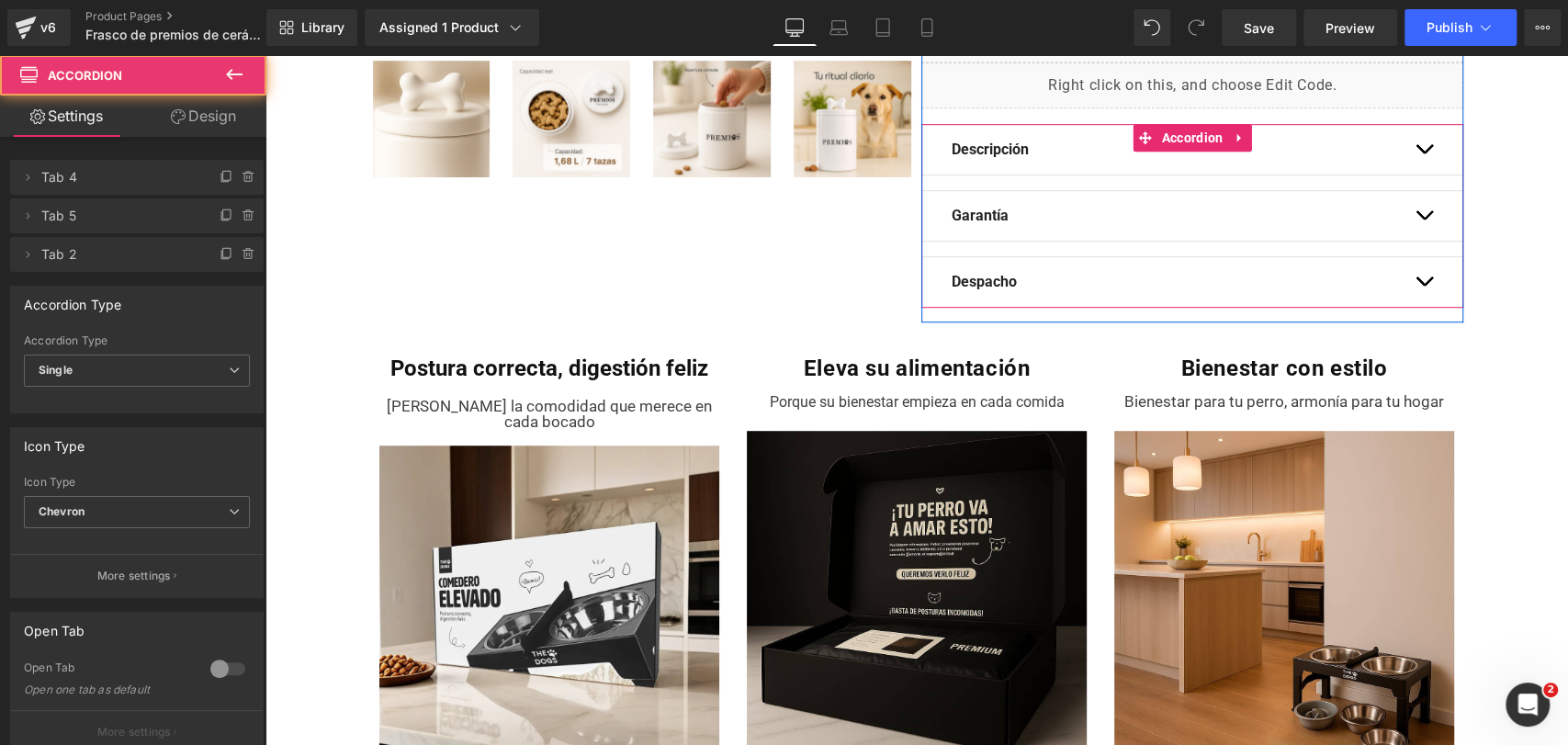
click at [1417, 267] on button "button" at bounding box center [1424, 281] width 19 height 50
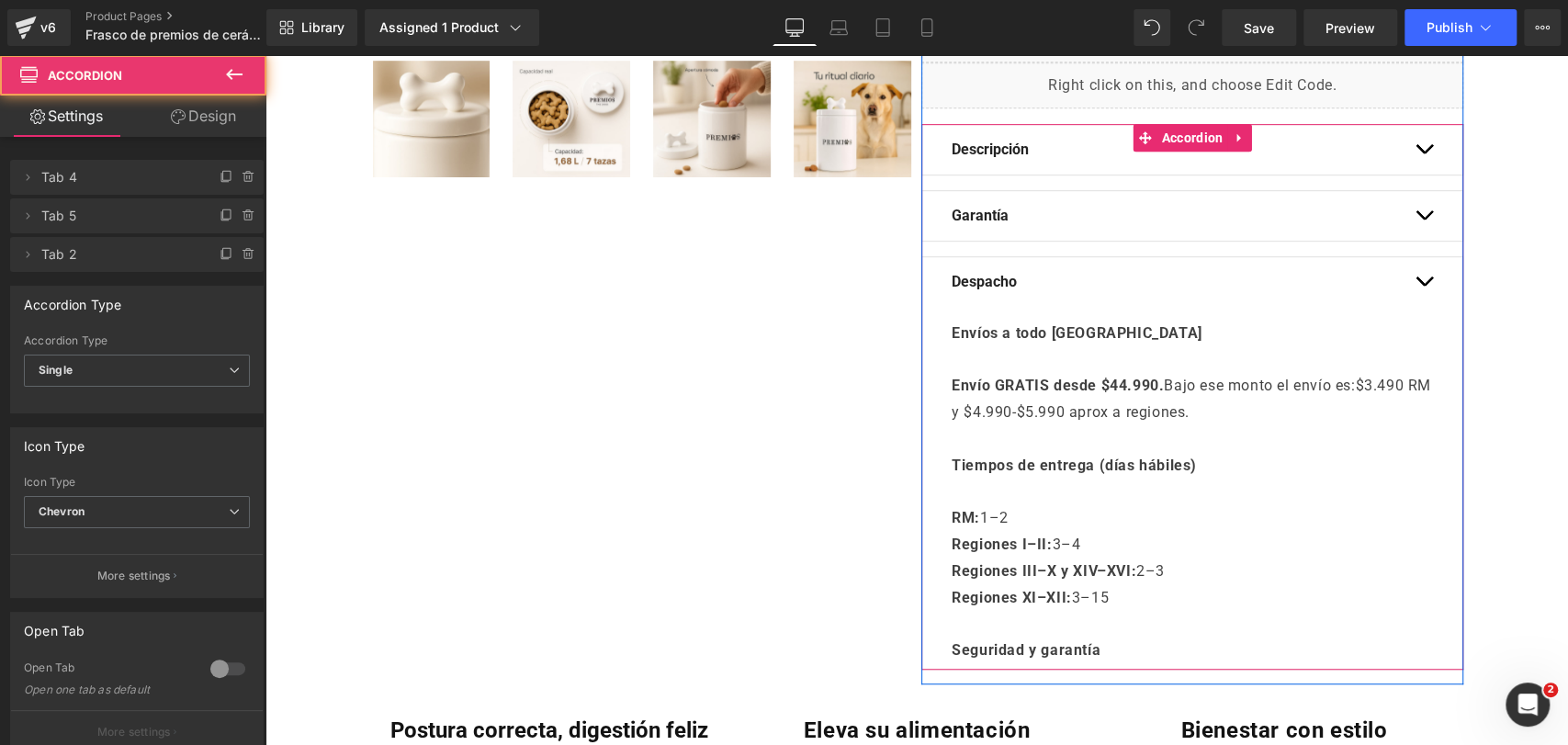
click at [1415, 230] on button "button" at bounding box center [1424, 216] width 19 height 50
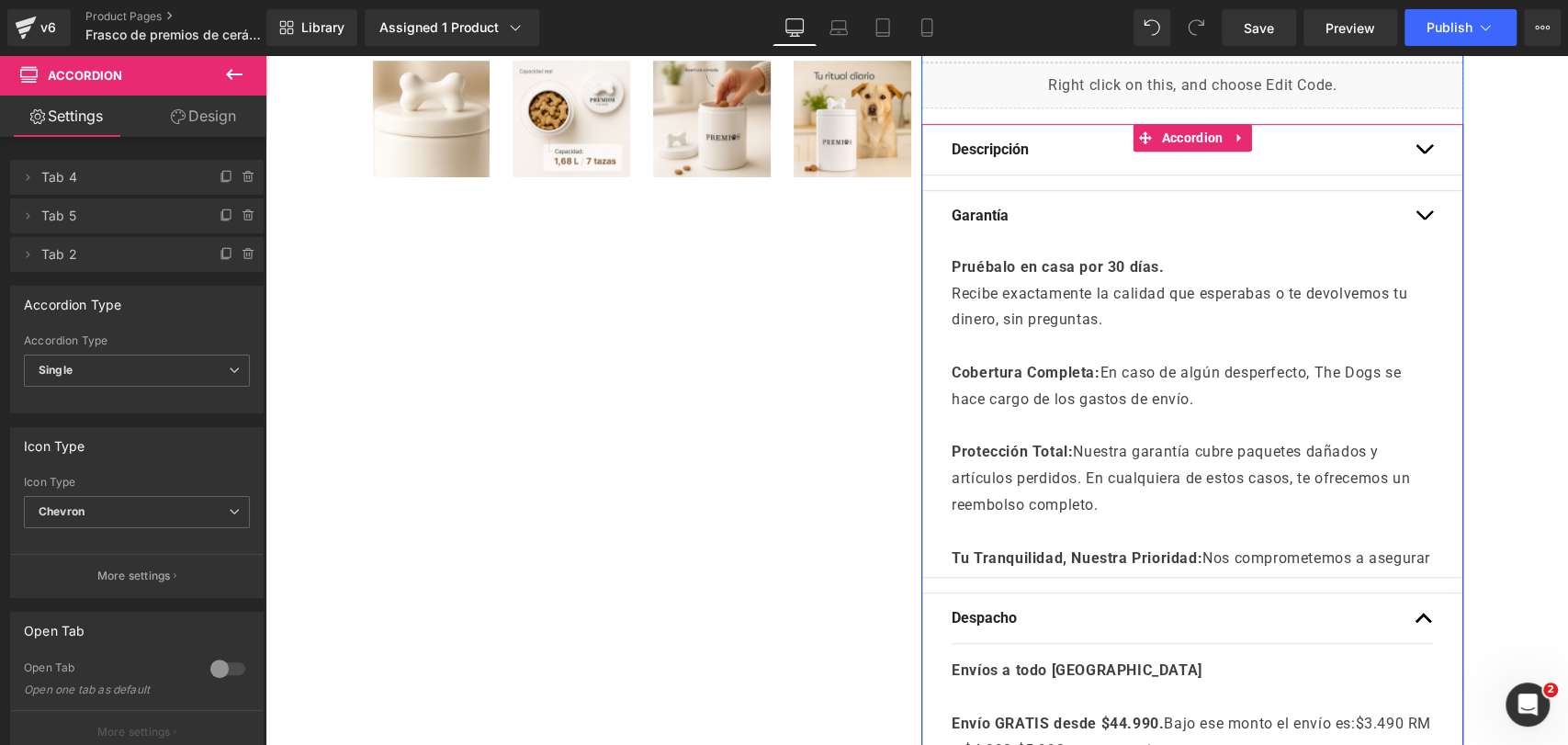
click at [1415, 164] on button "button" at bounding box center [1424, 149] width 19 height 50
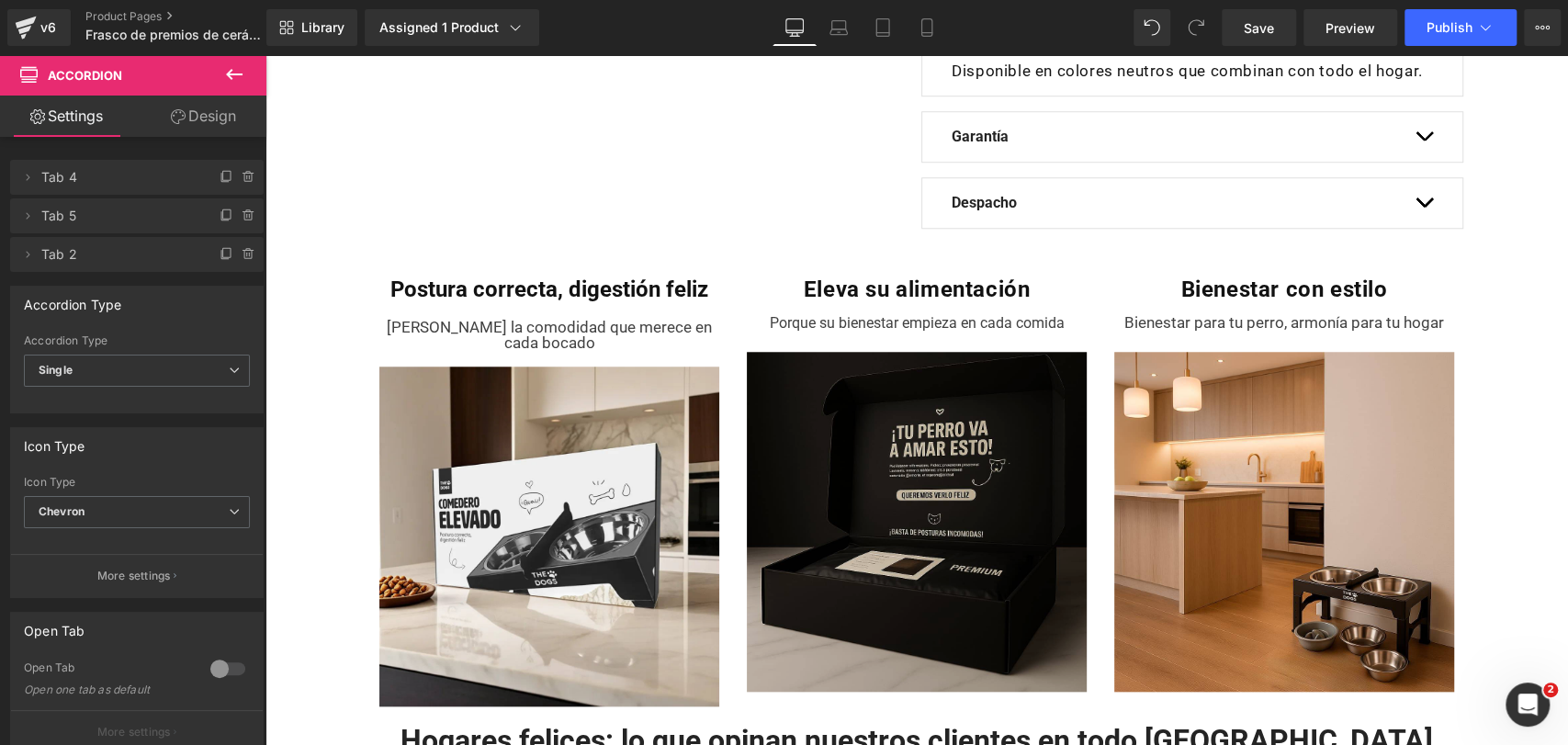
scroll to position [1008, 0]
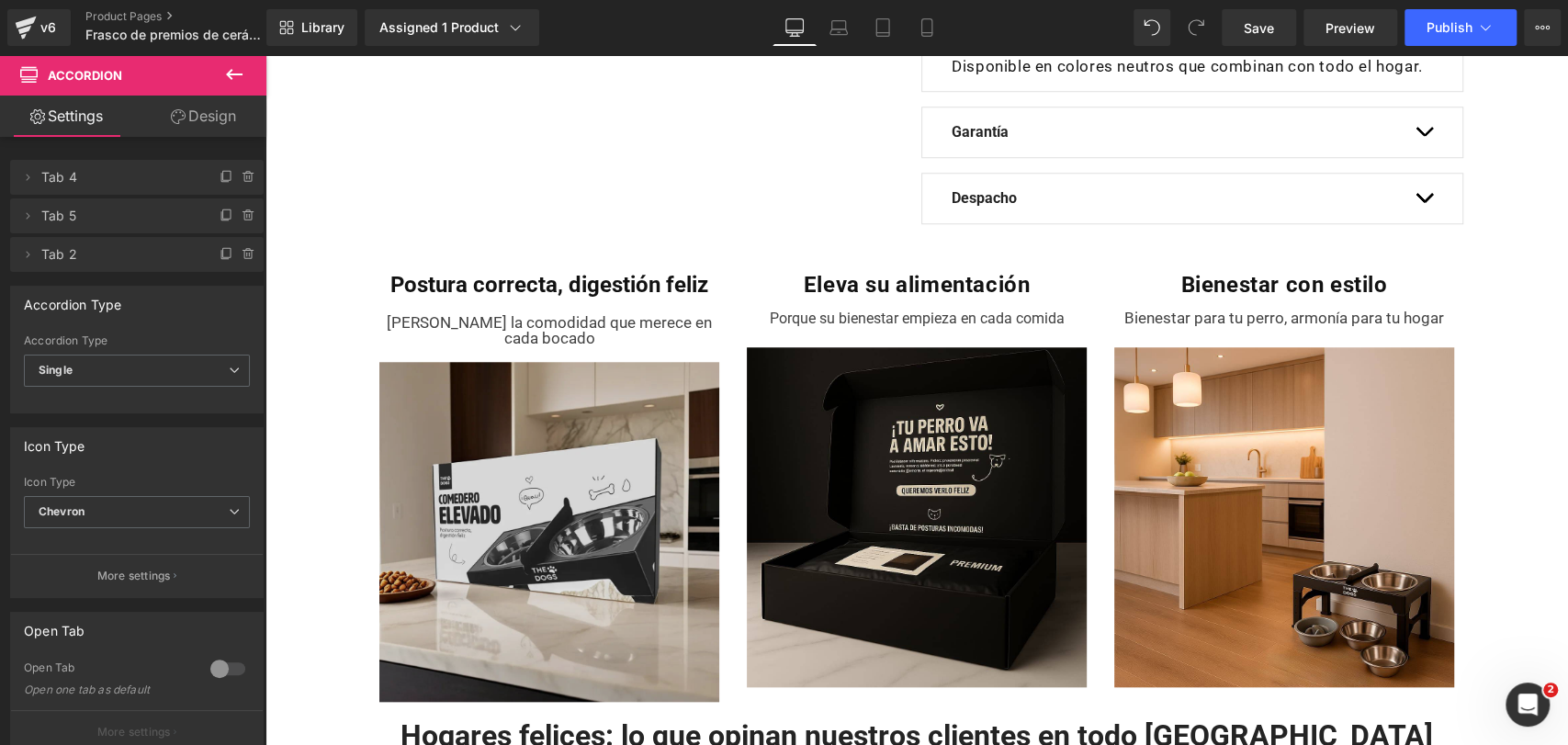
click at [560, 461] on img at bounding box center [549, 531] width 340 height 340
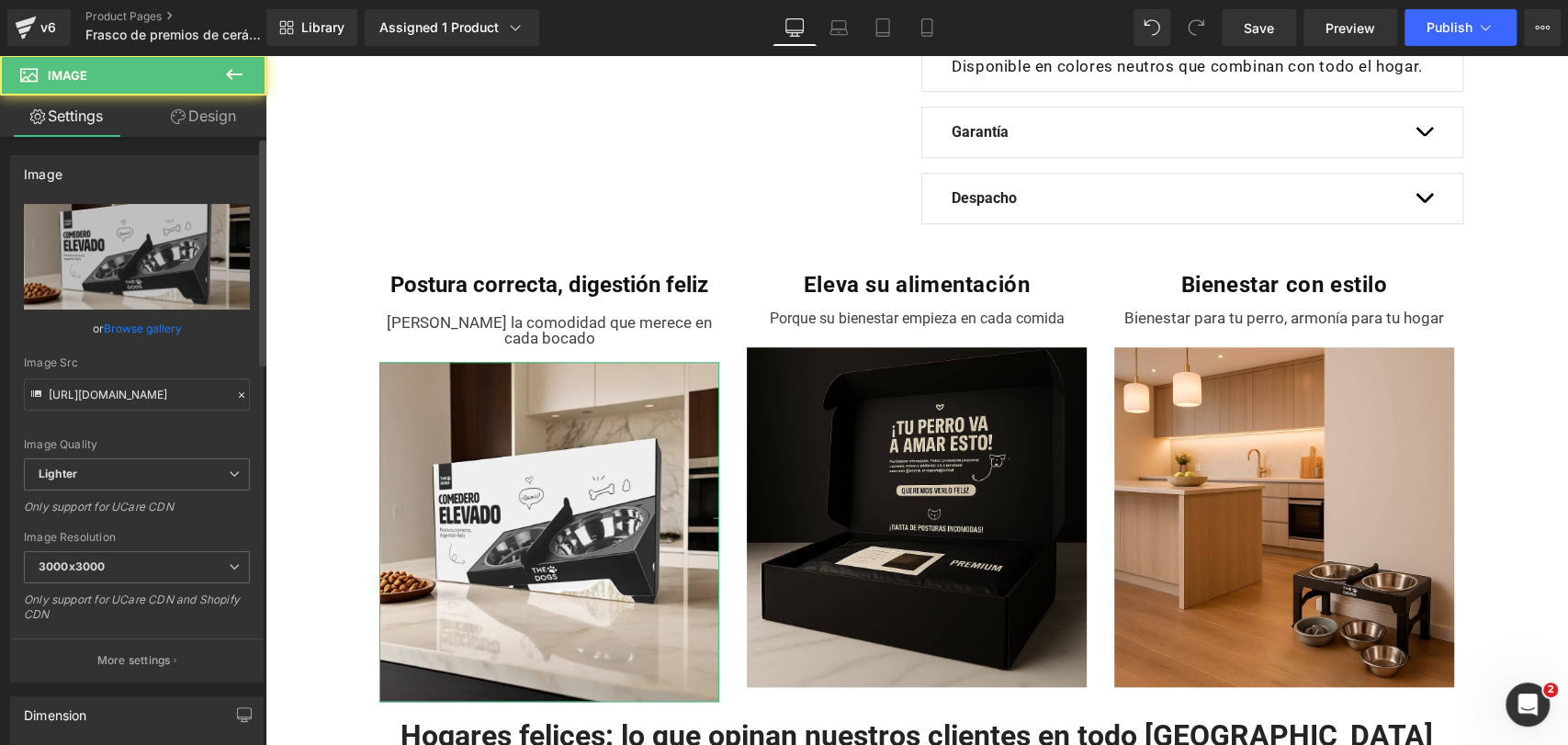
click at [154, 328] on link "Browse gallery" at bounding box center [143, 327] width 78 height 32
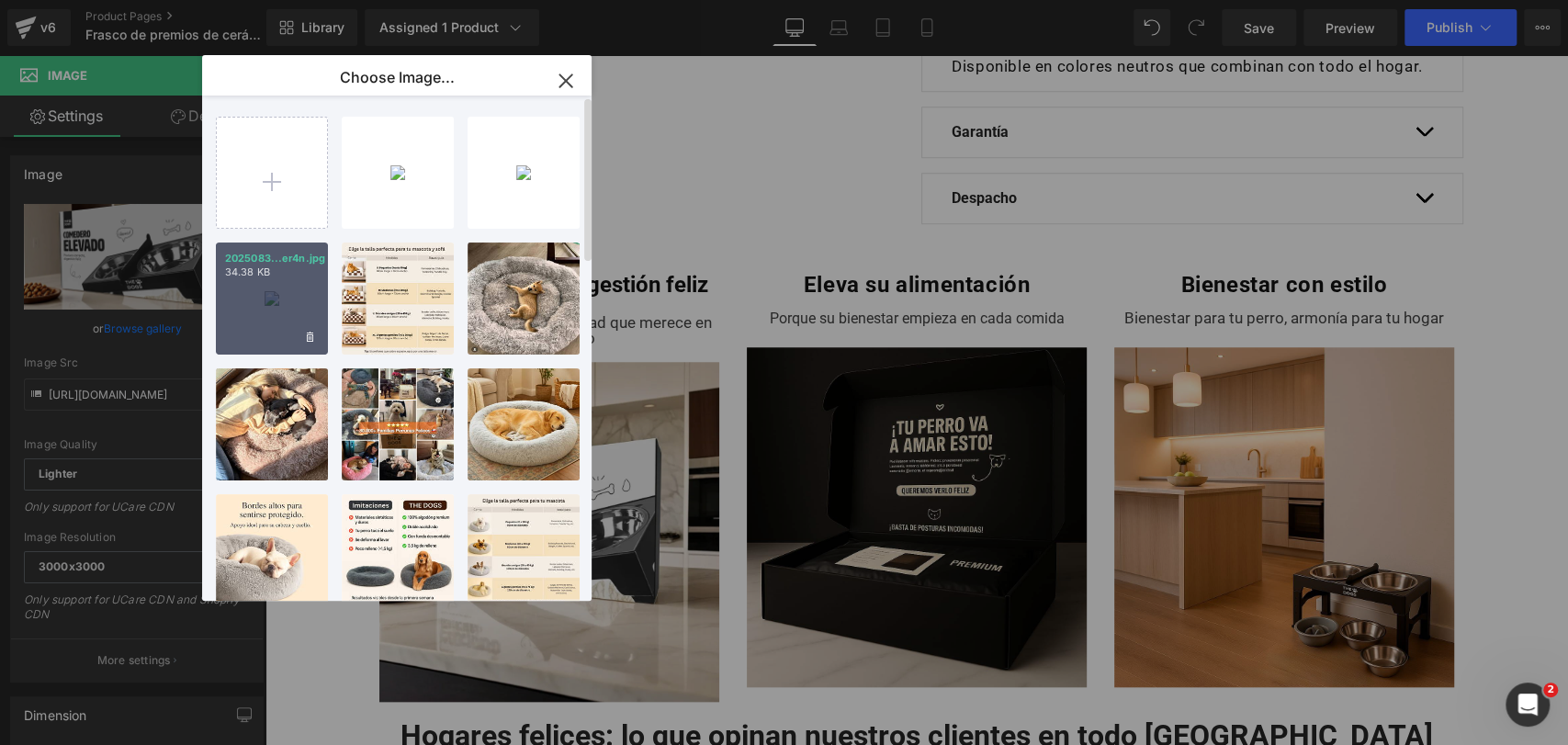
click at [298, 299] on div "2025083...er4n.jpg 34.38 KB" at bounding box center [272, 298] width 112 height 112
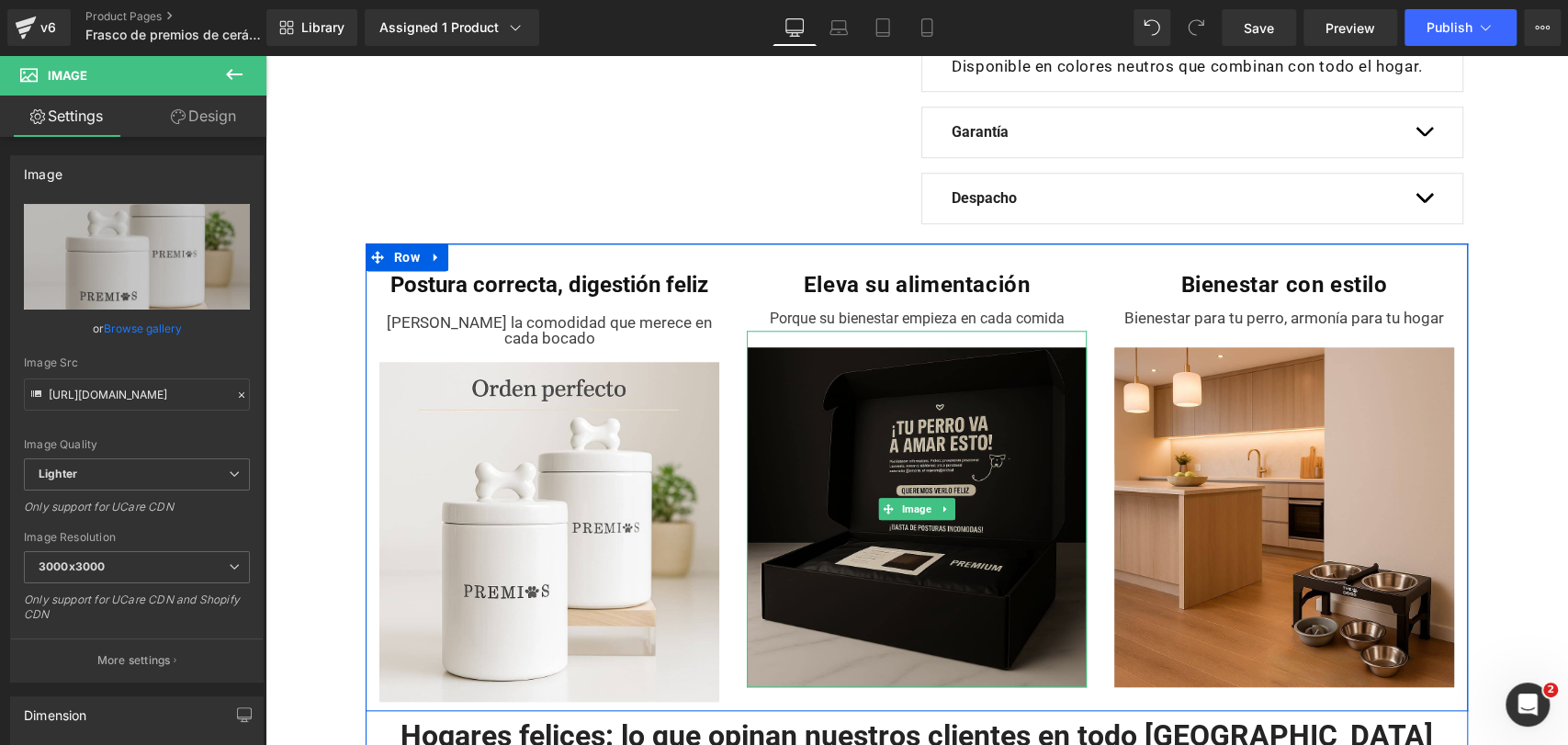
click at [986, 467] on img at bounding box center [917, 508] width 340 height 356
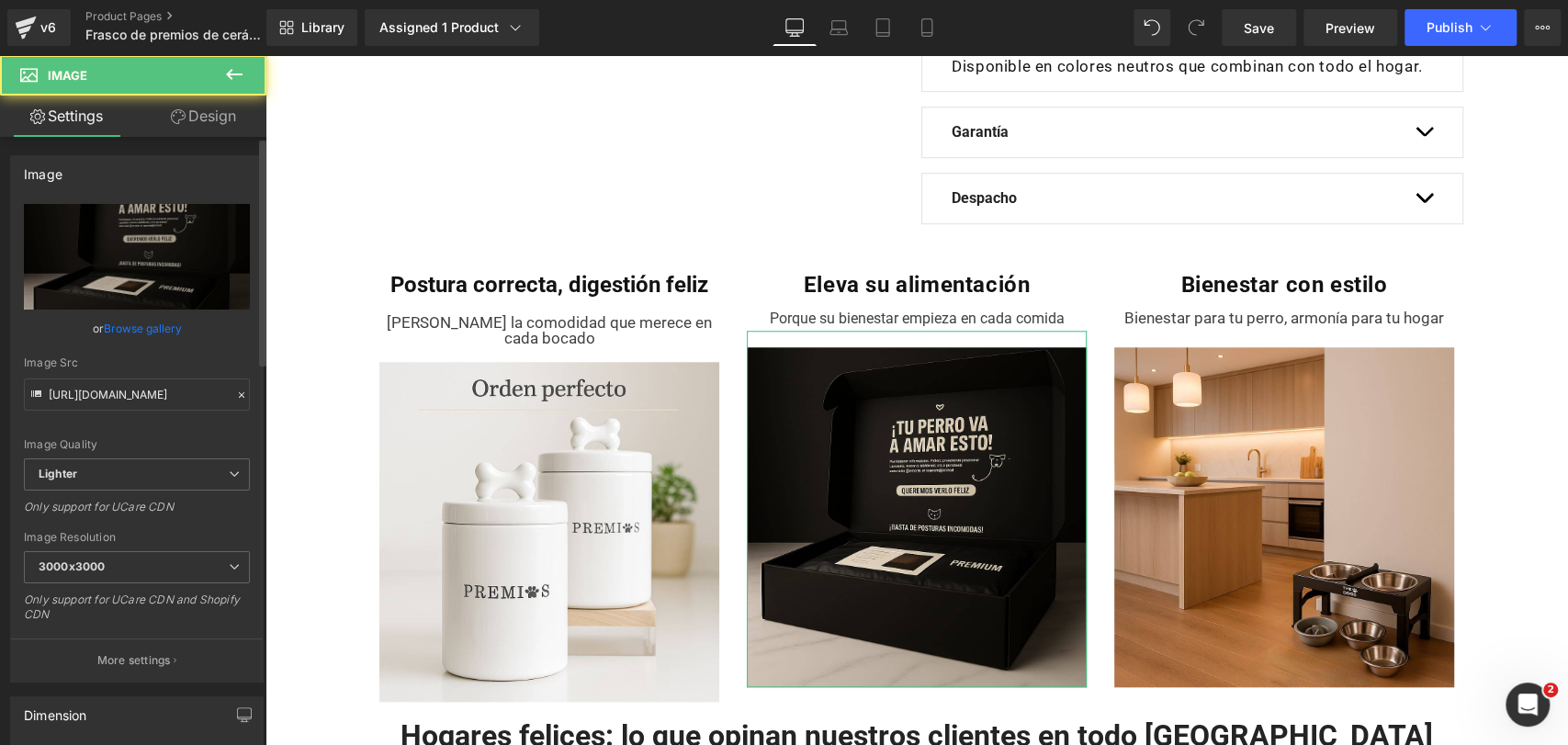
click at [136, 340] on link "Browse gallery" at bounding box center [143, 327] width 78 height 32
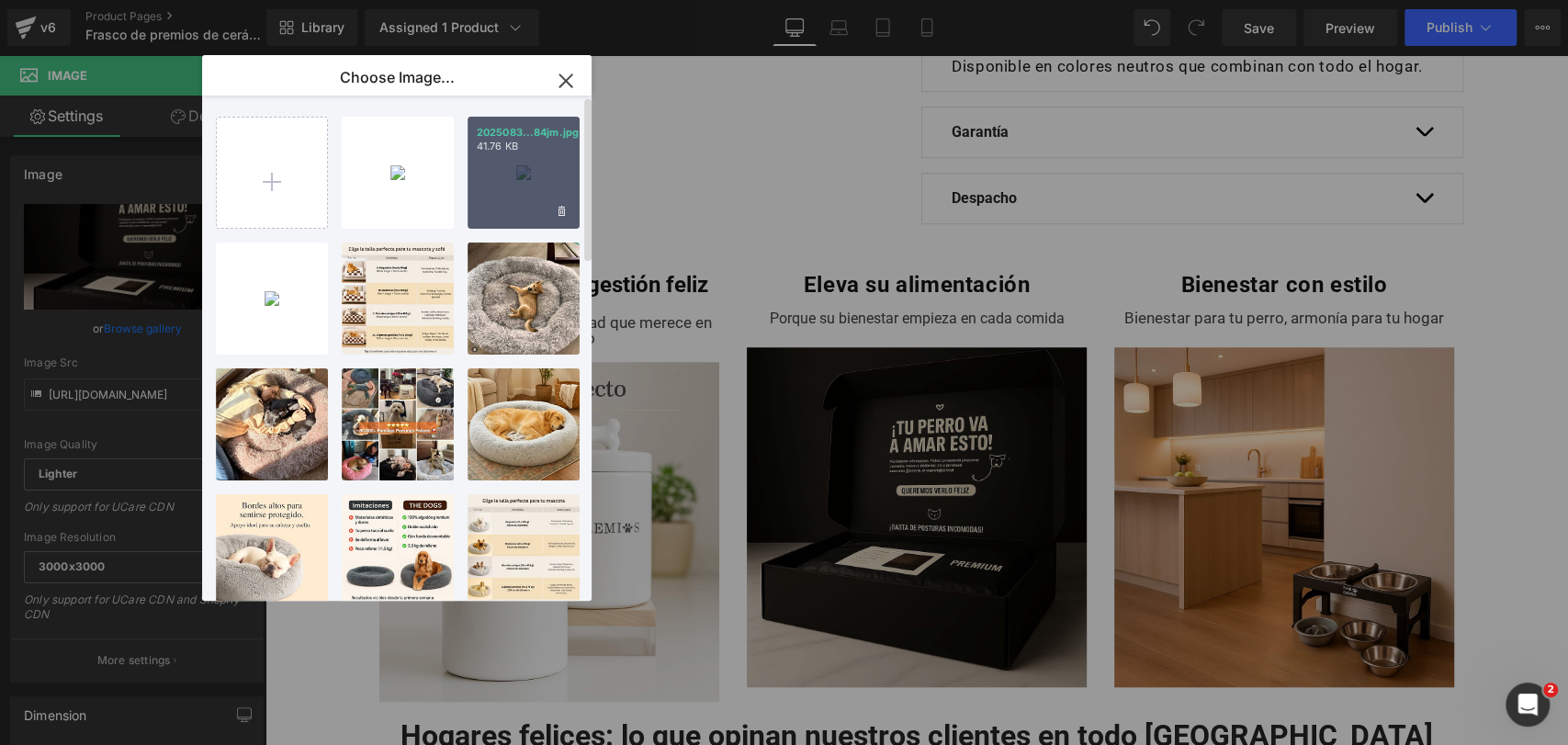
click at [507, 194] on div "2025083...84jm.jpg 41.76 KB" at bounding box center [524, 173] width 112 height 112
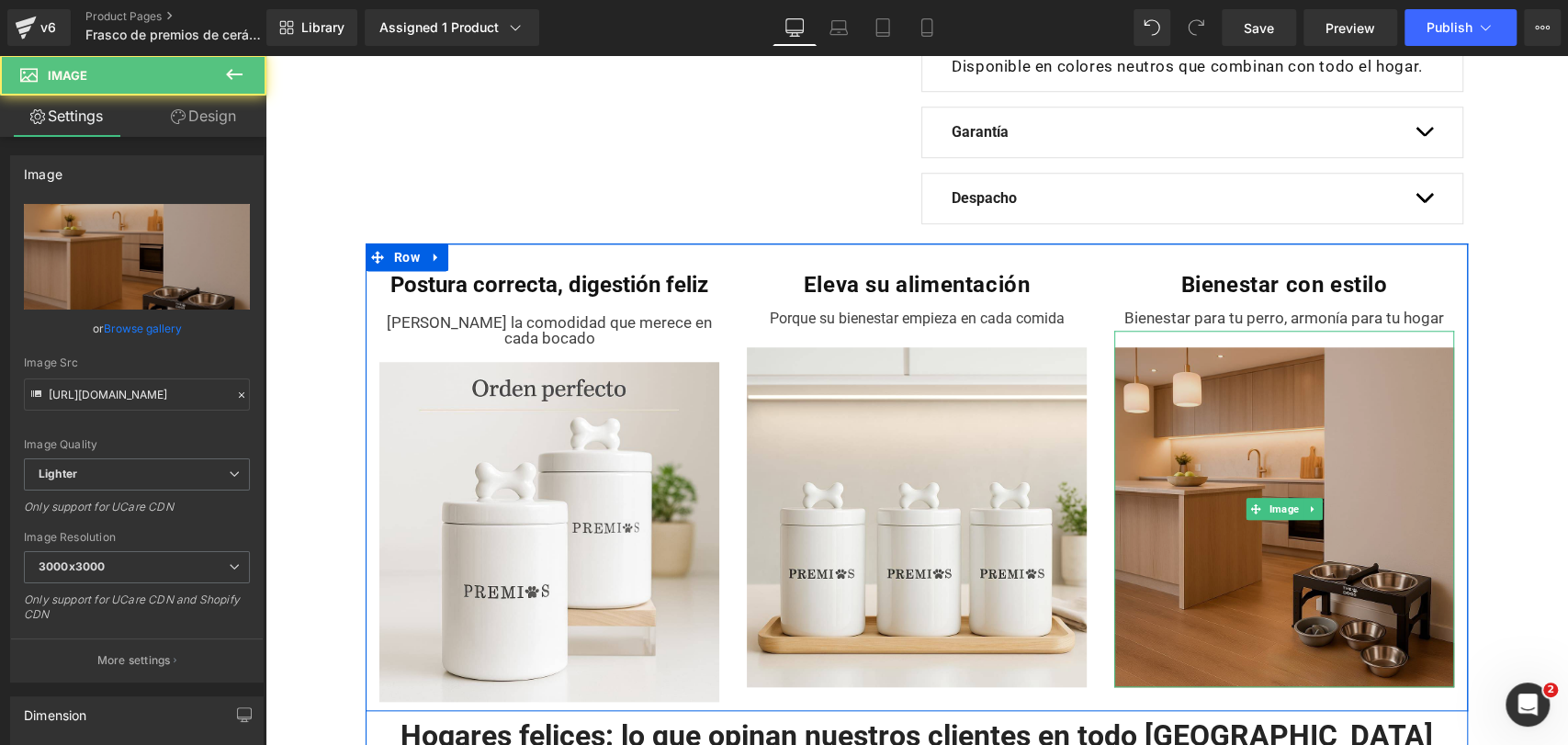
click at [1241, 457] on img at bounding box center [1284, 508] width 340 height 356
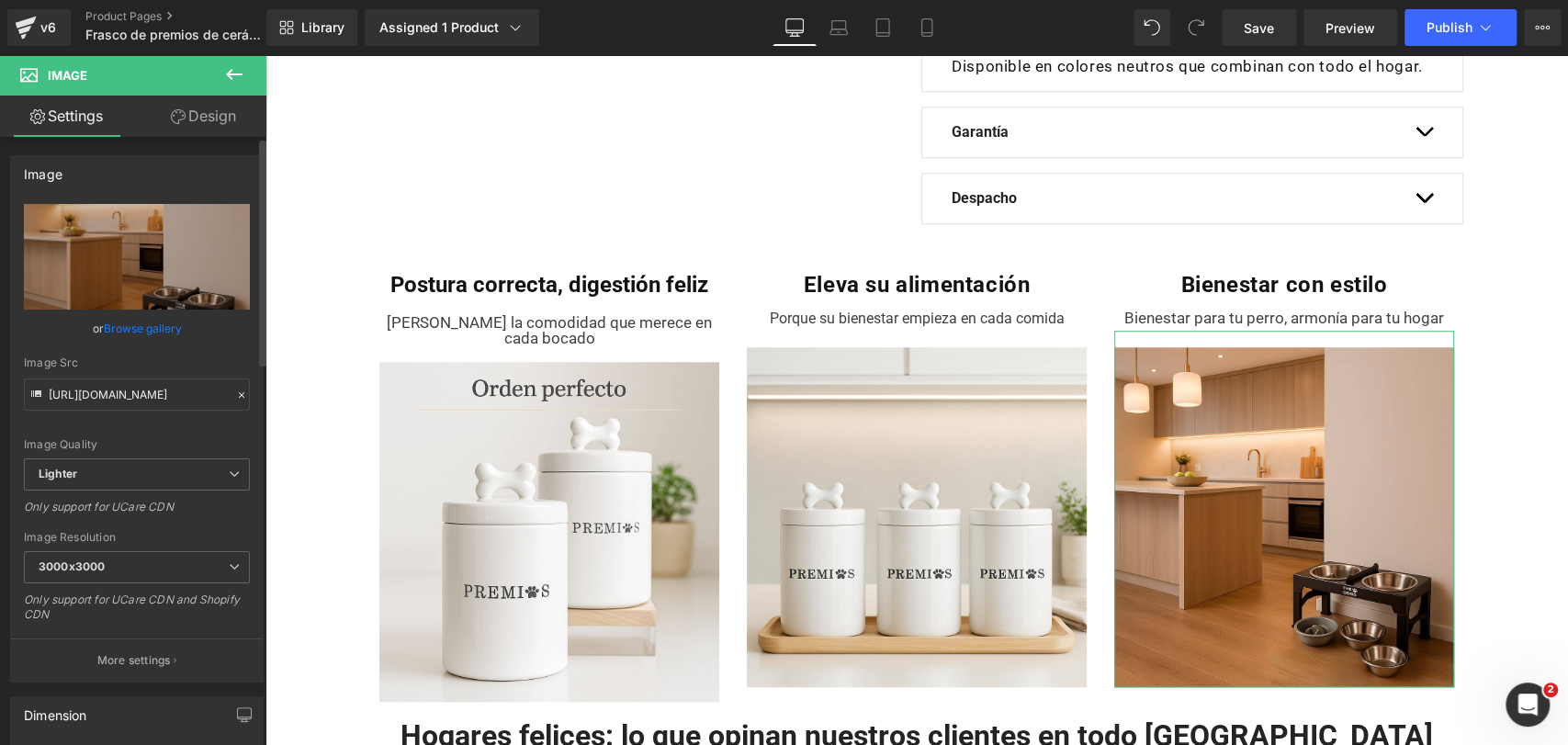
click at [152, 329] on link "Browse gallery" at bounding box center [143, 327] width 78 height 32
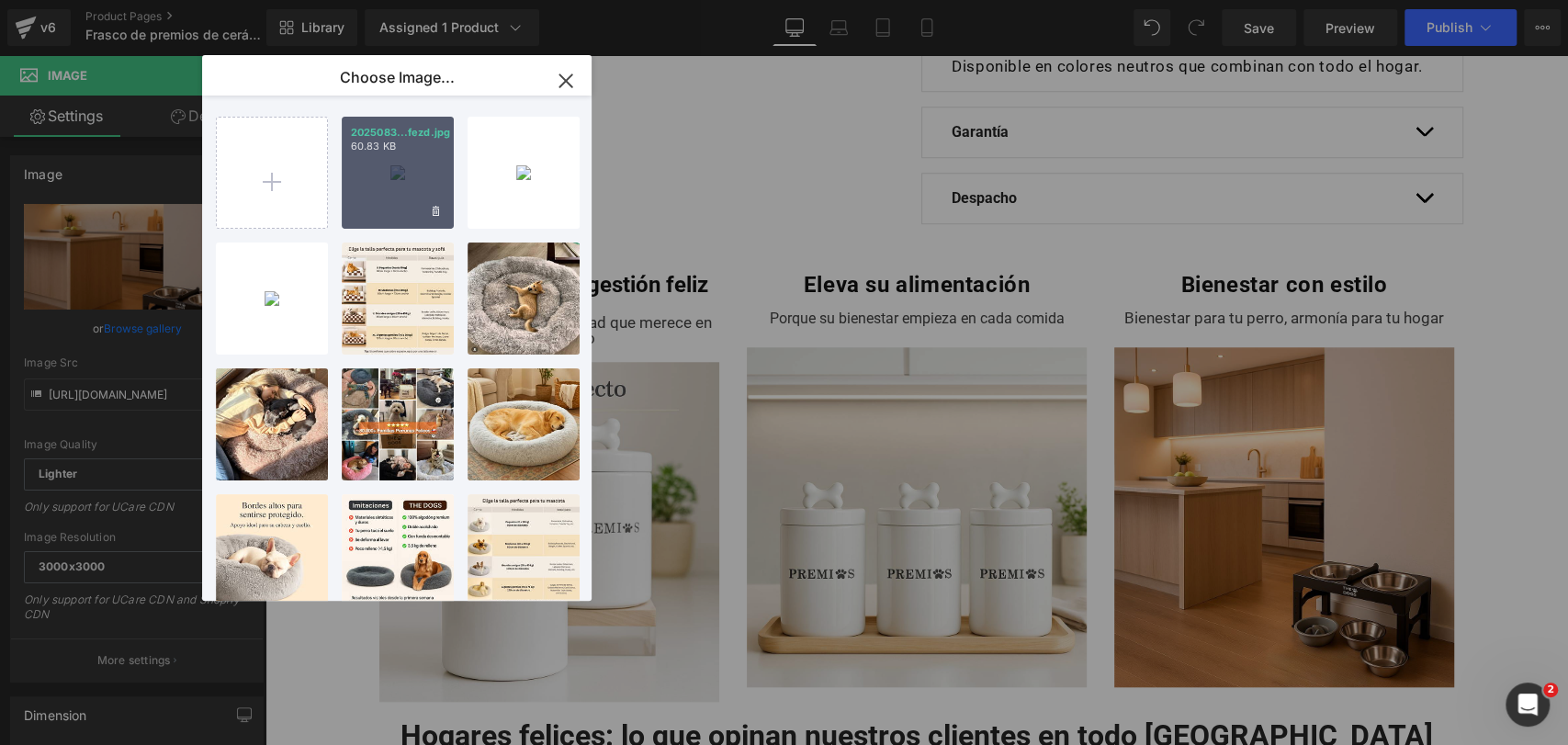
click at [368, 193] on div "2025083...fezd.jpg 60.83 KB" at bounding box center [397, 173] width 112 height 112
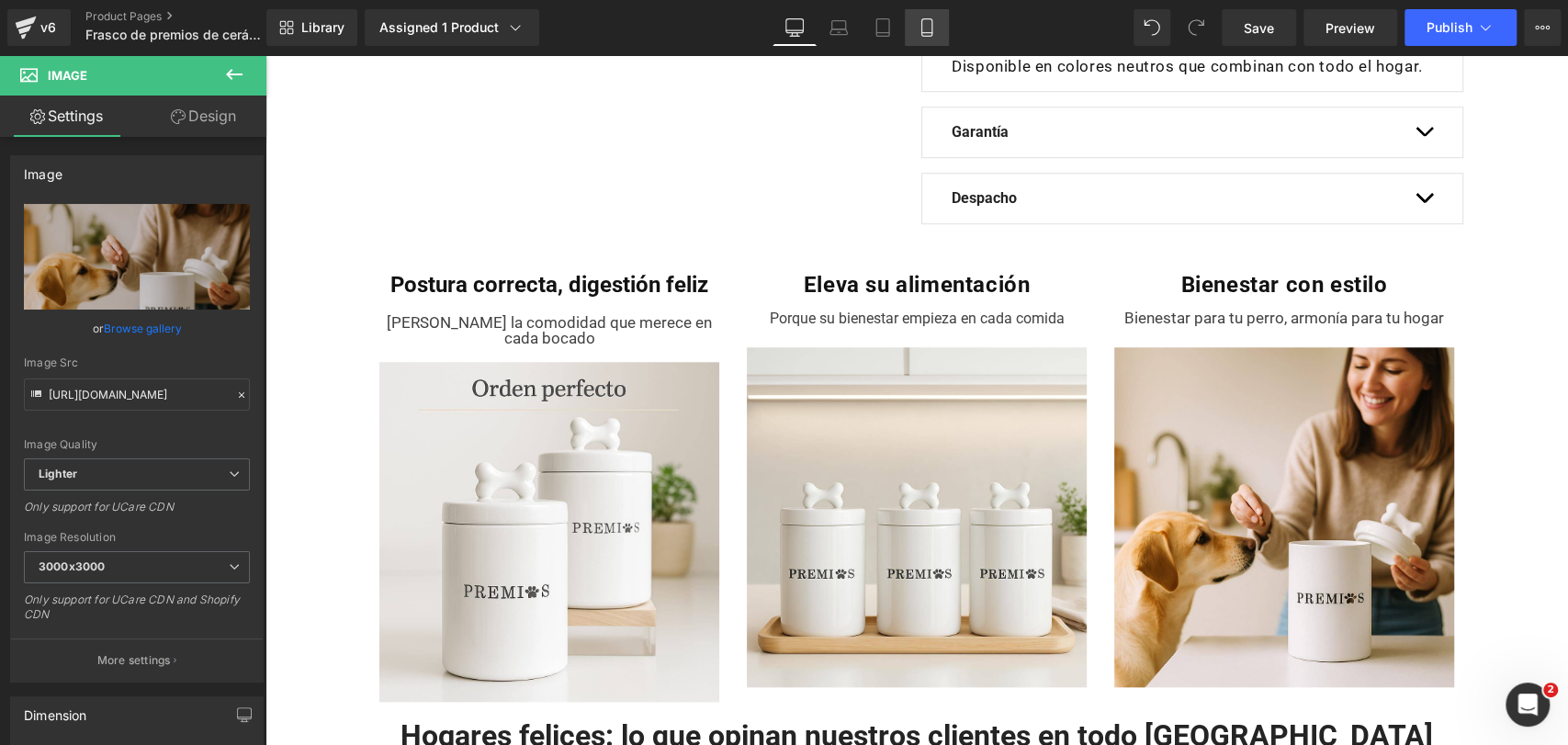
click at [936, 25] on link "Mobile" at bounding box center [927, 26] width 44 height 36
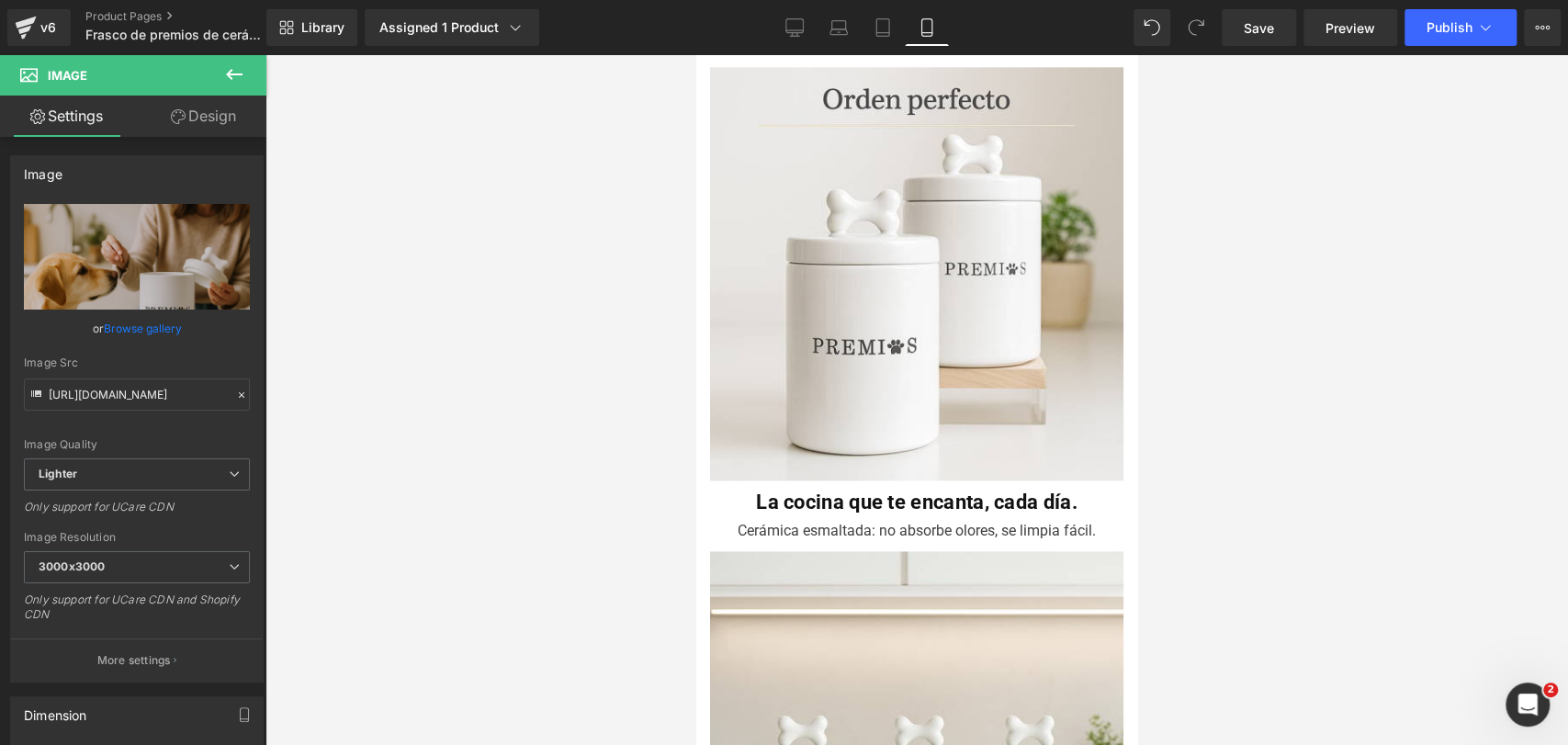
scroll to position [1570, 0]
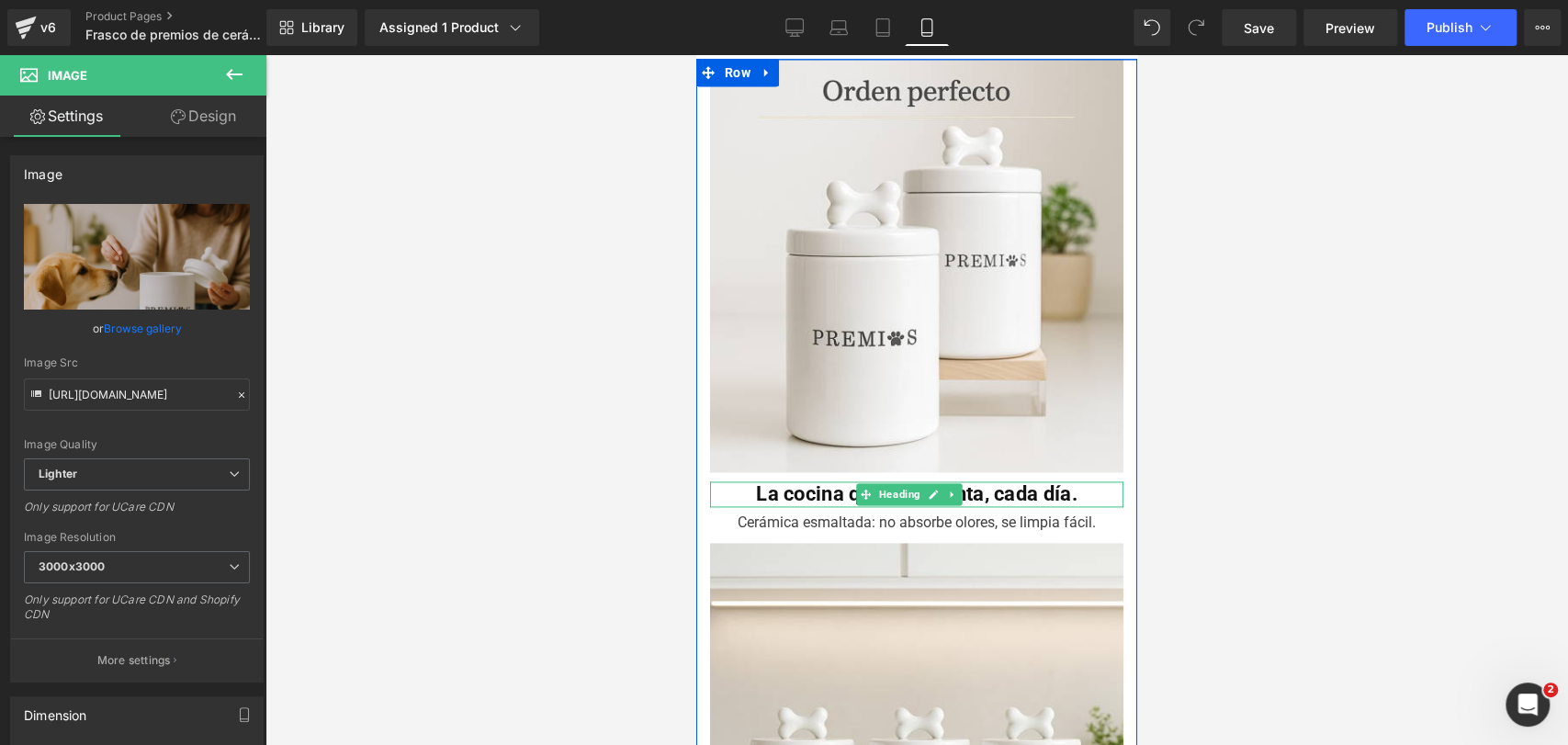
click at [793, 482] on b "La cocina que te encanta, cada día." at bounding box center [917, 493] width 322 height 23
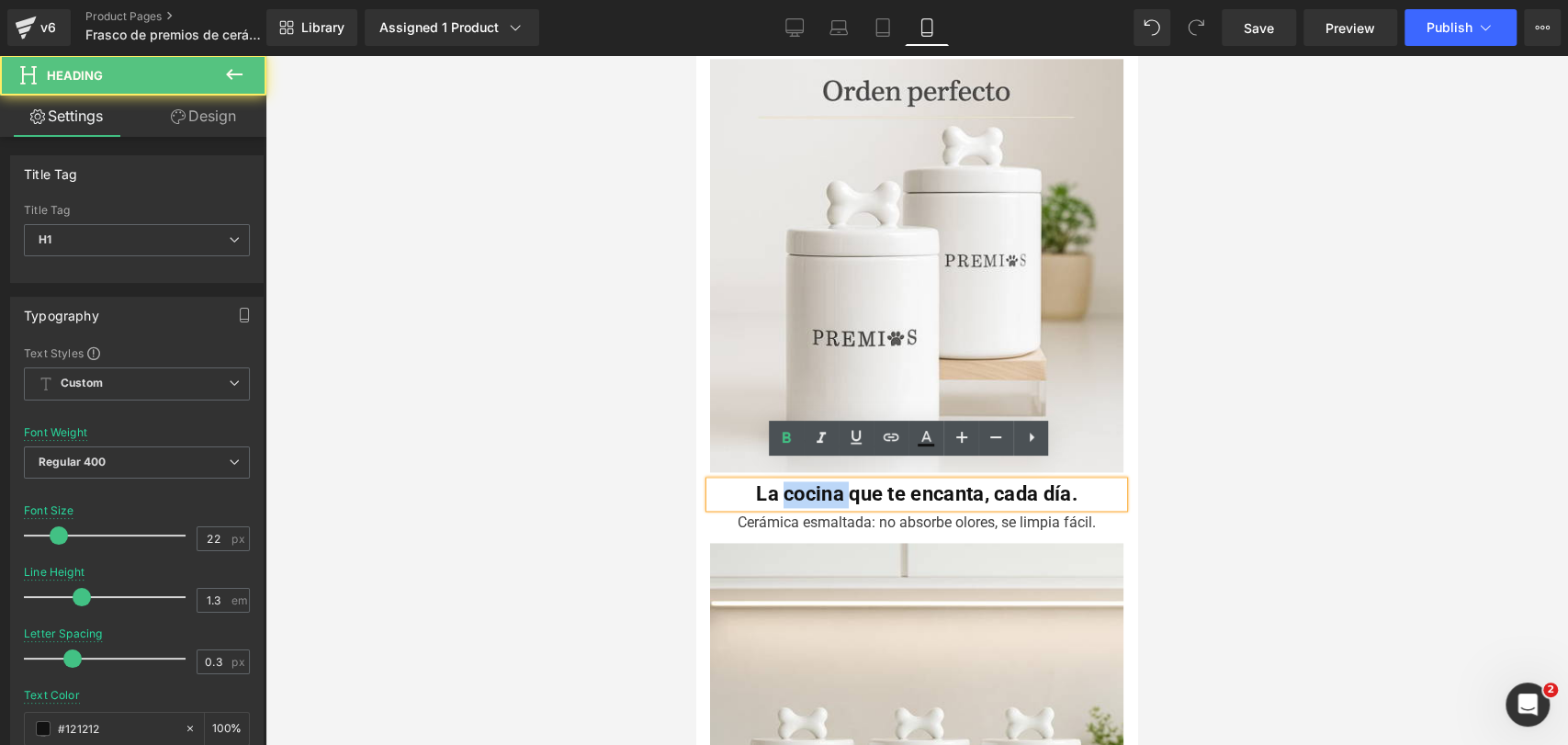
click at [793, 482] on b "La cocina que te encanta, cada día." at bounding box center [917, 493] width 322 height 23
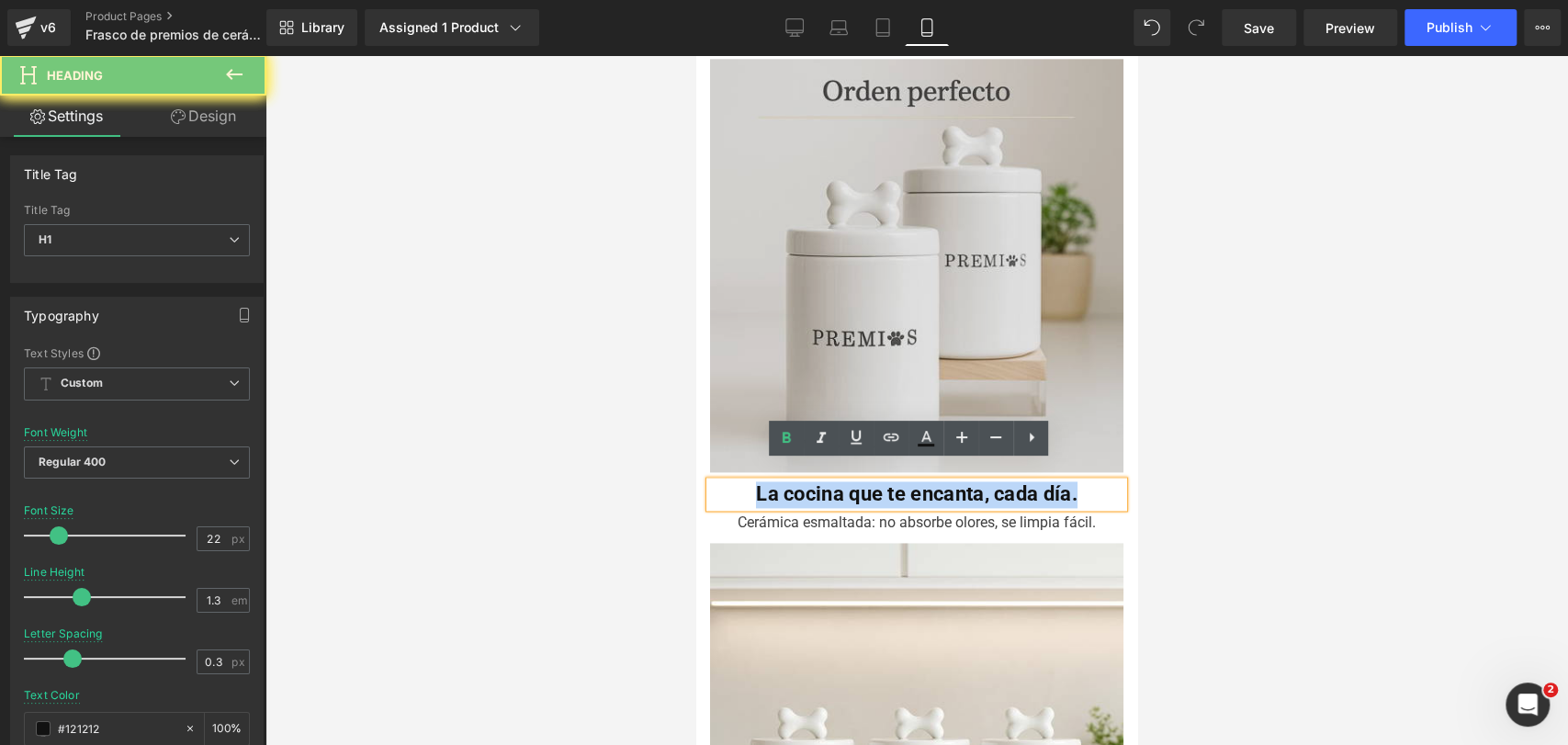
copy b "La cocina que te encanta, cada día."
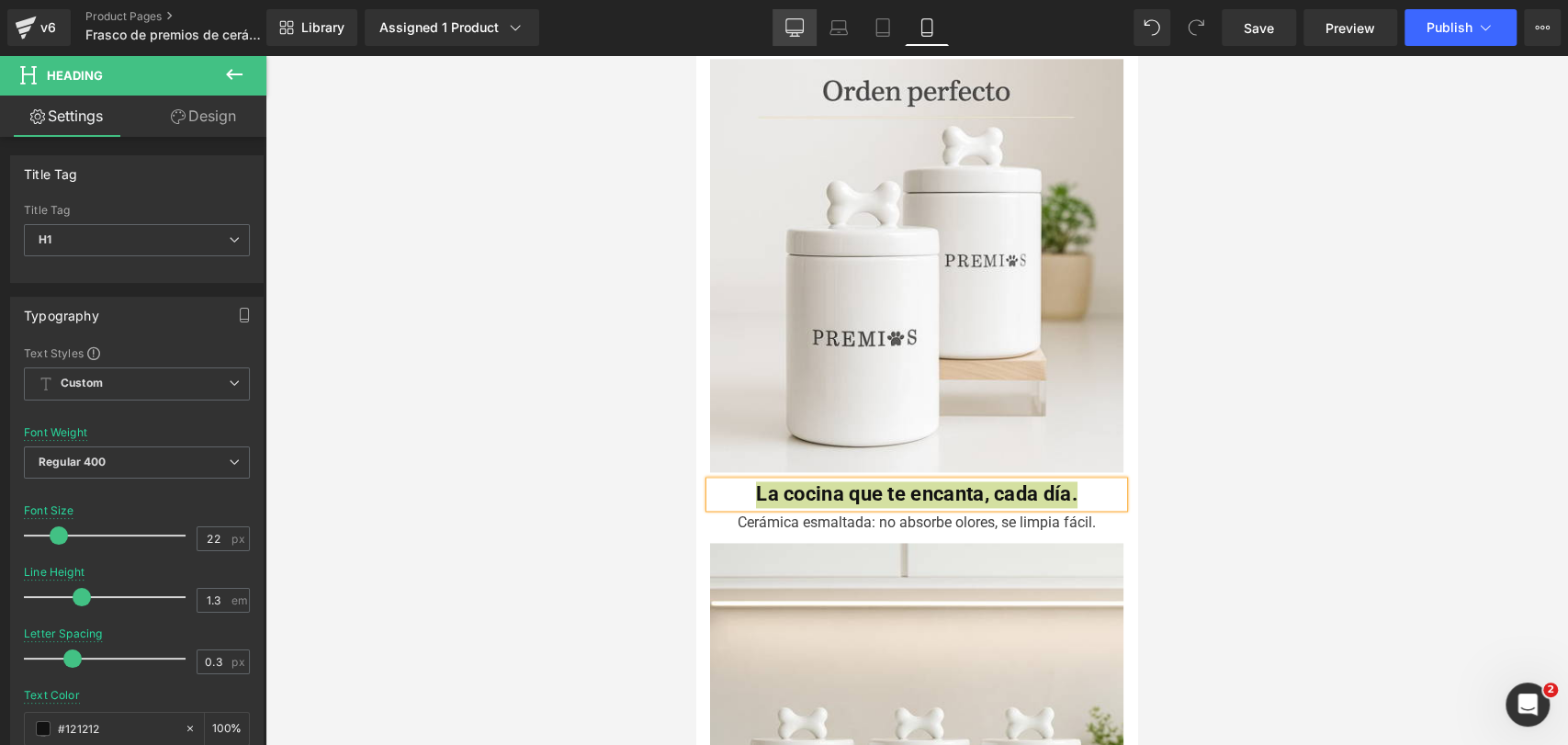
click at [801, 11] on link "Desktop" at bounding box center [794, 26] width 44 height 36
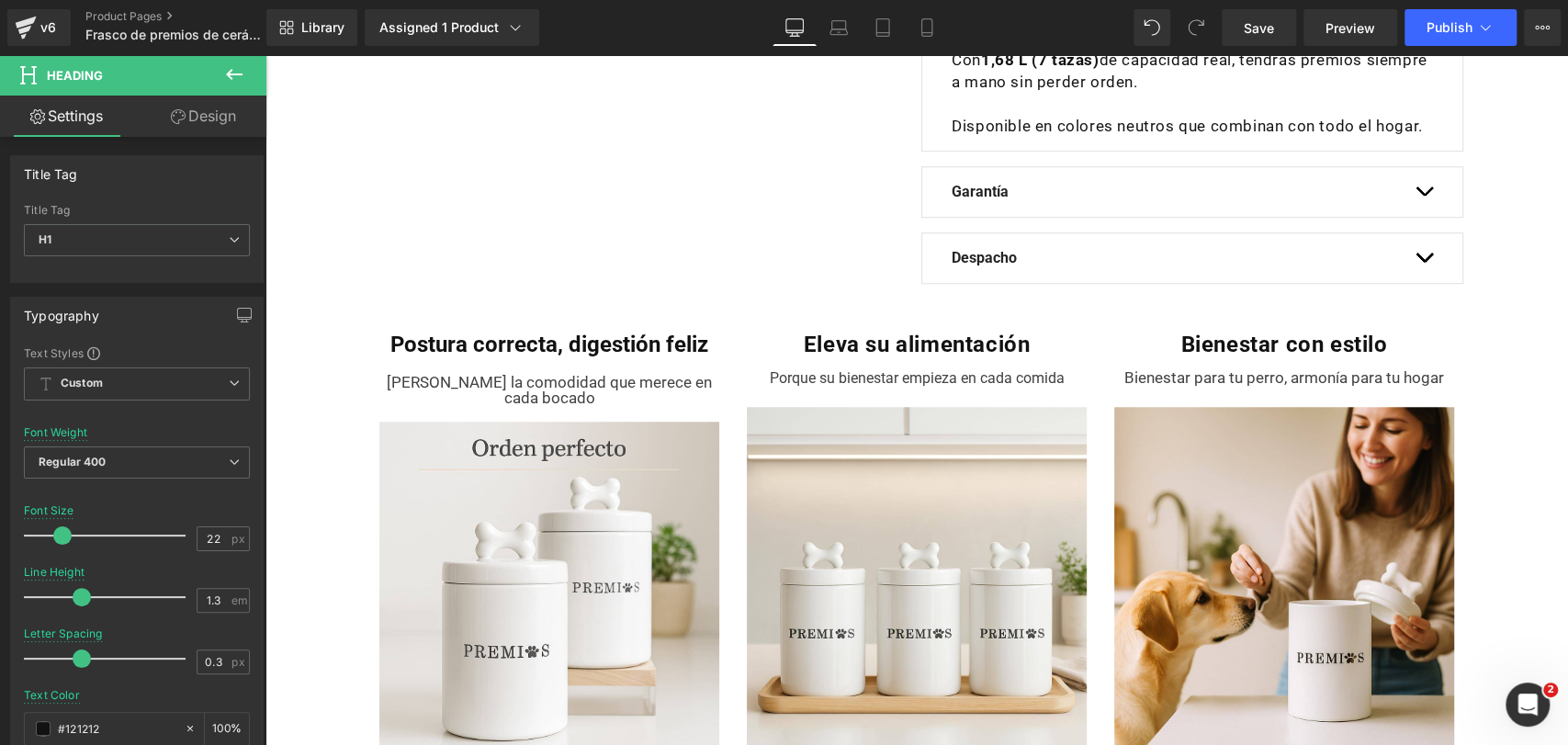
scroll to position [950, 0]
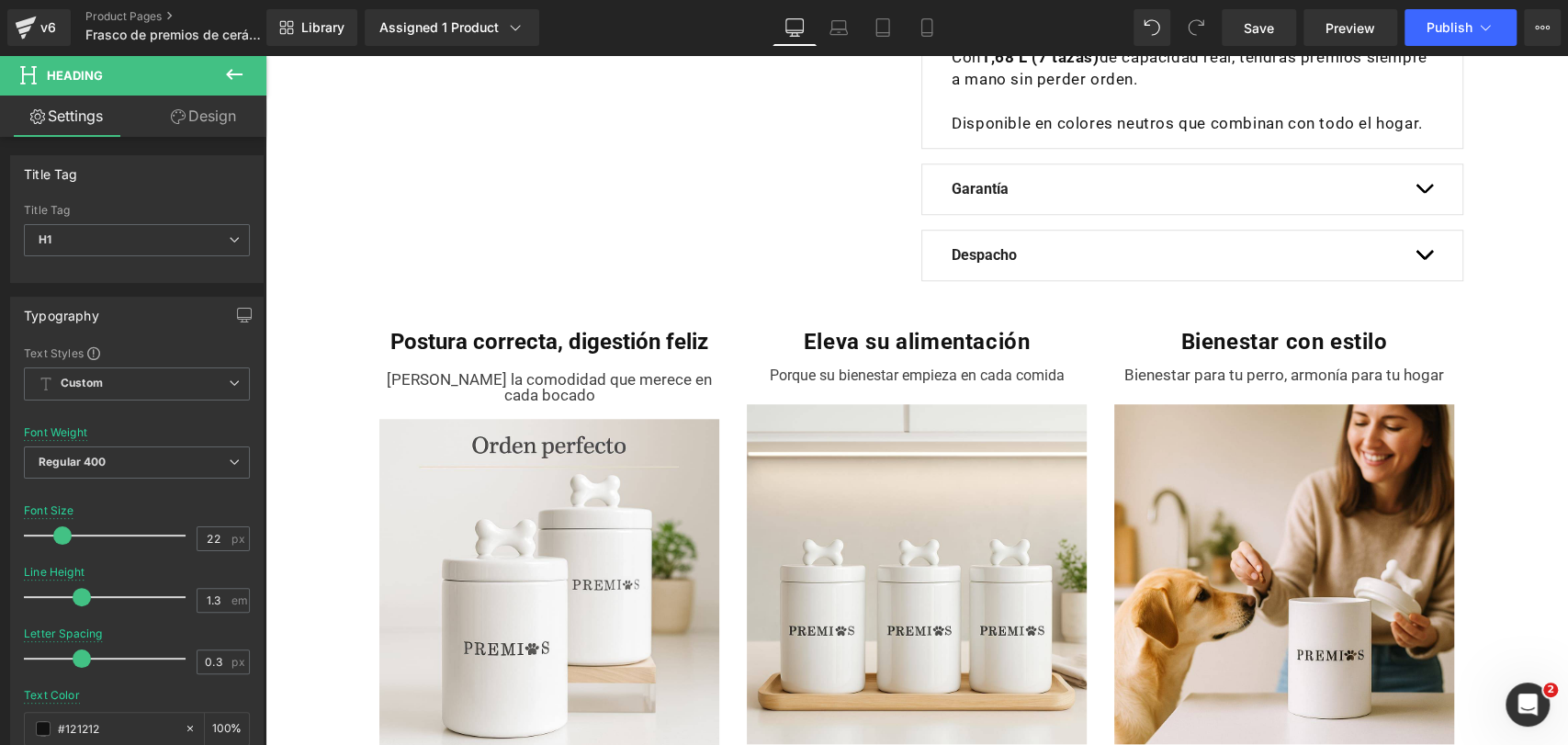
click at [530, 356] on div "Postura correcta, digestión feliz Heading" at bounding box center [549, 341] width 340 height 28
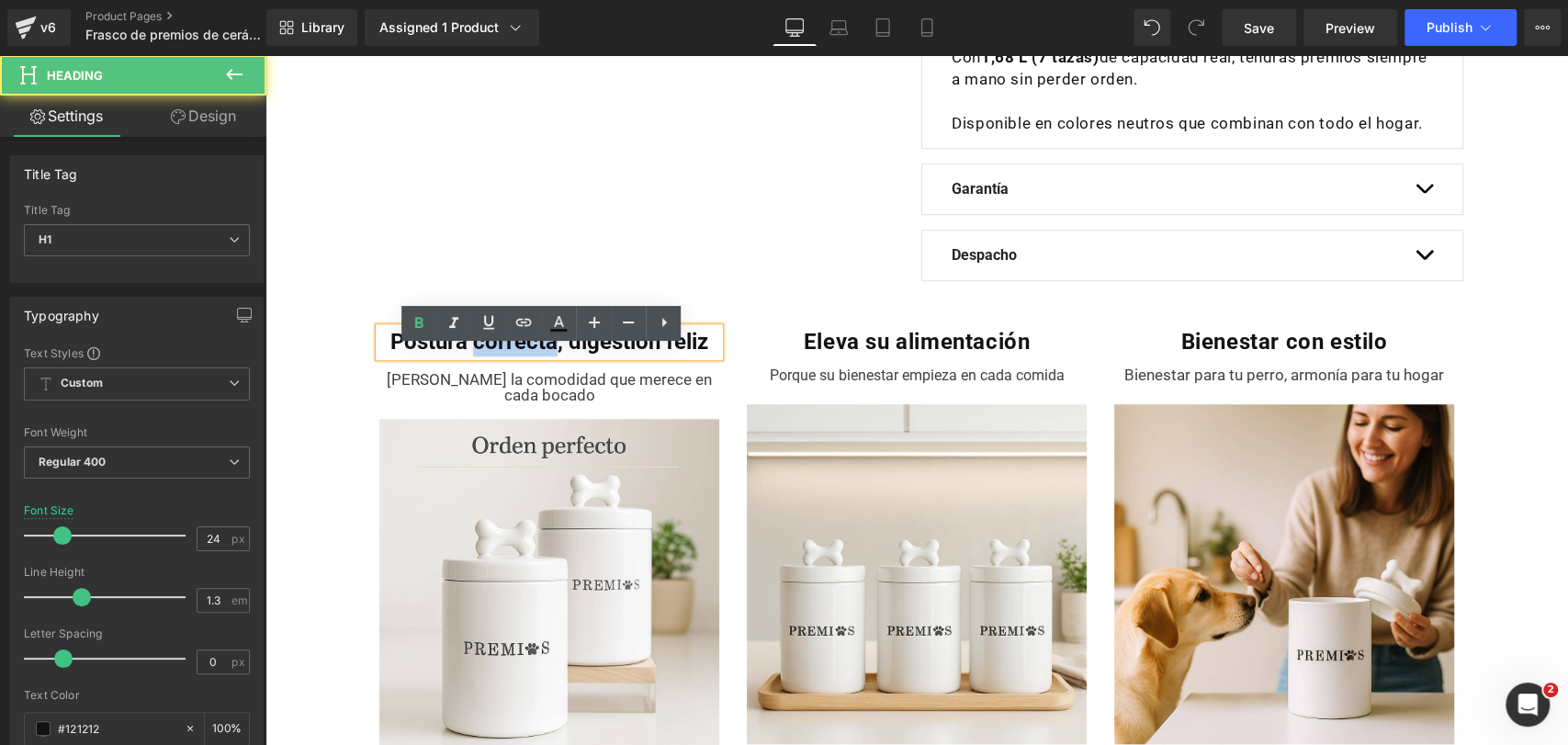
click at [530, 355] on b "Postura correcta, digestión feliz" at bounding box center [549, 341] width 318 height 25
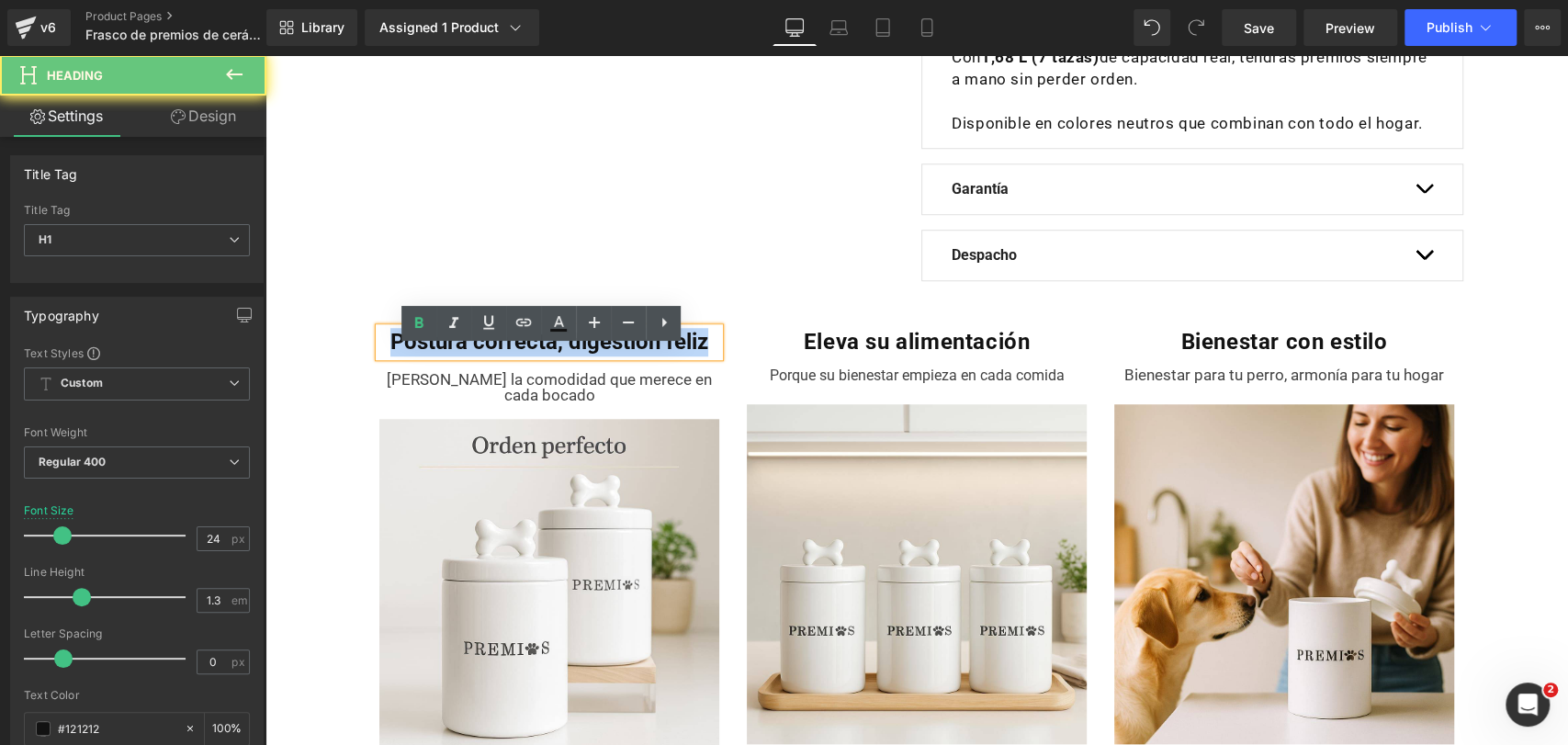
click at [530, 355] on b "Postura correcta, digestión feliz" at bounding box center [549, 341] width 318 height 25
paste div
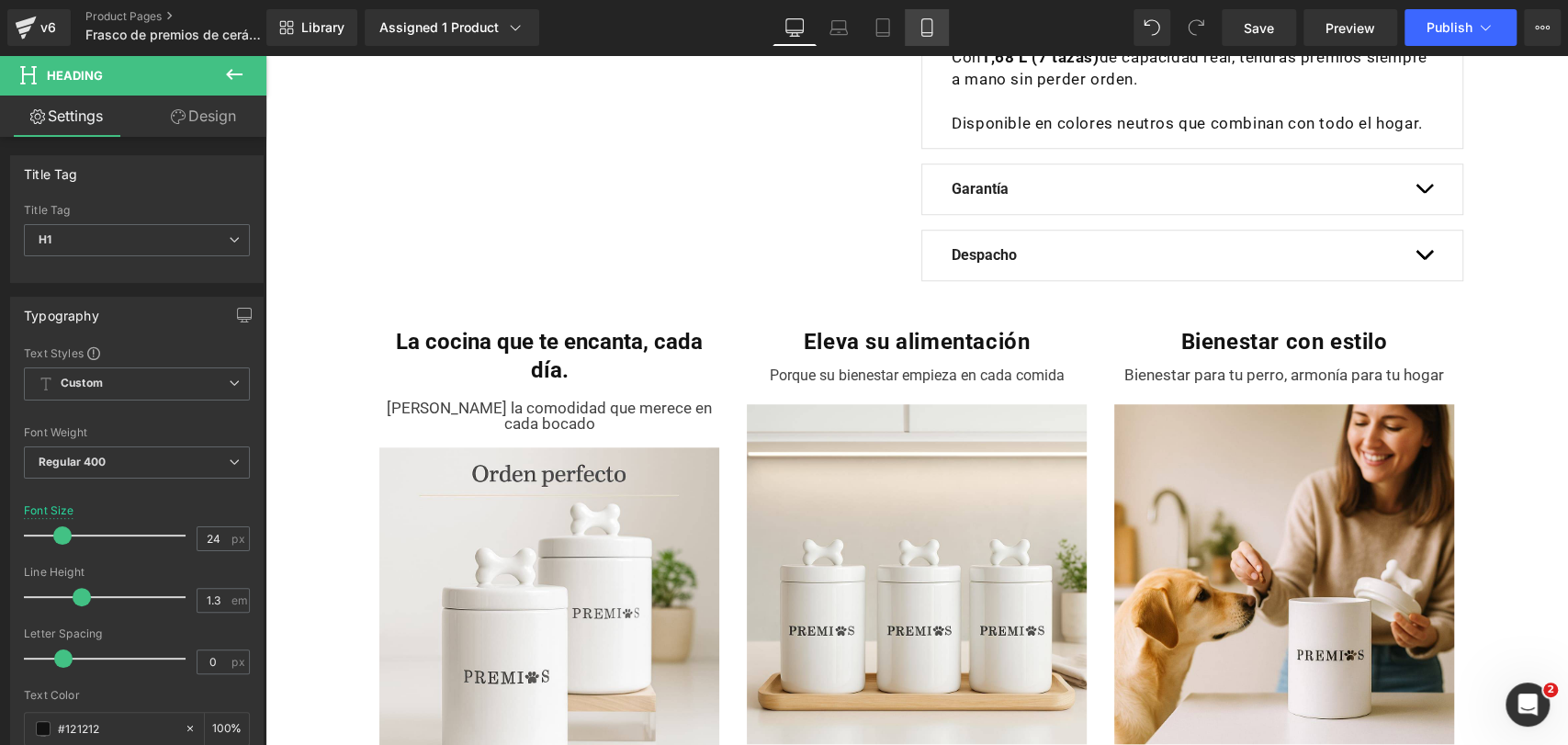
click at [935, 26] on icon at bounding box center [927, 27] width 19 height 19
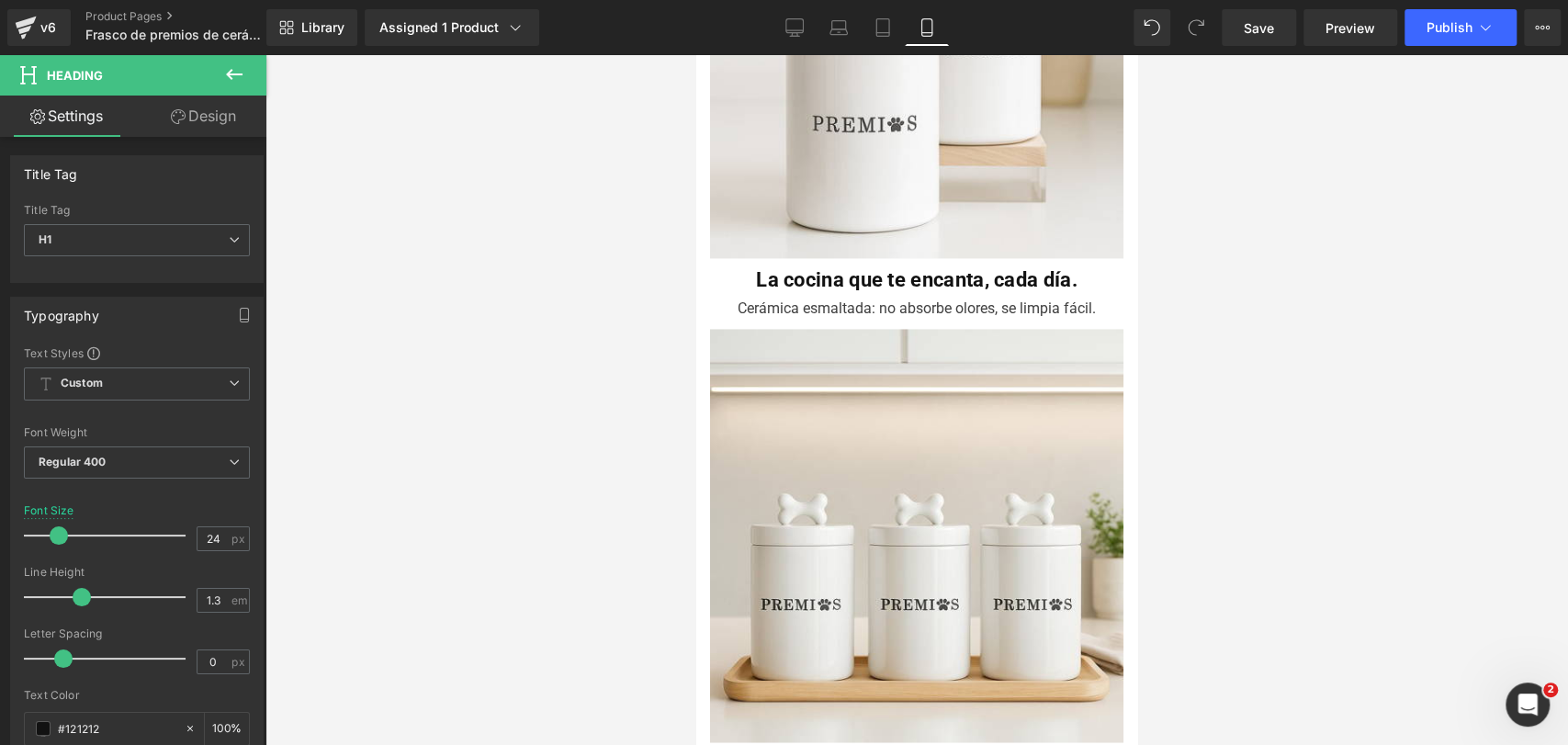
scroll to position [1787, 0]
click at [820, 290] on div "Cerámica esmaltada: no absorbe olores, se limpia fácil." at bounding box center [917, 306] width 404 height 31
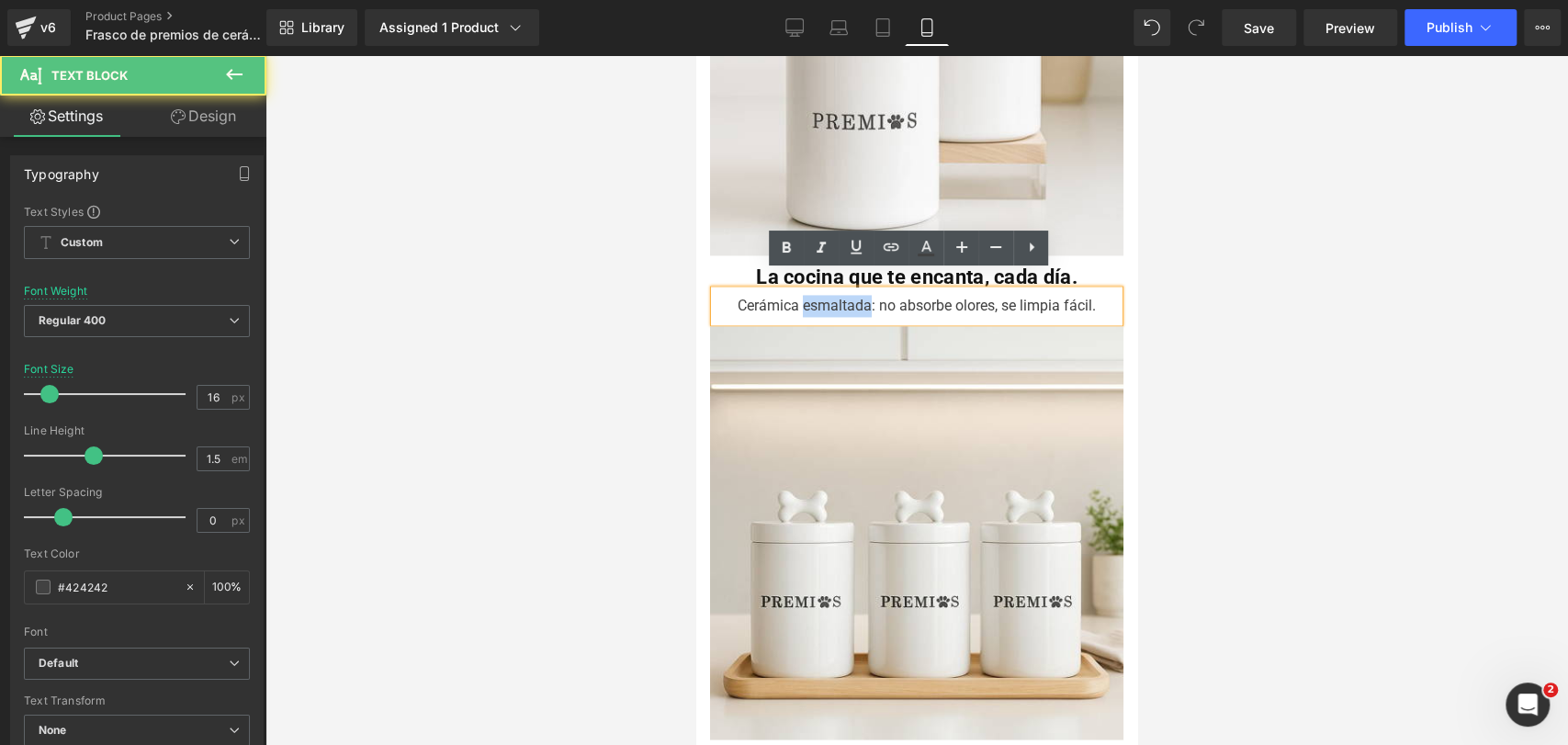
click at [820, 290] on div "Cerámica esmaltada: no absorbe olores, se limpia fácil." at bounding box center [917, 306] width 404 height 31
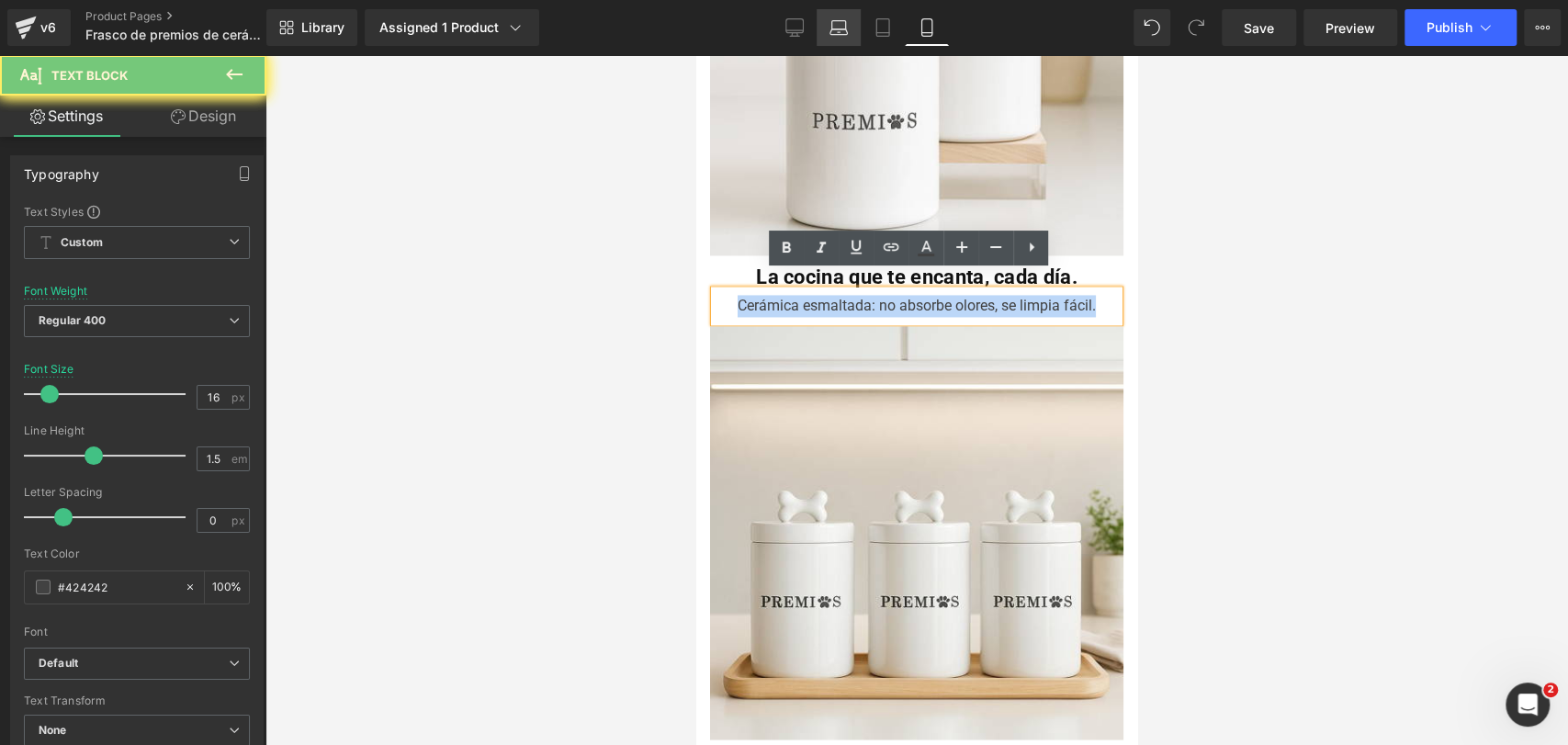
copy div "Cerámica esmaltada: no absorbe olores, se limpia fácil."
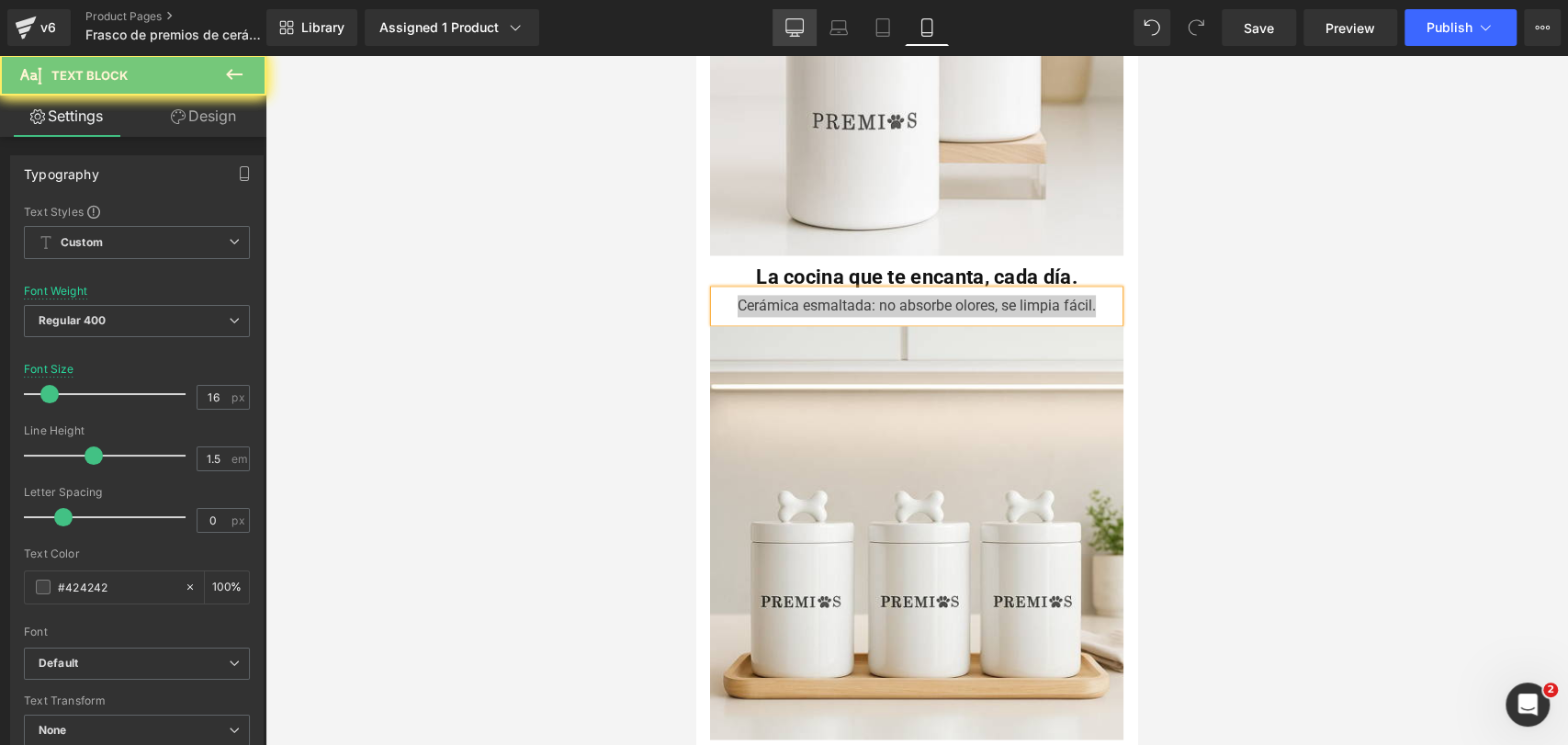
click at [805, 11] on link "Desktop" at bounding box center [794, 26] width 44 height 36
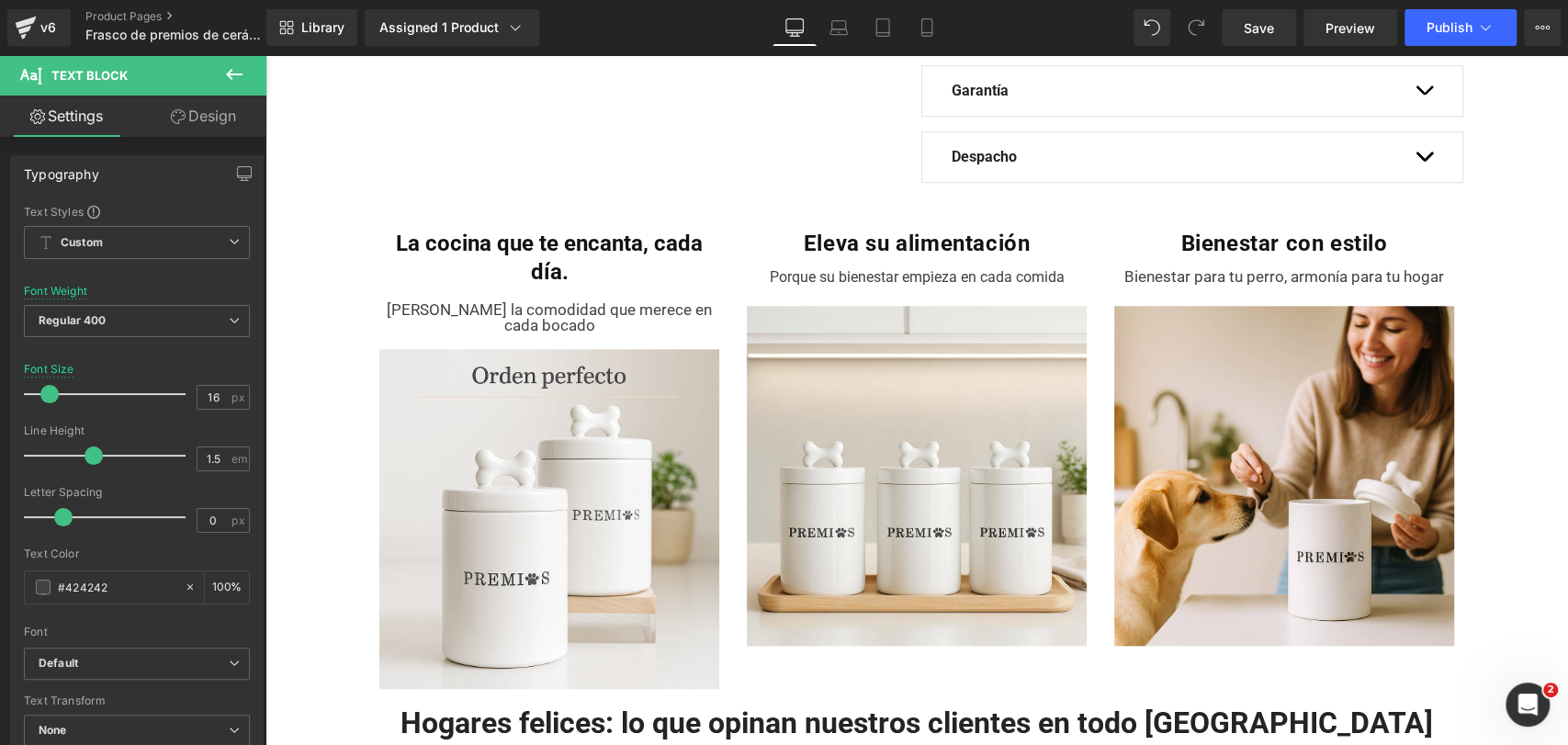
scroll to position [1056, 0]
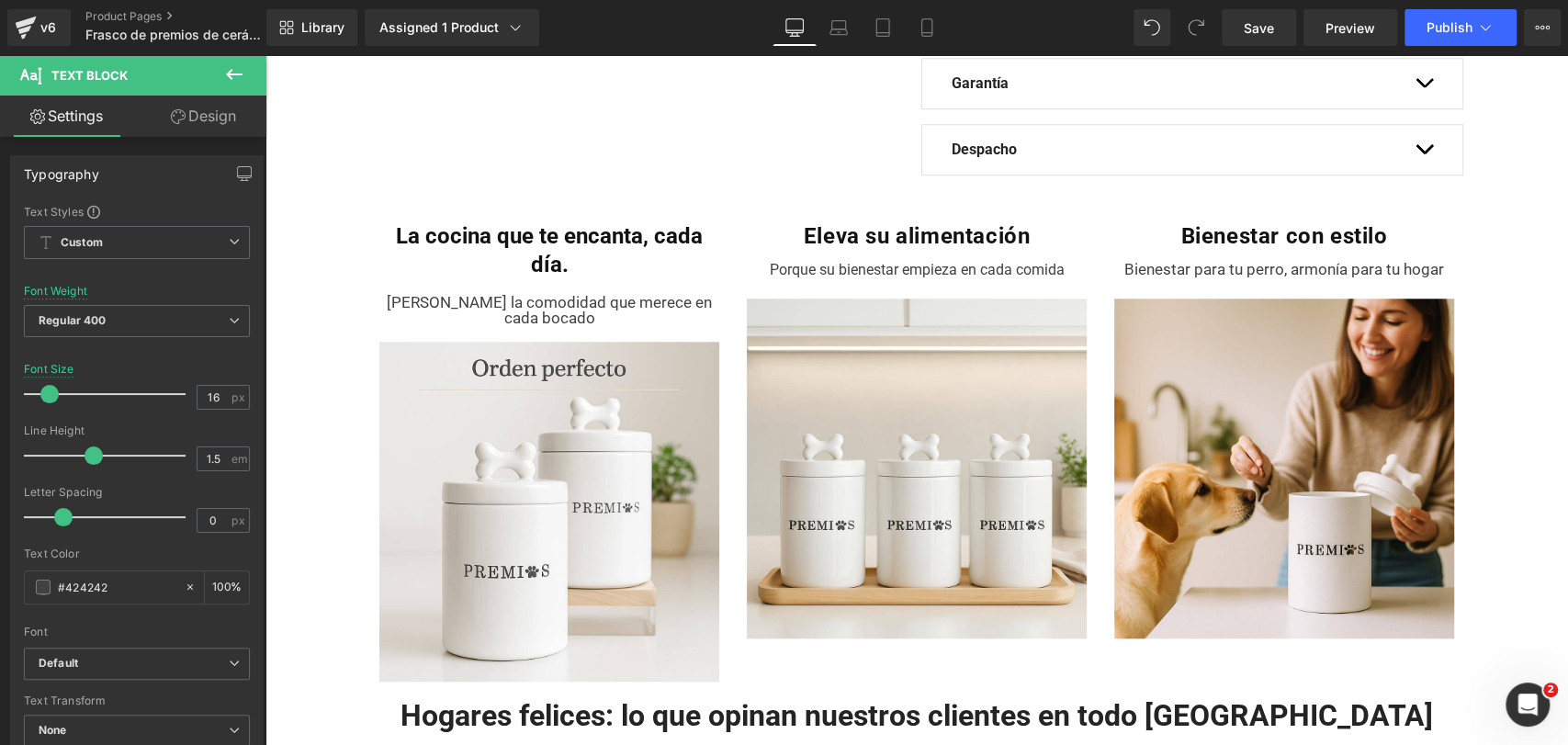
click at [488, 322] on div "[PERSON_NAME] la comodidad que merece en cada bocado Text Block" at bounding box center [549, 311] width 340 height 31
click at [488, 322] on p "[PERSON_NAME] la comodidad que merece en cada bocado" at bounding box center [549, 311] width 340 height 31
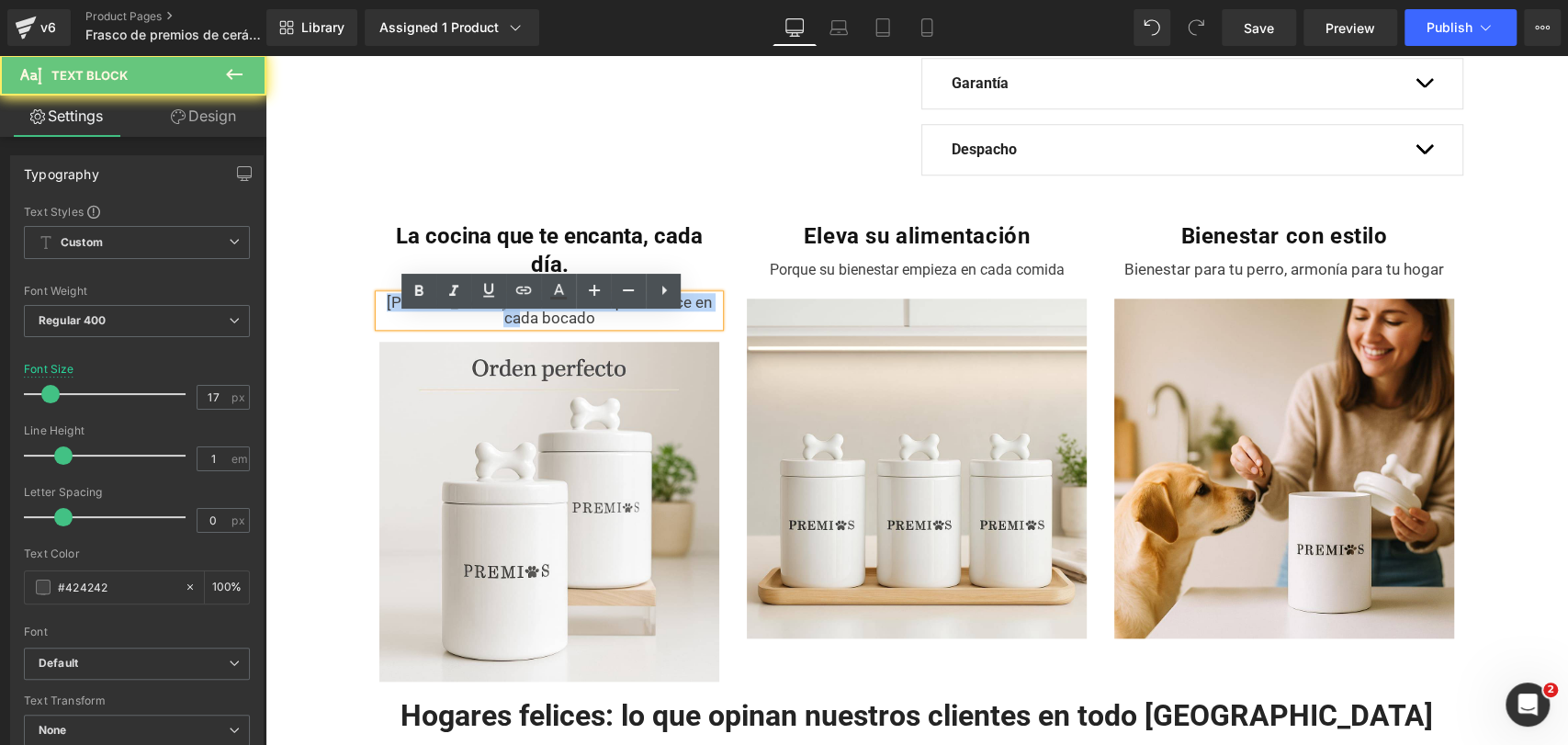
click at [488, 322] on p "[PERSON_NAME] la comodidad que merece en cada bocado" at bounding box center [549, 311] width 340 height 31
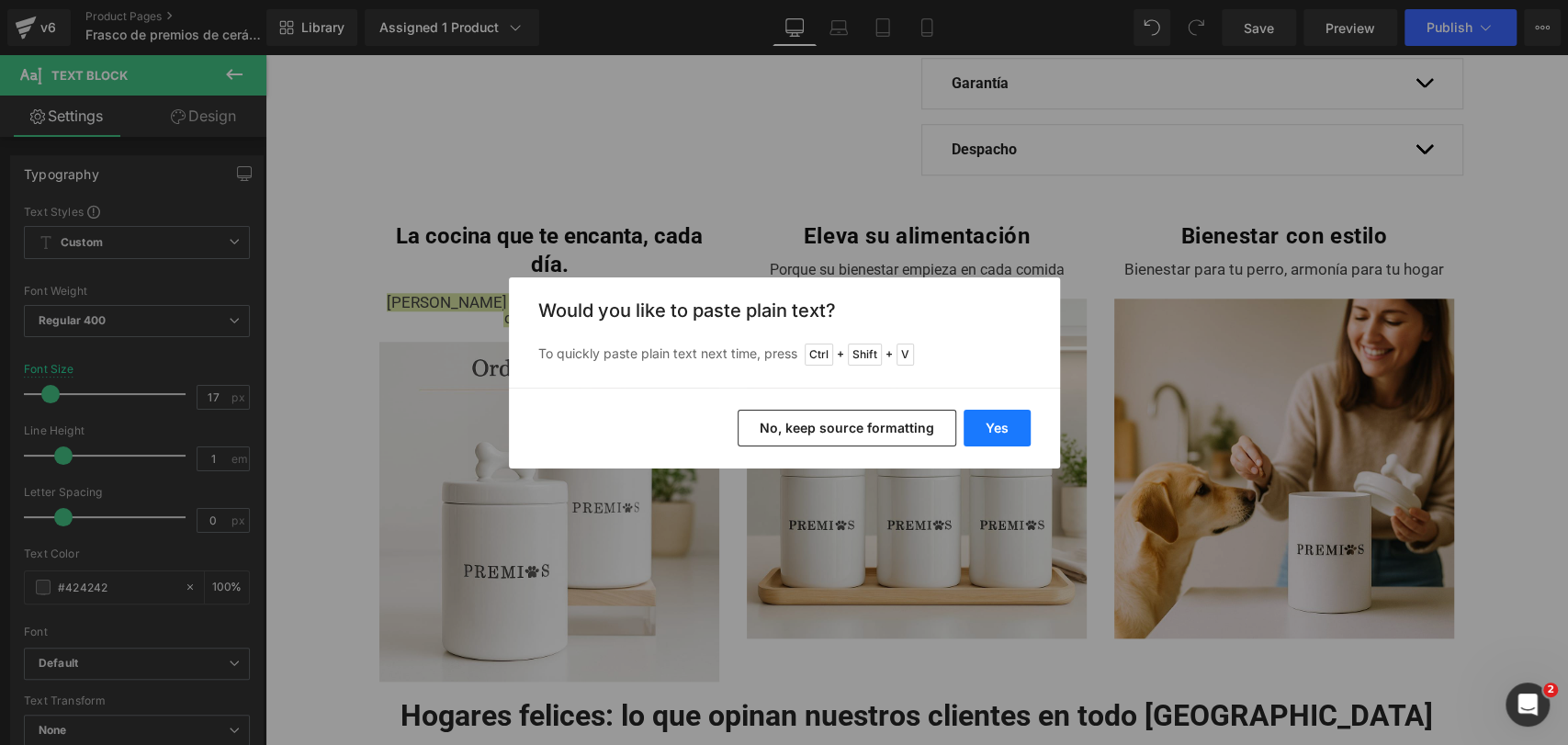
click at [1007, 428] on button "Yes" at bounding box center [997, 427] width 67 height 36
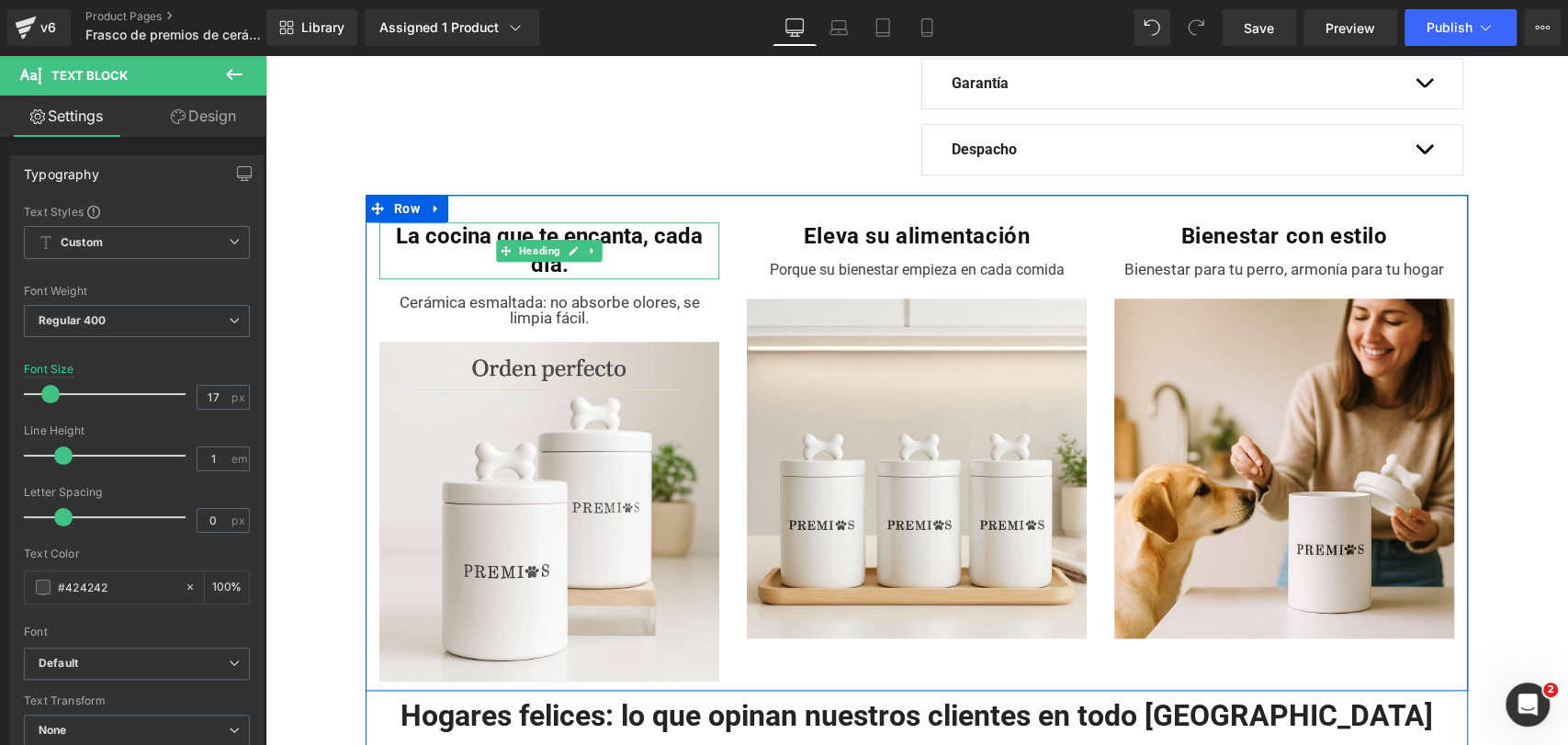
click at [631, 261] on b "La cocina que te encanta, cada día." at bounding box center [549, 250] width 307 height 54
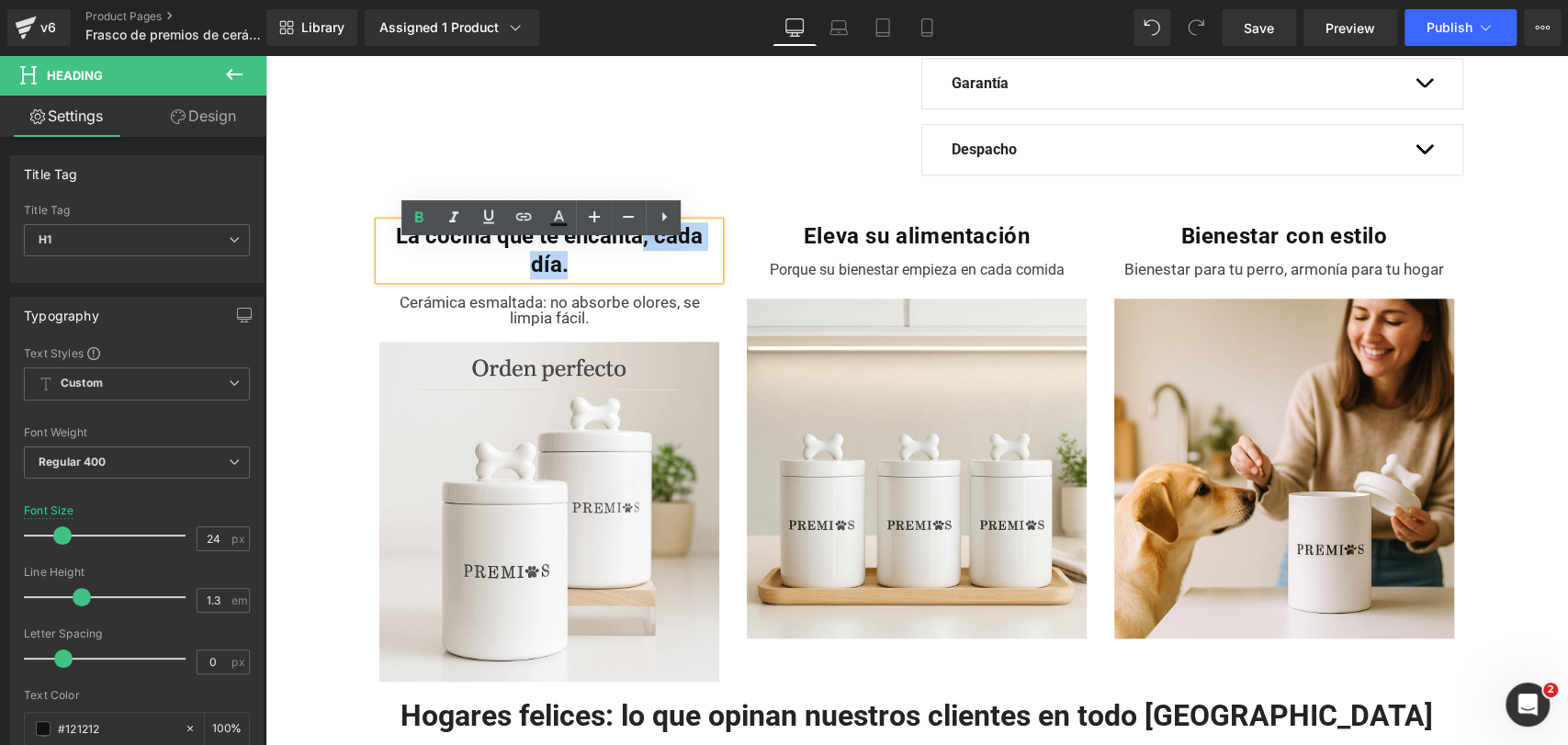
drag, startPoint x: 640, startPoint y: 260, endPoint x: 658, endPoint y: 273, distance: 22.2
click at [658, 273] on h1 "La cocina que te encanta, cada día." at bounding box center [549, 251] width 340 height 57
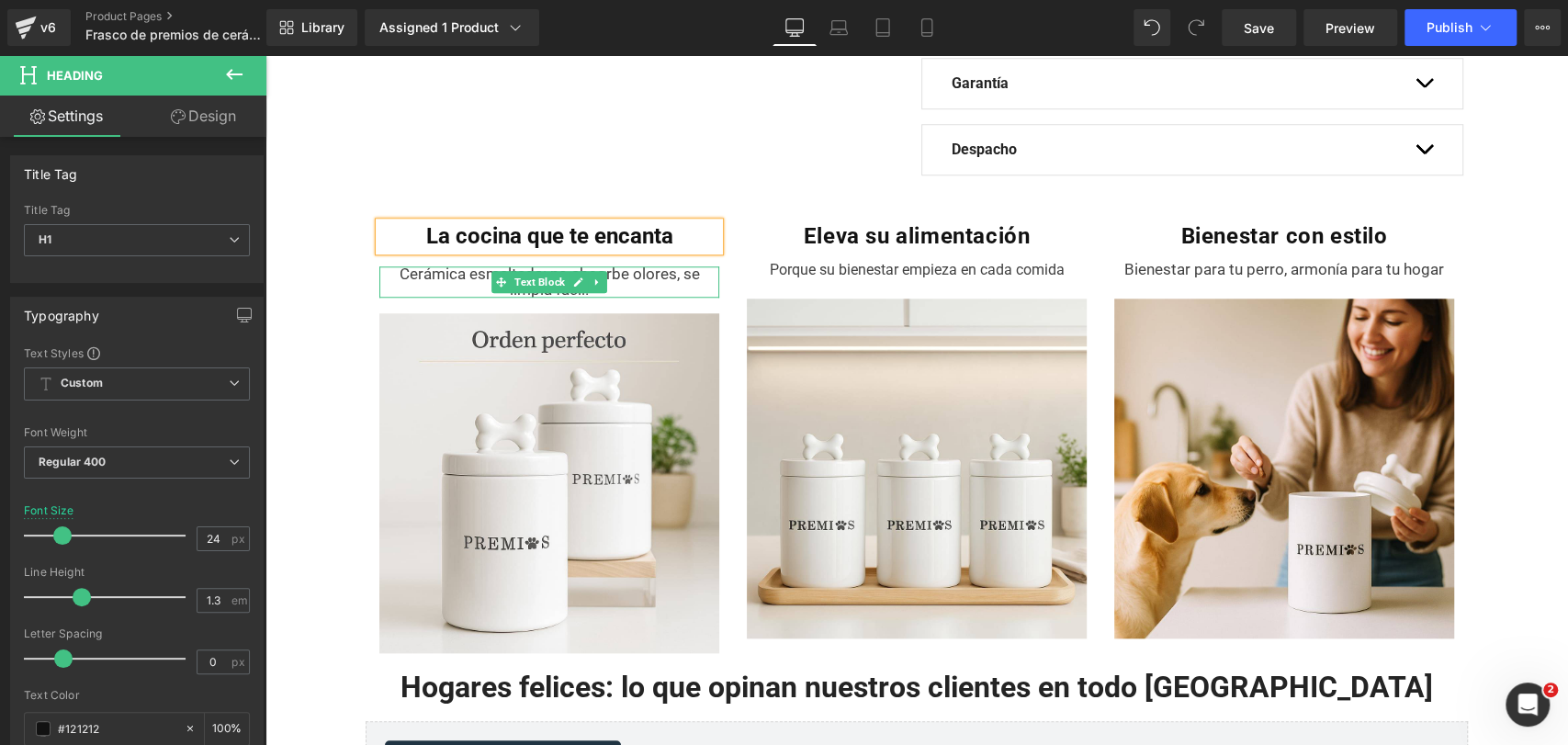
click at [648, 297] on p "Cerámica esmaltada: no absorbe olores, se limpia fácil." at bounding box center [549, 282] width 340 height 31
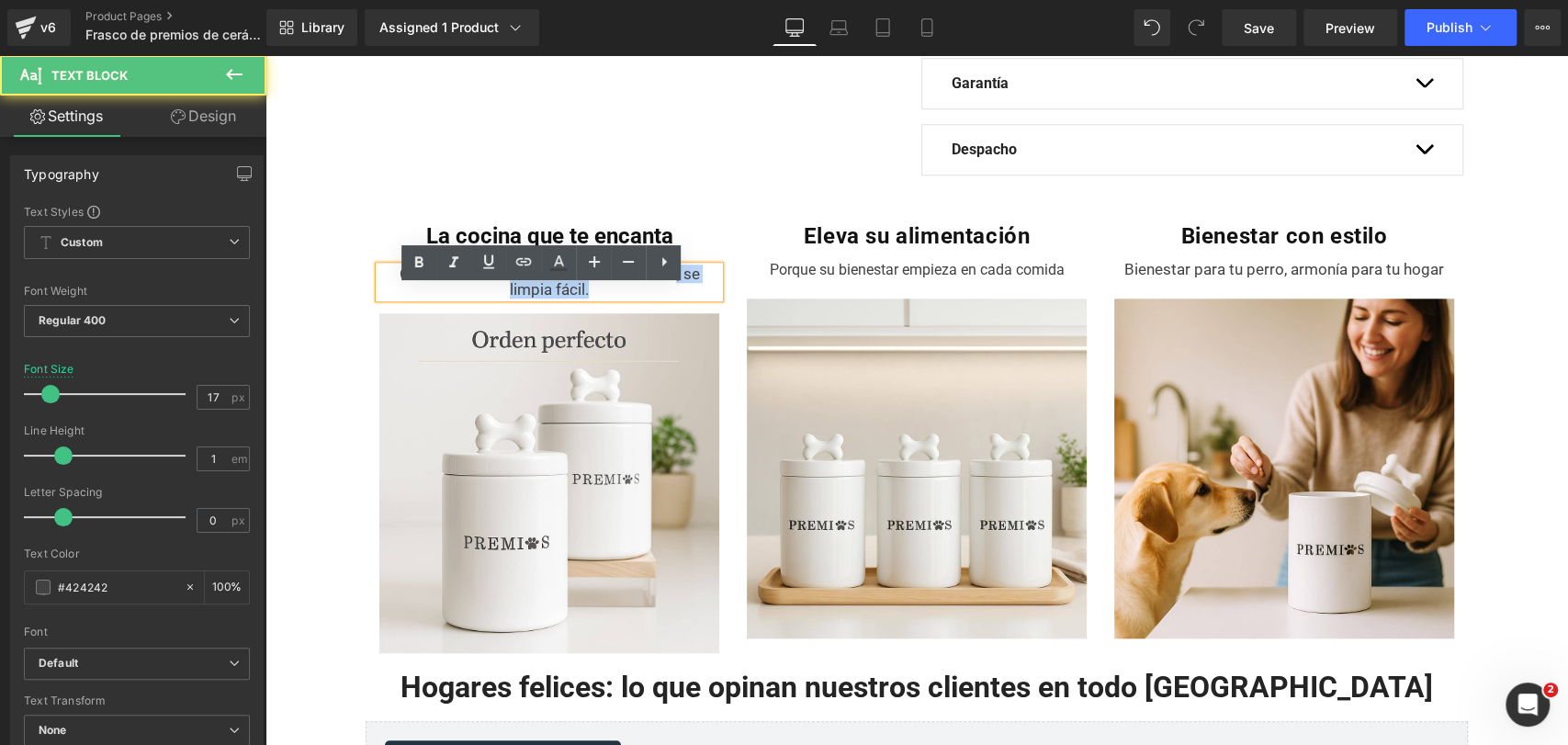
drag, startPoint x: 664, startPoint y: 295, endPoint x: 684, endPoint y: 308, distance: 23.9
click at [684, 297] on p "Cerámica esmaltada: no absorbe olores, se limpia fácil." at bounding box center [549, 282] width 340 height 31
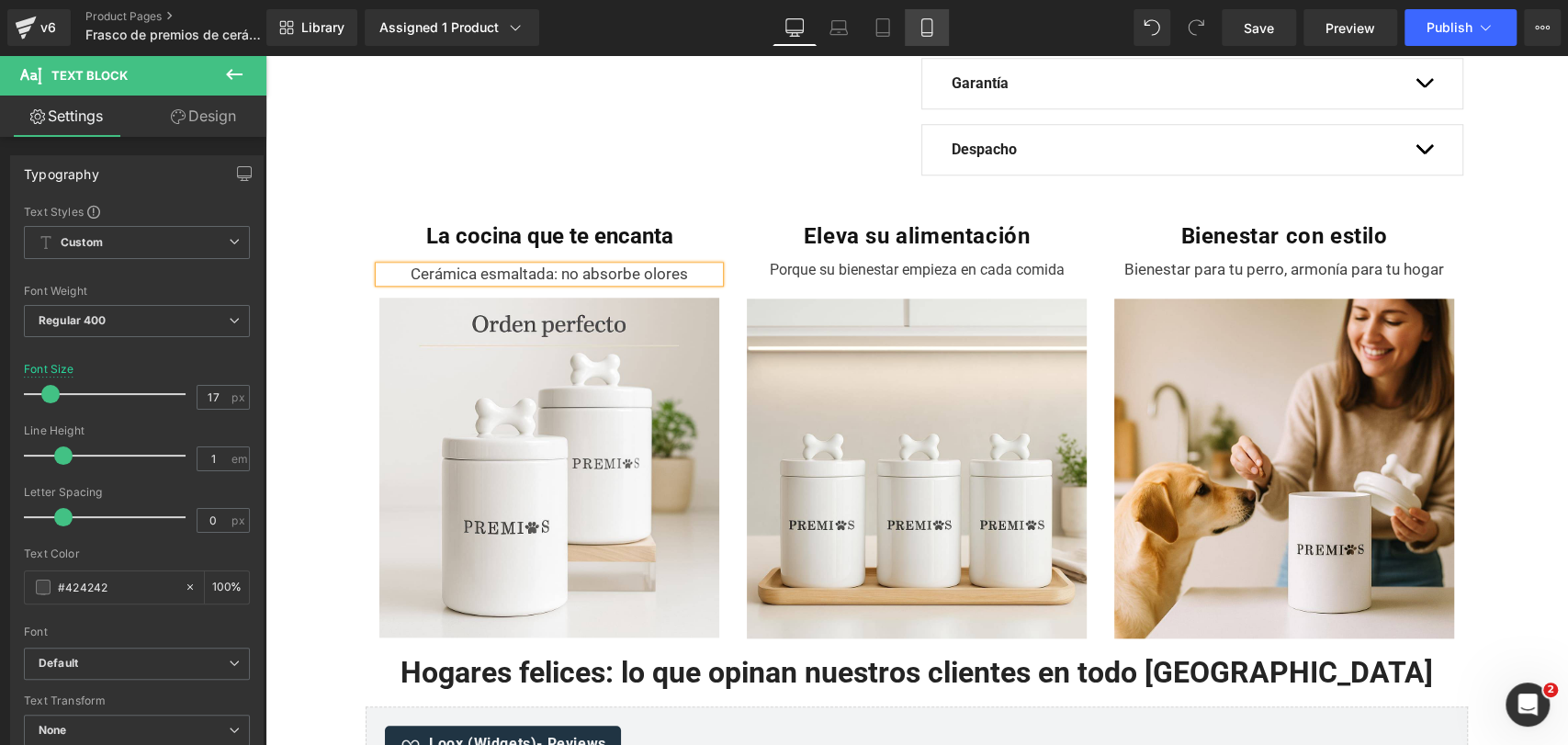
click at [919, 21] on icon at bounding box center [927, 27] width 19 height 19
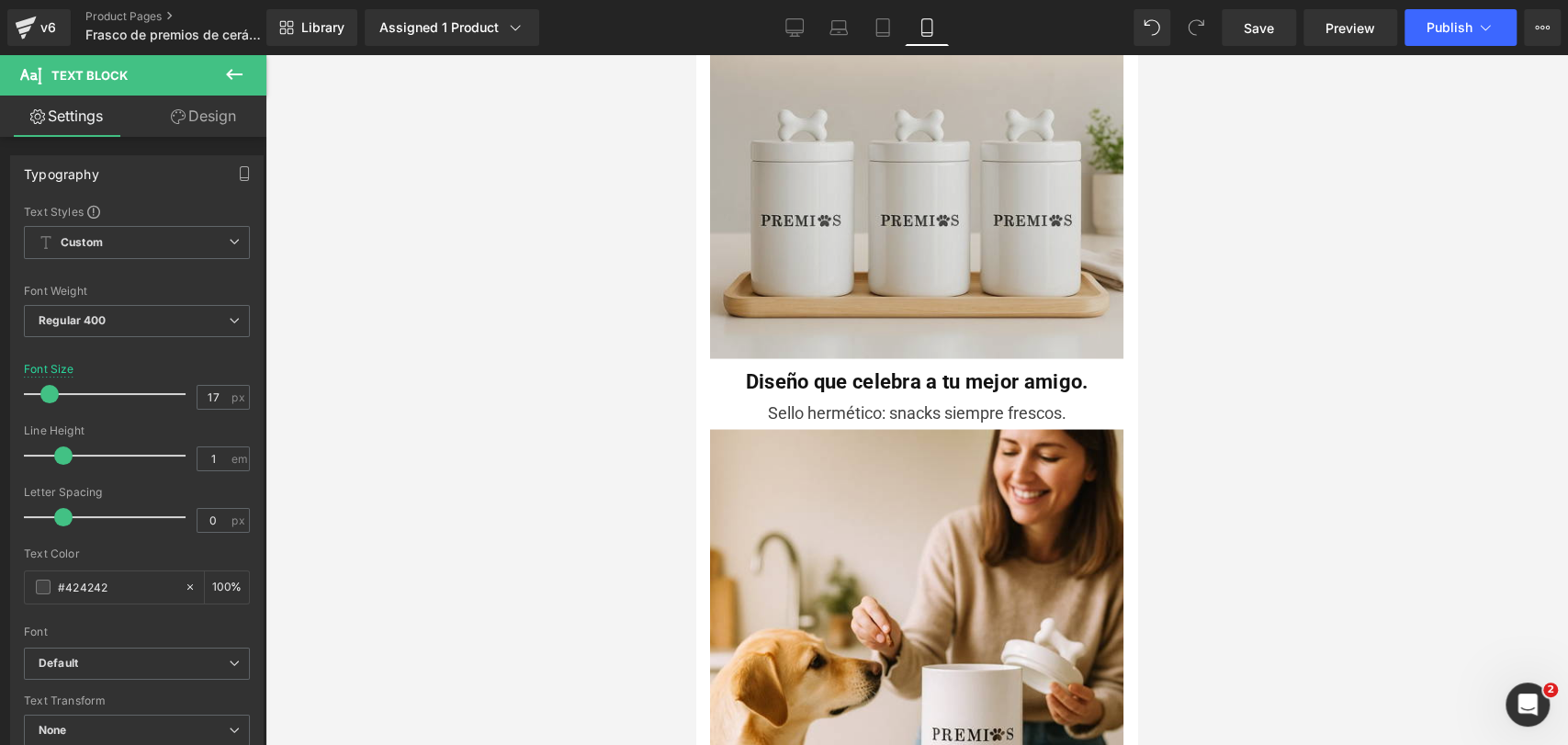
scroll to position [2175, 0]
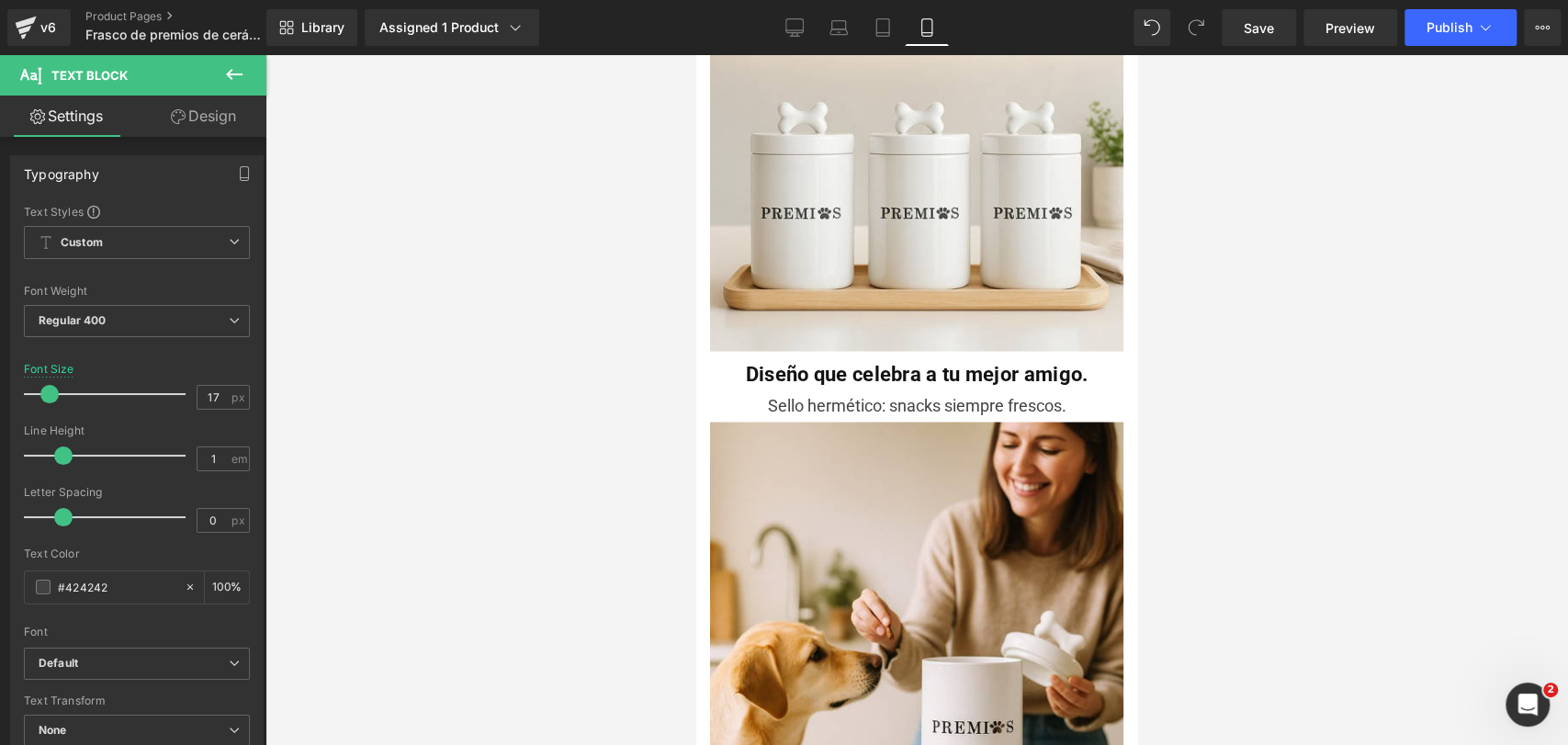
click at [815, 362] on b "Diseño que celebra a tu mejor amigo." at bounding box center [917, 372] width 342 height 23
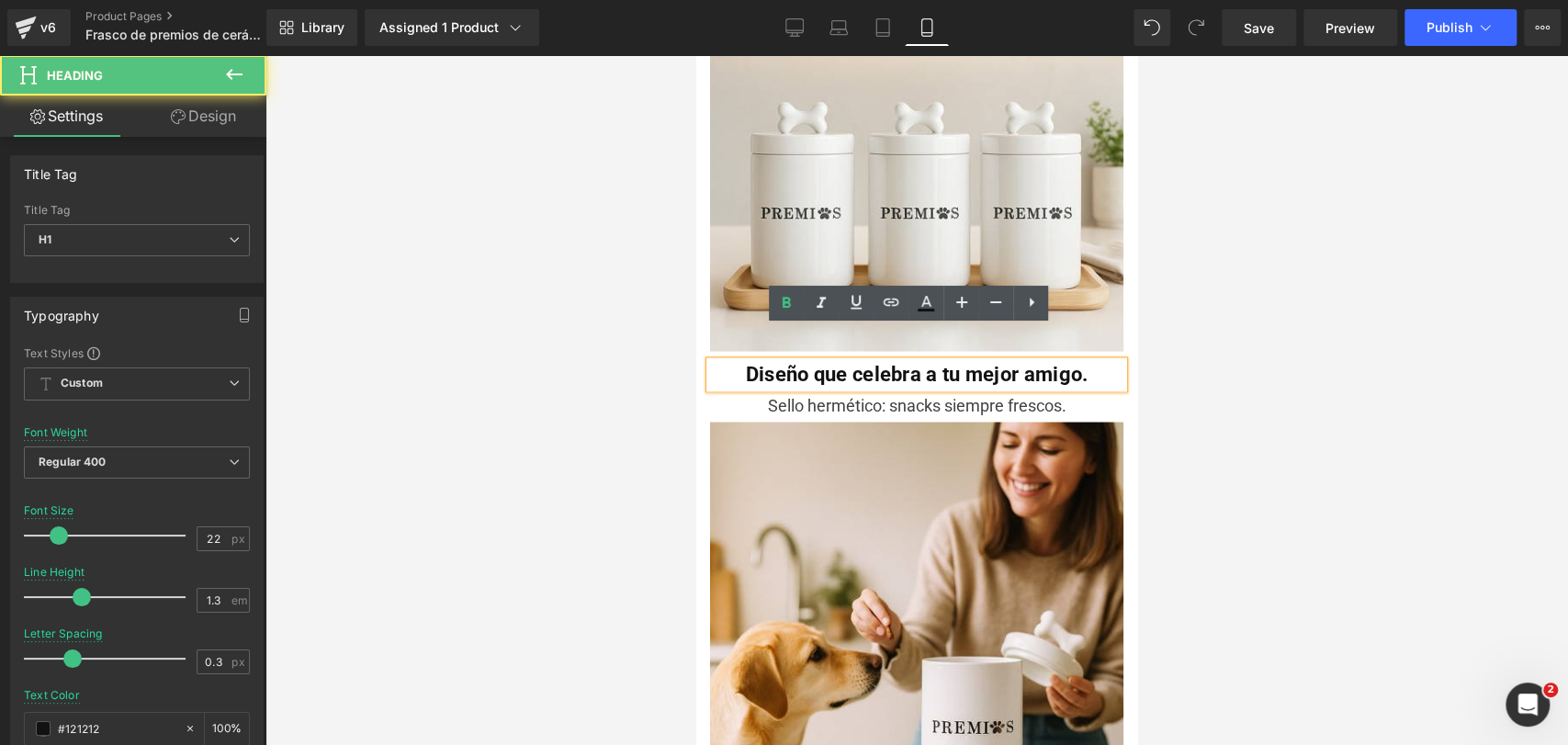
click at [815, 362] on b "Diseño que celebra a tu mejor amigo." at bounding box center [917, 372] width 342 height 23
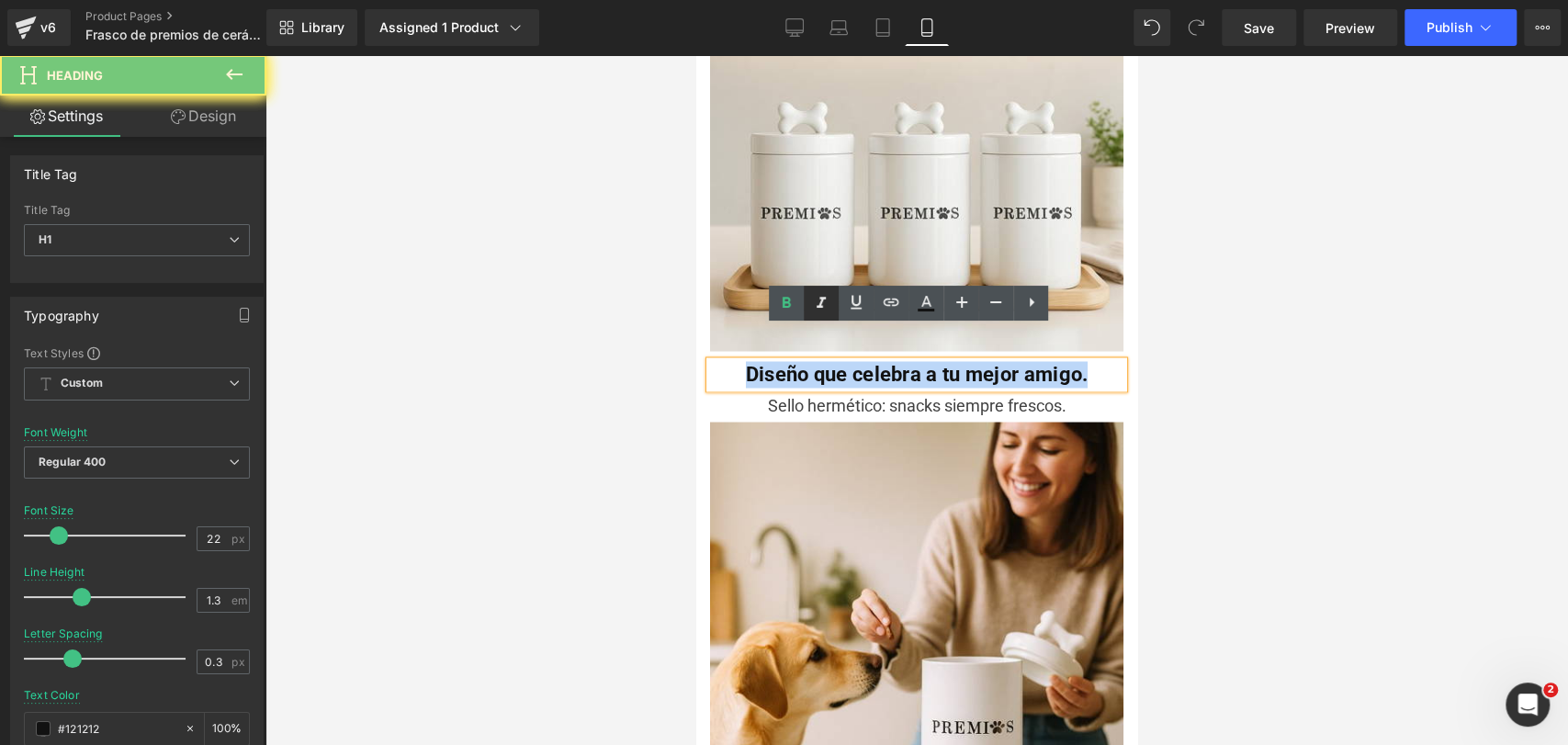
copy b "Diseño que celebra a tu mejor amigo."
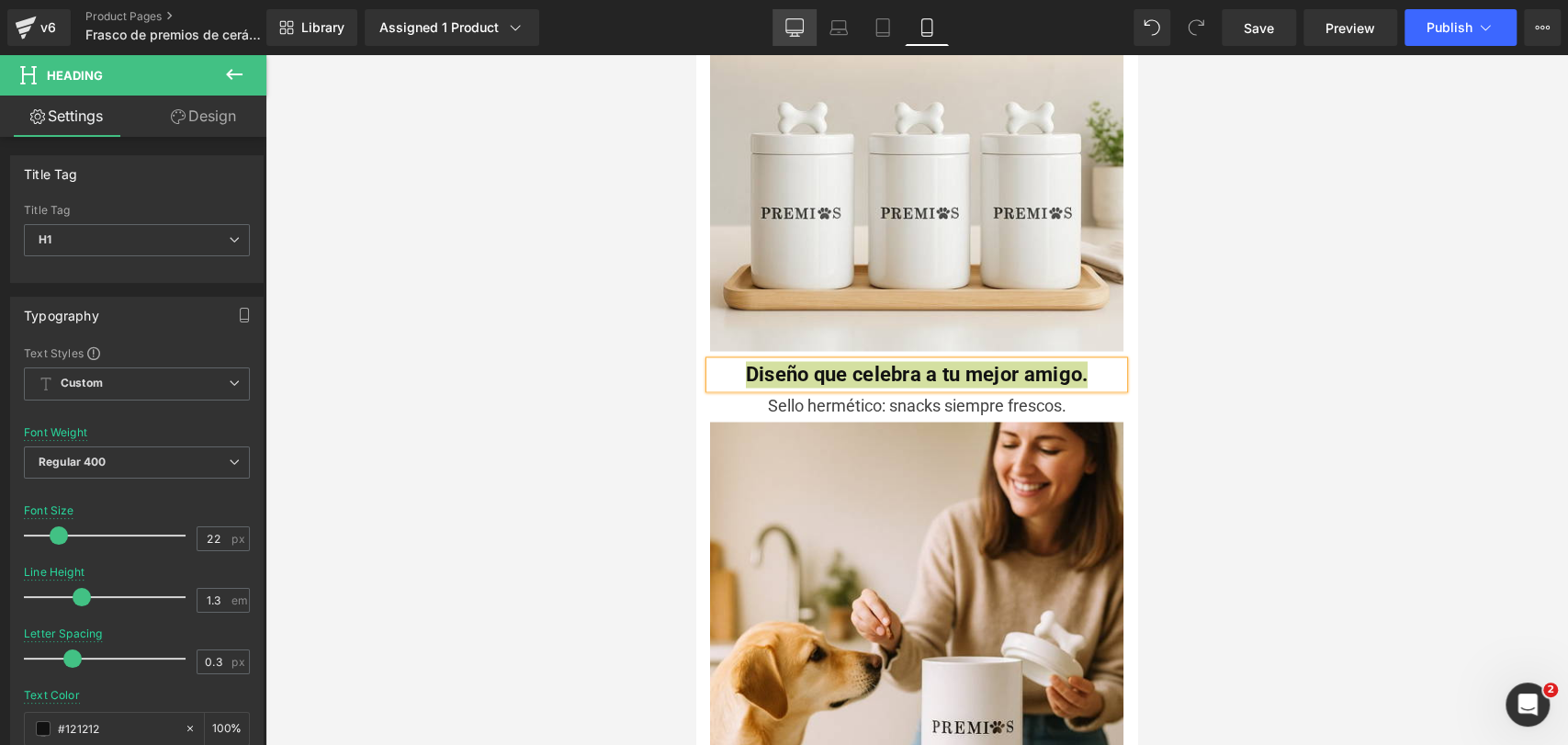
click at [800, 13] on link "Desktop" at bounding box center [794, 26] width 44 height 36
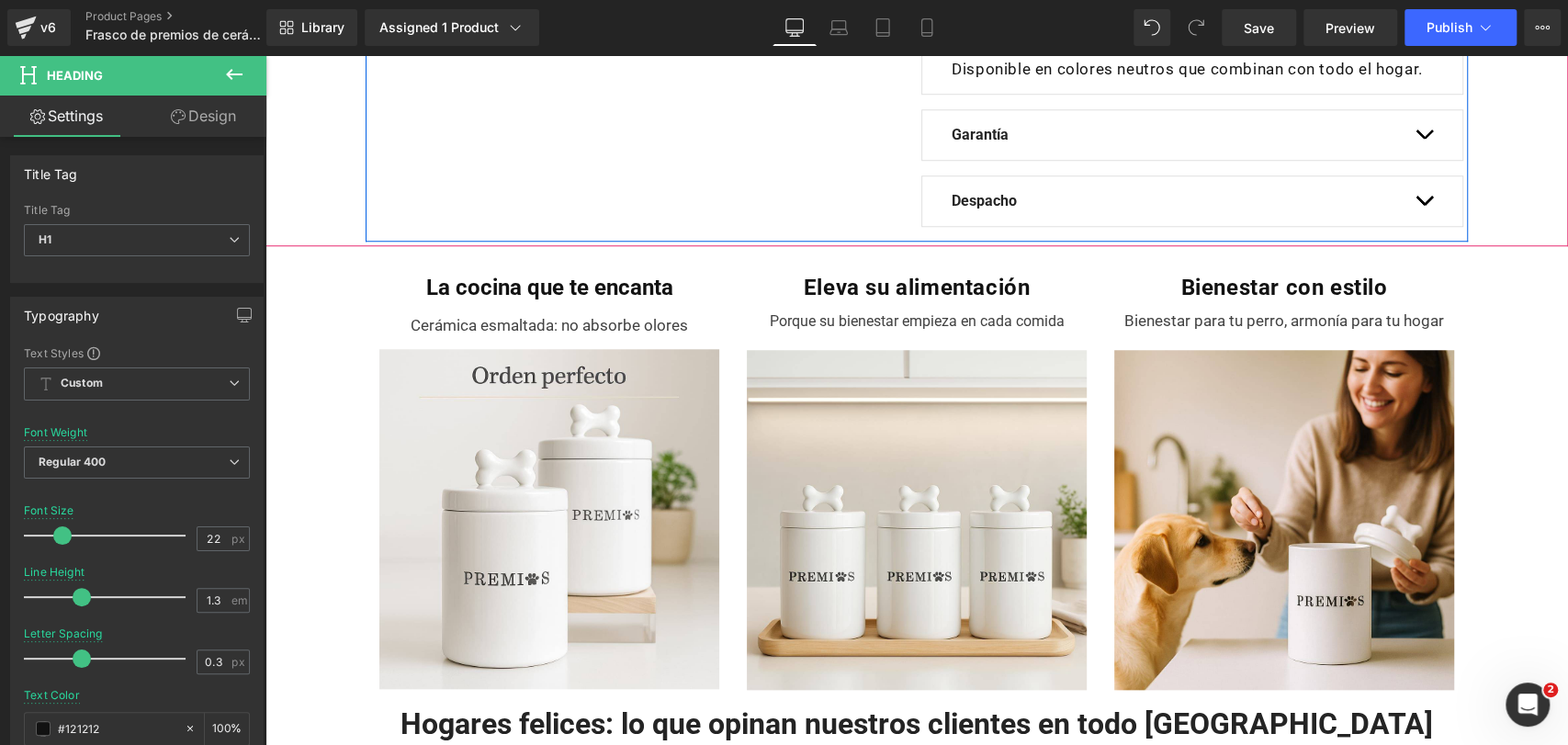
scroll to position [1008, 0]
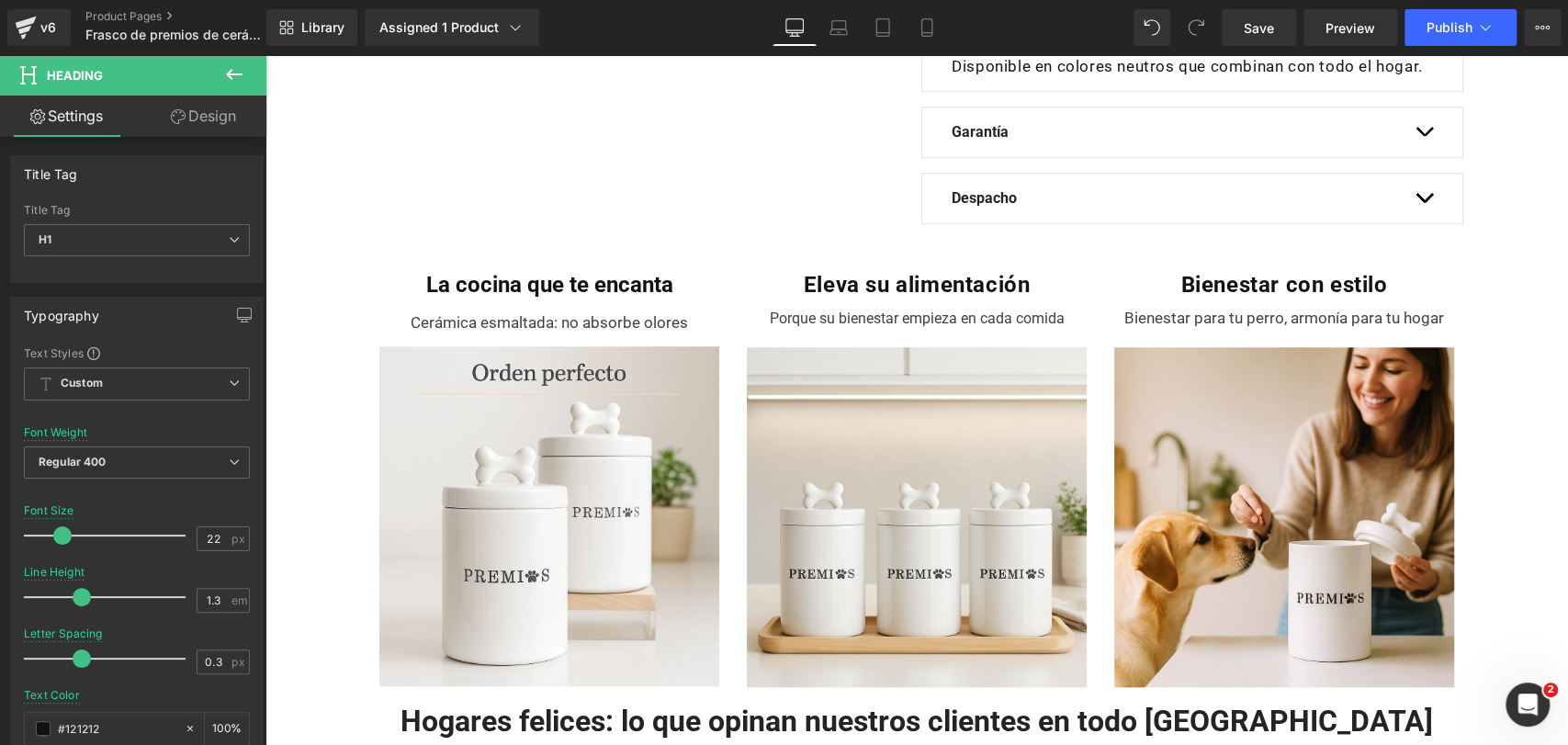
click at [826, 297] on b "Eleva su alimentación" at bounding box center [917, 284] width 227 height 25
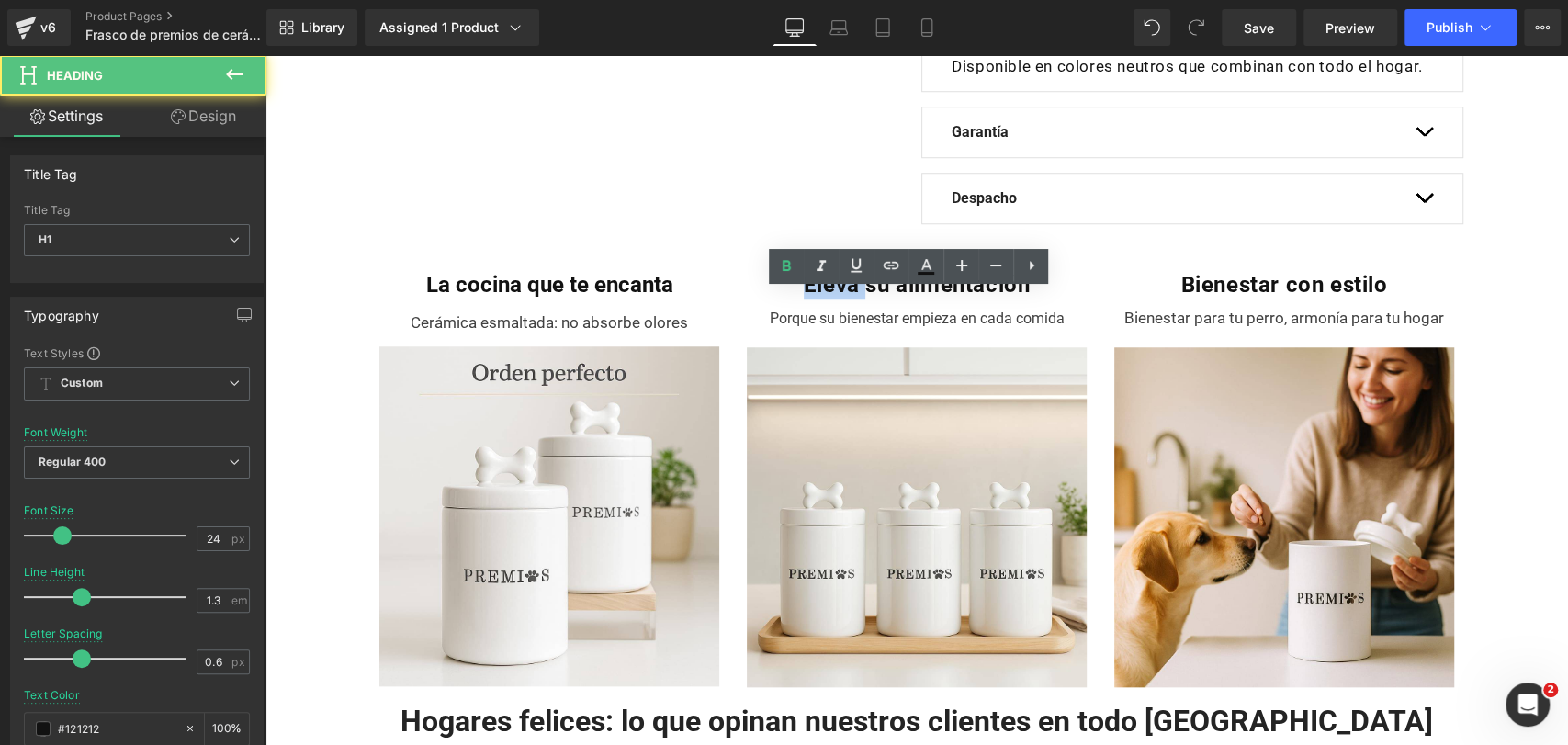
click at [826, 297] on b "Eleva su alimentación" at bounding box center [917, 284] width 227 height 25
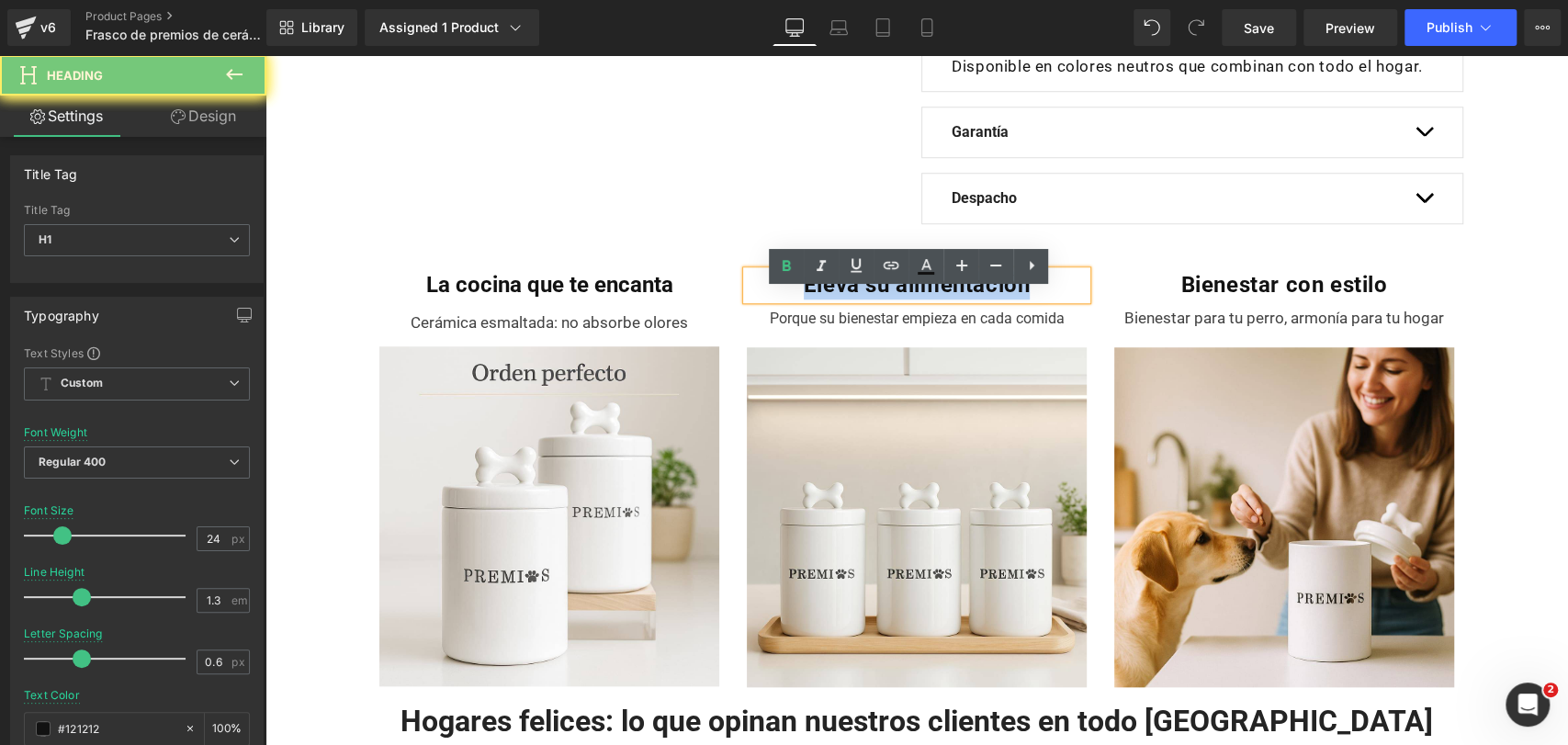
click at [826, 297] on b "Eleva su alimentación" at bounding box center [917, 284] width 227 height 25
paste div
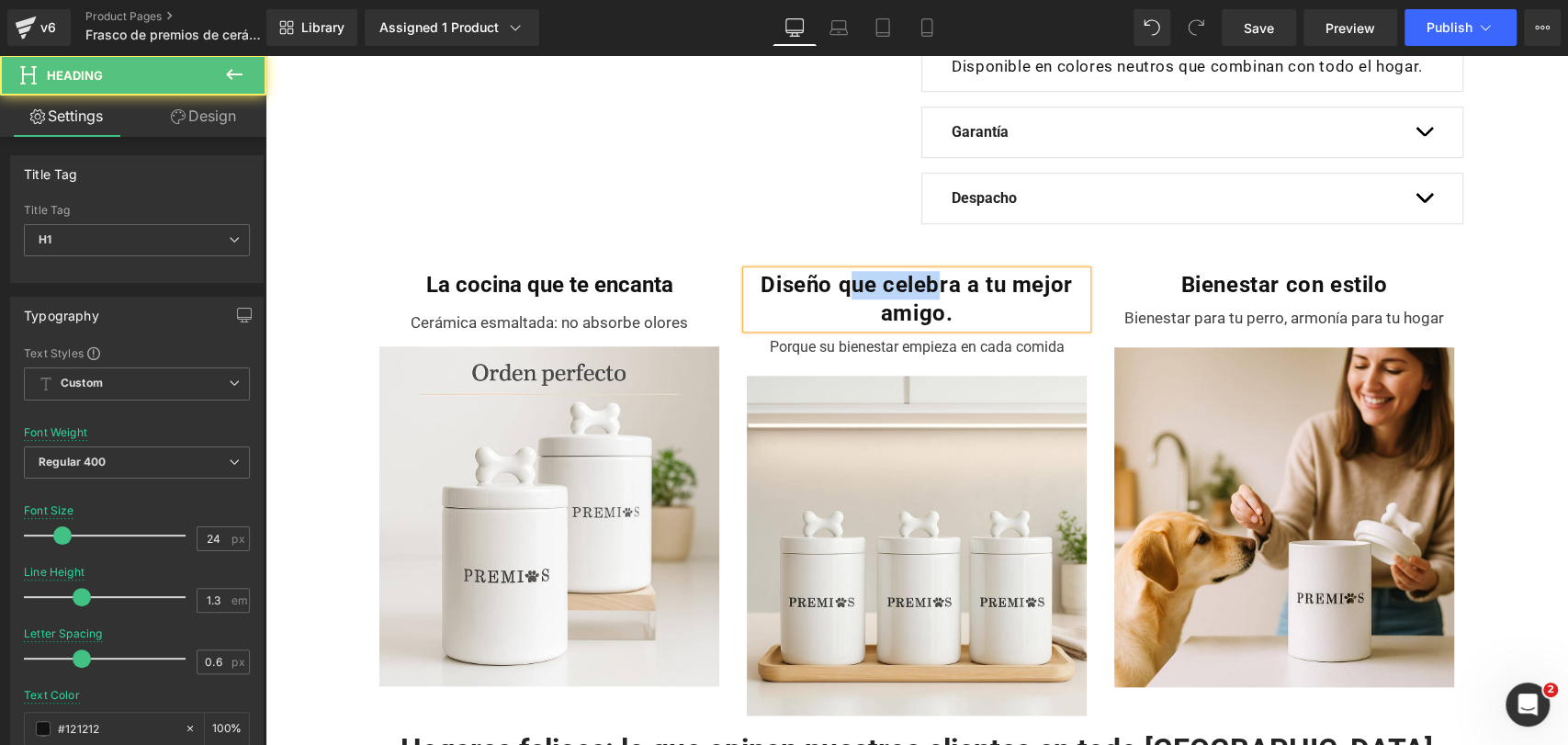
drag, startPoint x: 837, startPoint y: 307, endPoint x: 934, endPoint y: 301, distance: 97.2
click at [934, 301] on b "Diseño que celebra a tu mejor amigo." at bounding box center [917, 298] width 312 height 54
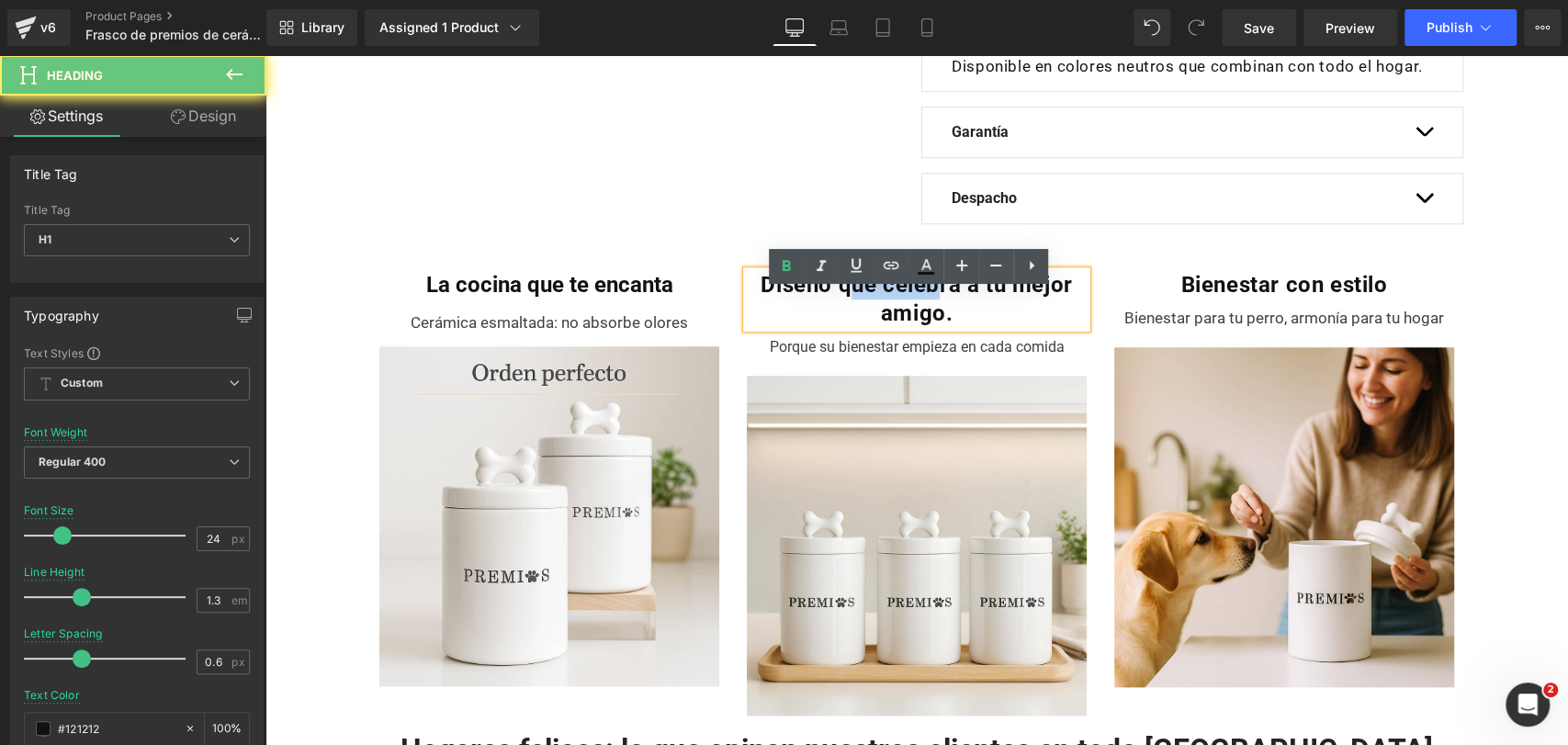
click at [934, 301] on b "Diseño que celebra a tu mejor amigo." at bounding box center [917, 298] width 312 height 54
click at [836, 303] on b "Diseño que celebra a tu mejor amigo." at bounding box center [917, 298] width 312 height 54
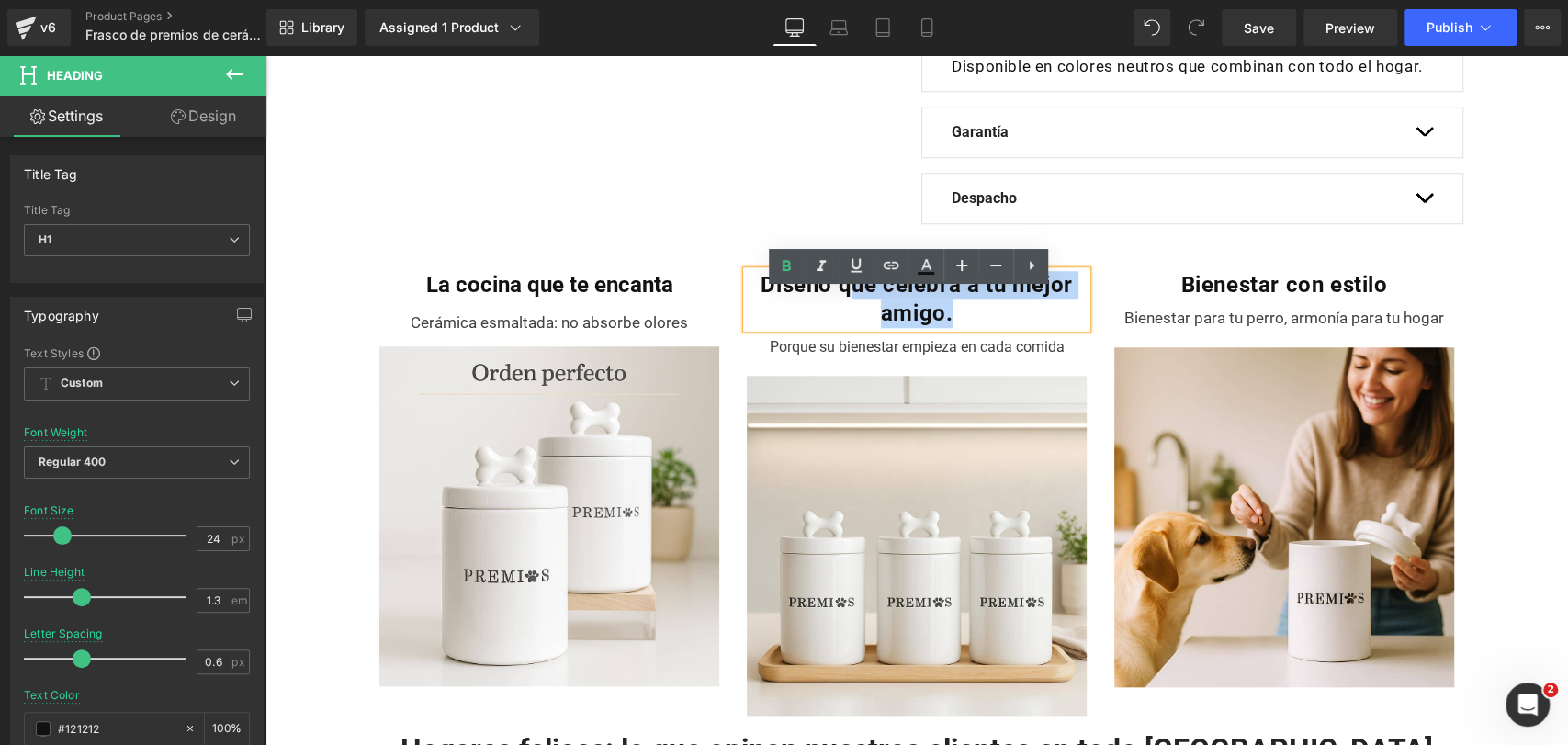
drag, startPoint x: 835, startPoint y: 303, endPoint x: 974, endPoint y: 329, distance: 141.4
click at [974, 327] on h1 "Diseño que celebra a tu mejor amigo." at bounding box center [917, 299] width 340 height 57
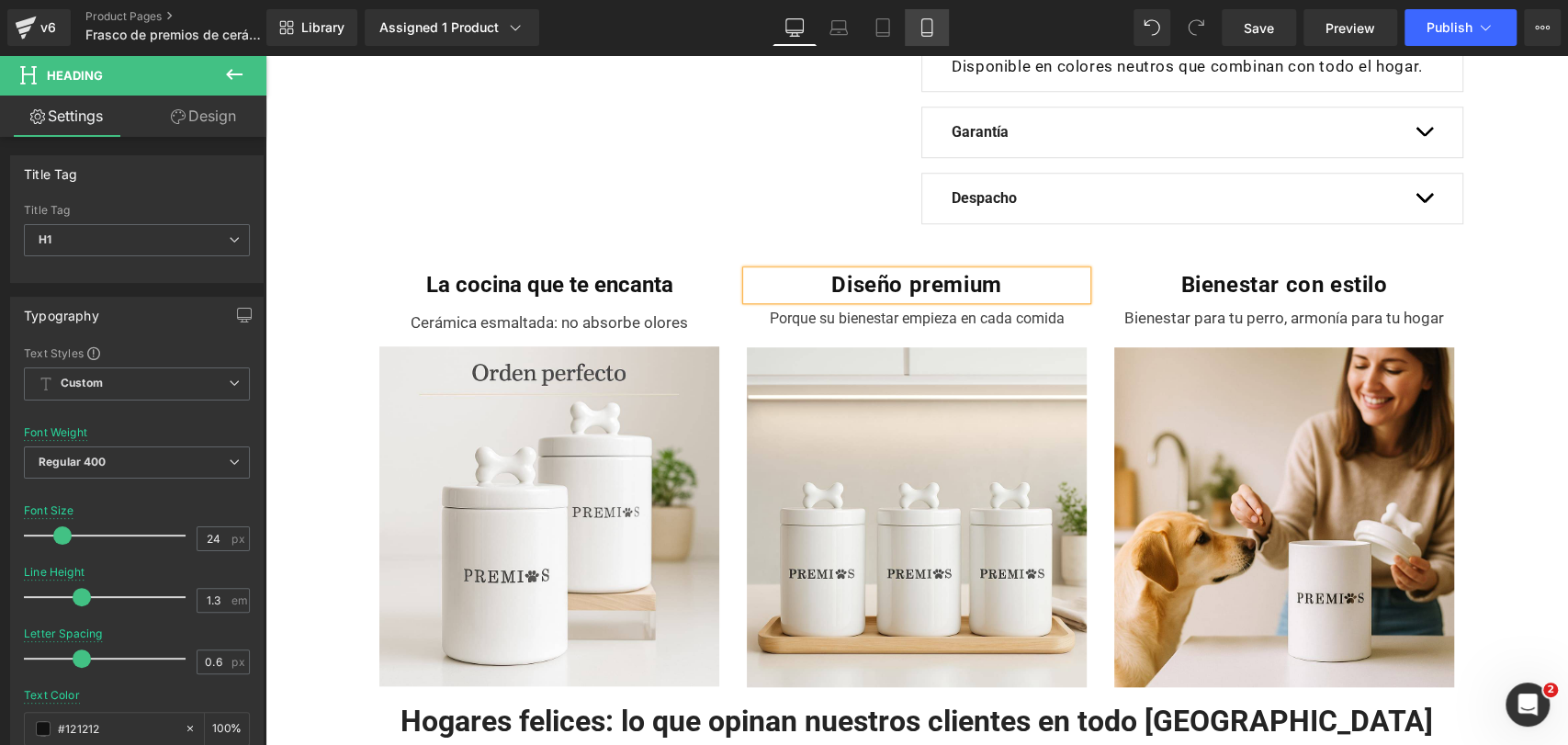
click at [930, 21] on icon at bounding box center [927, 27] width 19 height 19
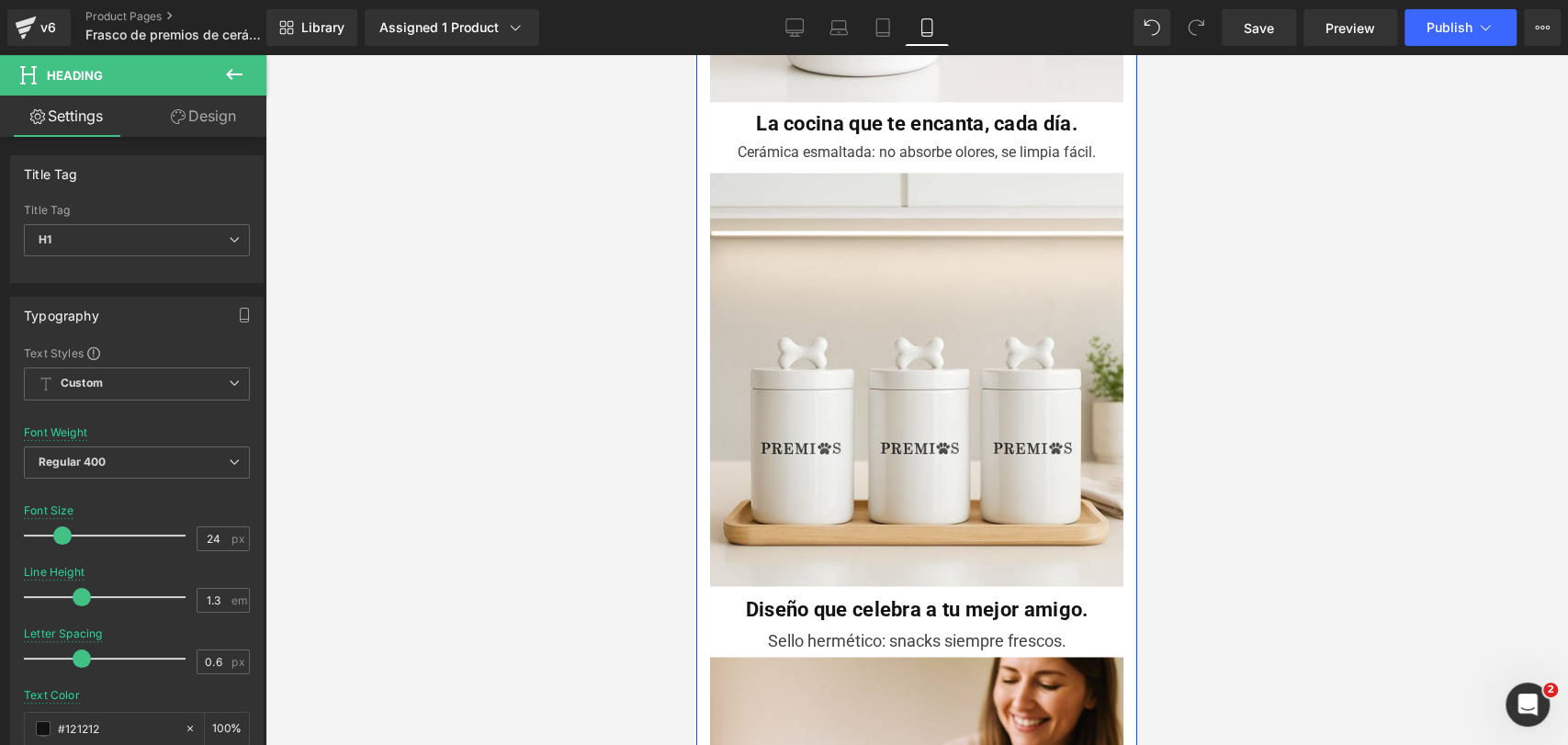
scroll to position [1950, 0]
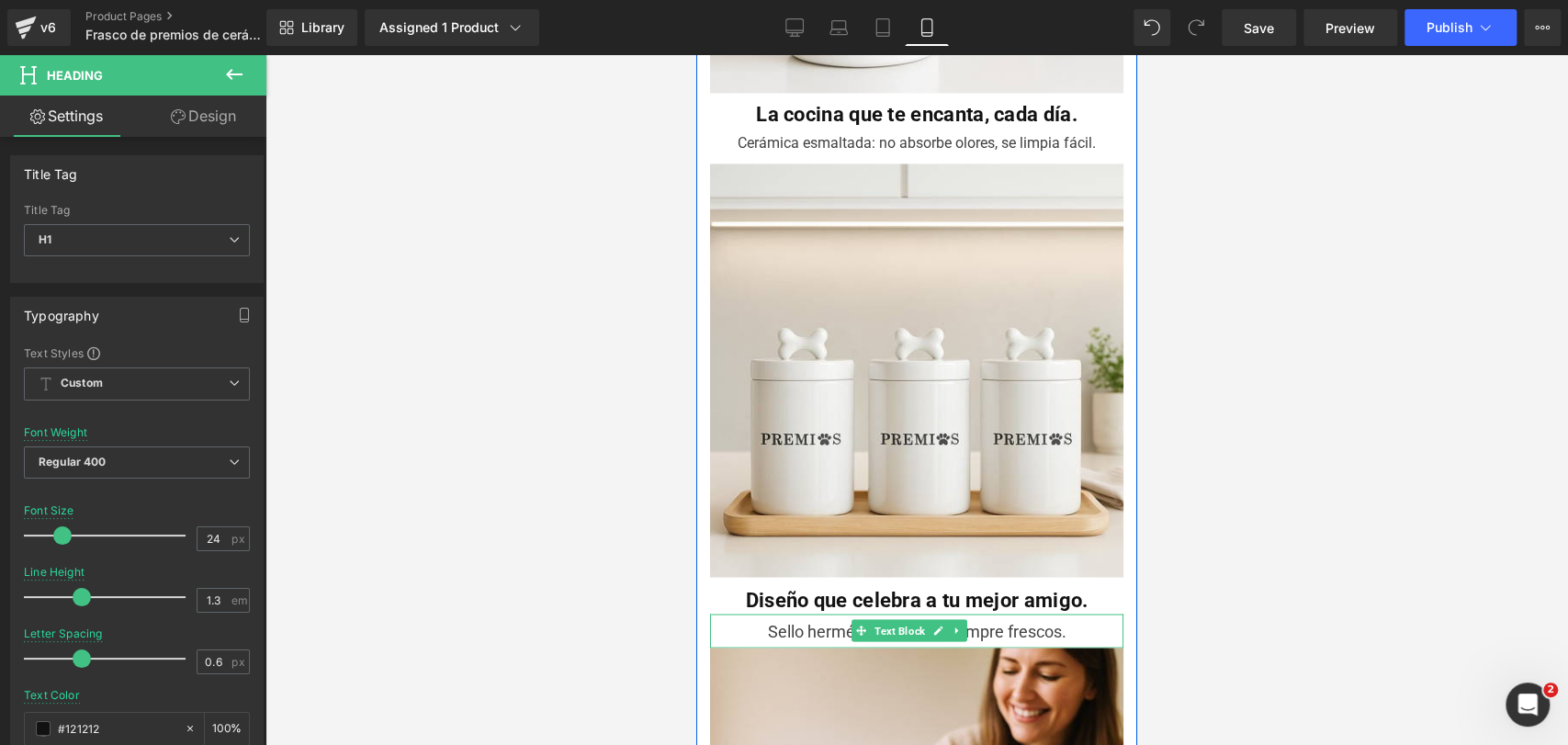
click at [787, 614] on div "Sello hermético: snacks siempre frescos." at bounding box center [917, 630] width 414 height 34
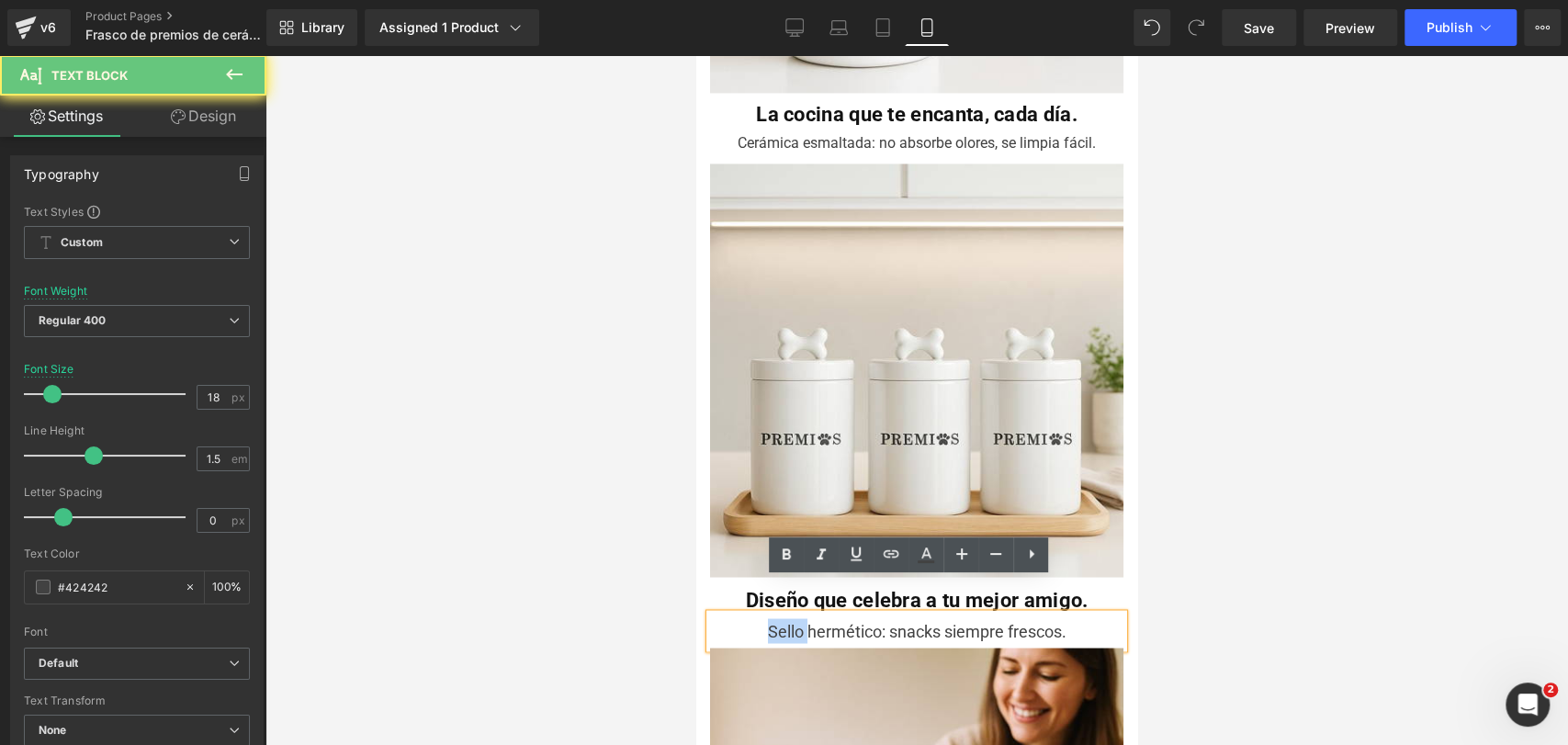
click at [787, 614] on div "Sello hermético: snacks siempre frescos." at bounding box center [917, 630] width 414 height 34
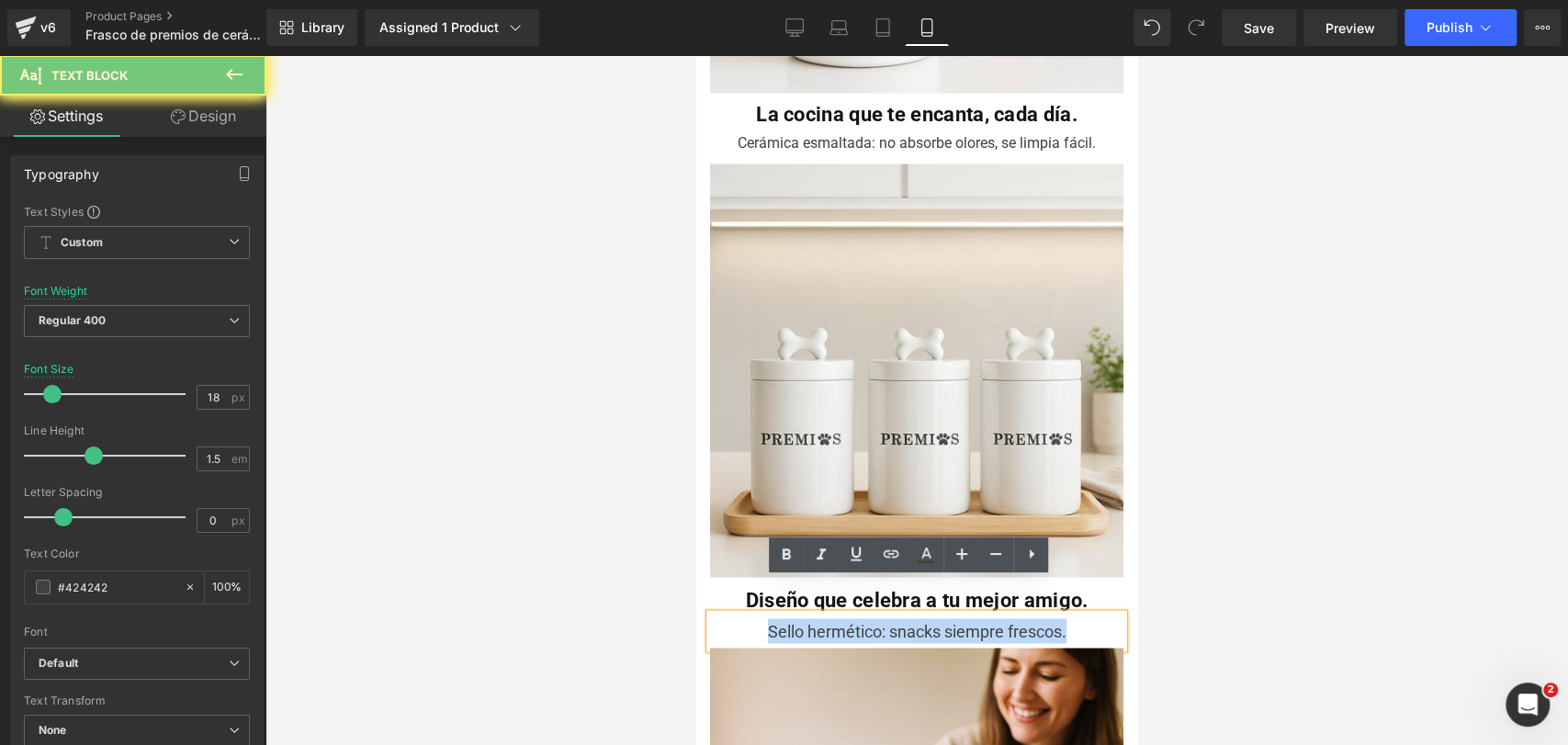
copy div "Sello hermético: snacks siempre frescos."
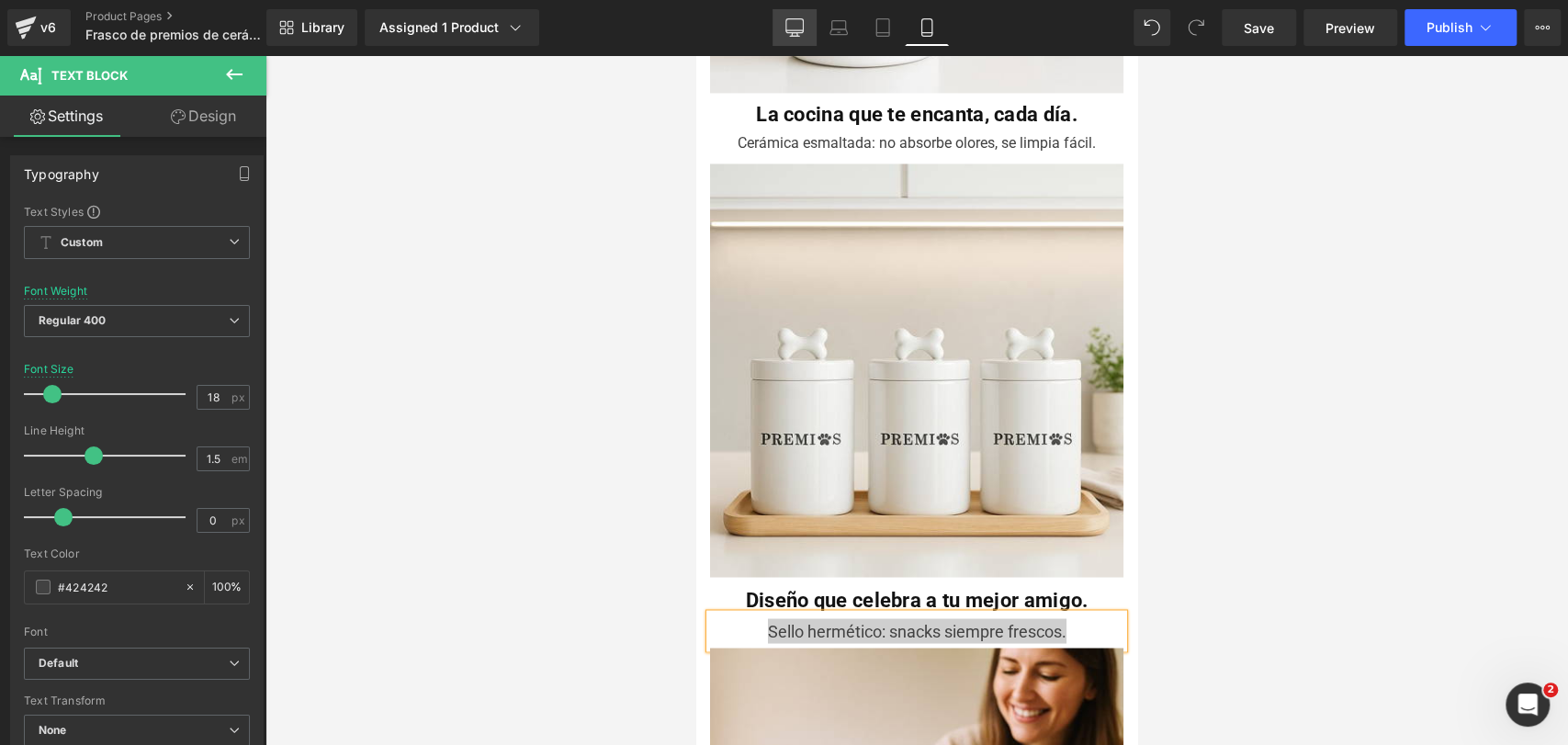
click at [810, 30] on link "Desktop" at bounding box center [794, 26] width 44 height 36
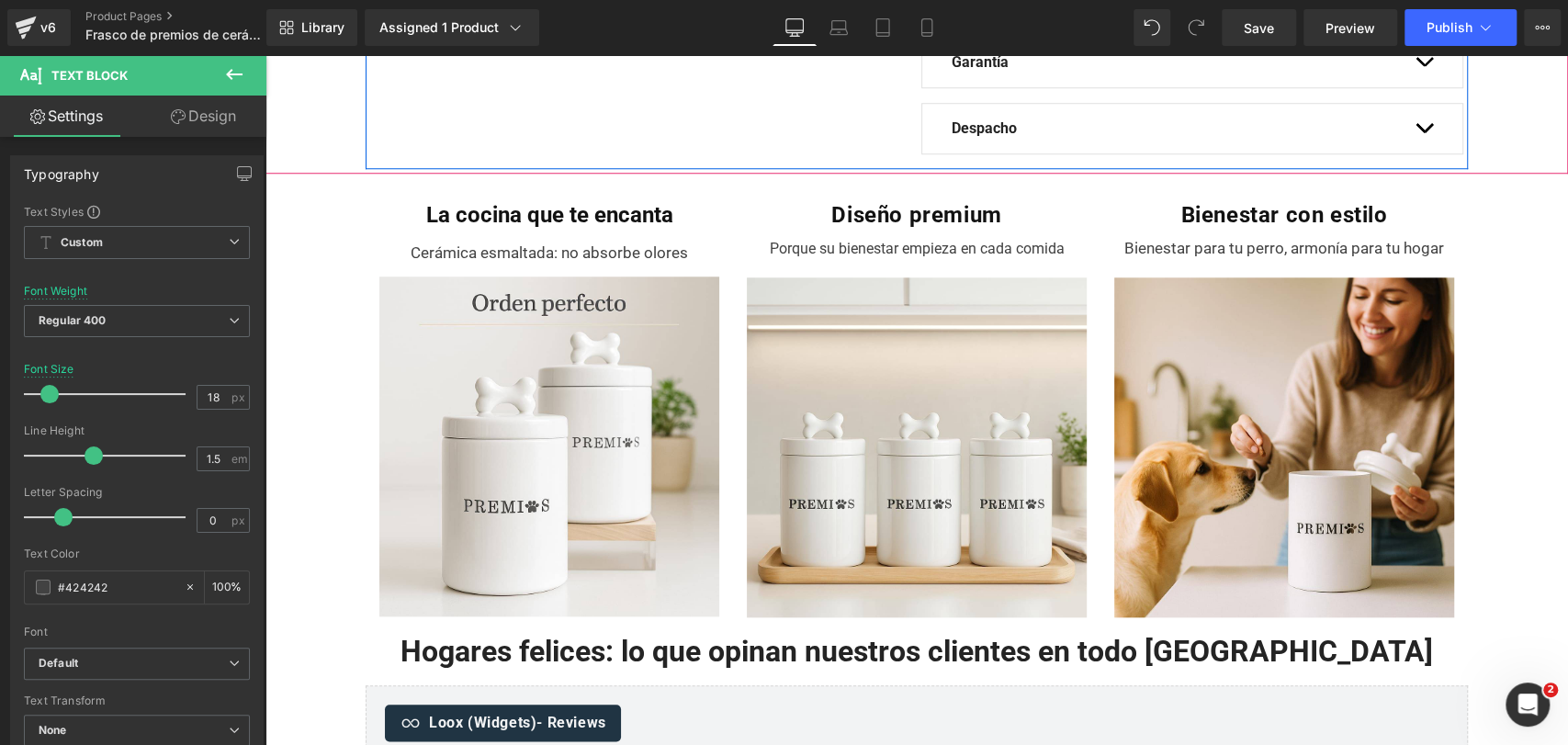
scroll to position [1086, 0]
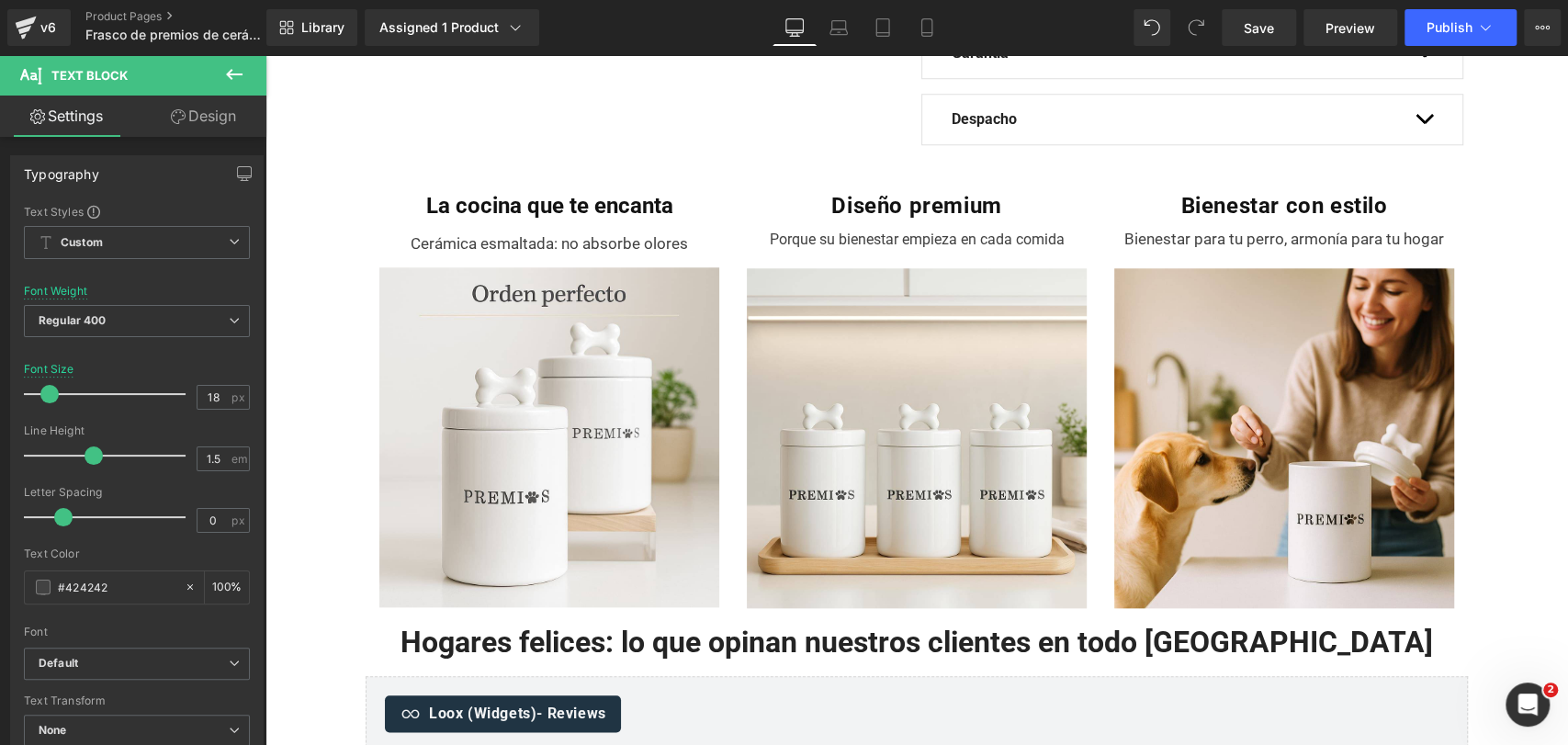
click at [792, 248] on span "Porque su bienestar empieza en cada comida" at bounding box center [916, 239] width 295 height 18
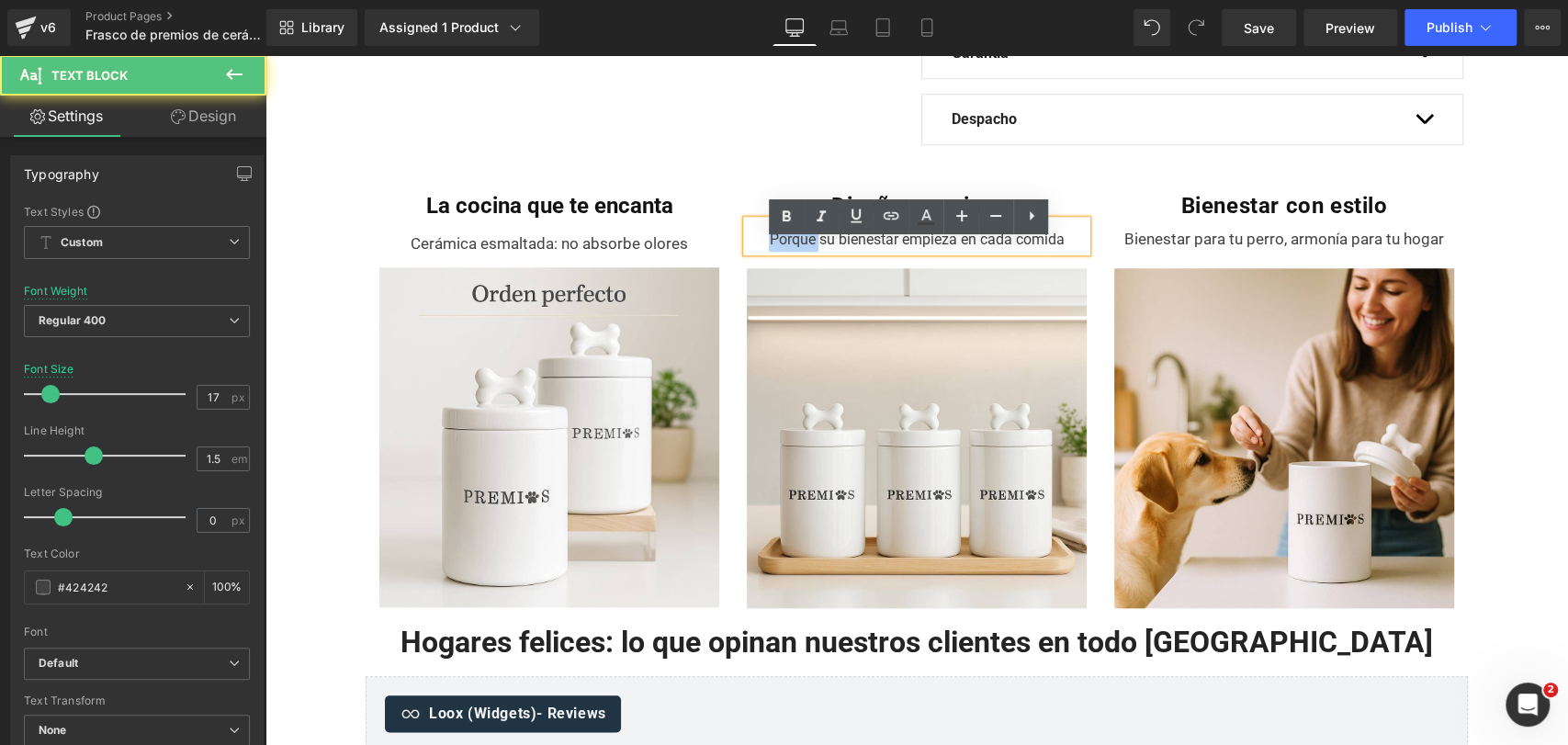
click at [792, 248] on span "Porque su bienestar empieza en cada comida" at bounding box center [916, 239] width 295 height 18
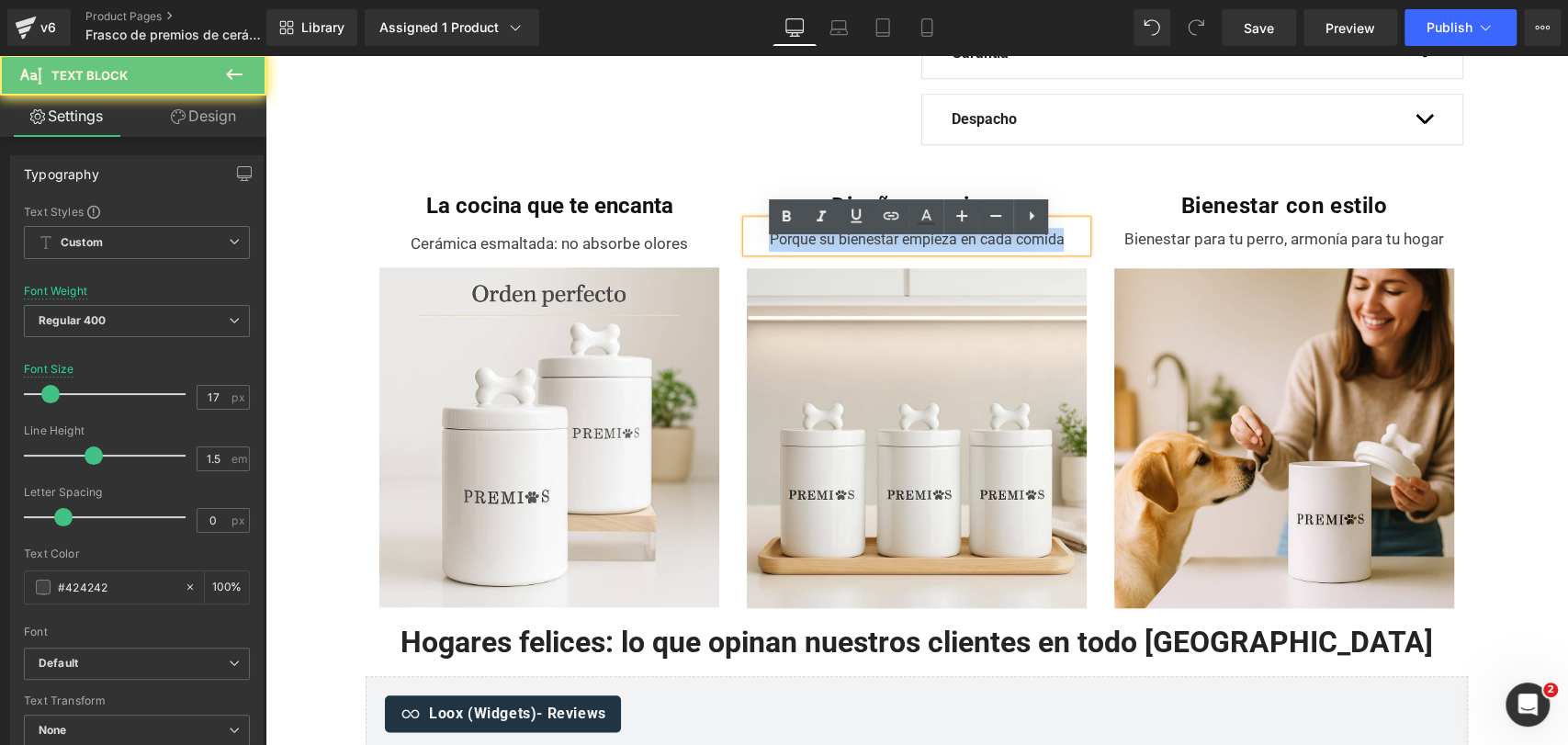
click at [792, 248] on span "Porque su bienestar empieza en cada comida" at bounding box center [916, 239] width 295 height 18
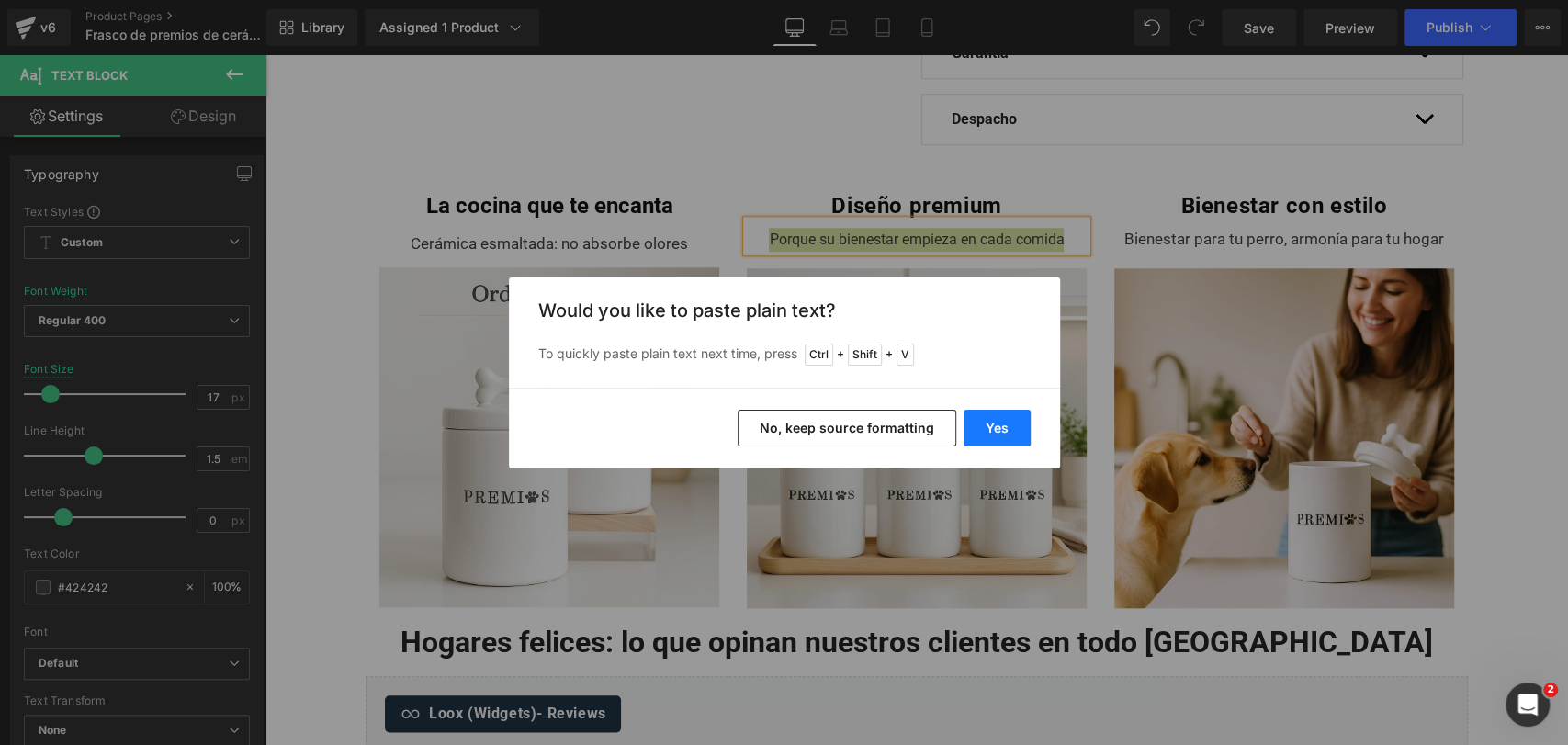
click at [995, 427] on button "Yes" at bounding box center [997, 427] width 67 height 36
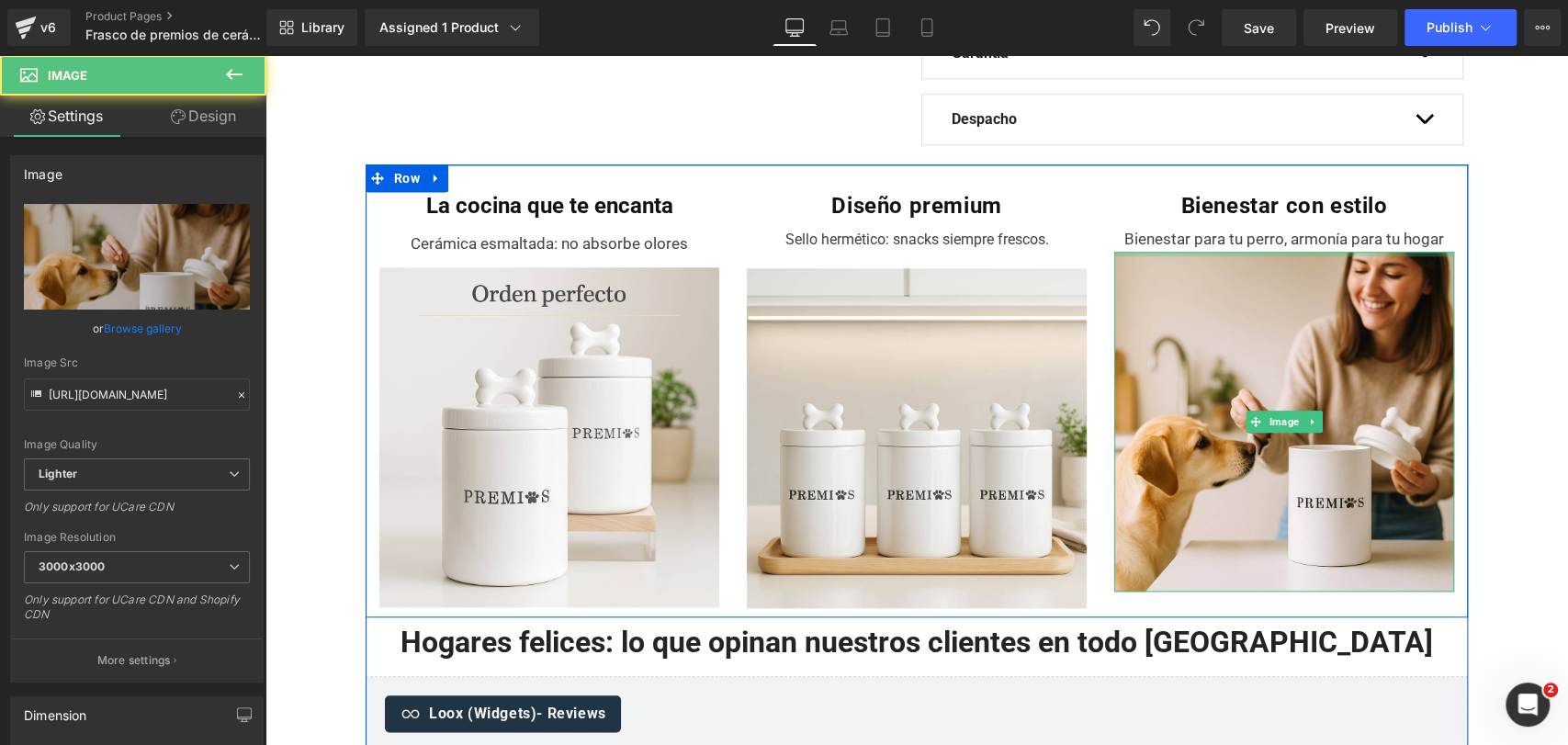
drag, startPoint x: 1182, startPoint y: 297, endPoint x: 1181, endPoint y: 256, distance: 41.0
click at [1181, 256] on div "Bienestar con estilo Heading Bienestar para tu perro, armonía para tu hogar Tex…" at bounding box center [1284, 391] width 368 height 399
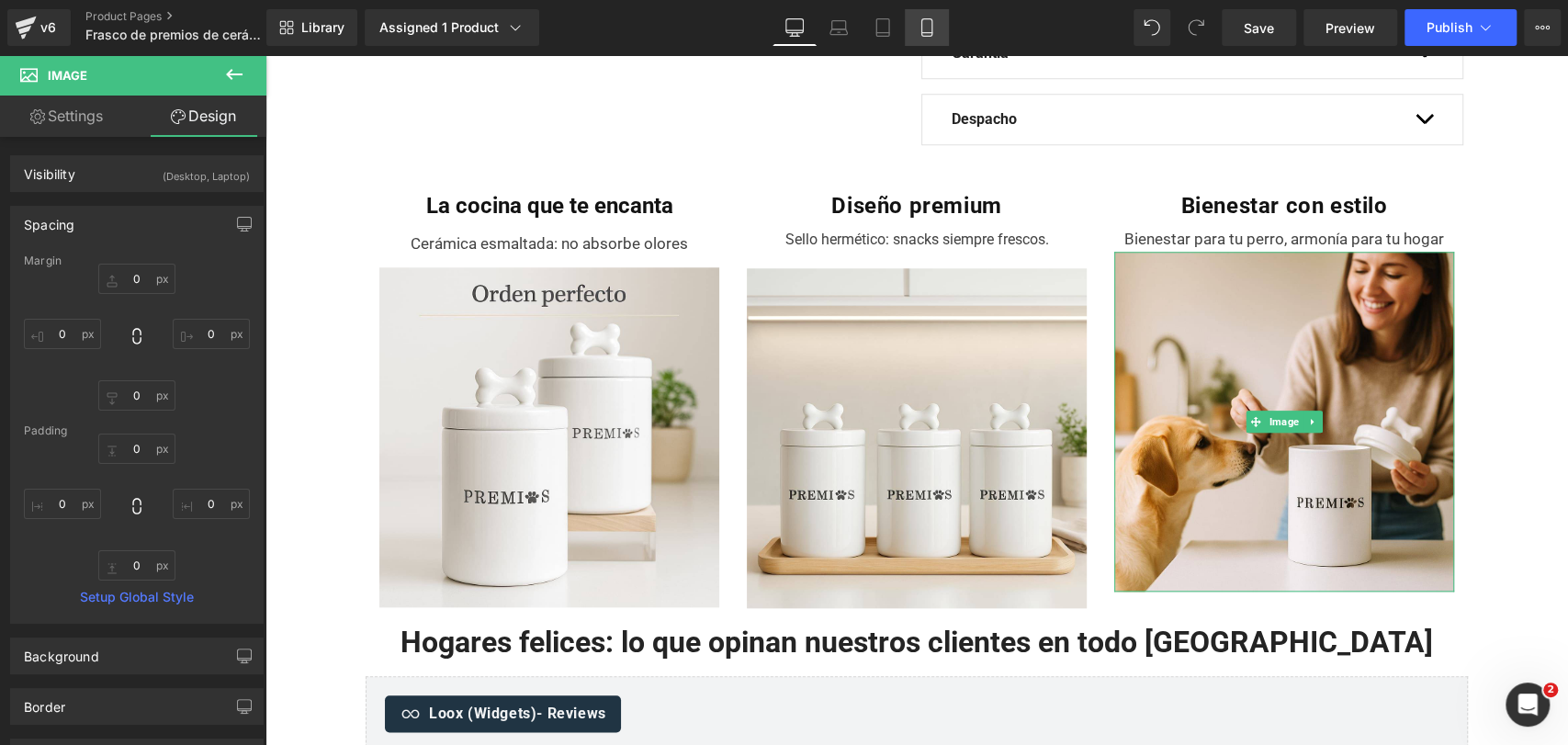
click at [921, 36] on icon at bounding box center [927, 27] width 19 height 19
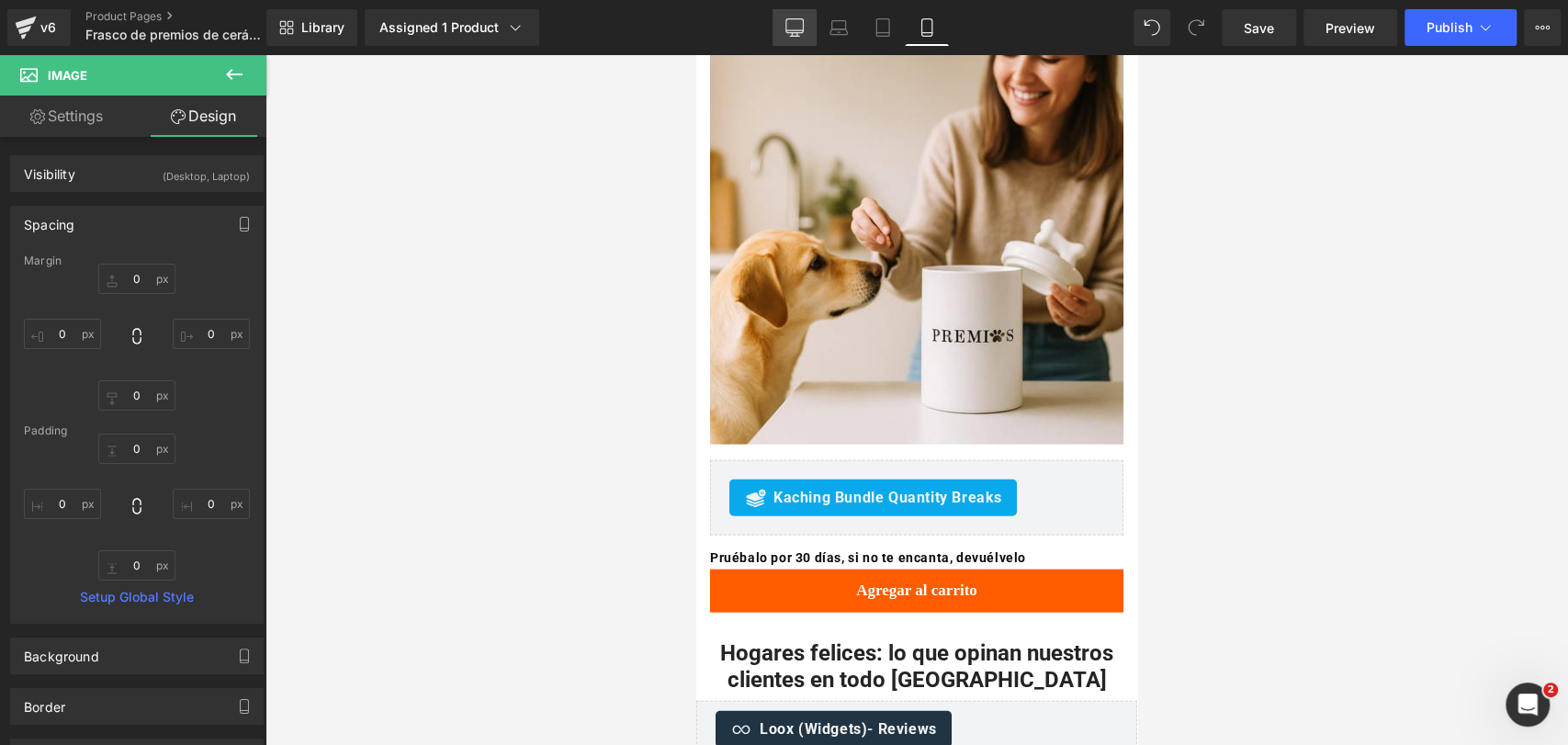
click at [809, 24] on link "Desktop" at bounding box center [794, 26] width 44 height 36
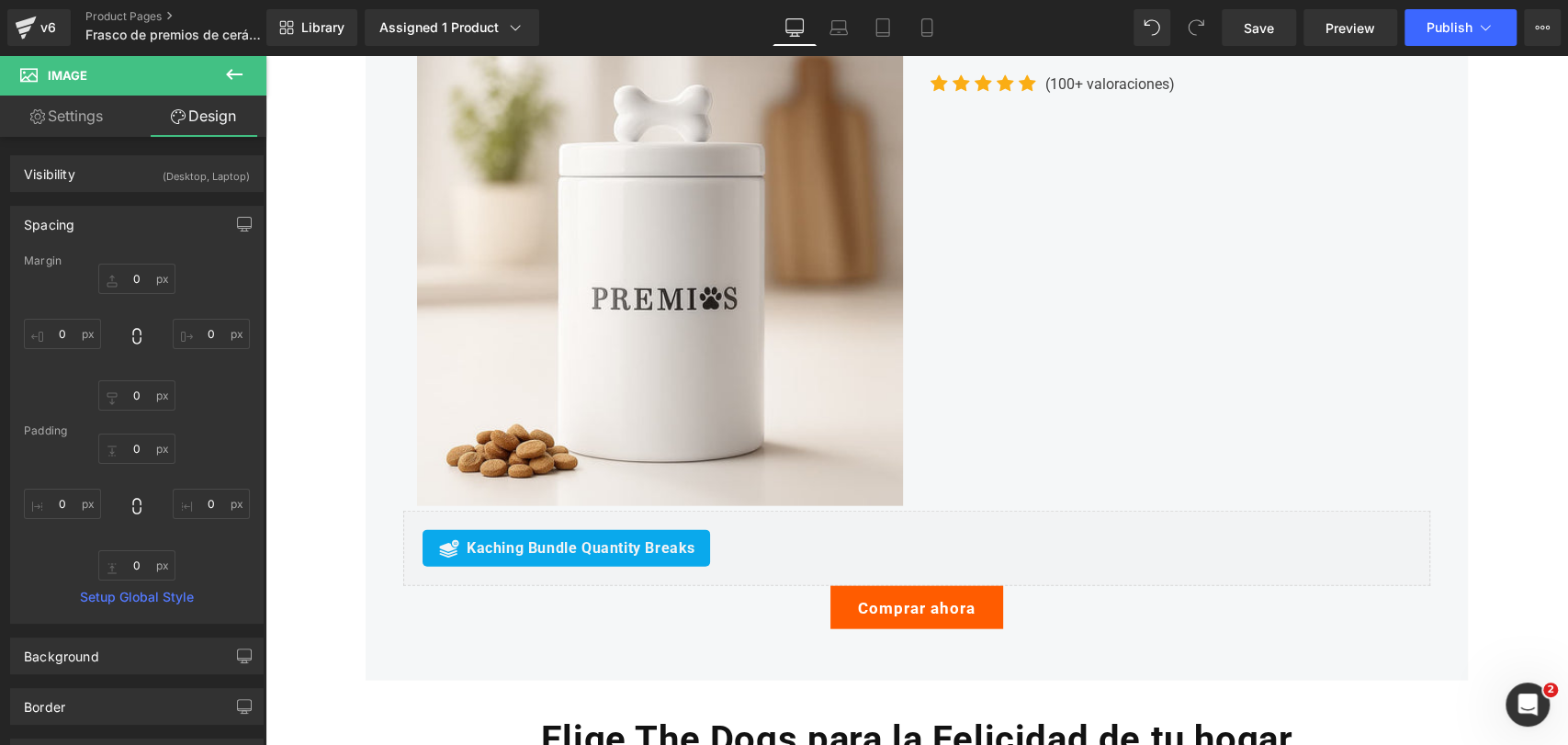
scroll to position [1094, 0]
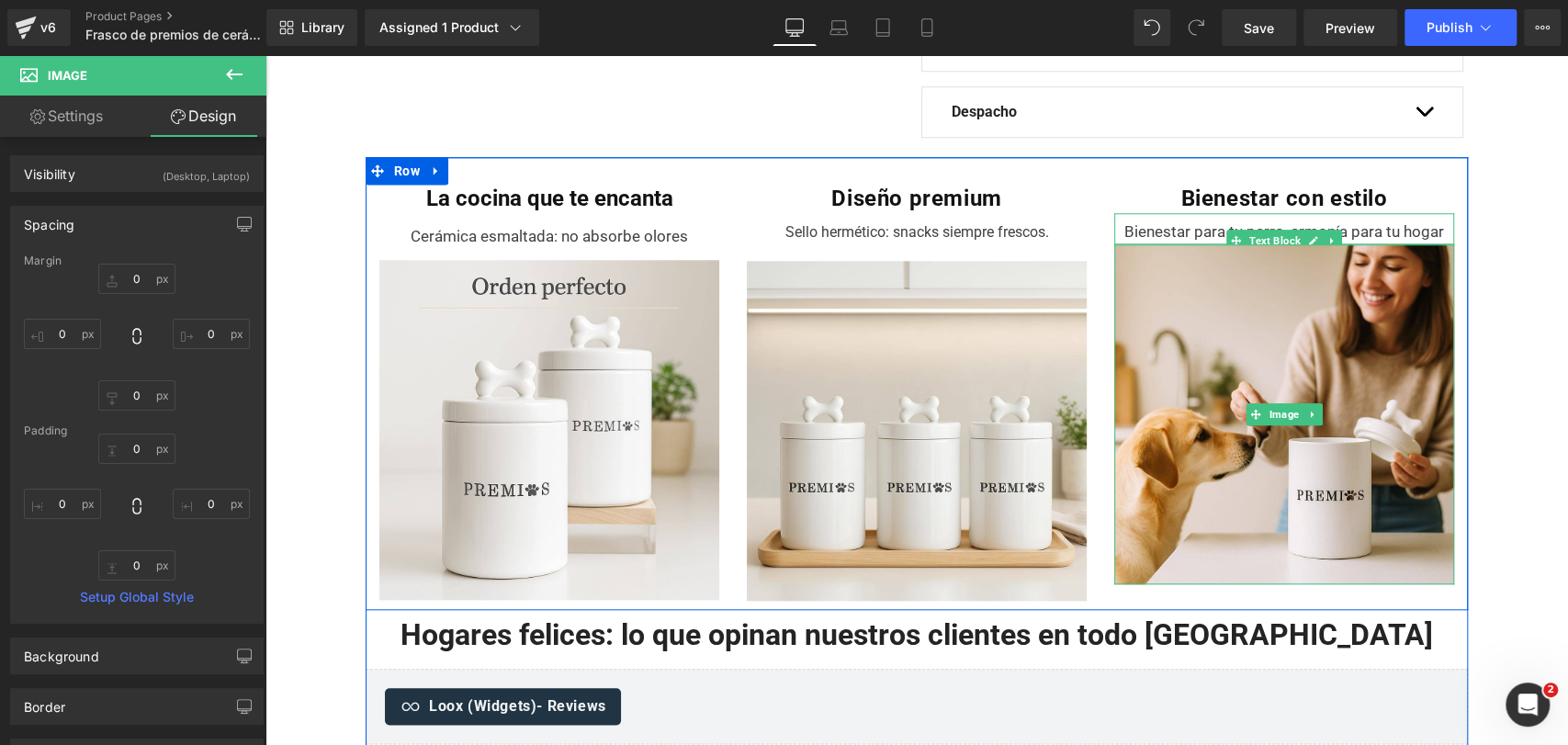
click at [1236, 239] on div "Bienestar para tu perro, armonía para tu hogar" at bounding box center [1284, 228] width 340 height 31
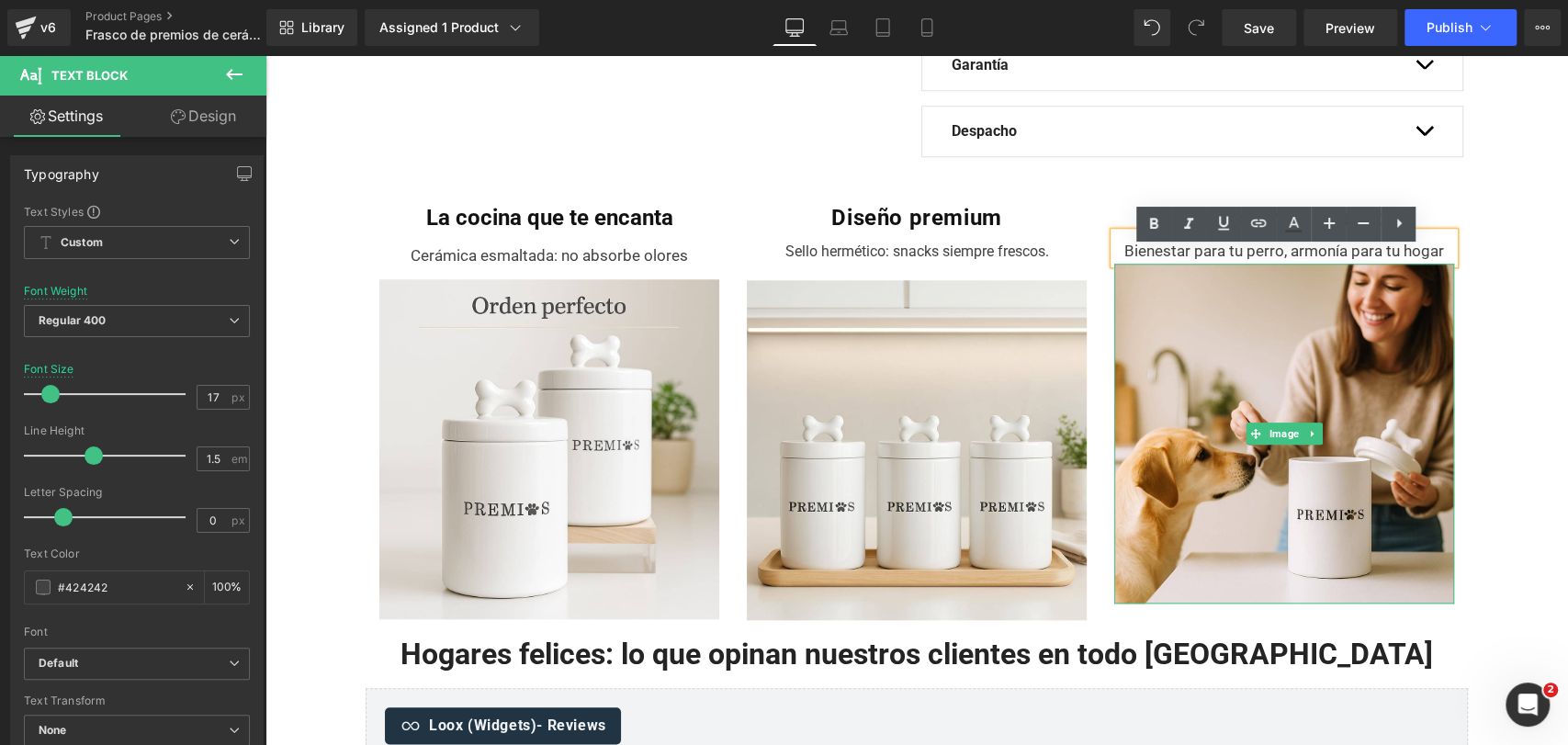
scroll to position [1072, 0]
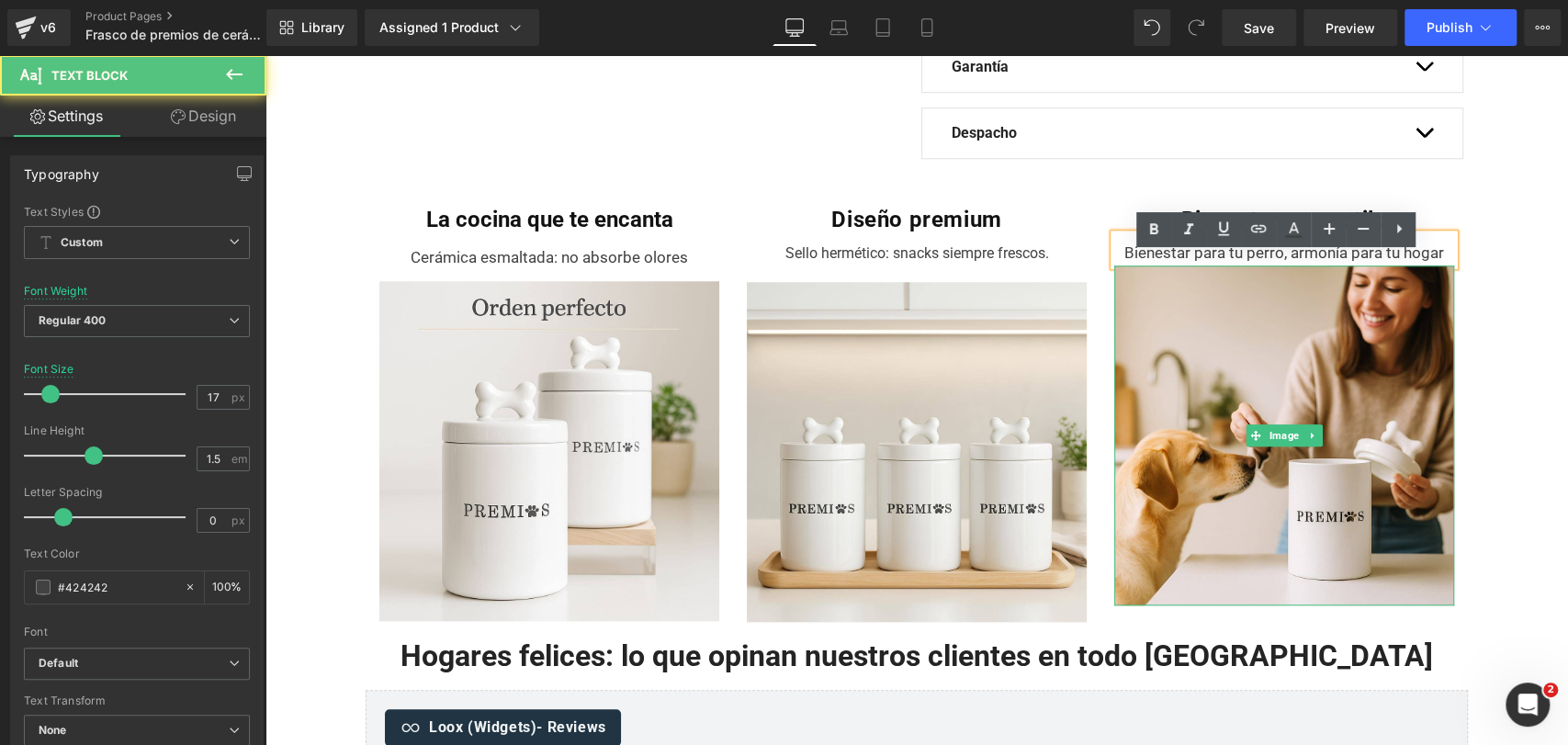
click at [1311, 266] on div "Bienestar para tu perro, armonía para tu hogar" at bounding box center [1284, 253] width 340 height 24
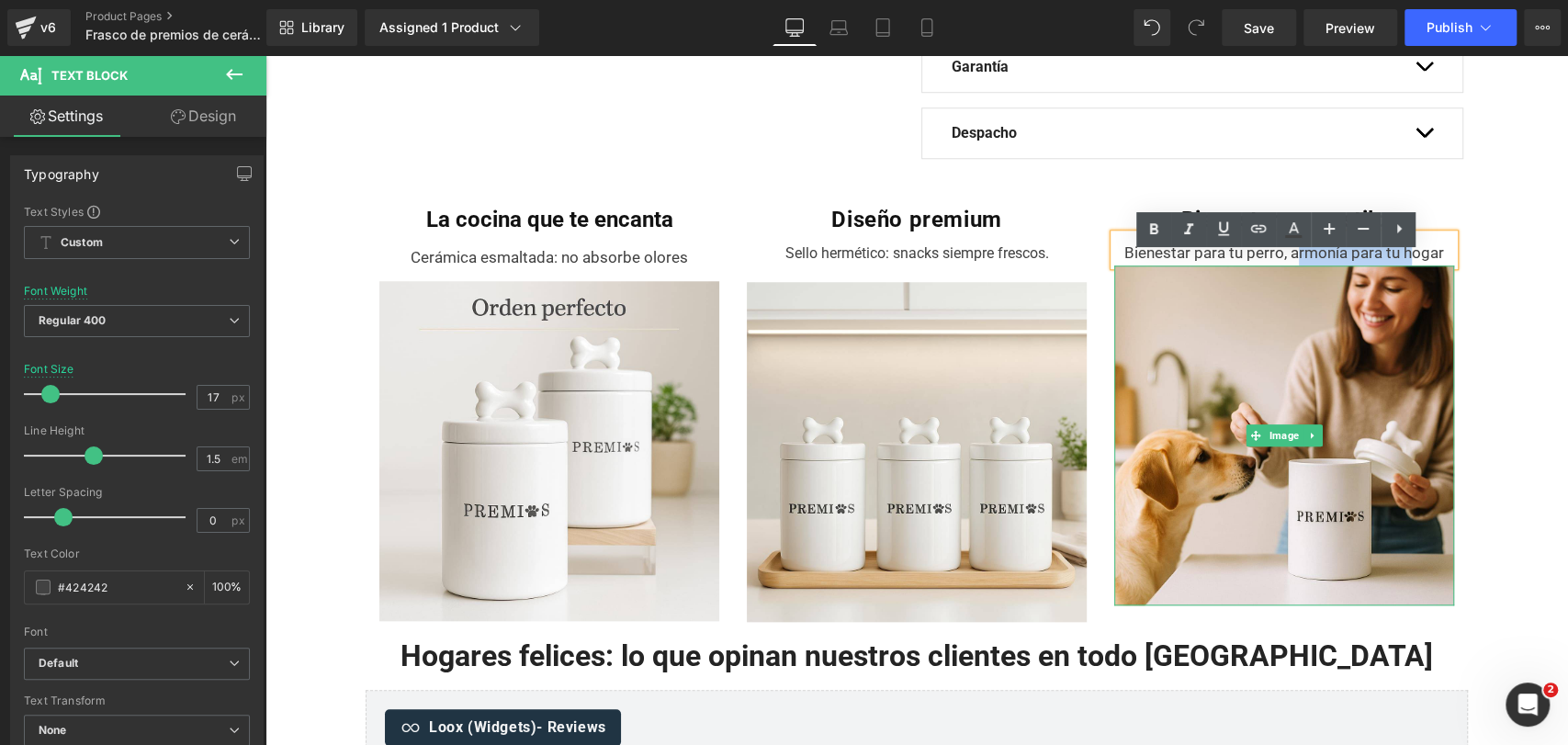
drag, startPoint x: 1303, startPoint y: 269, endPoint x: 1417, endPoint y: 266, distance: 114.0
click at [1417, 266] on div "Bienestar para tu perro, armonía para tu hogar" at bounding box center [1284, 253] width 340 height 24
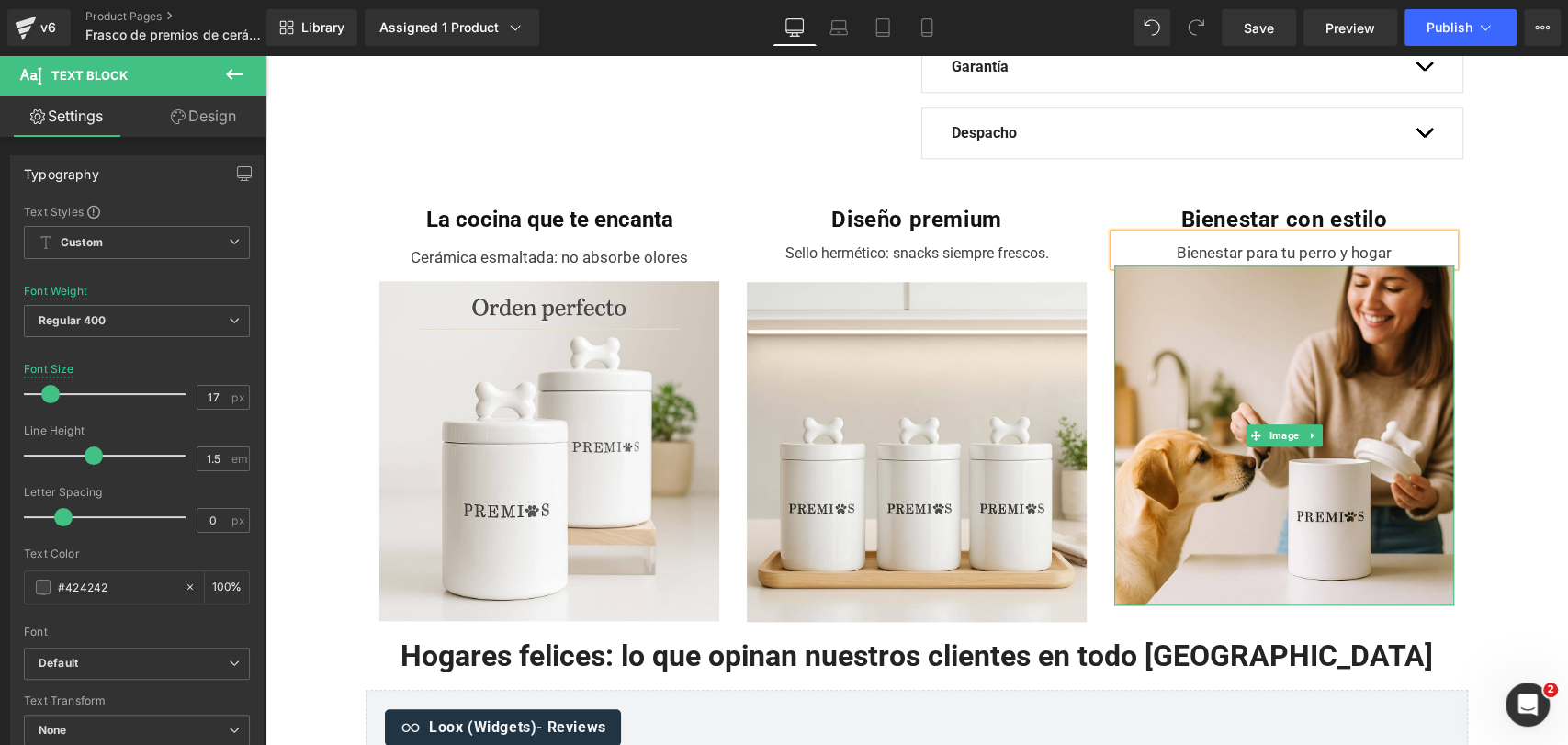
click at [1450, 252] on div "Bienestar con estilo Heading Bienestar para tu perro y hogar Text Block Image" at bounding box center [1284, 405] width 368 height 399
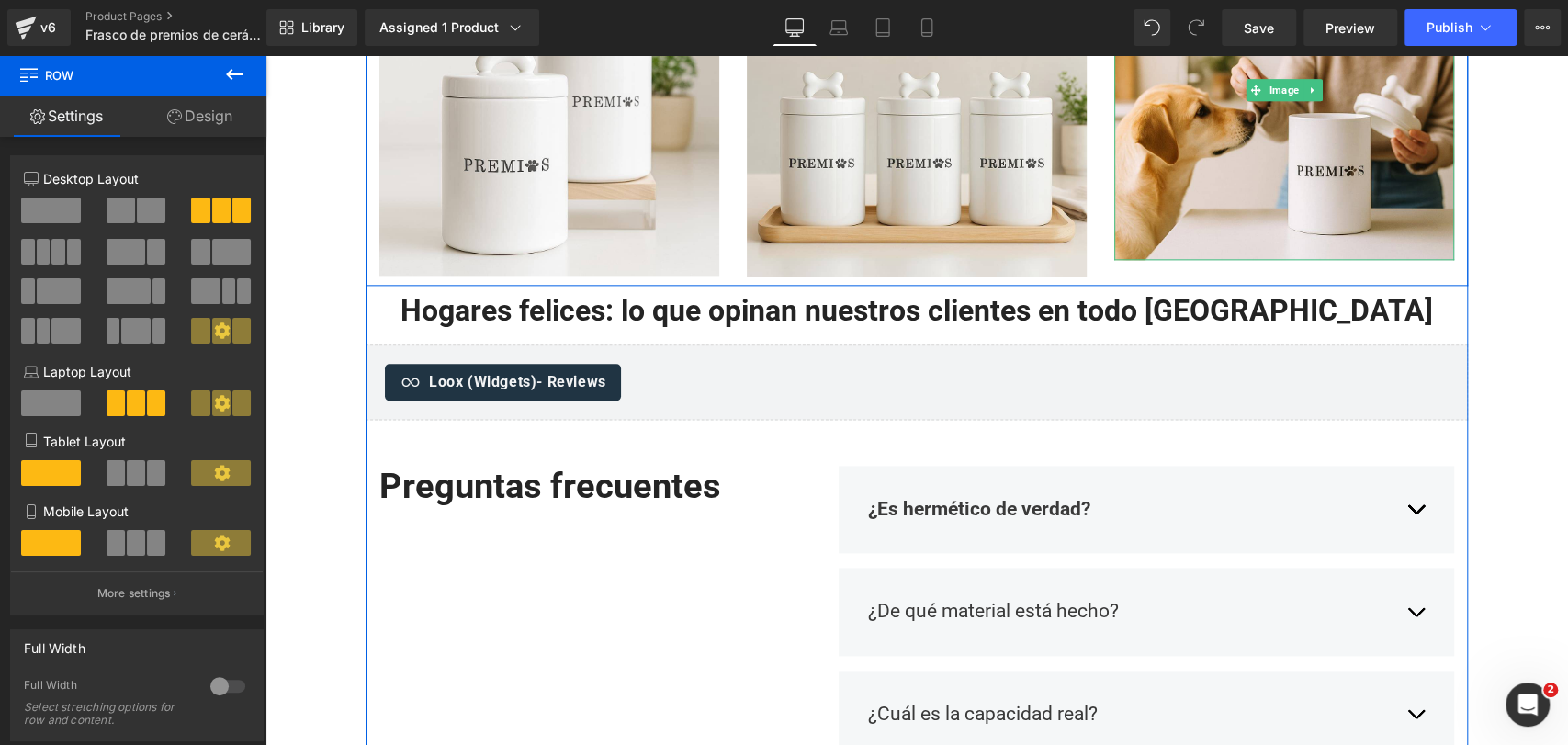
scroll to position [1438, 0]
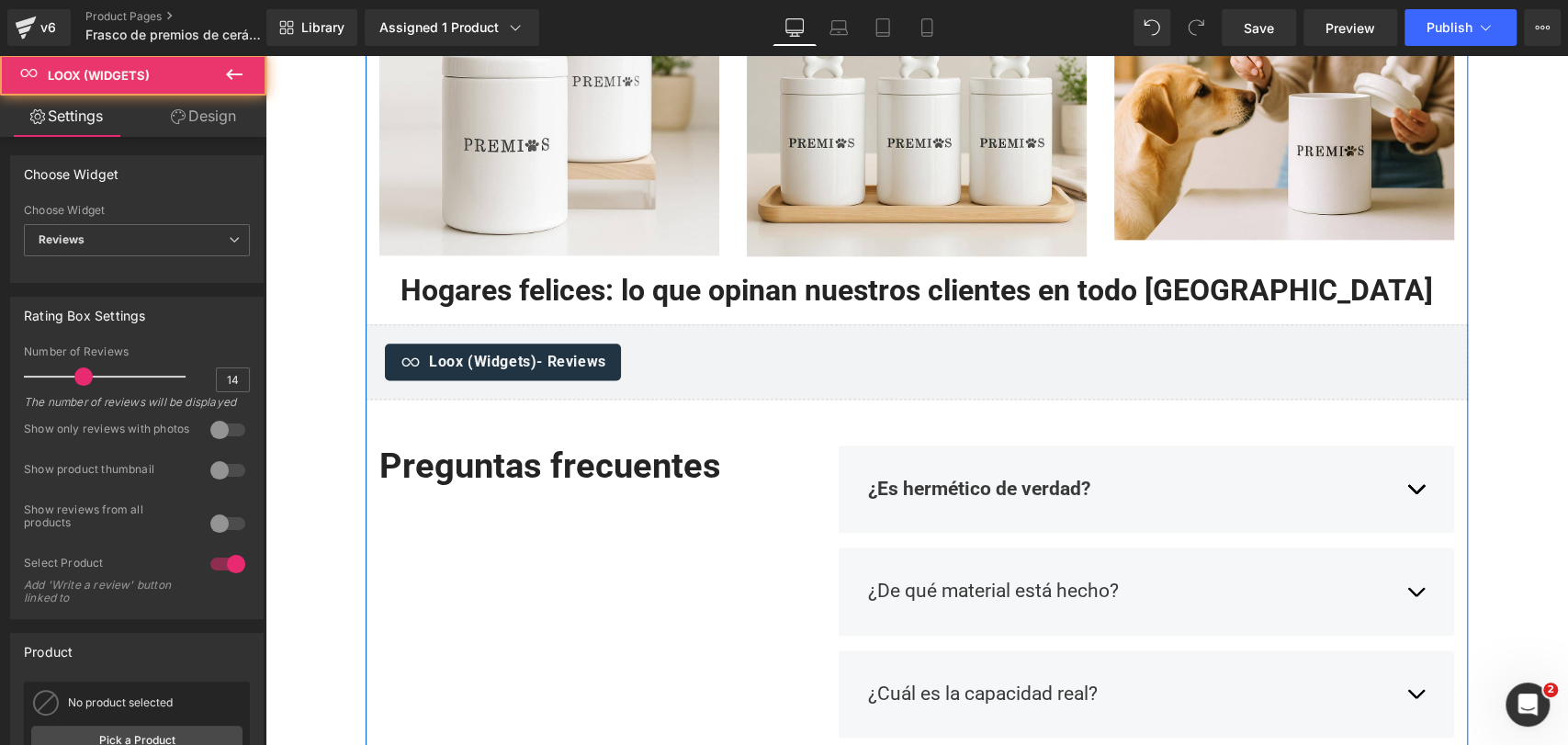
click at [936, 380] on div "Loox (Widgets) - Reviews" at bounding box center [916, 361] width 1064 height 36
click at [907, 353] on span "Loox (Widgets)" at bounding box center [917, 339] width 101 height 27
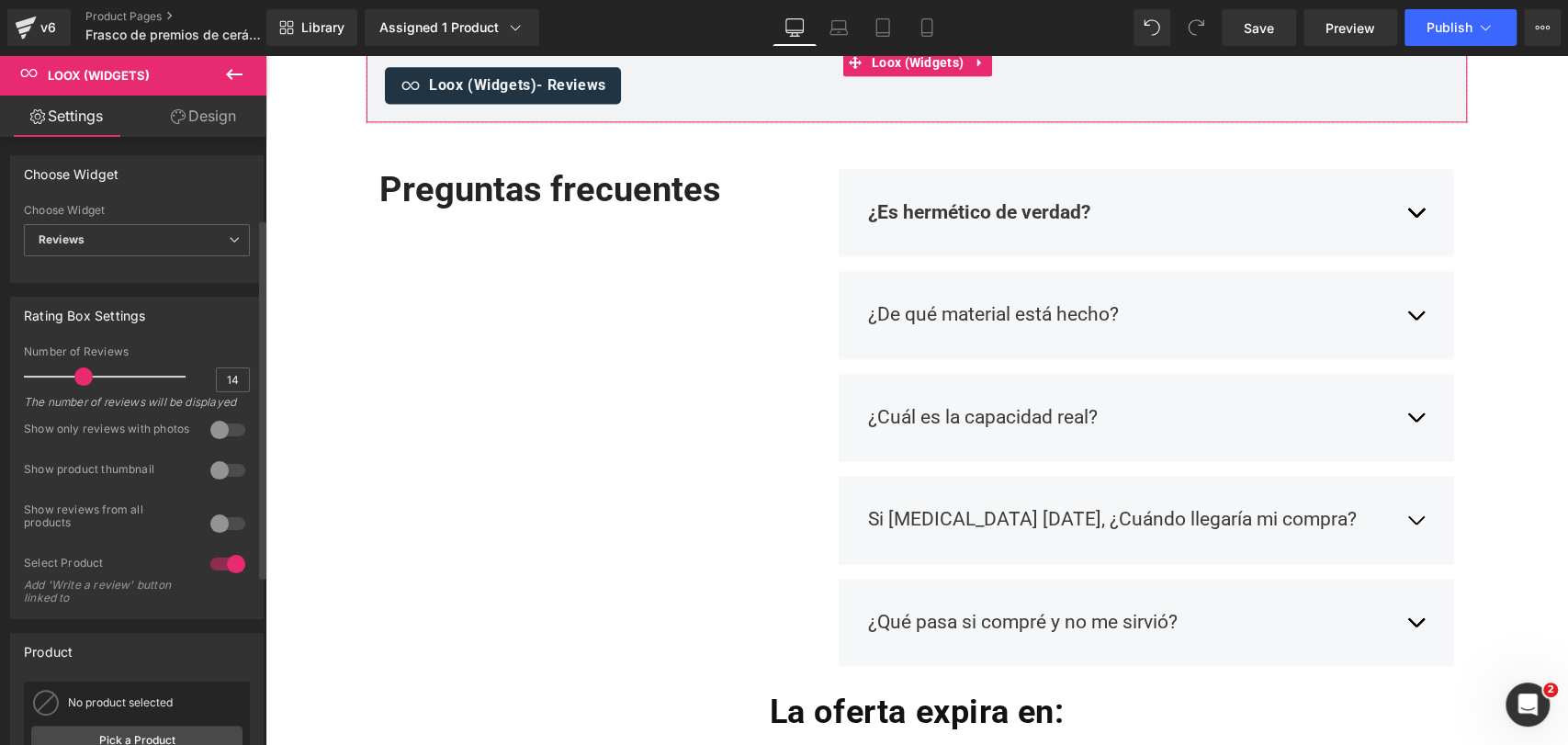
scroll to position [190, 0]
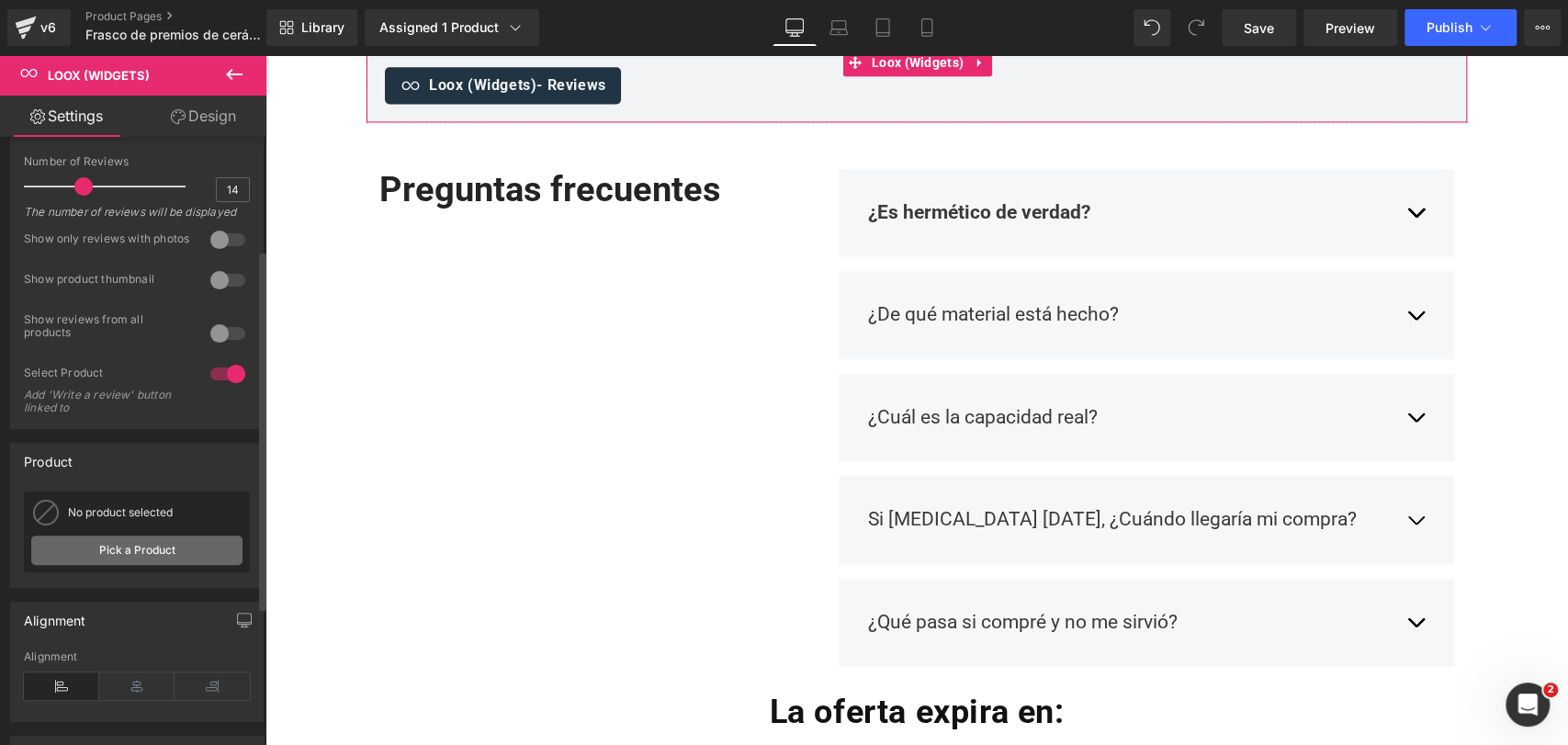
click at [195, 565] on link "Pick a Product" at bounding box center [136, 550] width 211 height 29
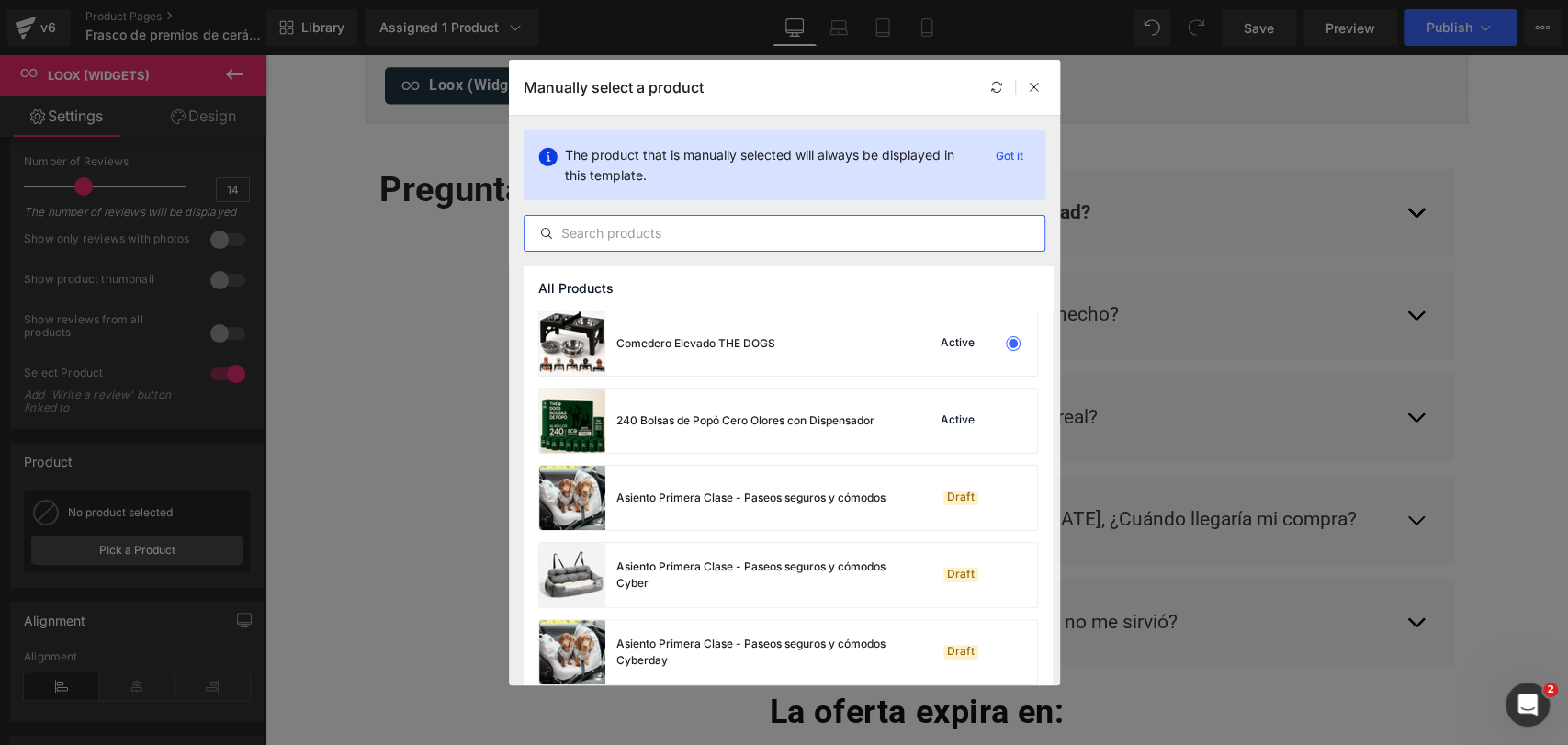
click at [646, 237] on input "text" at bounding box center [784, 233] width 520 height 22
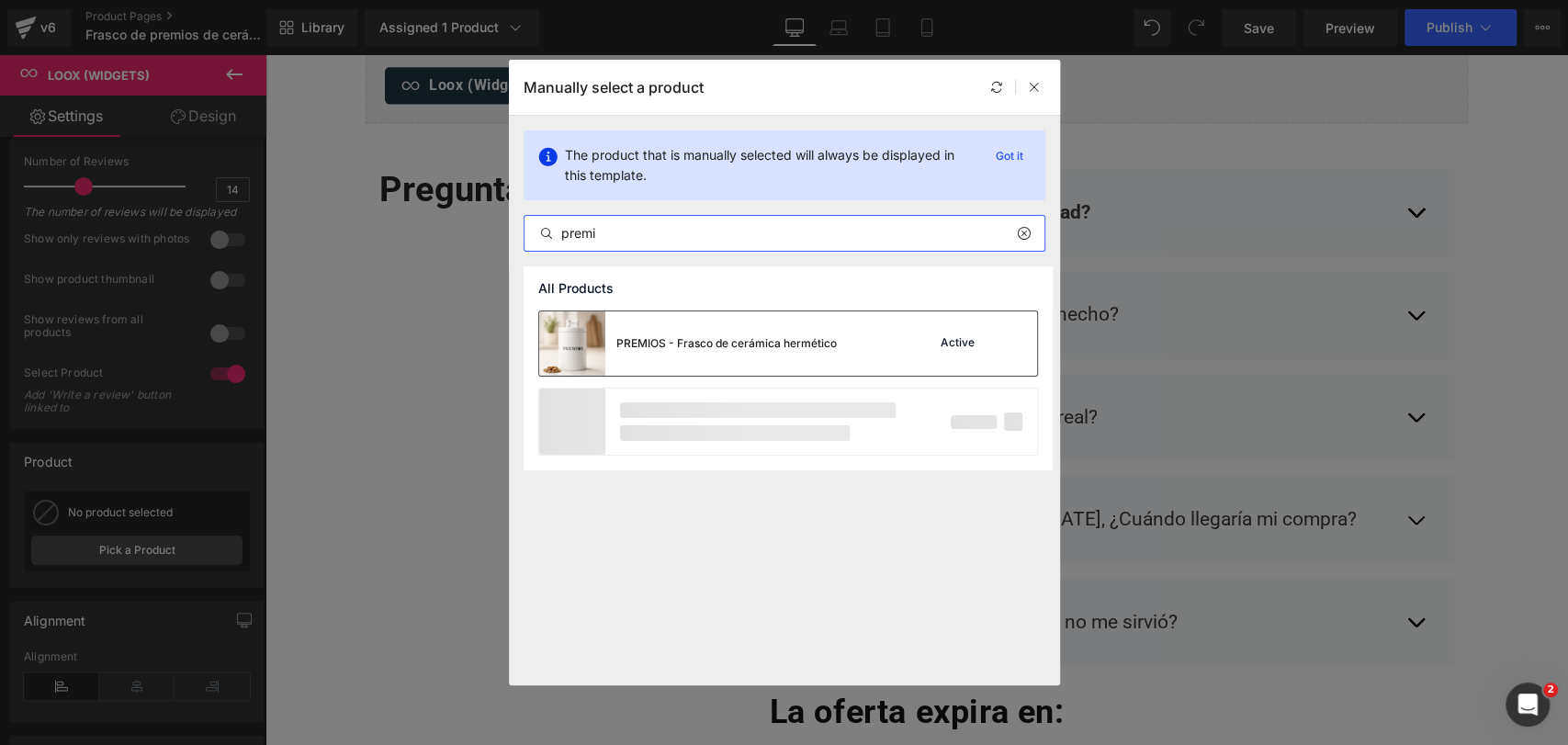
type input "premi"
click at [582, 330] on img at bounding box center [572, 344] width 66 height 65
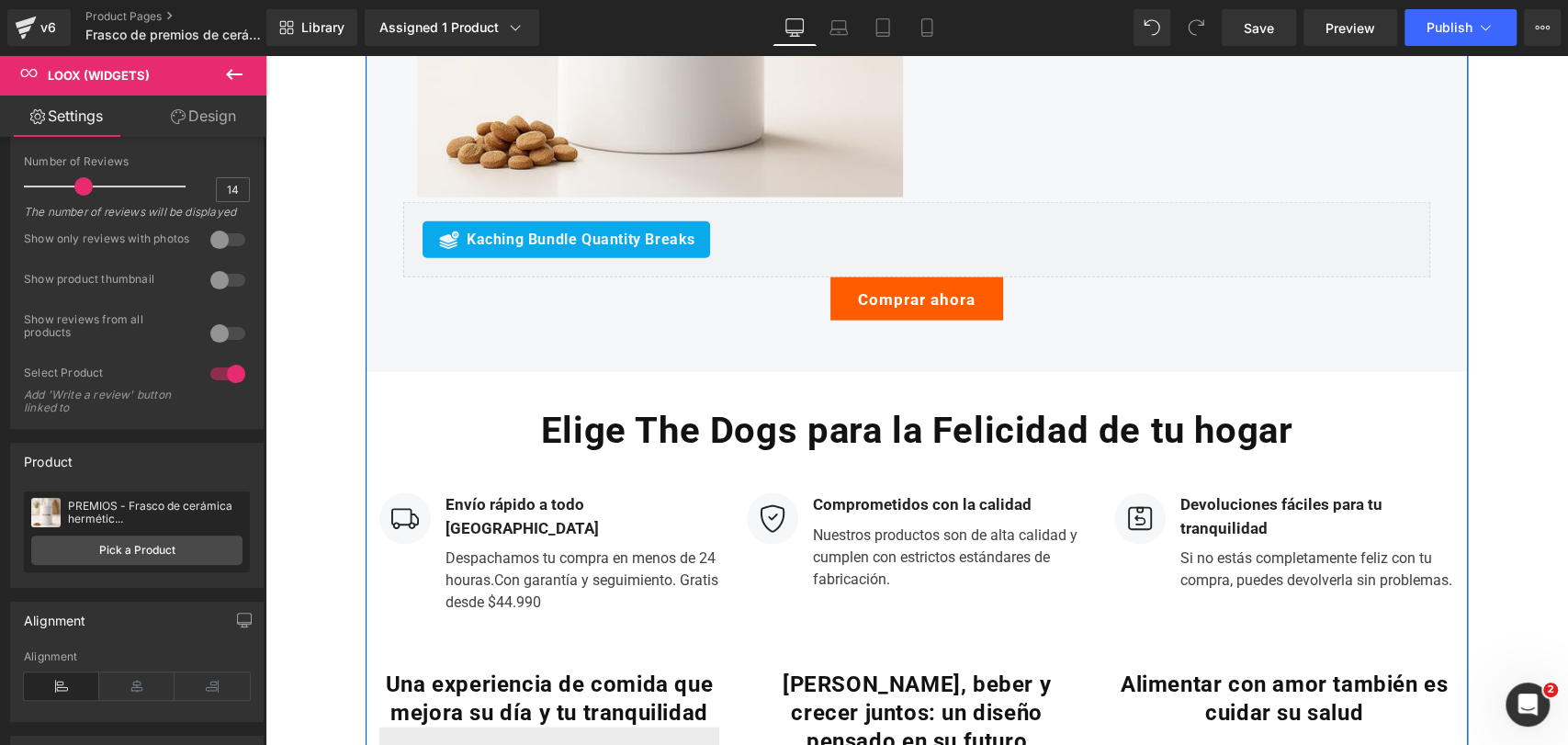
scroll to position [2877, 0]
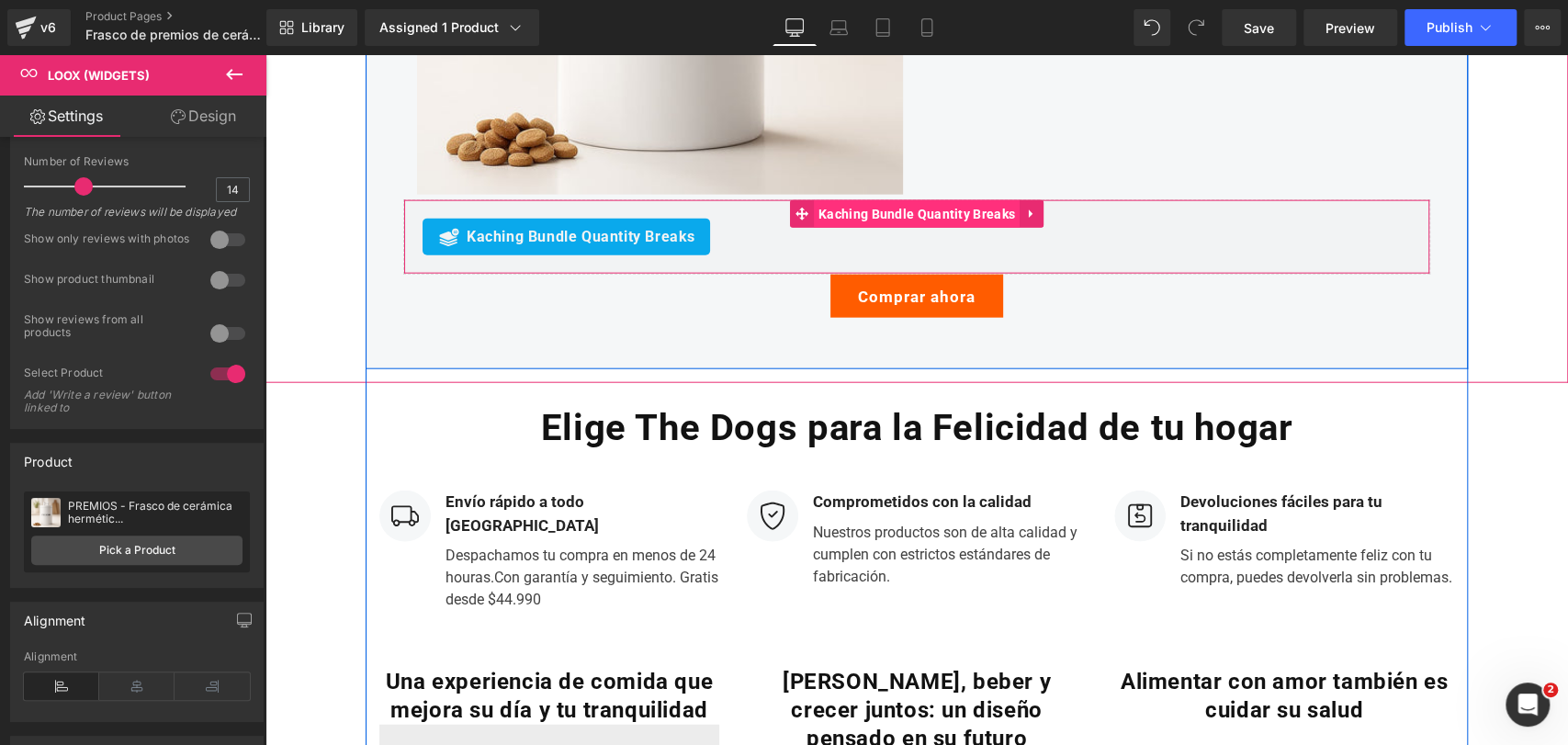
click at [878, 227] on span "Kaching Bundle Quantity Breaks" at bounding box center [917, 214] width 206 height 27
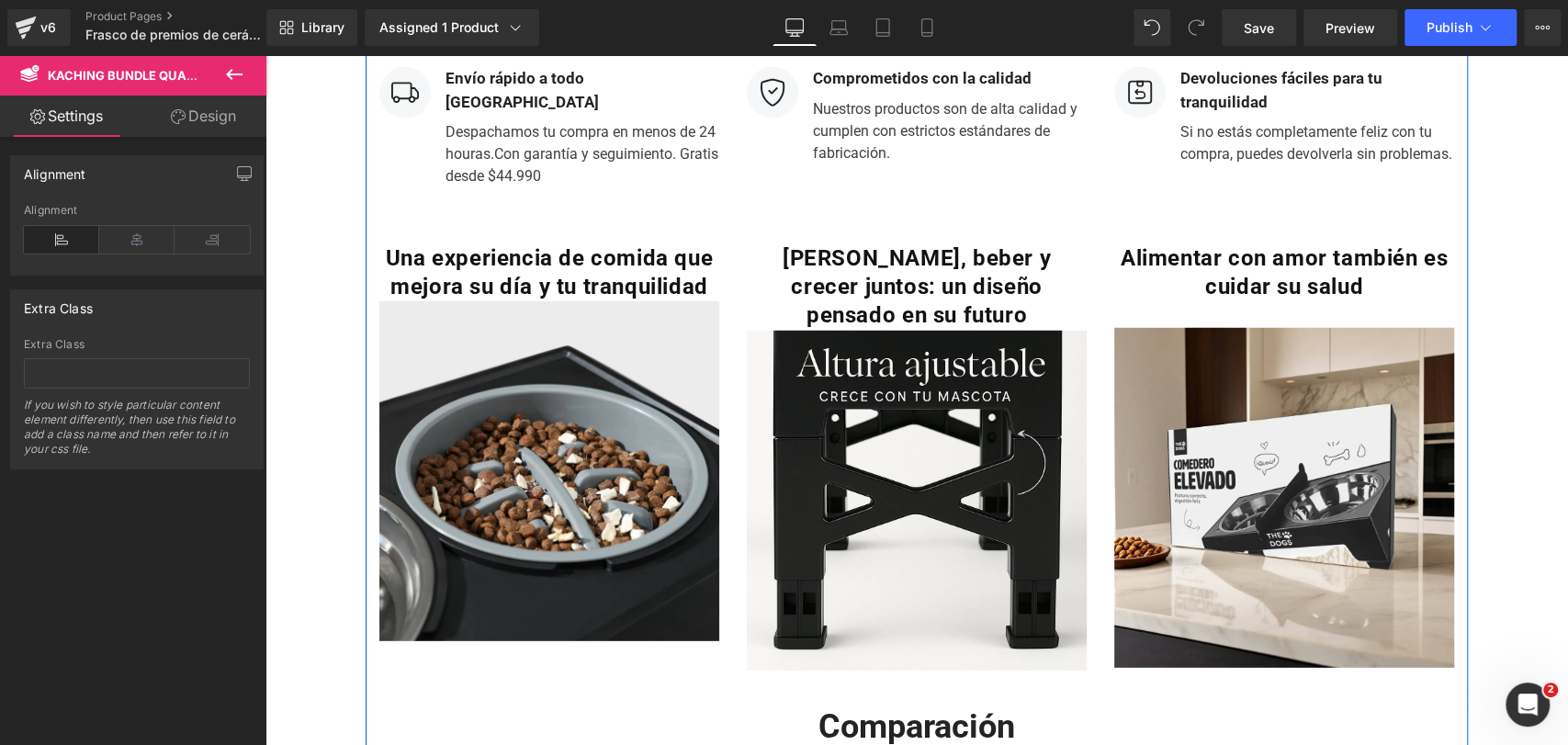
scroll to position [3305, 0]
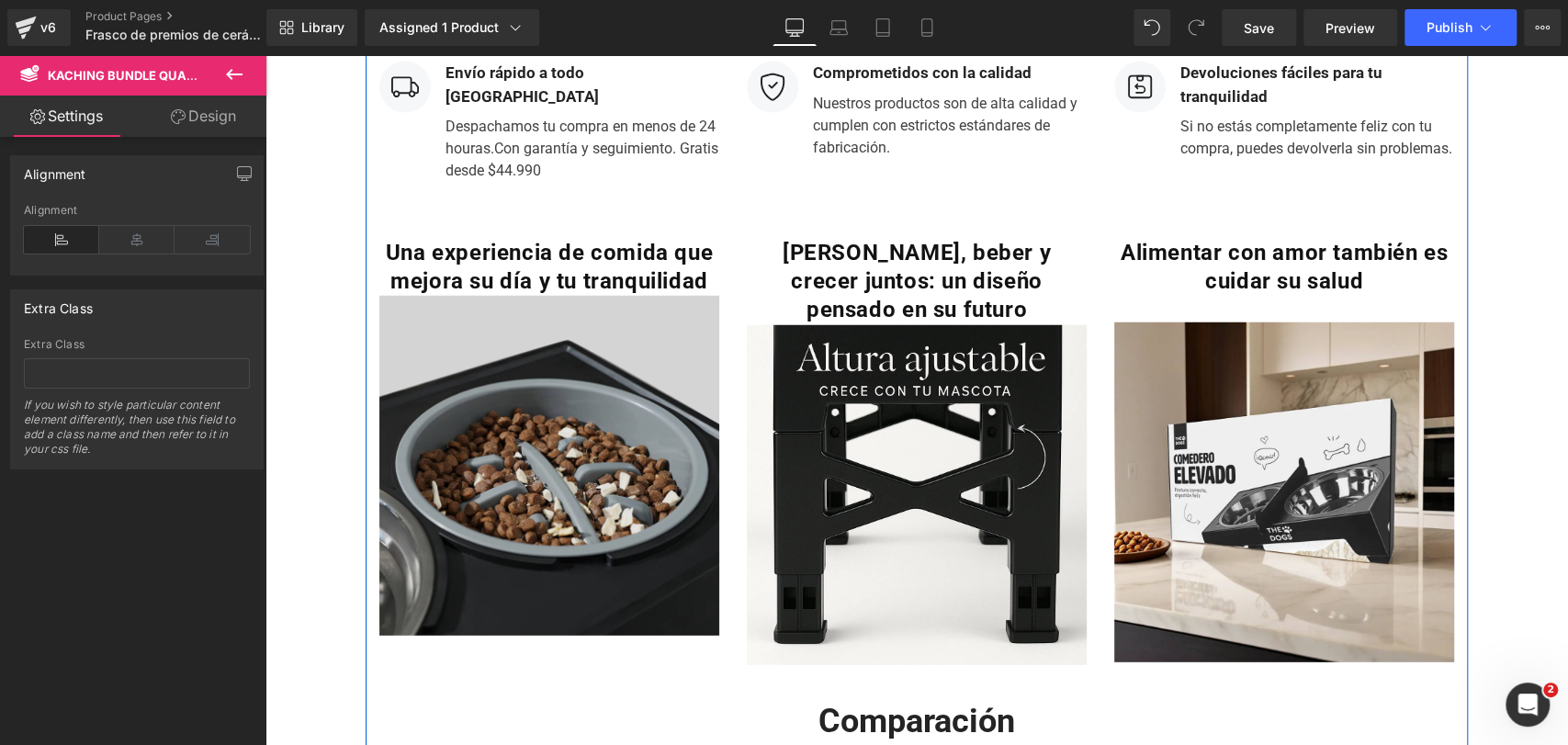
click at [531, 421] on img at bounding box center [549, 466] width 340 height 340
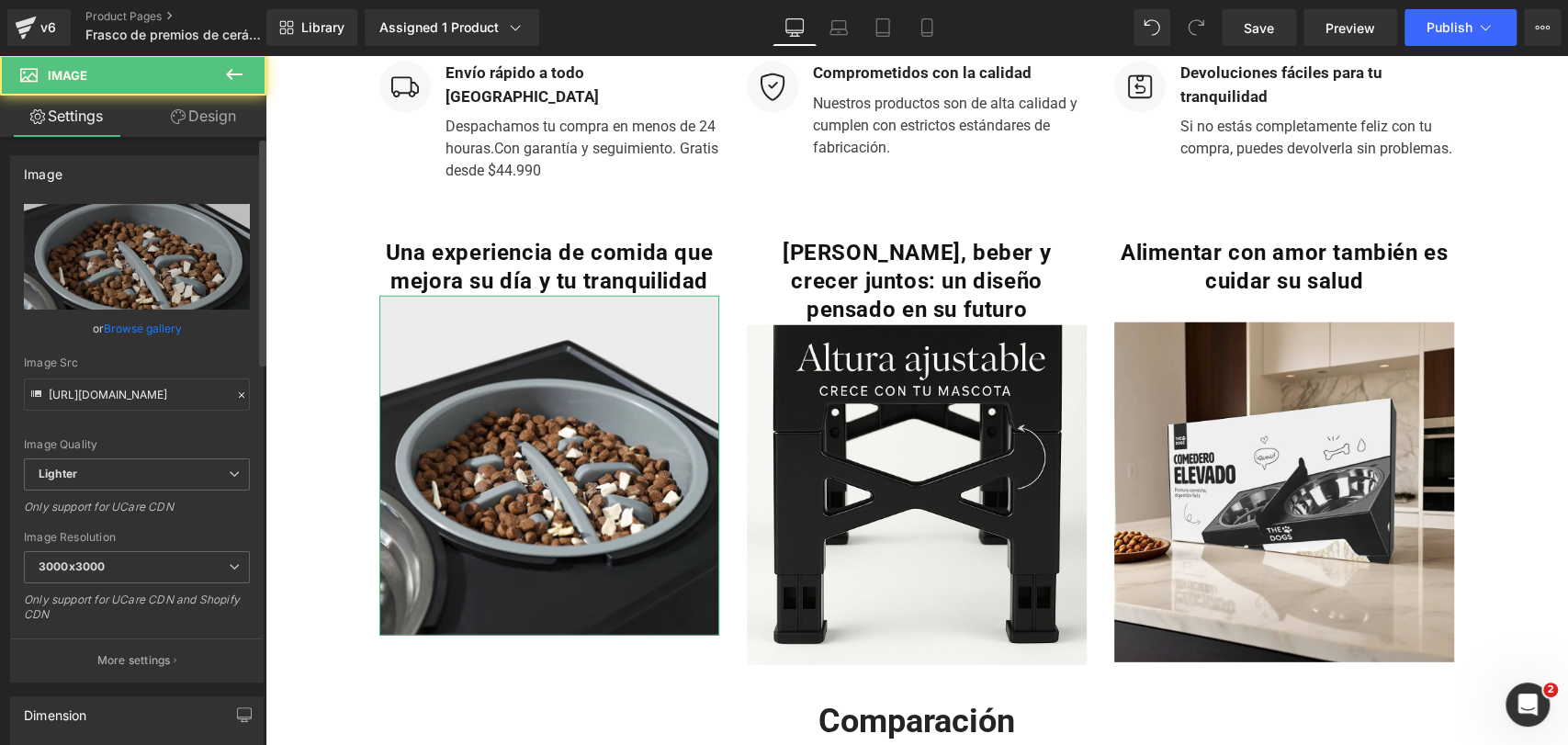
click at [149, 328] on link "Browse gallery" at bounding box center [143, 327] width 78 height 32
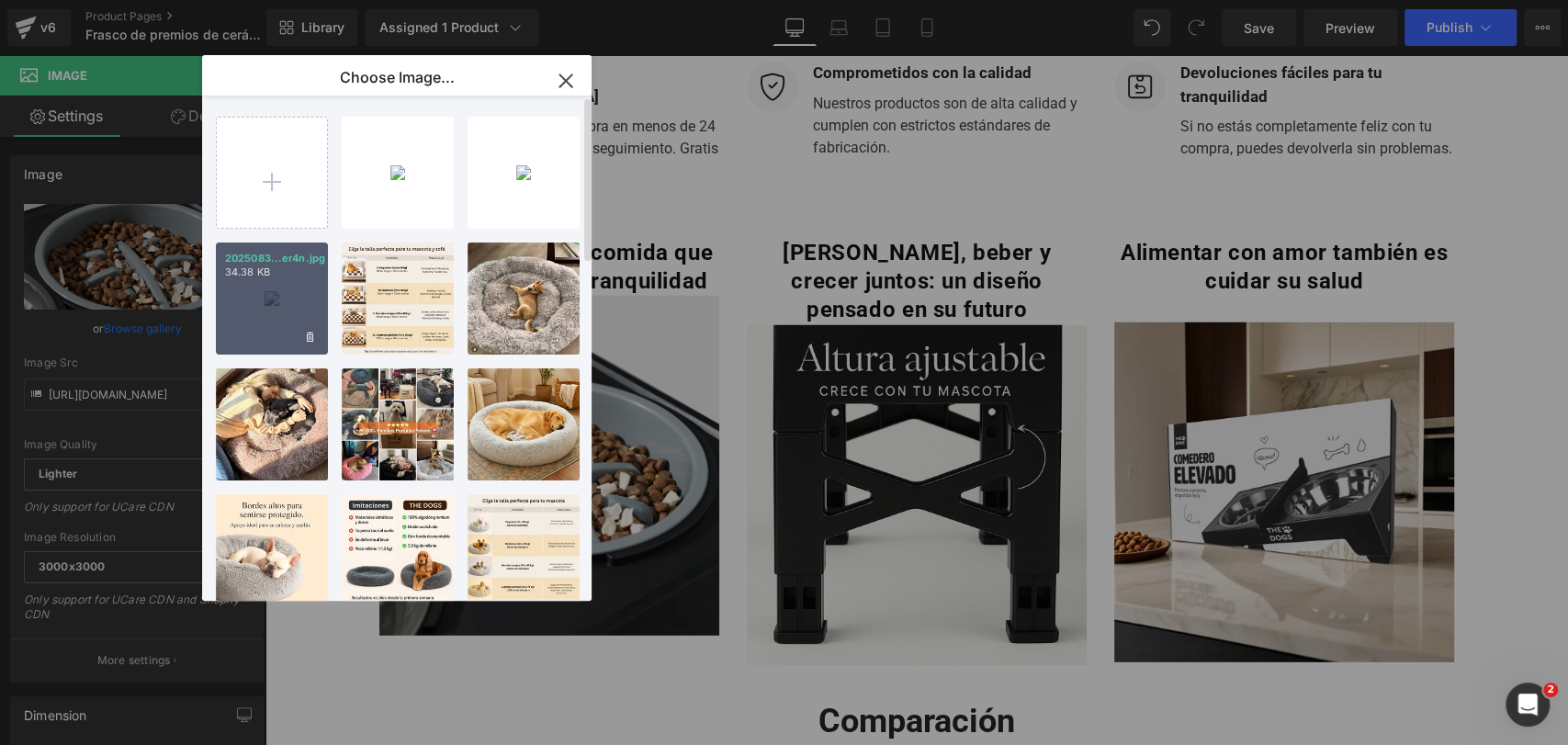
click at [291, 301] on div "2025083...er4n.jpg 34.38 KB" at bounding box center [272, 298] width 112 height 112
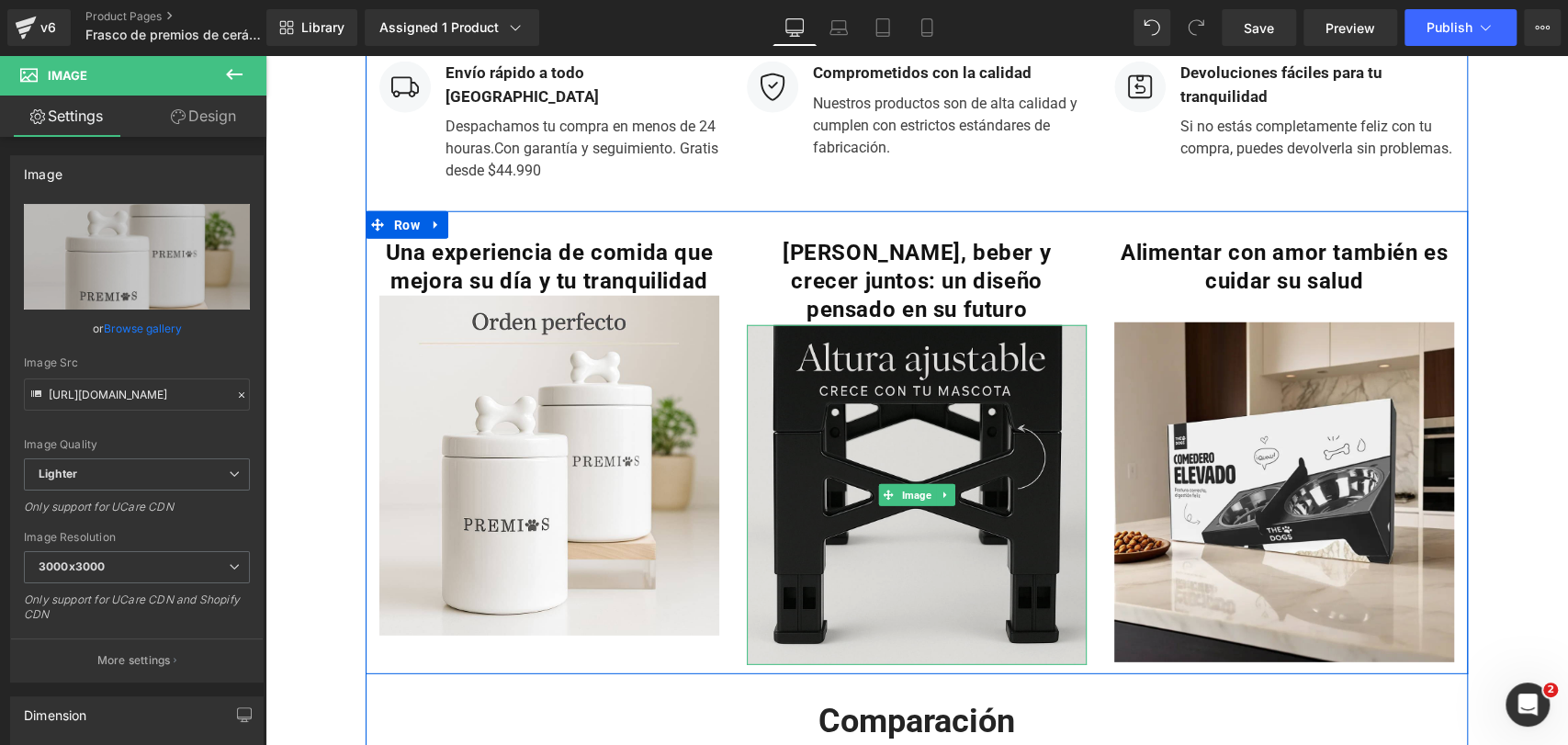
click at [942, 438] on img at bounding box center [917, 495] width 340 height 340
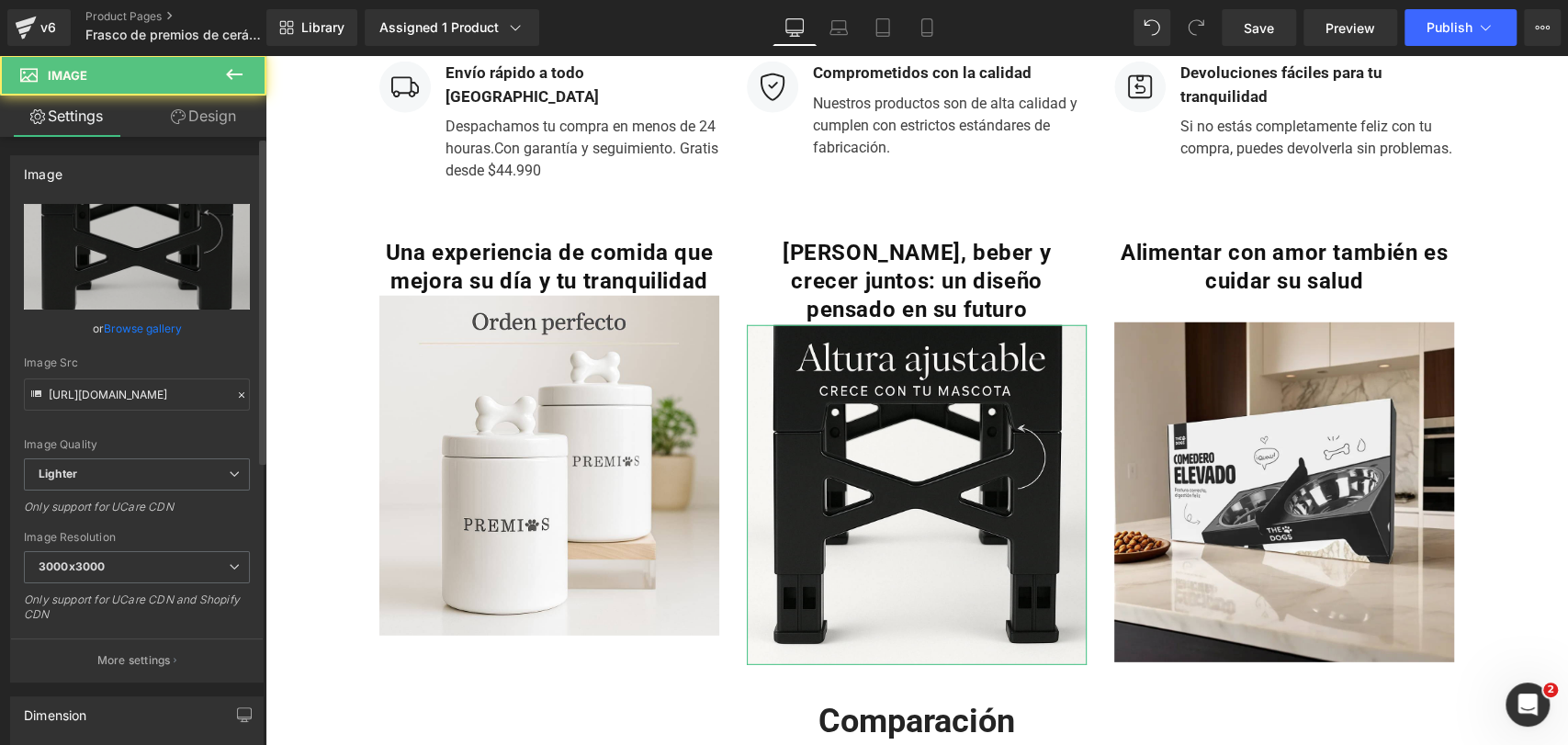
click at [114, 321] on link "Browse gallery" at bounding box center [143, 327] width 78 height 32
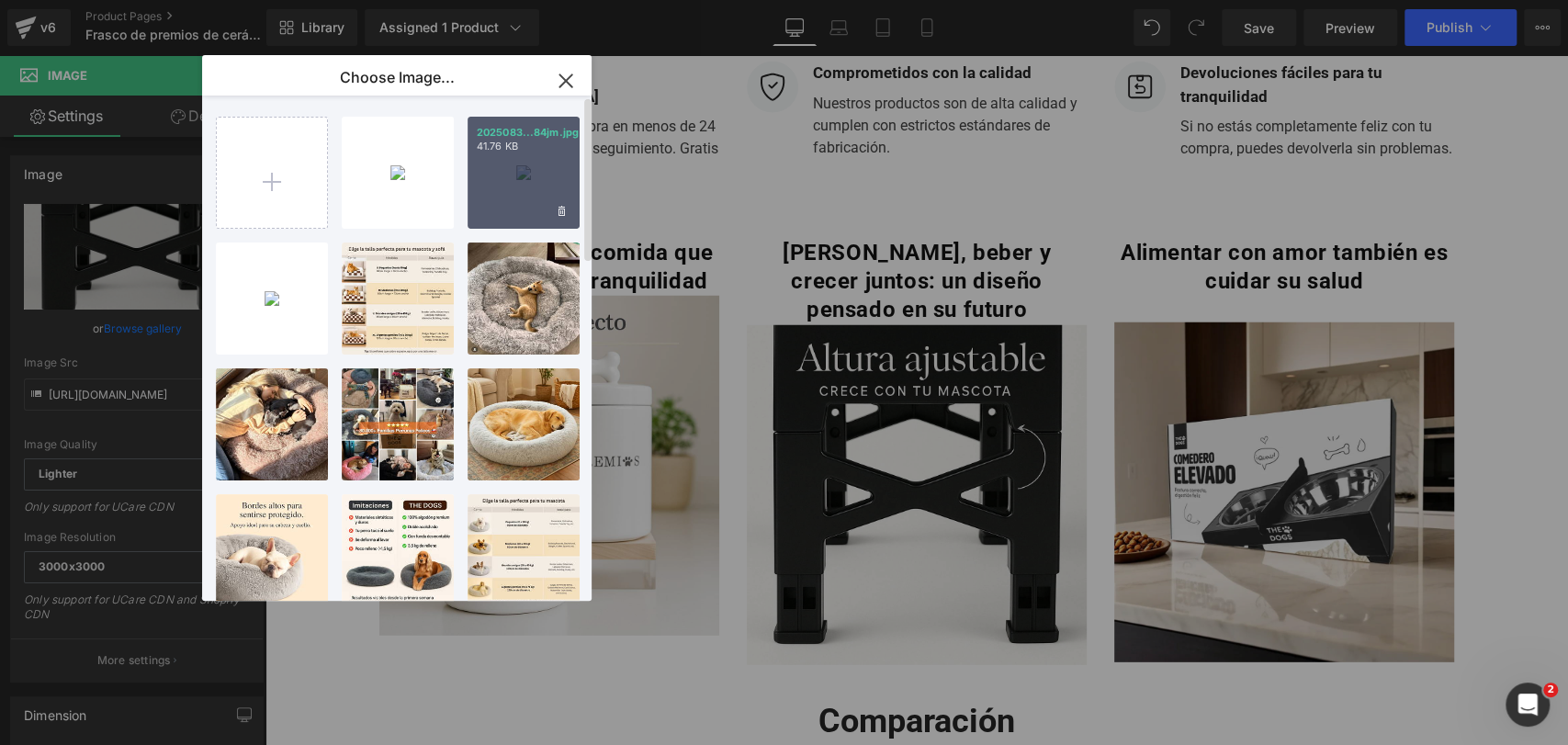
click at [521, 169] on div "2025083...84jm.jpg 41.76 KB" at bounding box center [524, 173] width 112 height 112
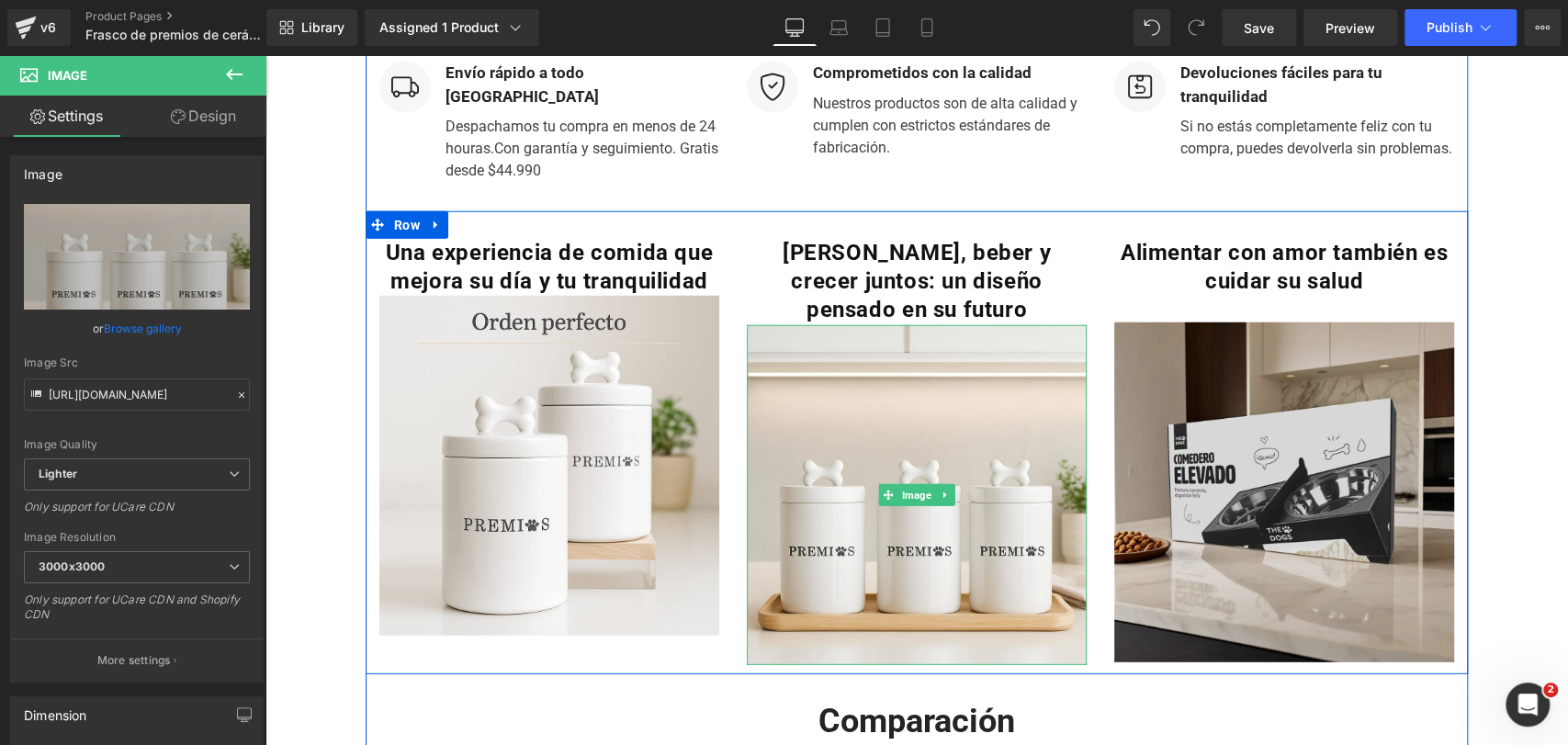
click at [1209, 399] on img at bounding box center [1284, 492] width 340 height 340
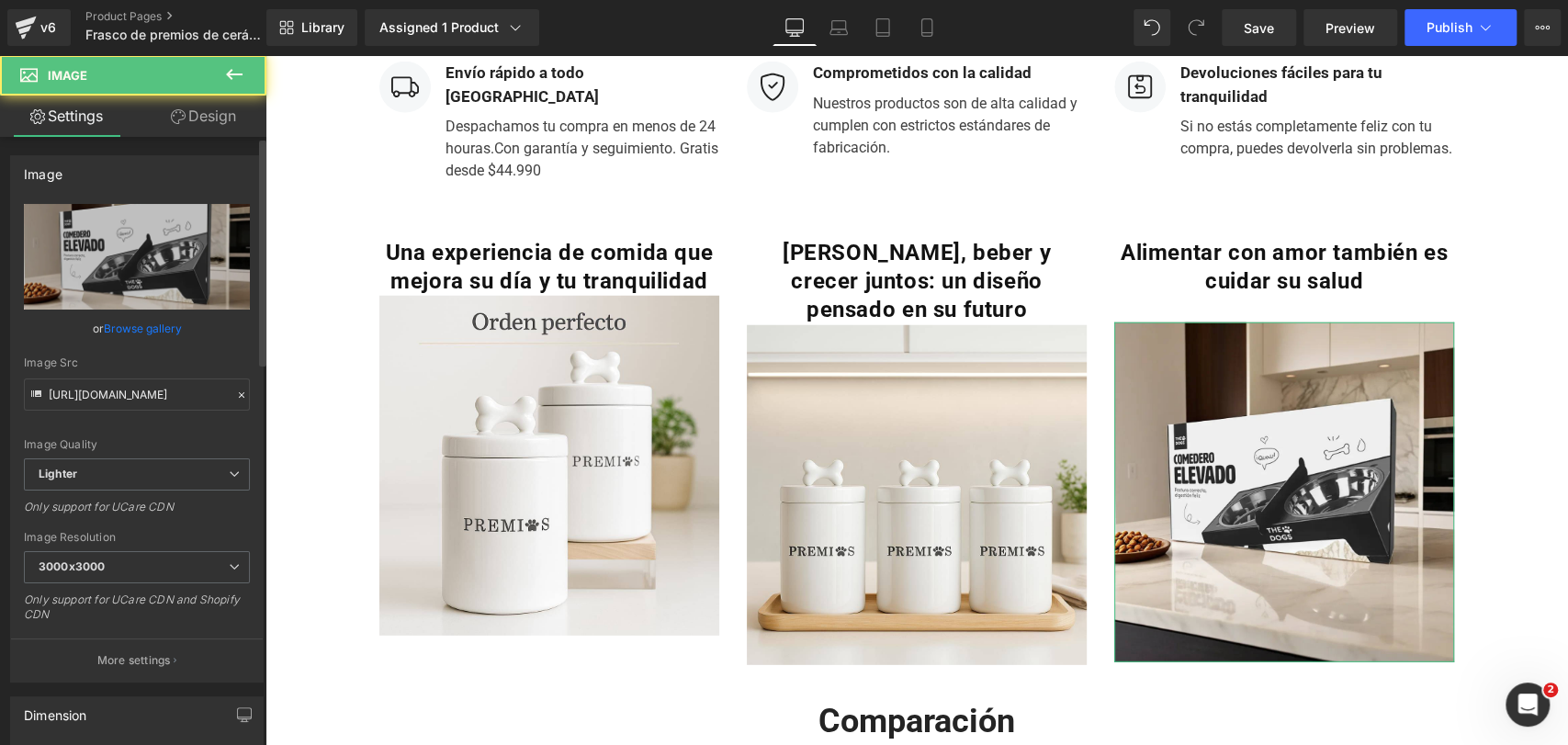
click at [131, 325] on link "Browse gallery" at bounding box center [143, 327] width 78 height 32
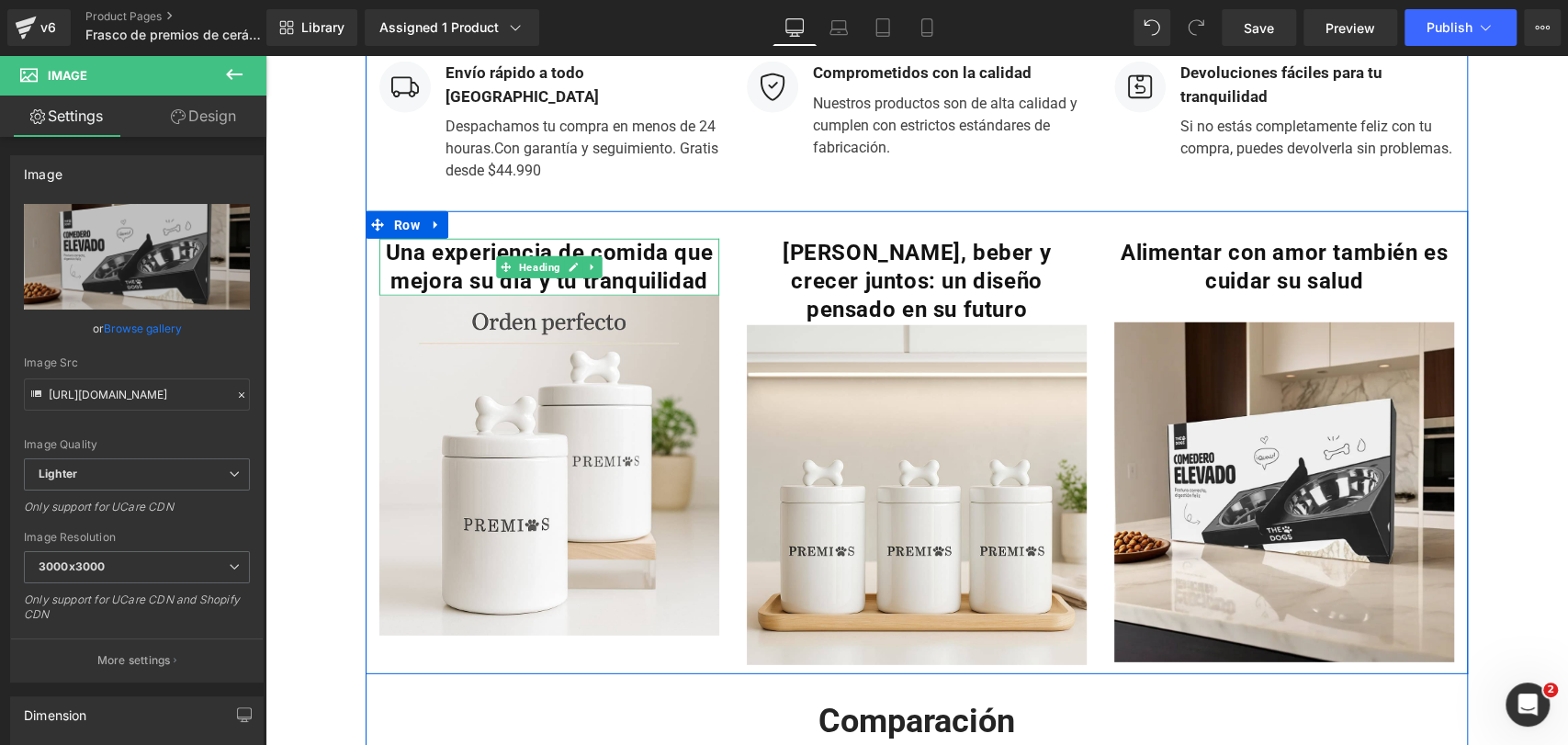
scroll to position [3407, 0]
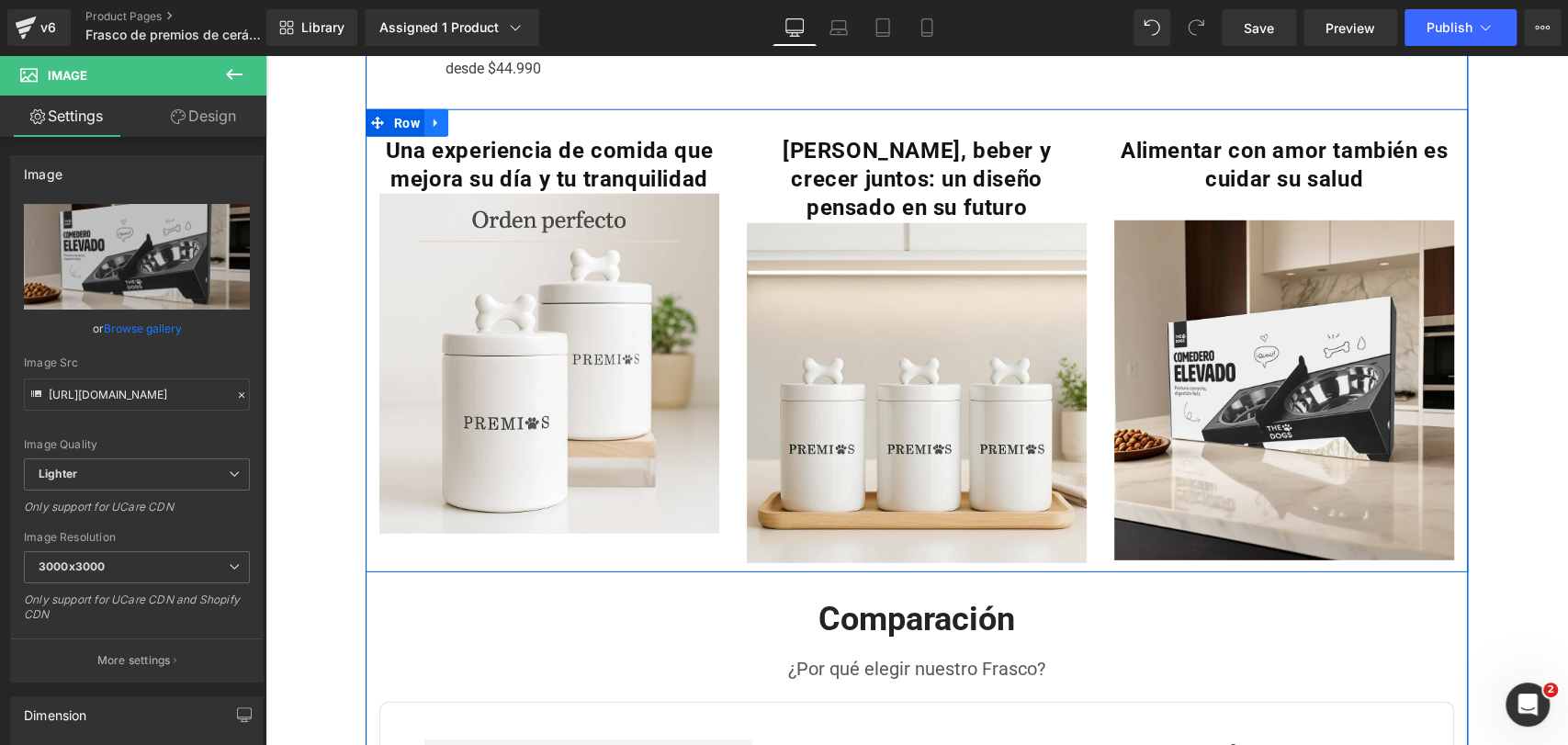
click at [437, 137] on link at bounding box center [436, 123] width 24 height 27
click at [472, 137] on link at bounding box center [483, 123] width 24 height 27
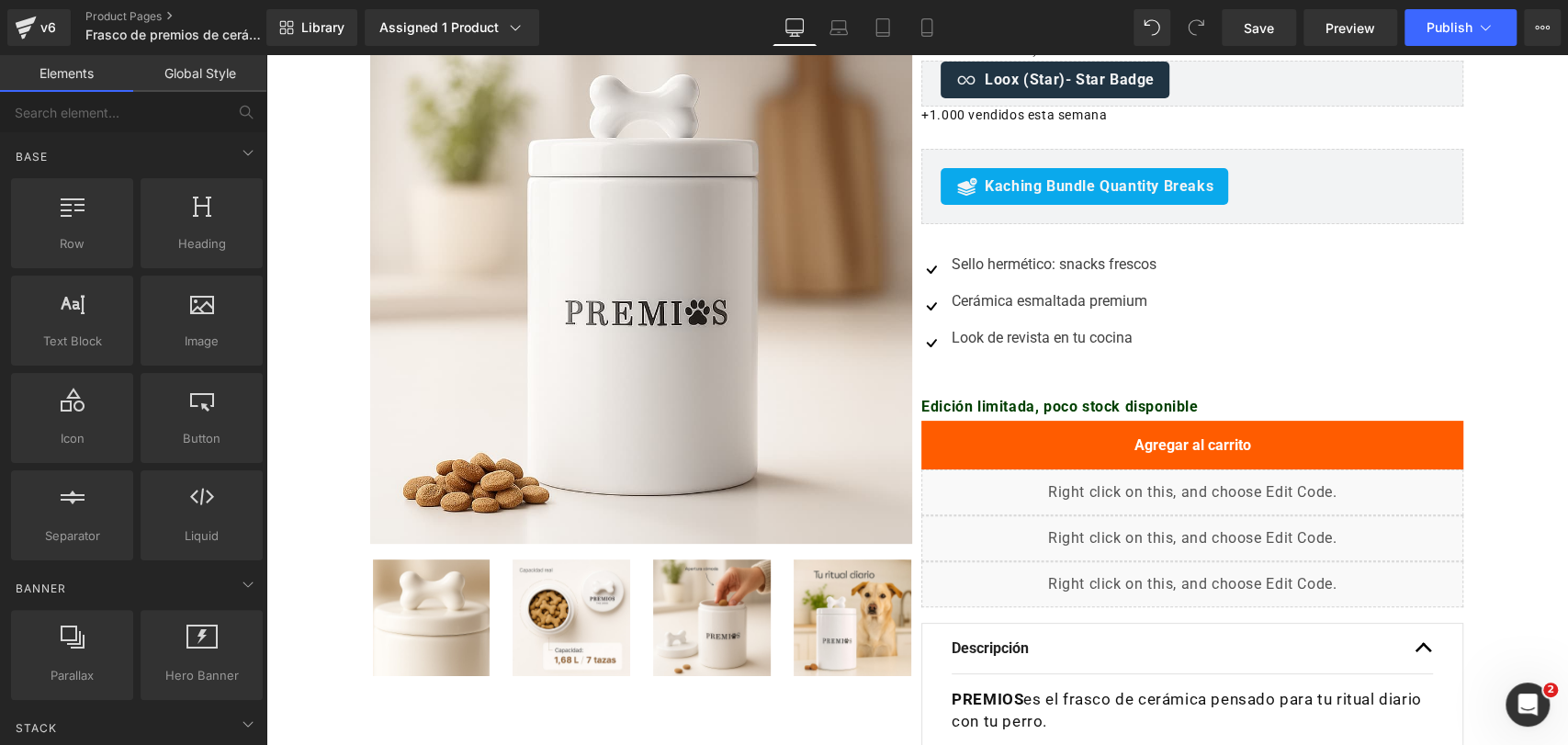
scroll to position [0, 0]
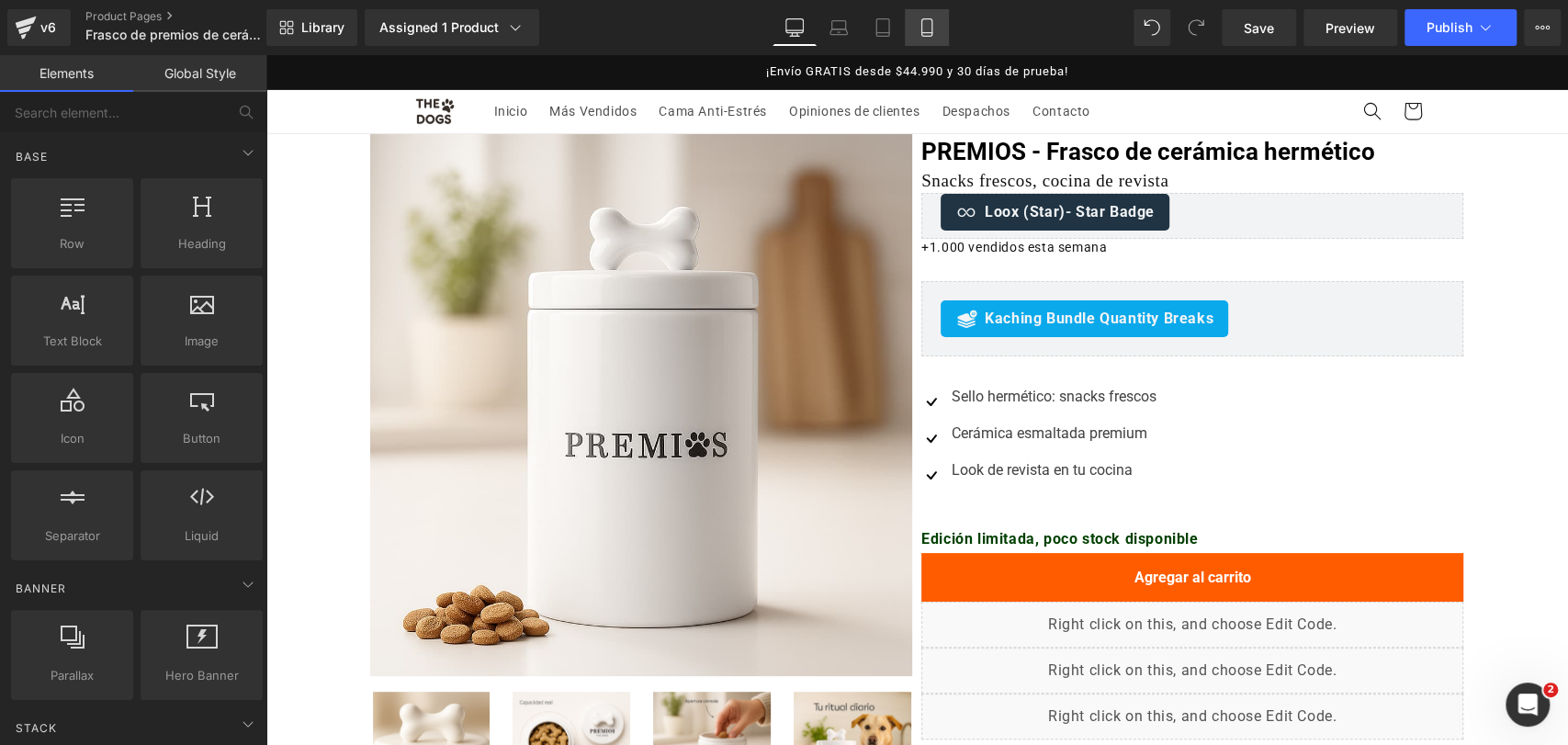
click at [931, 35] on icon at bounding box center [927, 28] width 10 height 18
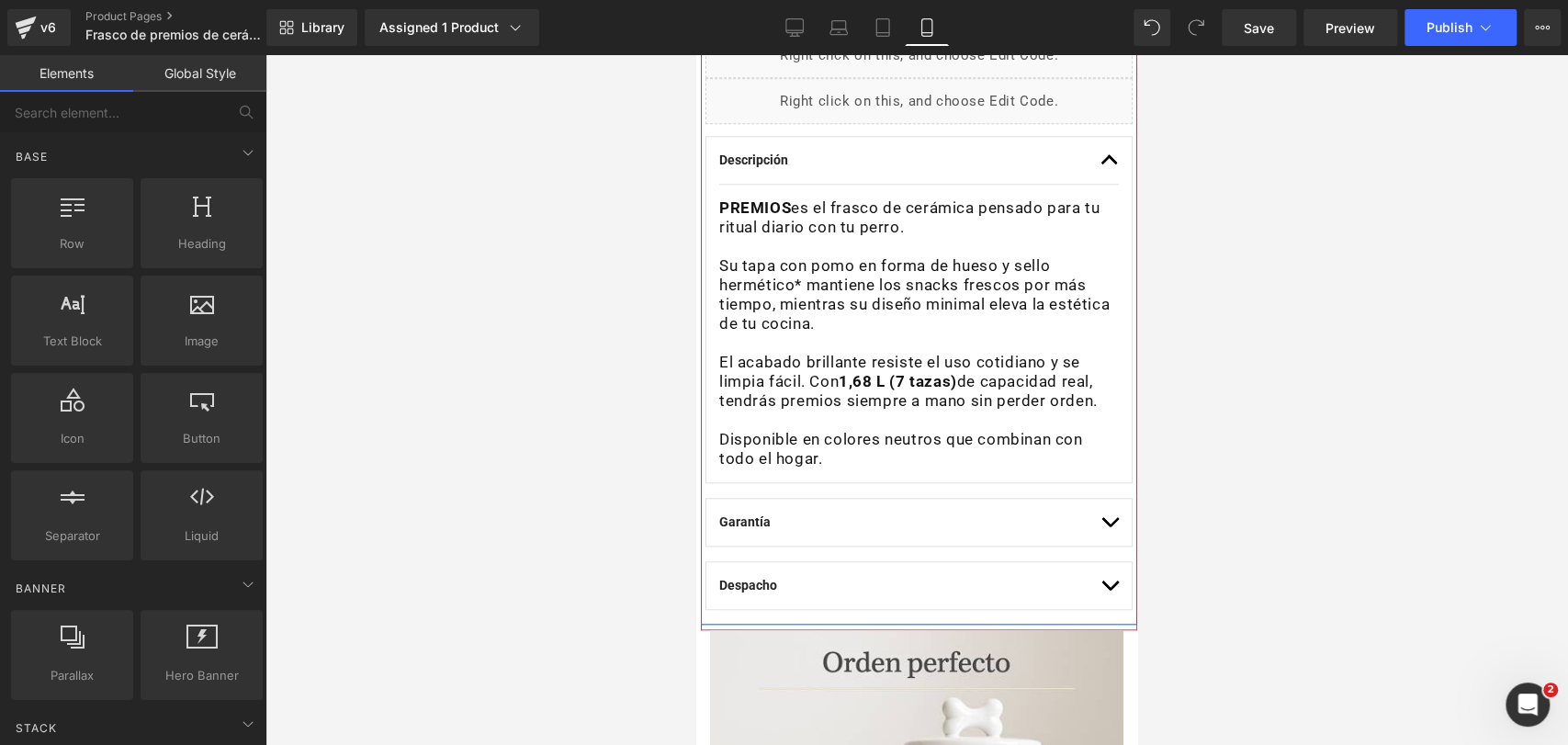
scroll to position [1048, 0]
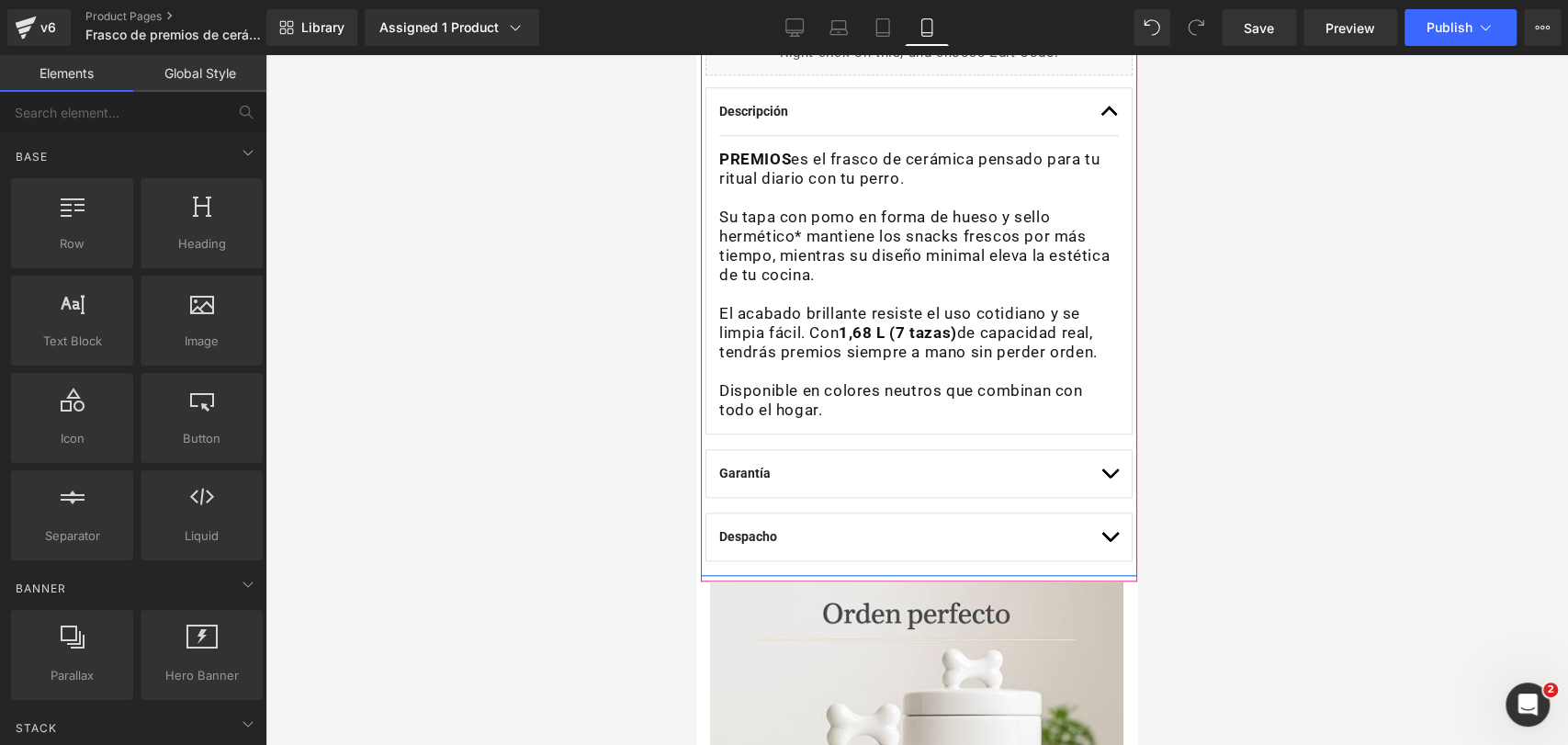
click at [811, 251] on h3 "Su tapa con pomo en forma de hueso y sello hermético* mantiene los snacks fresc…" at bounding box center [918, 246] width 399 height 77
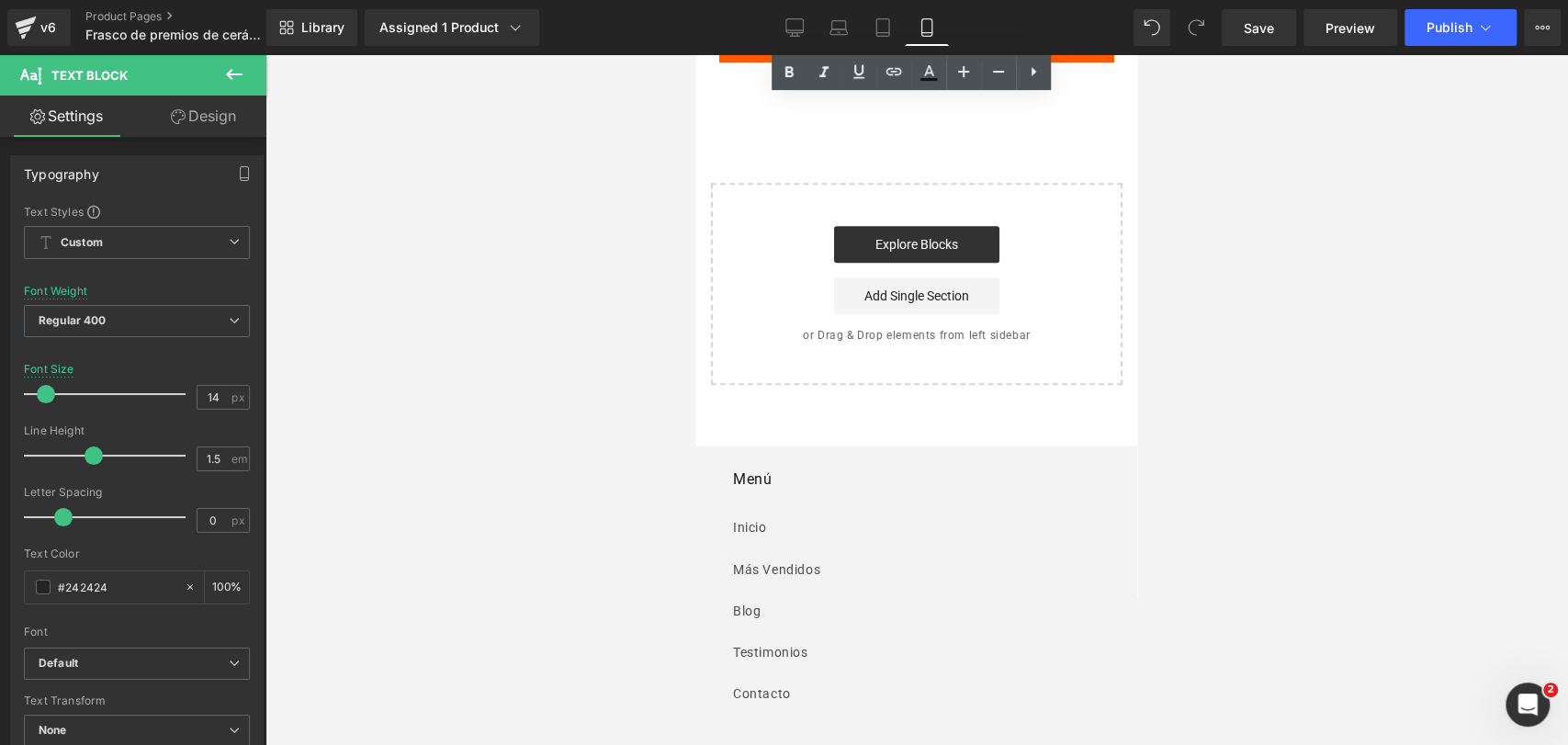
scroll to position [6038, 0]
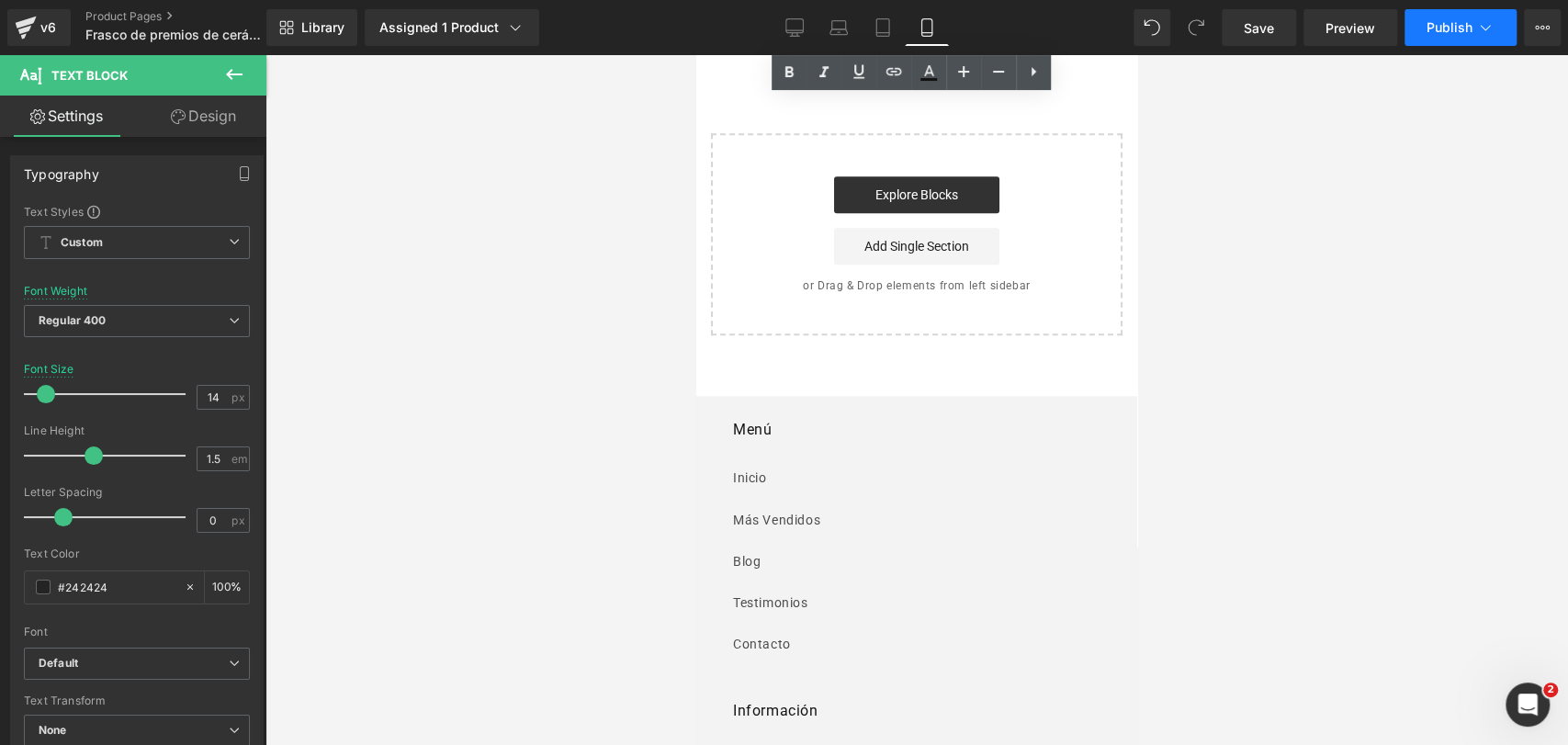
click at [1478, 17] on button "Publish" at bounding box center [1460, 26] width 112 height 36
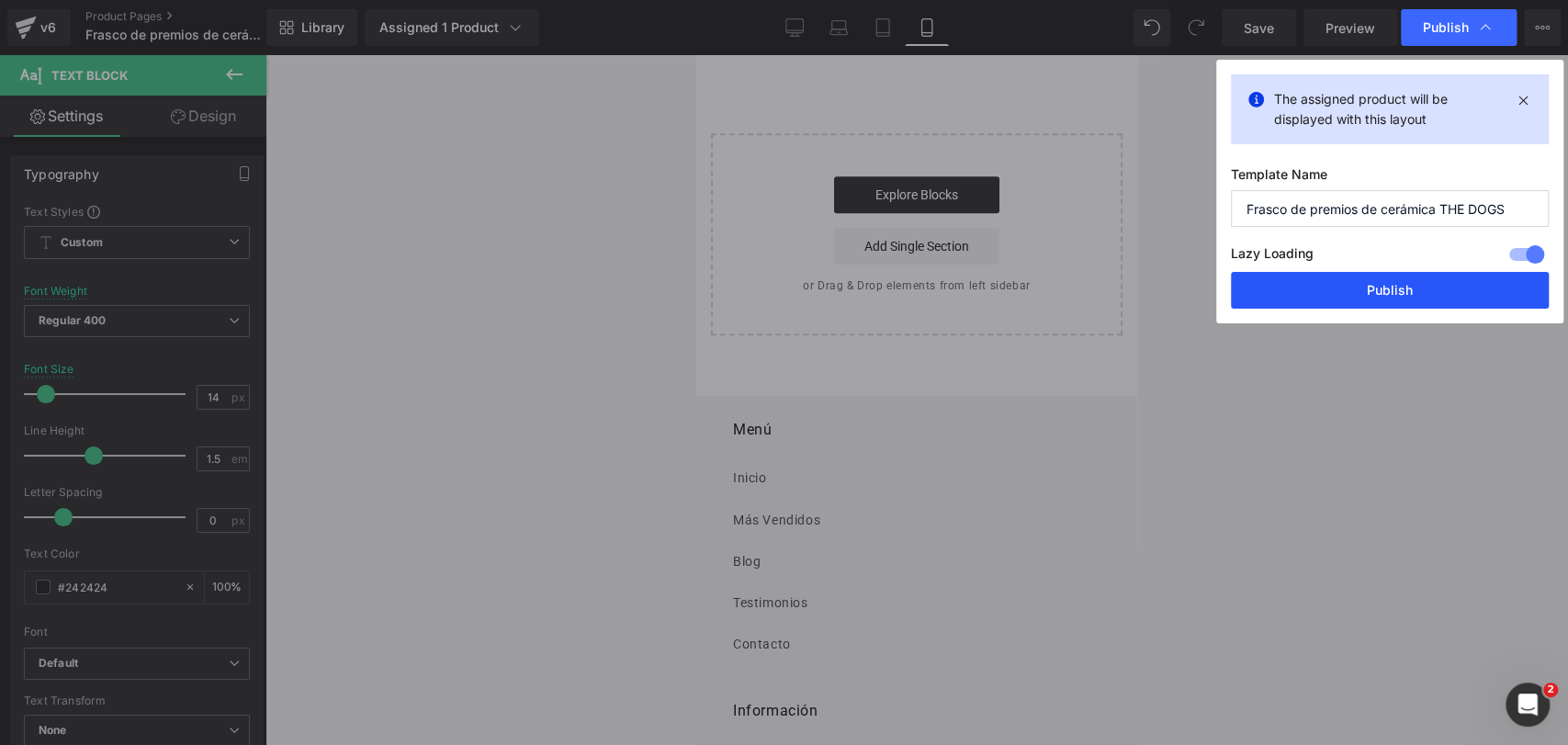
click at [1387, 303] on button "Publish" at bounding box center [1390, 289] width 318 height 36
